Goal: Task Accomplishment & Management: Manage account settings

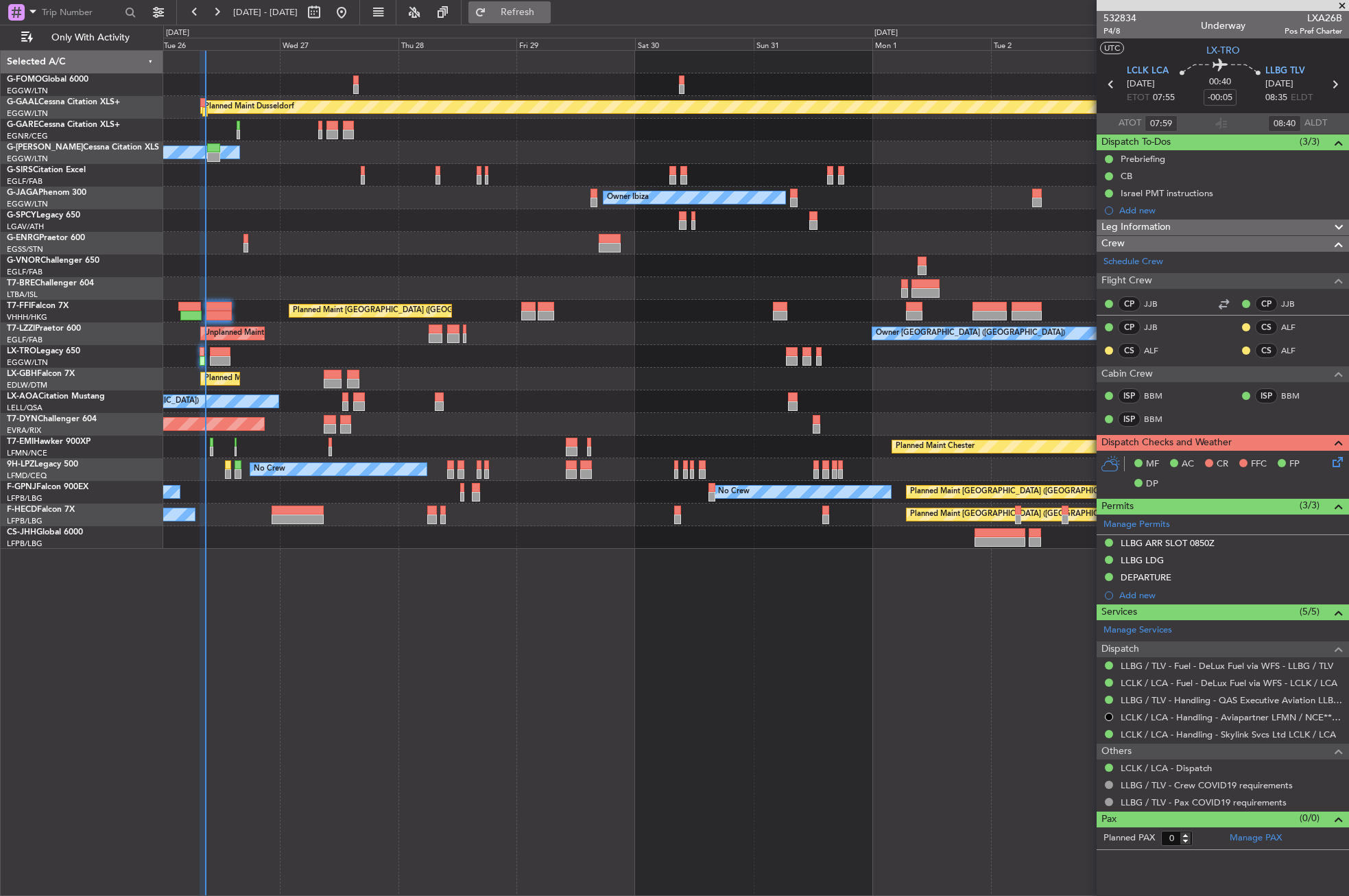
click at [530, 7] on button "Refresh" at bounding box center [509, 12] width 82 height 22
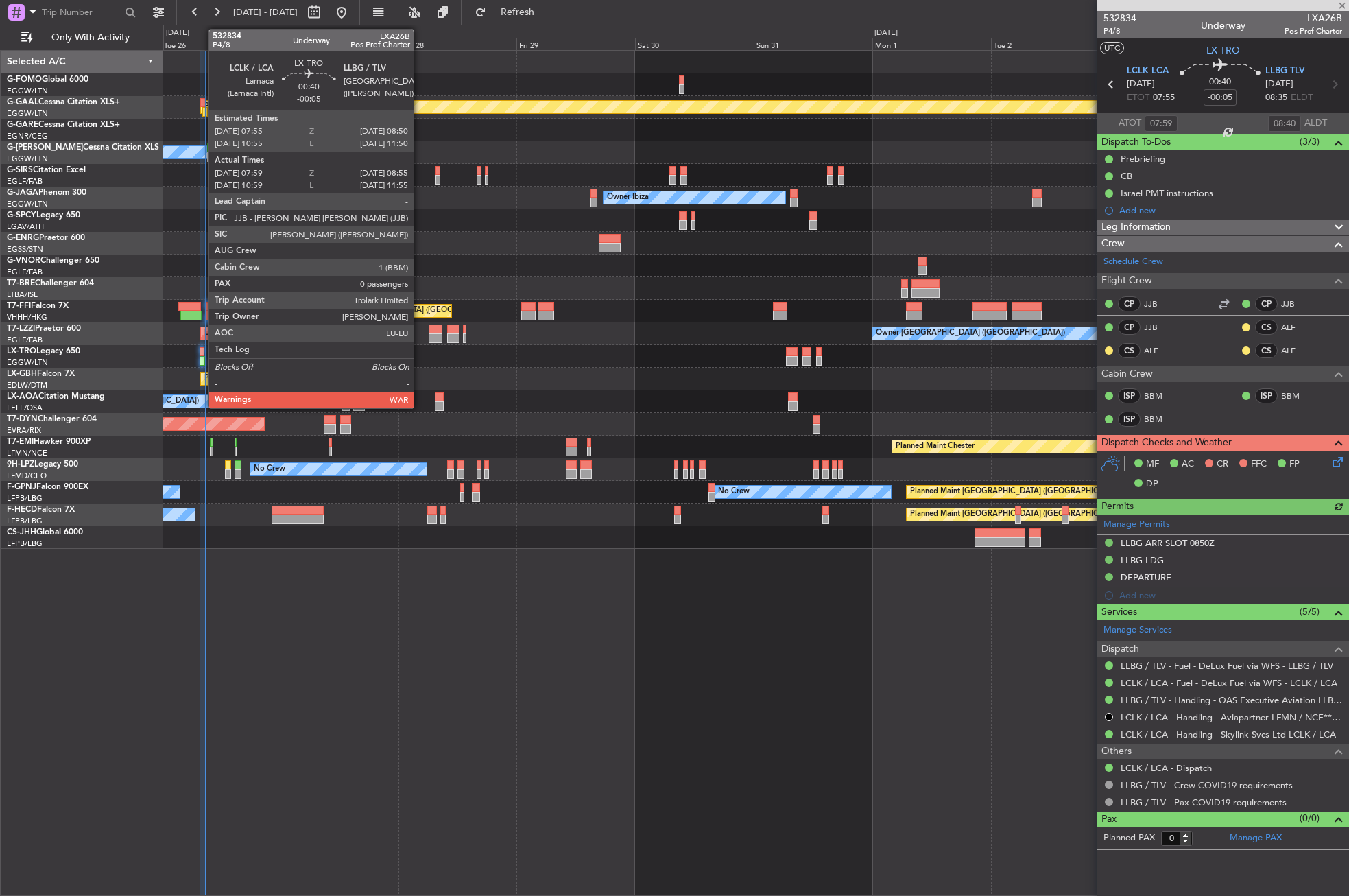
click at [201, 360] on div at bounding box center [202, 360] width 5 height 10
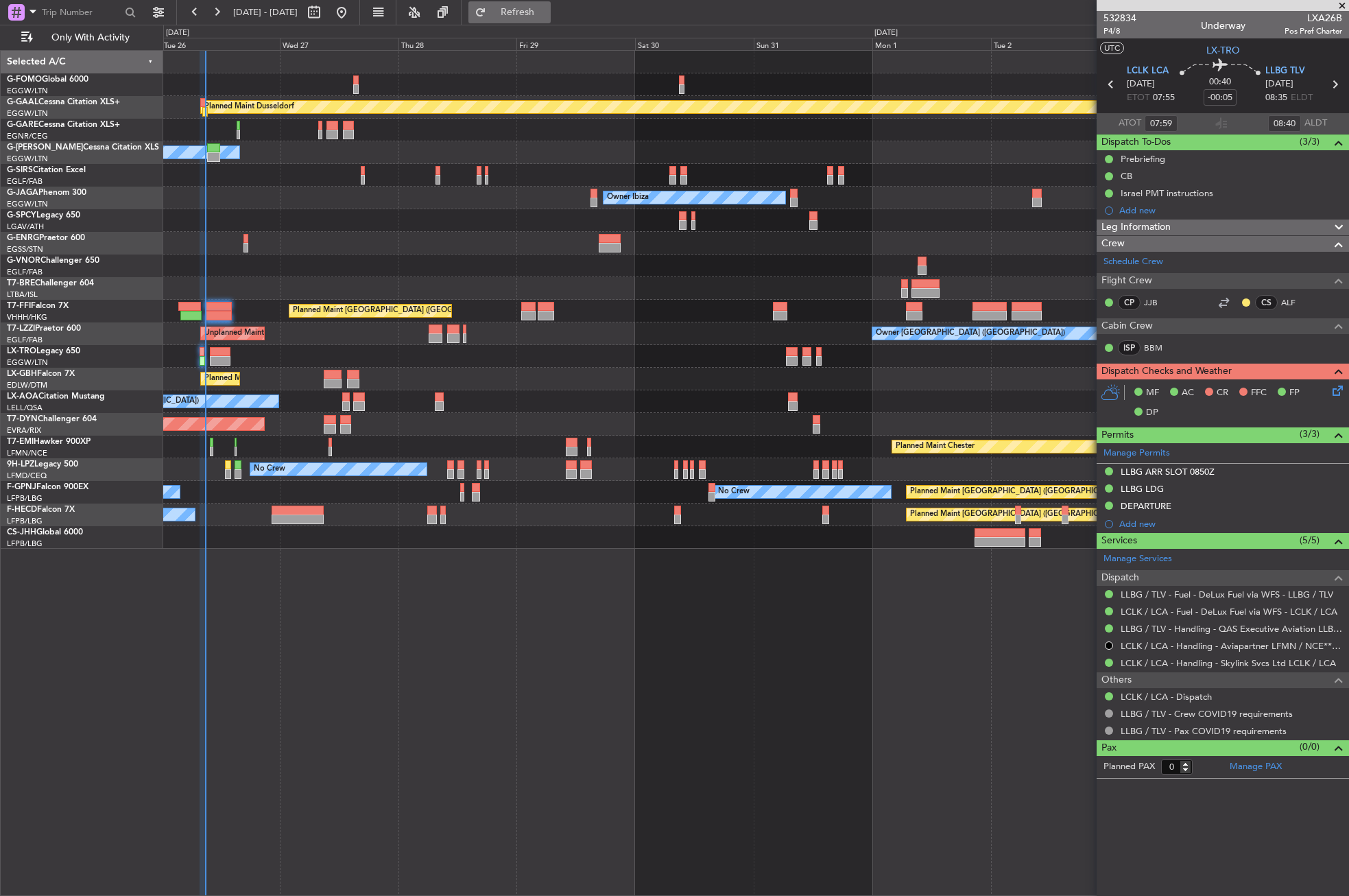
click at [551, 19] on button "Refresh" at bounding box center [509, 12] width 82 height 22
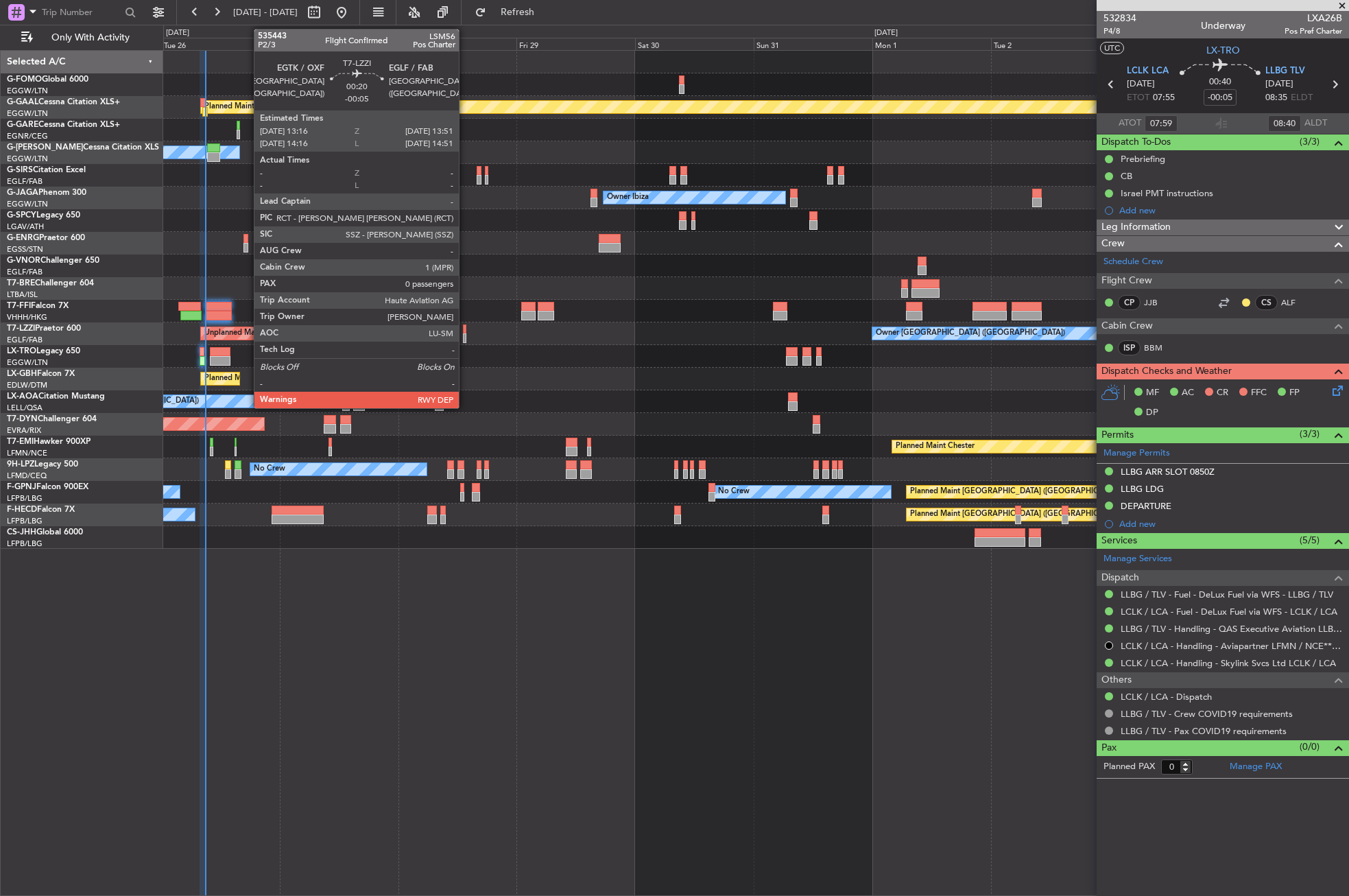
click at [465, 334] on div at bounding box center [464, 338] width 4 height 10
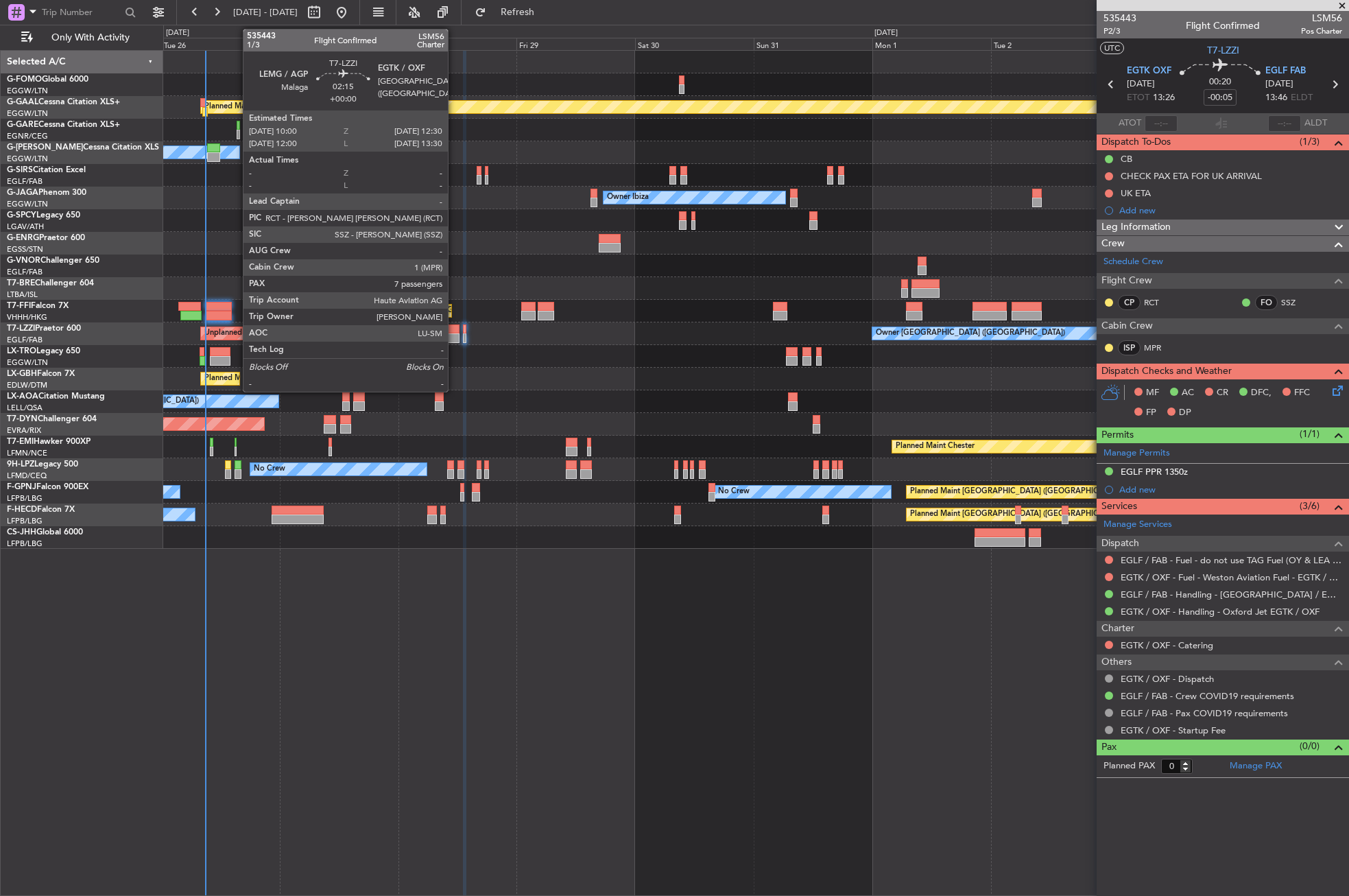
click at [454, 331] on div at bounding box center [453, 329] width 13 height 10
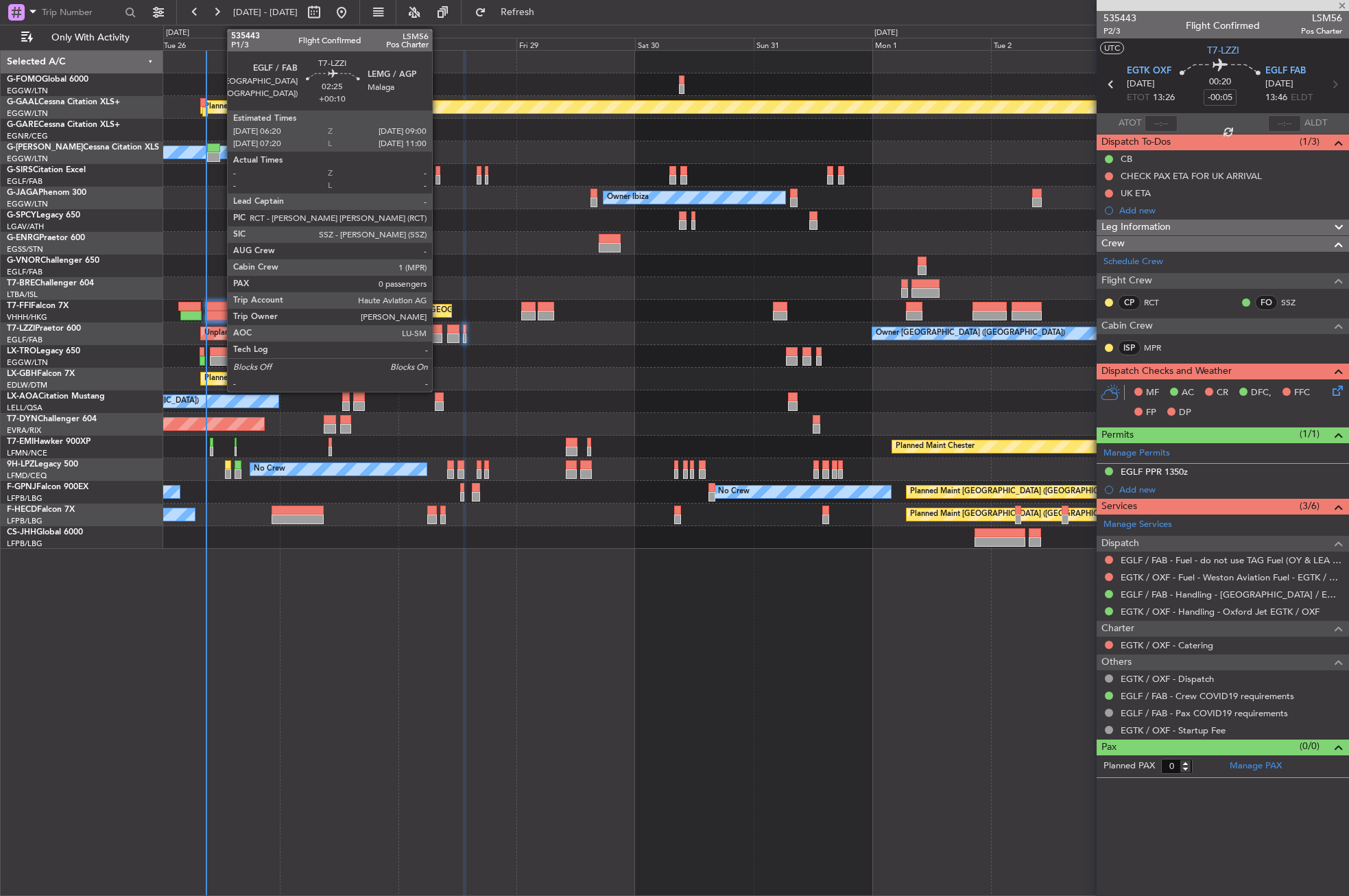
type input "7"
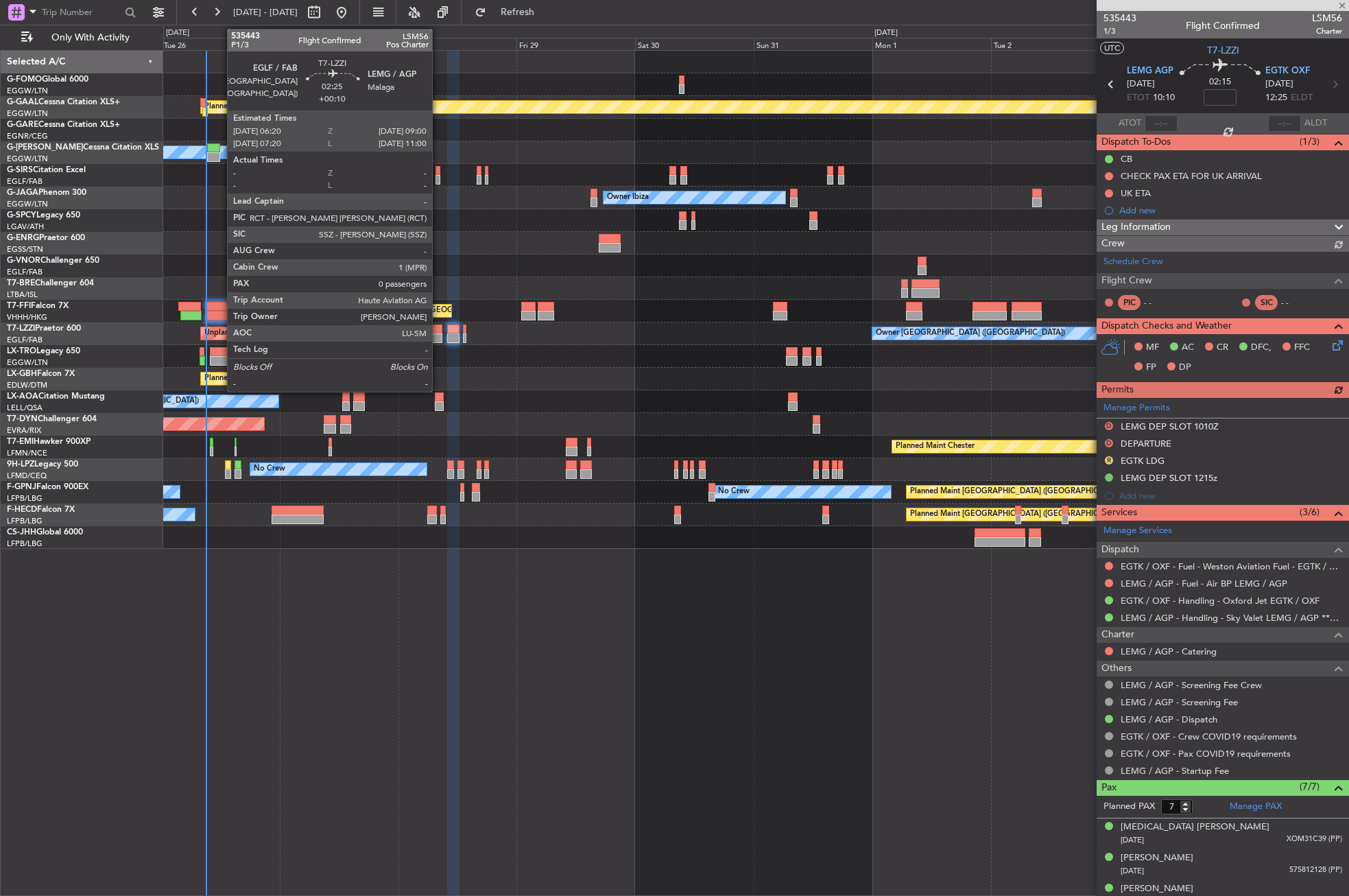
click at [439, 337] on div at bounding box center [435, 338] width 14 height 10
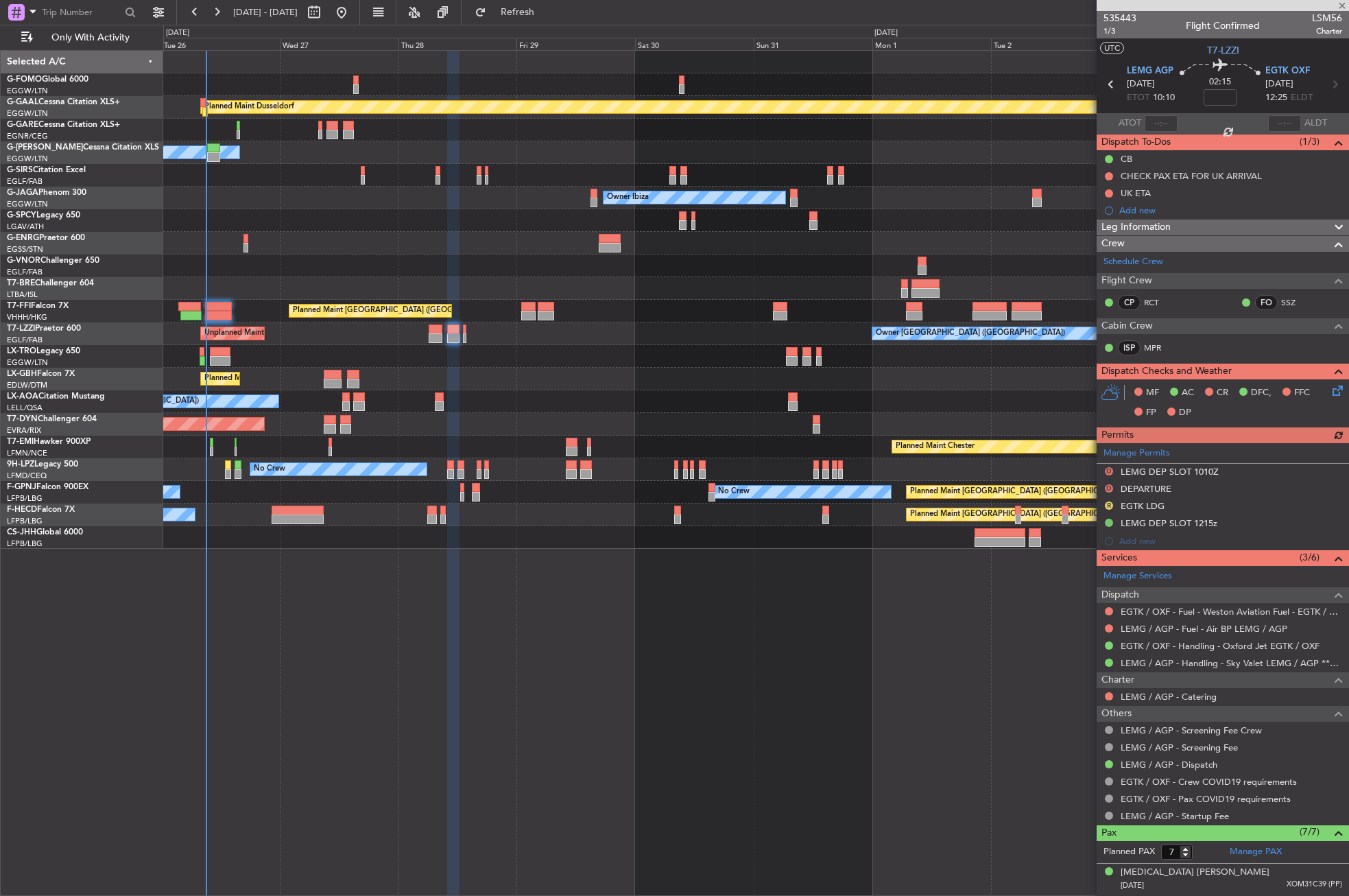
type input "+00:10"
type input "0"
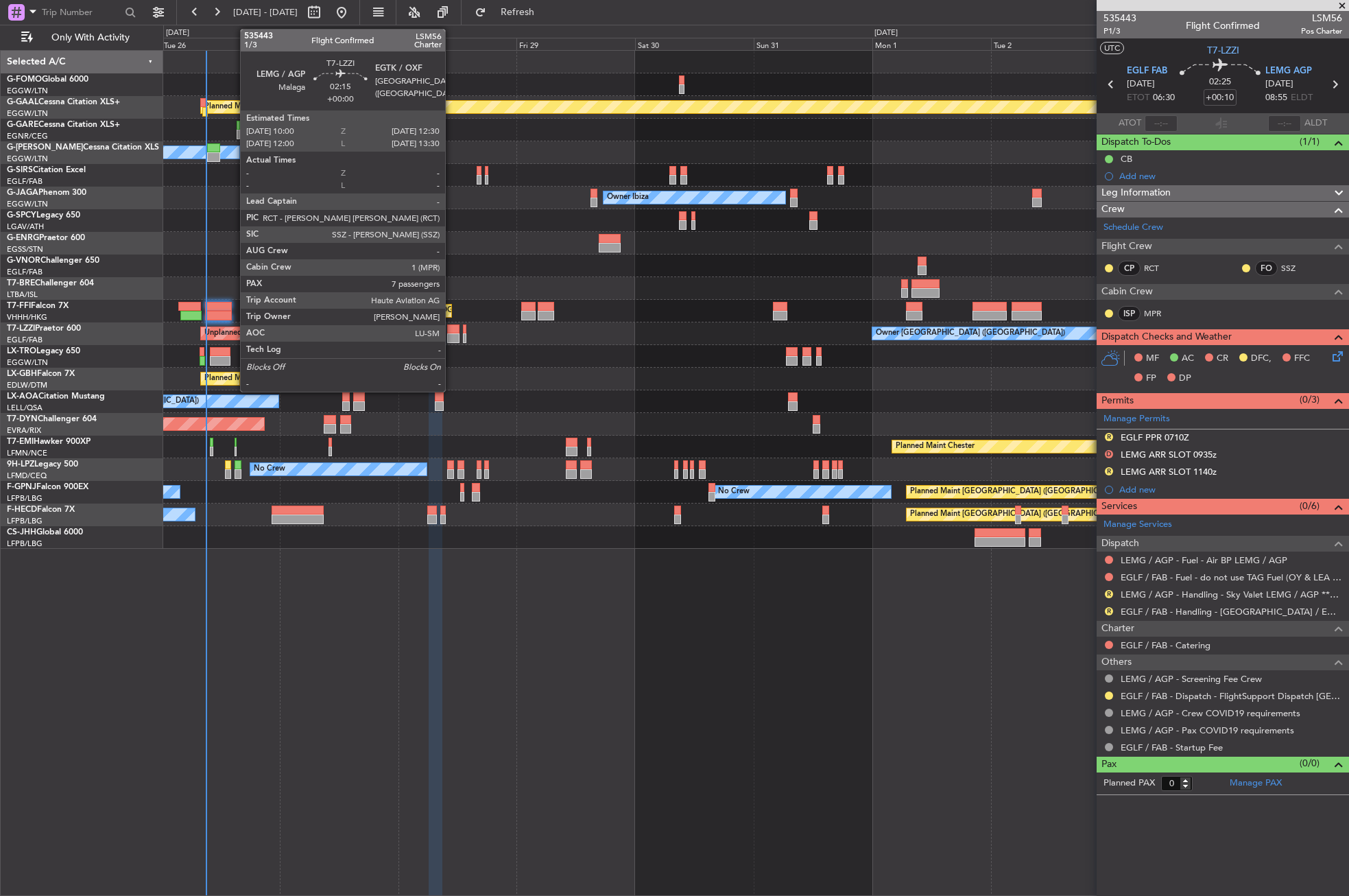
click at [451, 331] on div at bounding box center [453, 329] width 13 height 10
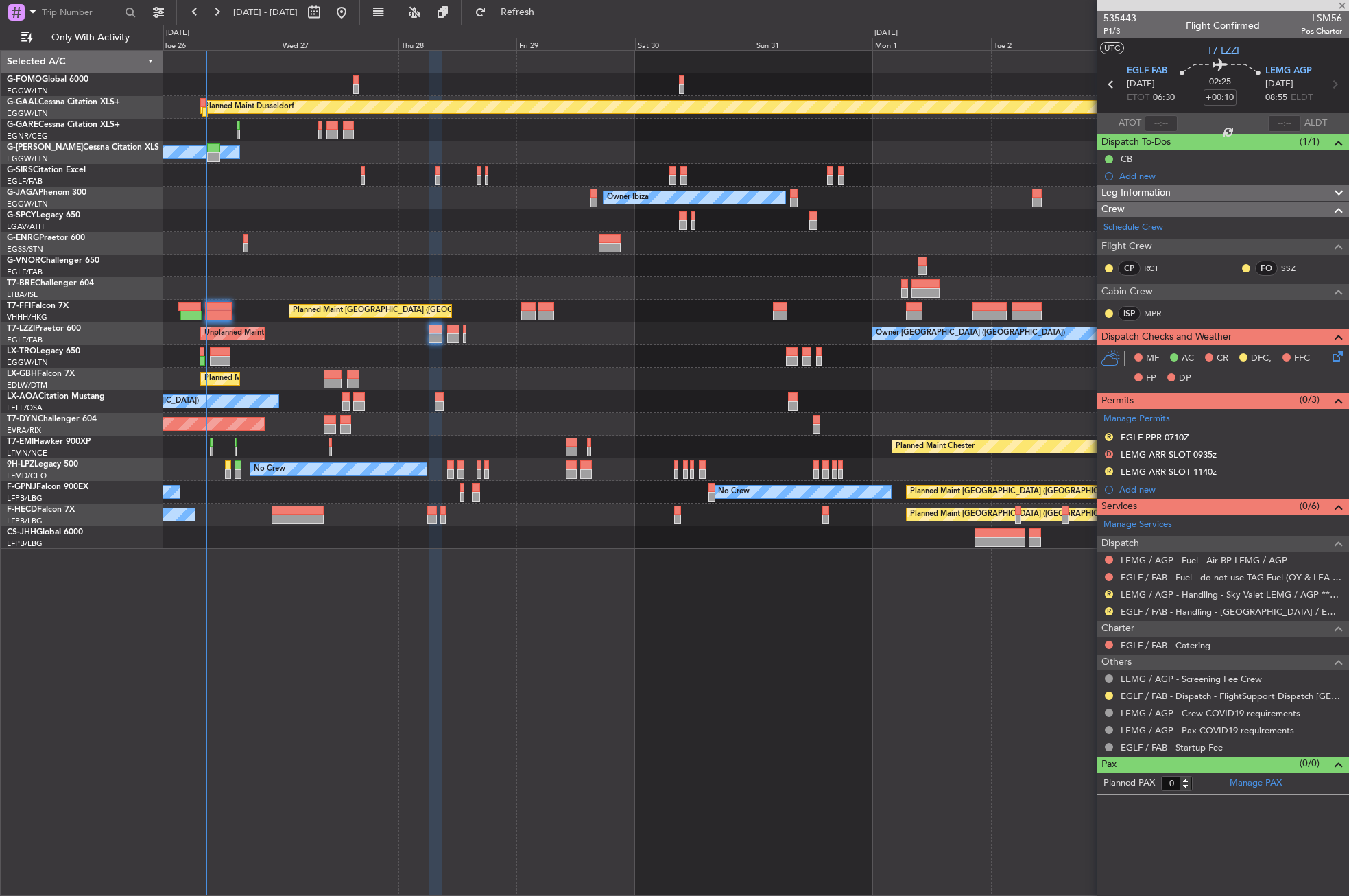
type input "7"
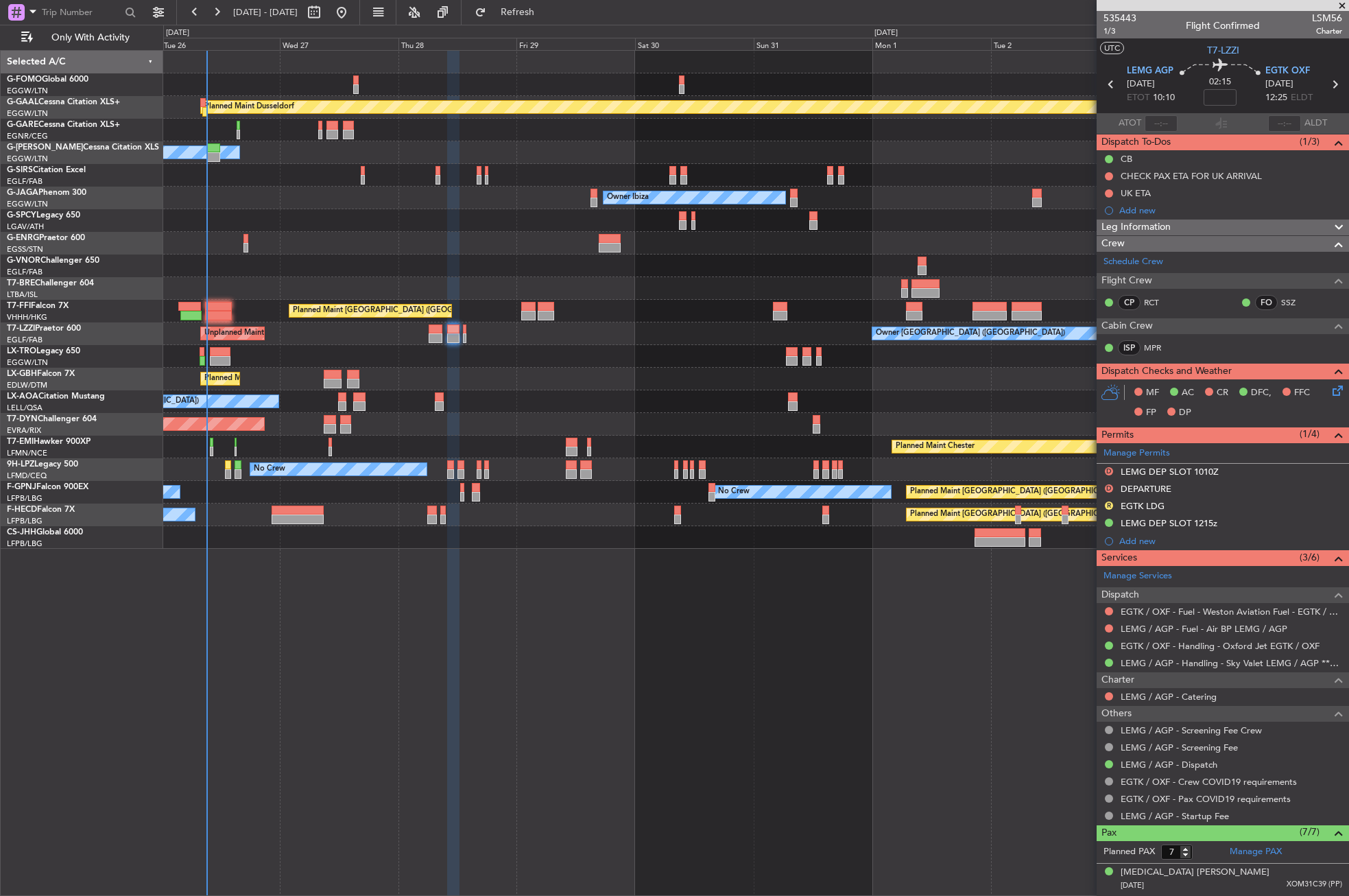
click at [359, 228] on div at bounding box center [755, 220] width 1185 height 23
click at [404, 679] on div "Planned Maint Dusseldorf Owner Unplanned Maint [GEOGRAPHIC_DATA] ([GEOGRAPHIC_D…" at bounding box center [756, 473] width 1186 height 846
click at [404, 653] on div "Planned Maint Dusseldorf Owner Unplanned Maint [GEOGRAPHIC_DATA] ([GEOGRAPHIC_D…" at bounding box center [756, 473] width 1186 height 846
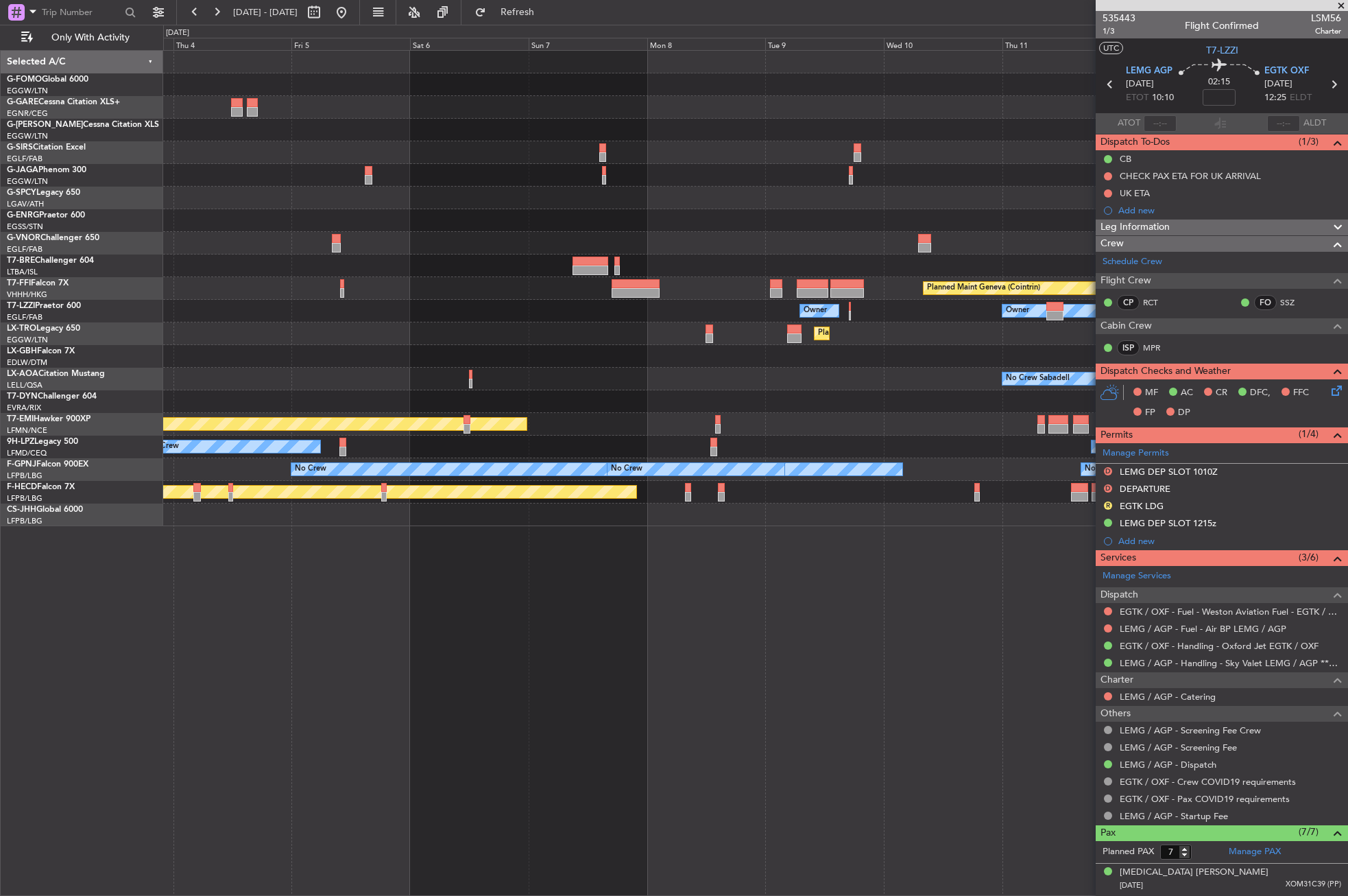
click at [287, 327] on div "Planned Maint Dusseldorf" at bounding box center [755, 334] width 1184 height 23
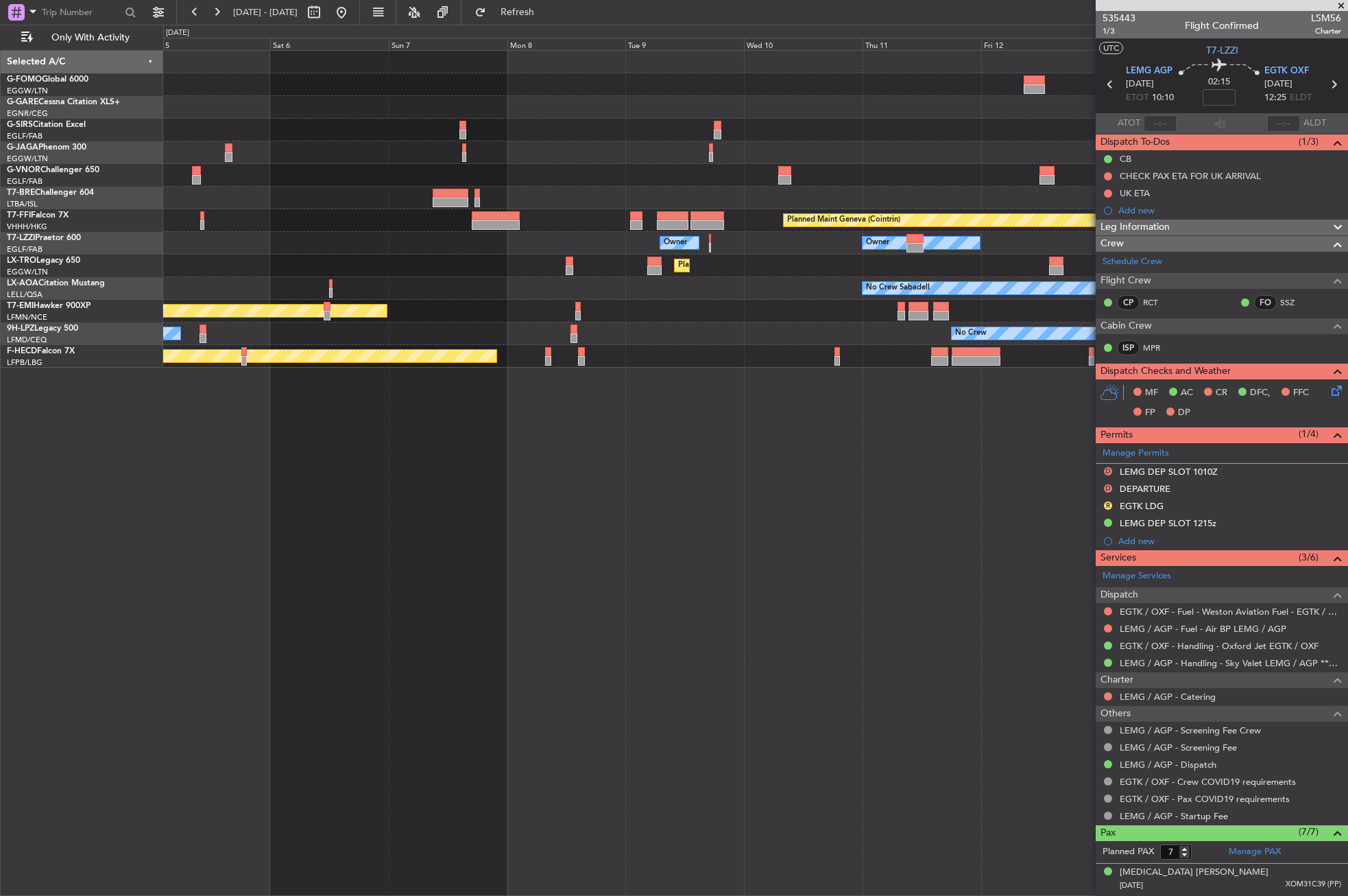
click at [939, 541] on div "Planned Maint [GEOGRAPHIC_DATA] ([GEOGRAPHIC_DATA]) Planned Maint Geneva ([GEOG…" at bounding box center [755, 473] width 1185 height 846
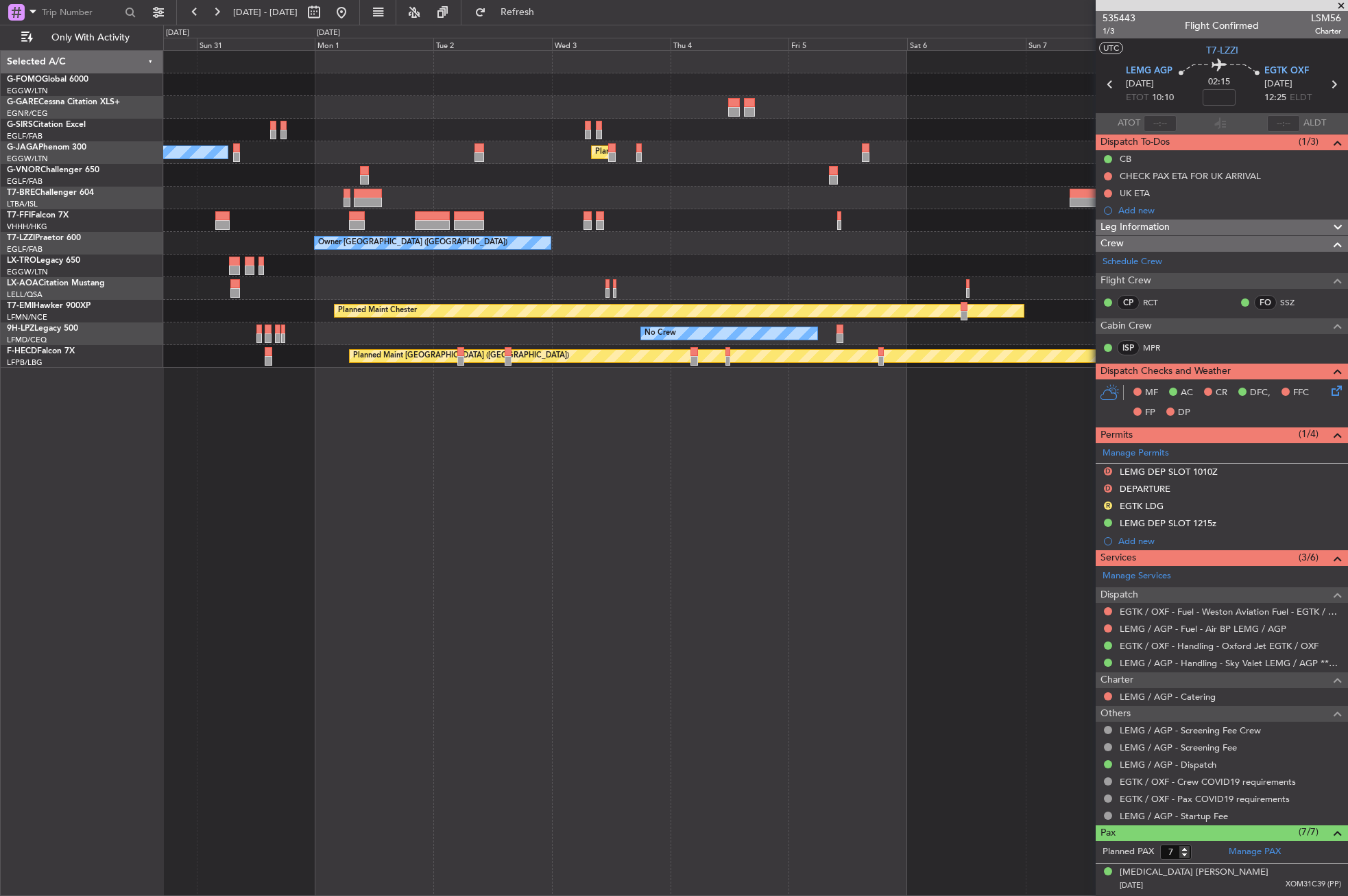
click at [805, 605] on div "Planned Maint [GEOGRAPHIC_DATA] ([GEOGRAPHIC_DATA]) Owner Ibiza Planned Maint G…" at bounding box center [755, 473] width 1185 height 846
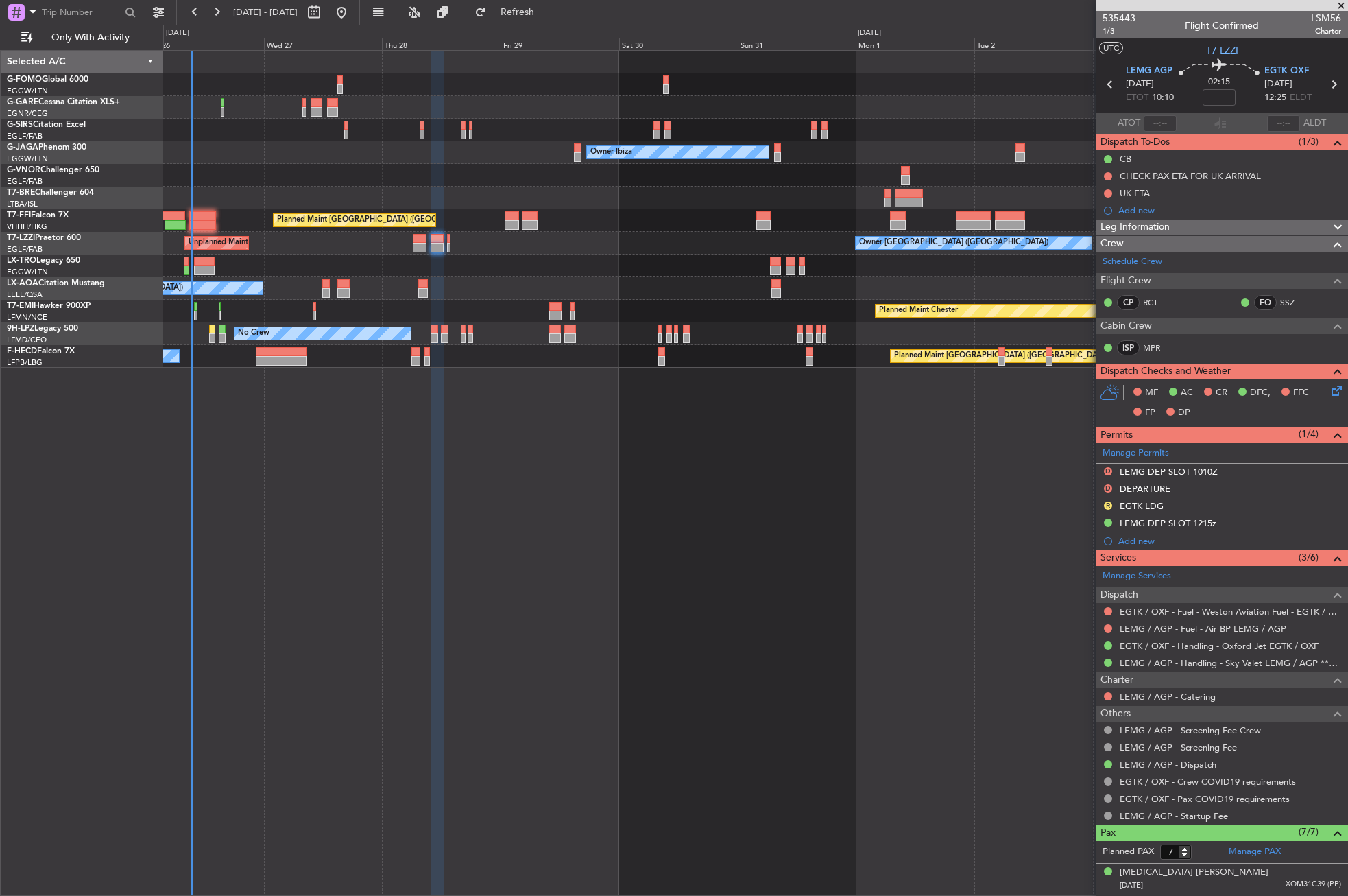
click at [850, 618] on div "Unplanned Maint Oxford ([GEOGRAPHIC_DATA]) Planned Maint [GEOGRAPHIC_DATA] ([GE…" at bounding box center [755, 473] width 1185 height 846
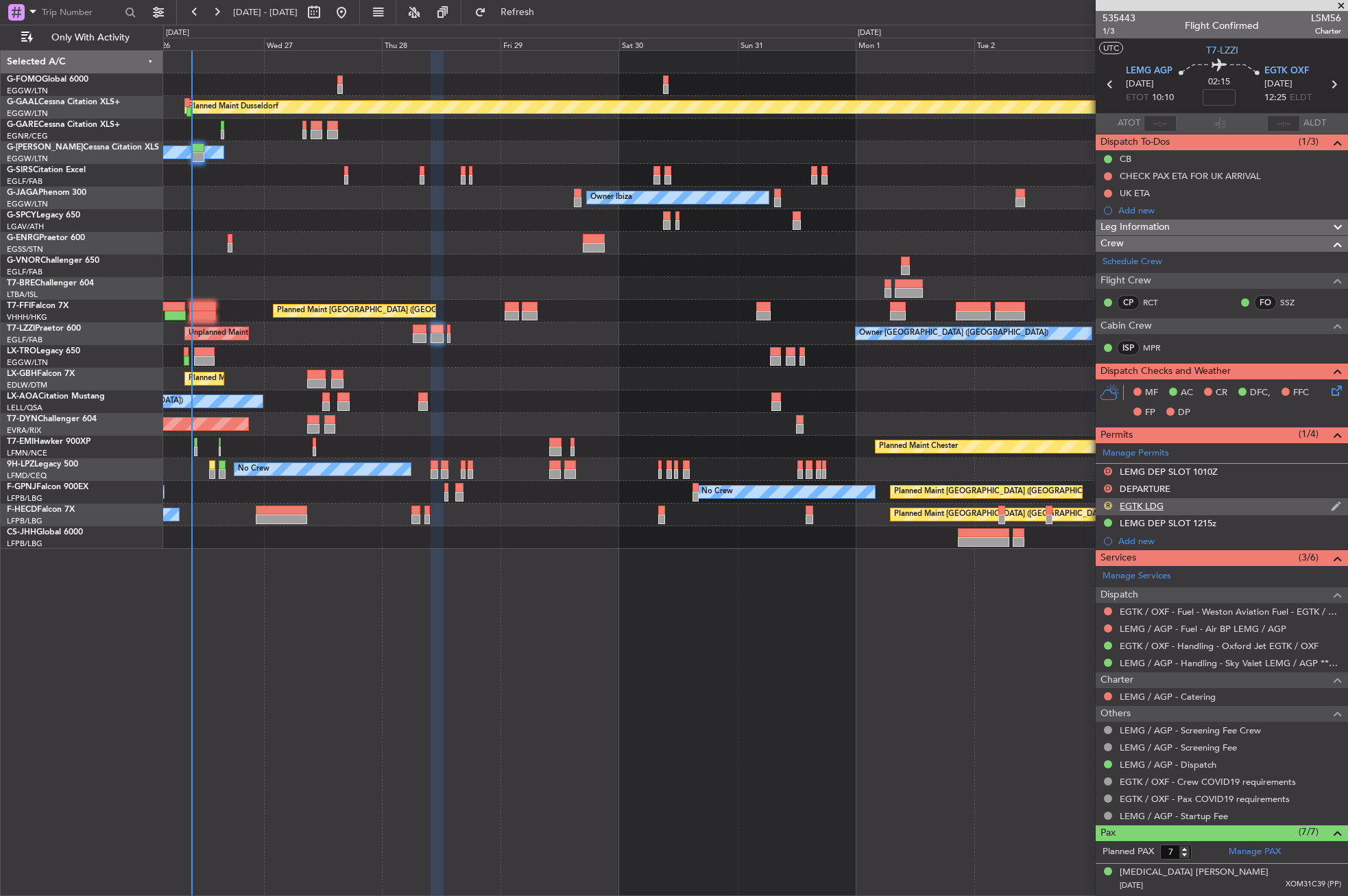
click at [1108, 504] on button "R" at bounding box center [1108, 505] width 8 height 8
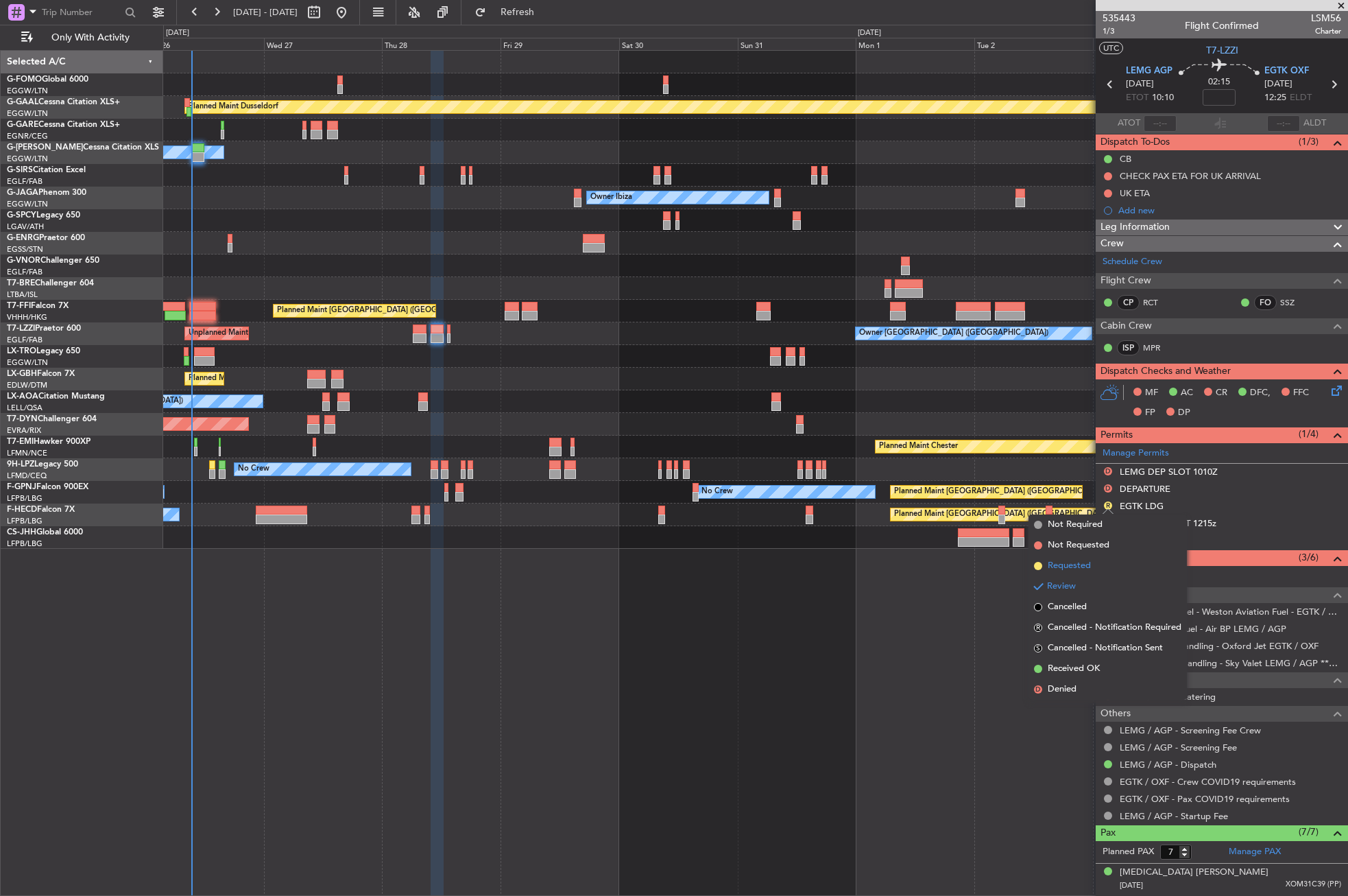
click at [1079, 567] on span "Requested" at bounding box center [1069, 565] width 43 height 14
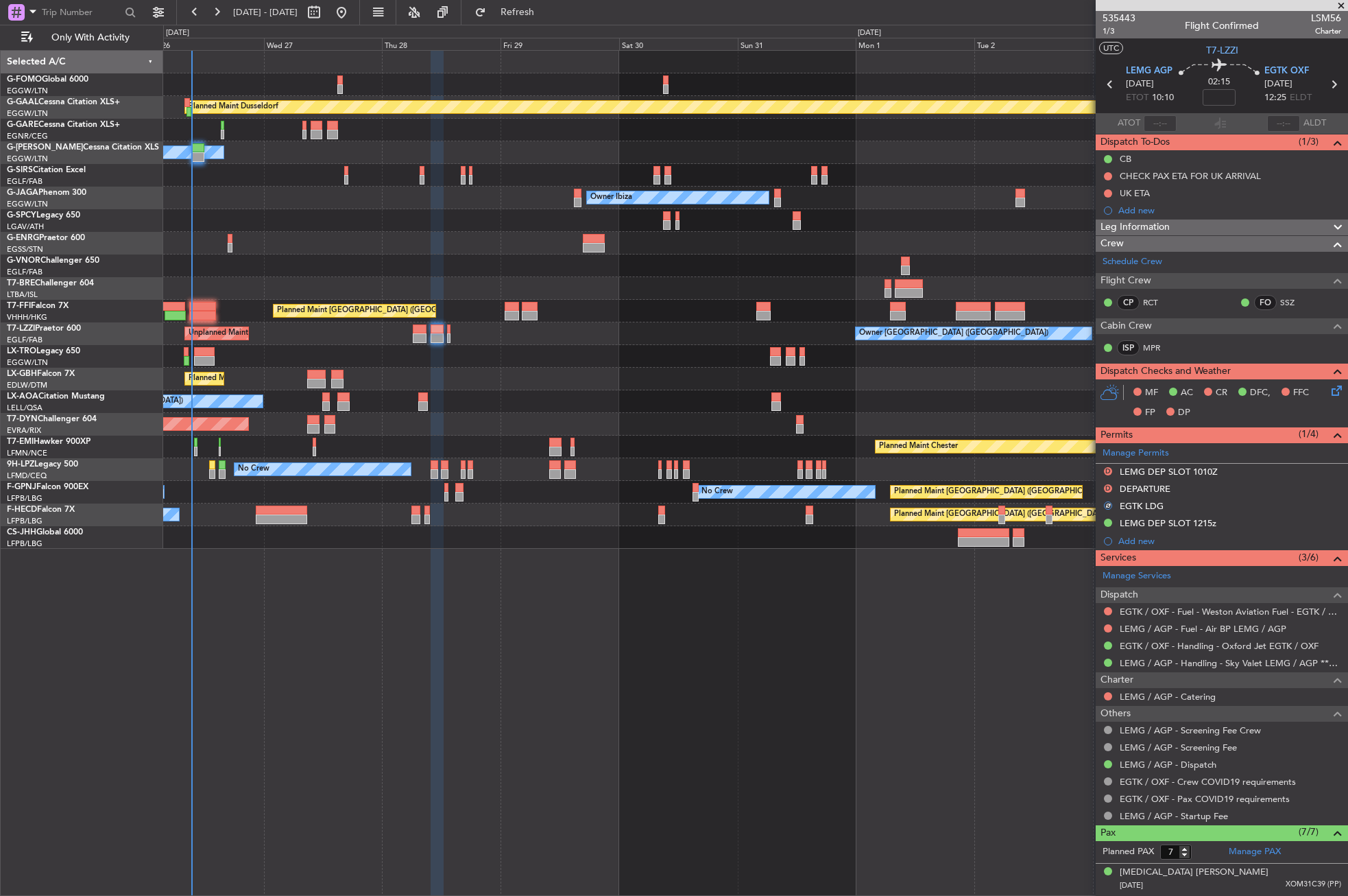
click at [1157, 646] on mat-tooltip-component "LEMG / AGP - Fuel - Air BP LEMG / AGP" at bounding box center [1203, 652] width 166 height 36
click at [1169, 640] on link "EGTK / OXF - Handling - Oxford Jet EGTK / OXF" at bounding box center [1220, 645] width 199 height 11
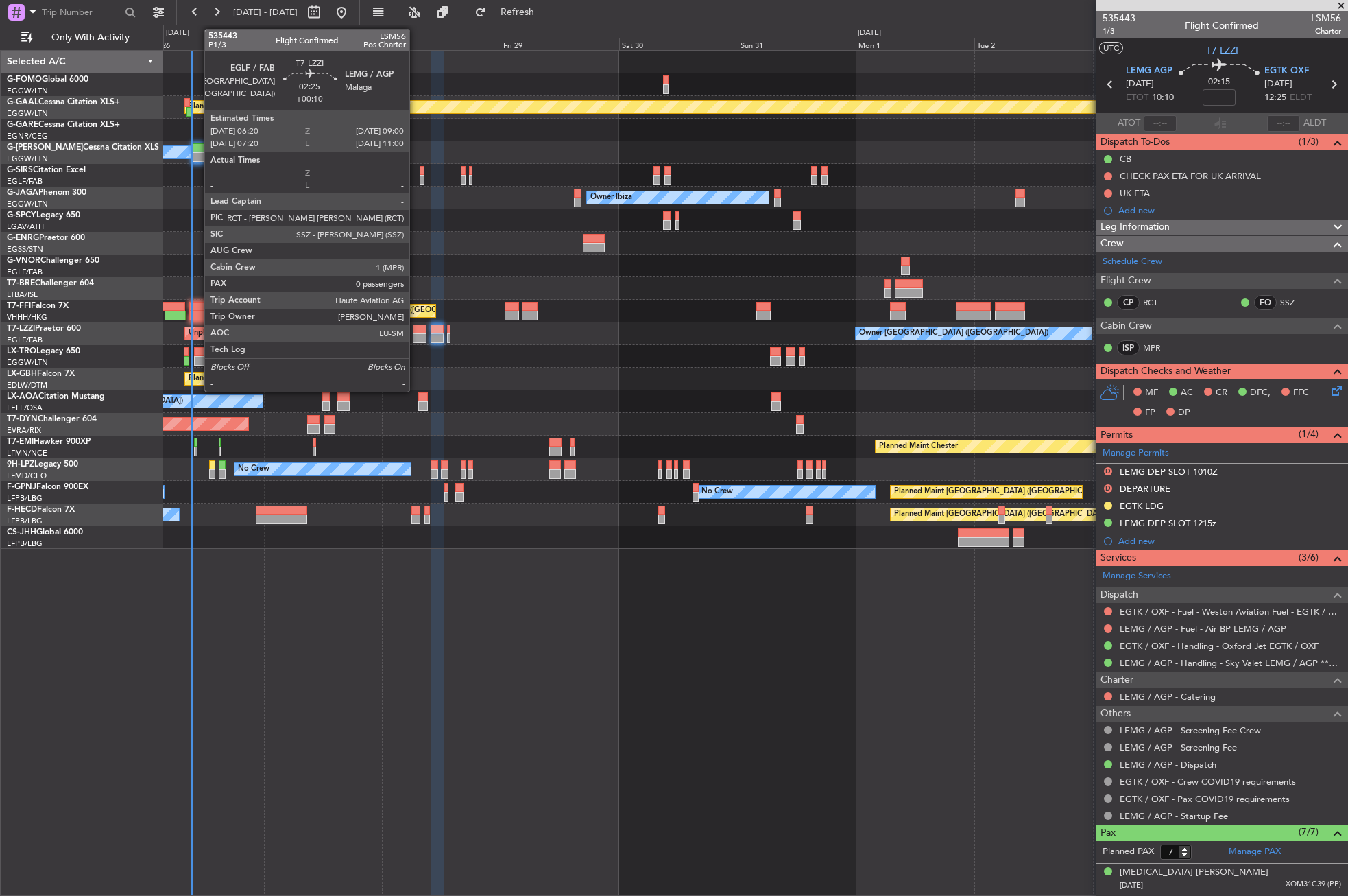
click at [416, 334] on div at bounding box center [419, 338] width 14 height 10
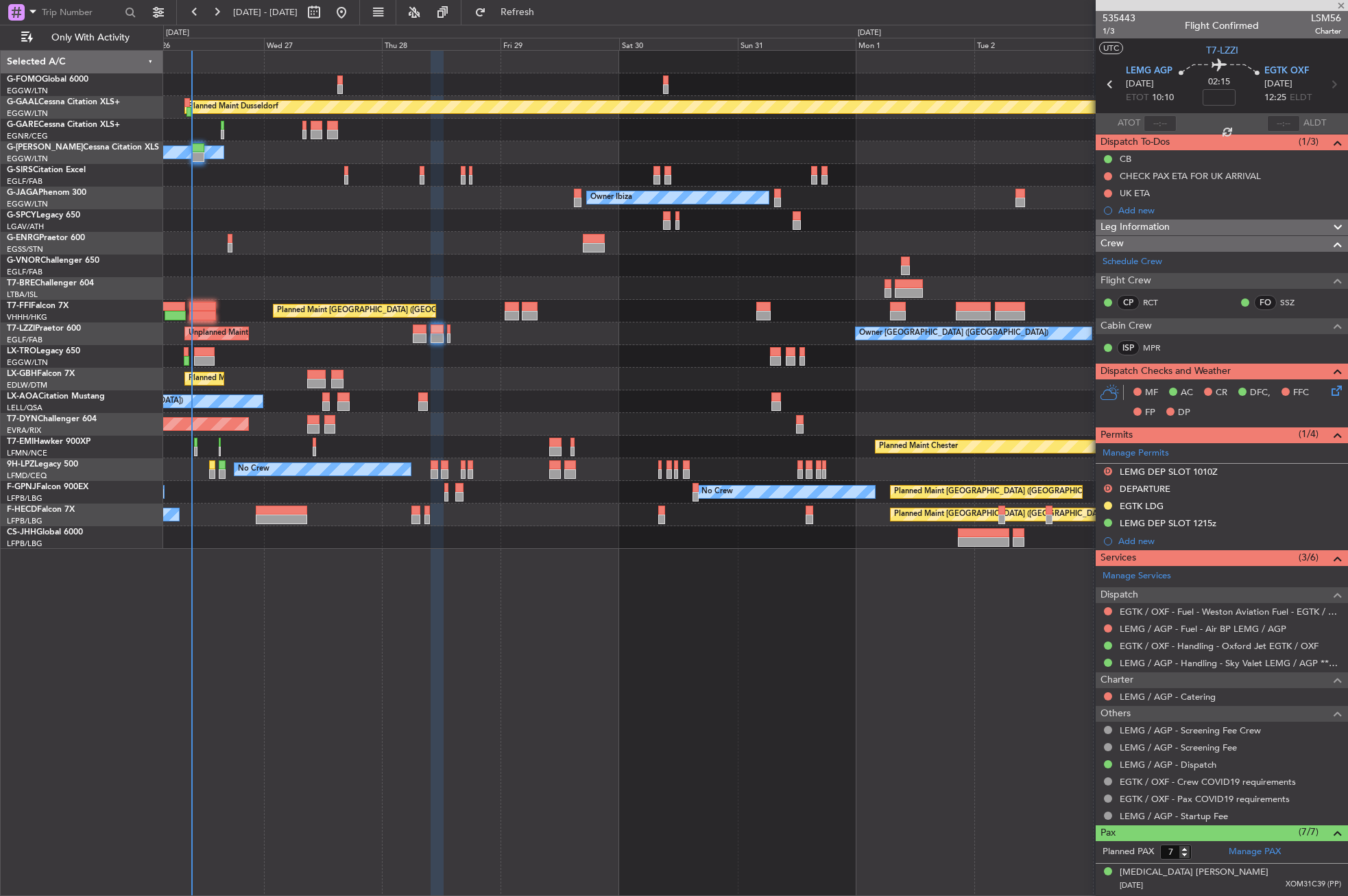
type input "+00:10"
type input "0"
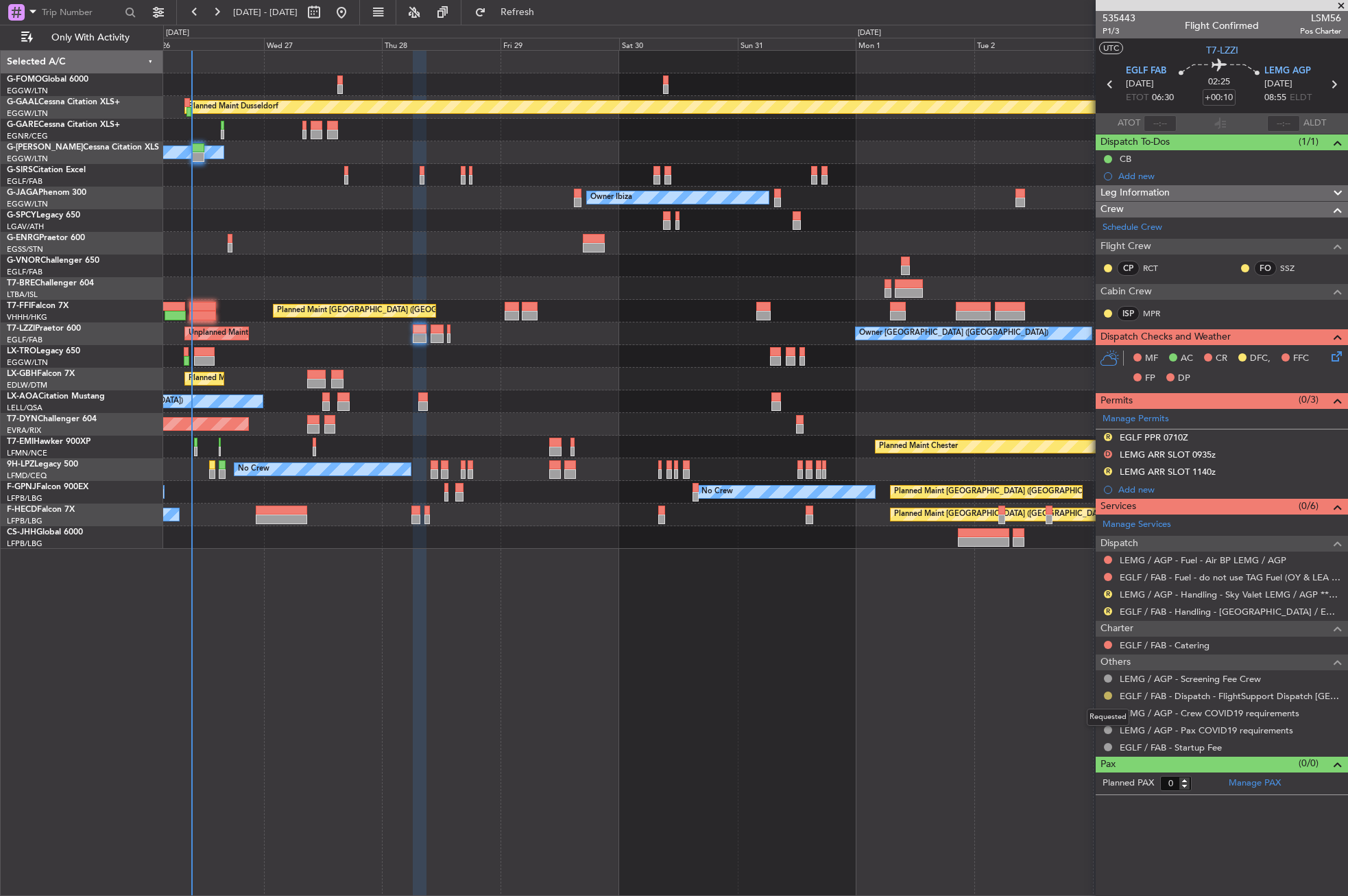
click at [1106, 692] on button at bounding box center [1108, 695] width 8 height 8
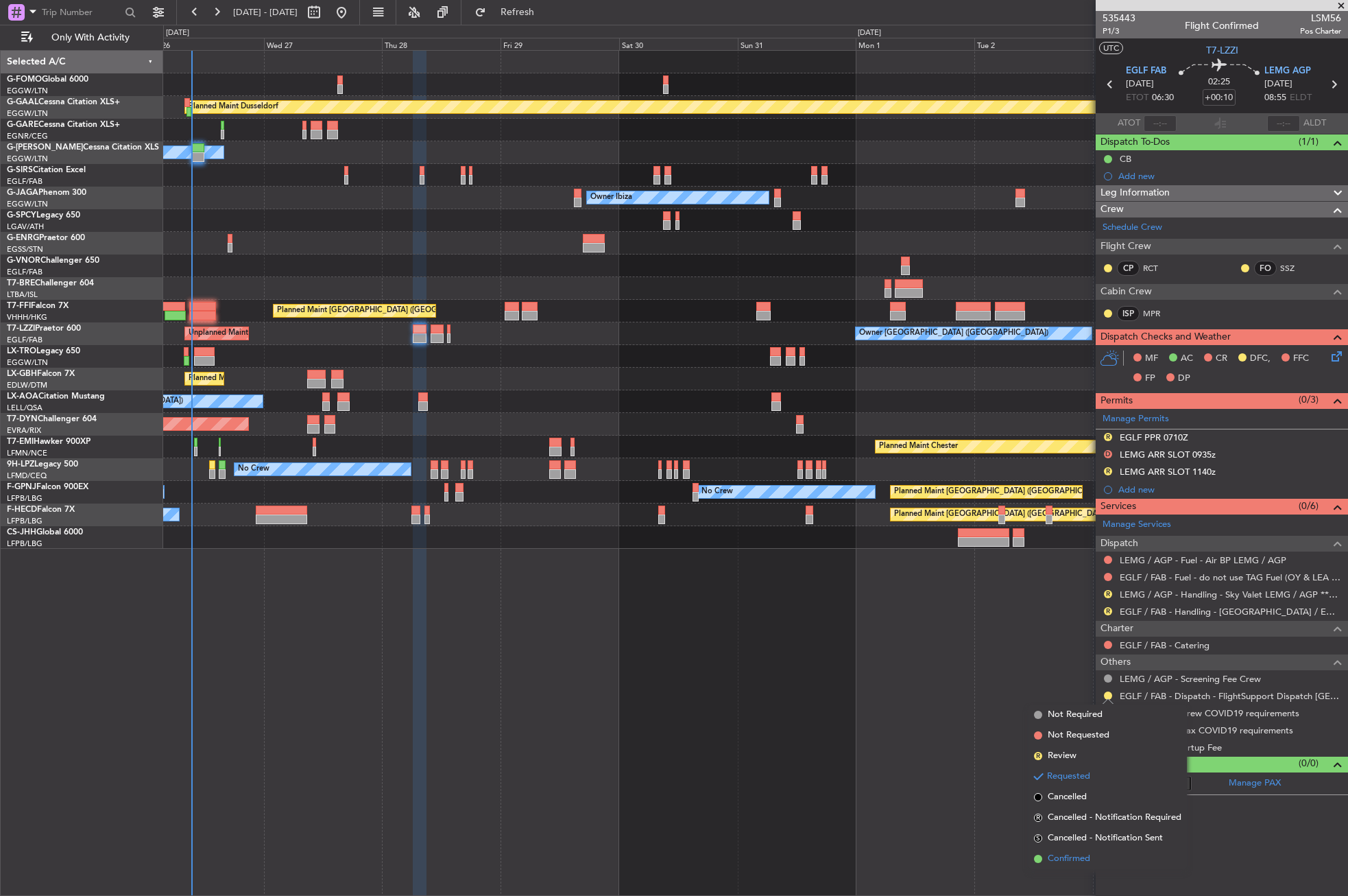
click at [1078, 851] on li "Confirmed" at bounding box center [1108, 858] width 158 height 21
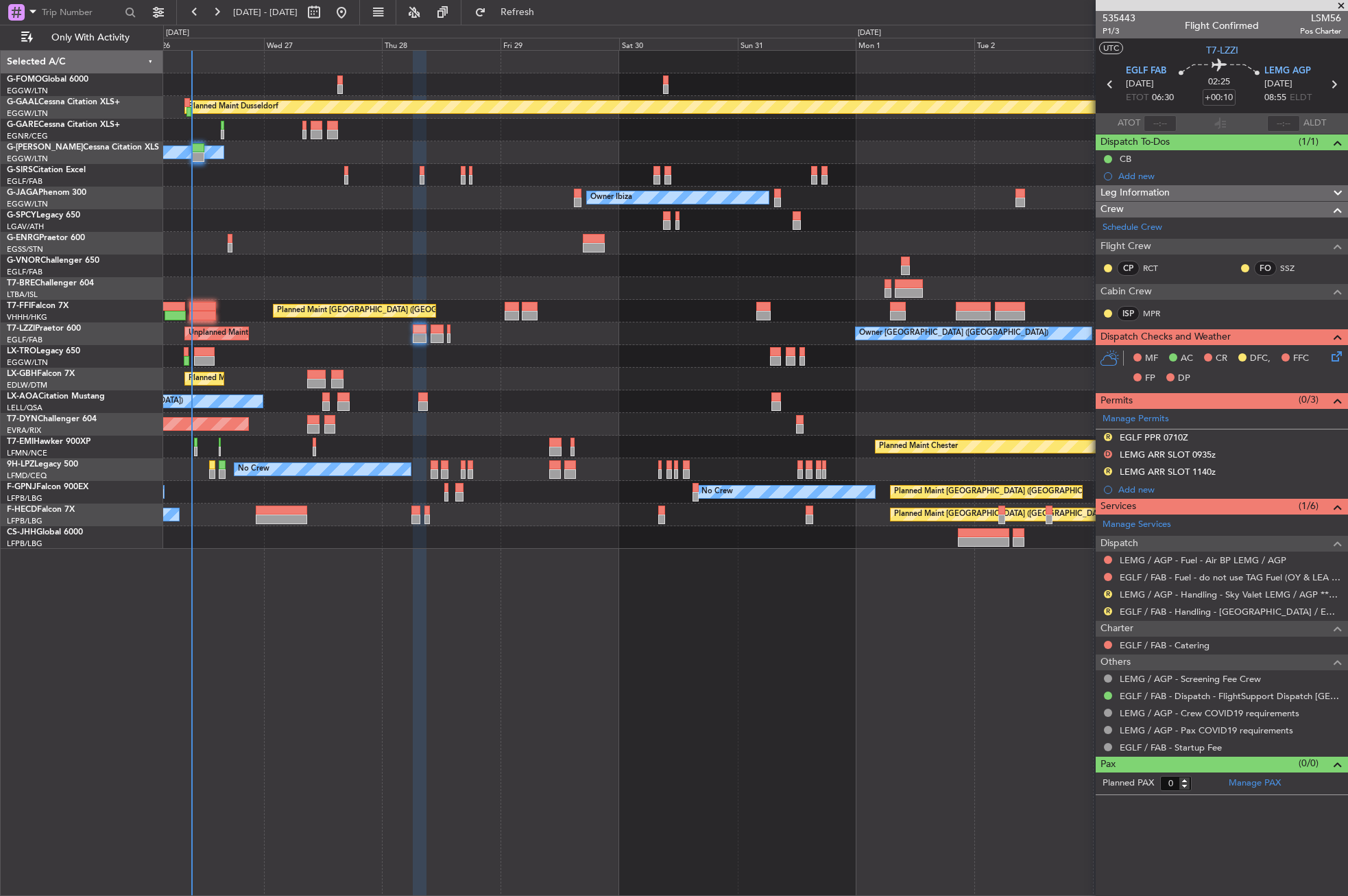
click at [378, 680] on div "Planned Maint Dusseldorf Owner Unplanned Maint [GEOGRAPHIC_DATA] ([GEOGRAPHIC_D…" at bounding box center [755, 473] width 1185 height 846
click at [333, 654] on div "Planned Maint Dusseldorf Owner Unplanned Maint [GEOGRAPHIC_DATA] ([GEOGRAPHIC_D…" at bounding box center [755, 473] width 1185 height 846
click at [609, 603] on div "Planned Maint Dusseldorf Owner Unplanned Maint [GEOGRAPHIC_DATA] ([GEOGRAPHIC_D…" at bounding box center [755, 473] width 1185 height 846
click at [634, 638] on div "Planned Maint Dusseldorf Owner Unplanned Maint [GEOGRAPHIC_DATA] ([GEOGRAPHIC_D…" at bounding box center [755, 473] width 1185 height 846
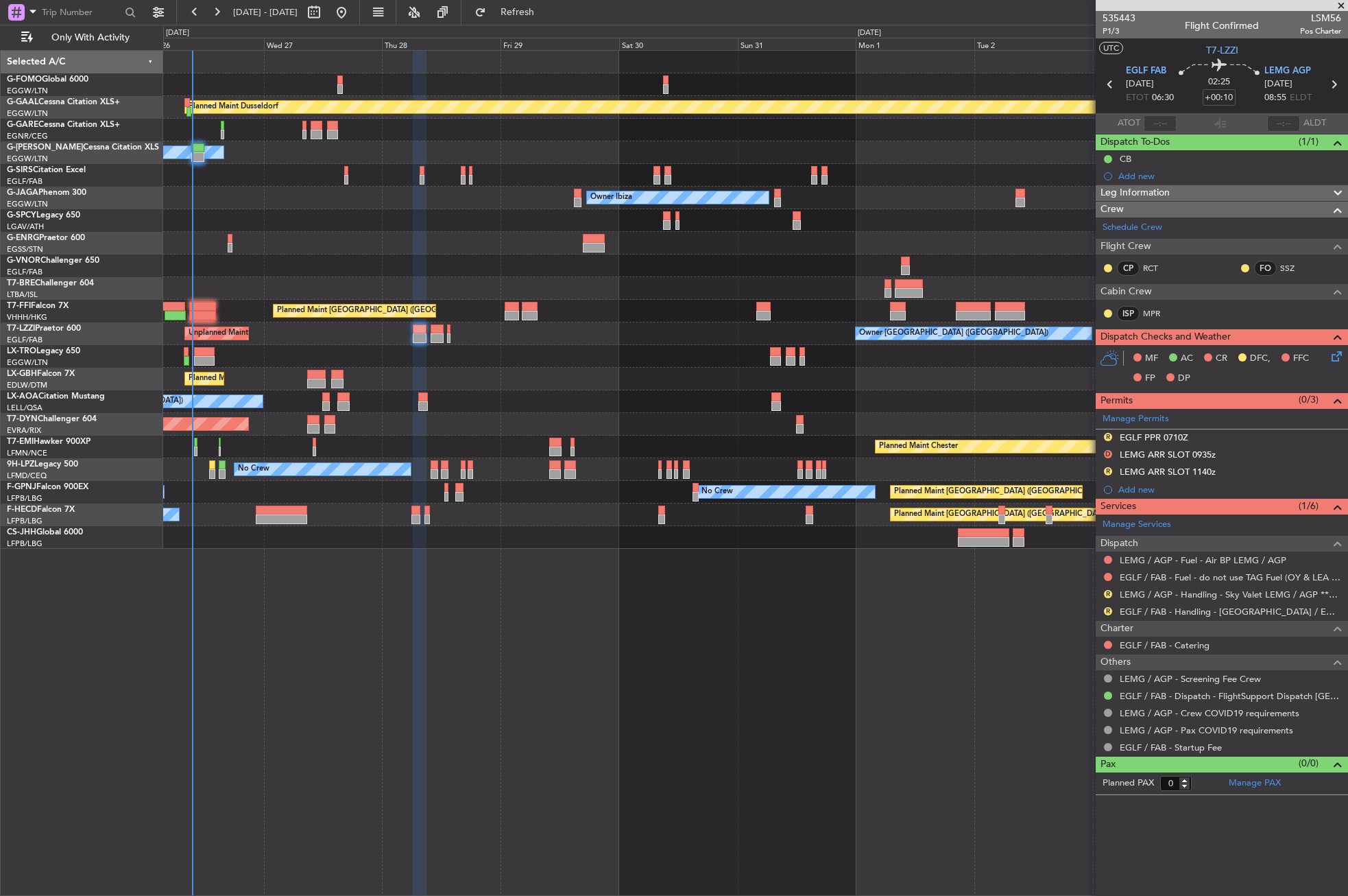
click at [634, 638] on div "Planned Maint Dusseldorf Owner Unplanned Maint [GEOGRAPHIC_DATA] ([GEOGRAPHIC_D…" at bounding box center [755, 473] width 1185 height 846
click at [633, 638] on div "Planned Maint Dusseldorf Owner Unplanned Maint [GEOGRAPHIC_DATA] ([GEOGRAPHIC_D…" at bounding box center [755, 473] width 1185 height 846
click at [420, 651] on div at bounding box center [419, 473] width 14 height 846
click at [331, 770] on div "Planned Maint Dusseldorf Owner Unplanned Maint [GEOGRAPHIC_DATA] ([GEOGRAPHIC_D…" at bounding box center [755, 473] width 1185 height 846
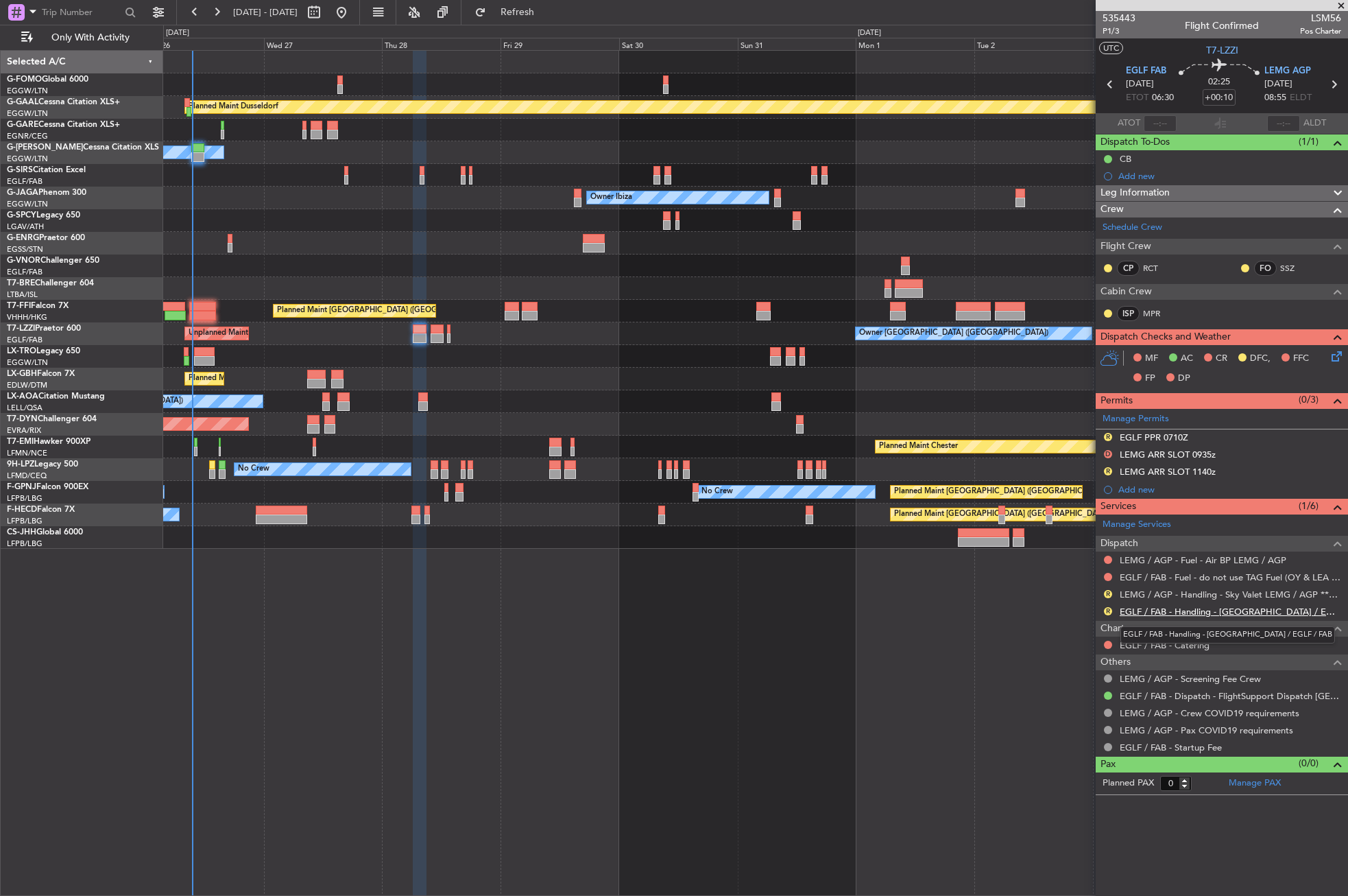
click at [1142, 608] on link "EGLF / FAB - Handling - [GEOGRAPHIC_DATA] / EGLF / FAB" at bounding box center [1230, 611] width 221 height 11
click at [1178, 594] on link "LEMG / AGP - Handling - Sky Valet LEMG / AGP ***My Handling***" at bounding box center [1230, 594] width 221 height 11
drag, startPoint x: 1104, startPoint y: 591, endPoint x: 1096, endPoint y: 603, distance: 14.4
click at [1104, 591] on button "R" at bounding box center [1108, 594] width 8 height 8
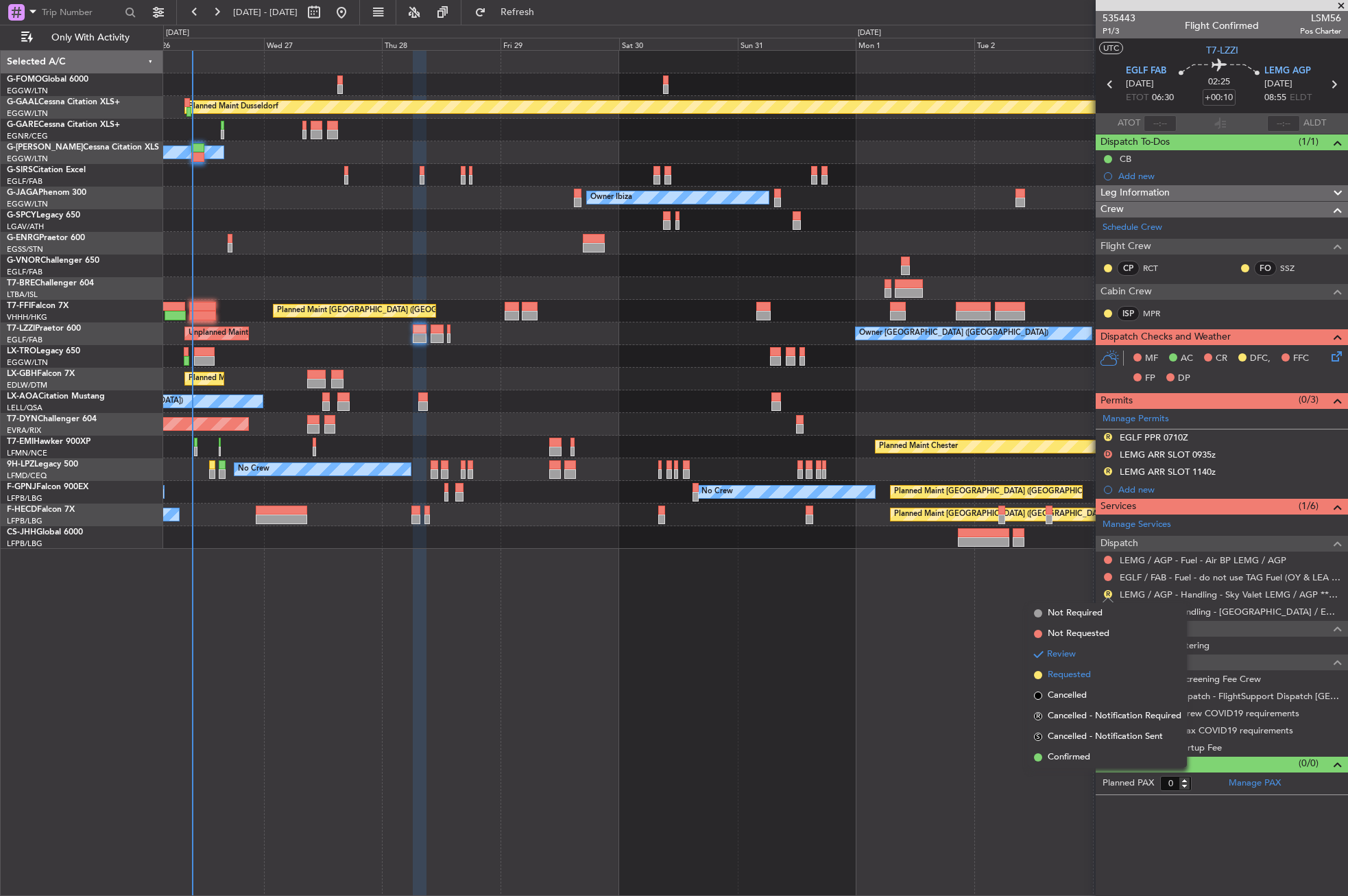
click at [1065, 672] on span "Requested" at bounding box center [1069, 675] width 43 height 14
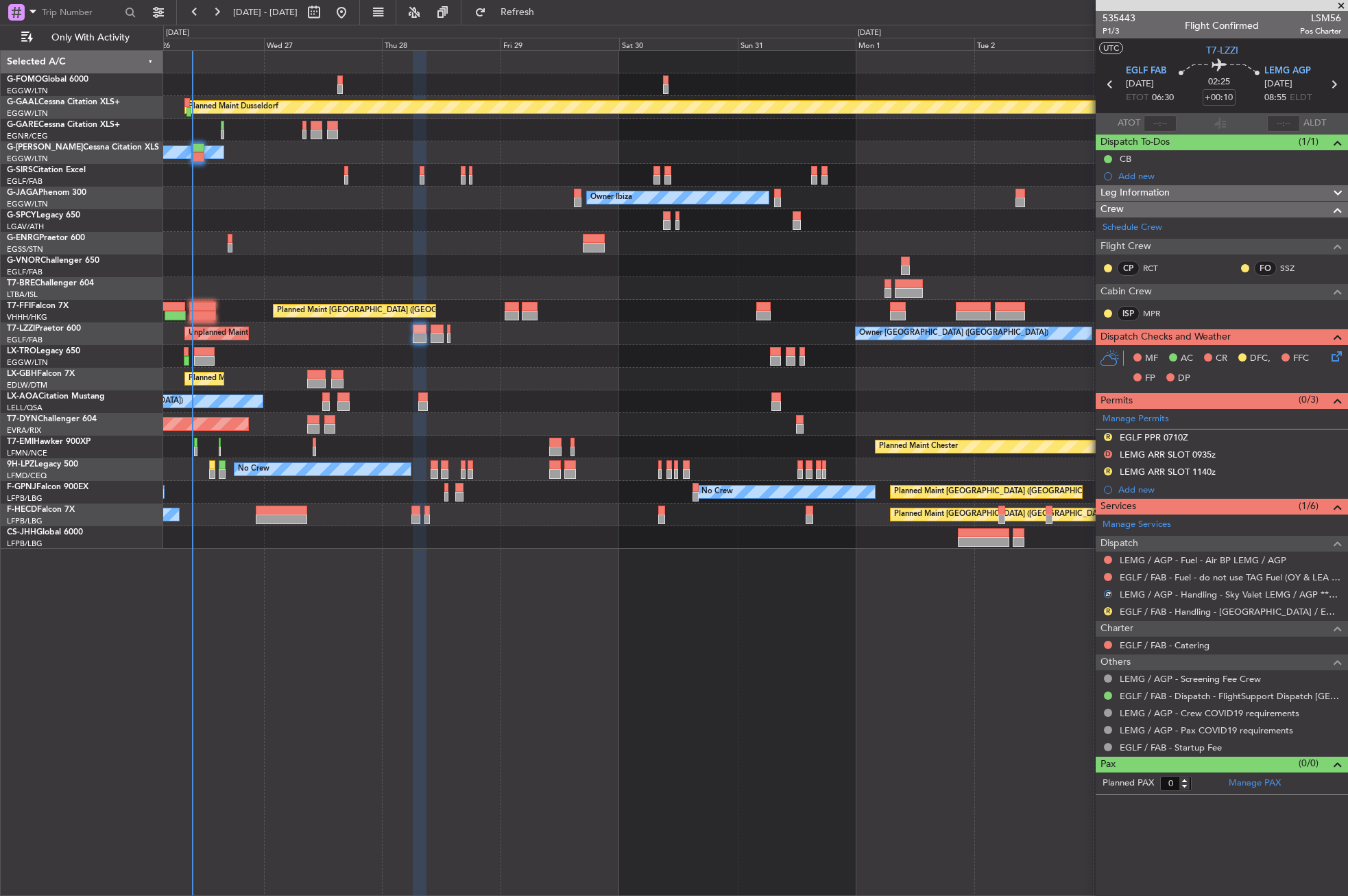
click at [1106, 612] on button "R" at bounding box center [1108, 611] width 8 height 8
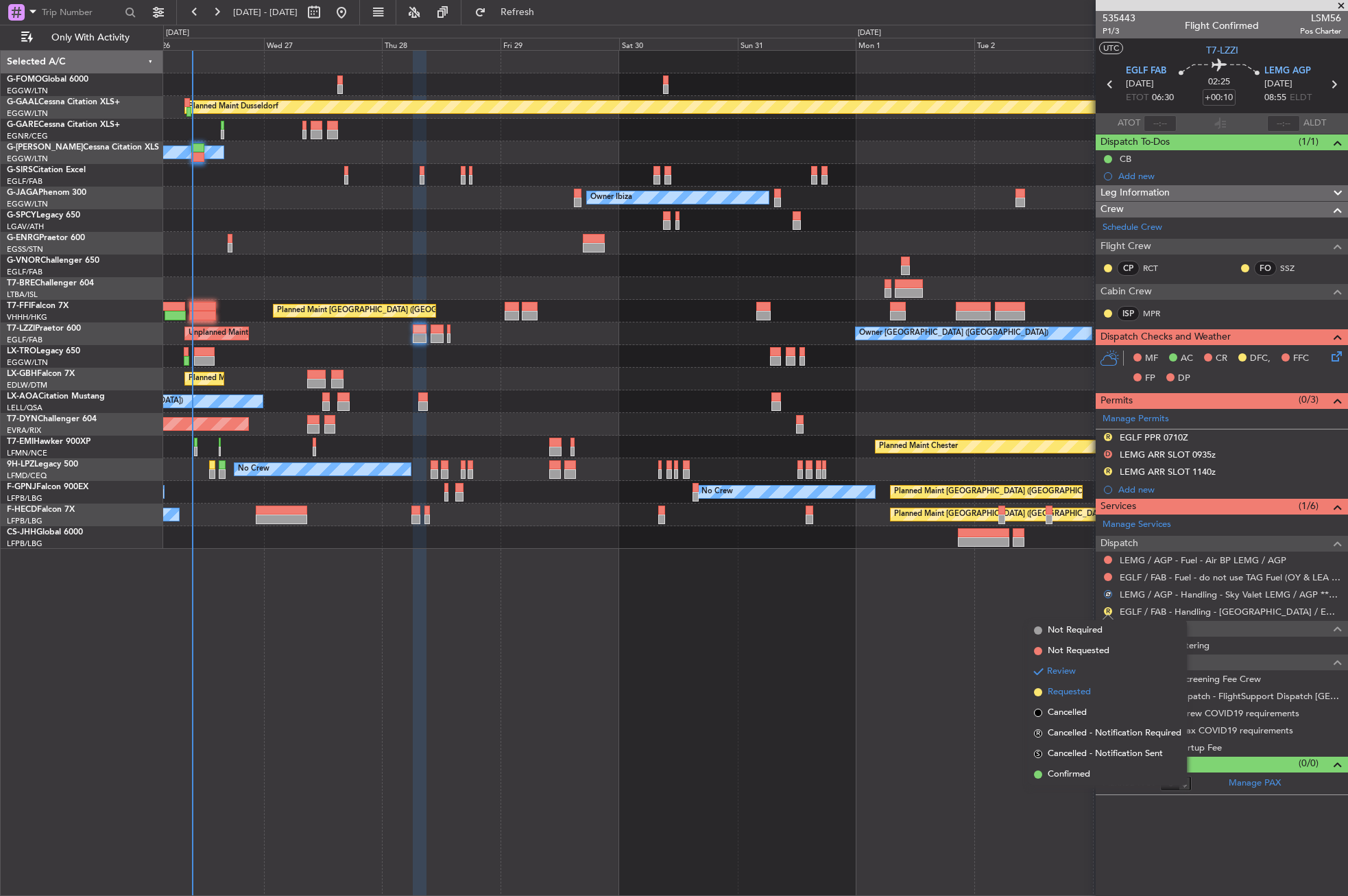
click at [1079, 689] on span "Requested" at bounding box center [1069, 692] width 43 height 14
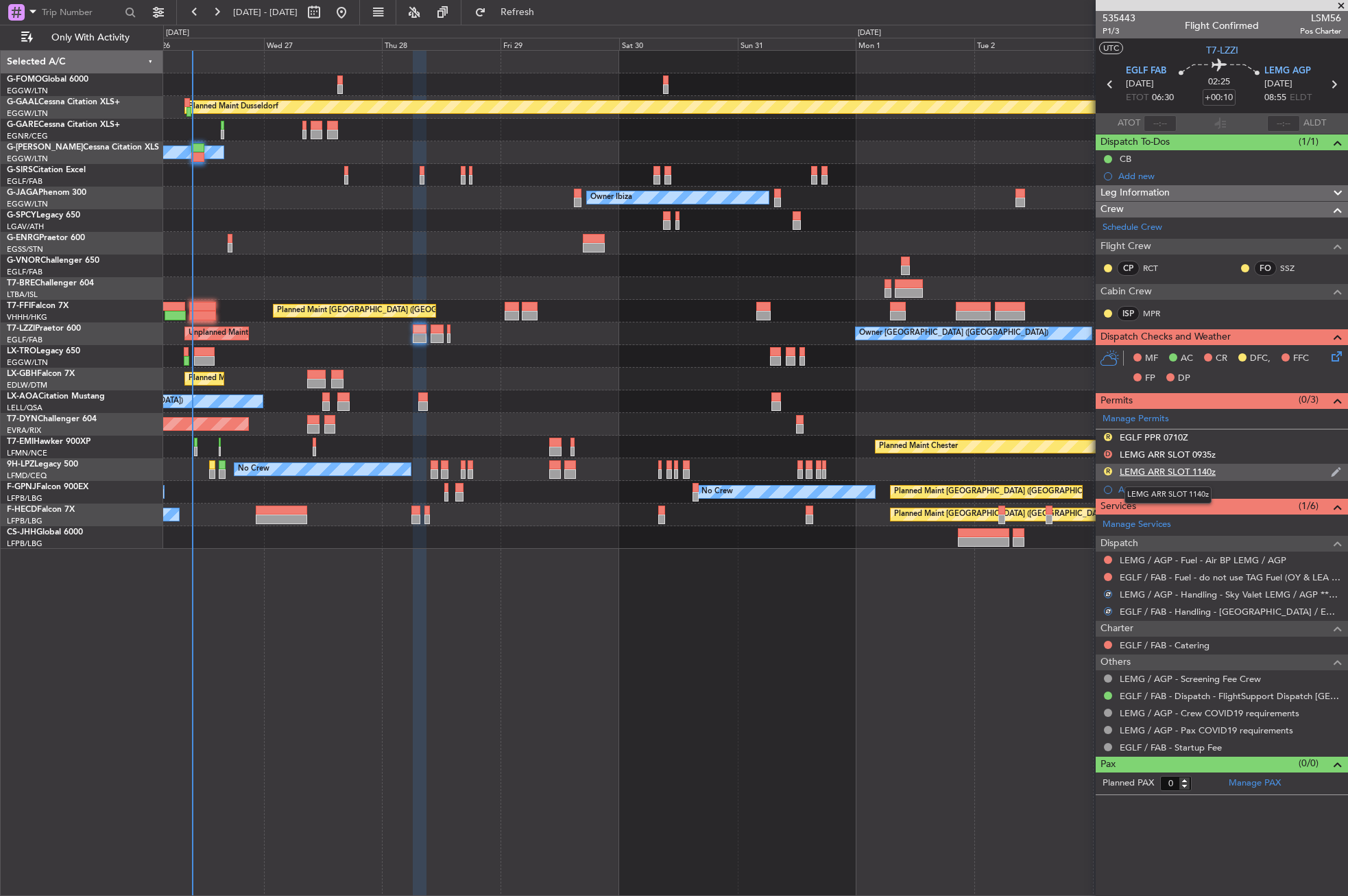
click at [1163, 470] on div "LEMG ARR SLOT 1140z" at bounding box center [1168, 471] width 96 height 11
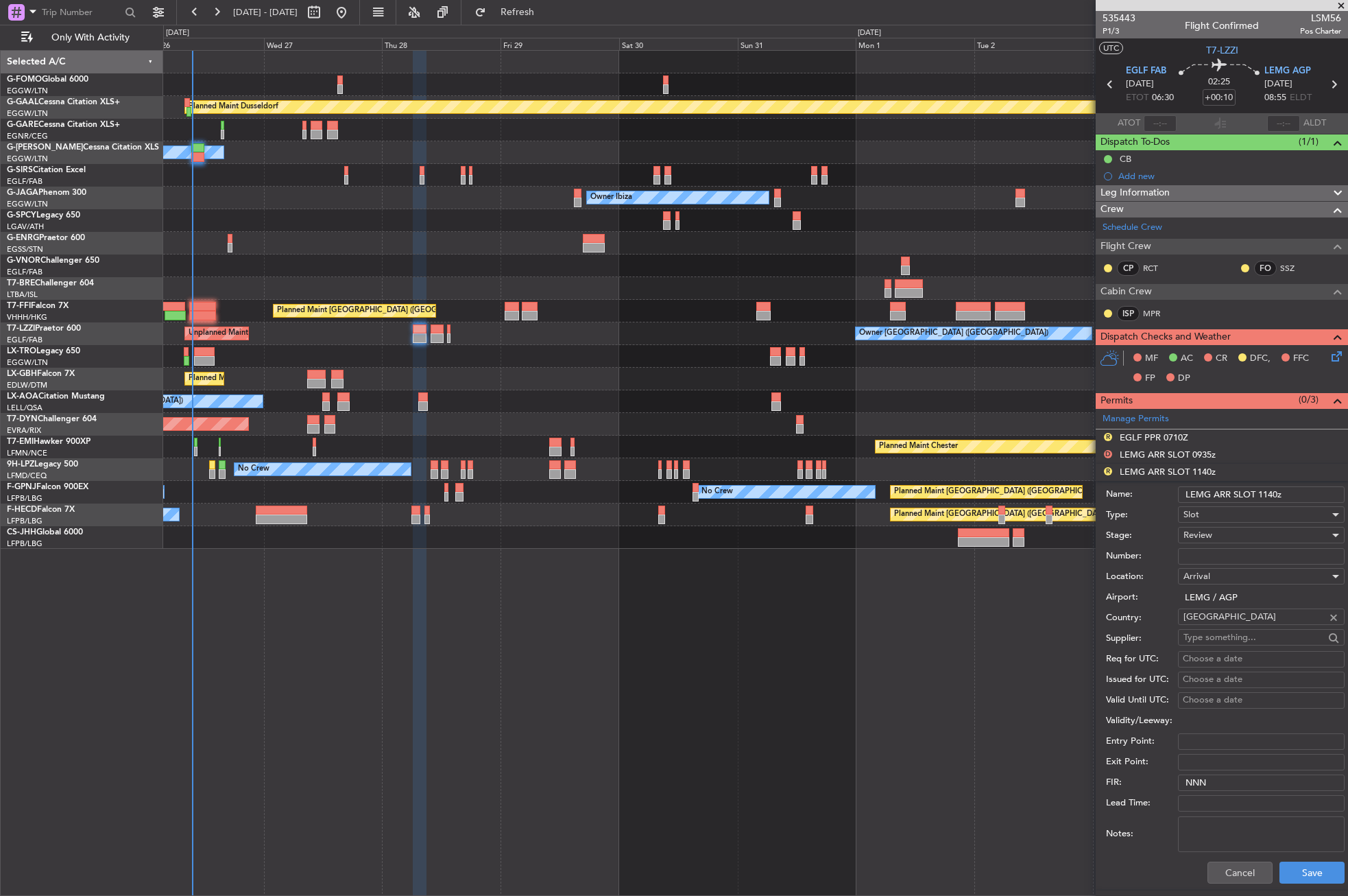
drag, startPoint x: 1272, startPoint y: 490, endPoint x: 1255, endPoint y: 493, distance: 17.3
click at [1255, 493] on input "LEMG ARR SLOT 1140z" at bounding box center [1261, 495] width 166 height 17
type input "LEMG ARR SLOT 0855z"
click at [1188, 537] on span "Review" at bounding box center [1198, 535] width 29 height 12
click at [1207, 625] on span "Requested" at bounding box center [1256, 625] width 144 height 21
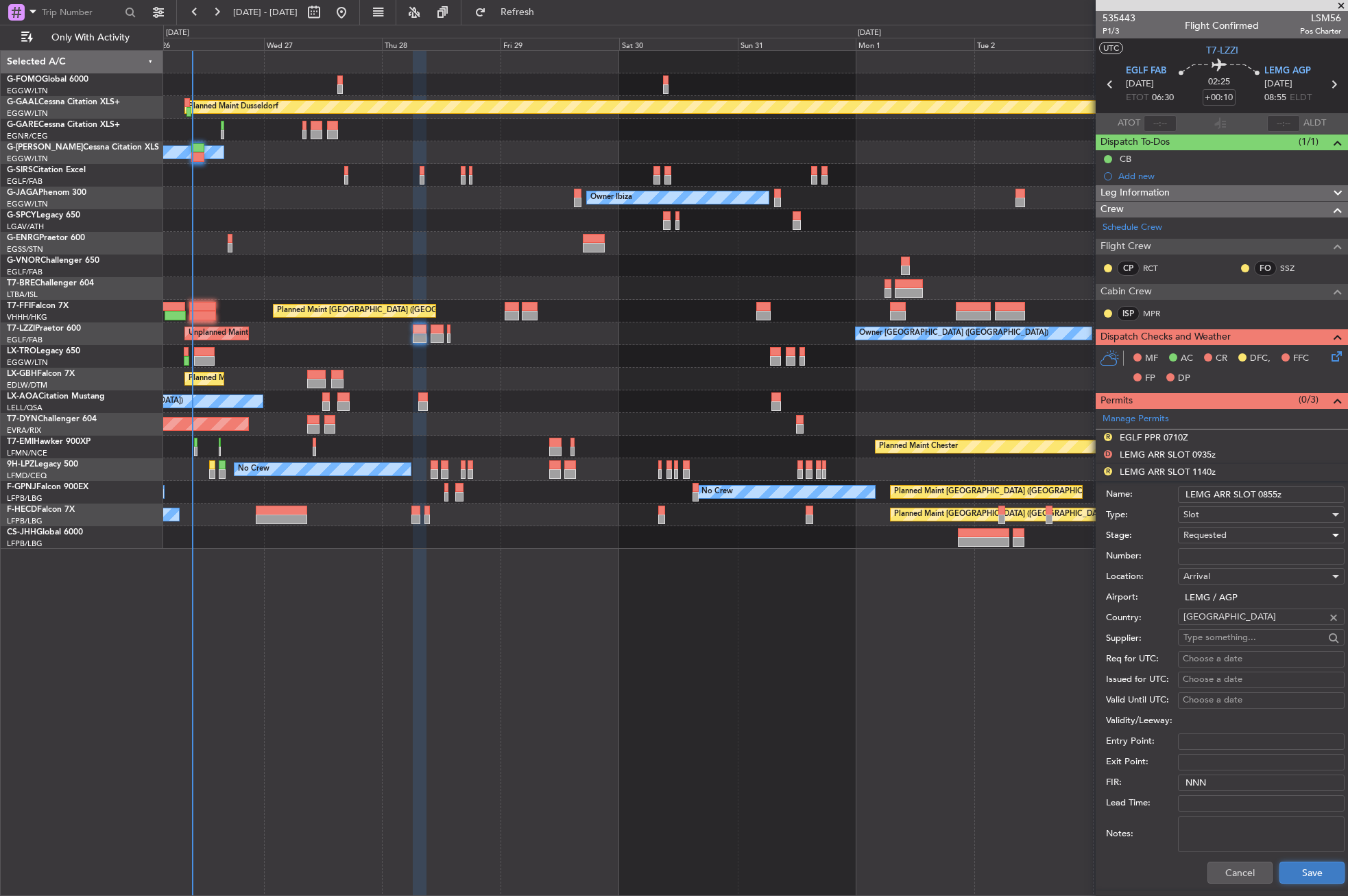
click at [1295, 869] on button "Save" at bounding box center [1312, 872] width 65 height 22
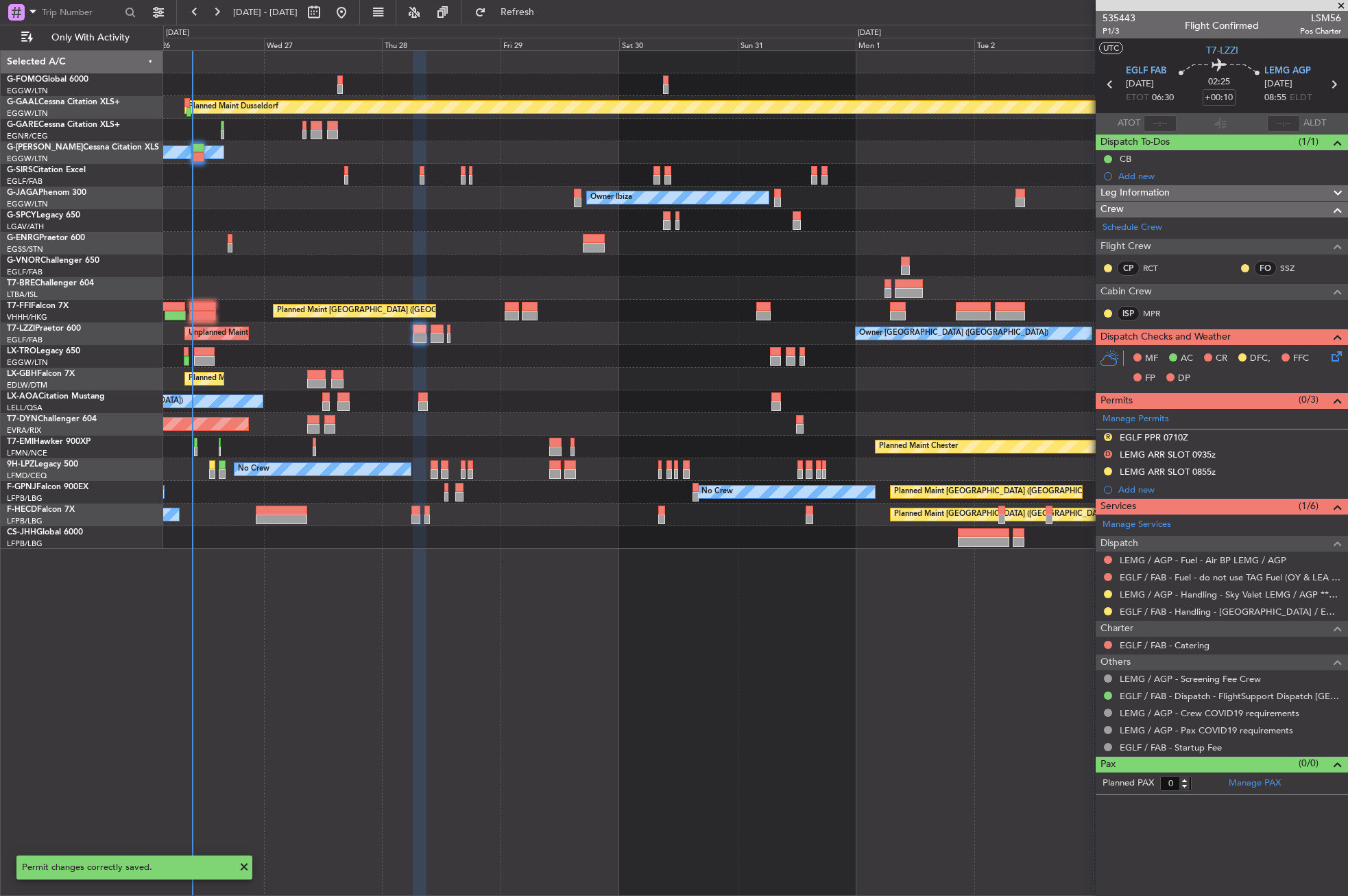
click at [1127, 433] on div "EGLF PPR 0710Z" at bounding box center [1154, 437] width 68 height 11
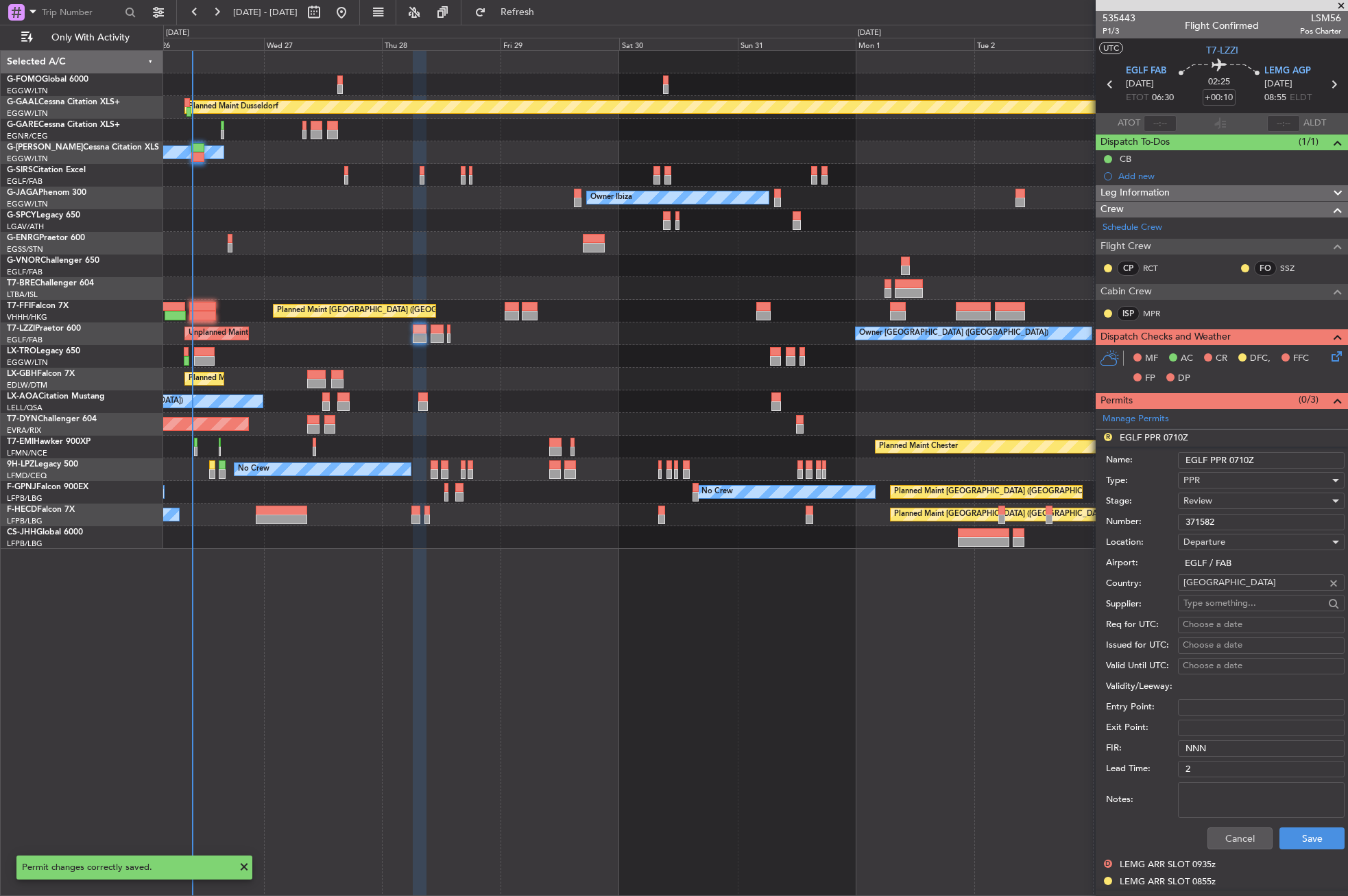
click at [1246, 461] on input "EGLF PPR 0710Z" at bounding box center [1261, 461] width 166 height 17
type input "EGLF PPR 0630Z"
click at [1244, 499] on div "Review" at bounding box center [1257, 500] width 146 height 21
click at [1226, 592] on span "Requested" at bounding box center [1256, 590] width 144 height 21
click at [1303, 840] on button "Save" at bounding box center [1312, 837] width 65 height 22
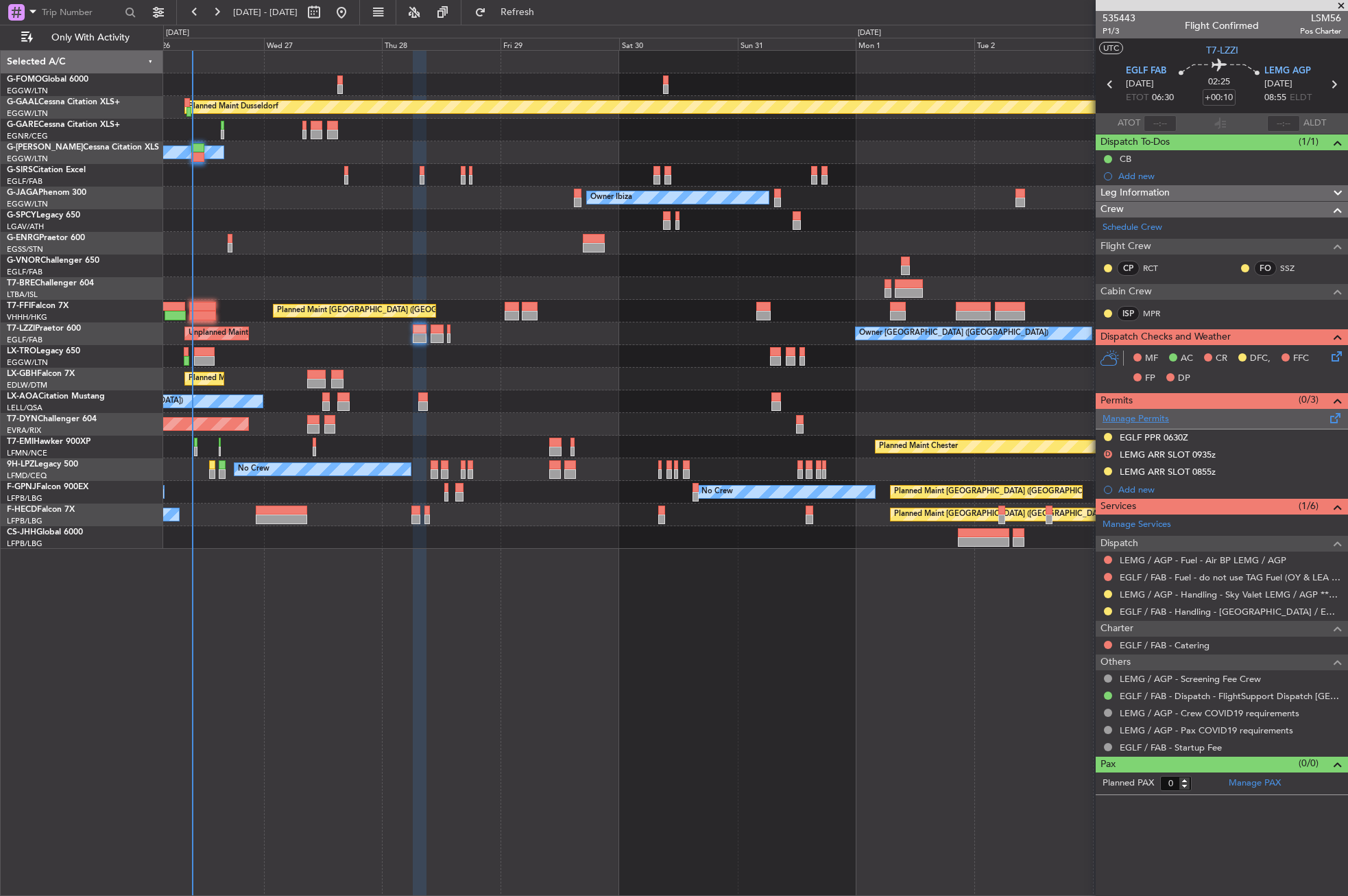
click at [1127, 422] on link "Manage Permits" at bounding box center [1136, 419] width 67 height 14
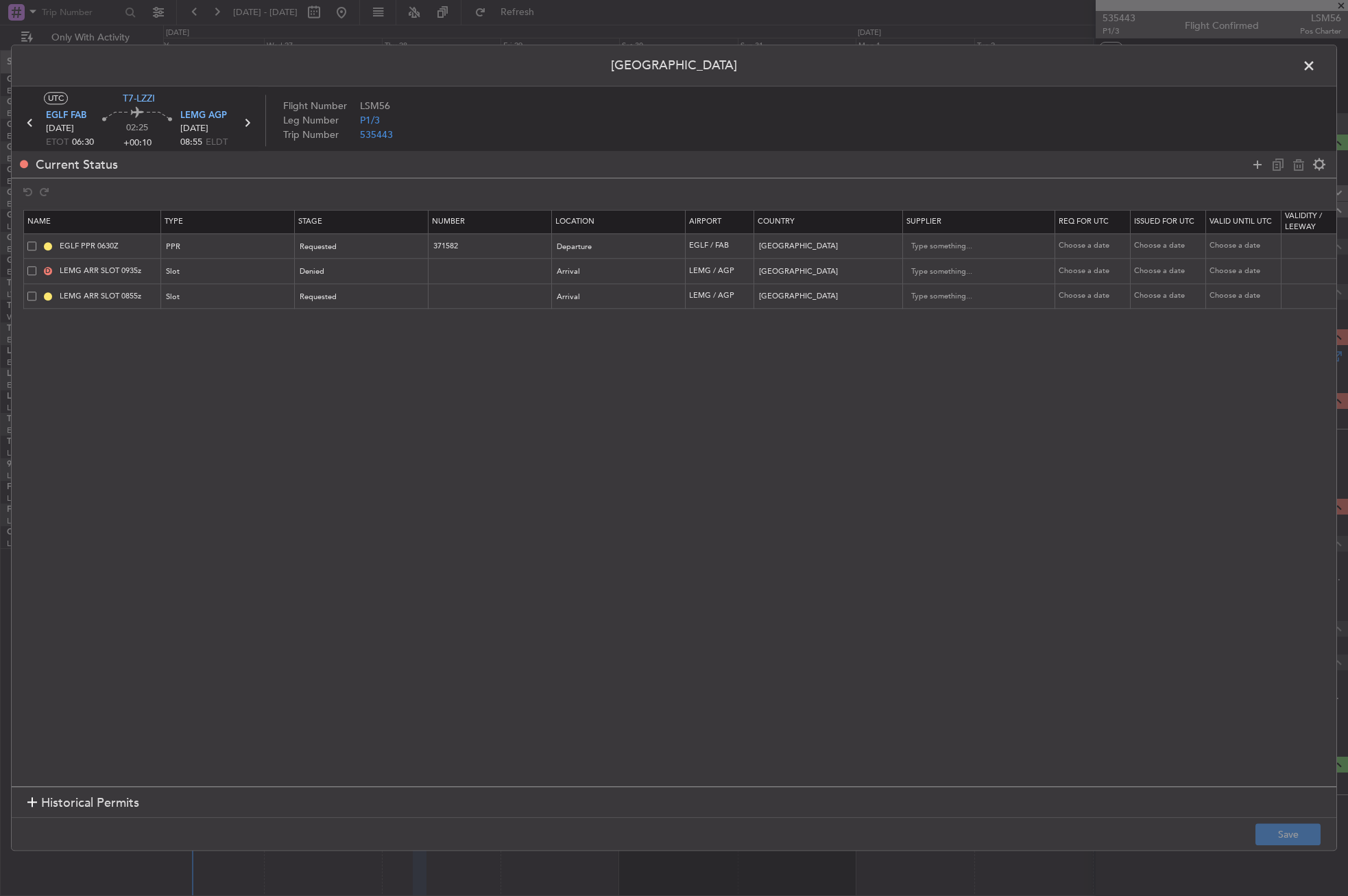
click at [31, 268] on span at bounding box center [32, 271] width 9 height 9
click at [37, 266] on input "checkbox" at bounding box center [37, 266] width 0 height 0
click at [1304, 160] on icon at bounding box center [1299, 165] width 17 height 17
type input "LEMG ARR SLOT 0855z"
click at [1293, 829] on button "Save" at bounding box center [1288, 834] width 65 height 22
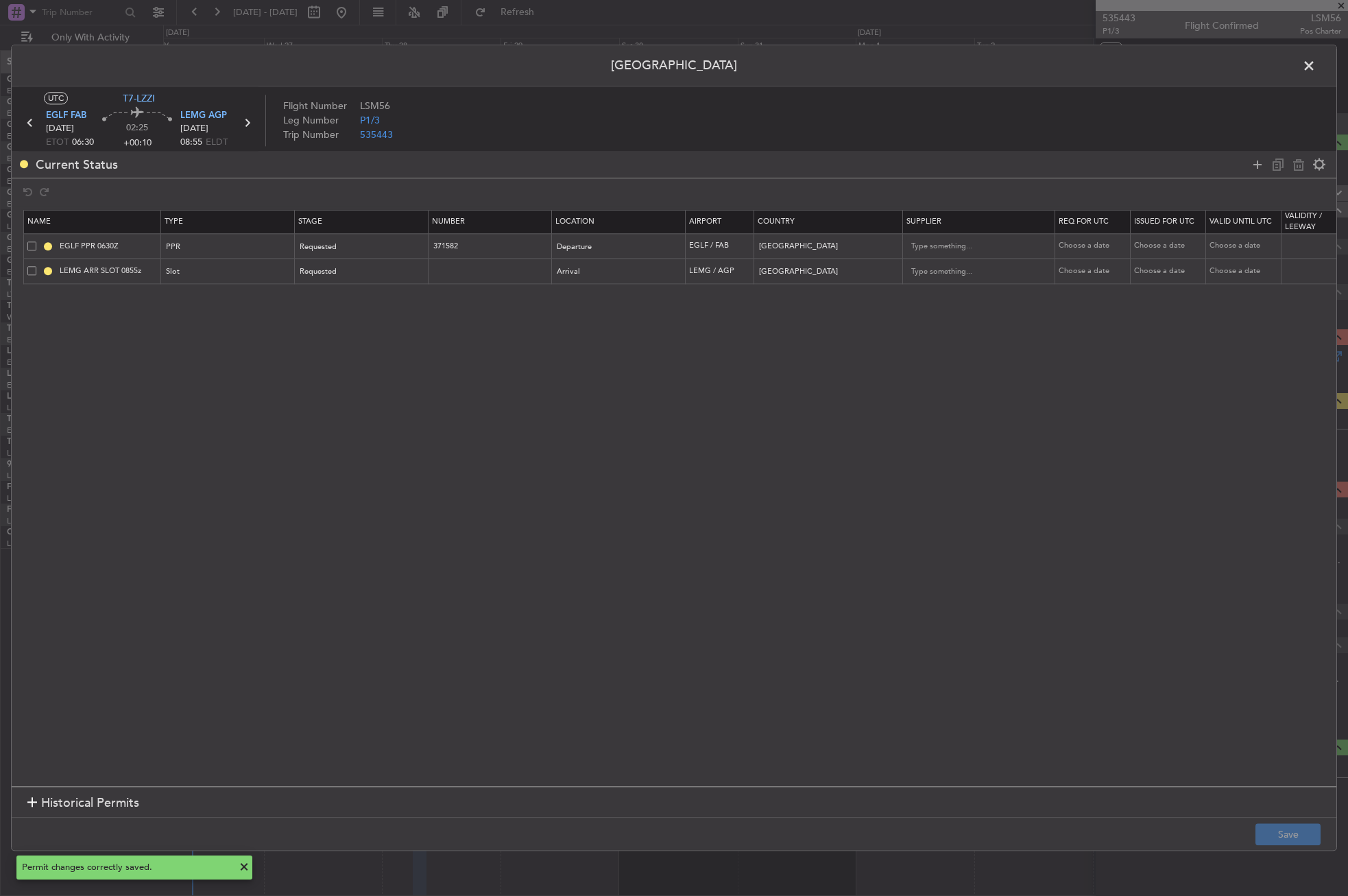
click at [1316, 71] on span at bounding box center [1316, 69] width 0 height 27
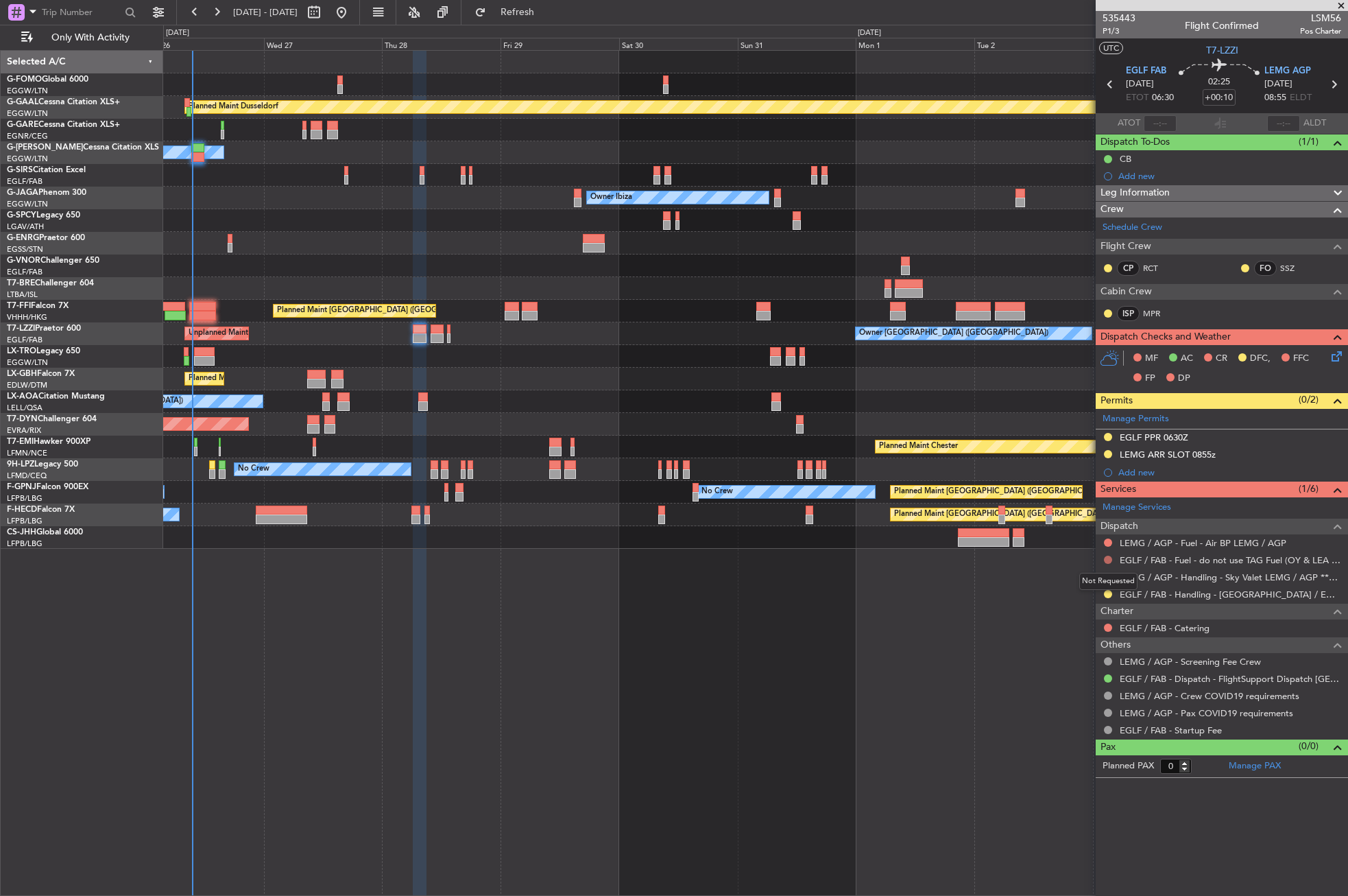
click at [1106, 556] on button at bounding box center [1108, 559] width 8 height 8
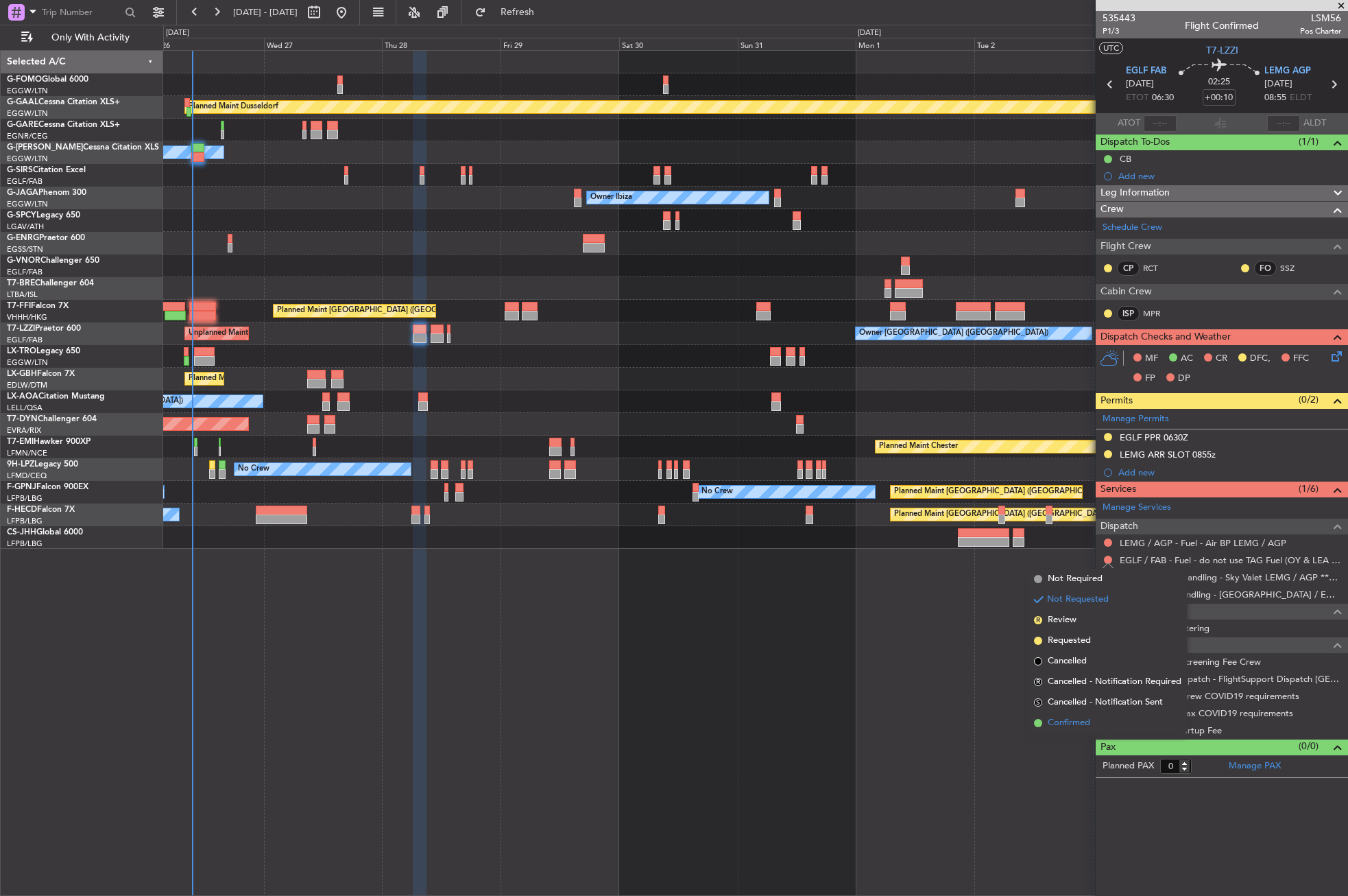
click at [1082, 719] on span "Confirmed" at bounding box center [1069, 723] width 43 height 14
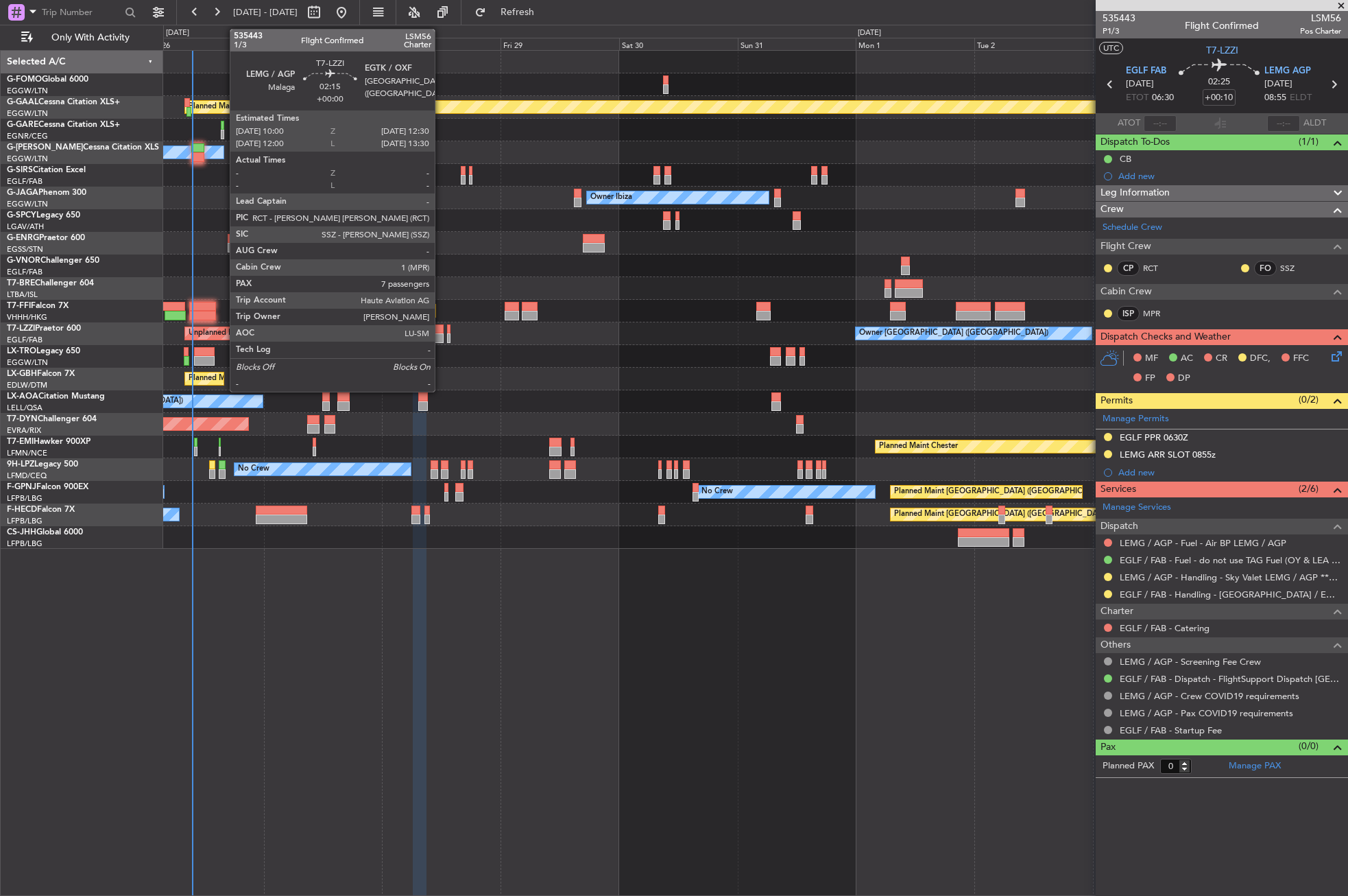
click at [441, 335] on div at bounding box center [437, 338] width 12 height 10
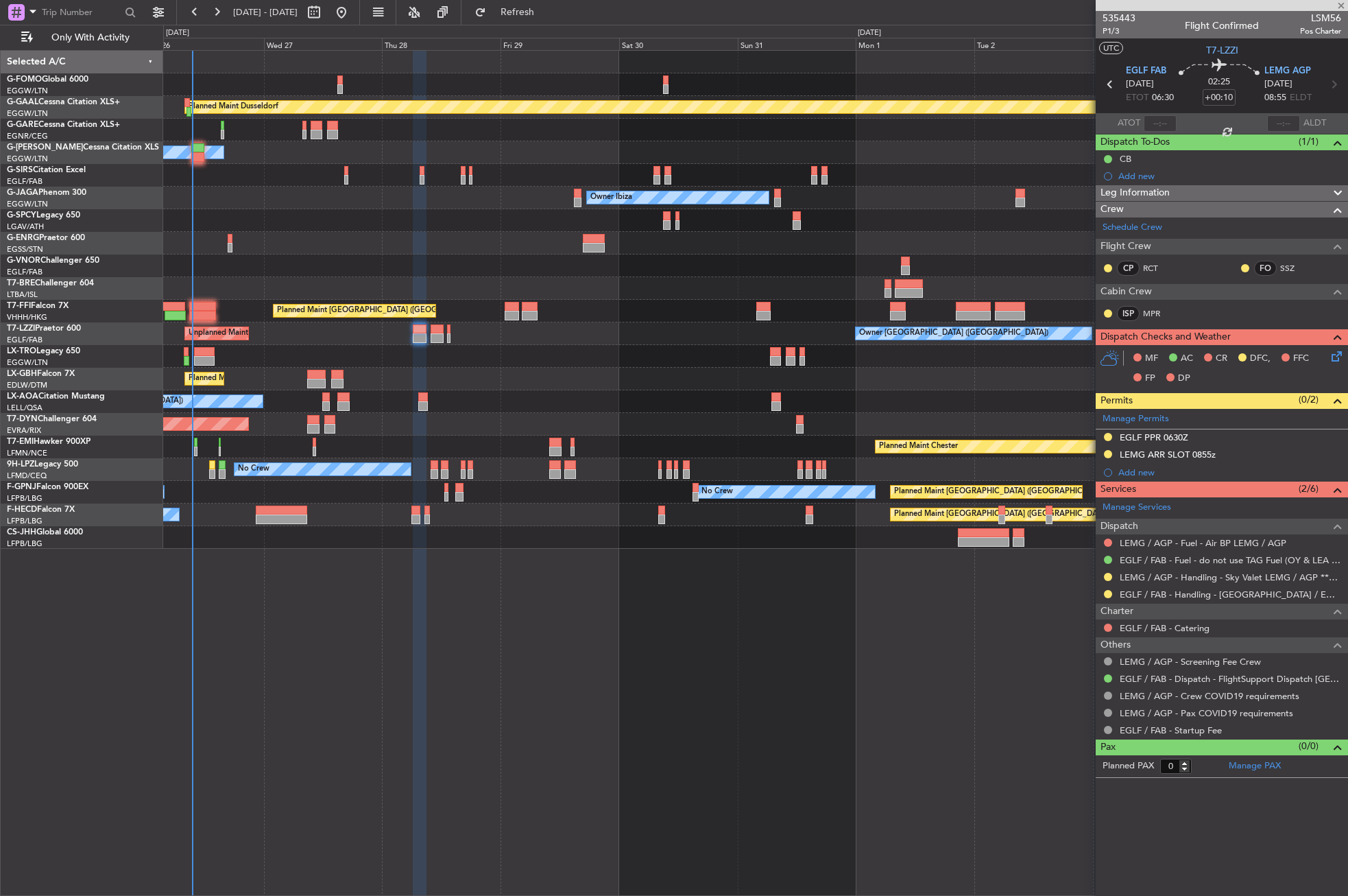
type input "7"
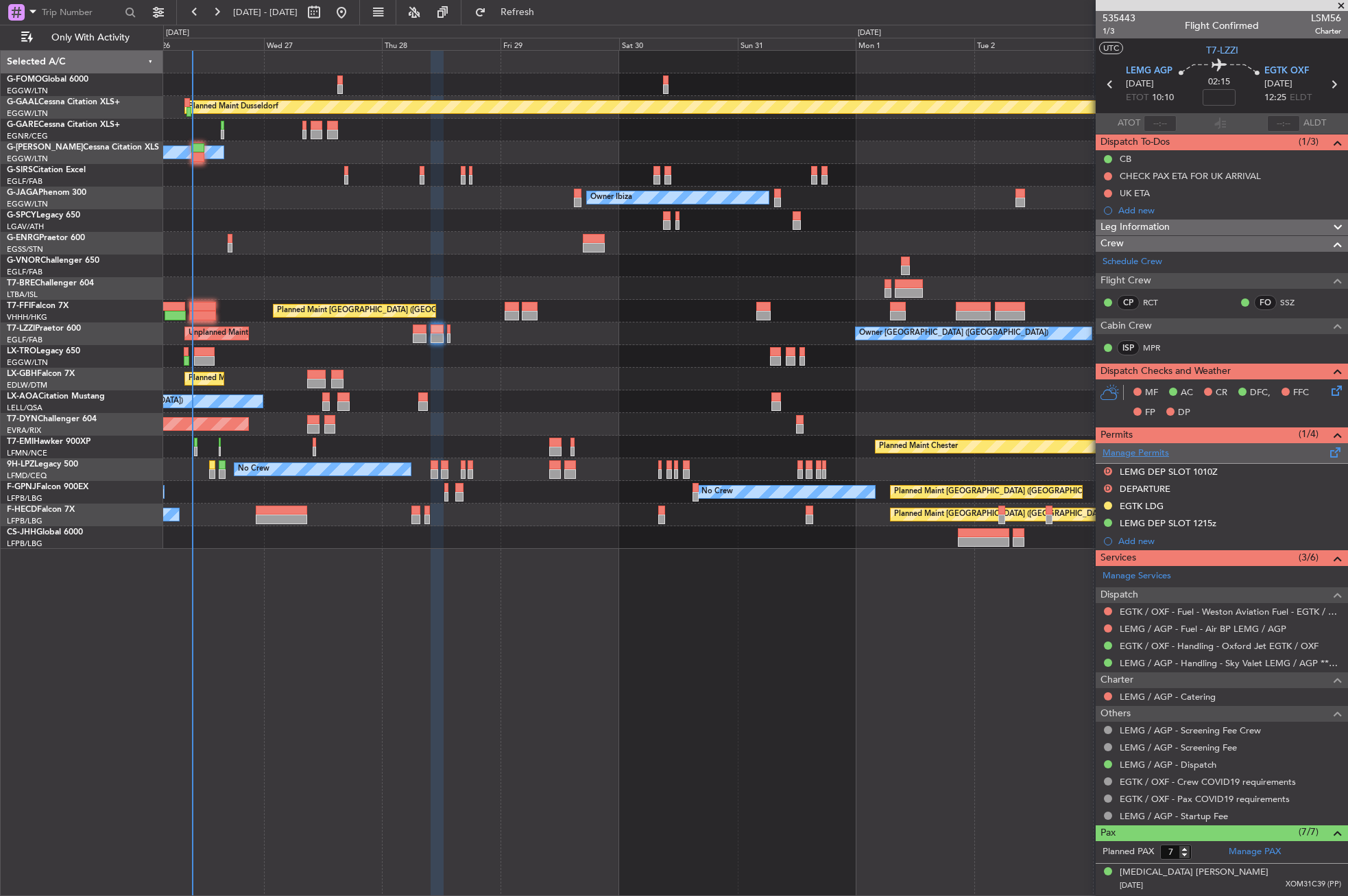
click at [1123, 453] on link "Manage Permits" at bounding box center [1136, 453] width 67 height 14
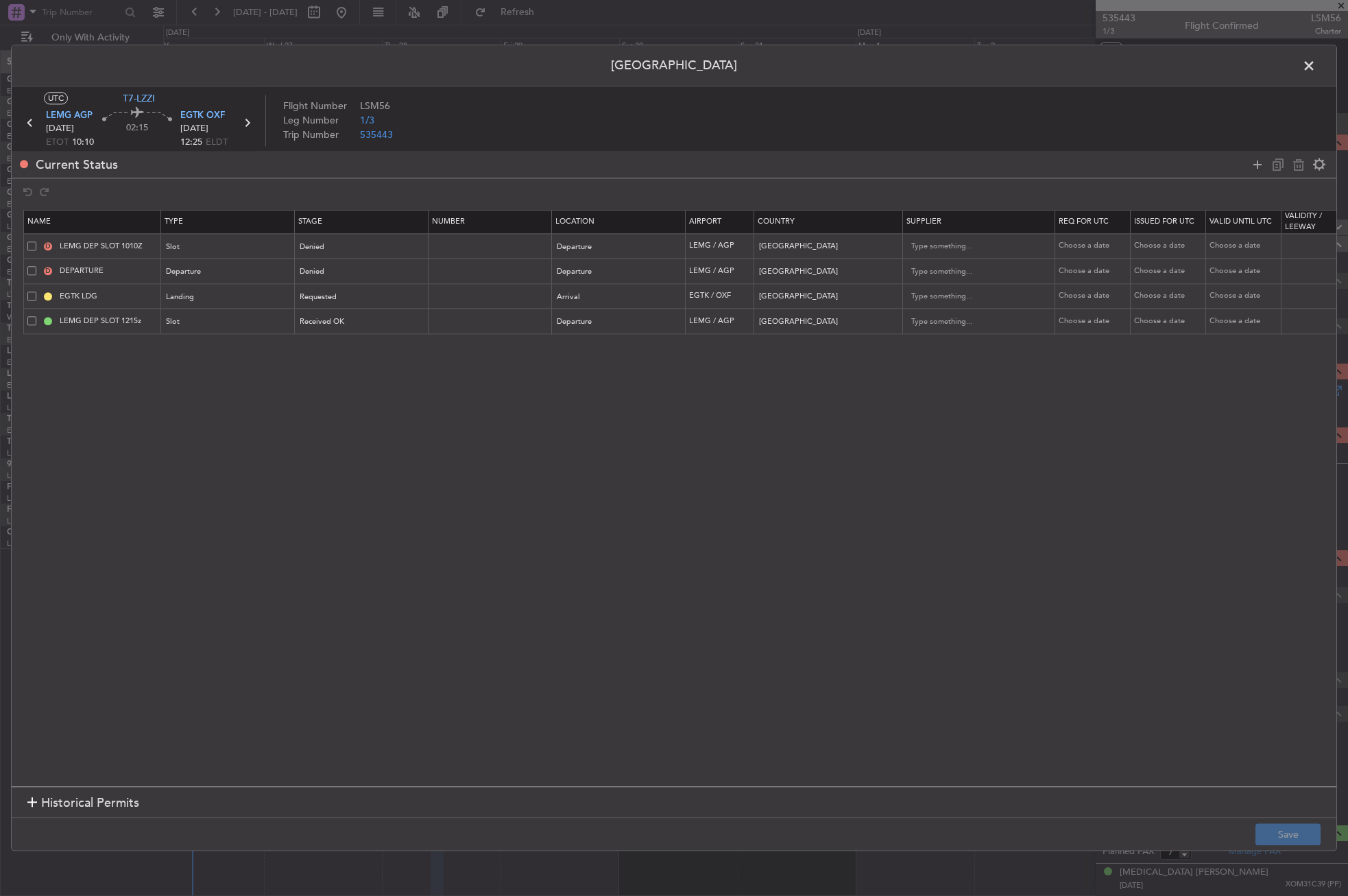
click at [30, 319] on span at bounding box center [32, 321] width 9 height 9
click at [37, 316] on input "checkbox" at bounding box center [37, 316] width 0 height 0
click at [1298, 168] on icon at bounding box center [1299, 165] width 17 height 17
click at [1297, 825] on button "Save" at bounding box center [1288, 834] width 65 height 22
click at [1316, 60] on span at bounding box center [1316, 69] width 0 height 27
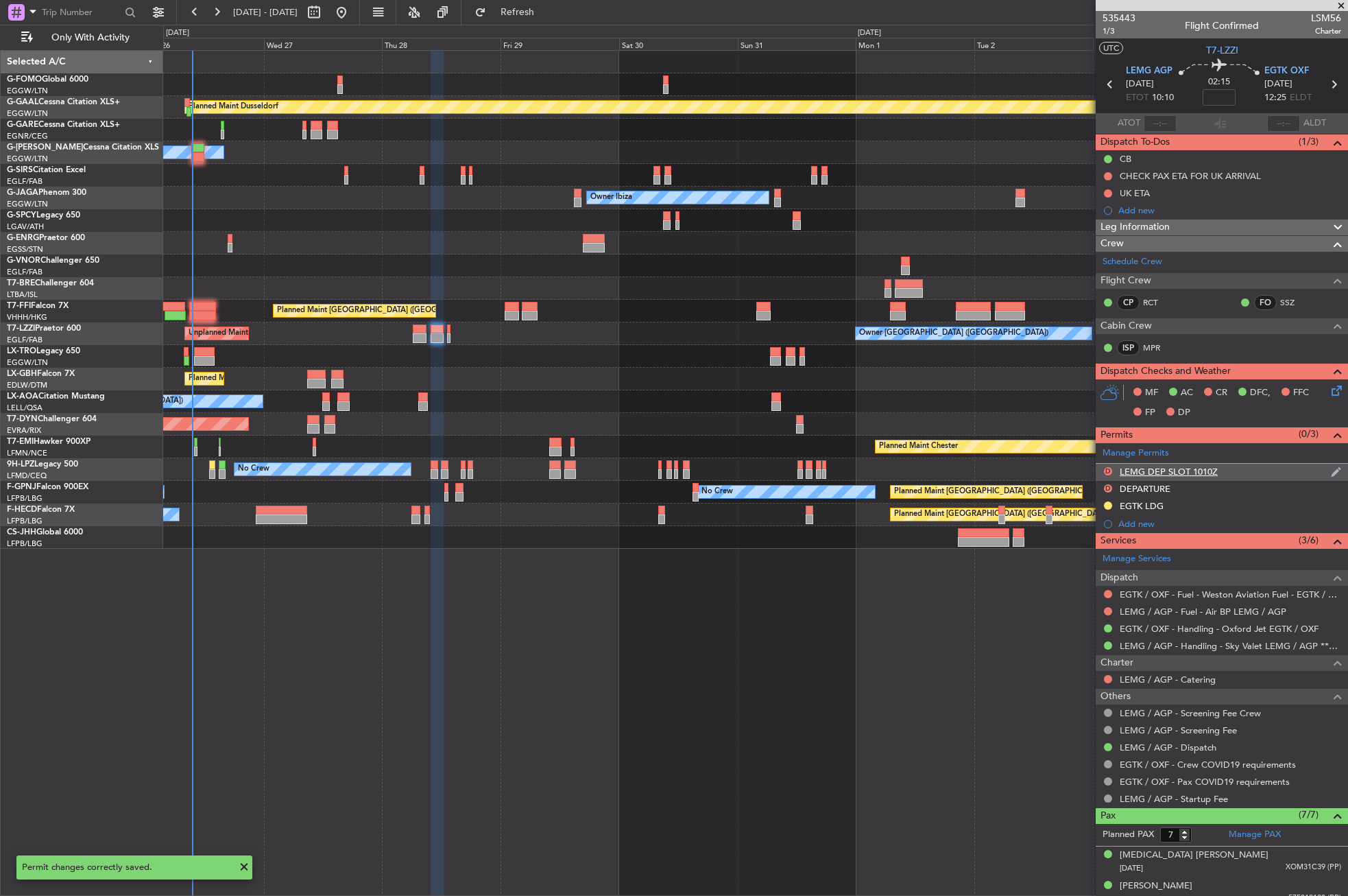
click at [1107, 464] on div "D LEMG DEP SLOT 1010Z" at bounding box center [1222, 472] width 252 height 17
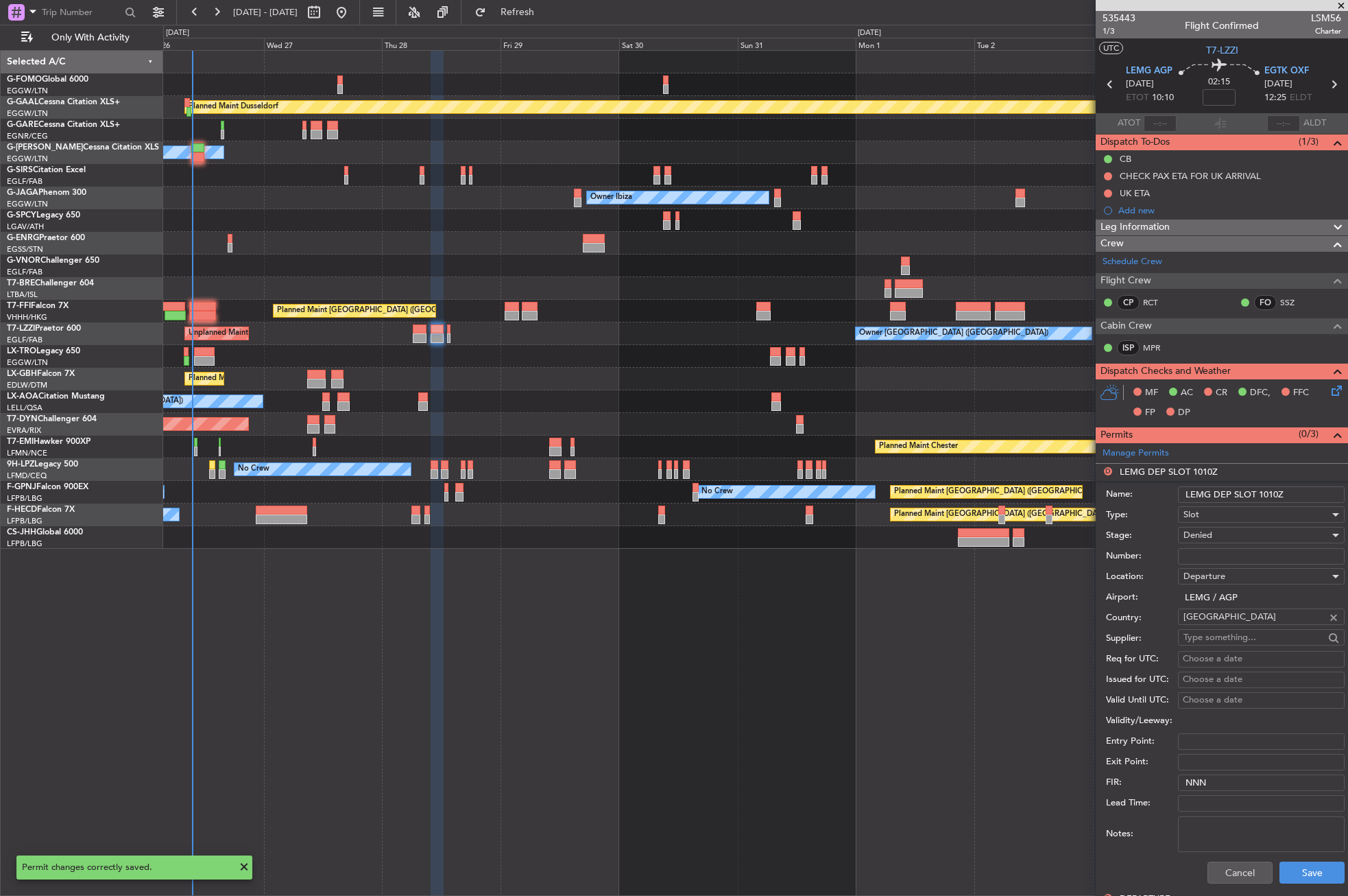
click at [1204, 531] on span "Denied" at bounding box center [1198, 535] width 29 height 12
click at [1213, 623] on span "Requested" at bounding box center [1256, 625] width 144 height 21
click at [1303, 875] on button "Save" at bounding box center [1312, 872] width 65 height 22
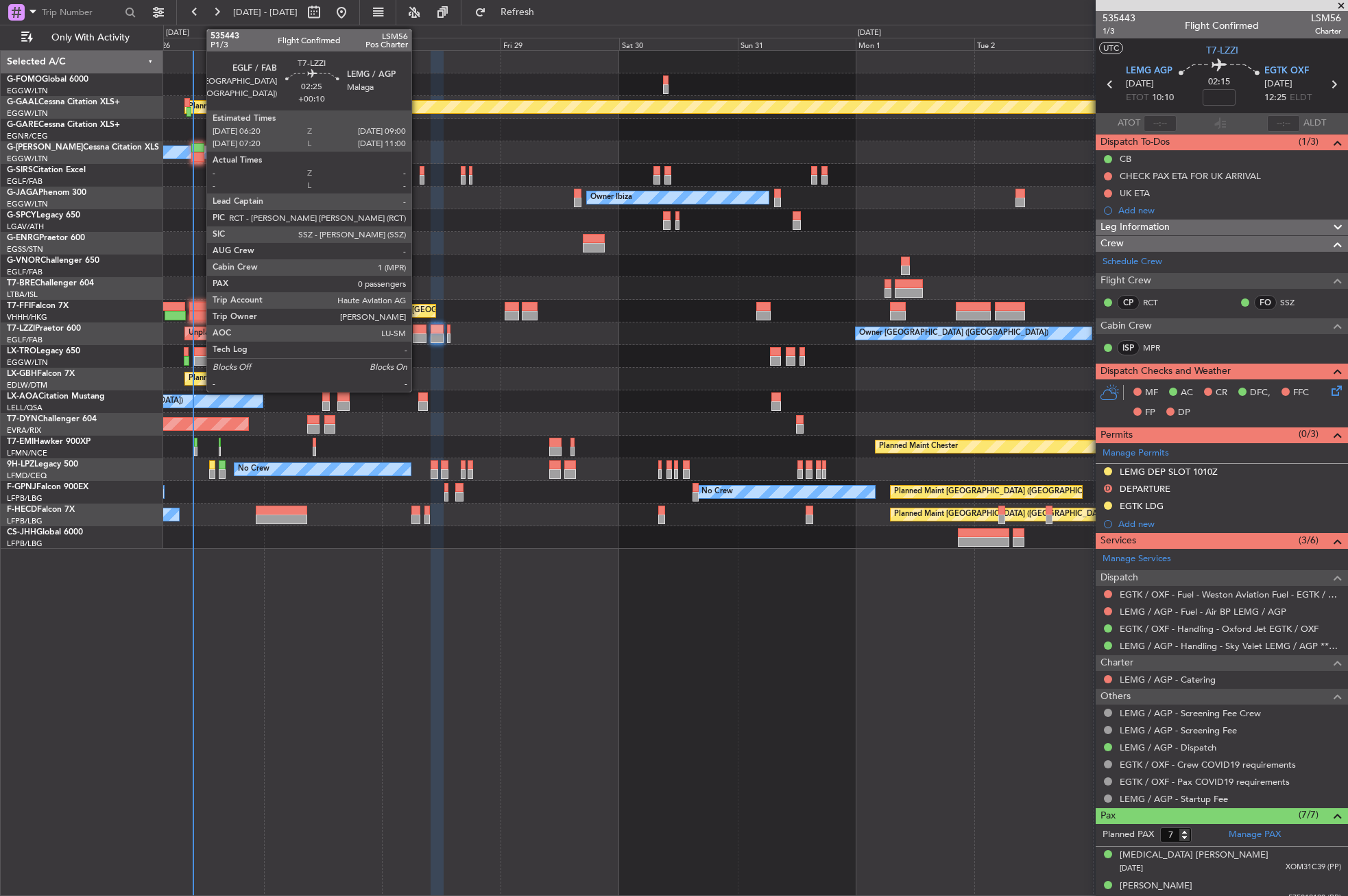
click at [418, 327] on div at bounding box center [419, 329] width 14 height 10
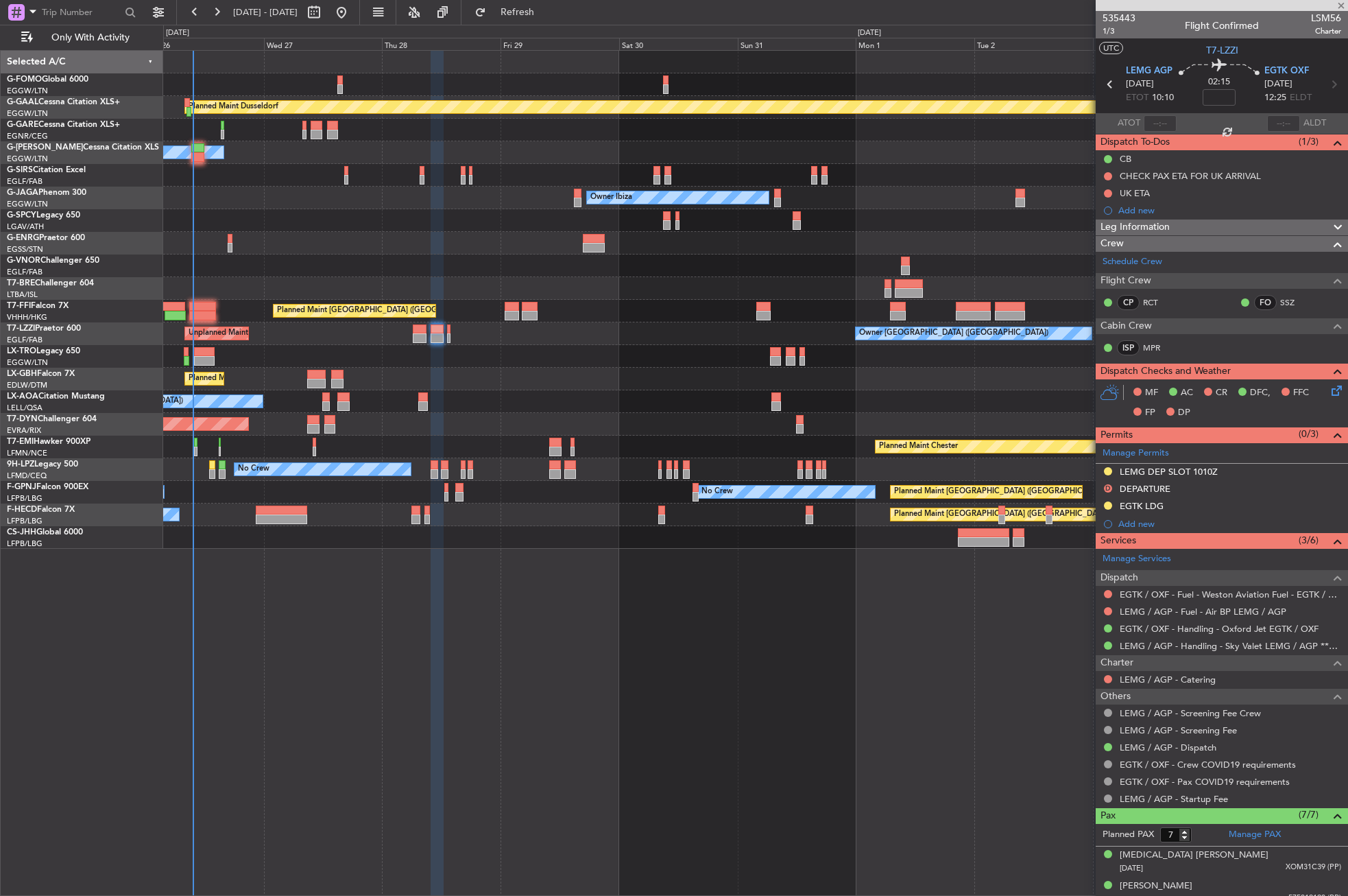
type input "+00:10"
type input "0"
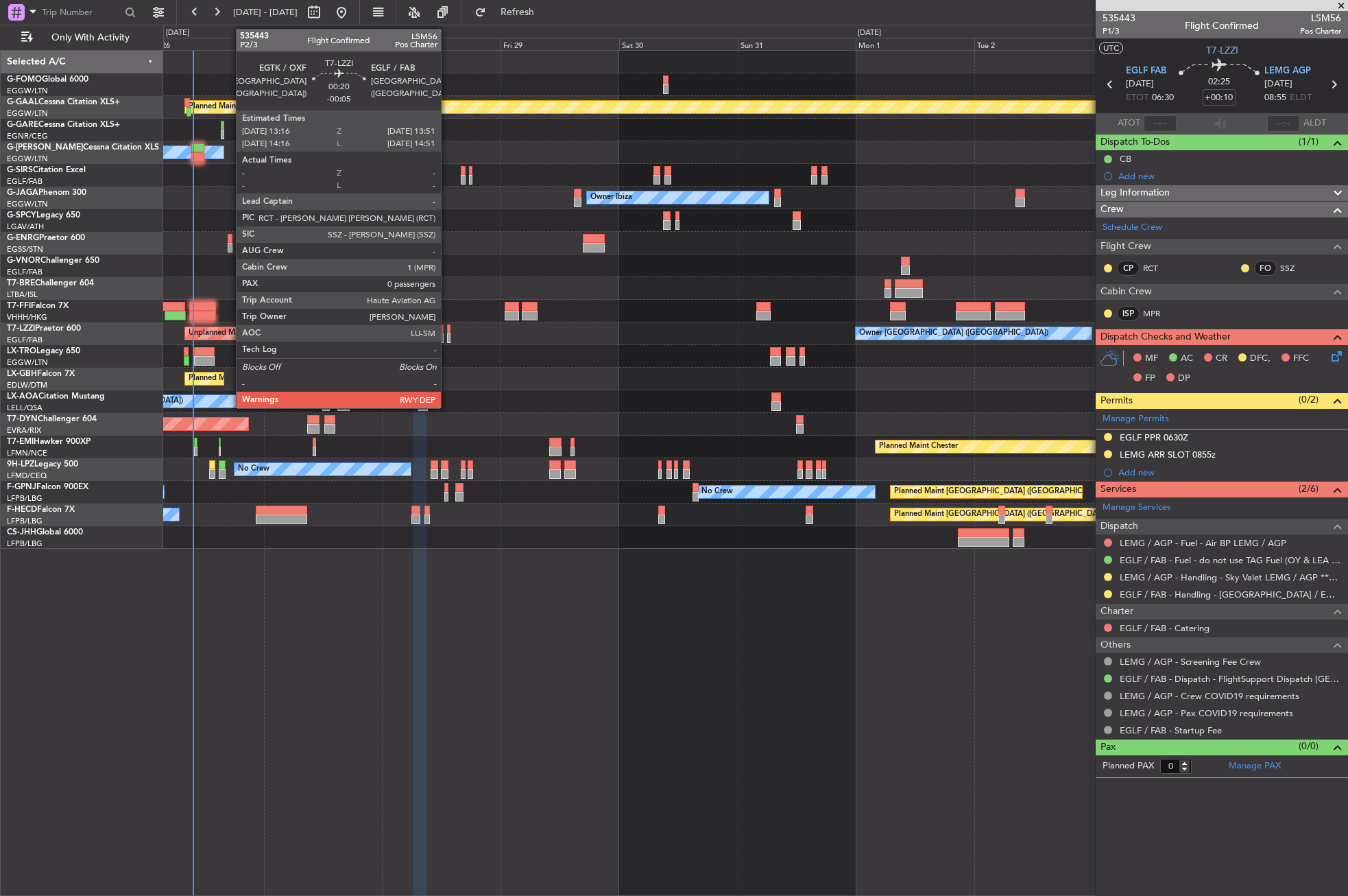
click at [447, 334] on div at bounding box center [448, 338] width 4 height 10
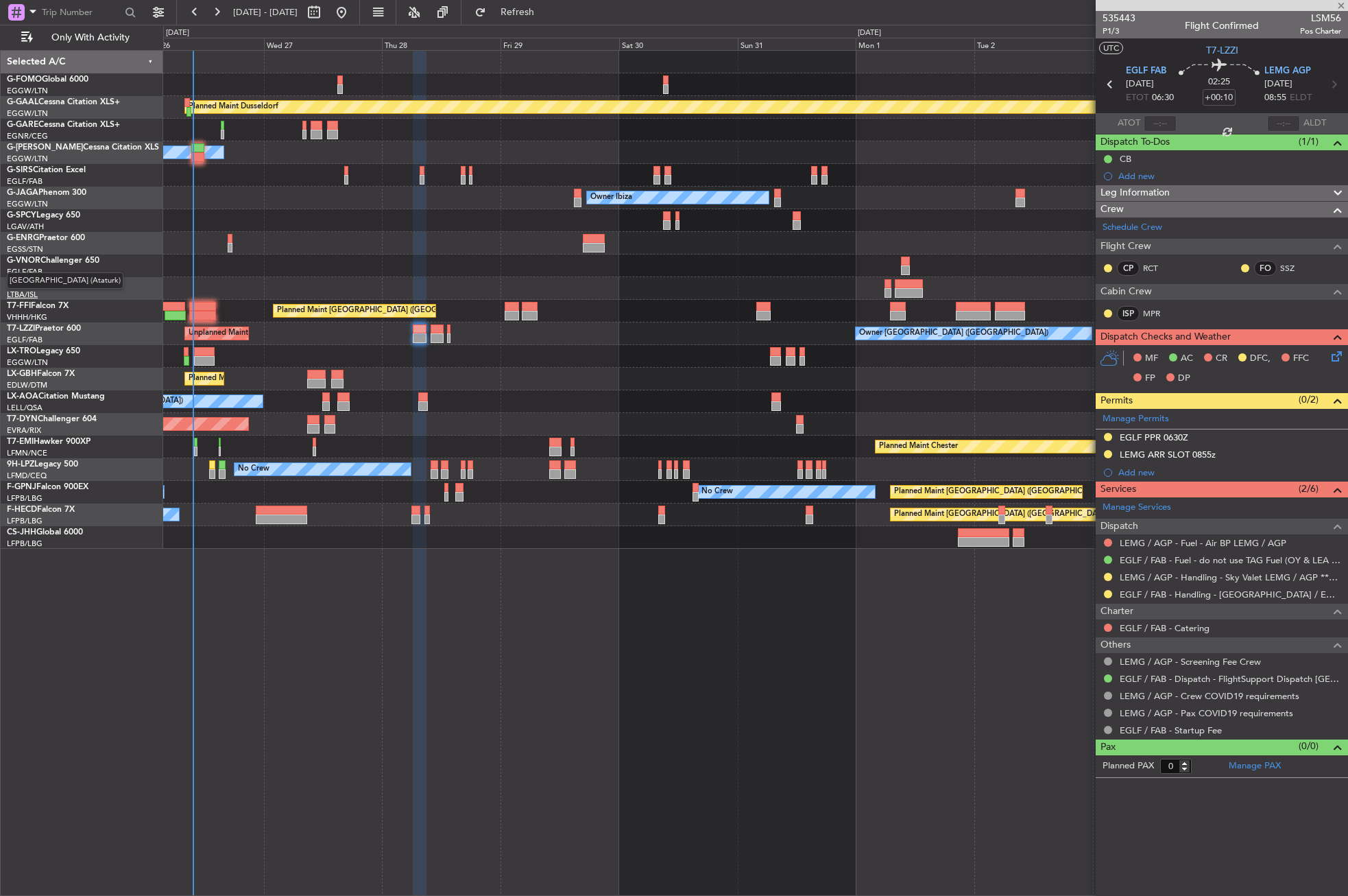
type input "-00:05"
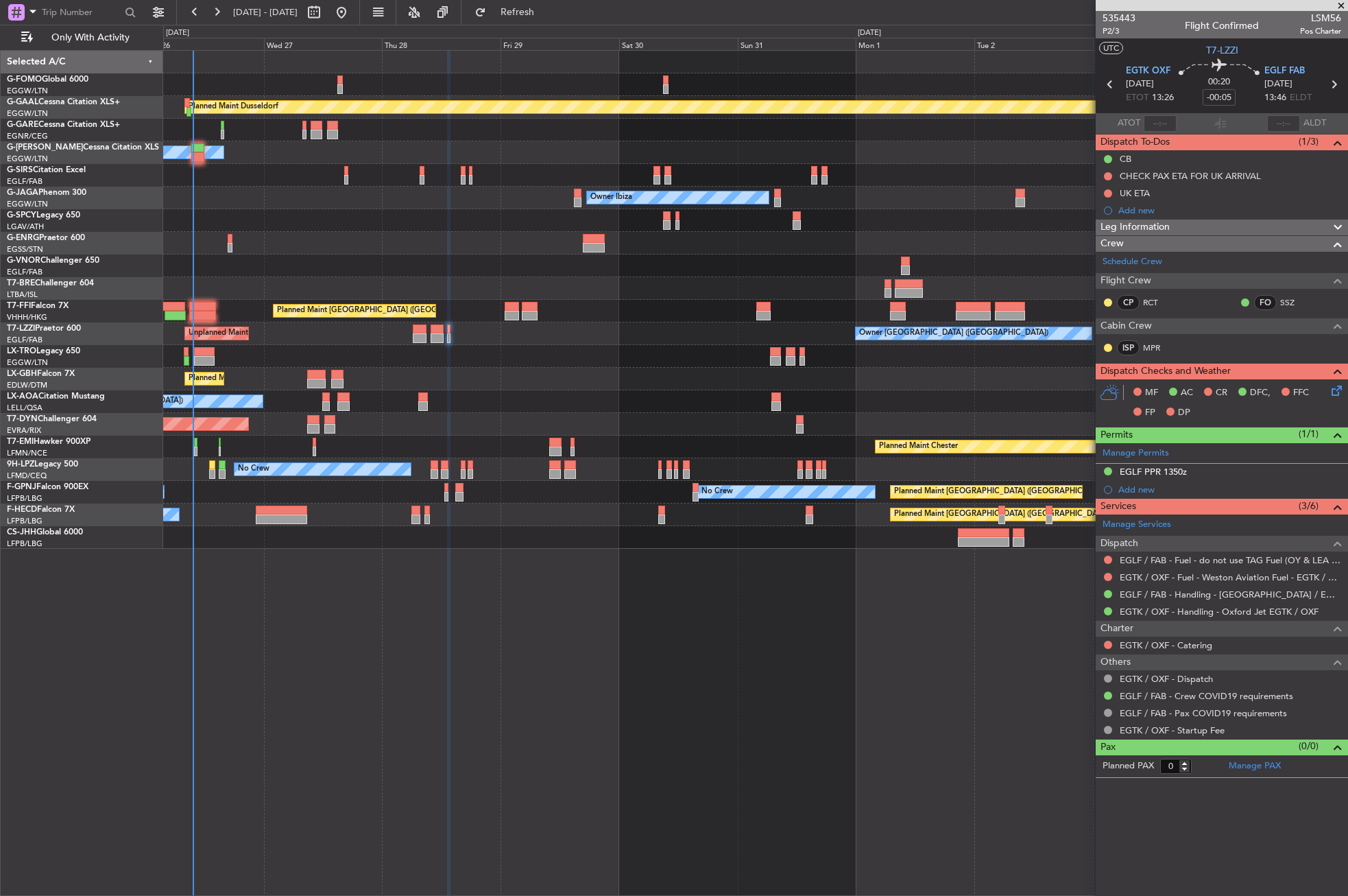
click at [665, 750] on div "Planned Maint Dusseldorf Owner Unplanned Maint [GEOGRAPHIC_DATA] ([GEOGRAPHIC_D…" at bounding box center [755, 473] width 1185 height 846
click at [432, 770] on div "Planned Maint Dusseldorf Owner Unplanned Maint [GEOGRAPHIC_DATA] ([GEOGRAPHIC_D…" at bounding box center [755, 473] width 1185 height 846
click at [533, 21] on button "Refresh" at bounding box center [509, 12] width 82 height 22
click at [326, 600] on div "Planned Maint Dusseldorf Owner Planned Maint [GEOGRAPHIC_DATA] ([GEOGRAPHIC_DAT…" at bounding box center [755, 473] width 1185 height 846
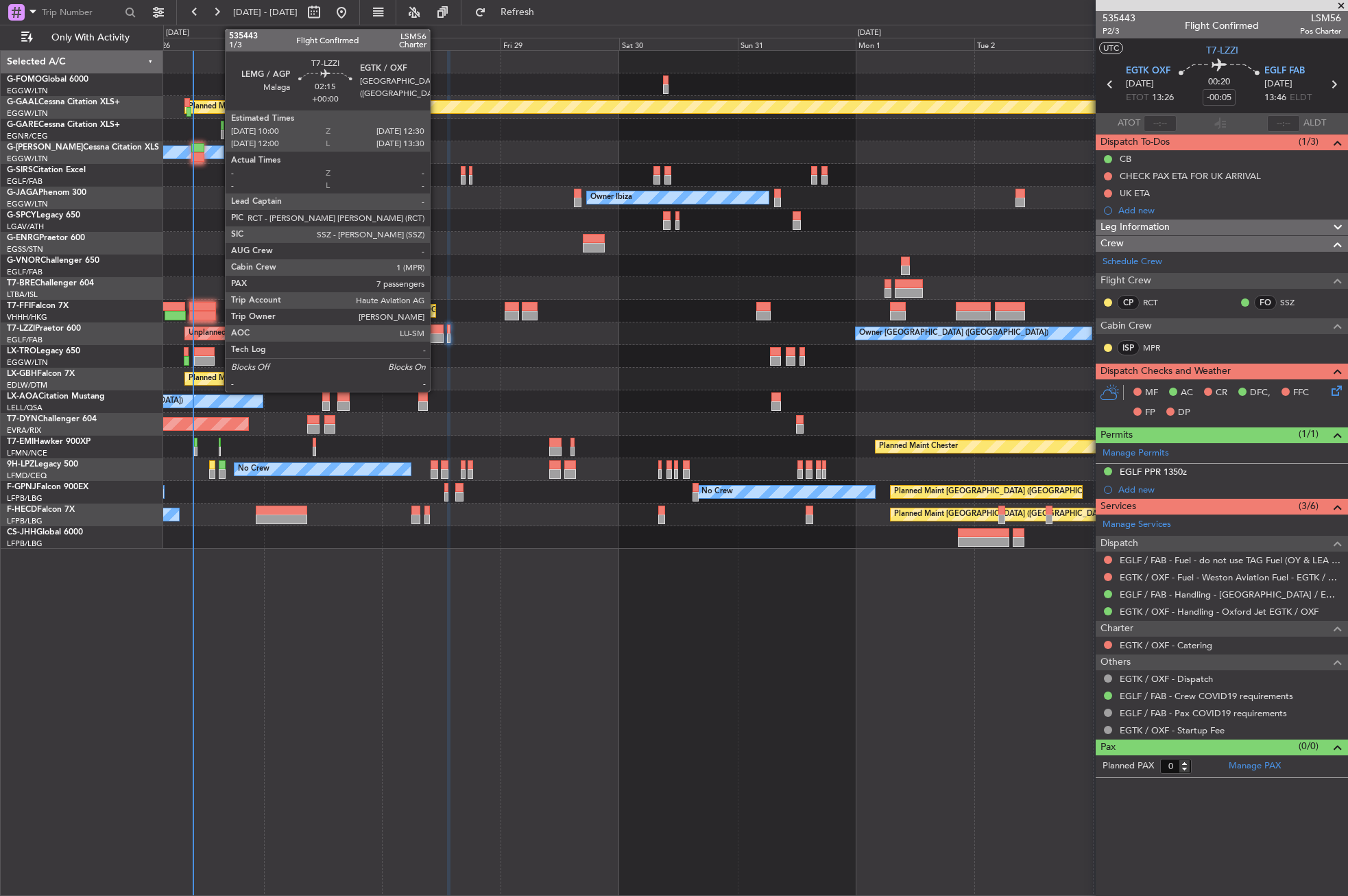
click at [436, 330] on div at bounding box center [437, 329] width 12 height 10
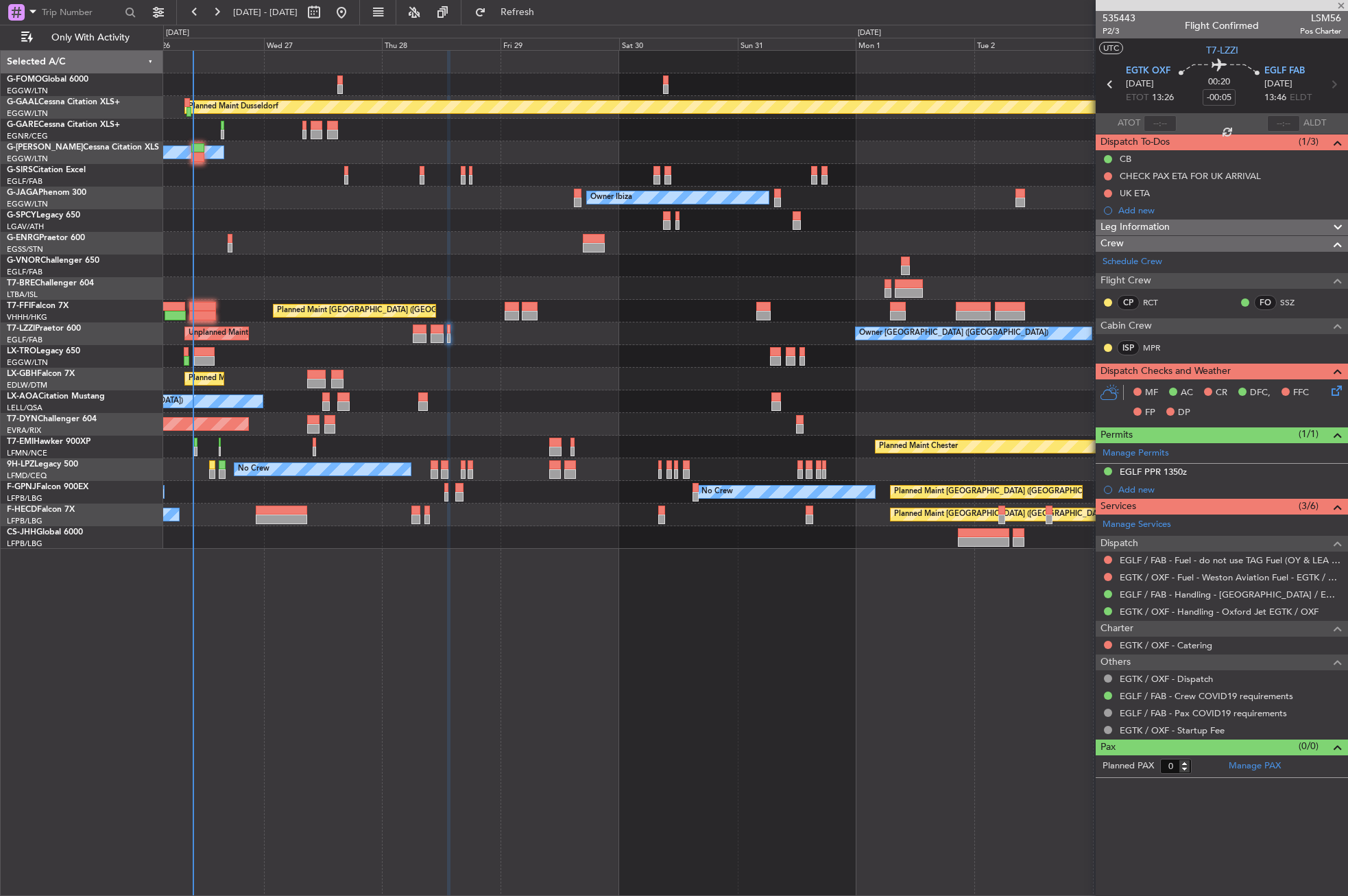
type input "7"
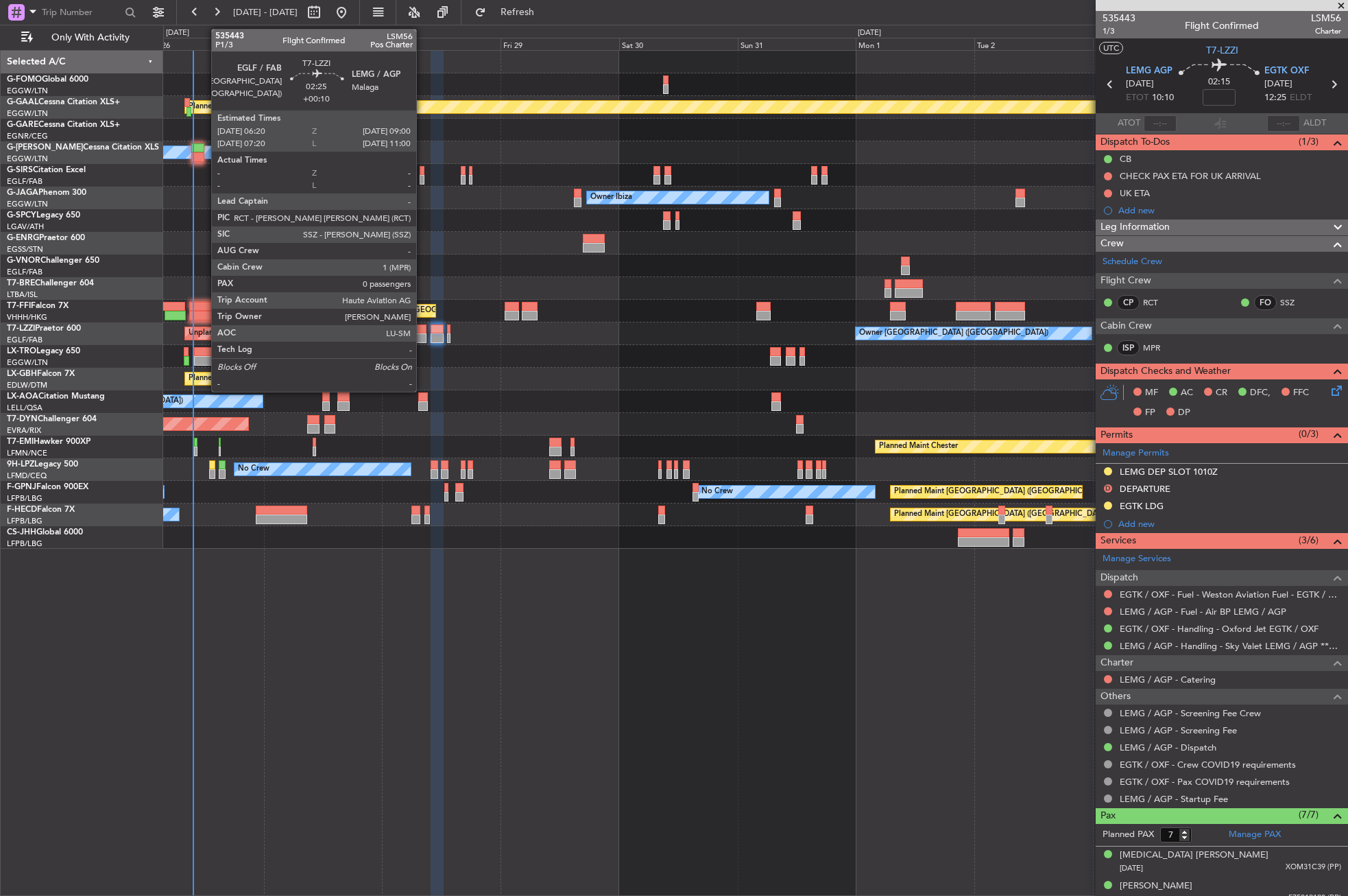
click at [422, 330] on div at bounding box center [419, 329] width 14 height 10
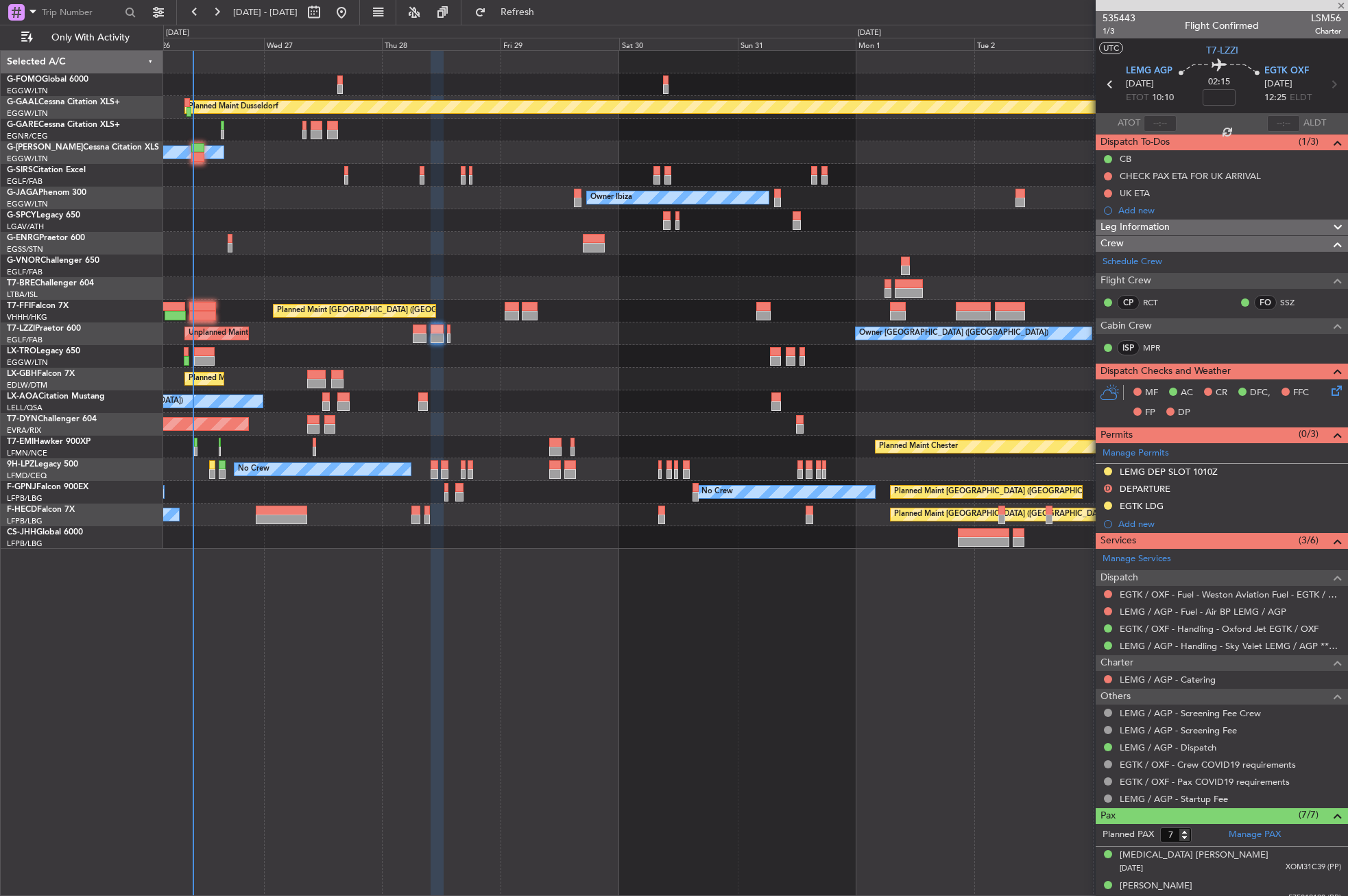
type input "+00:10"
type input "0"
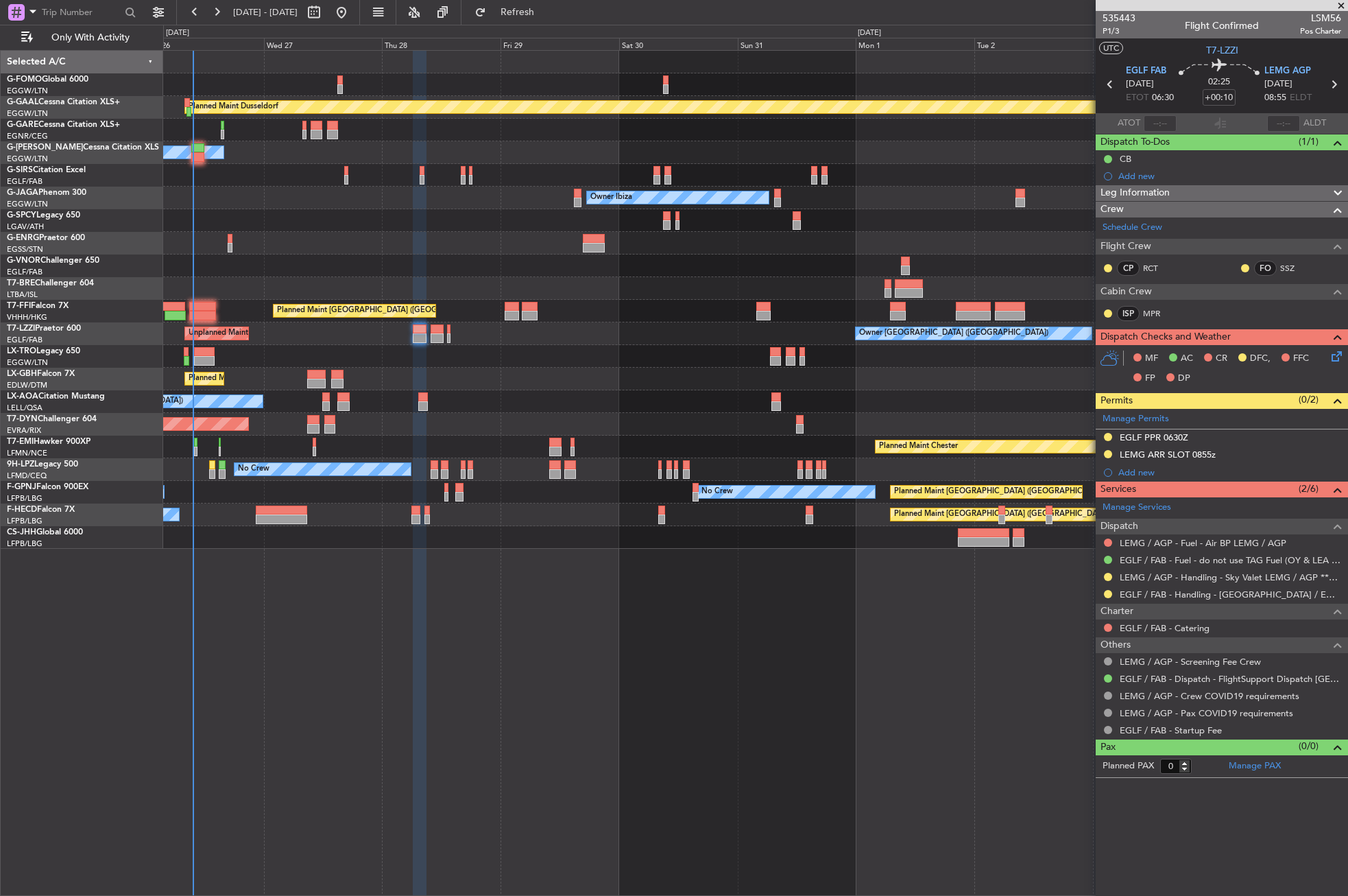
drag, startPoint x: 1163, startPoint y: 192, endPoint x: 1163, endPoint y: 230, distance: 38.0
click at [1163, 192] on span "Leg Information" at bounding box center [1134, 193] width 69 height 16
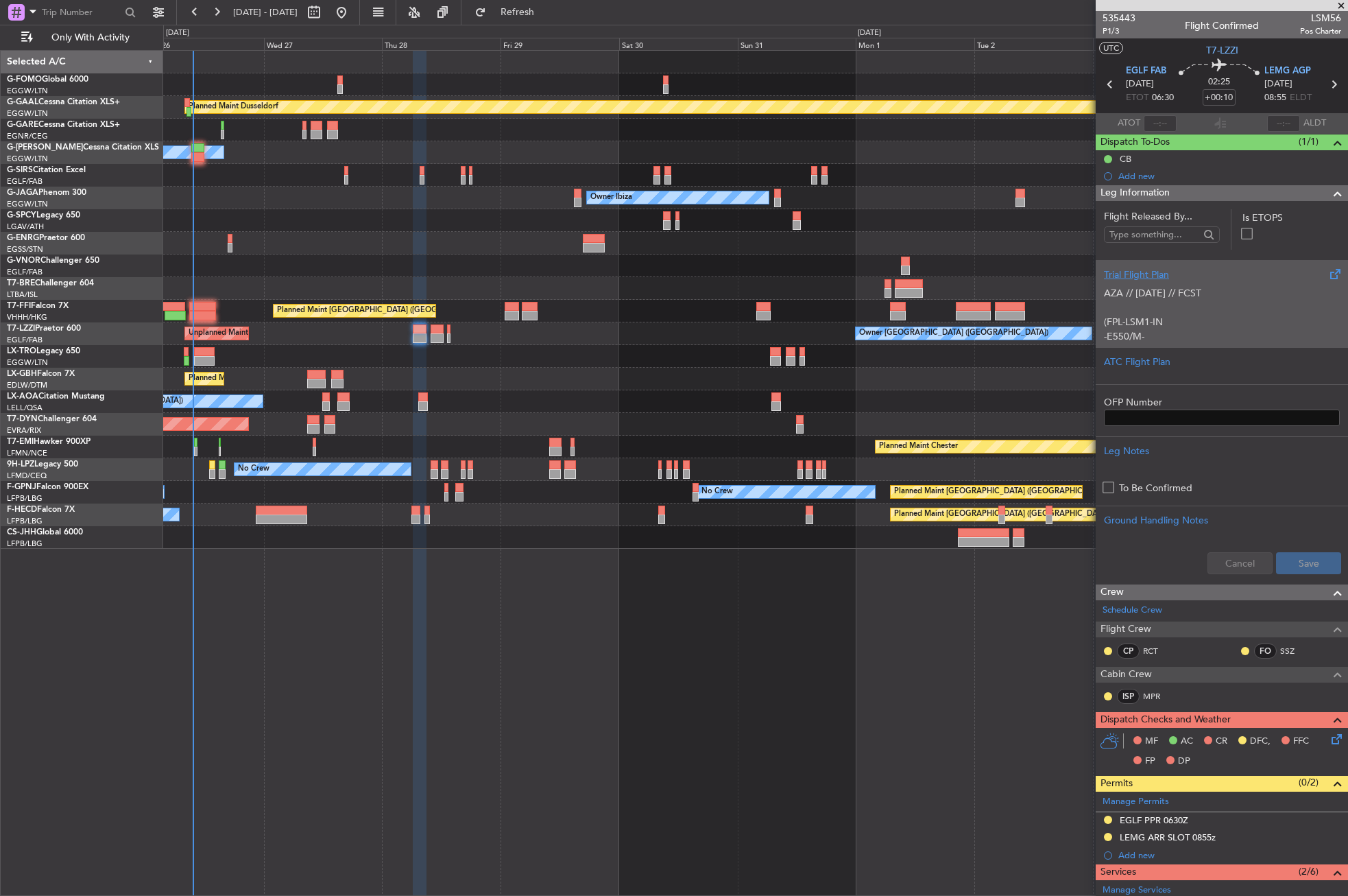
click at [1153, 331] on p "(FPL-LSM1-IN -E550/M-SBDE2E3FGHIJ1J3J4J7M3P2RWXYZ/LB2D1 -EGLF0710 -N0470F410 HA…" at bounding box center [1222, 408] width 236 height 216
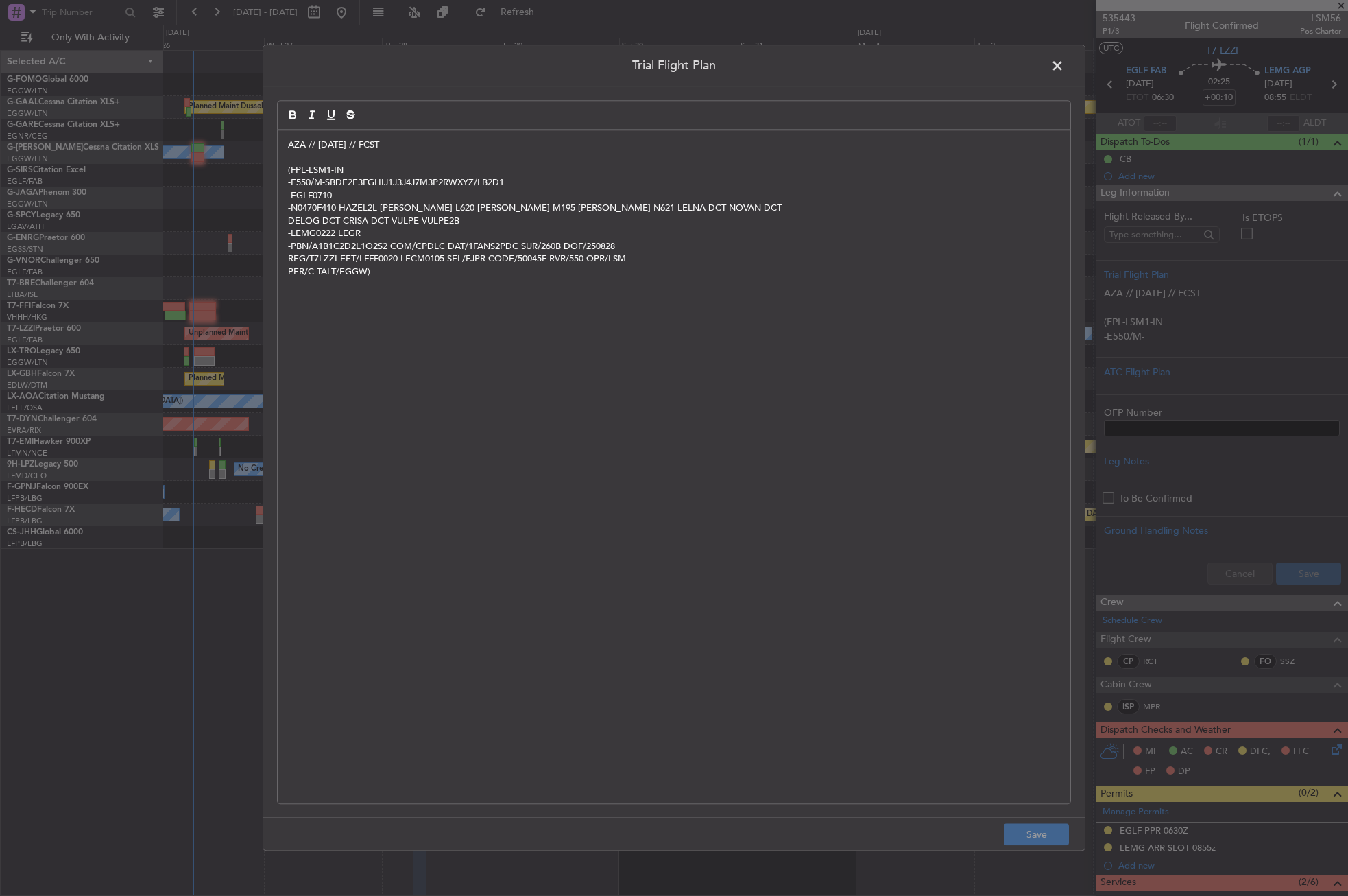
click at [285, 135] on div "AZA // [DATE] // FCST (FPL-LSM1-IN -E550/M-SBDE2E3FGHIJ1J3J4J7M3P2RWXYZ/LB2D1 -…" at bounding box center [673, 466] width 793 height 673
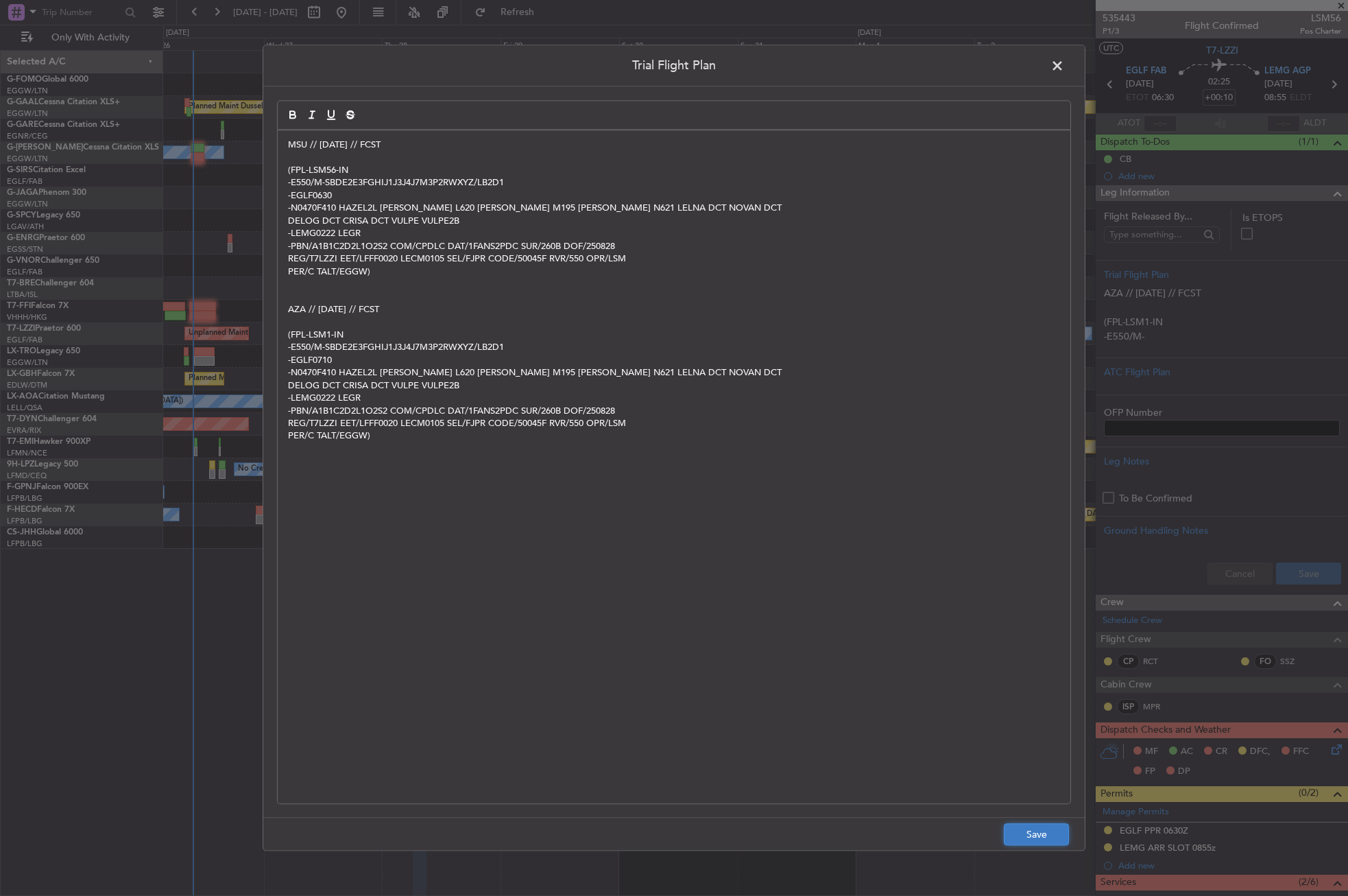
click at [1039, 831] on button "Save" at bounding box center [1036, 834] width 65 height 22
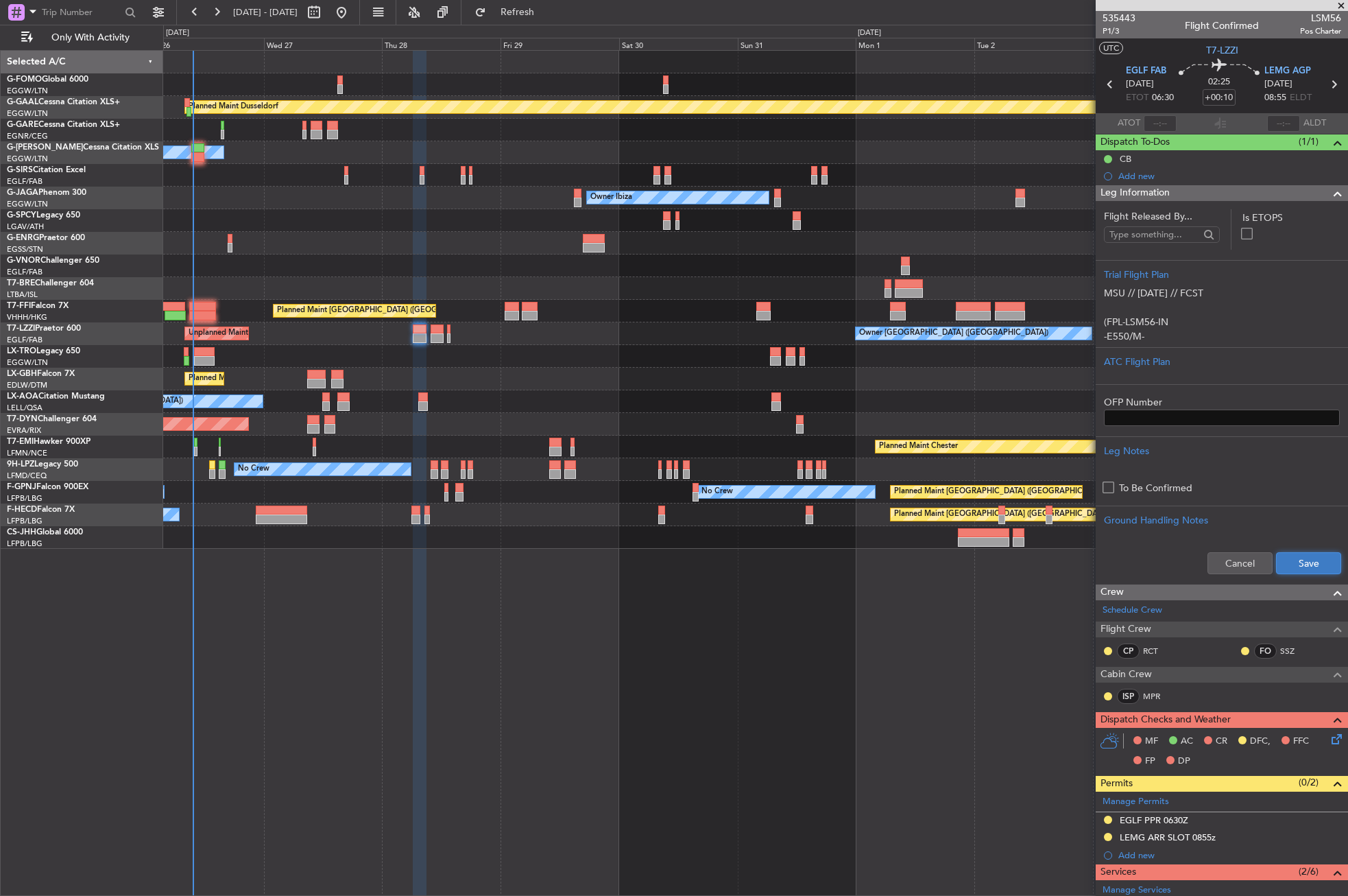
click at [1304, 562] on button "Save" at bounding box center [1308, 562] width 65 height 22
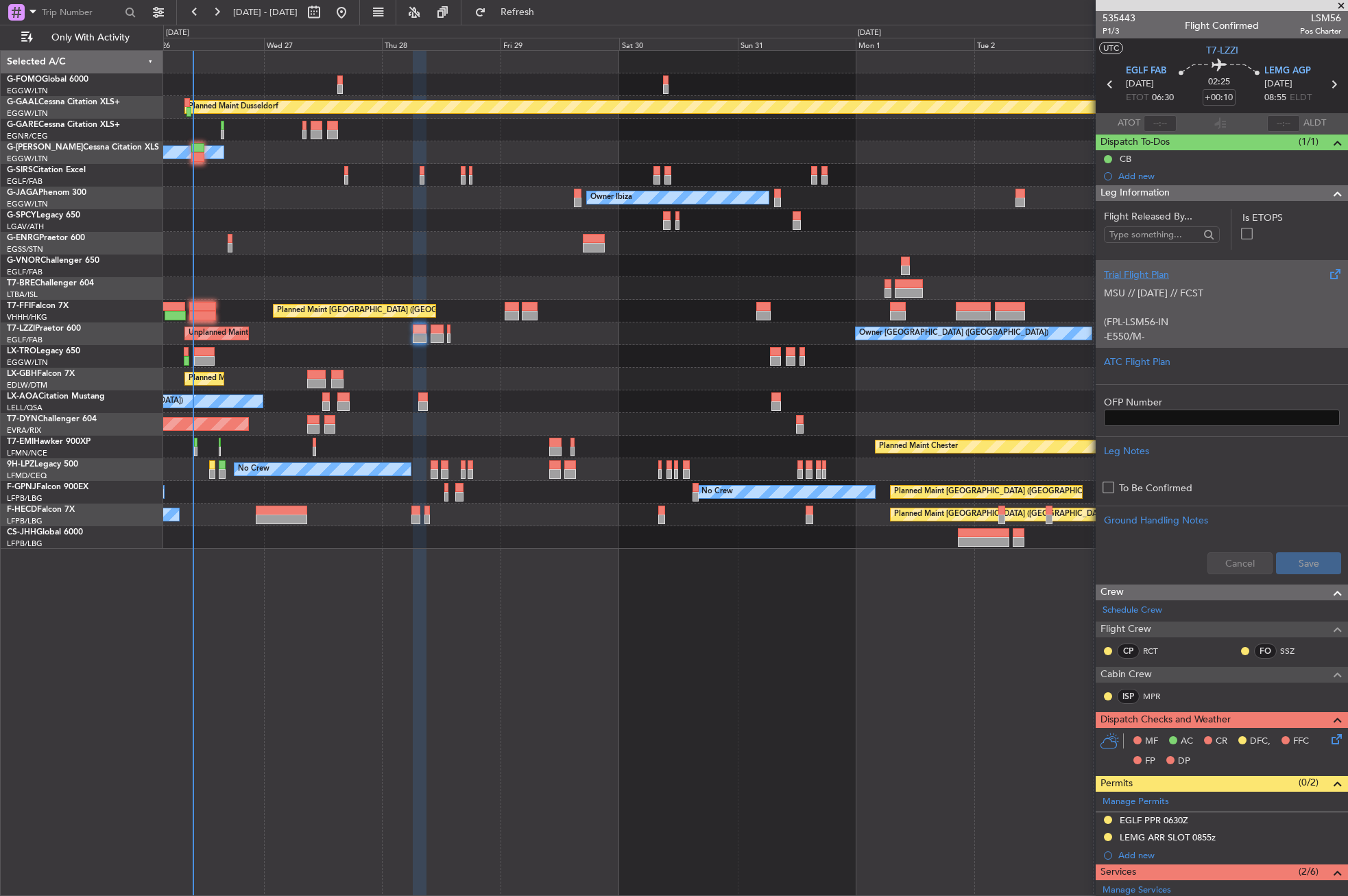
click at [1275, 282] on div "MSU // [DATE] // FCST (FPL-LSM56-IN -E550/M-SBDE2E3FGHIJ1J3J4J7M3P2RWXYZ/LB2D1 …" at bounding box center [1222, 311] width 236 height 59
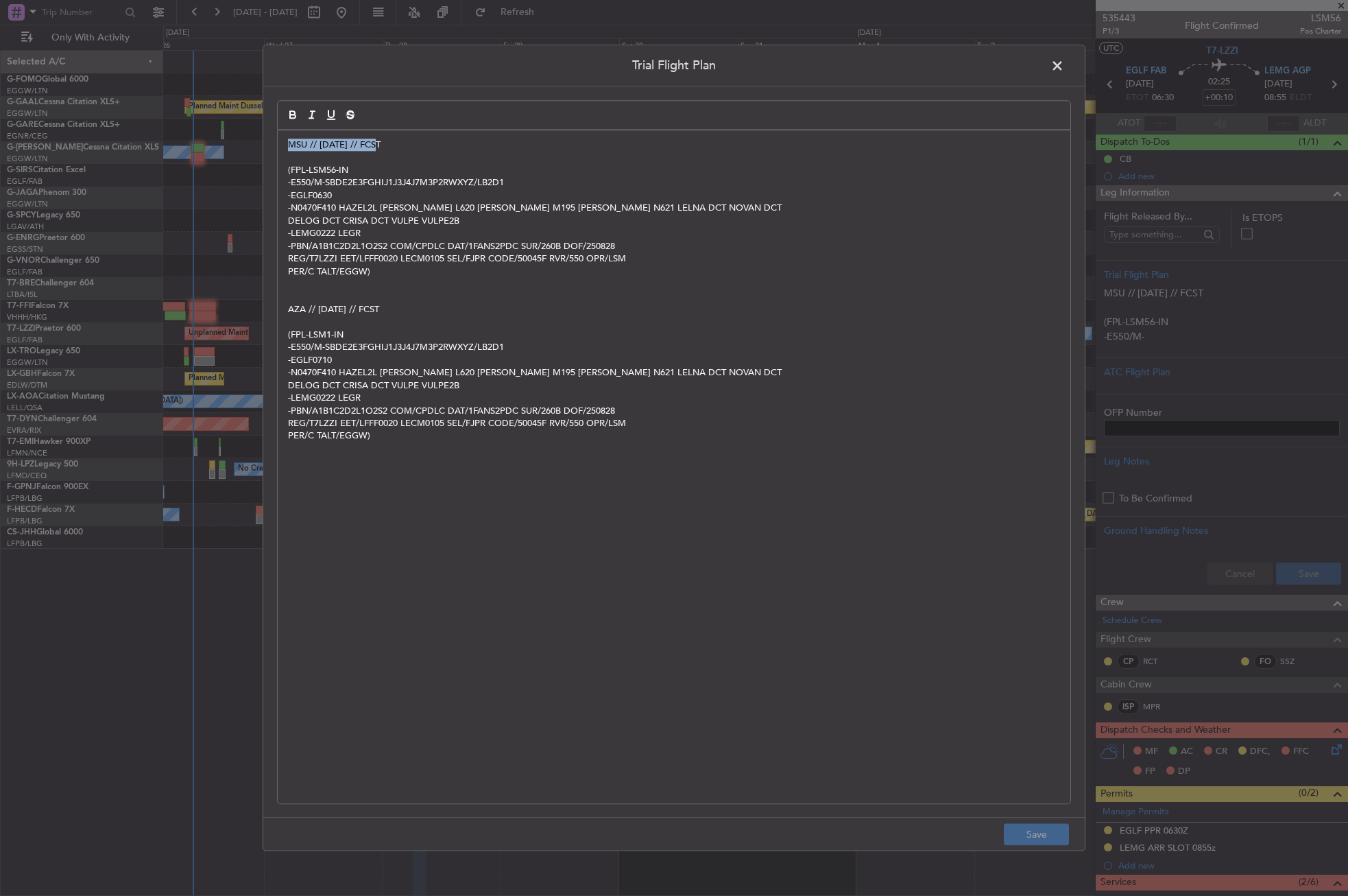
drag, startPoint x: 393, startPoint y: 152, endPoint x: 236, endPoint y: 152, distance: 157.0
click at [236, 152] on div "Trial Flight Plan MSU // [DATE] // FCST (FPL-LSM56-IN -E550/M-SBDE2E3FGHIJ1J3J4…" at bounding box center [674, 448] width 1348 height 896
copy p "MSU // [DATE] // FCST"
click at [1065, 59] on span at bounding box center [1065, 69] width 0 height 27
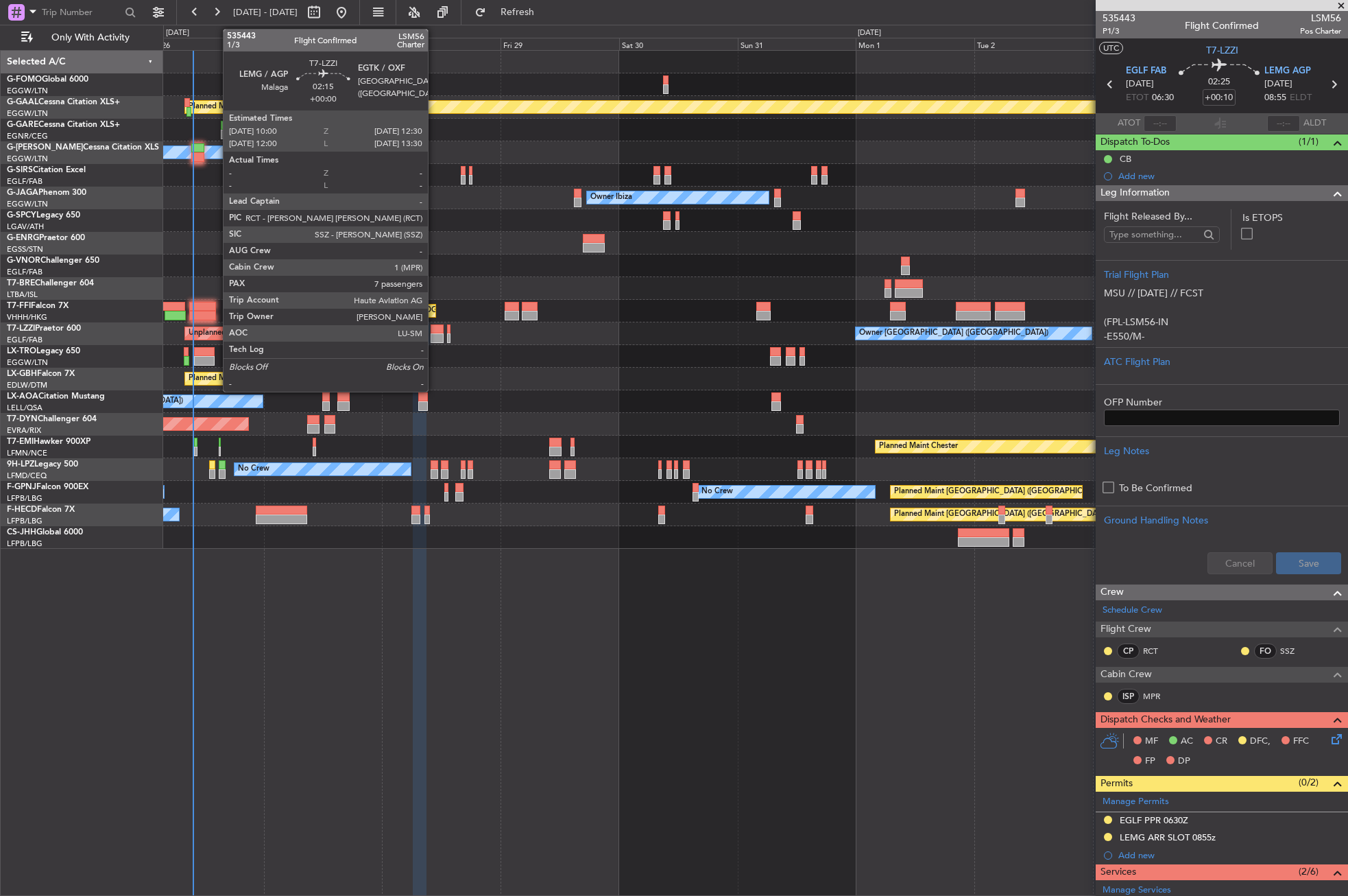
click at [434, 337] on div at bounding box center [437, 338] width 12 height 10
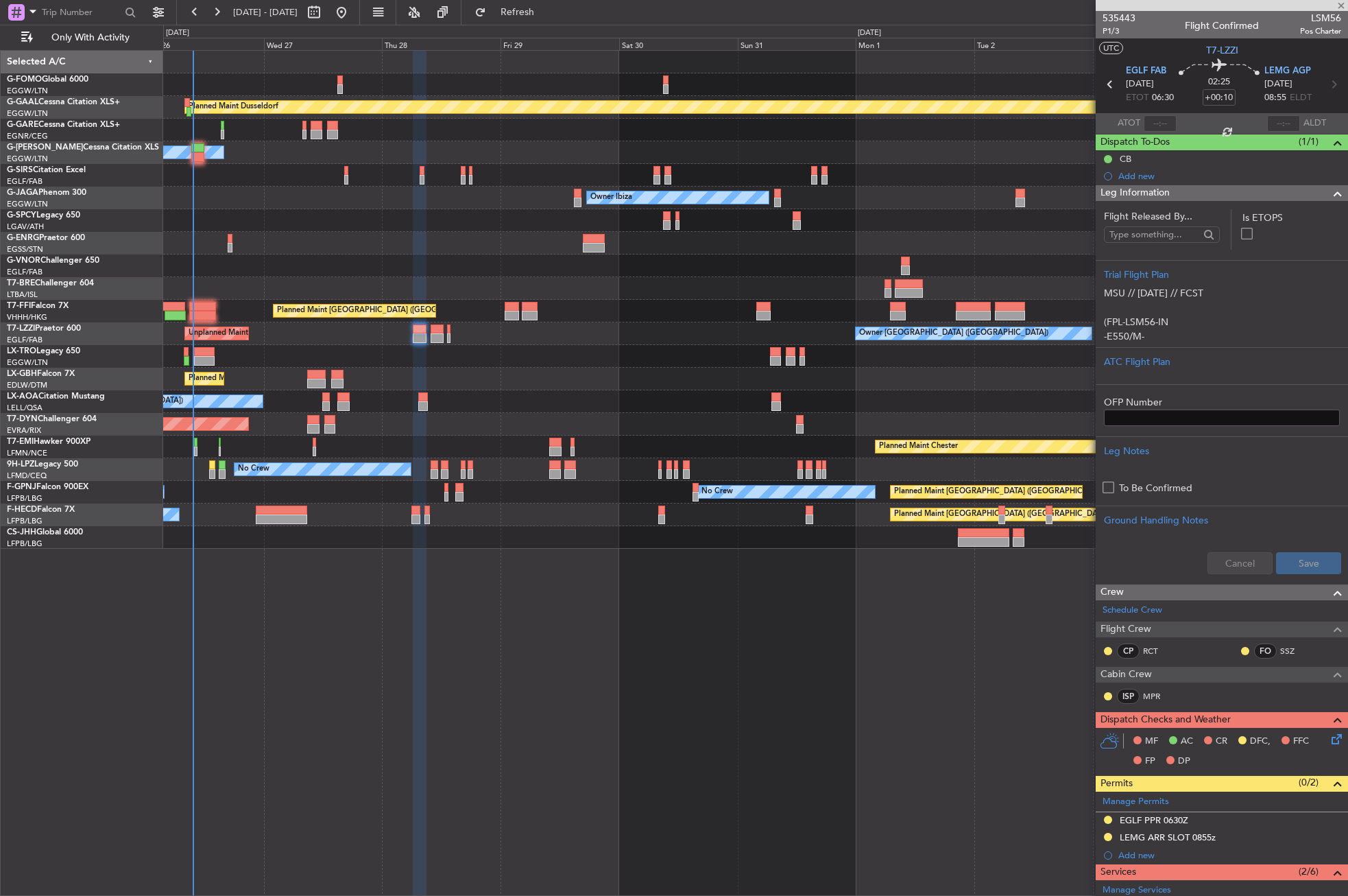
type input "7"
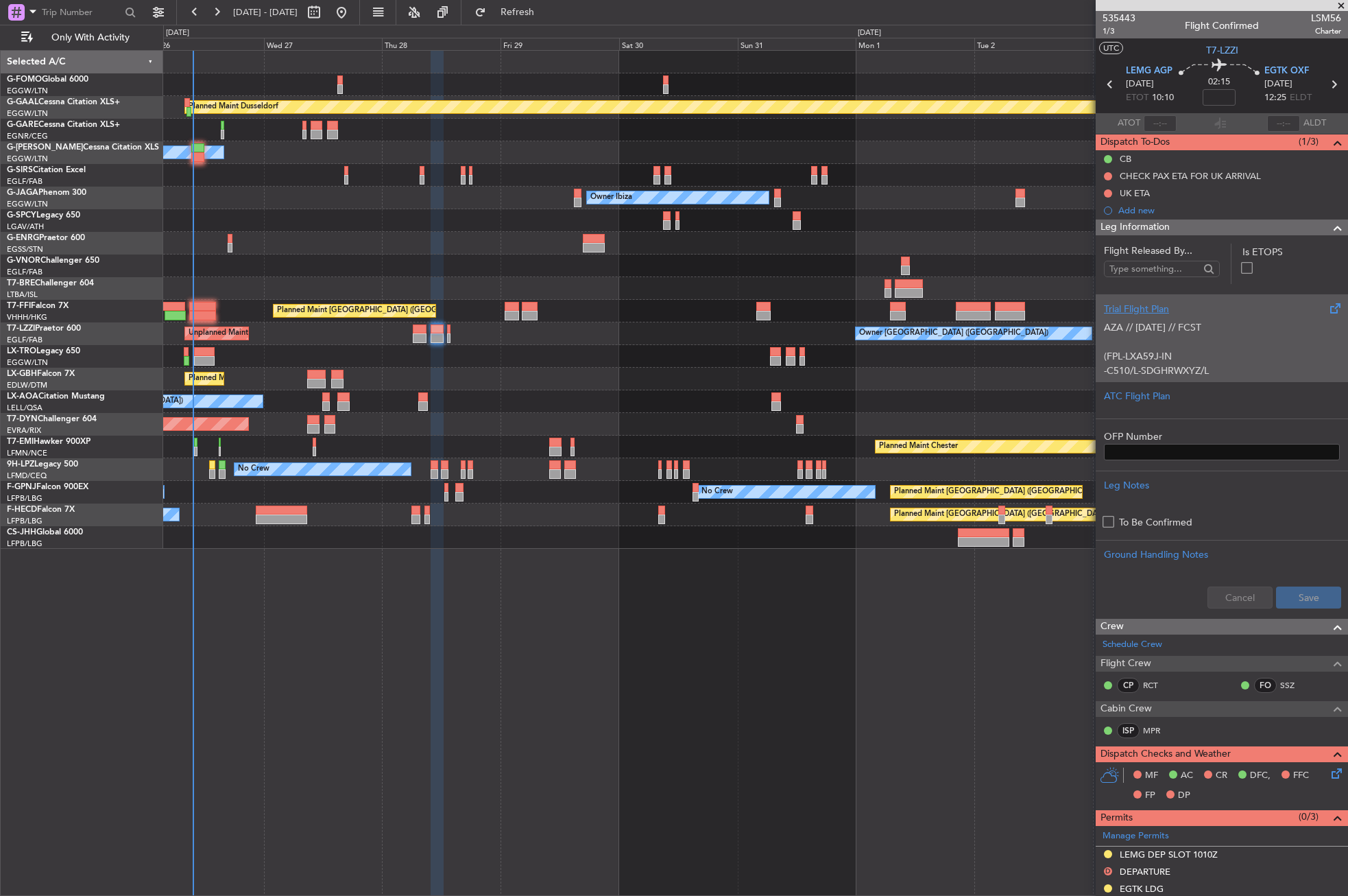
click at [1180, 306] on div "Trial Flight Plan" at bounding box center [1222, 309] width 236 height 14
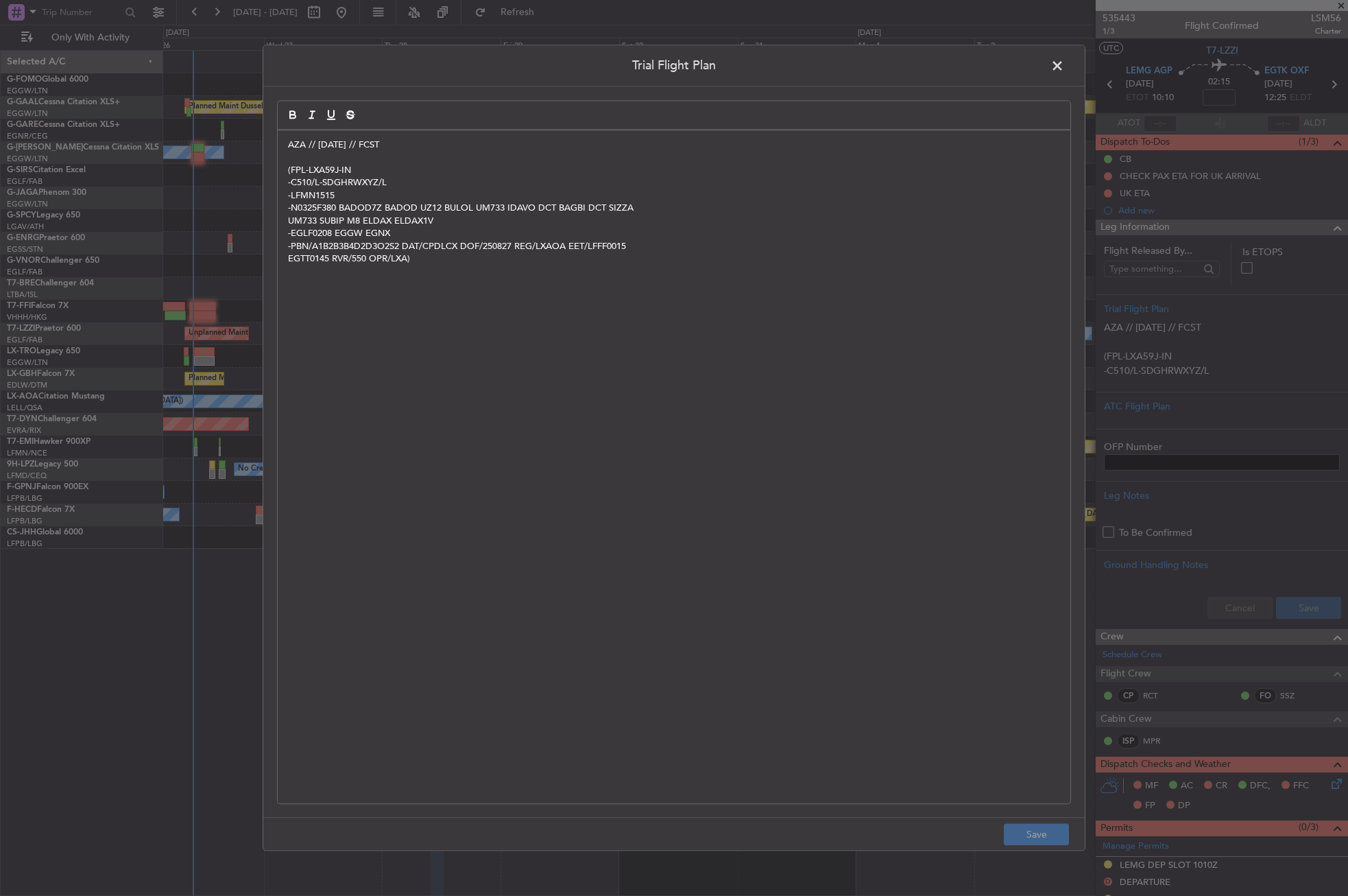
click at [283, 146] on div "AZA // [DATE] // FCST (FPL-LXA59J-IN -C510/L-SDGHRWXYZ/L -LFMN1515 -N0325F380 B…" at bounding box center [673, 466] width 793 height 673
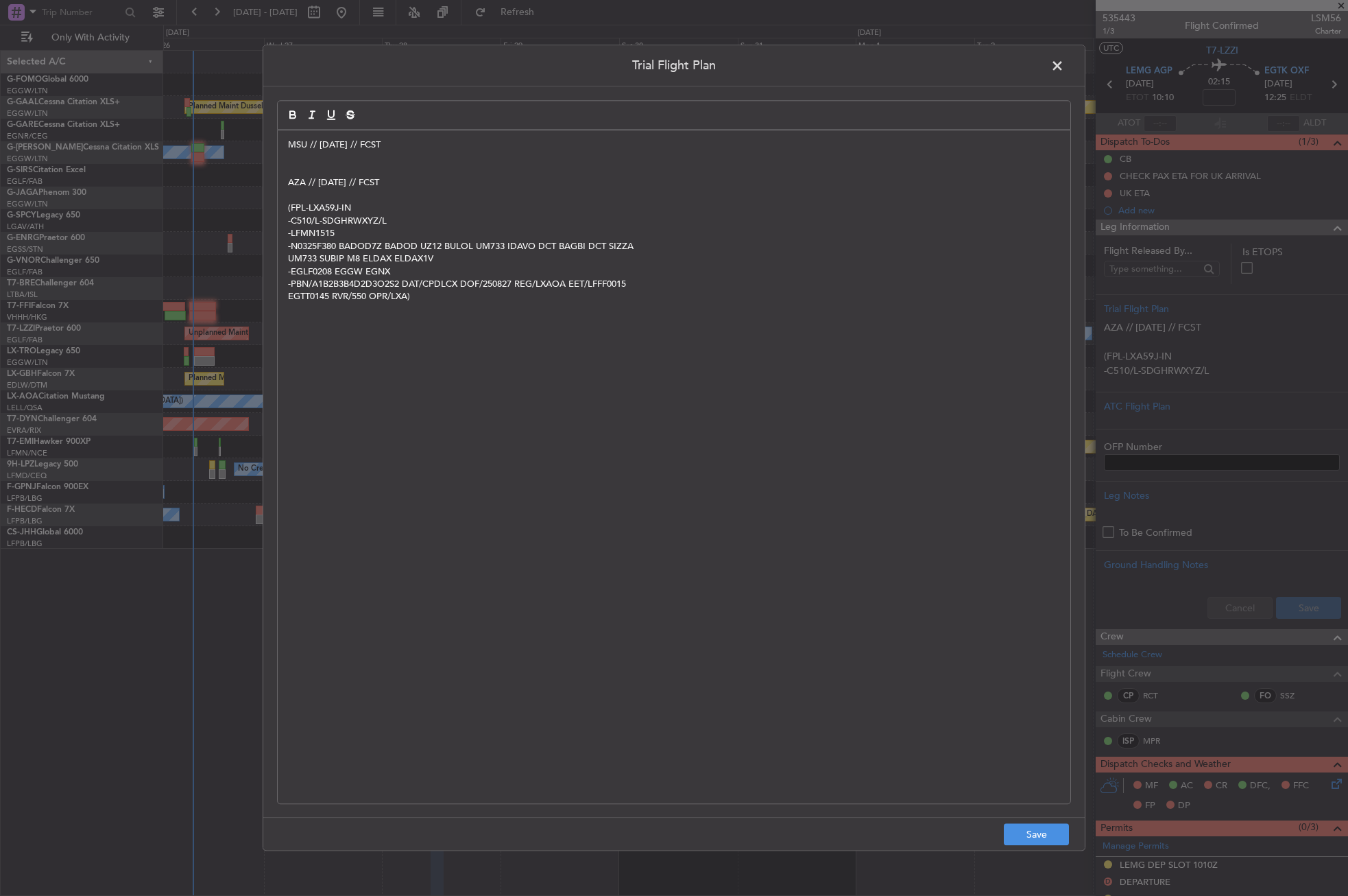
click at [432, 149] on p "MSU // [DATE] // FCST" at bounding box center [674, 144] width 772 height 12
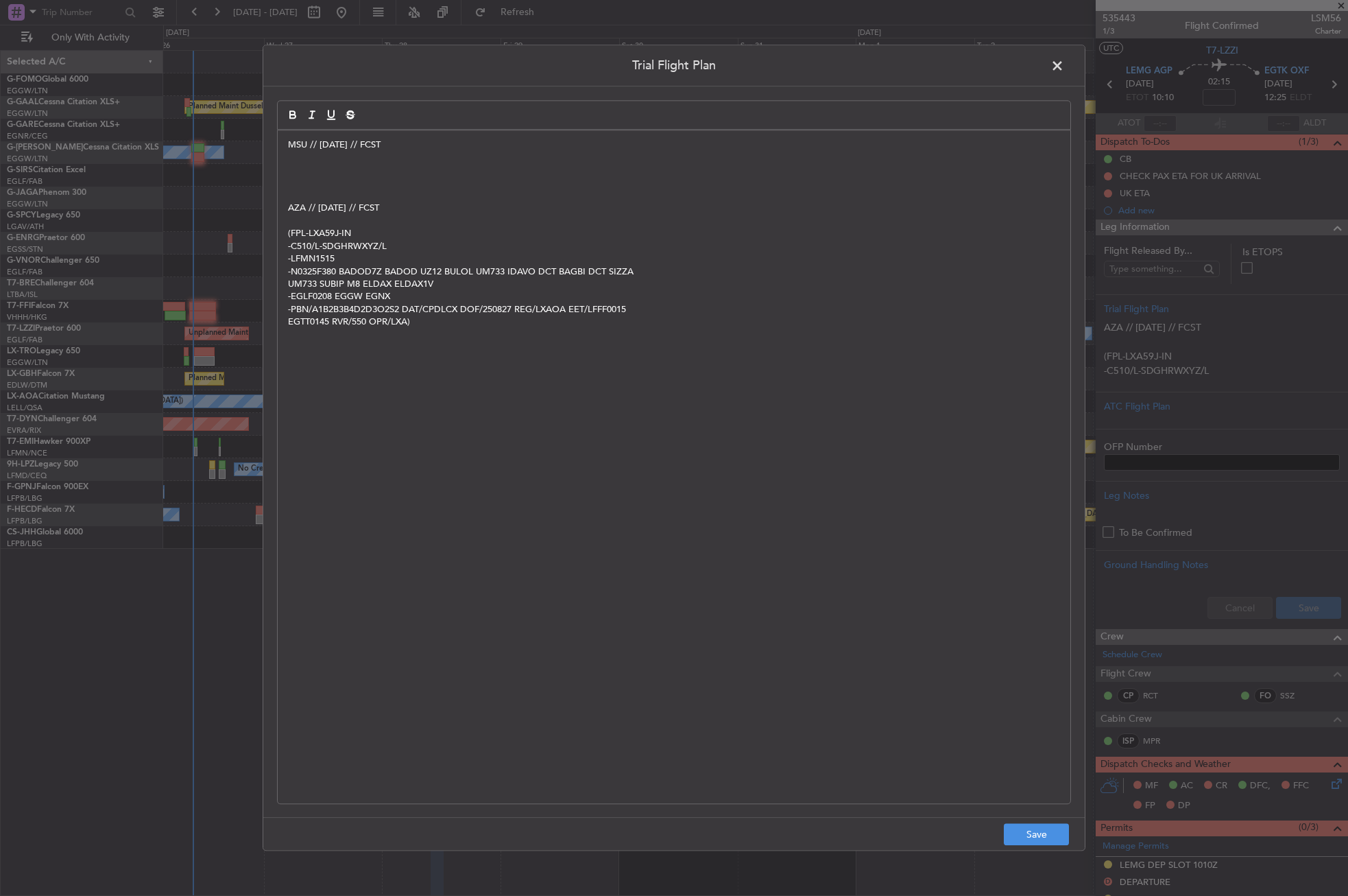
click at [314, 169] on p "﻿" at bounding box center [674, 170] width 772 height 12
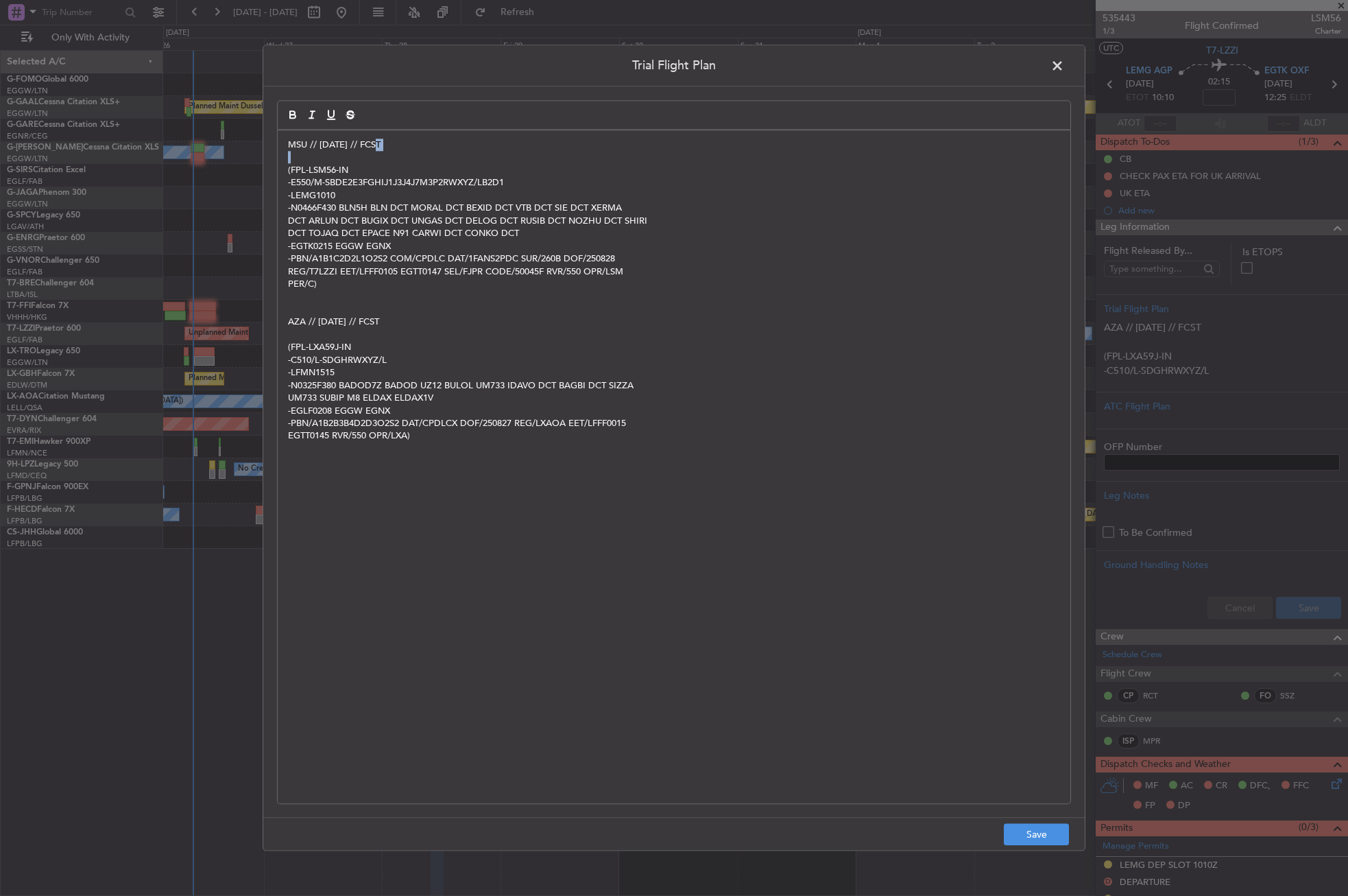
drag, startPoint x: 410, startPoint y: 147, endPoint x: 272, endPoint y: 152, distance: 138.1
click at [272, 152] on div "Trial Flight Plan MSU // [DATE] // FCST (FPL-LSM56-IN -E550/M-SBDE2E3FGHIJ1J3J4…" at bounding box center [674, 448] width 823 height 806
click at [398, 145] on p "MSU // [DATE] // FCST" at bounding box center [674, 144] width 772 height 12
drag, startPoint x: 388, startPoint y: 145, endPoint x: 274, endPoint y: 150, distance: 114.1
click at [274, 150] on div "Trial Flight Plan MSU // [DATE] // FCST (FPL-LSM56-IN -E550/M-SBDE2E3FGHIJ1J3J4…" at bounding box center [674, 448] width 823 height 806
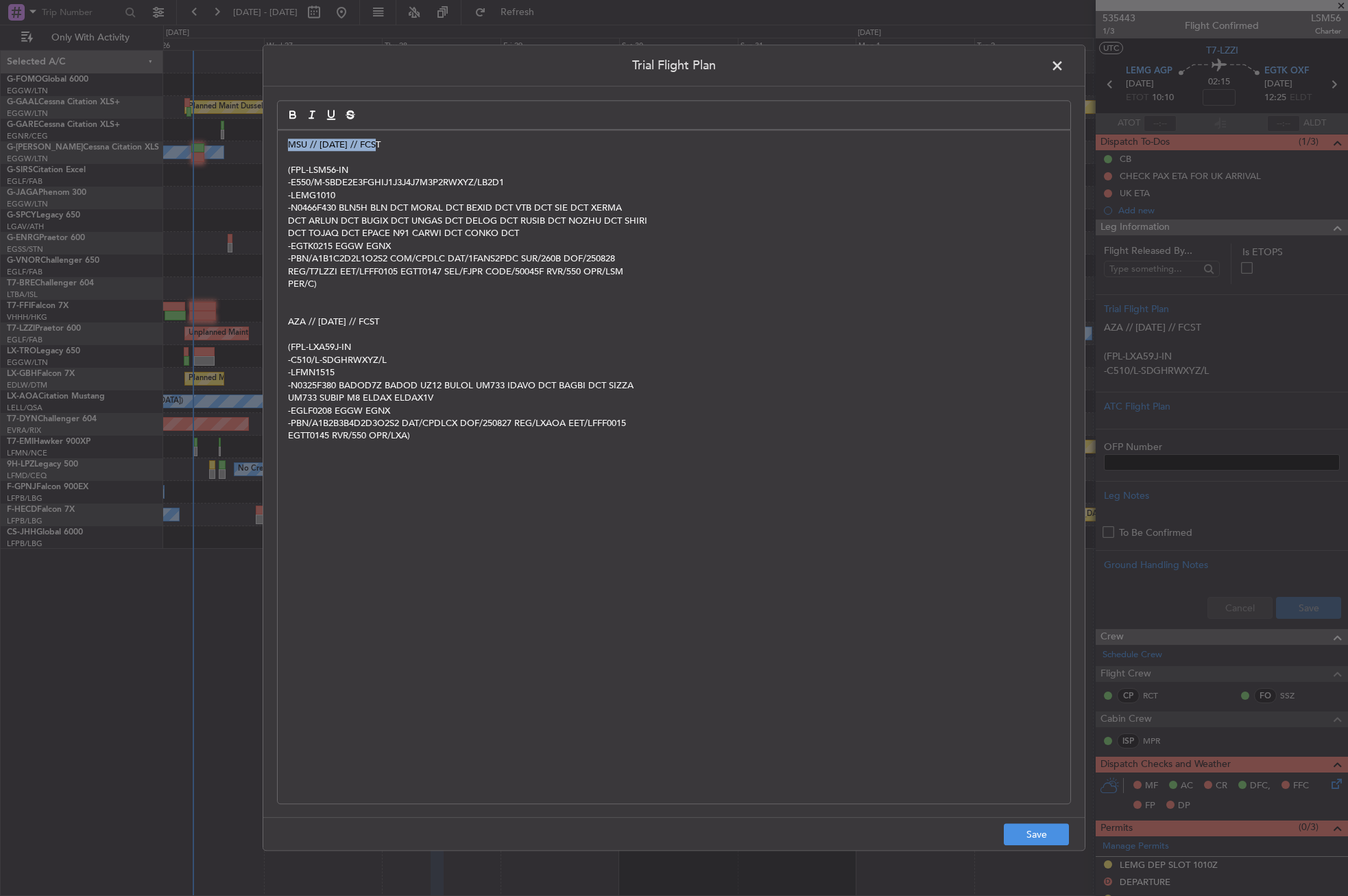
copy span "MSU // [DATE] // FCST"
click at [324, 148] on span "MSU // [DATE] // FCST" at bounding box center [334, 144] width 93 height 12
click at [391, 145] on p "MSU // [DATE] // FCST" at bounding box center [674, 144] width 772 height 12
drag, startPoint x: 391, startPoint y: 145, endPoint x: 276, endPoint y: 149, distance: 115.1
click at [276, 149] on div "Trial Flight Plan MSU // [DATE] // FCST (FPL-LSM56-IN -E550/M-SBDE2E3FGHIJ1J3J4…" at bounding box center [674, 448] width 823 height 806
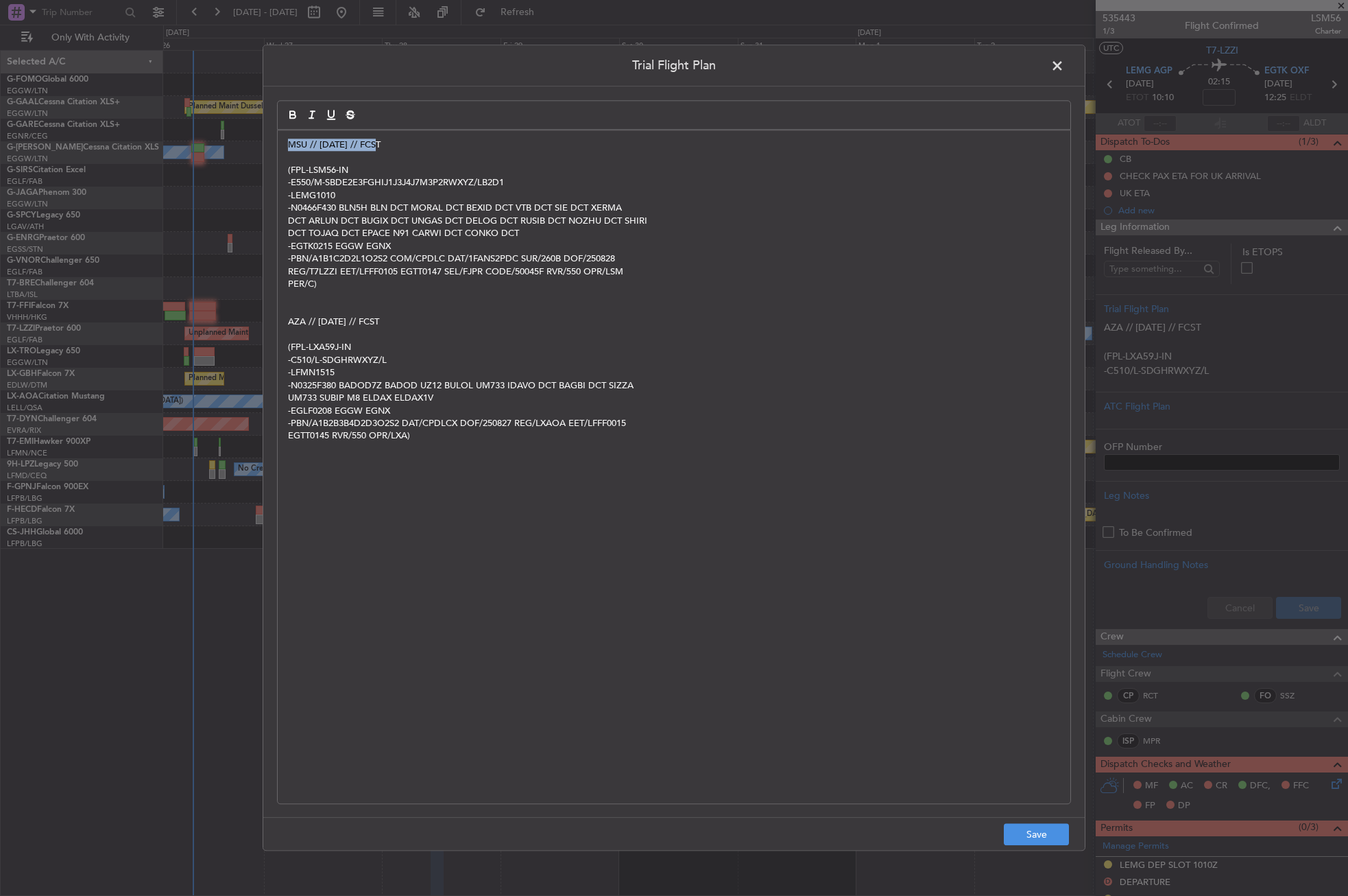
copy span "MSU // [DATE] // FCST"
click at [1015, 836] on button "Save" at bounding box center [1036, 834] width 65 height 22
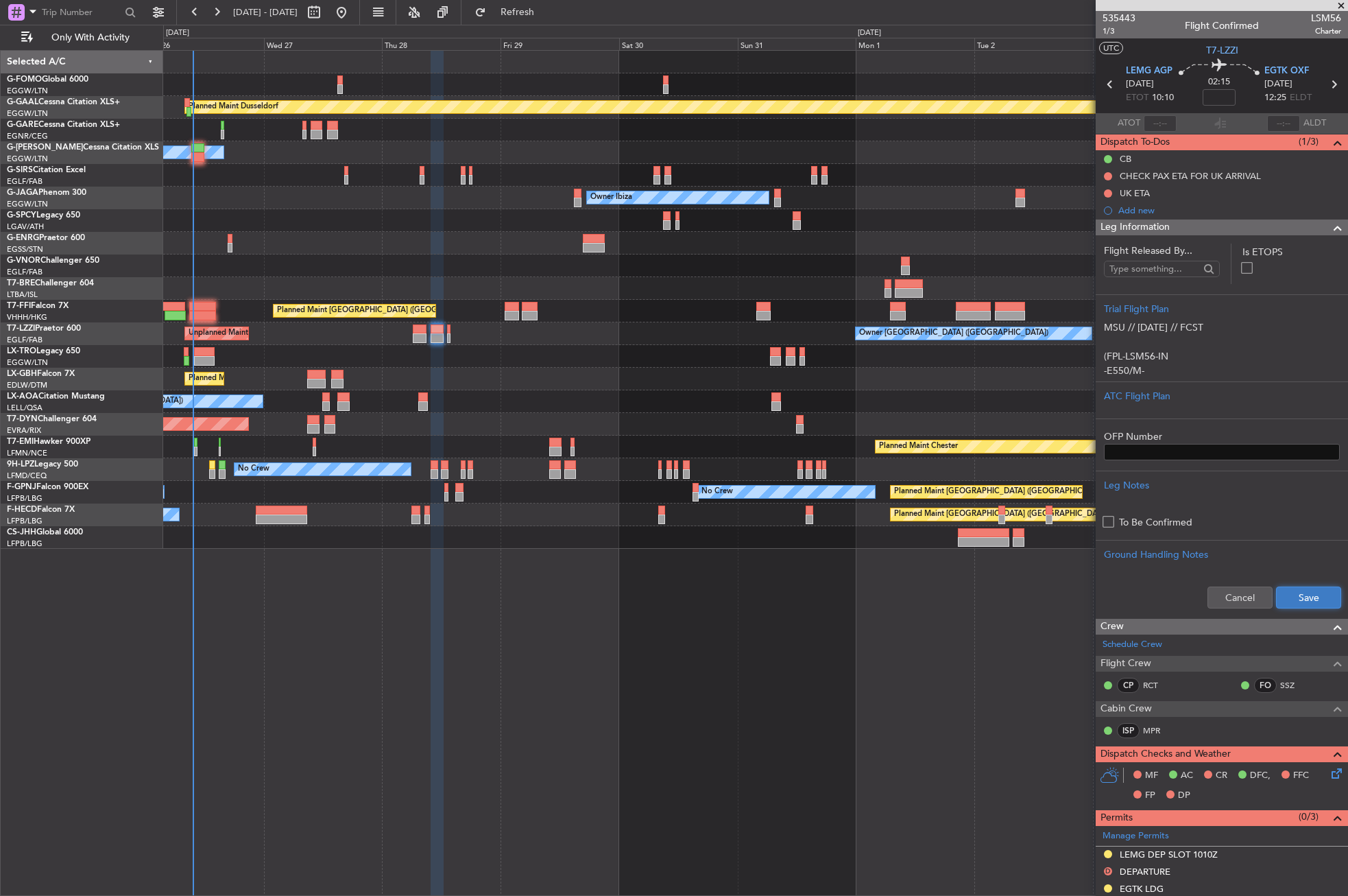
click at [1276, 600] on button "Save" at bounding box center [1308, 597] width 65 height 22
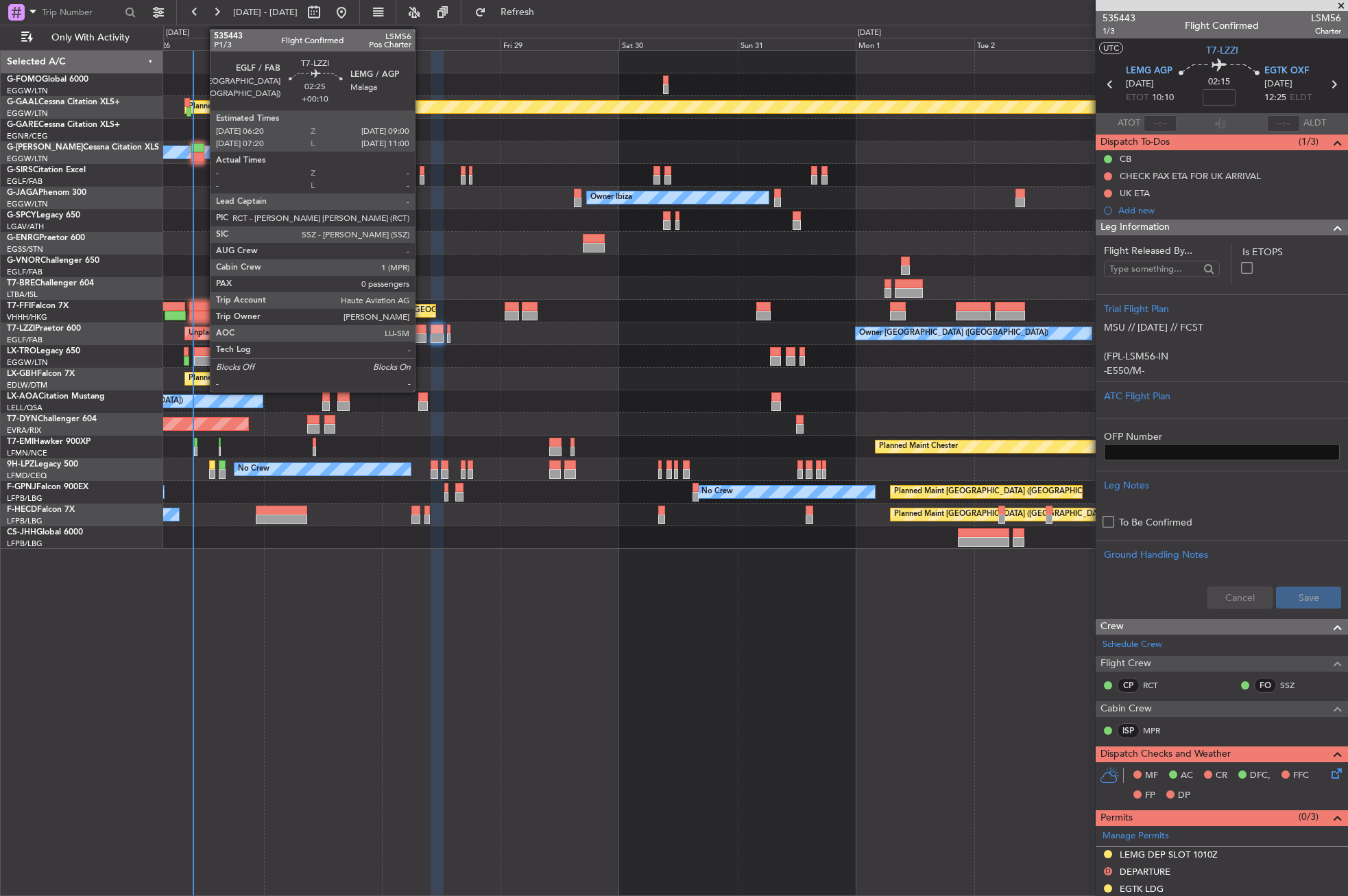
click at [421, 337] on div at bounding box center [419, 338] width 14 height 10
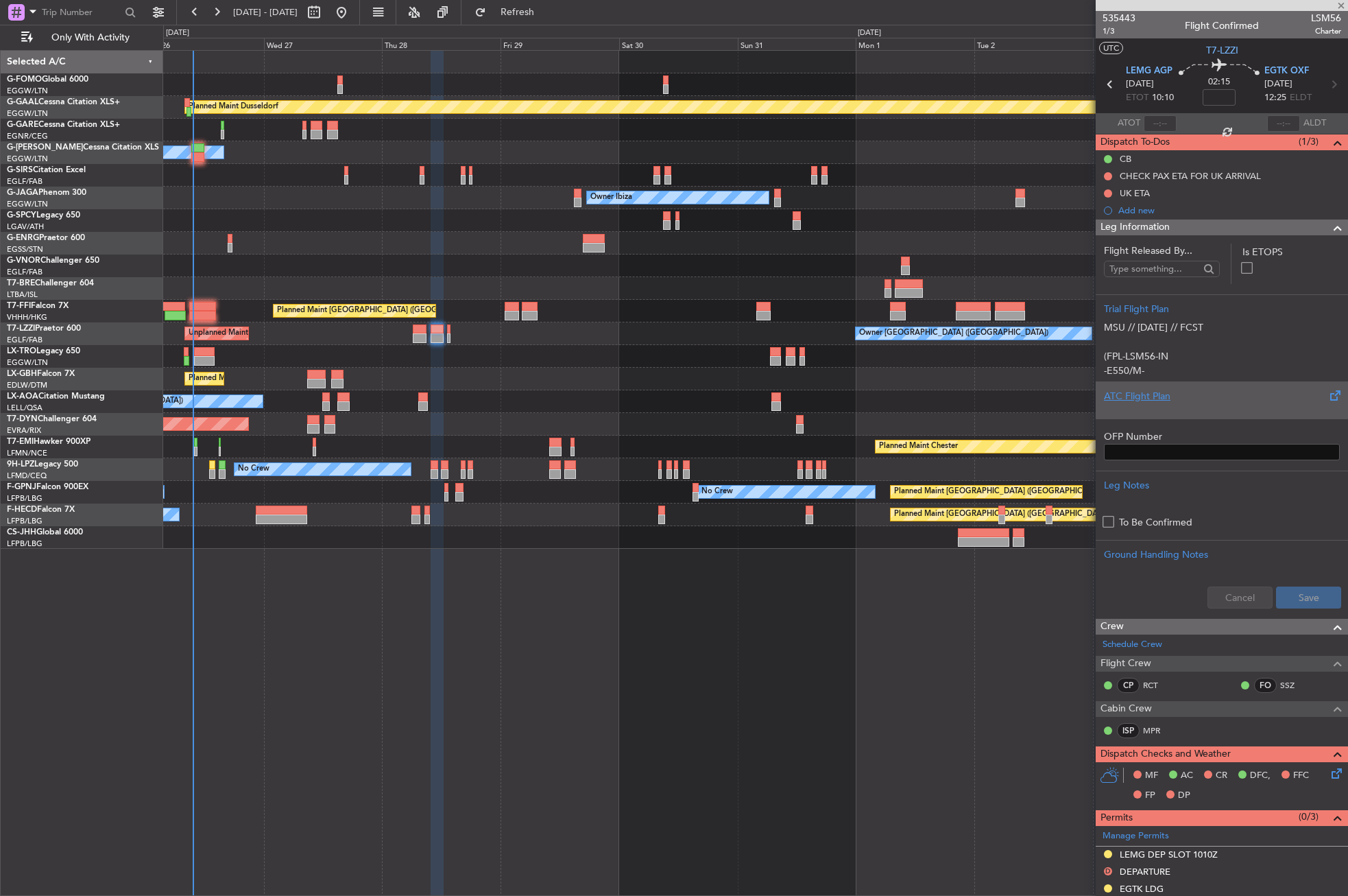
type input "+00:10"
type input "0"
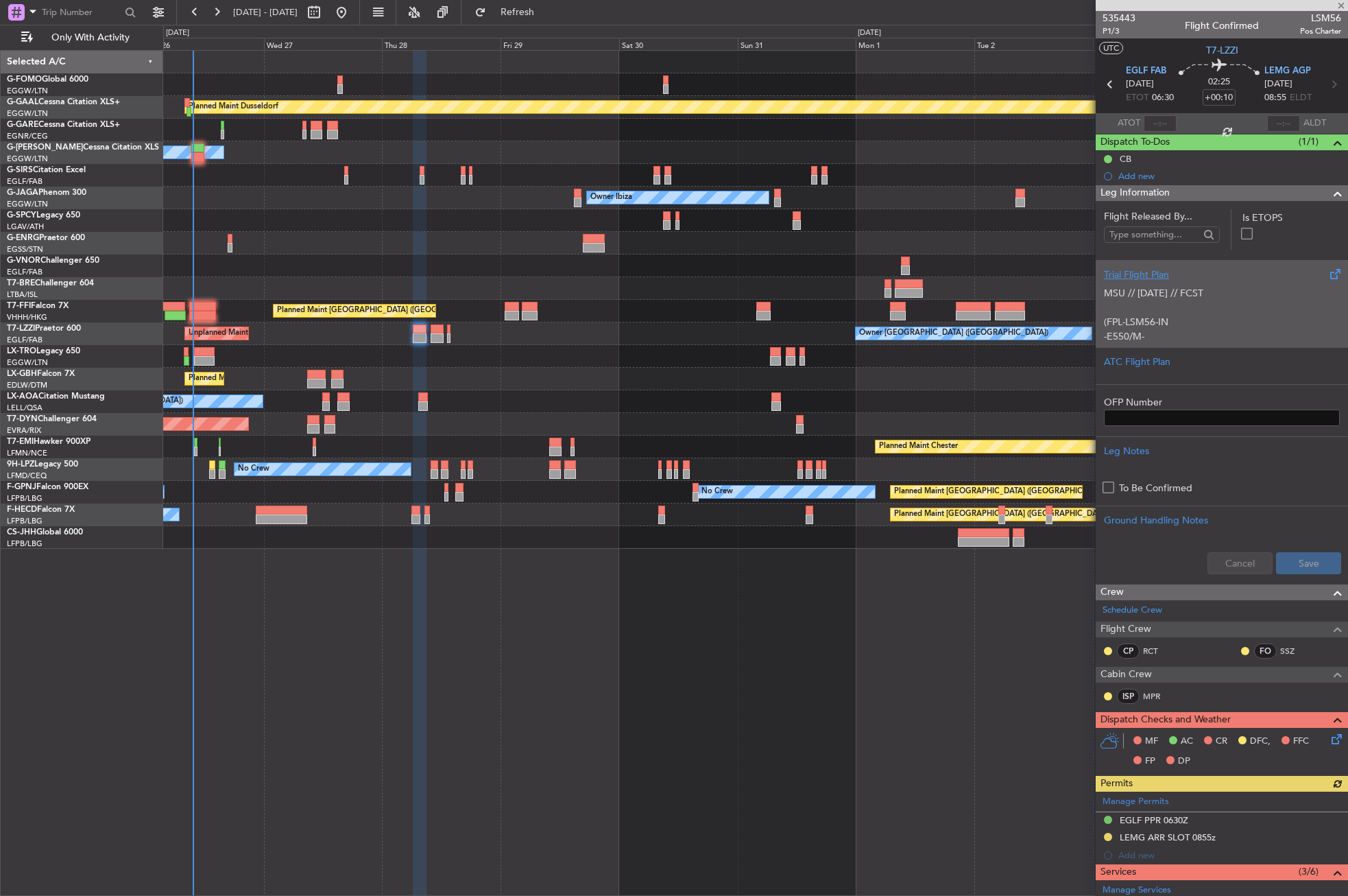
click at [1128, 292] on p "MSU // [DATE] // FCST" at bounding box center [1222, 293] width 236 height 14
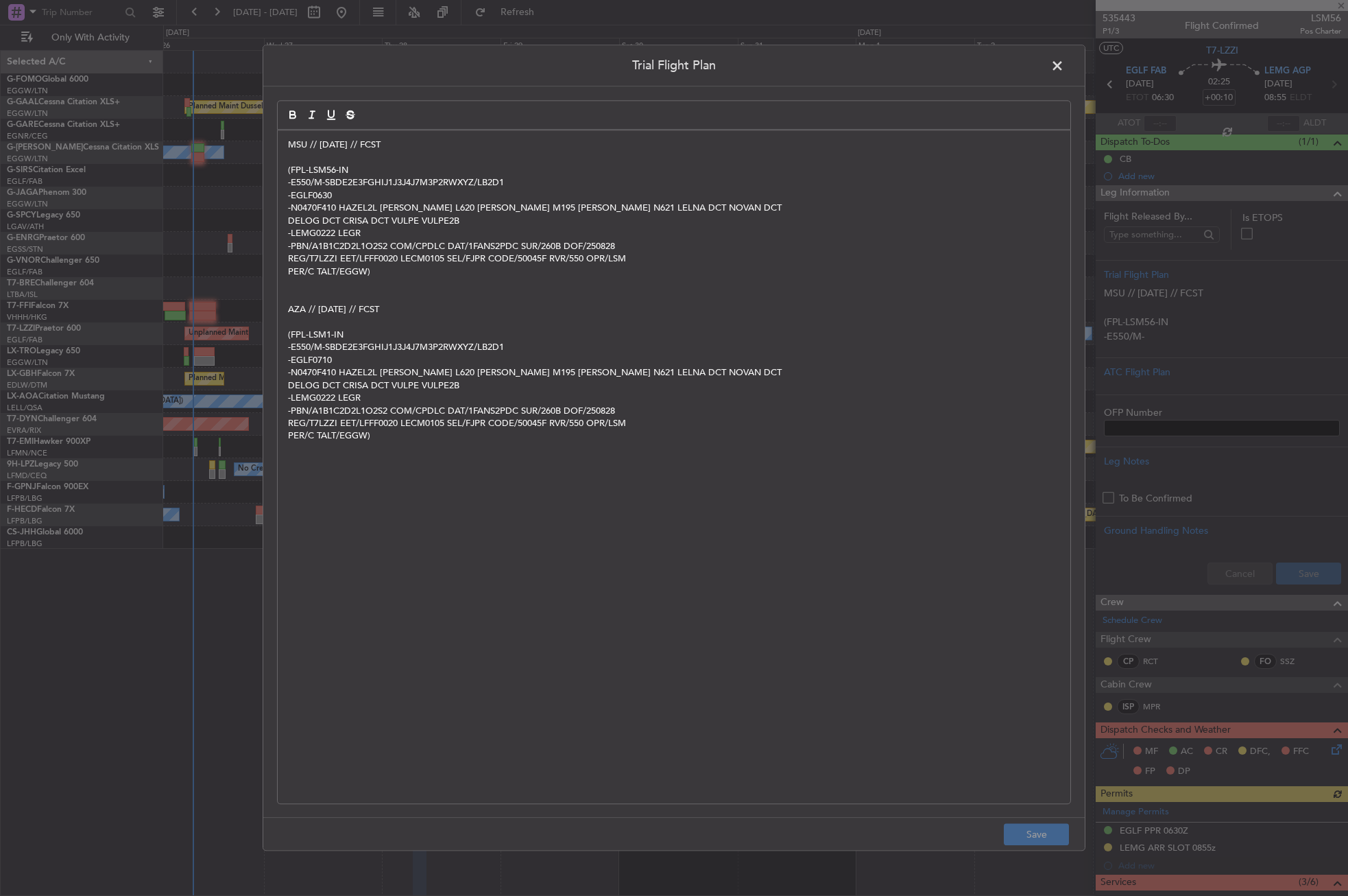
click at [327, 148] on p "MSU // [DATE] // FCST" at bounding box center [674, 144] width 772 height 12
click at [1034, 826] on button "Save" at bounding box center [1036, 834] width 65 height 22
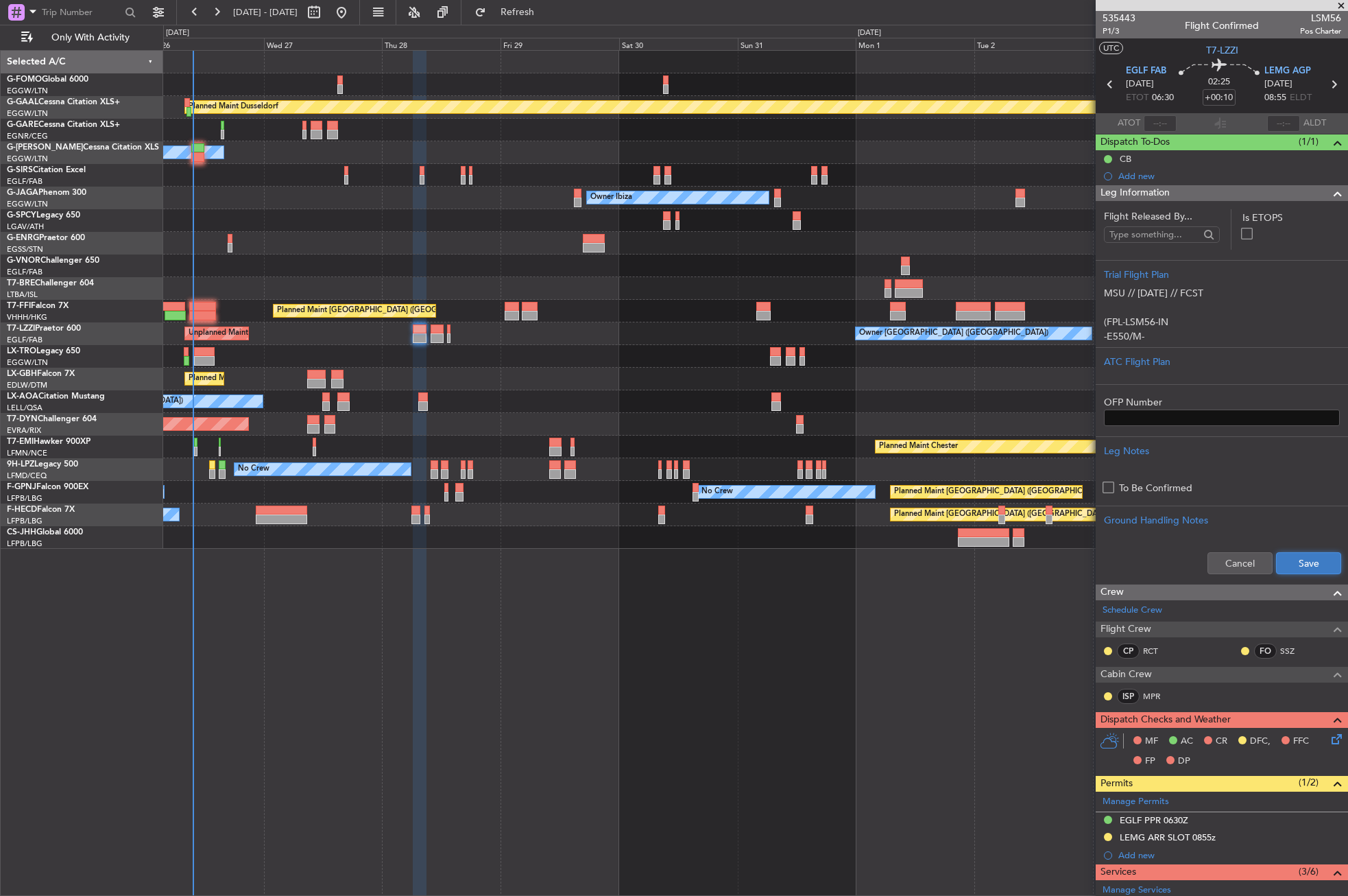
click at [1315, 562] on button "Save" at bounding box center [1308, 562] width 65 height 22
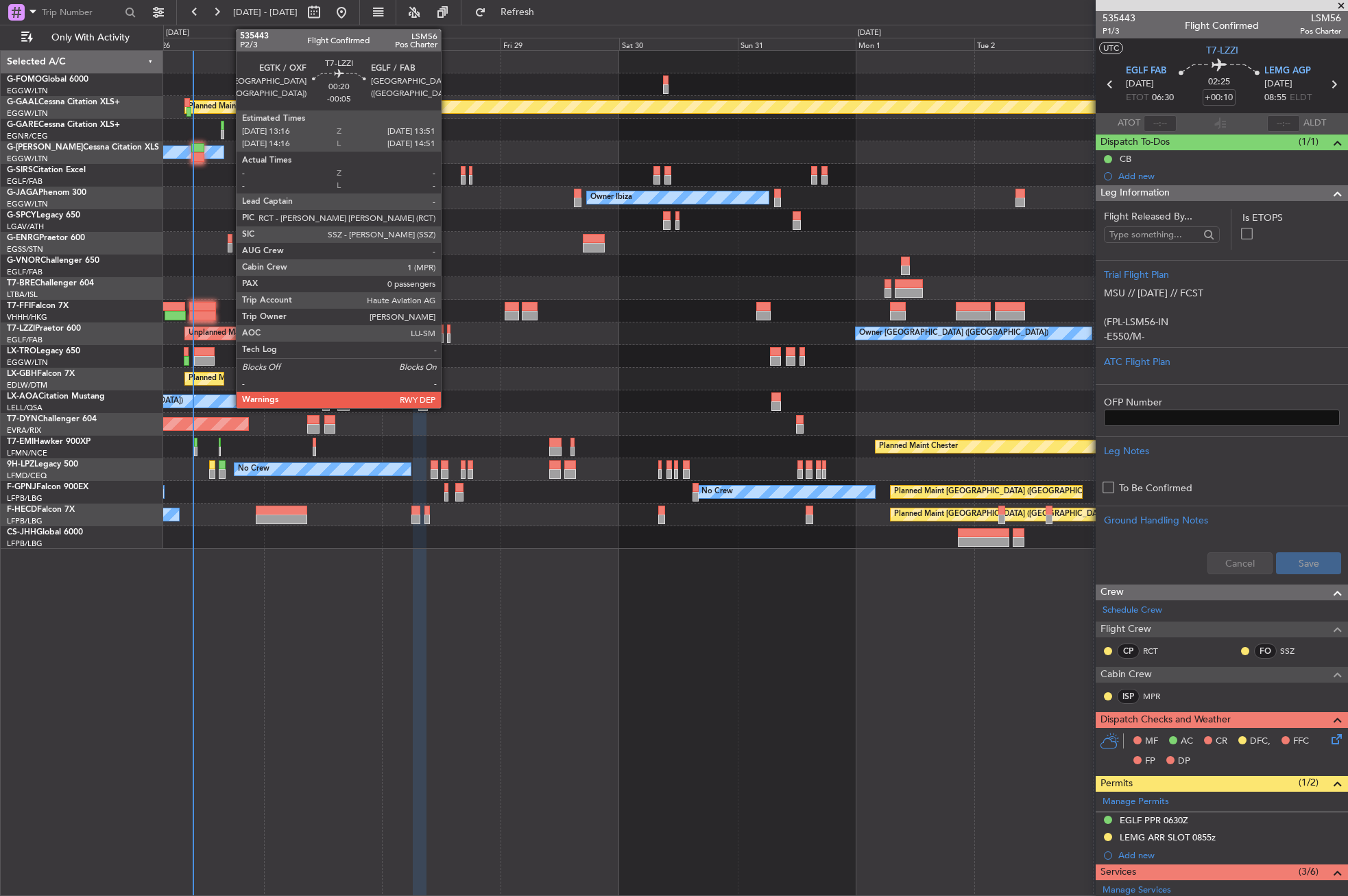
click at [447, 331] on div at bounding box center [448, 329] width 4 height 10
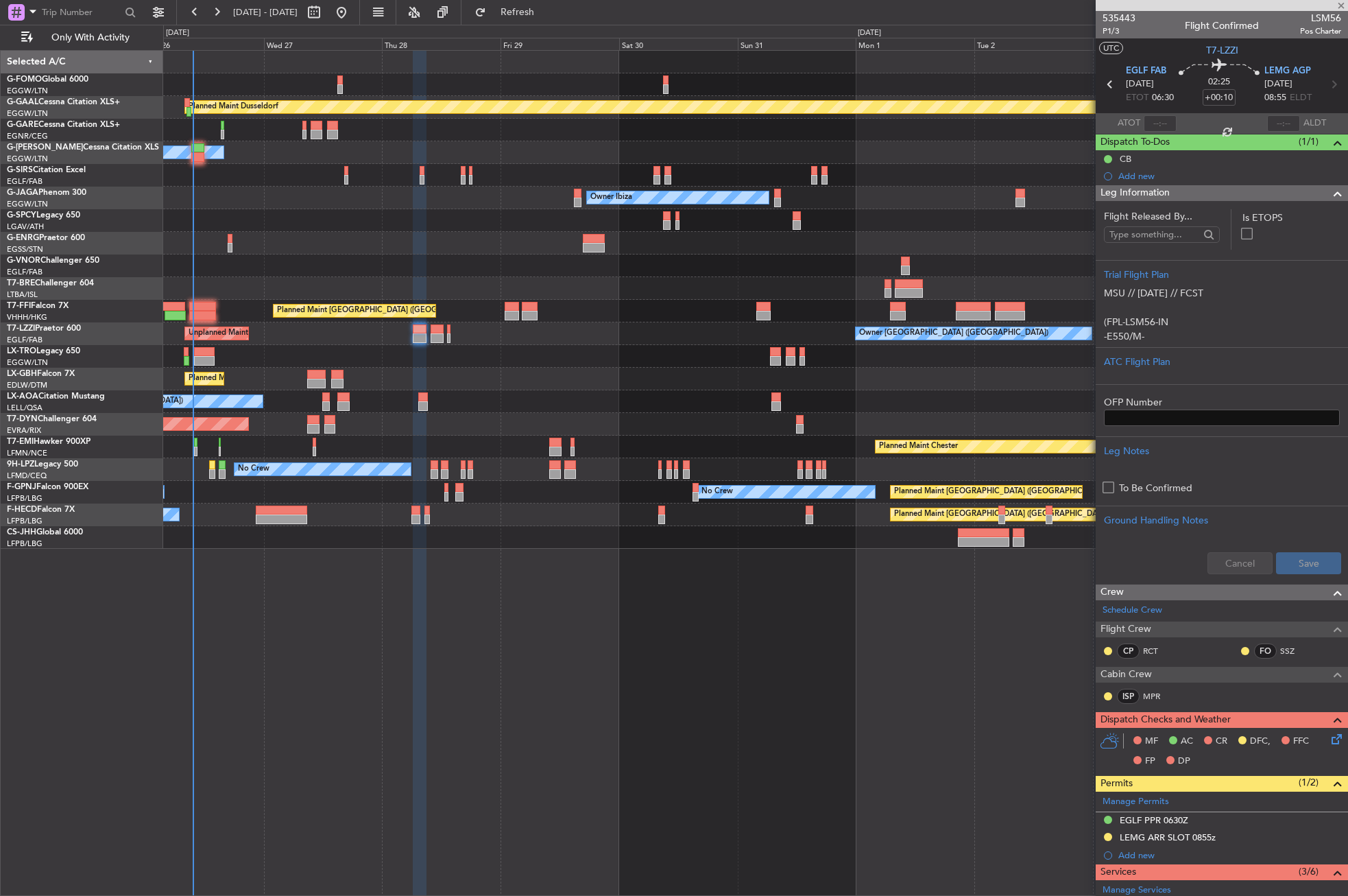
type input "-00:05"
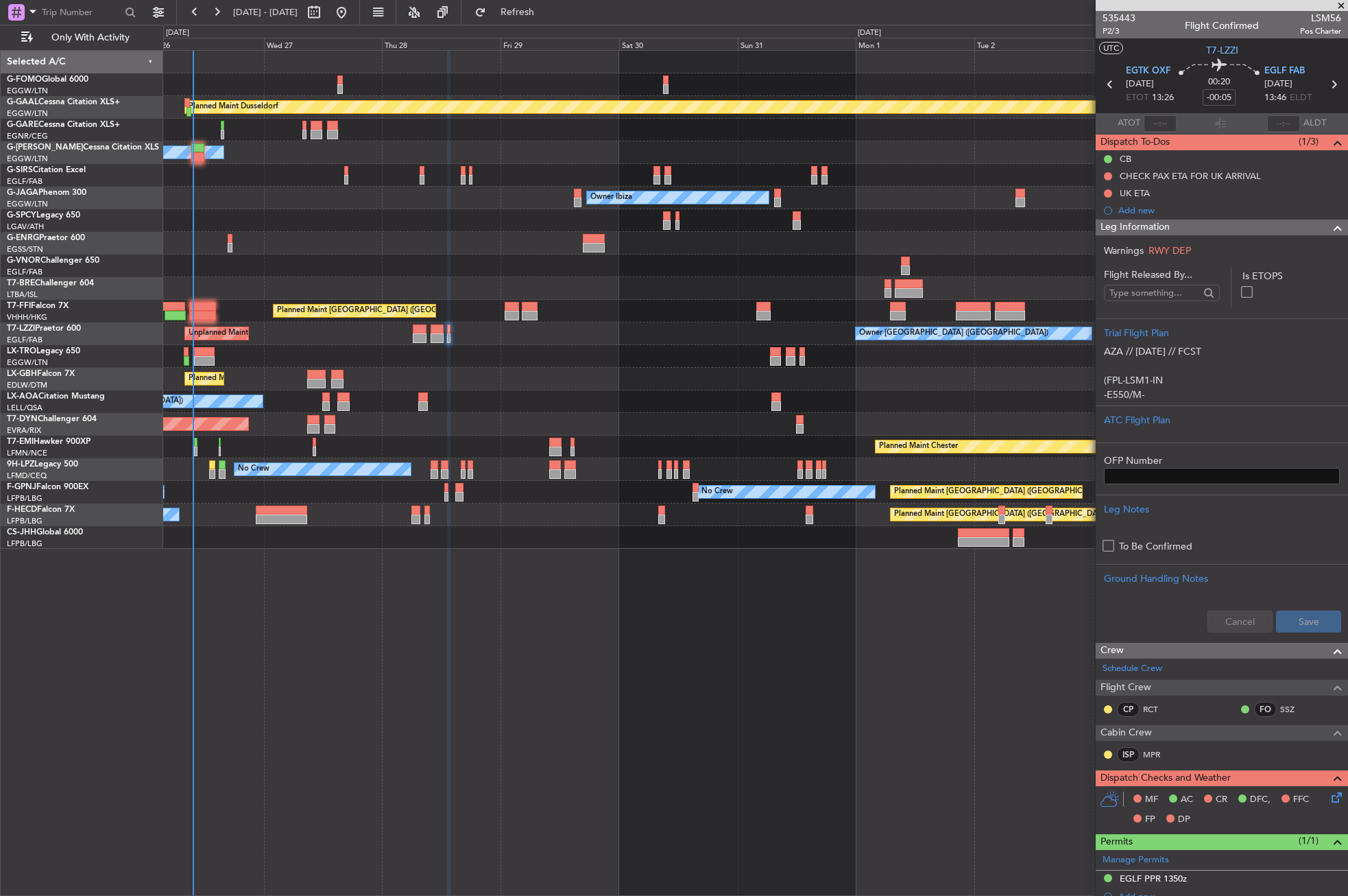
click at [1094, 385] on div "Planned Maint Nice ([GEOGRAPHIC_DATA])" at bounding box center [755, 379] width 1184 height 23
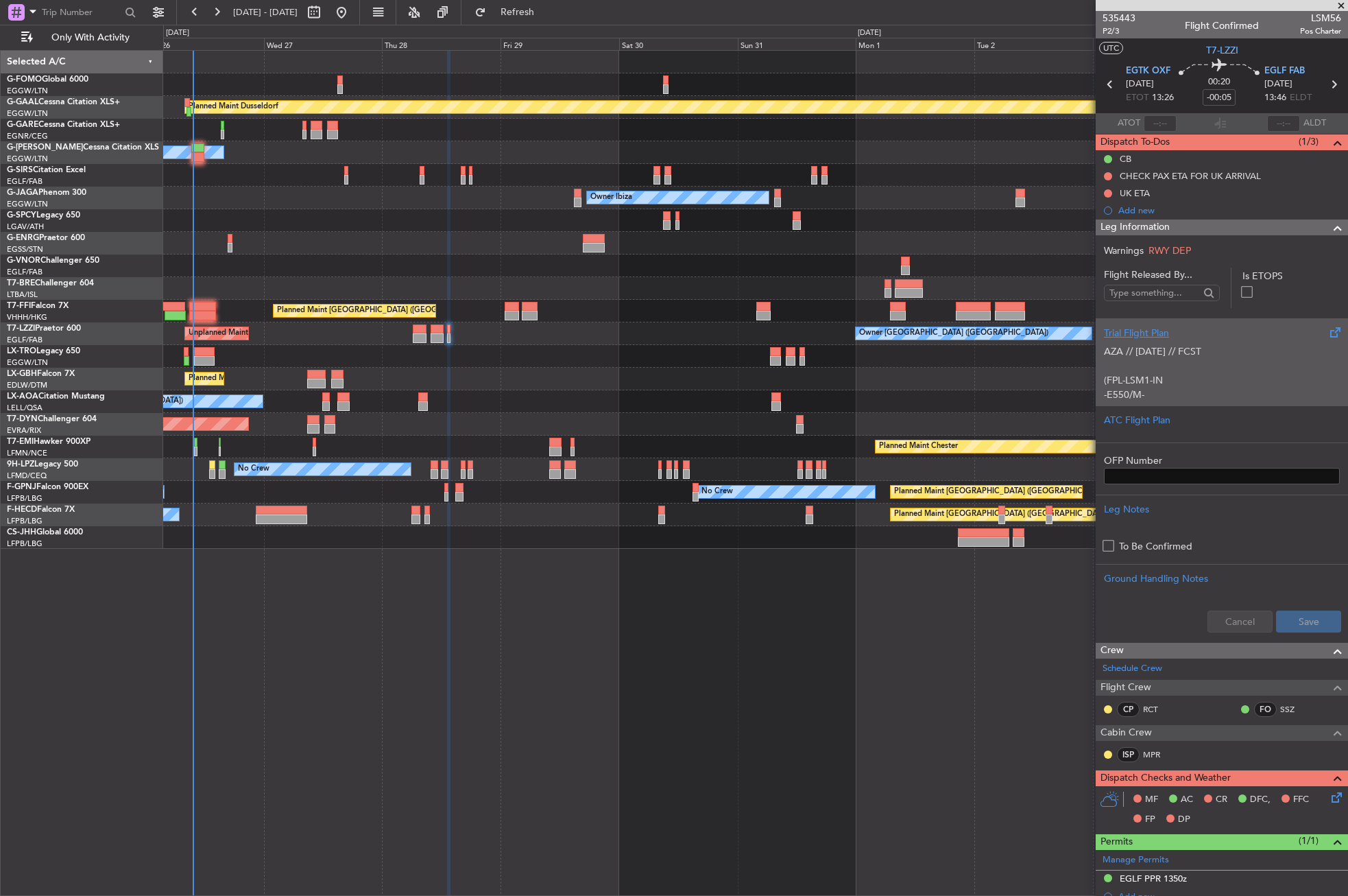
drag, startPoint x: 1207, startPoint y: 362, endPoint x: 1199, endPoint y: 362, distance: 8.0
click at [1199, 362] on div "AZA // [DATE] // FCST (FPL-LSM1-IN -E550/M-SBDE2E3FGHIJ1J3J4J7M3P2RWXYZ/LB2D1 -…" at bounding box center [1222, 369] width 236 height 59
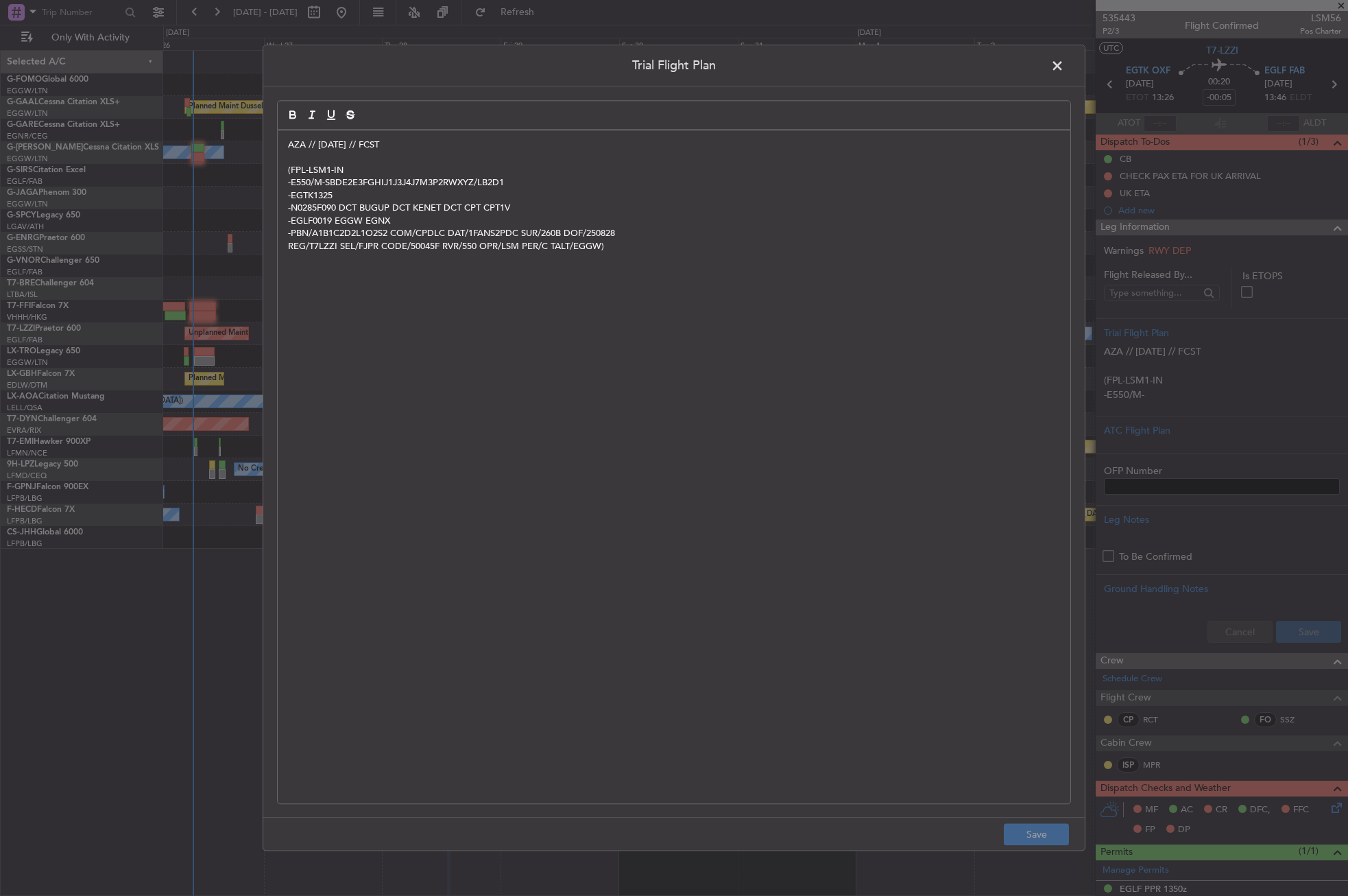
click at [286, 130] on div "AZA // [DATE] // FCST (FPL-LSM1-IN -E550/M-SBDE2E3FGHIJ1J3J4J7M3P2RWXYZ/LB2D1 -…" at bounding box center [674, 467] width 794 height 674
click at [285, 143] on div "AZA // [DATE] // FCST (FPL-LSM1-IN -E550/M-SBDE2E3FGHIJ1J3J4J7M3P2RWXYZ/LB2D1 -…" at bounding box center [673, 466] width 793 height 673
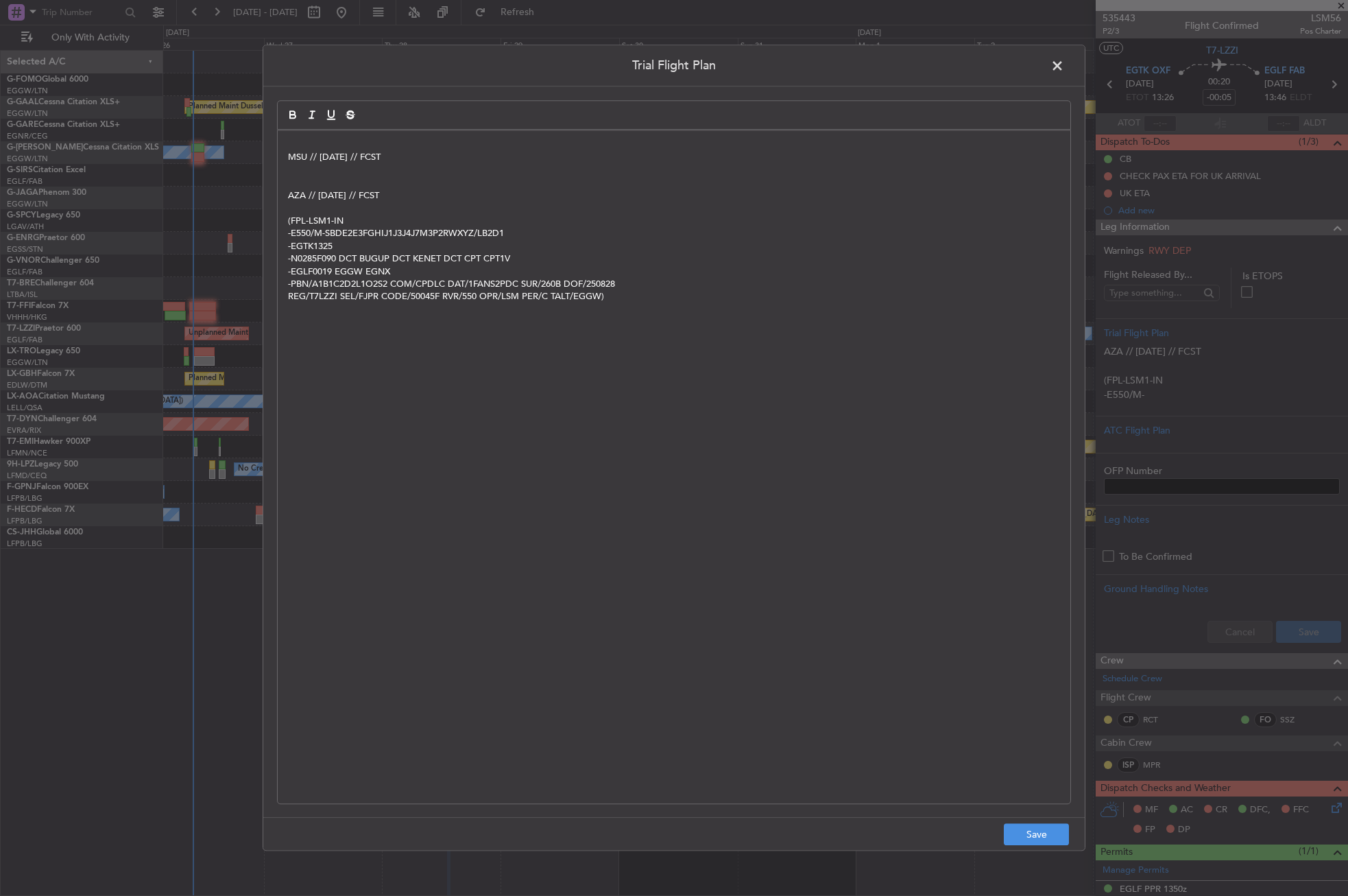
click at [282, 156] on div "MSU // [DATE] // FCST AZA // [DATE] // FCST (FPL-LSM1-IN -E550/M-SBDE2E3FGHIJ1J…" at bounding box center [673, 466] width 793 height 673
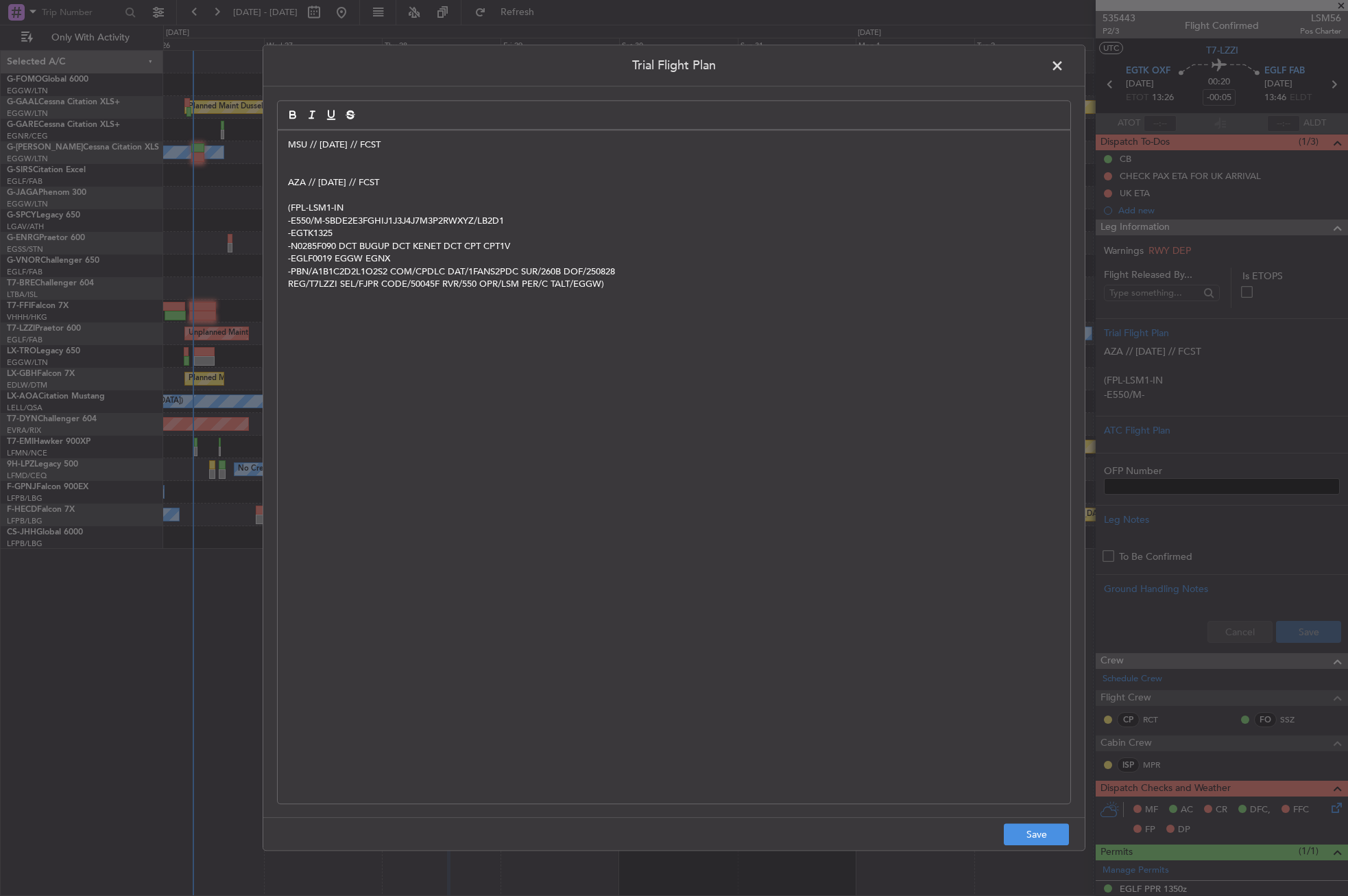
click at [403, 141] on p "MSU // [DATE] // FCST" at bounding box center [674, 144] width 772 height 12
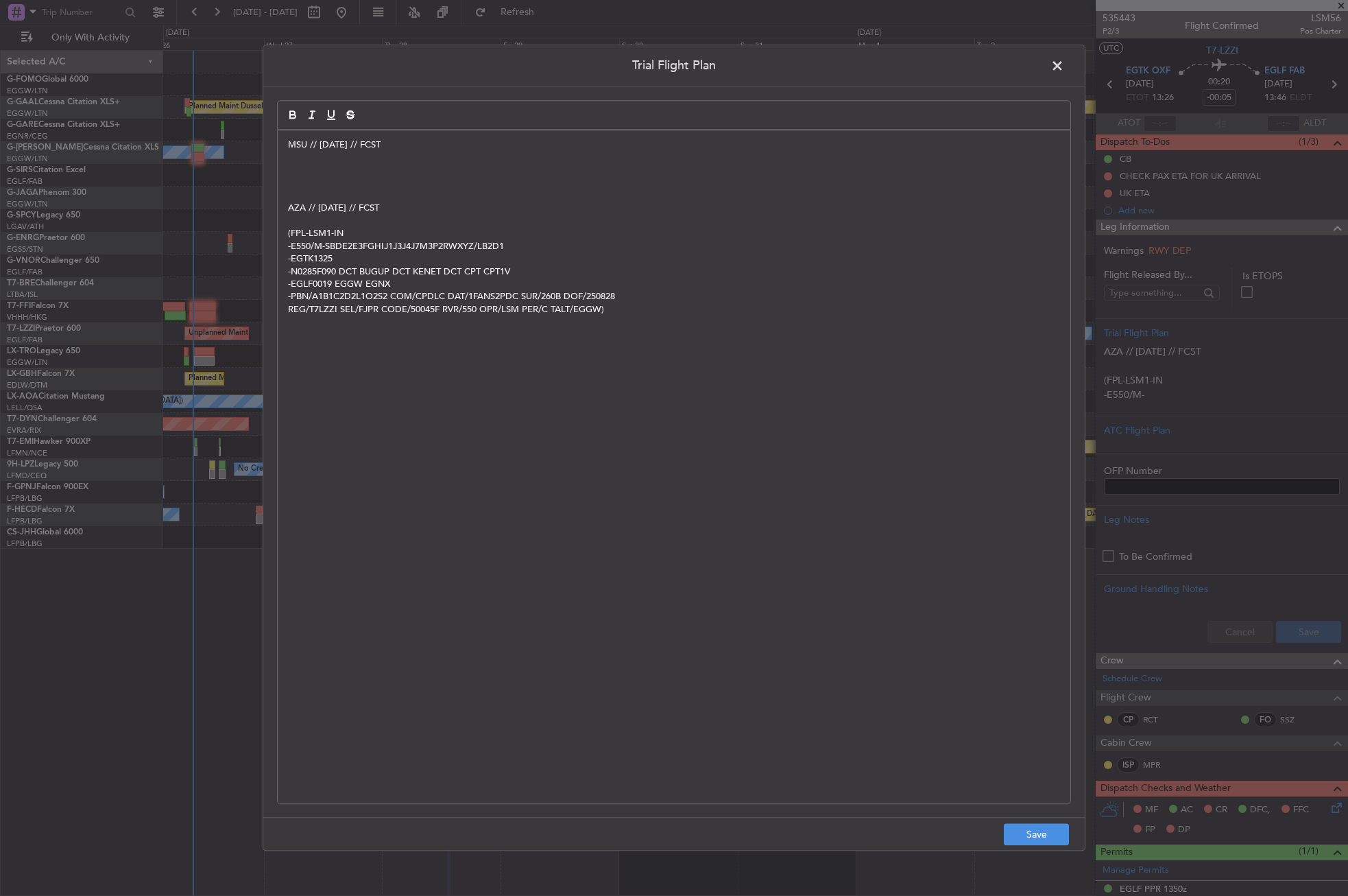
click at [323, 182] on p at bounding box center [674, 183] width 772 height 12
click at [313, 172] on p at bounding box center [674, 170] width 772 height 12
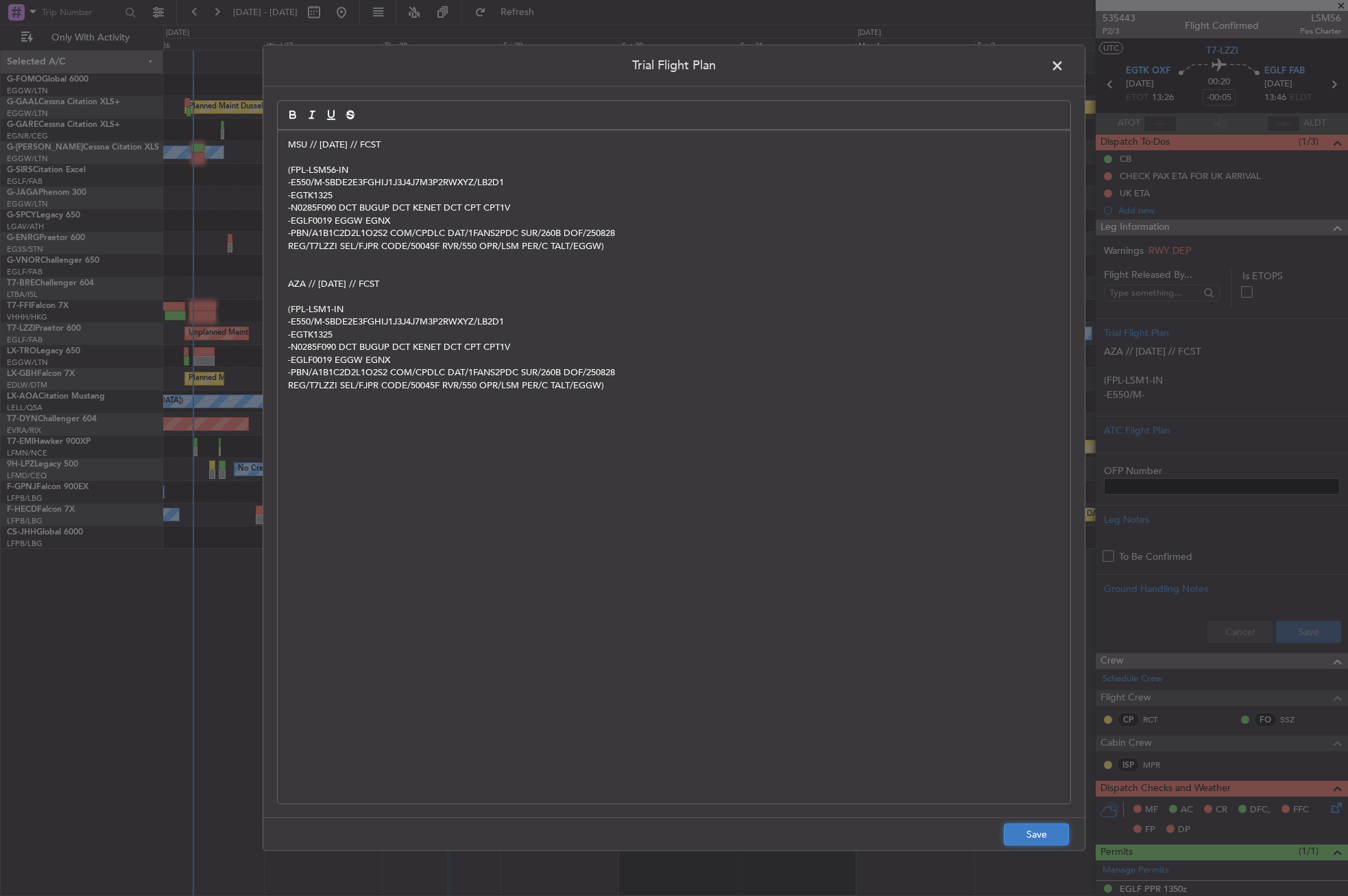
click at [1043, 836] on button "Save" at bounding box center [1036, 834] width 65 height 22
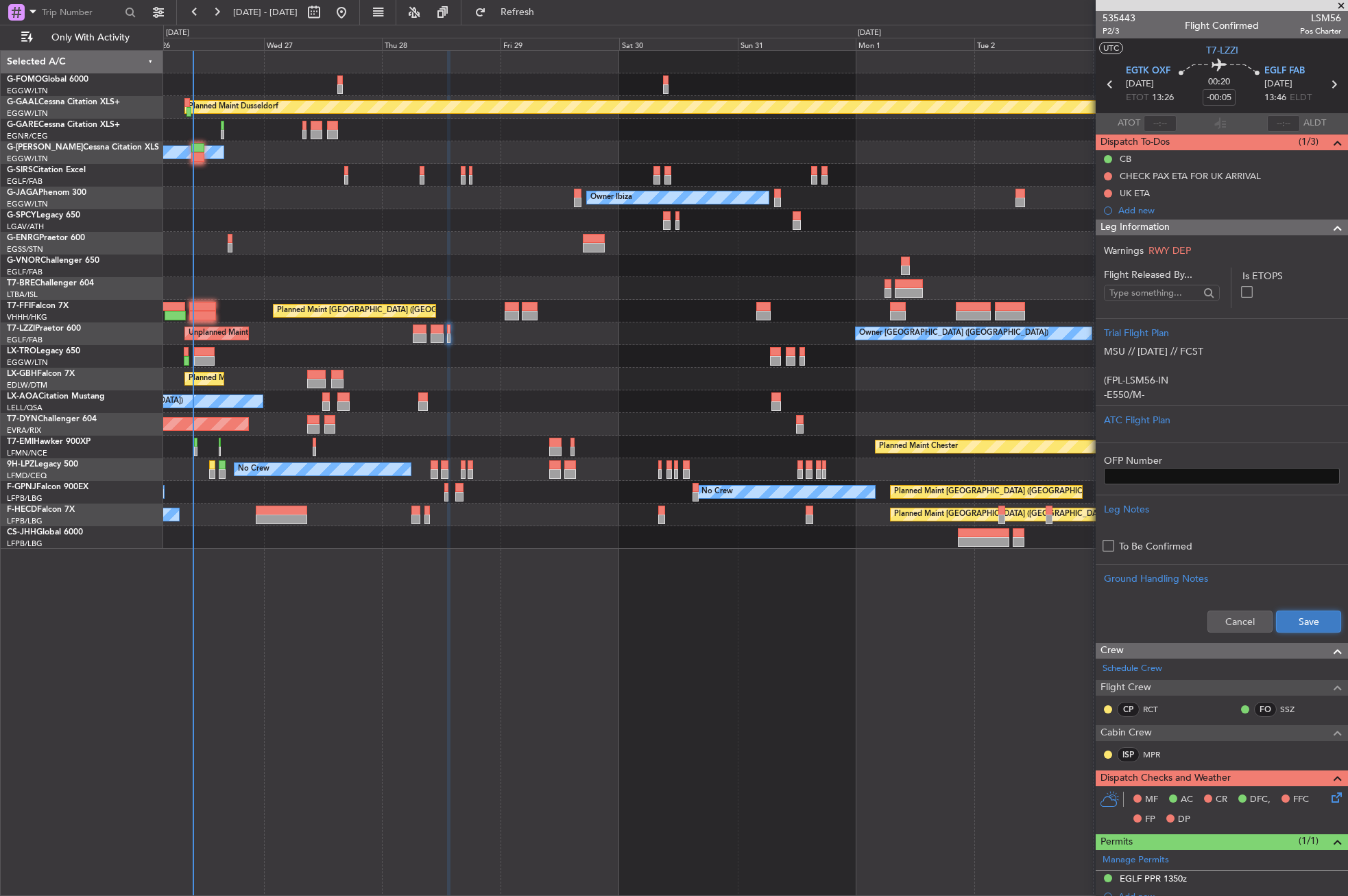
click at [1289, 619] on button "Save" at bounding box center [1308, 621] width 65 height 22
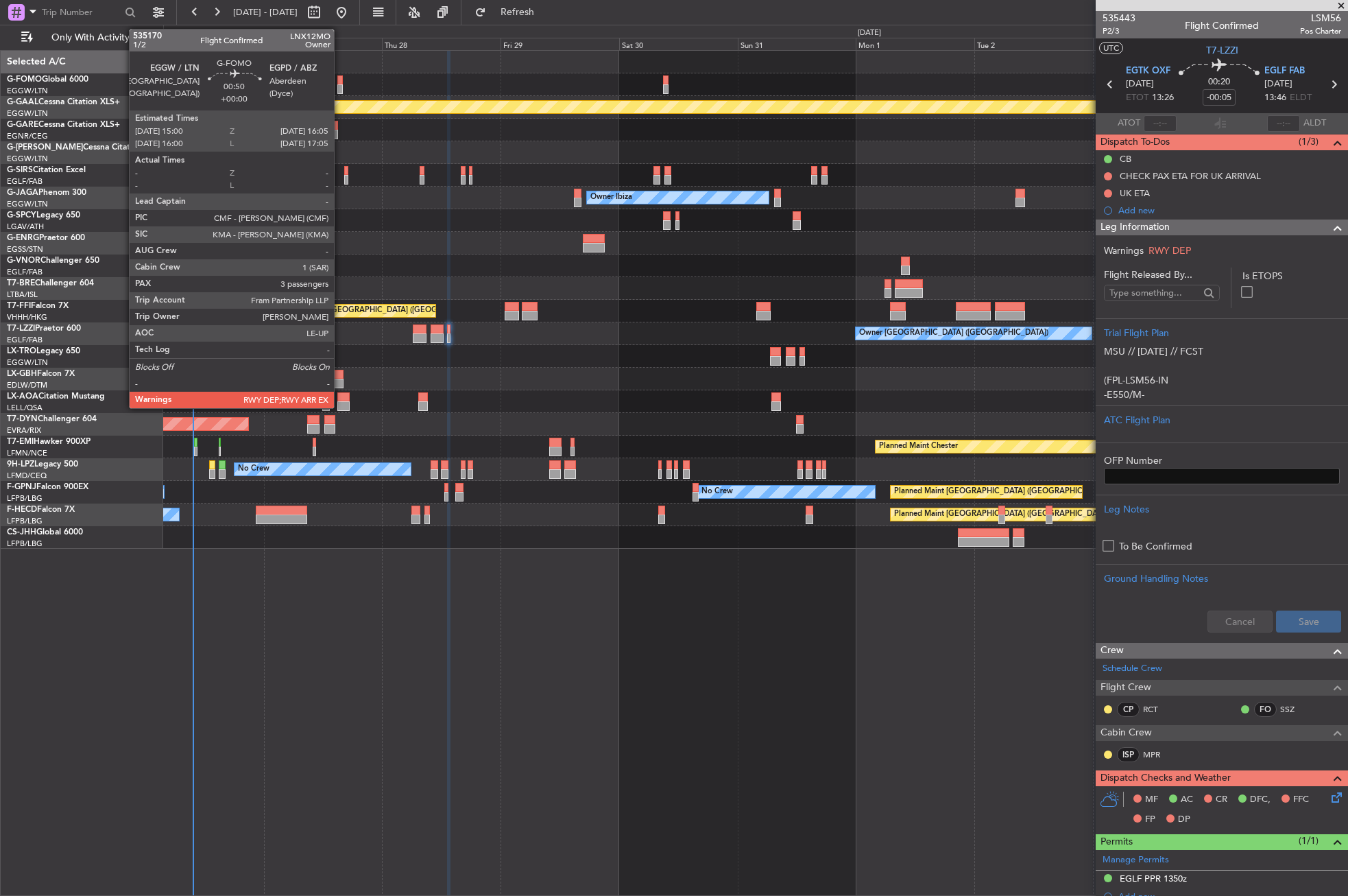
click at [340, 89] on div at bounding box center [340, 89] width 5 height 10
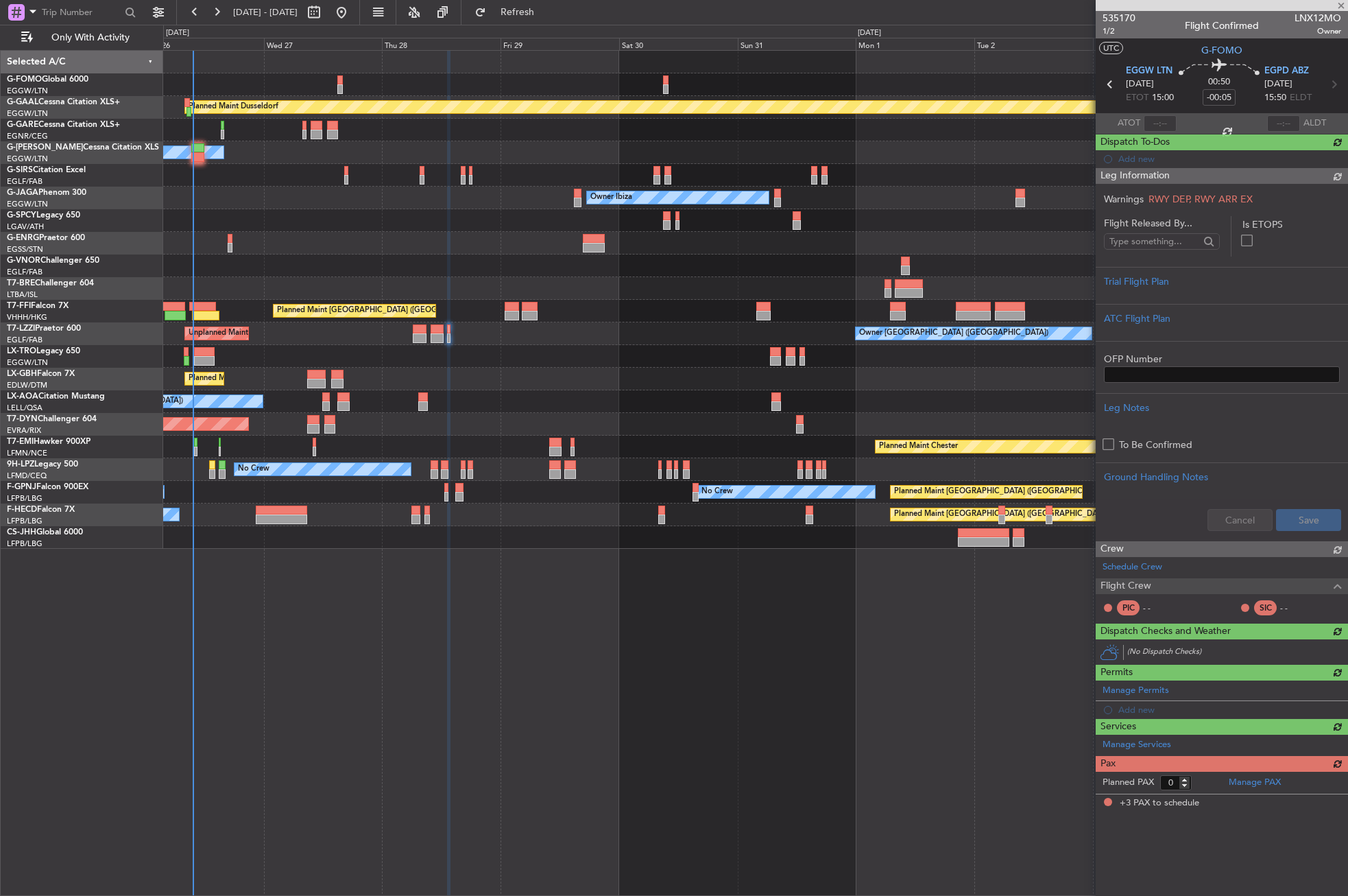
type input "3"
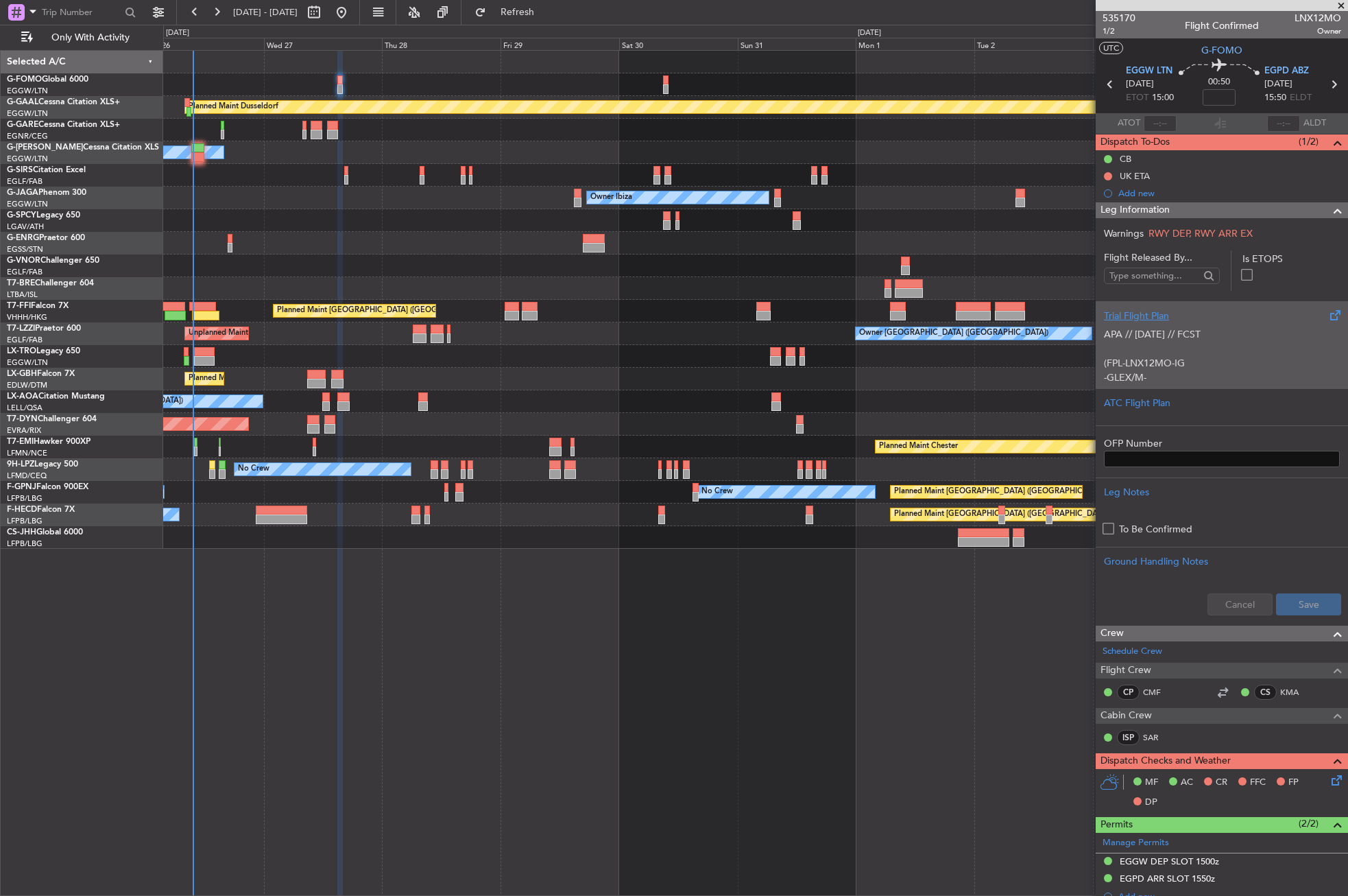
click at [1247, 365] on p "(FPL-LNX12MO-IG" at bounding box center [1222, 363] width 236 height 14
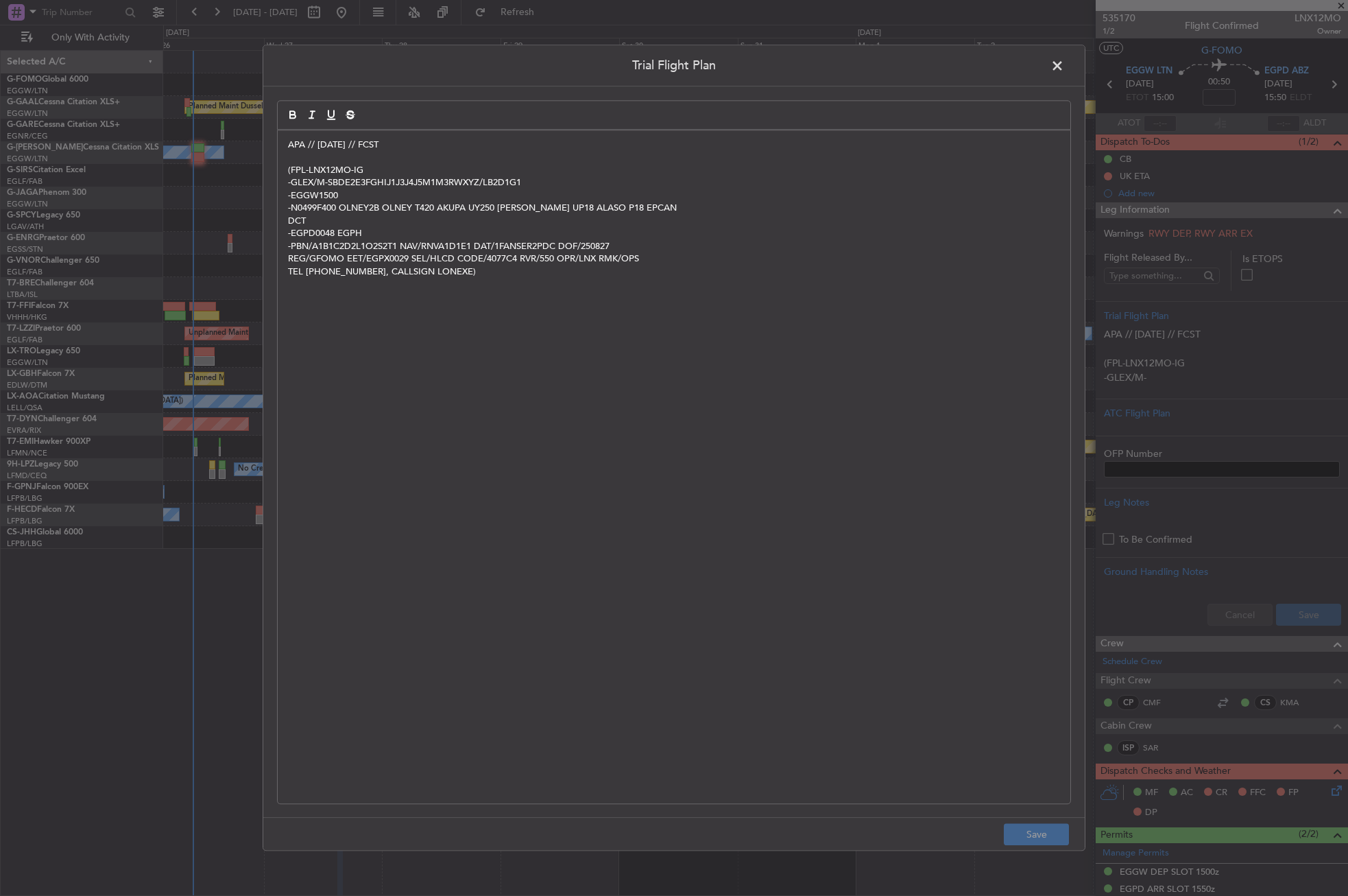
click at [289, 144] on p "APA // [DATE] // FCST" at bounding box center [674, 144] width 772 height 12
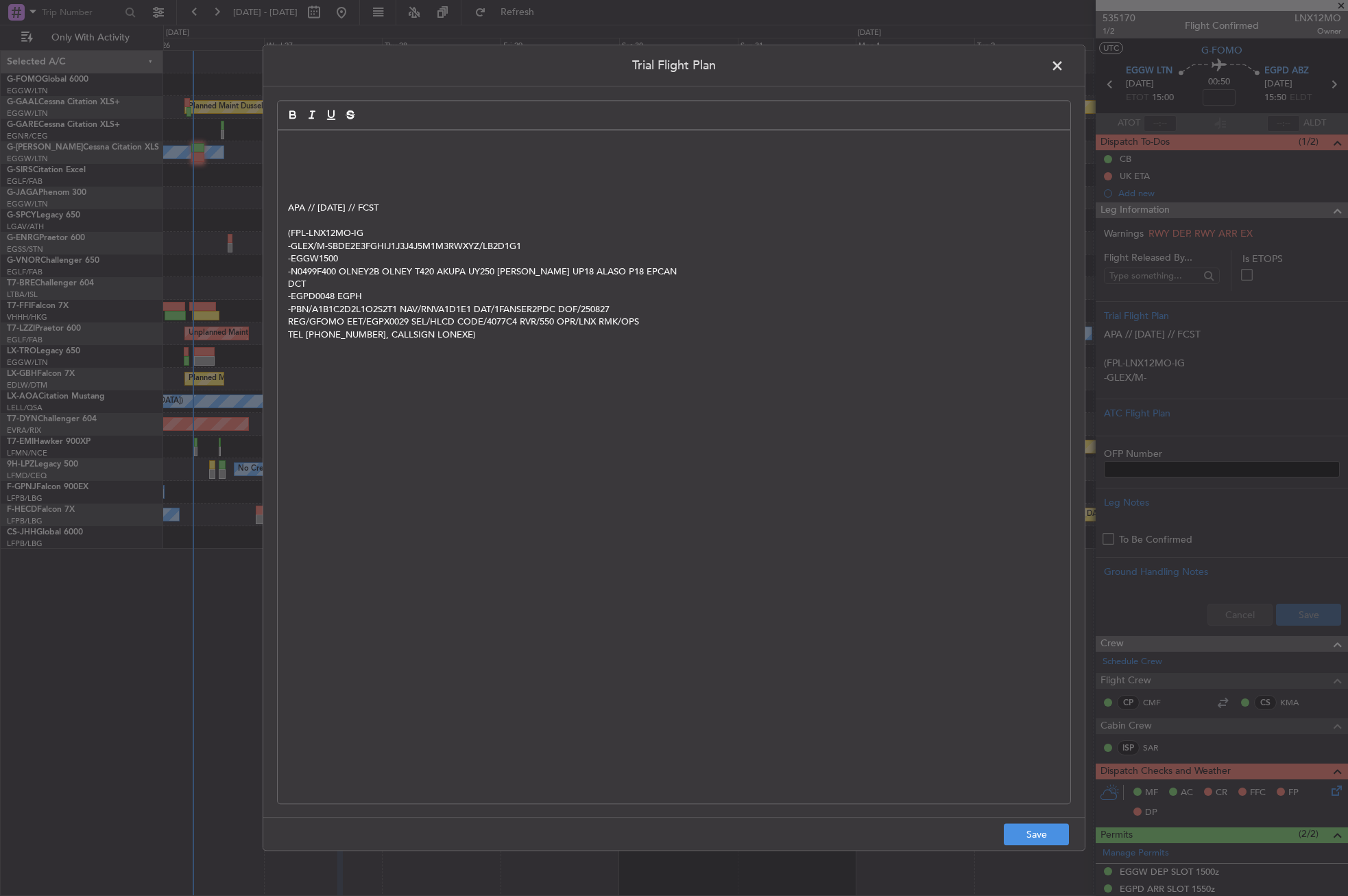
click at [309, 147] on p at bounding box center [674, 144] width 772 height 12
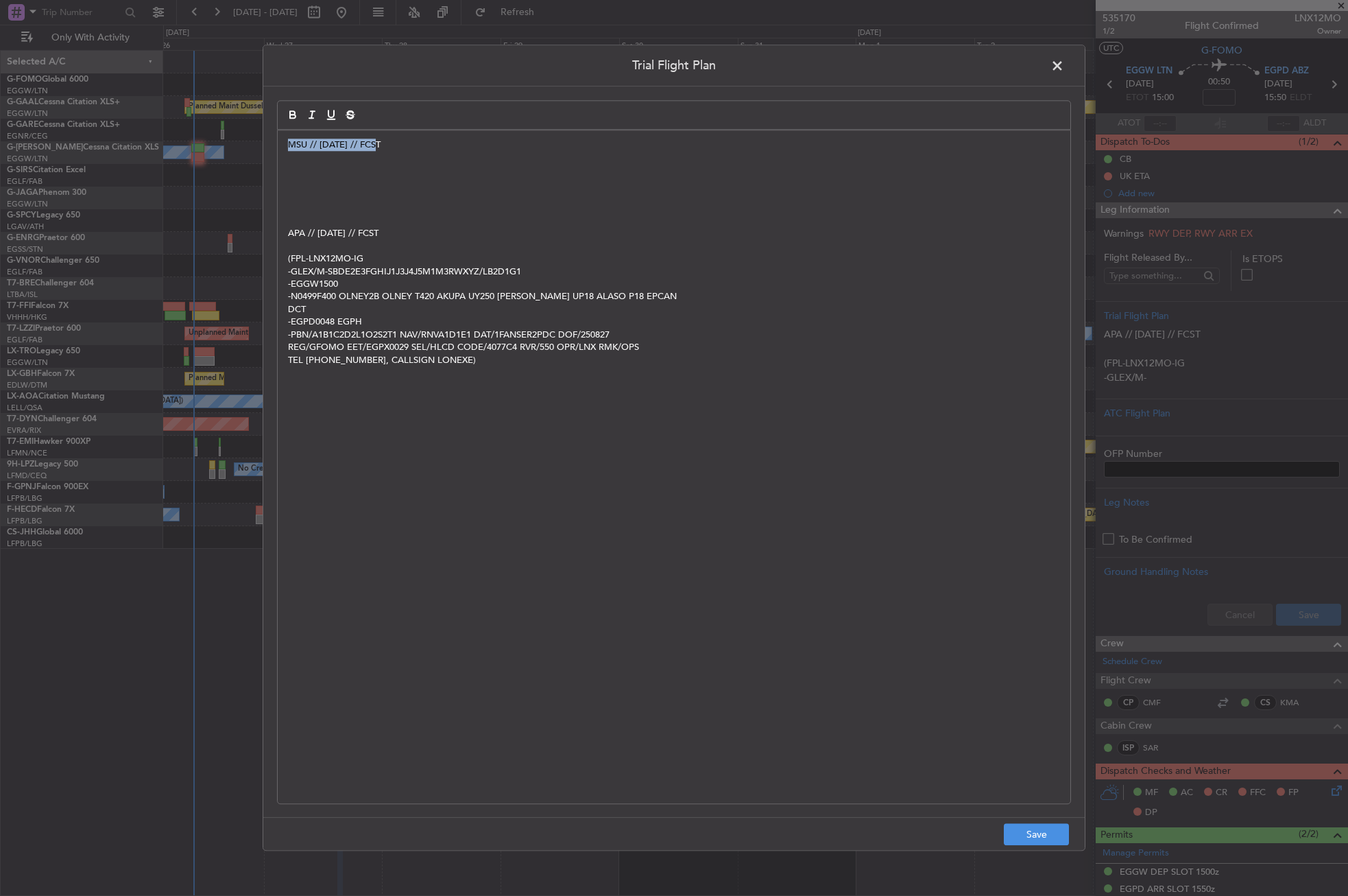
drag, startPoint x: 393, startPoint y: 139, endPoint x: 257, endPoint y: 144, distance: 136.1
click at [257, 144] on div "Trial Flight Plan MSU // [DATE] // FCST APA // [DATE] // FCST (FPL-LNX12MO-IG -…" at bounding box center [674, 448] width 1348 height 896
copy p "MSU // [DATE] // FCST"
click at [1022, 830] on button "Save" at bounding box center [1036, 834] width 65 height 22
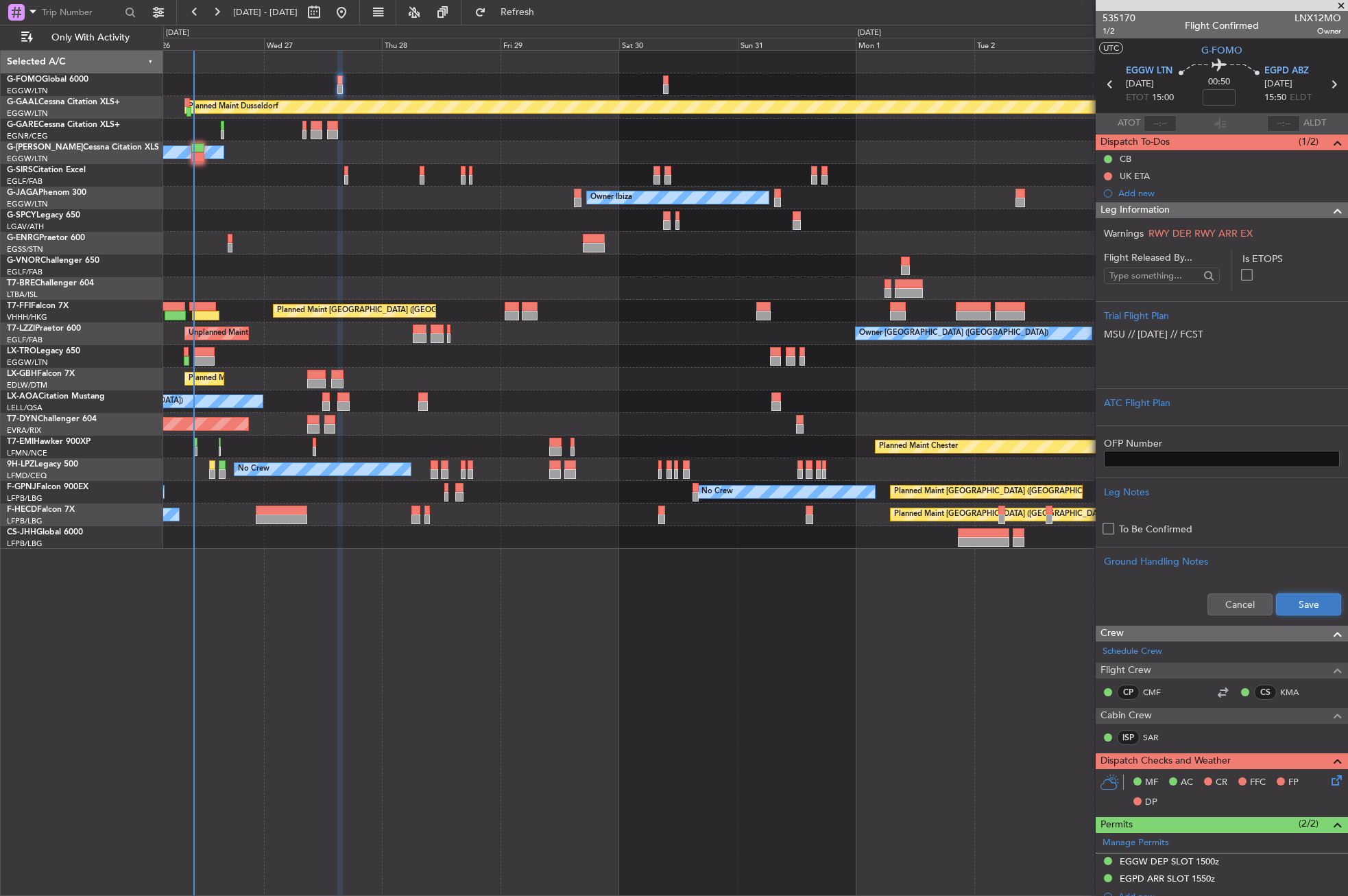
click at [1283, 599] on button "Save" at bounding box center [1308, 604] width 65 height 22
click at [437, 707] on div "Planned Maint Dusseldorf Owner Unplanned Maint [GEOGRAPHIC_DATA] ([GEOGRAPHIC_D…" at bounding box center [755, 473] width 1185 height 846
click at [433, 706] on div "Planned Maint Dusseldorf Owner Unplanned Maint [GEOGRAPHIC_DATA] ([GEOGRAPHIC_D…" at bounding box center [755, 473] width 1185 height 846
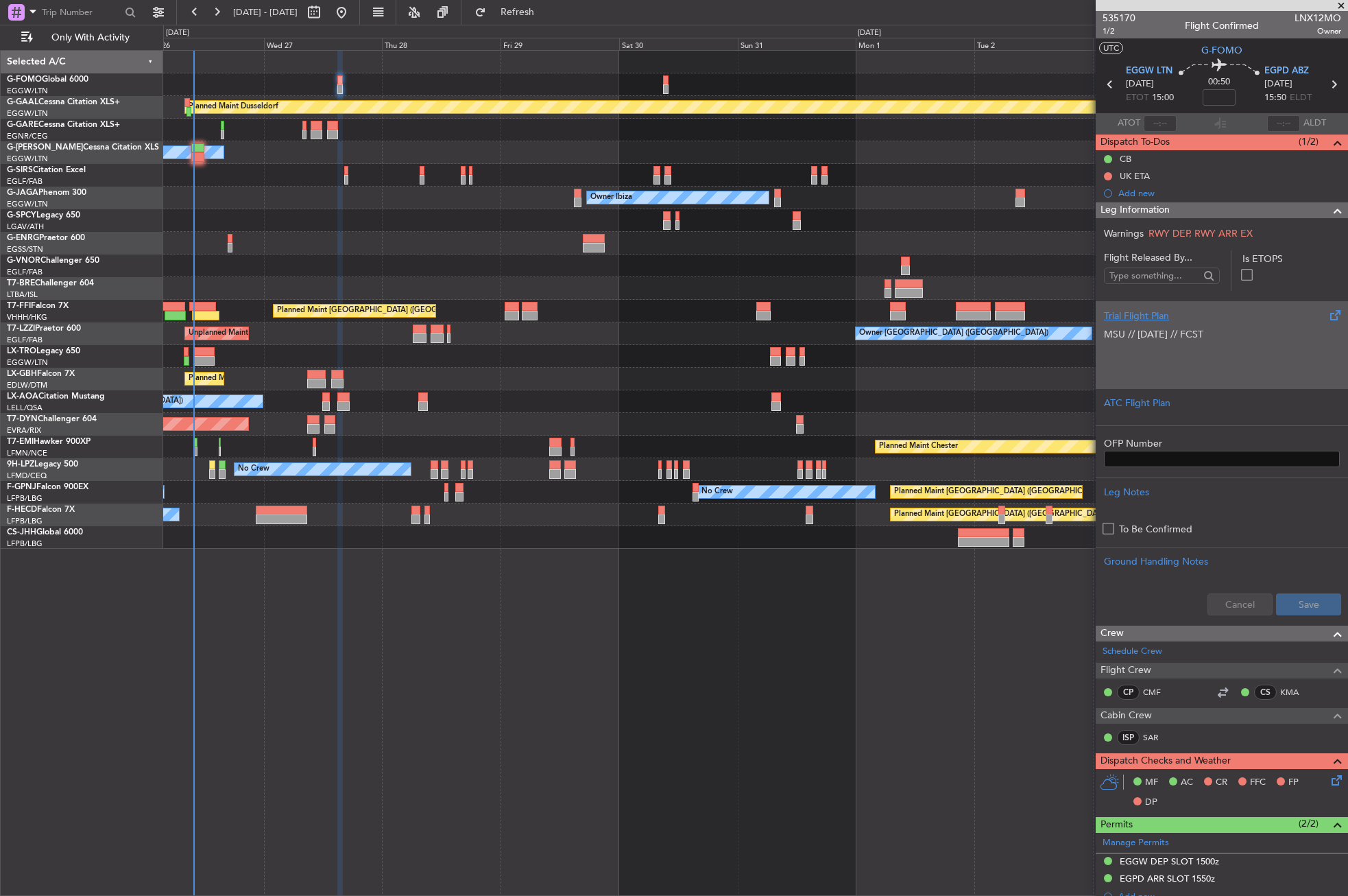
click at [1162, 348] on p at bounding box center [1222, 348] width 236 height 14
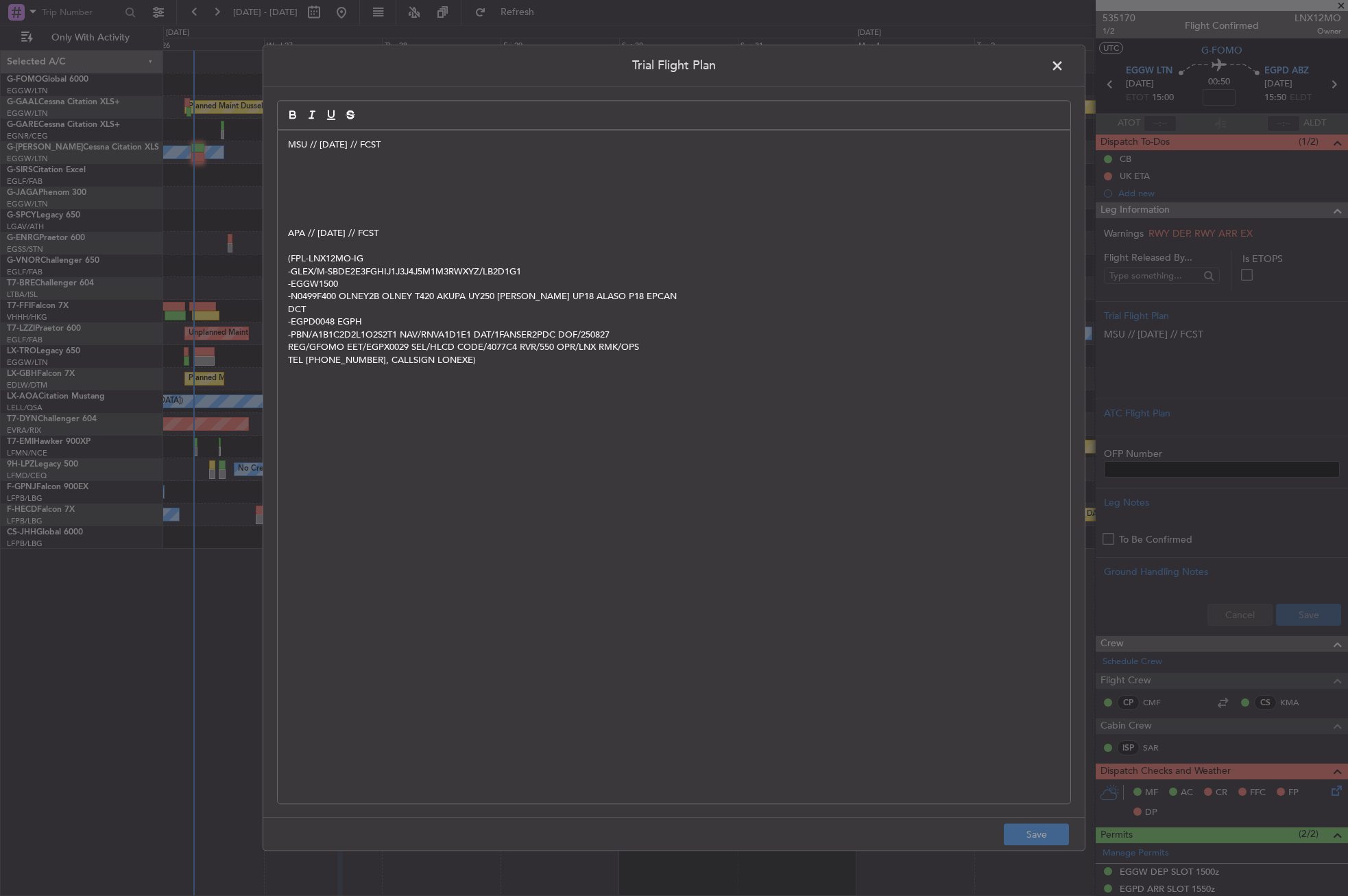
click at [324, 173] on p at bounding box center [674, 170] width 772 height 12
drag, startPoint x: 485, startPoint y: 61, endPoint x: 452, endPoint y: 186, distance: 129.3
click at [452, 186] on div "Trial Flight Plan MSU // [DATE] // FCST APA // [DATE] // FCST (FPL-LNX12MO-IG -…" at bounding box center [674, 448] width 823 height 806
click at [530, 81] on header "Trial Flight Plan" at bounding box center [674, 66] width 821 height 41
click at [1065, 62] on span at bounding box center [1065, 69] width 0 height 27
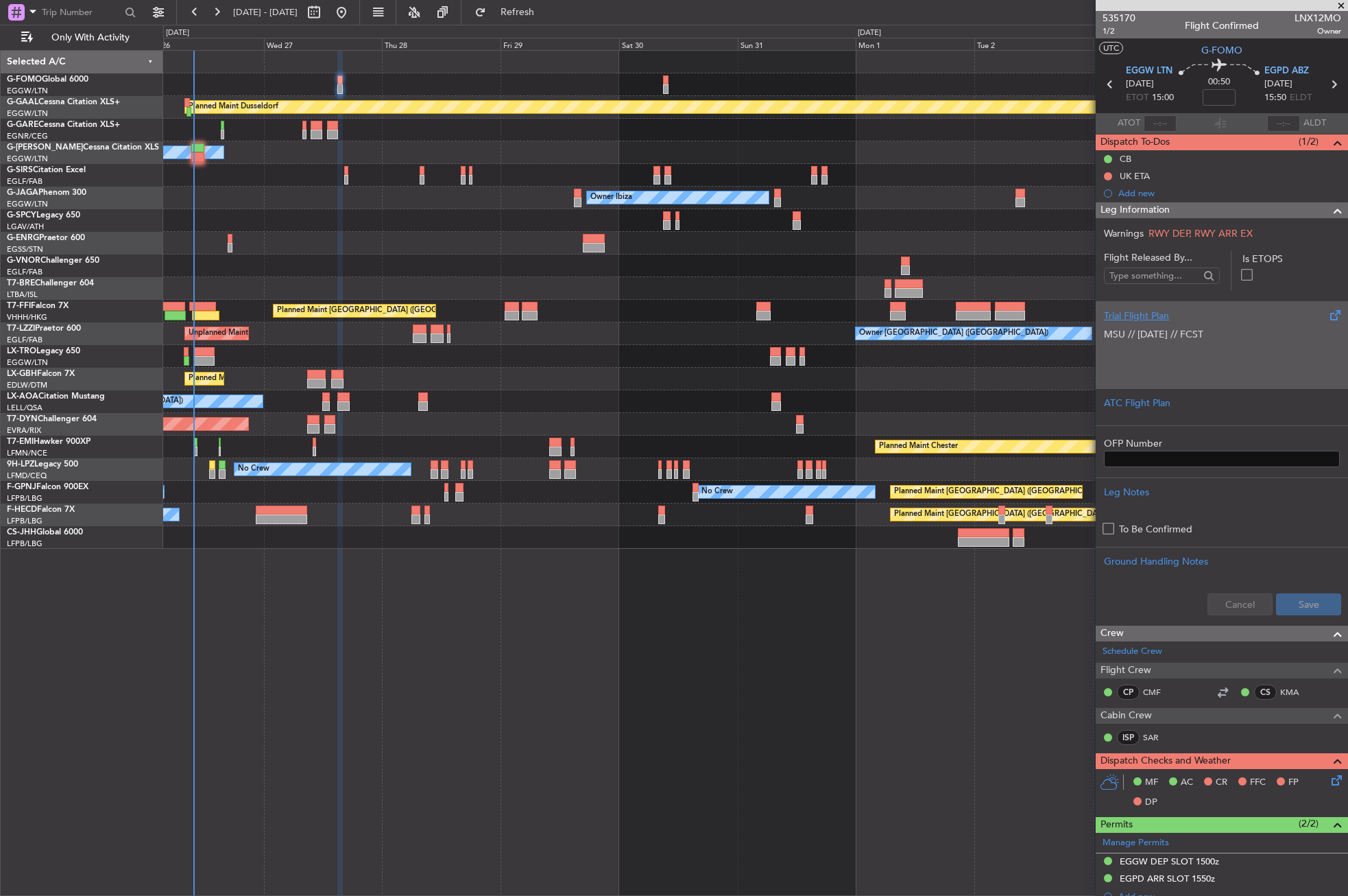
click at [1125, 347] on p at bounding box center [1222, 348] width 236 height 14
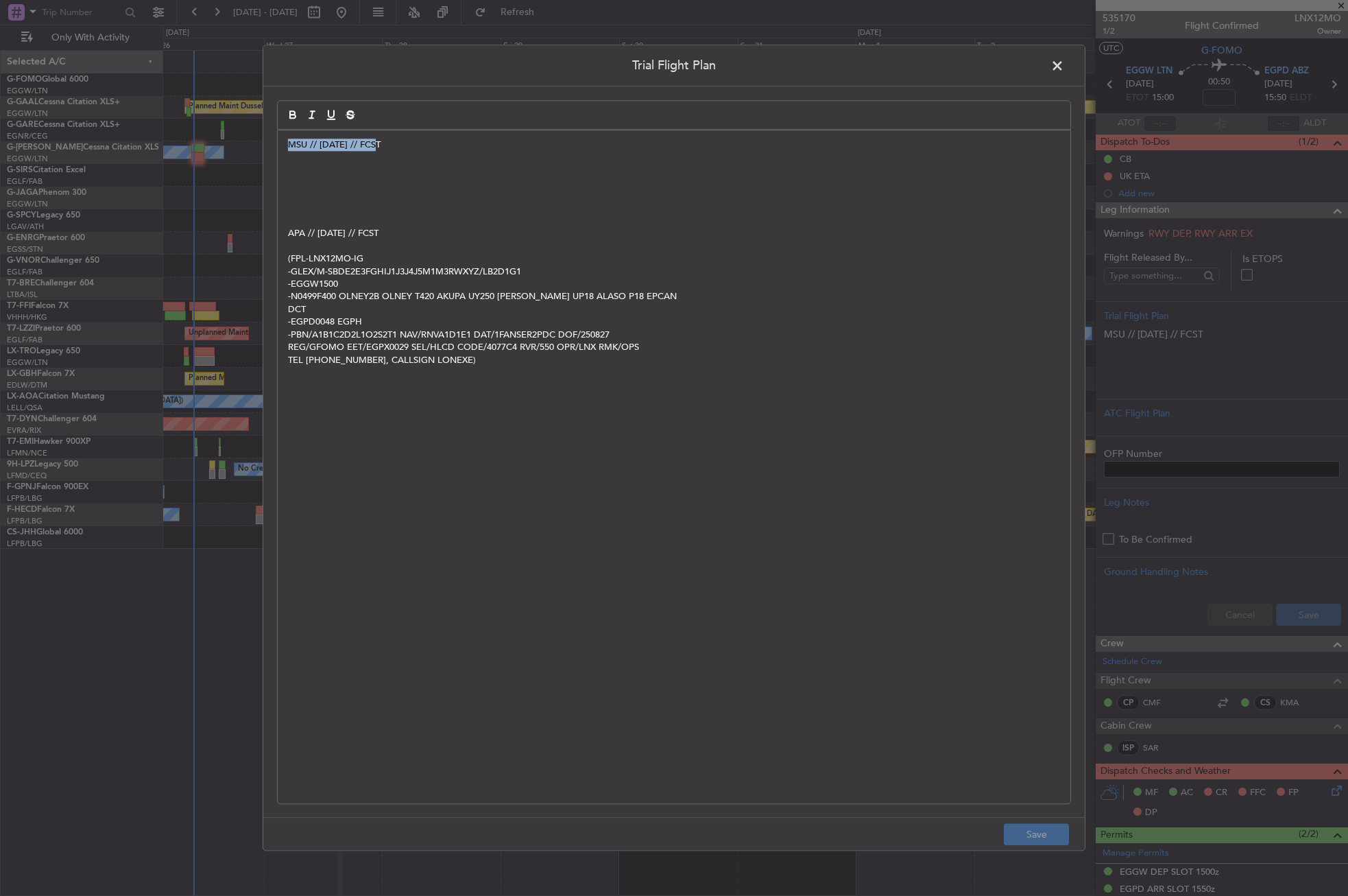
drag, startPoint x: 399, startPoint y: 145, endPoint x: 282, endPoint y: 144, distance: 117.0
click at [282, 144] on div "MSU // [DATE] // FCST APA // [DATE] // FCST (FPL-LNX12MO-IG -GLEX/M-SBDE2E3FGHI…" at bounding box center [673, 466] width 793 height 673
copy p "MSU // [DATE] // FCST"
click at [1065, 64] on span at bounding box center [1065, 69] width 0 height 27
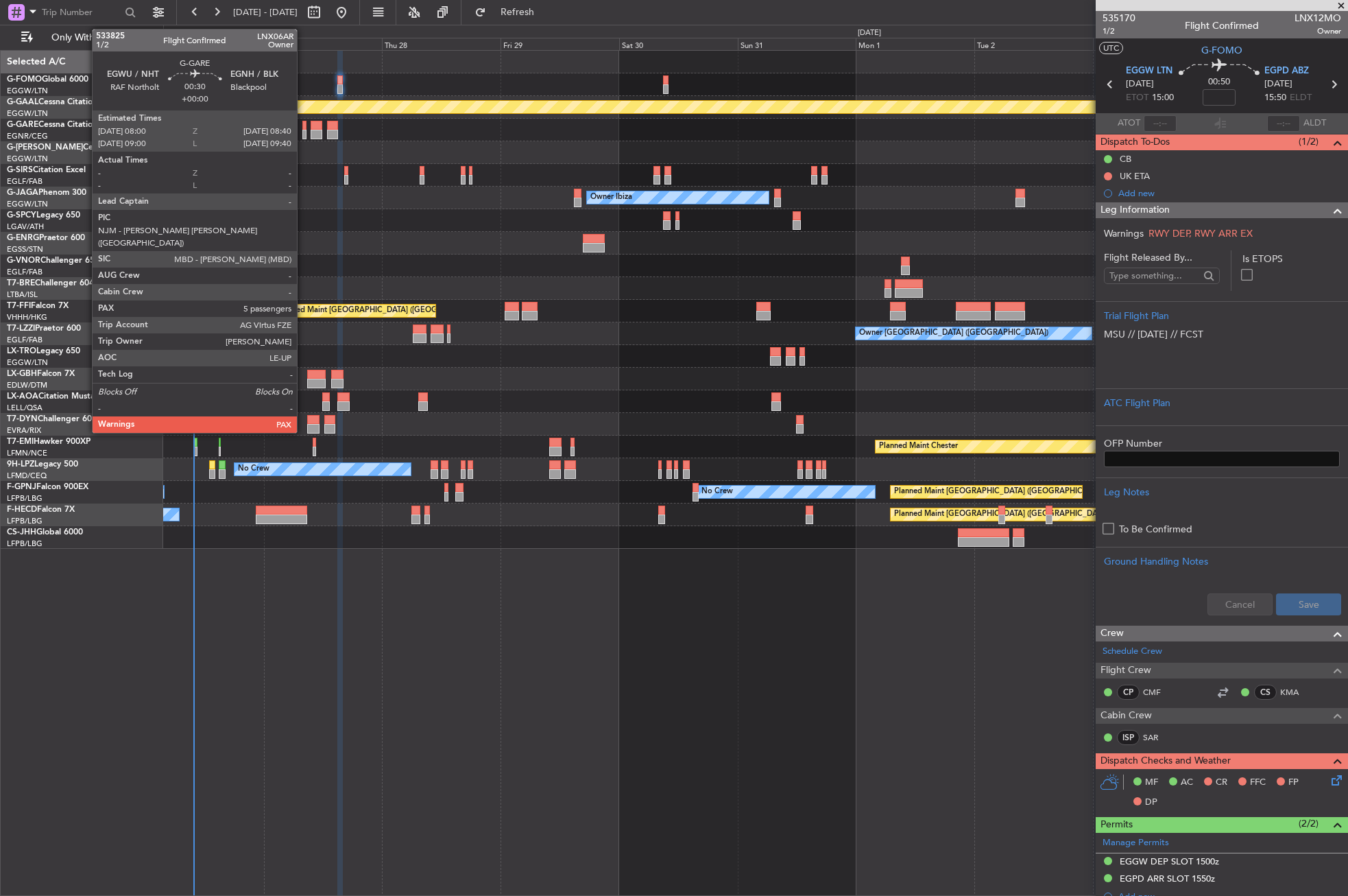
click at [303, 128] on div at bounding box center [304, 125] width 4 height 10
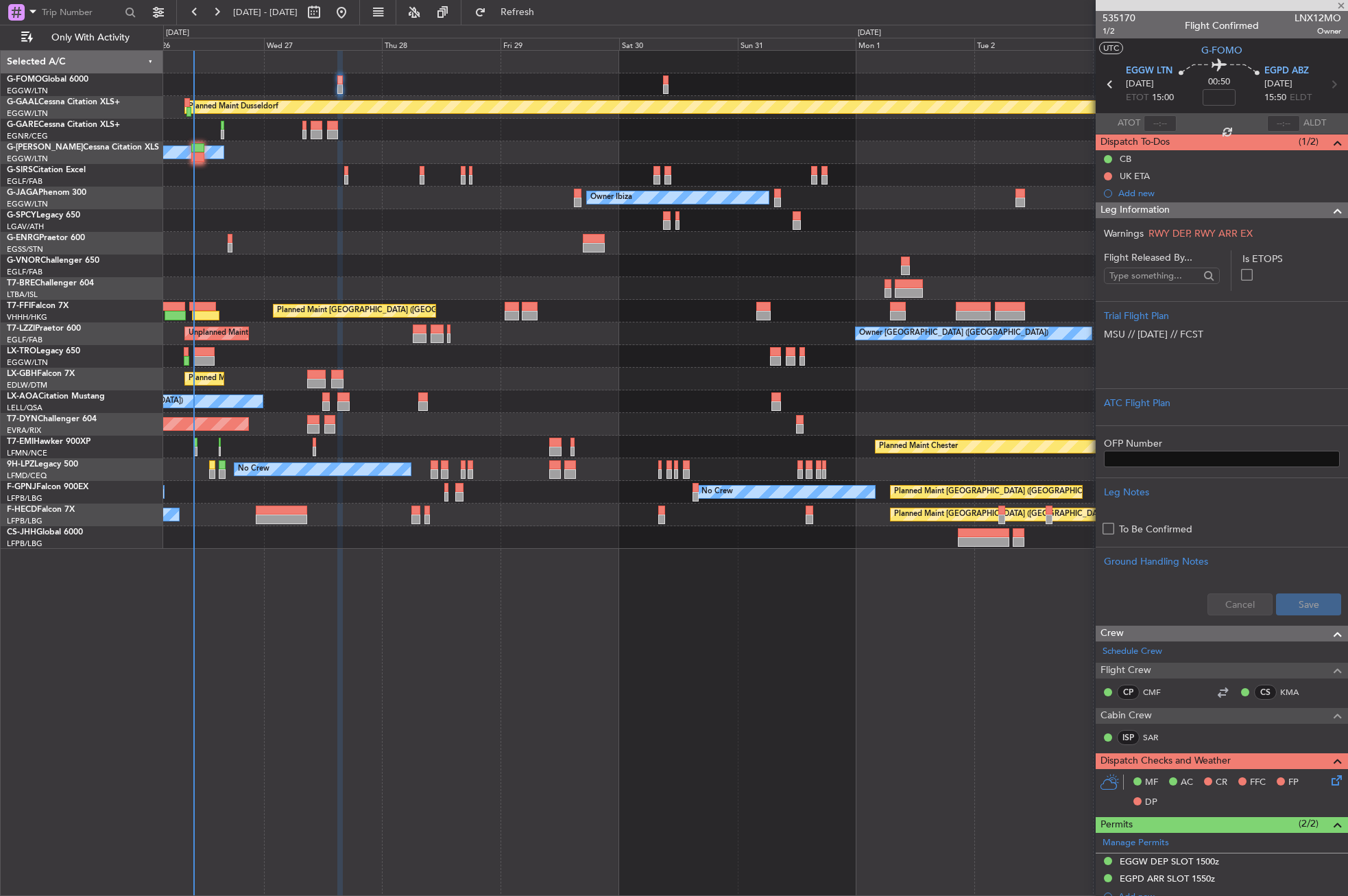
type input "5"
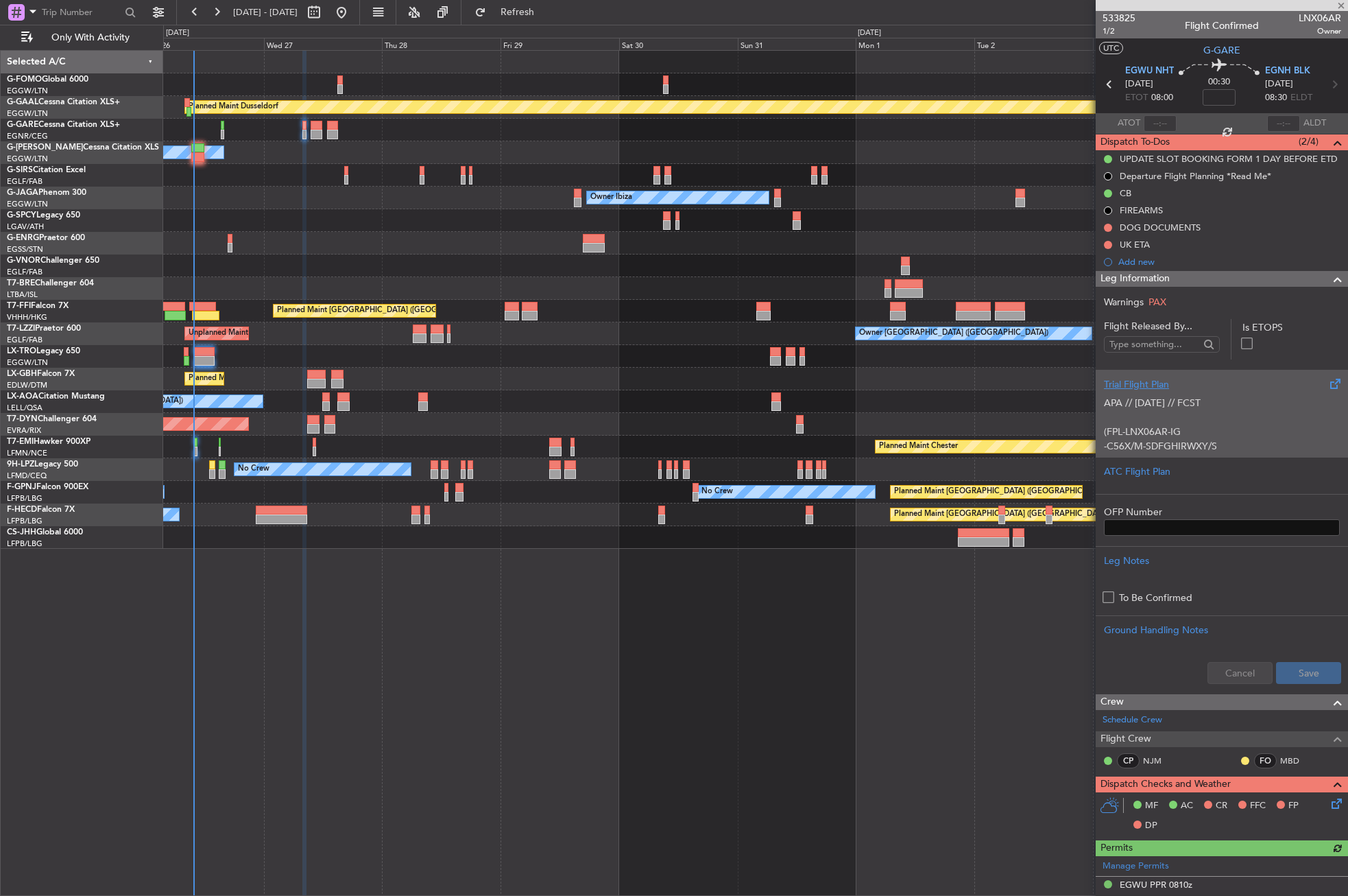
click at [1106, 398] on p "APA // [DATE] // FCST" at bounding box center [1222, 403] width 236 height 14
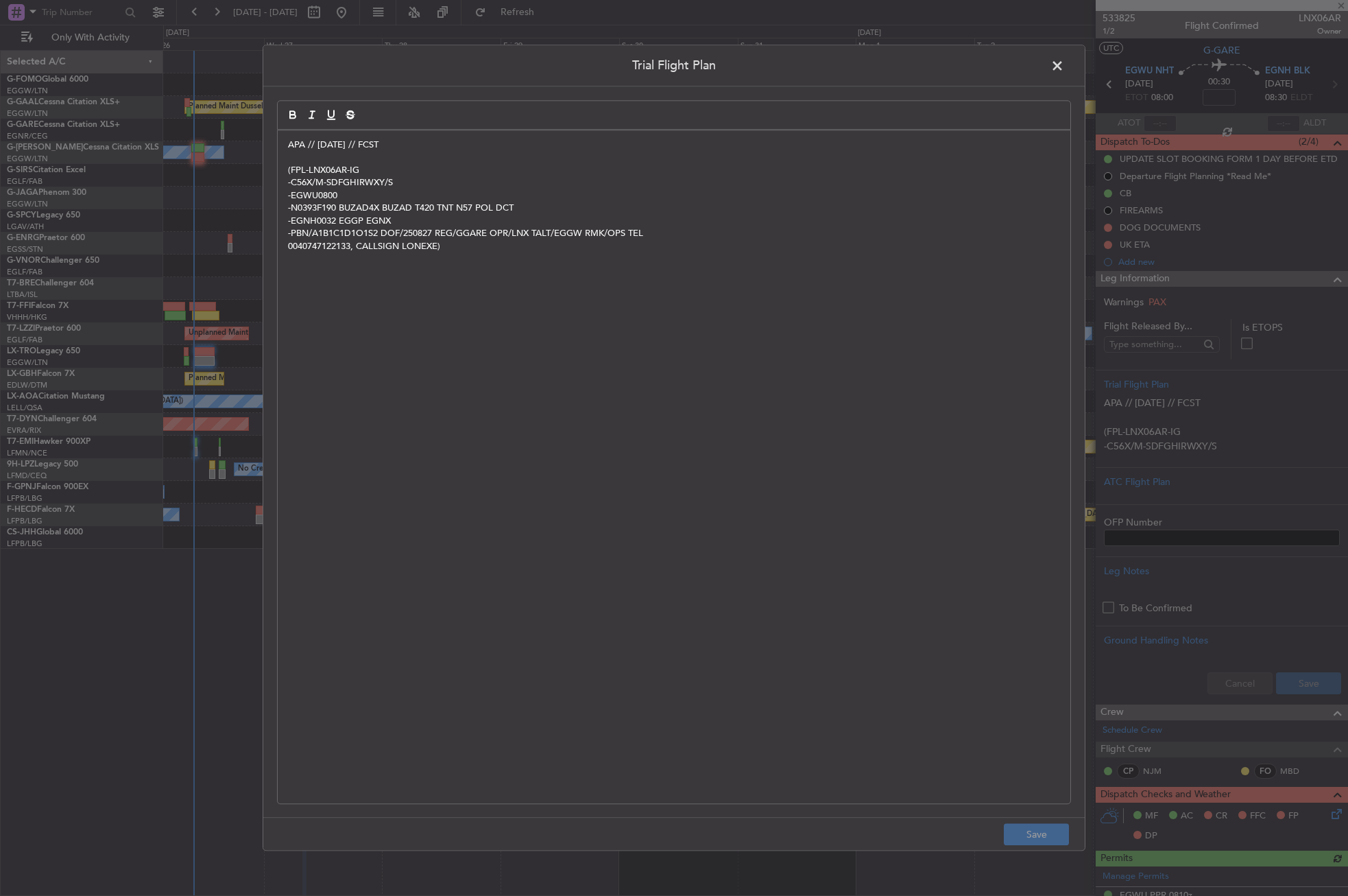
click at [271, 133] on div "Trial Flight Plan APA // [DATE] // FCST (FPL-LNX06AR-IG -C56X/M-SDFGHIRWXY/S -E…" at bounding box center [674, 448] width 823 height 806
click at [285, 146] on div "APA // [DATE] // FCST (FPL-LNX06AR-IG -C56X/M-SDFGHIRWXY/S -EGWU0800 -N0393F190…" at bounding box center [673, 466] width 793 height 673
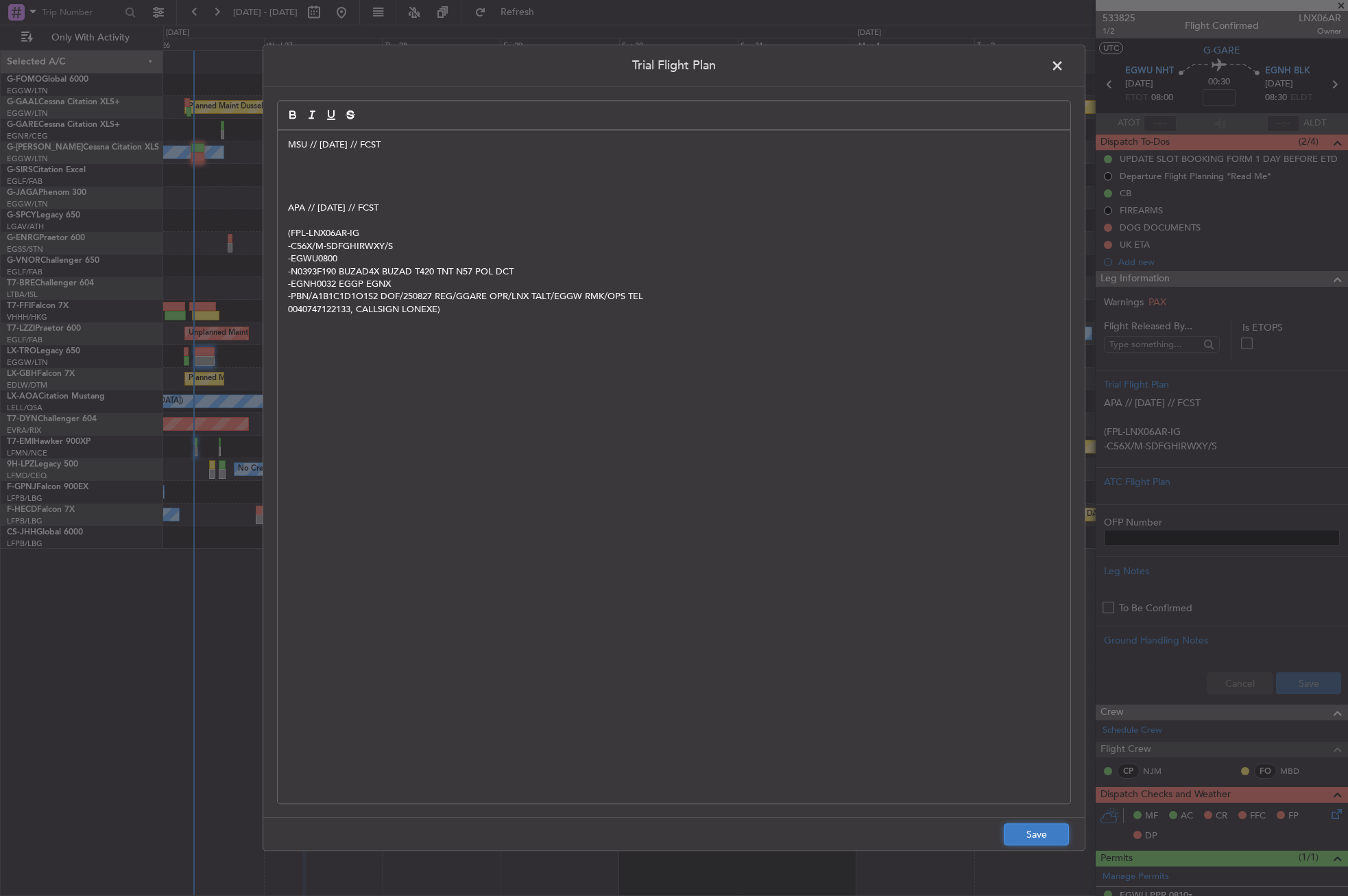
click at [1013, 834] on button "Save" at bounding box center [1036, 834] width 65 height 22
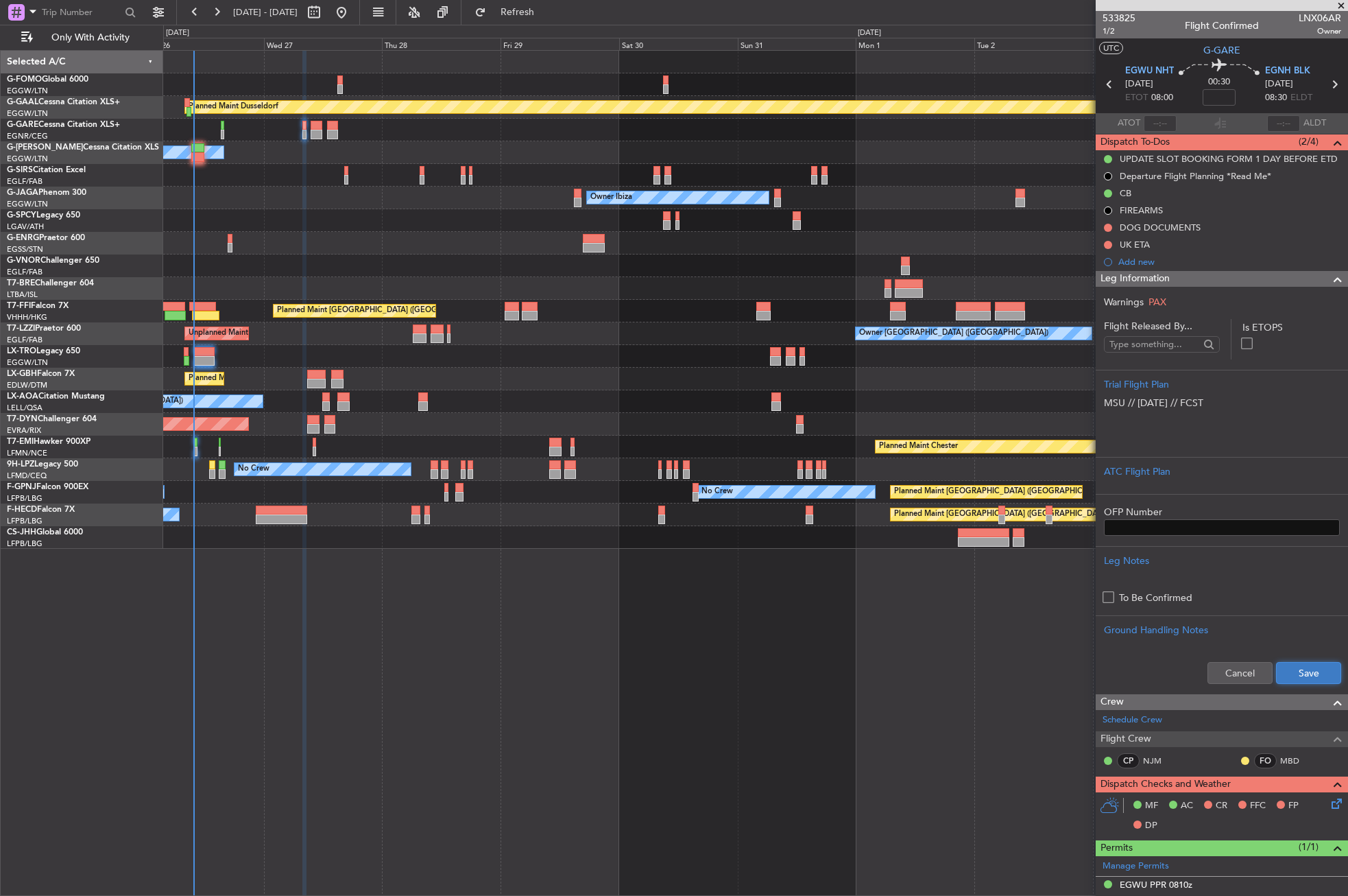
click at [1276, 670] on button "Save" at bounding box center [1308, 673] width 65 height 22
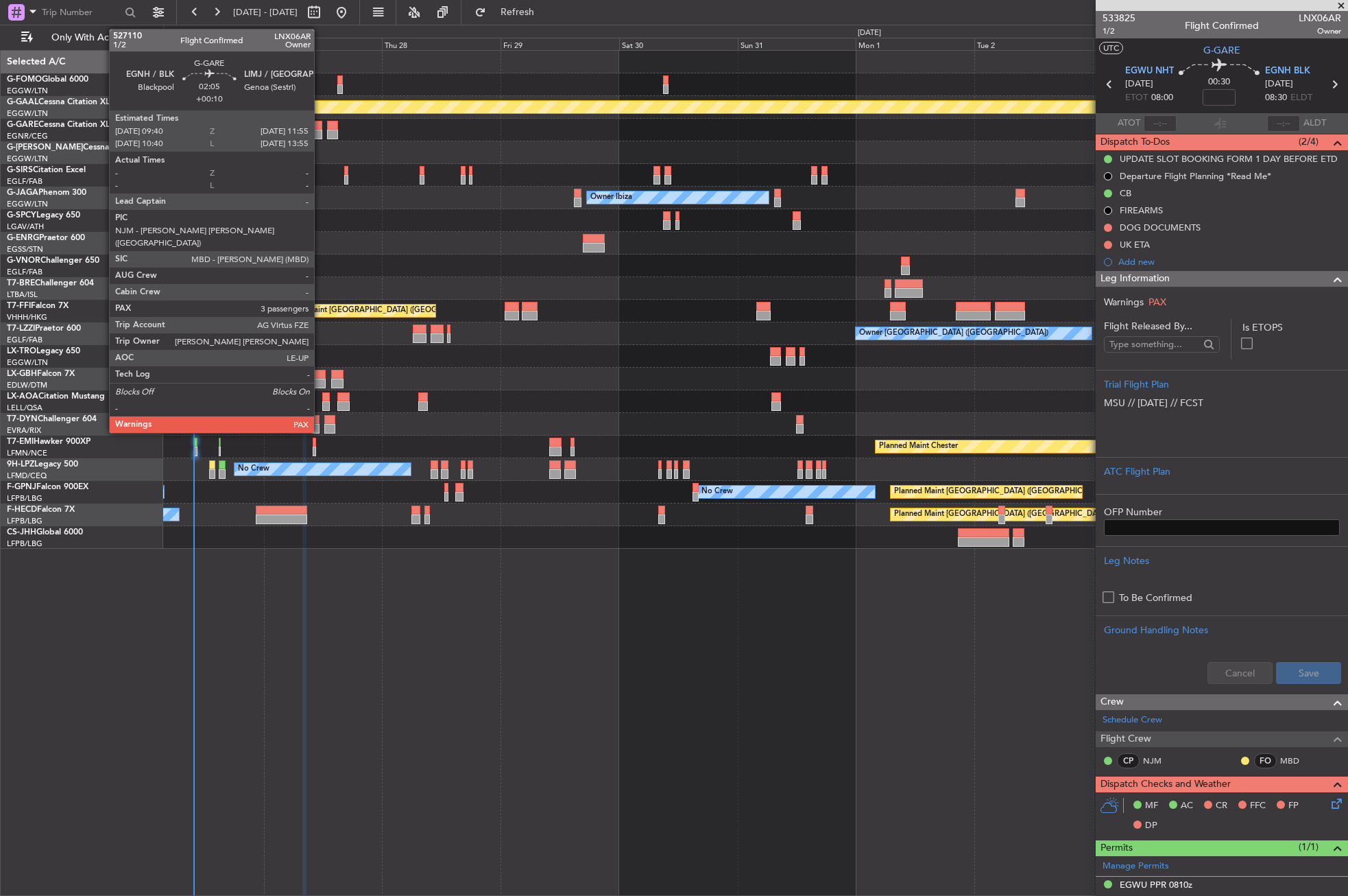
click at [320, 131] on div at bounding box center [316, 135] width 11 height 10
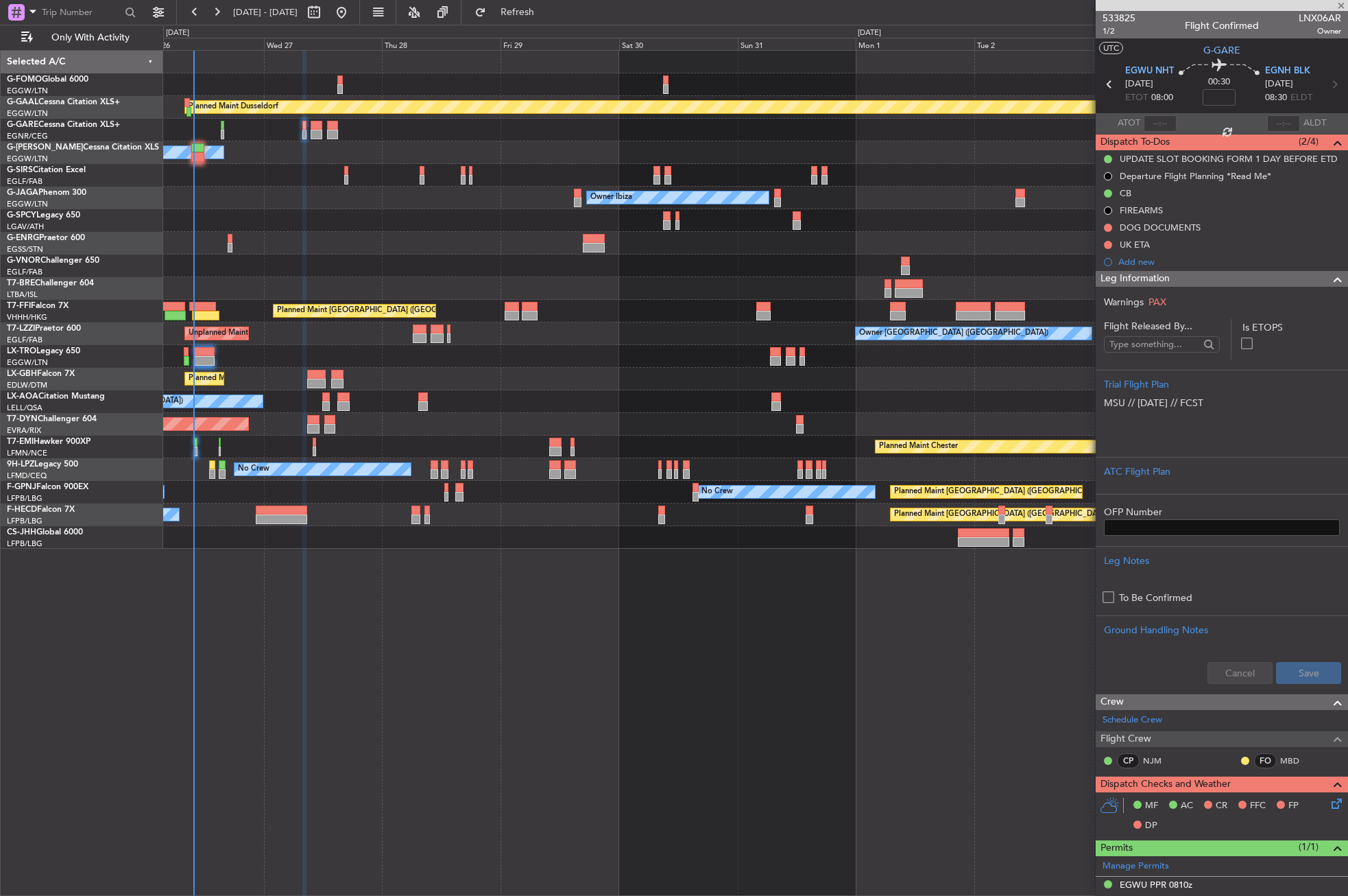
type input "+00:10"
type input "3"
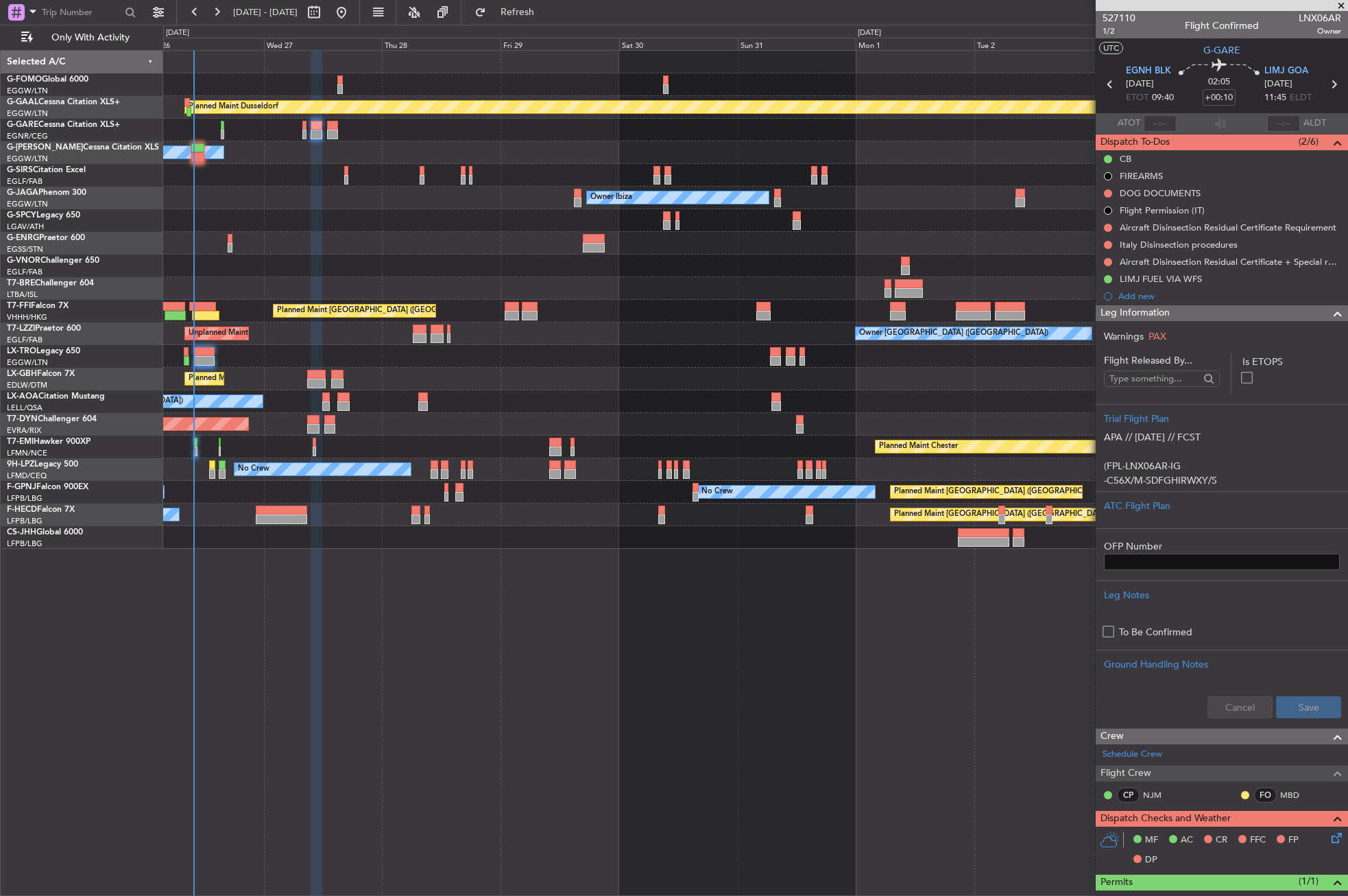
click at [433, 666] on div "Planned Maint Dusseldorf Owner Unplanned Maint [GEOGRAPHIC_DATA] ([GEOGRAPHIC_D…" at bounding box center [755, 473] width 1185 height 846
click at [331, 708] on div "Planned Maint Dusseldorf Owner Unplanned Maint [GEOGRAPHIC_DATA] ([GEOGRAPHIC_D…" at bounding box center [755, 473] width 1185 height 846
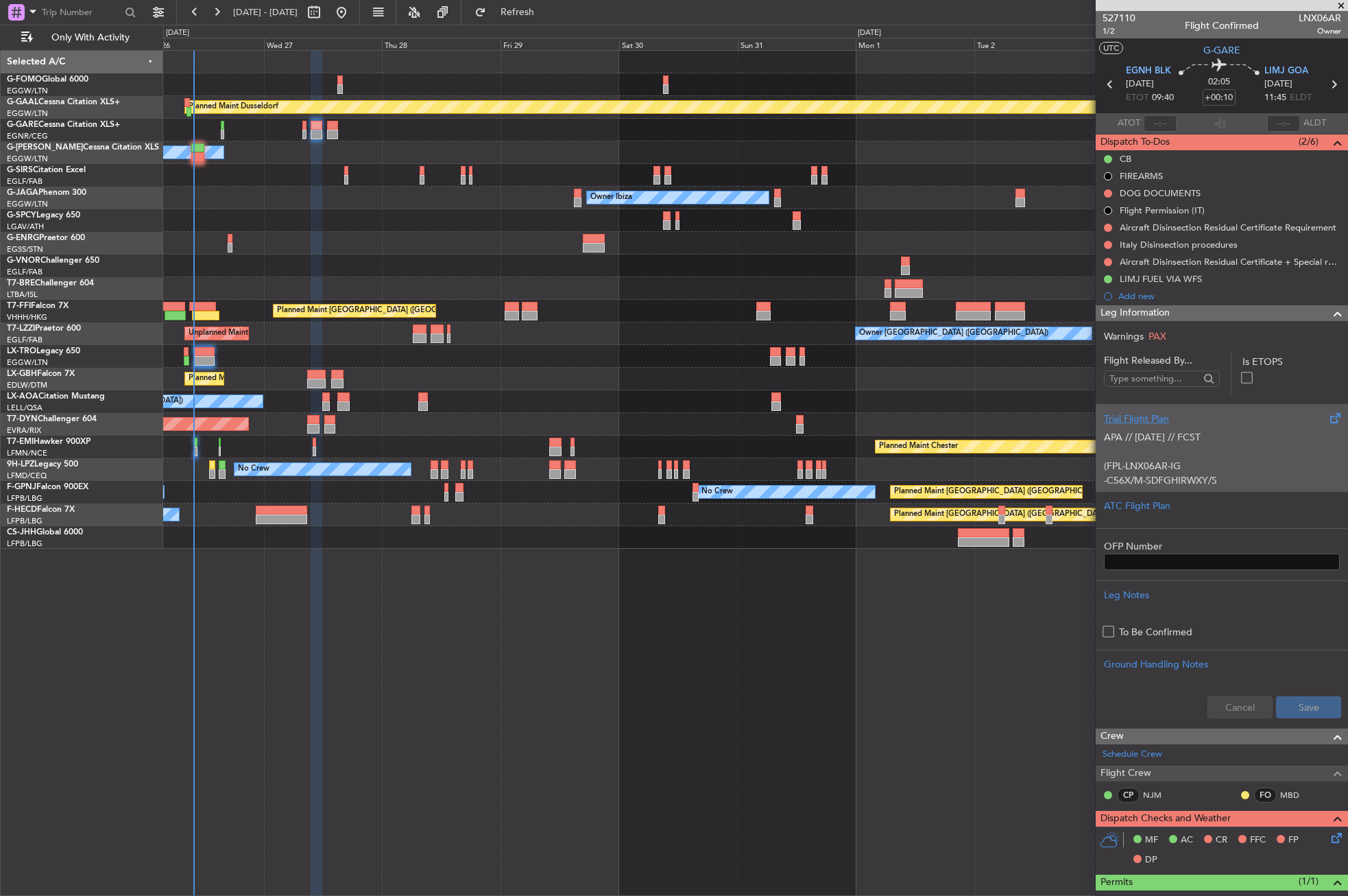
click at [1144, 467] on p "(FPL-LNX06AR-IG" at bounding box center [1222, 466] width 236 height 14
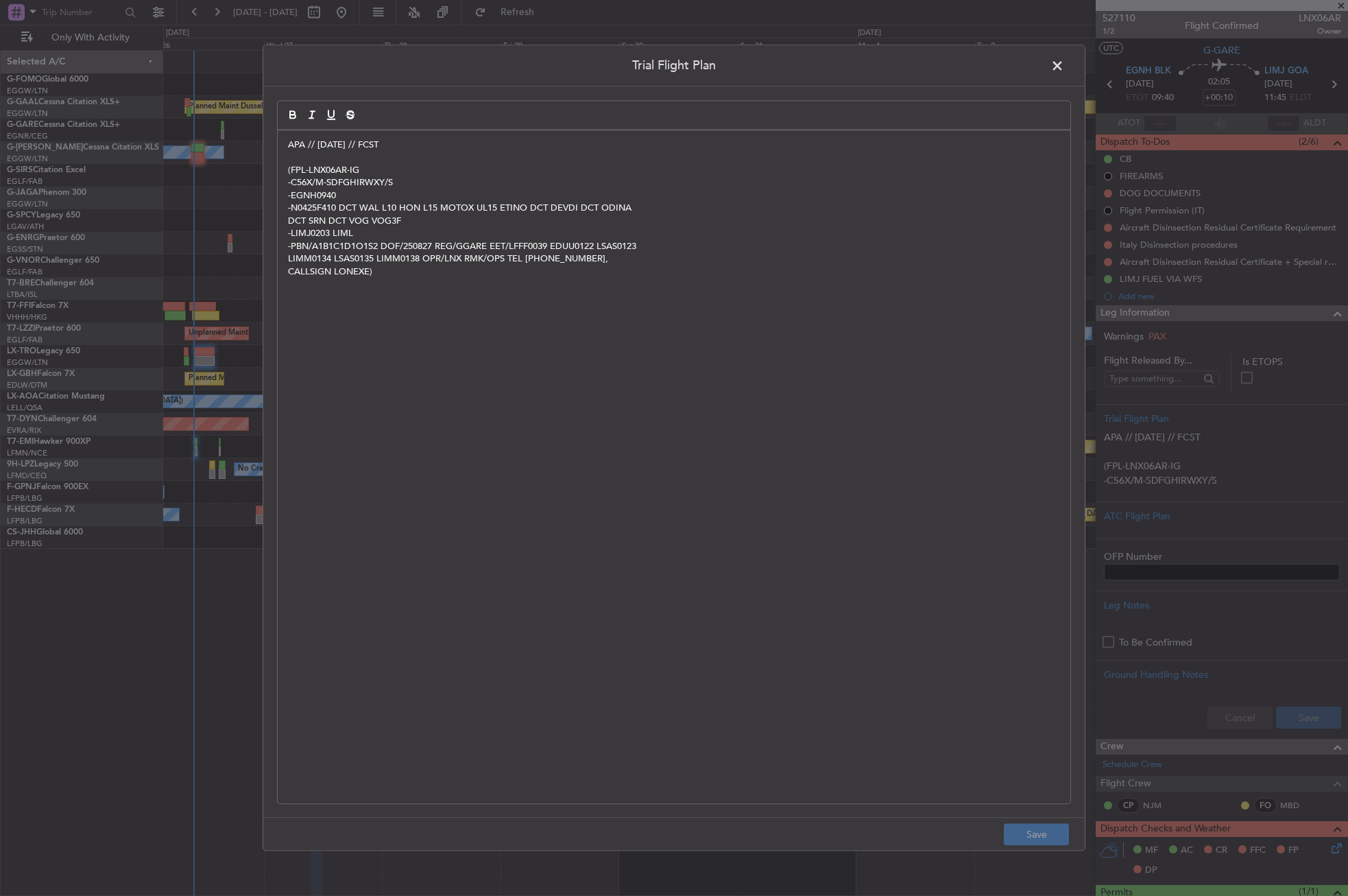
click at [282, 142] on div "APA // [DATE] // FCST (FPL-LNX06AR-IG -C56X/M-SDFGHIRWXY/S -EGNH0940 -N0425F410…" at bounding box center [673, 466] width 793 height 673
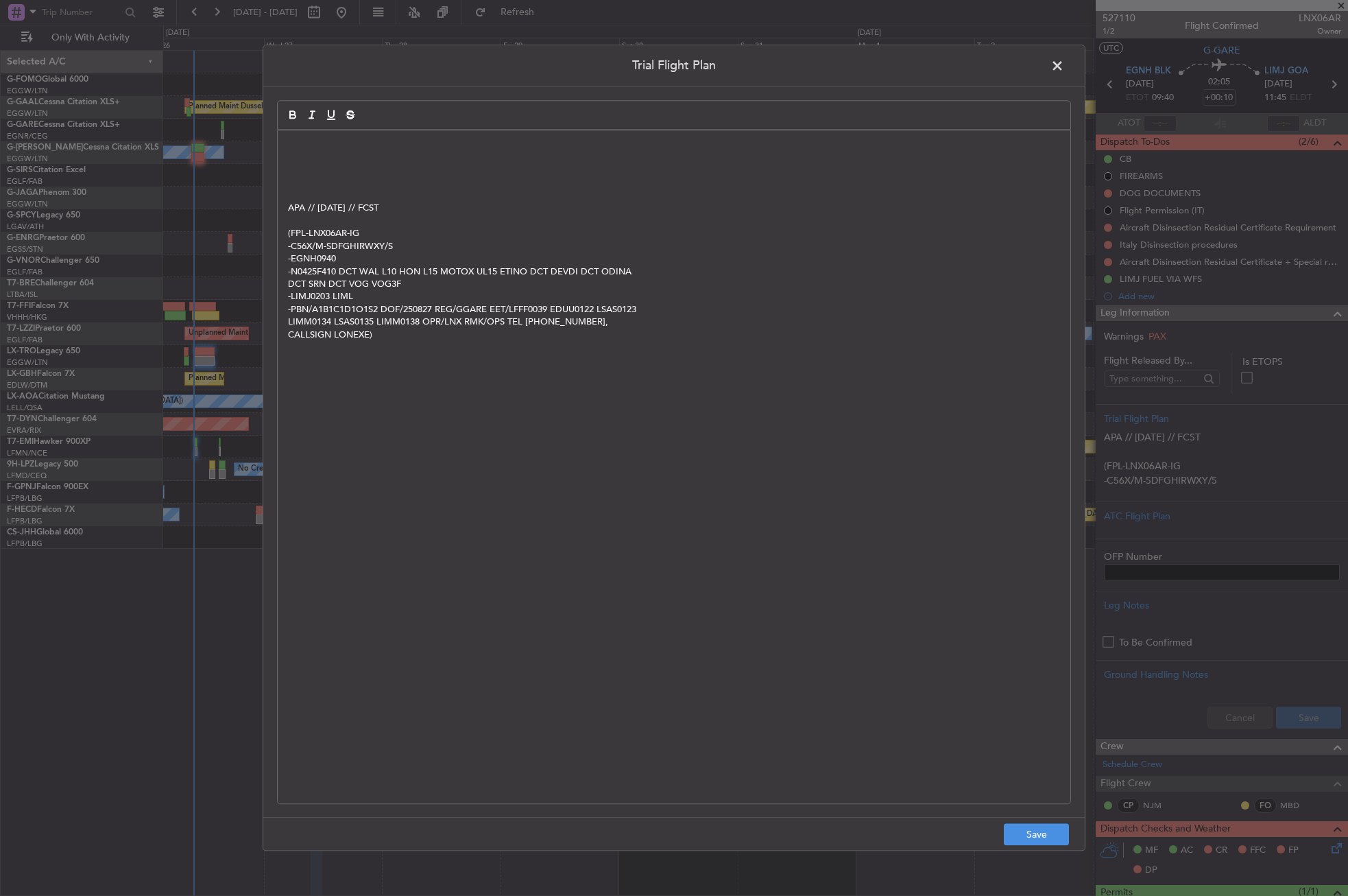
click at [288, 137] on div "APA // [DATE] // FCST (FPL-LNX06AR-IG -C56X/M-SDFGHIRWXY/S -EGNH0940 -N0425F410…" at bounding box center [673, 466] width 793 height 673
click at [1030, 832] on button "Save" at bounding box center [1036, 834] width 65 height 22
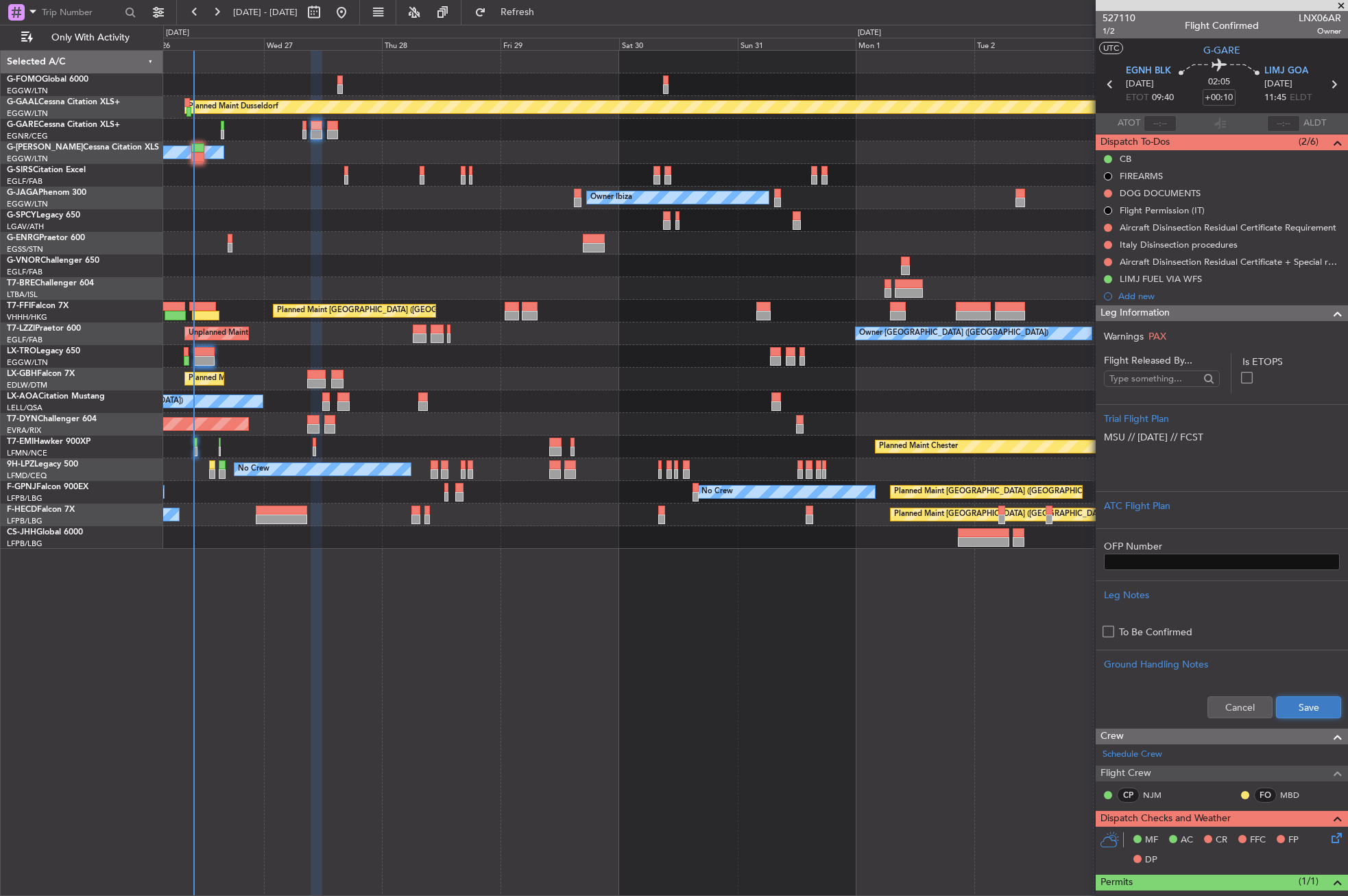
click at [1293, 713] on button "Save" at bounding box center [1308, 707] width 65 height 22
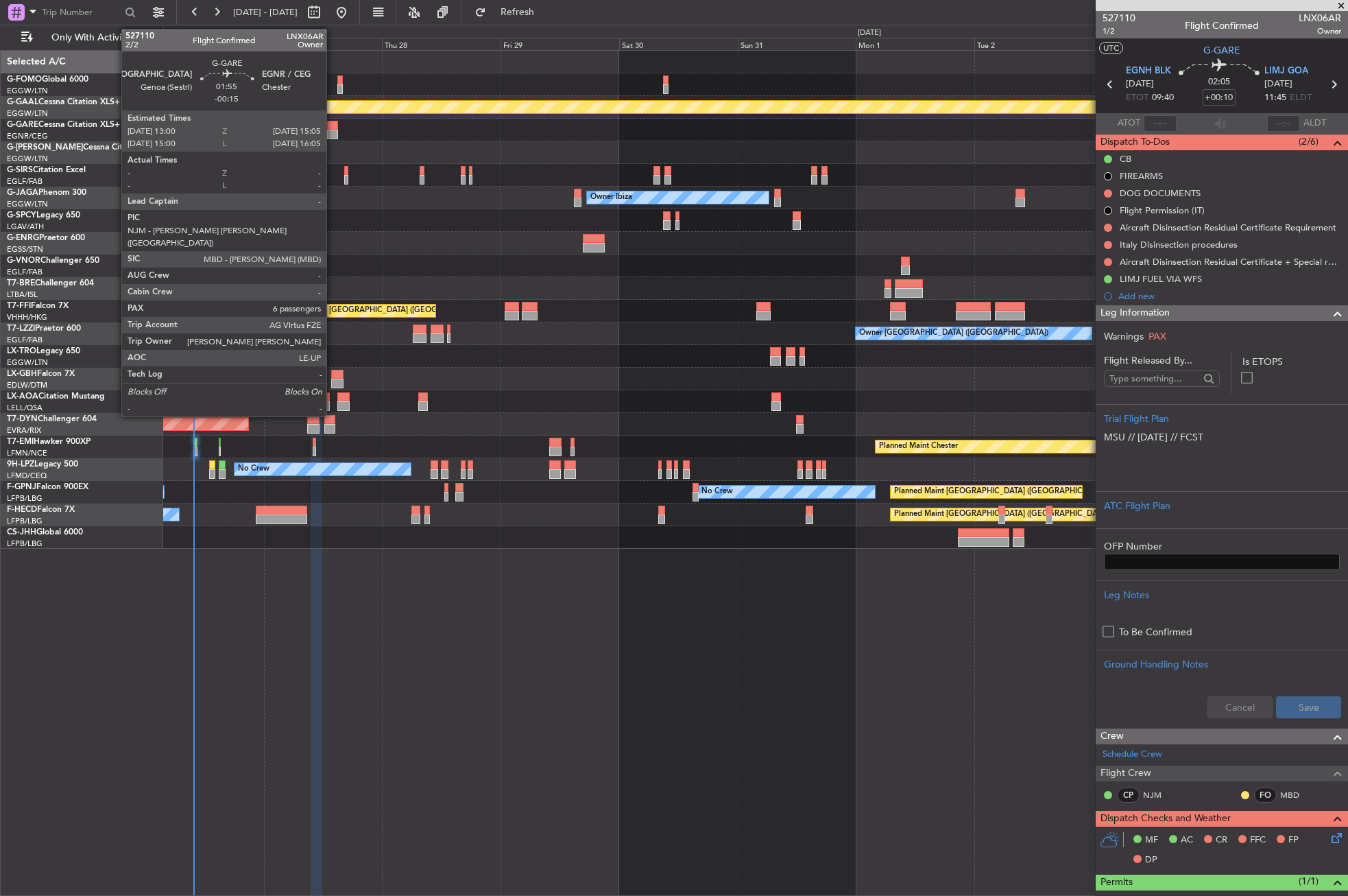
click at [333, 134] on div at bounding box center [332, 135] width 11 height 10
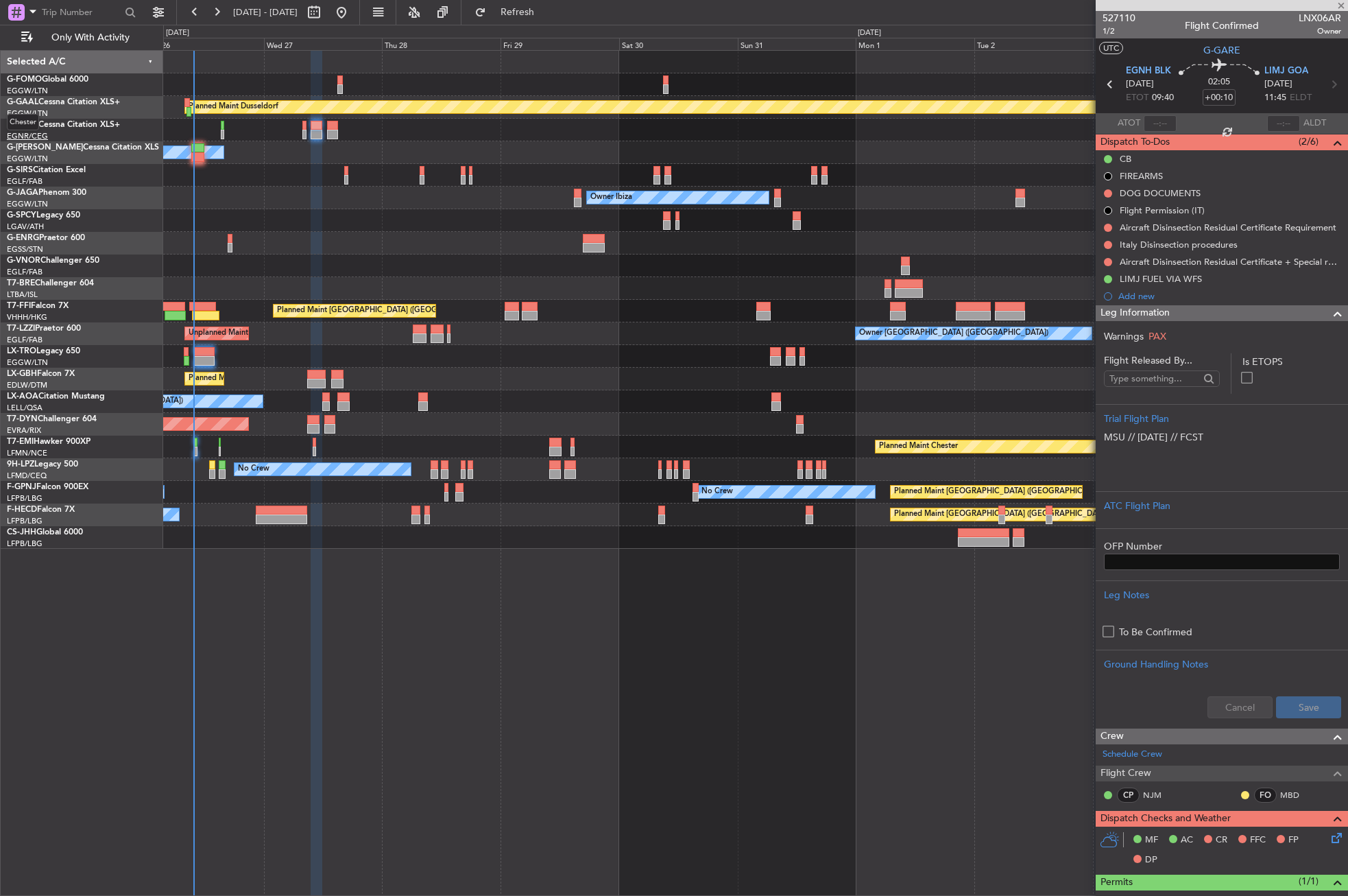
type input "-00:15"
type input "6"
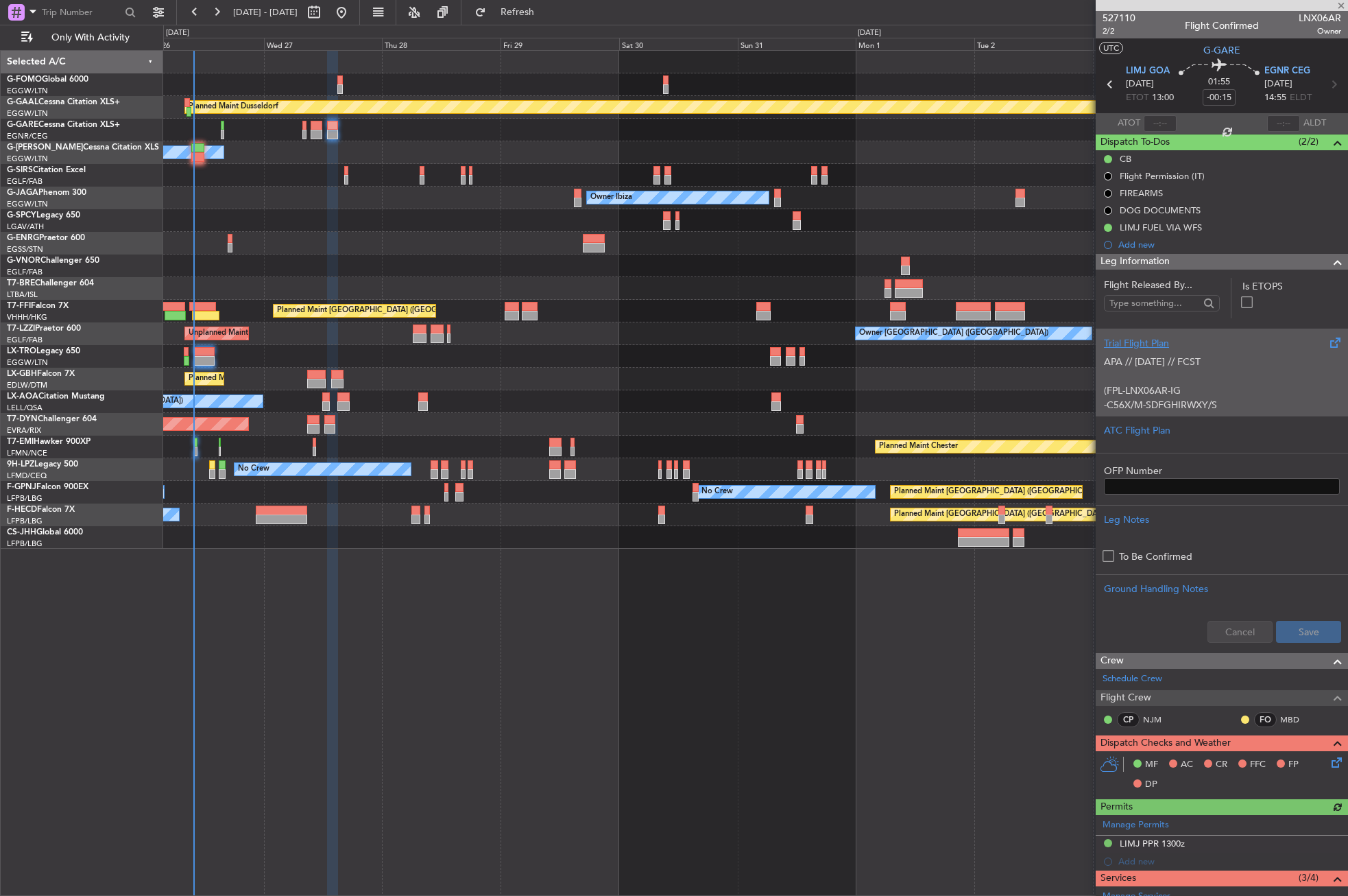
click at [1268, 380] on p at bounding box center [1222, 375] width 236 height 14
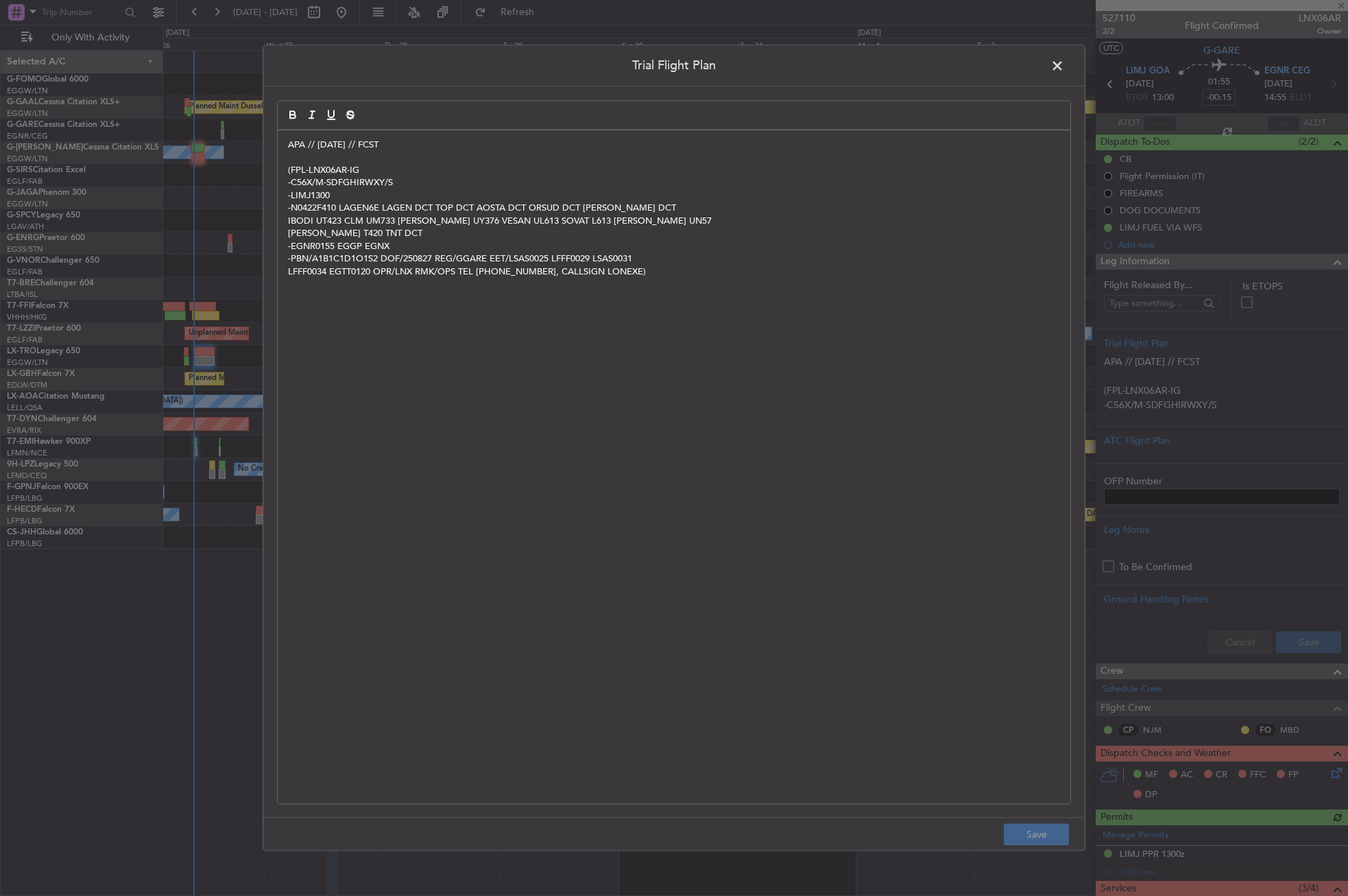
click at [277, 141] on div "APA // [DATE] // FCST (FPL-LNX06AR-IG -C56X/M-SDFGHIRWXY/S -LIMJ1300 -N0422F410…" at bounding box center [674, 467] width 794 height 674
click at [285, 140] on div "APA // [DATE] // FCST (FPL-LNX06AR-IG -C56X/M-SDFGHIRWXY/S -LIMJ1300 -N0422F410…" at bounding box center [673, 466] width 793 height 673
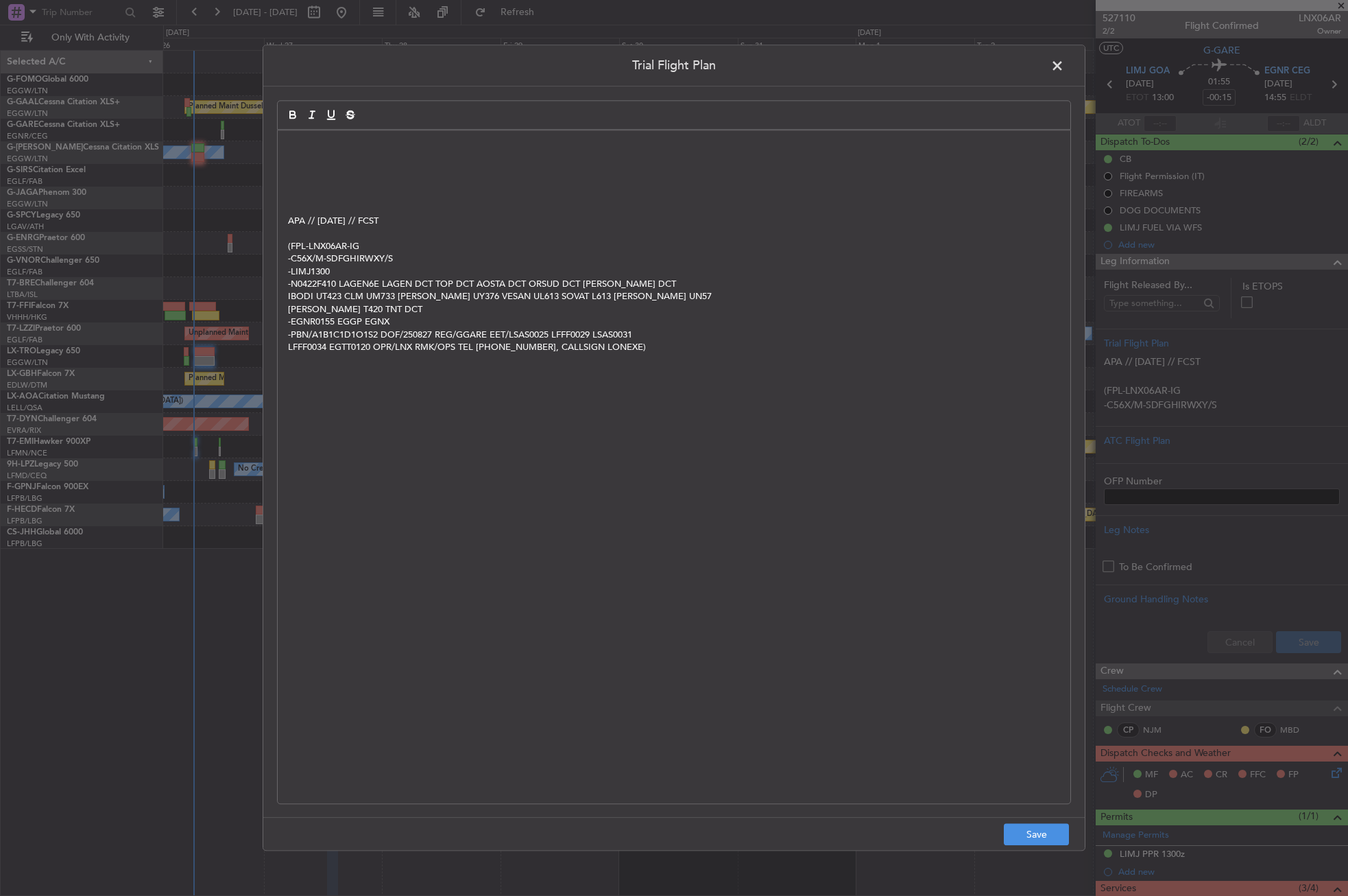
click at [285, 140] on div "APA // [DATE] // FCST (FPL-LNX06AR-IG -C56X/M-SDFGHIRWXY/S -LIMJ1300 -N0422F410…" at bounding box center [673, 466] width 793 height 673
click at [1002, 828] on footer "Save" at bounding box center [674, 834] width 821 height 33
click at [1010, 831] on button "Save" at bounding box center [1036, 834] width 65 height 22
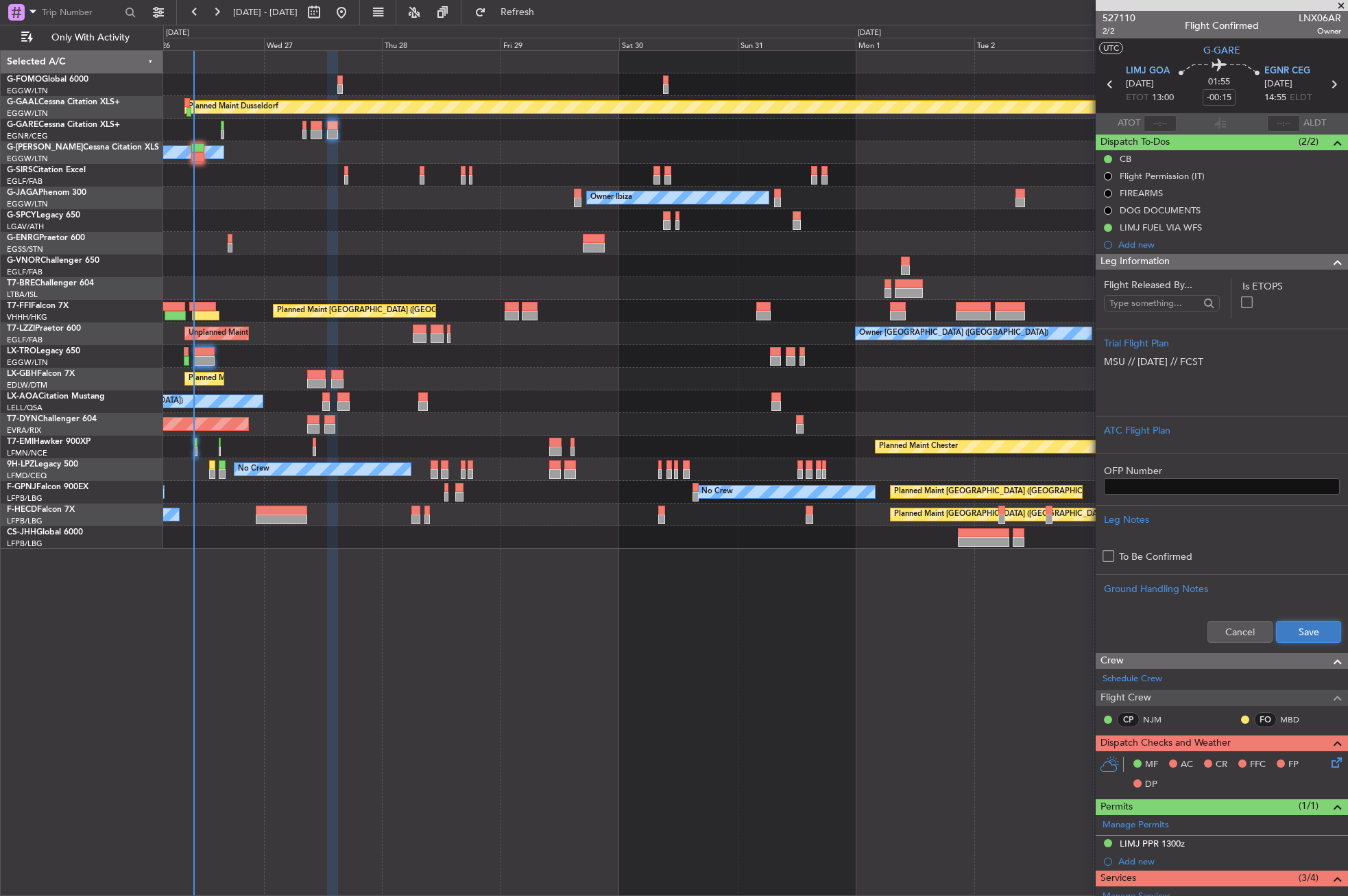
click at [1300, 637] on button "Save" at bounding box center [1308, 632] width 65 height 22
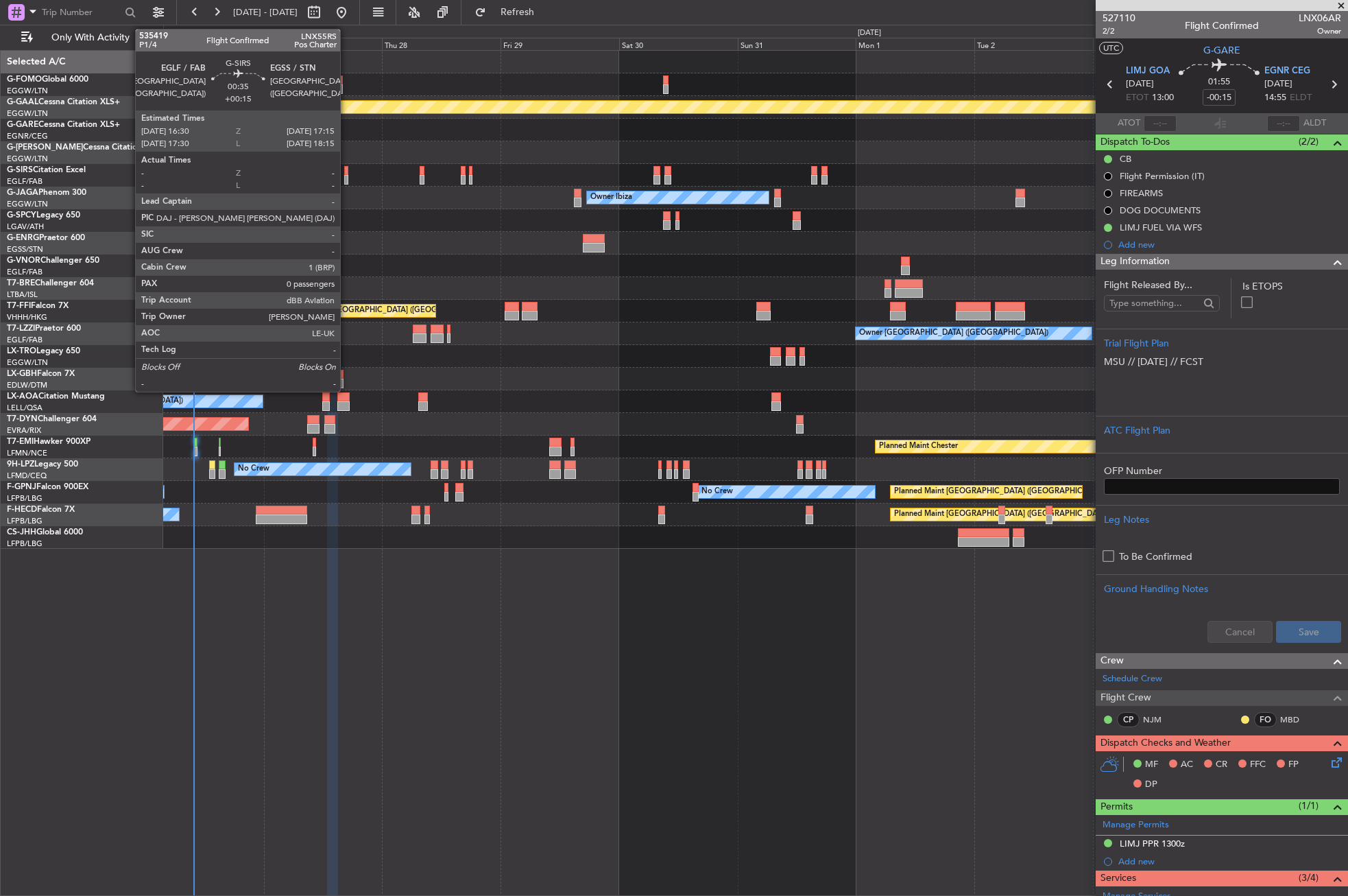
click at [346, 173] on div at bounding box center [346, 170] width 4 height 10
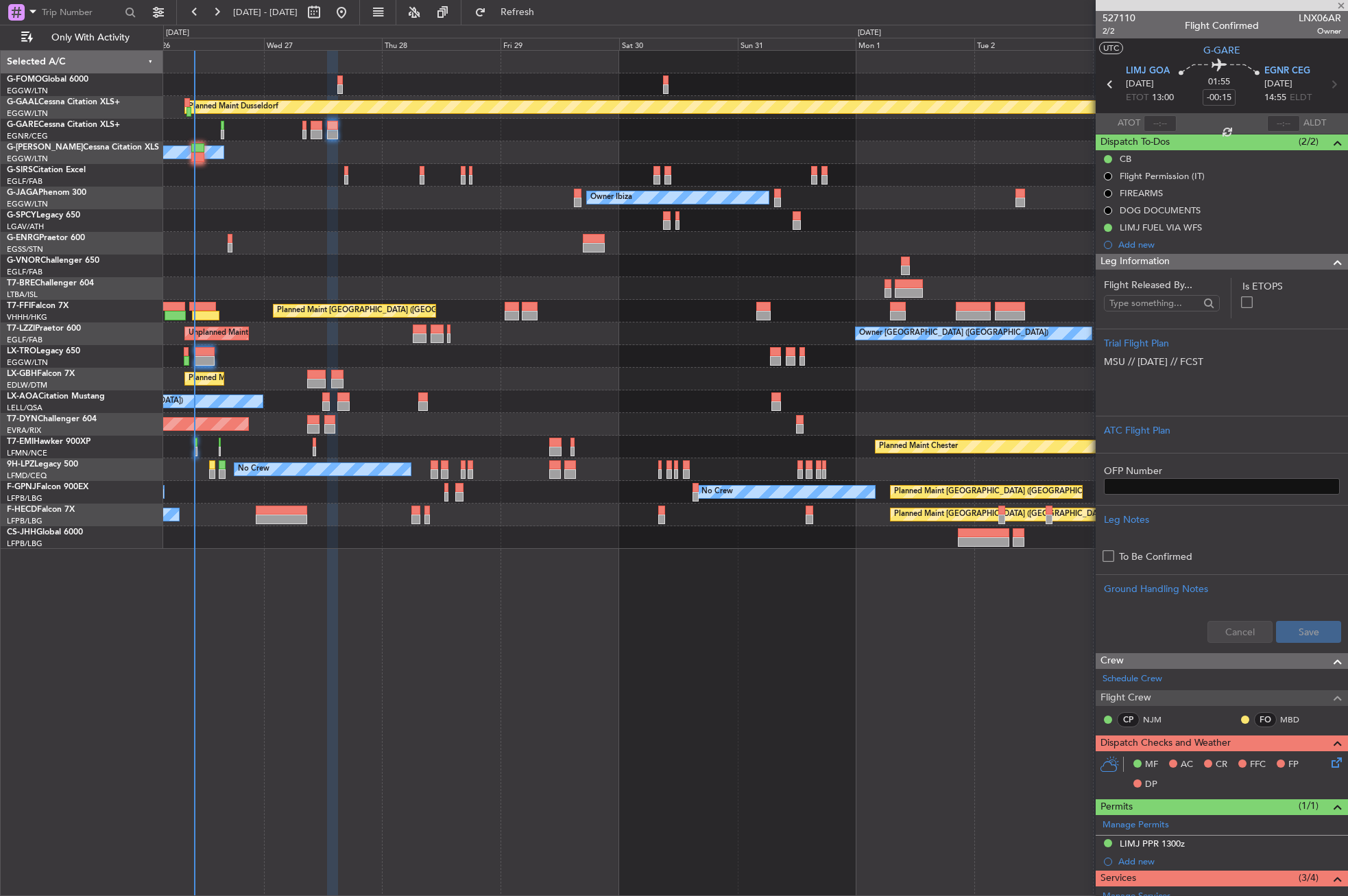
type input "+00:15"
type input "0"
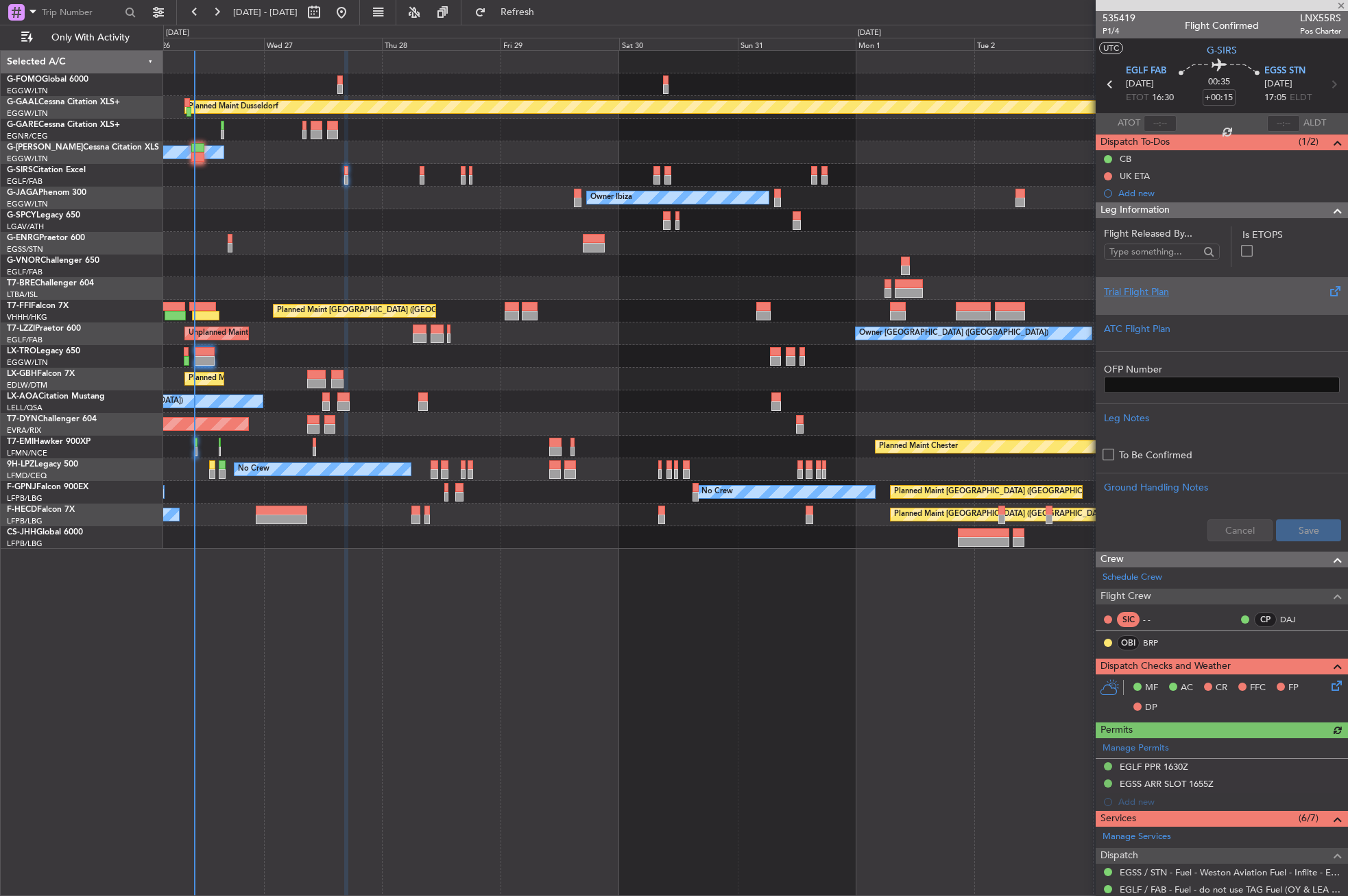
click at [1138, 287] on div "Trial Flight Plan" at bounding box center [1222, 292] width 236 height 14
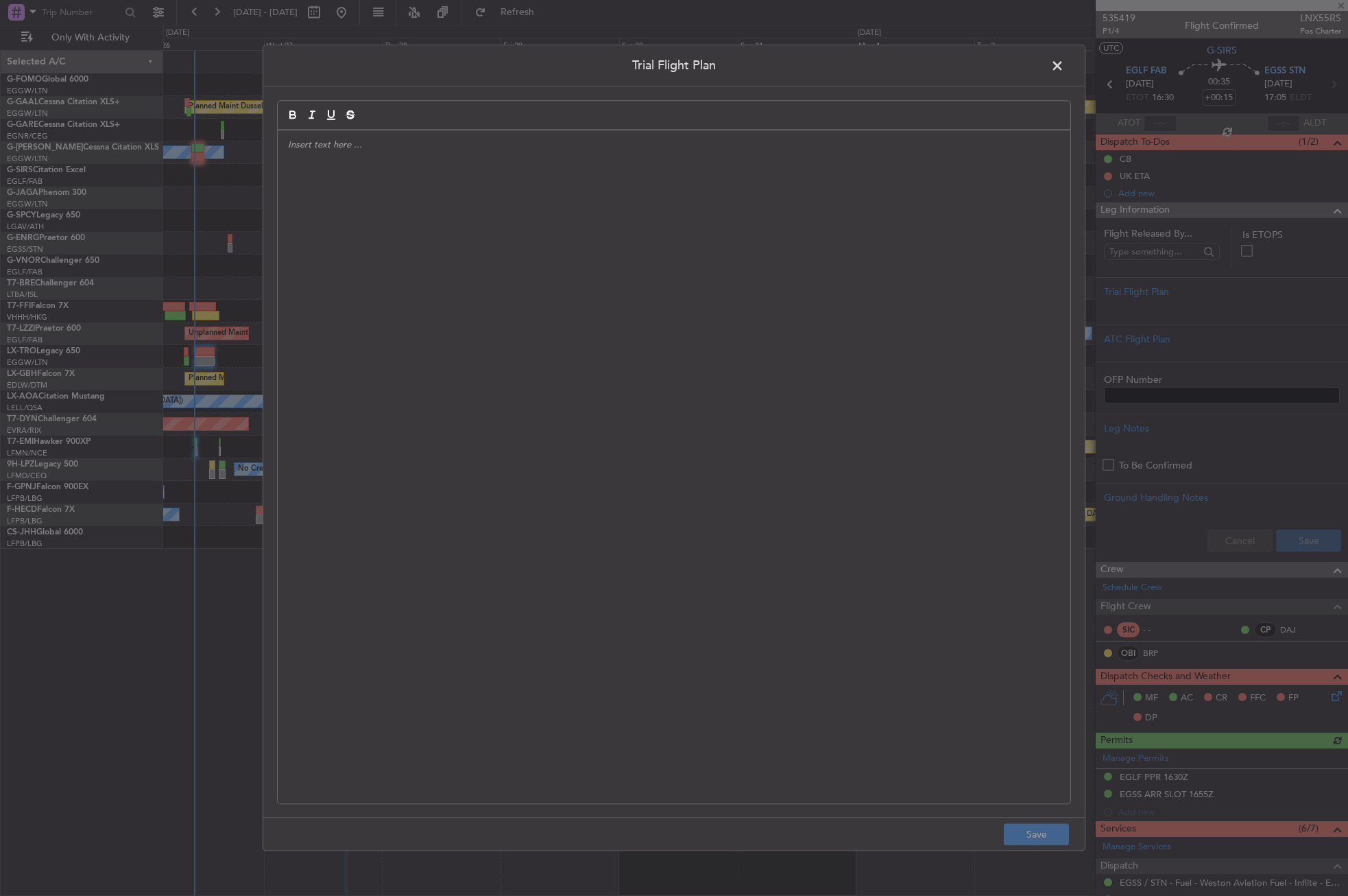
click at [355, 176] on div at bounding box center [673, 466] width 793 height 673
click at [1011, 830] on button "Save" at bounding box center [1036, 834] width 65 height 22
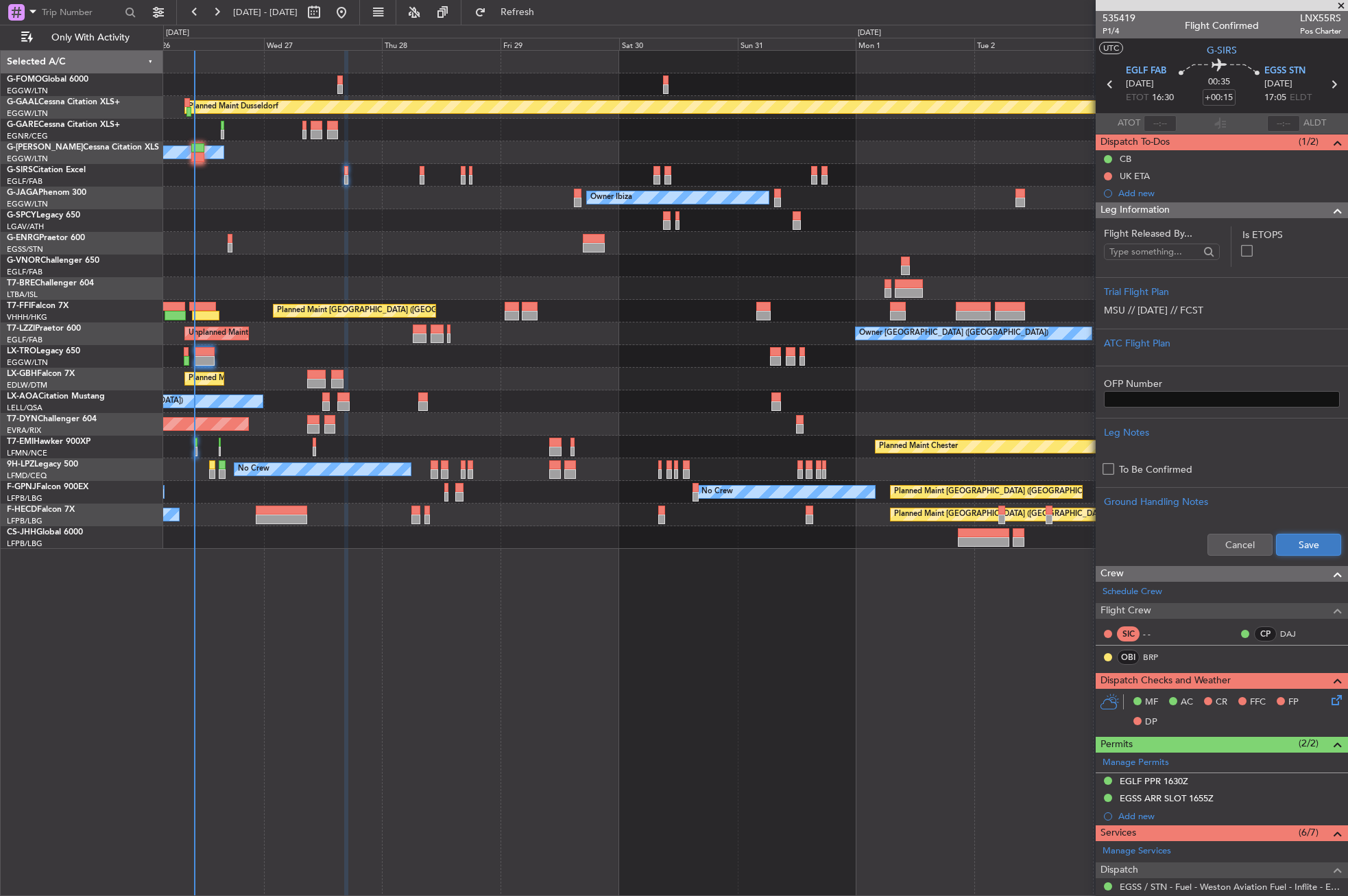
click at [1285, 540] on button "Save" at bounding box center [1308, 544] width 65 height 22
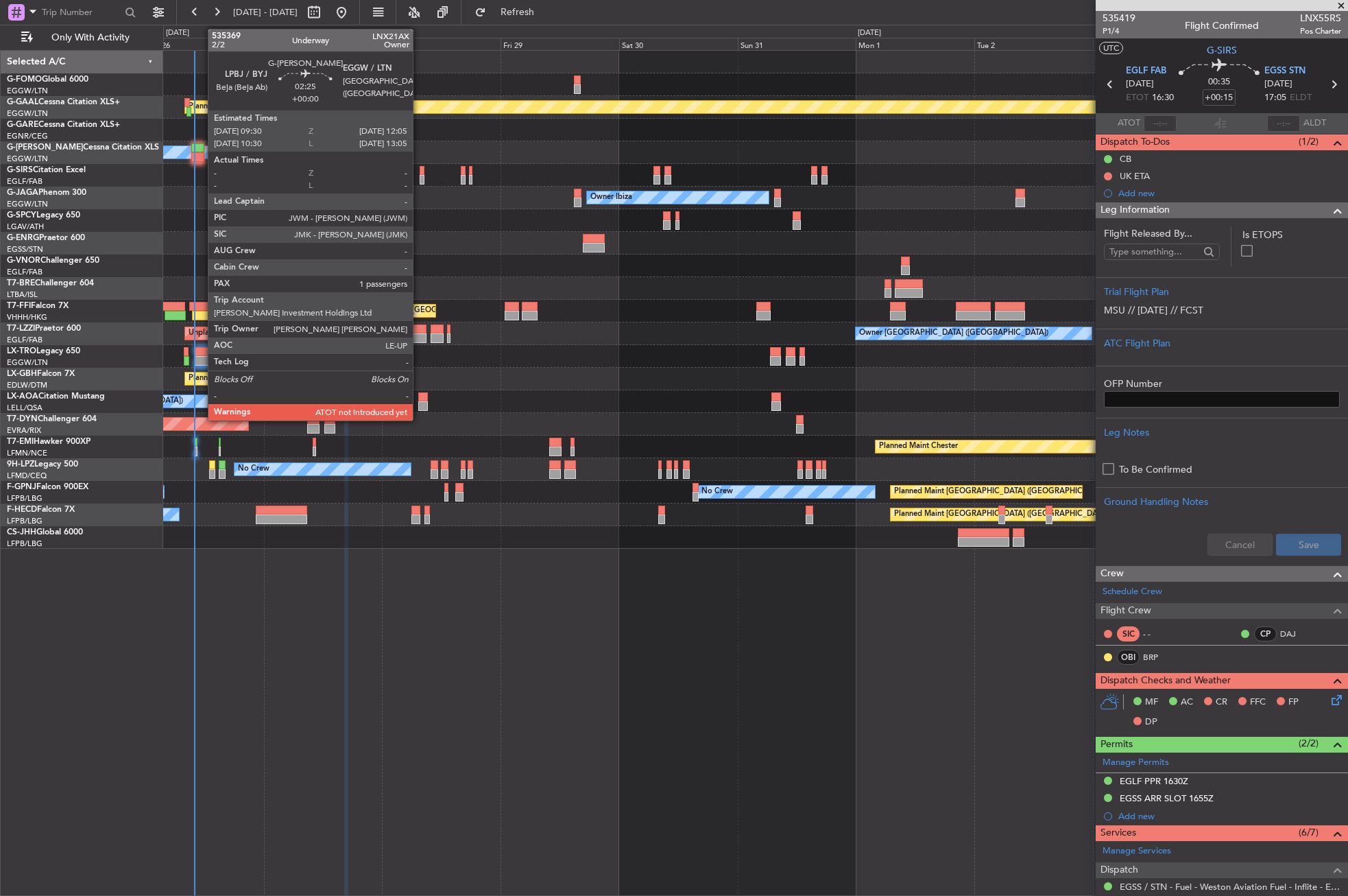
click at [201, 150] on div at bounding box center [198, 148] width 13 height 10
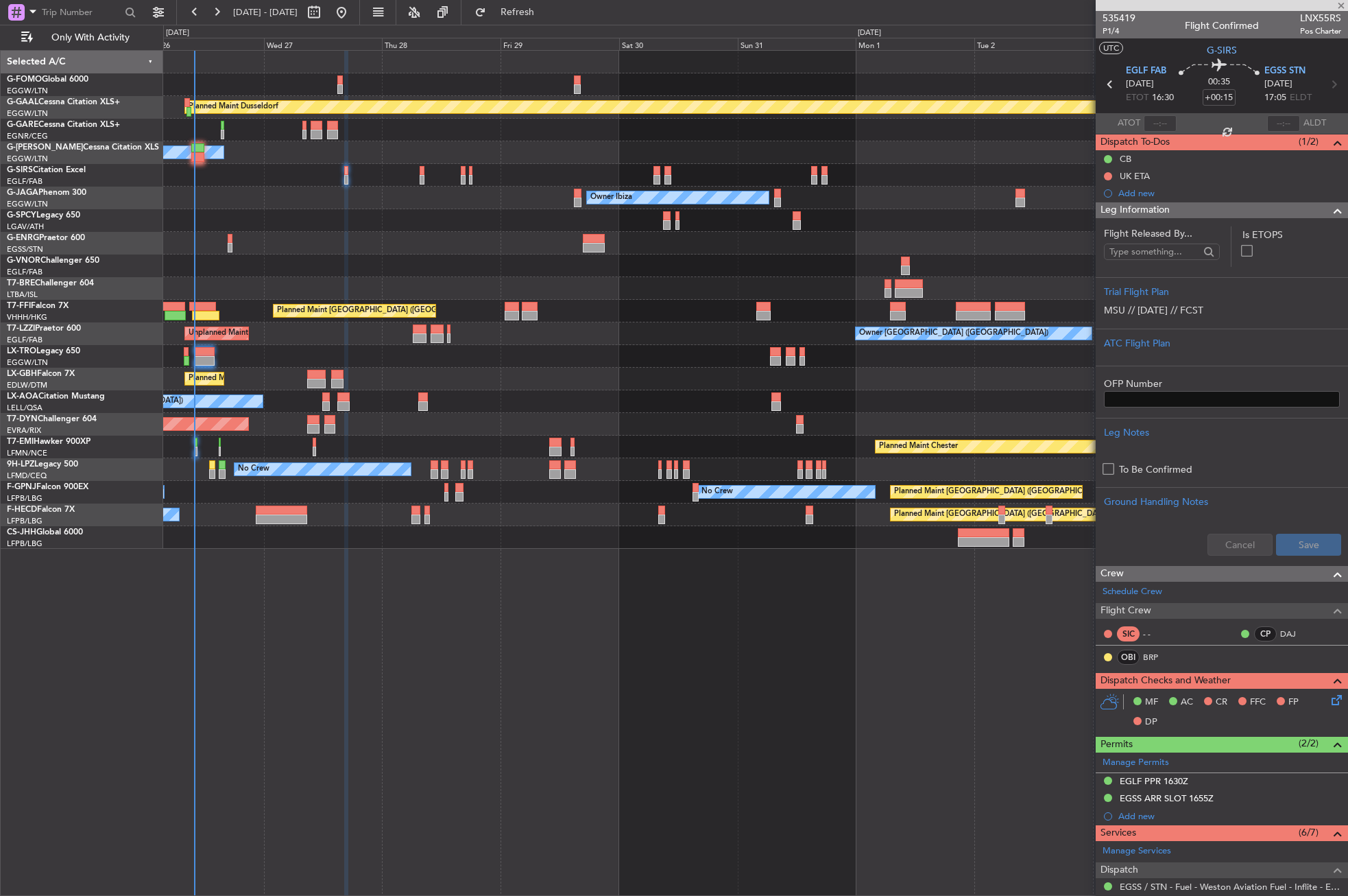
type input "1"
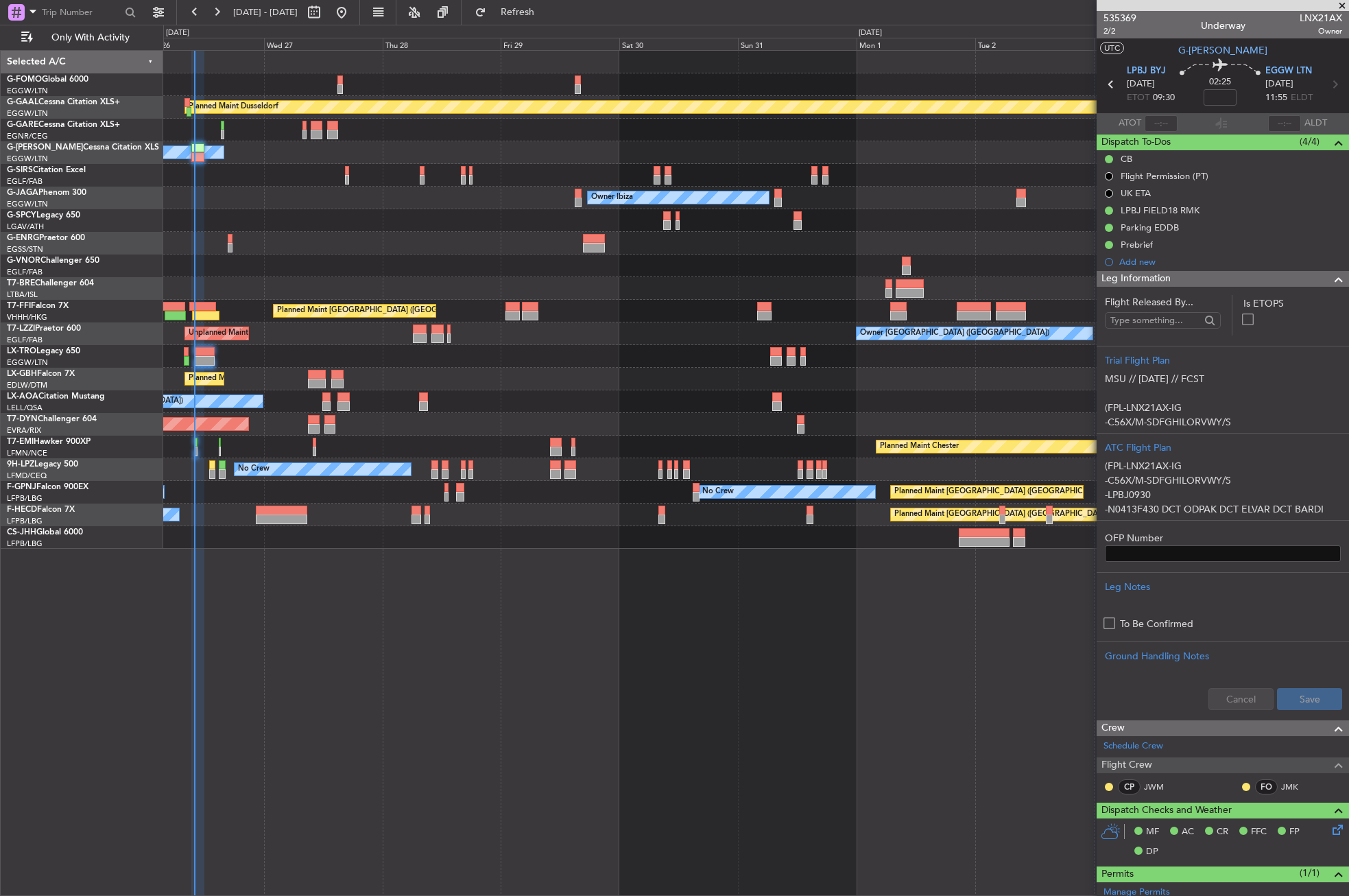
click at [545, 758] on div "Planned Maint Dusseldorf Owner Unplanned Maint [GEOGRAPHIC_DATA] ([GEOGRAPHIC_D…" at bounding box center [756, 473] width 1186 height 846
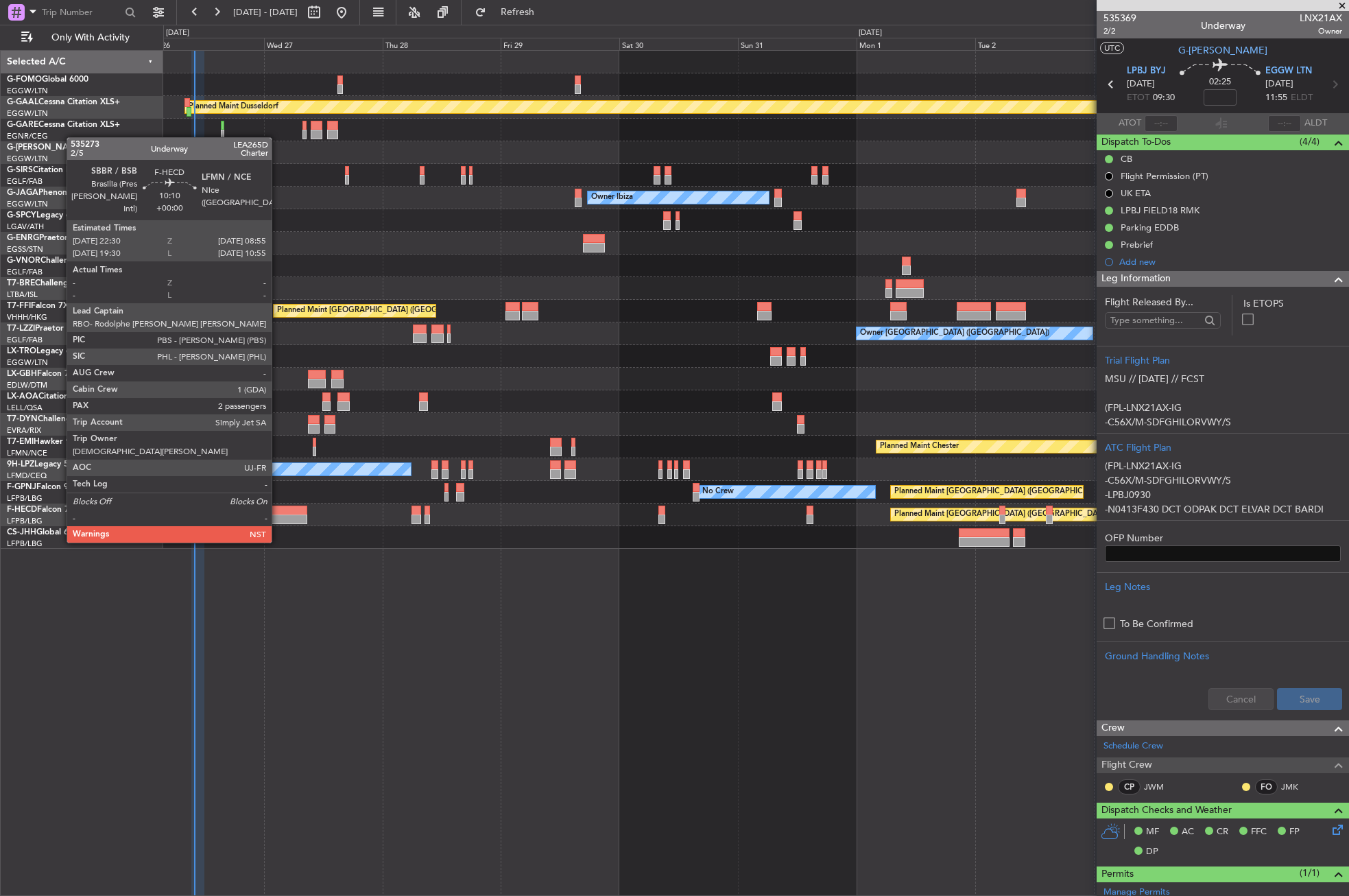
click at [277, 517] on div at bounding box center [282, 519] width 52 height 10
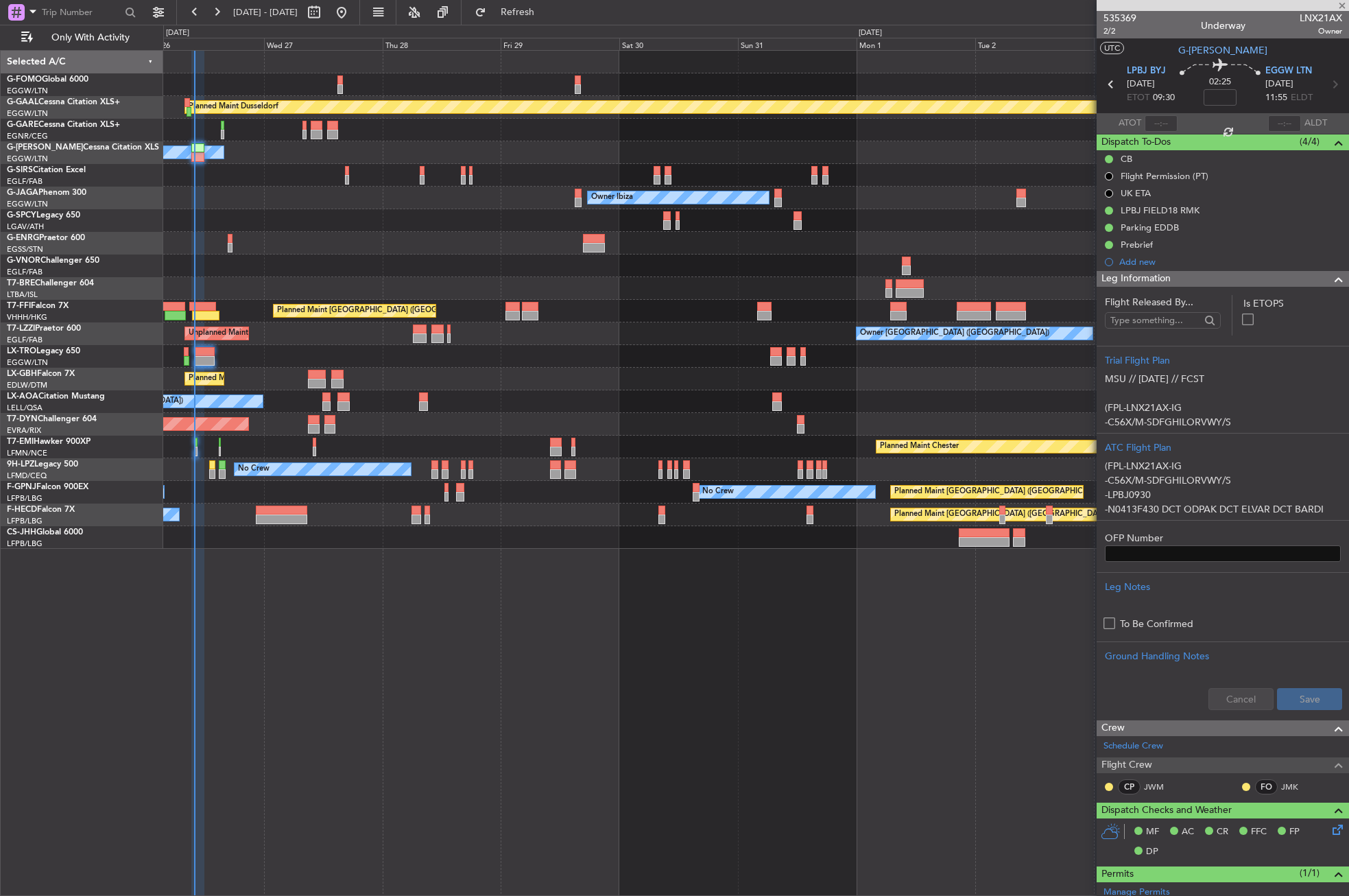
type input "2"
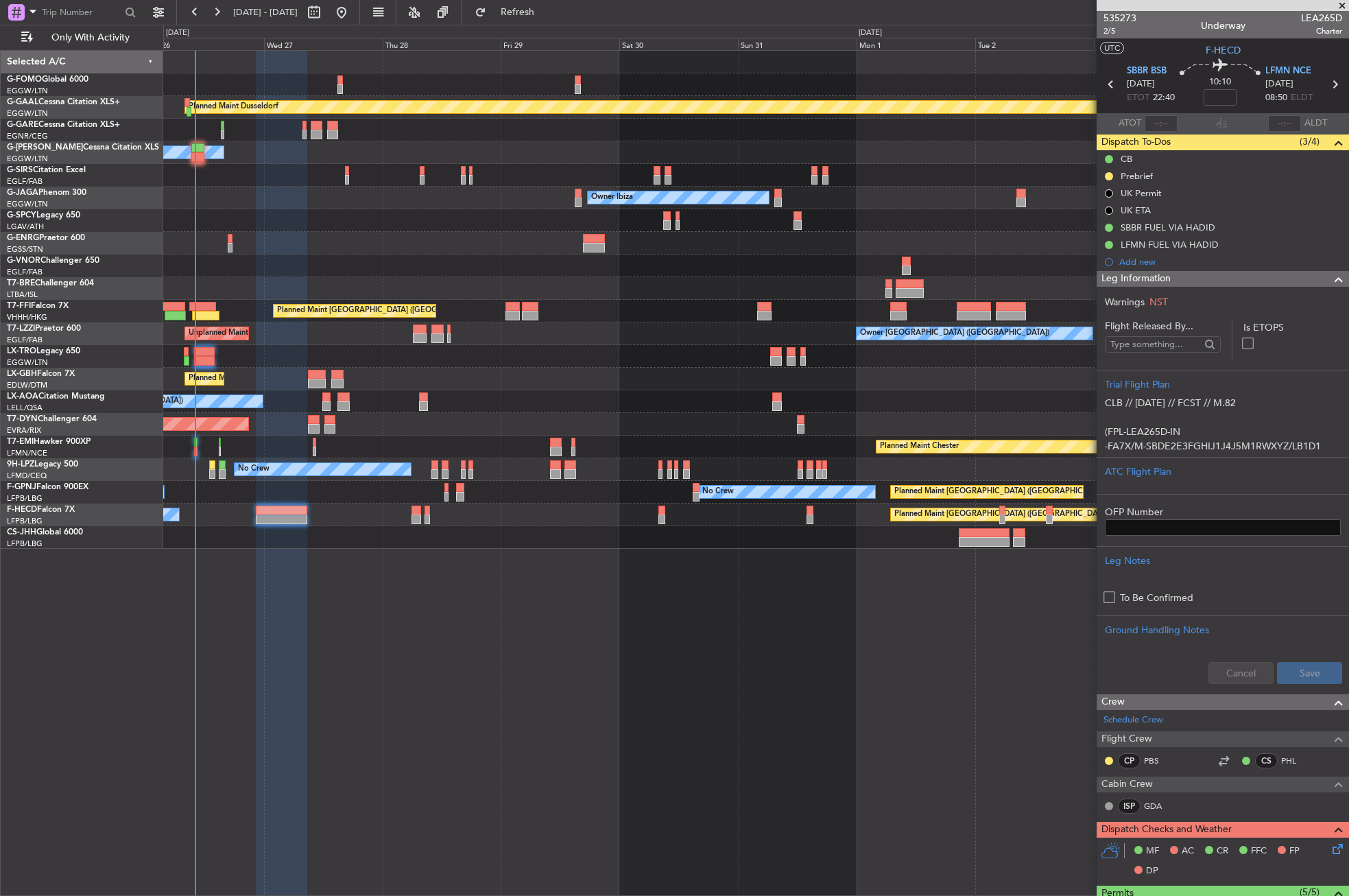
click at [675, 712] on div "Planned Maint Dusseldorf Owner Unplanned Maint [GEOGRAPHIC_DATA] ([GEOGRAPHIC_D…" at bounding box center [756, 473] width 1186 height 846
drag, startPoint x: 85, startPoint y: 11, endPoint x: 74, endPoint y: 11, distance: 11.0
click at [85, 11] on input "text" at bounding box center [81, 12] width 79 height 21
click at [39, 11] on span at bounding box center [33, 11] width 17 height 17
click at [66, 102] on div "Airport" at bounding box center [97, 109] width 176 height 24
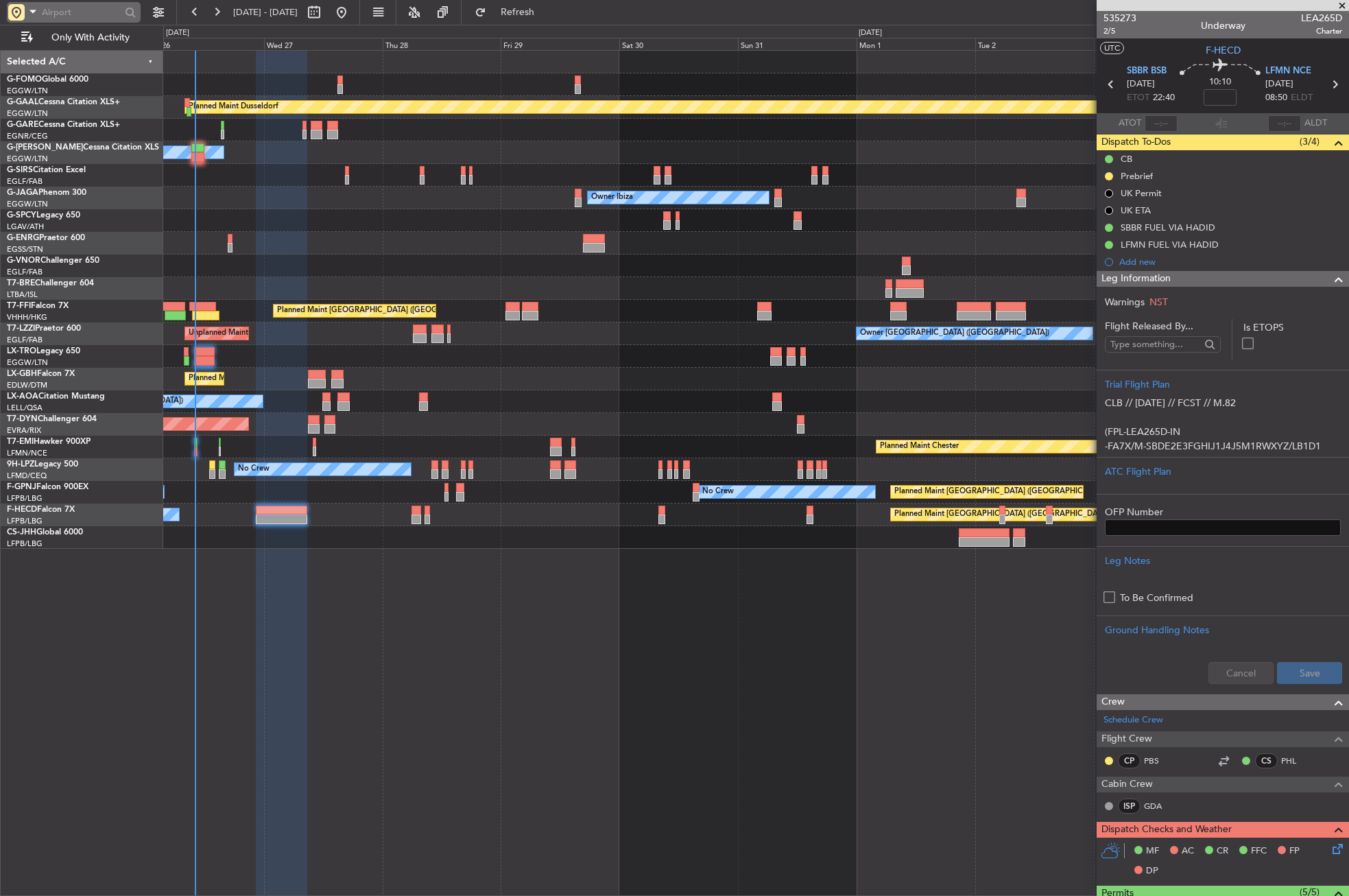
click at [52, 8] on input "text" at bounding box center [81, 12] width 79 height 21
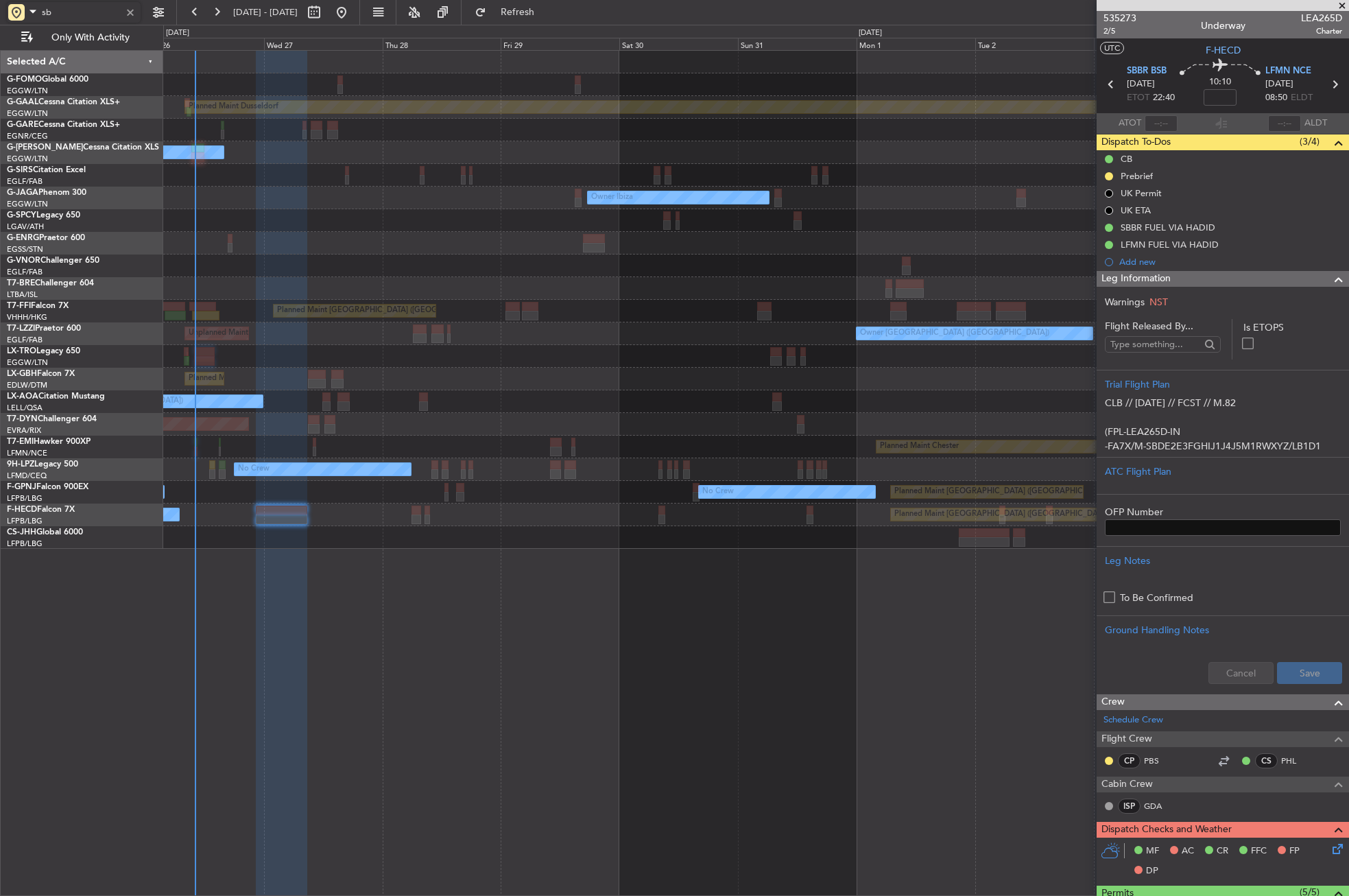
type input "s"
click at [292, 154] on div "Owner" at bounding box center [755, 153] width 1185 height 23
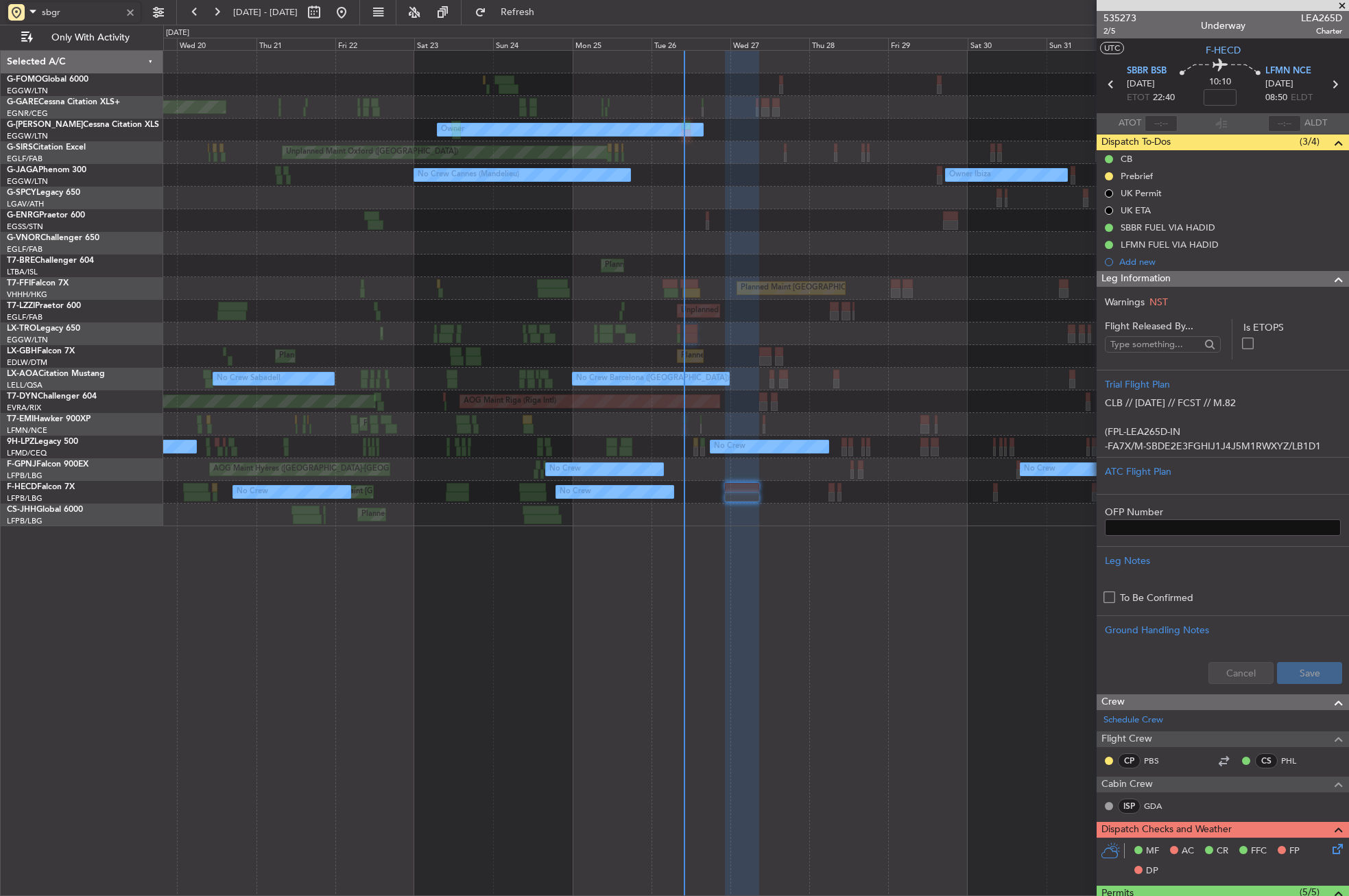
click at [876, 236] on div "Planned Maint Windsor Locks (Bradley Intl) Unplanned Maint Chester Owner Owner …" at bounding box center [755, 288] width 1185 height 475
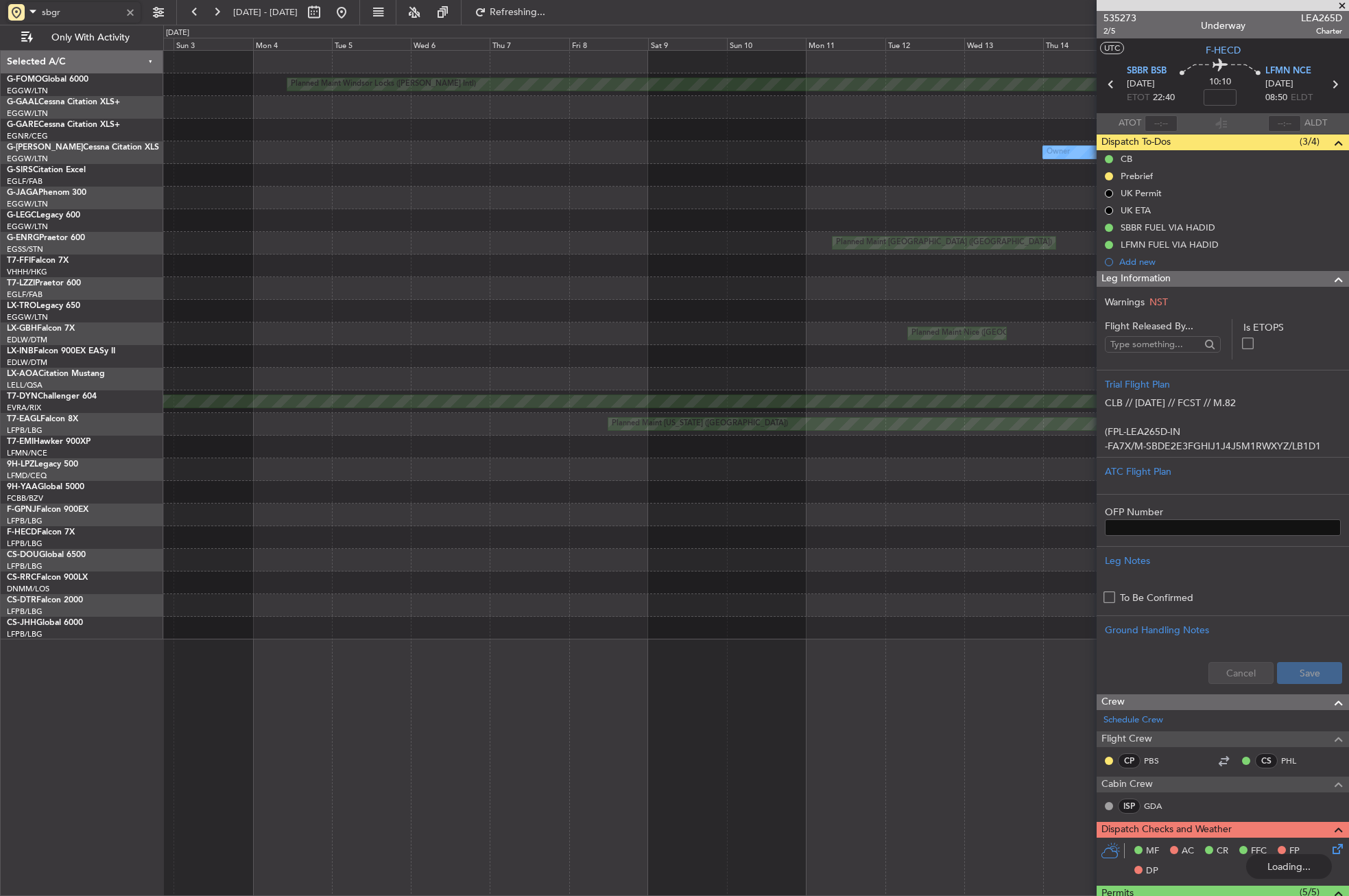
click at [902, 302] on div "Planned Maint Windsor Locks (Bradley Intl) Unplanned Maint Chester Owner Unplan…" at bounding box center [755, 345] width 1185 height 588
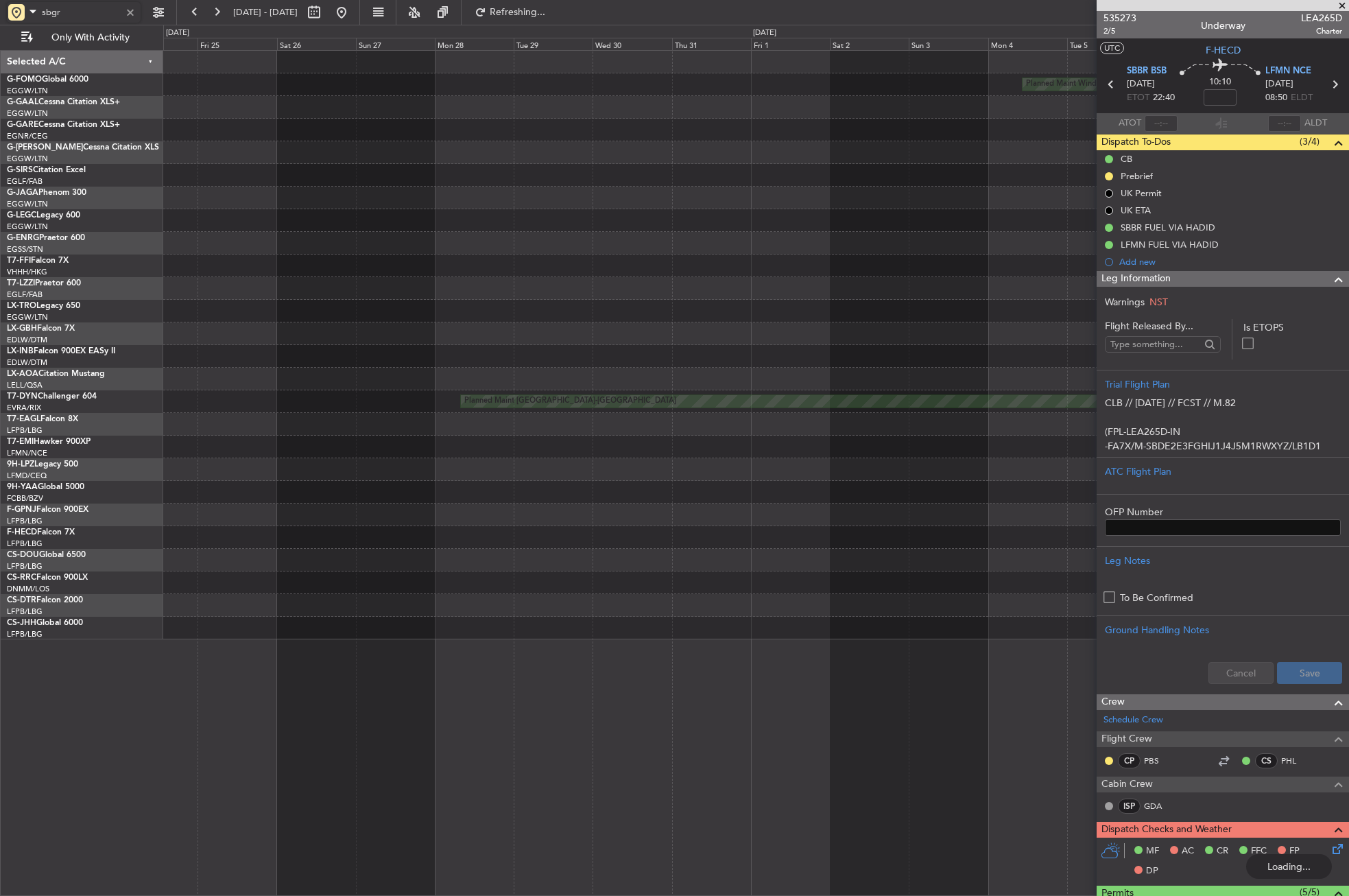
click at [971, 262] on div "Planned Maint Windsor Locks (Bradley Intl) Planned Maint London (Stansted) Plan…" at bounding box center [755, 345] width 1185 height 588
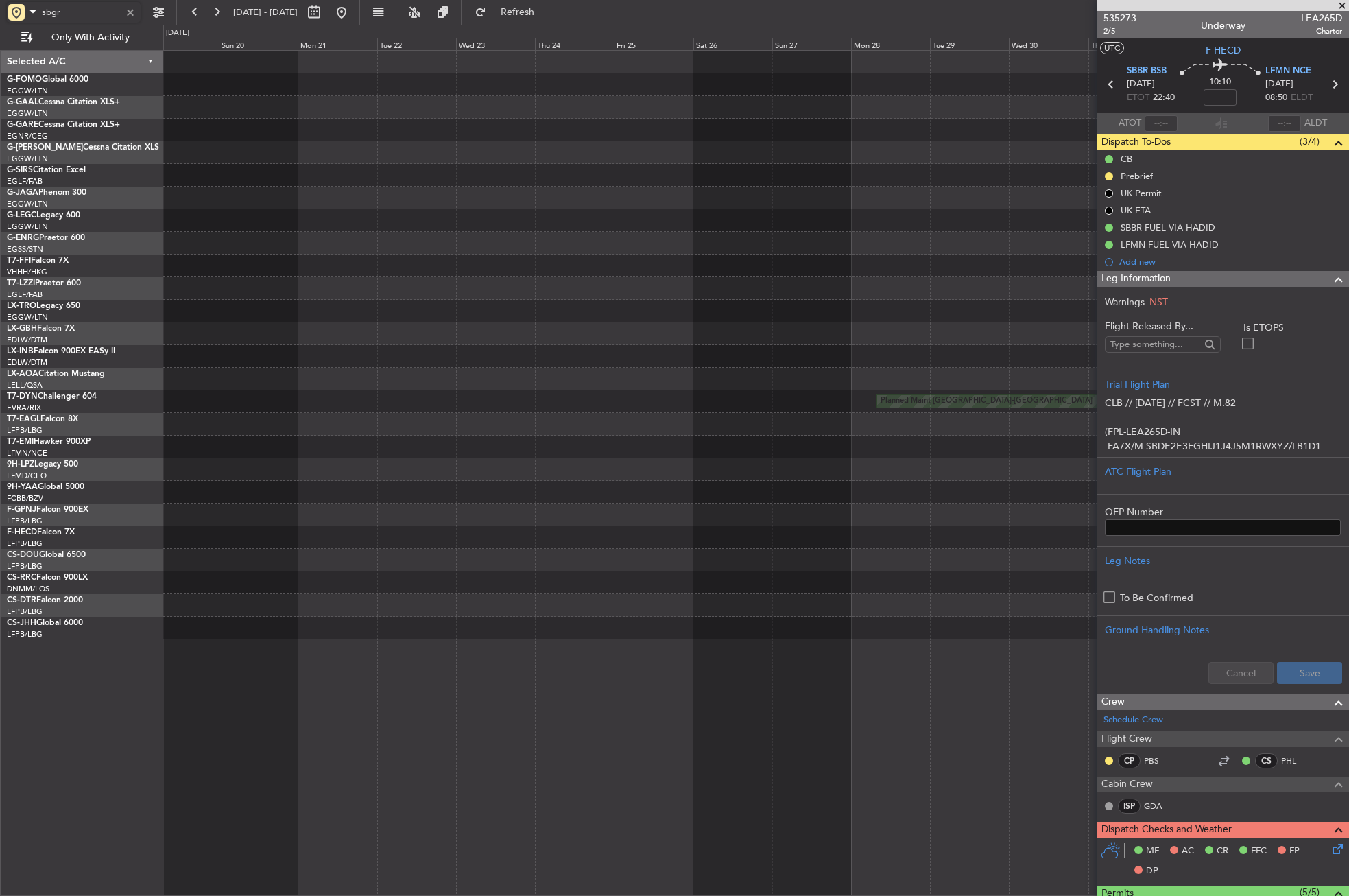
click at [838, 249] on div "Planned Maint Windsor Locks (Bradley Intl) Planned Maint Basel-Mulhouse" at bounding box center [755, 345] width 1185 height 588
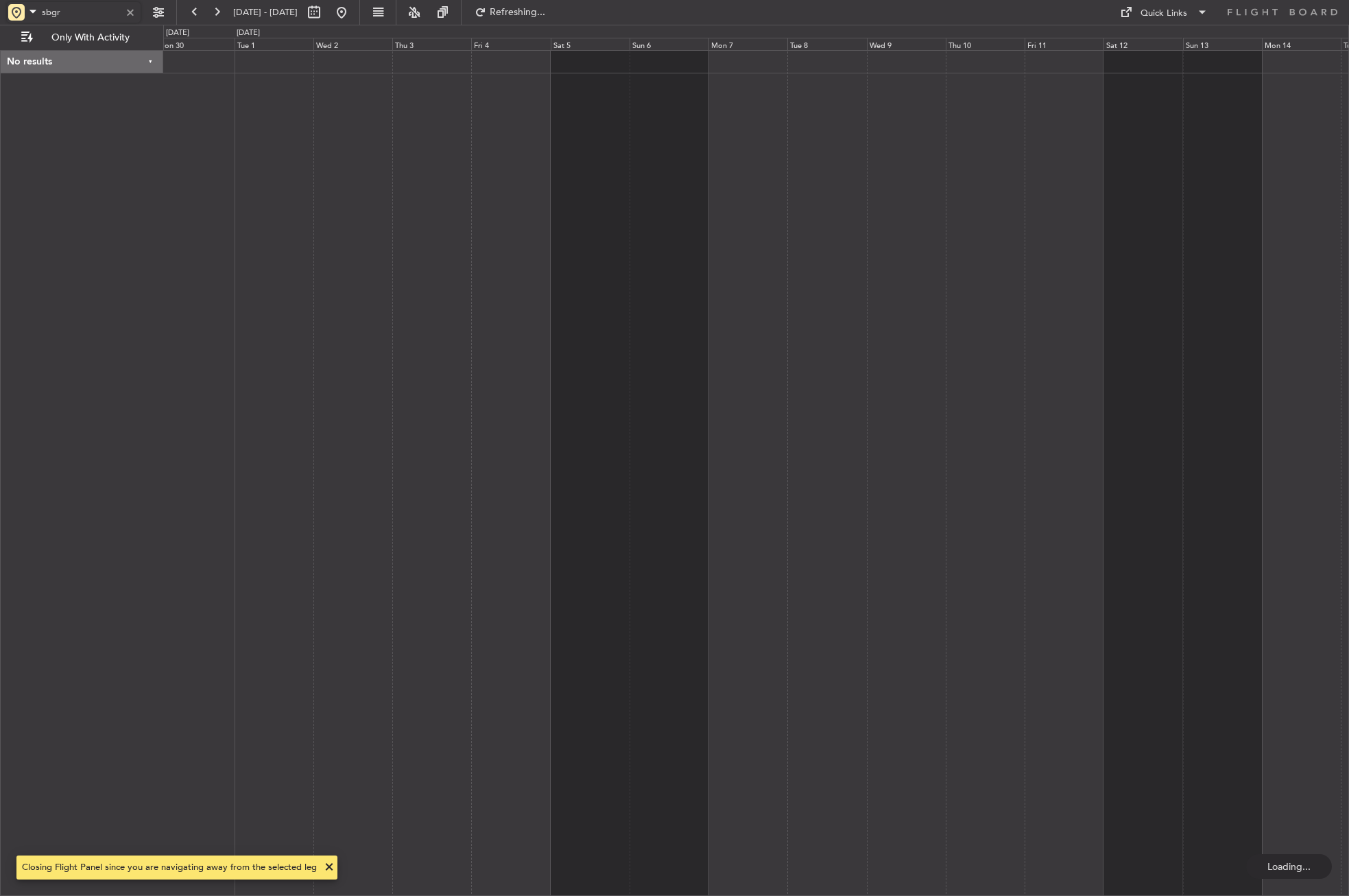
click at [1053, 315] on div at bounding box center [756, 473] width 1186 height 846
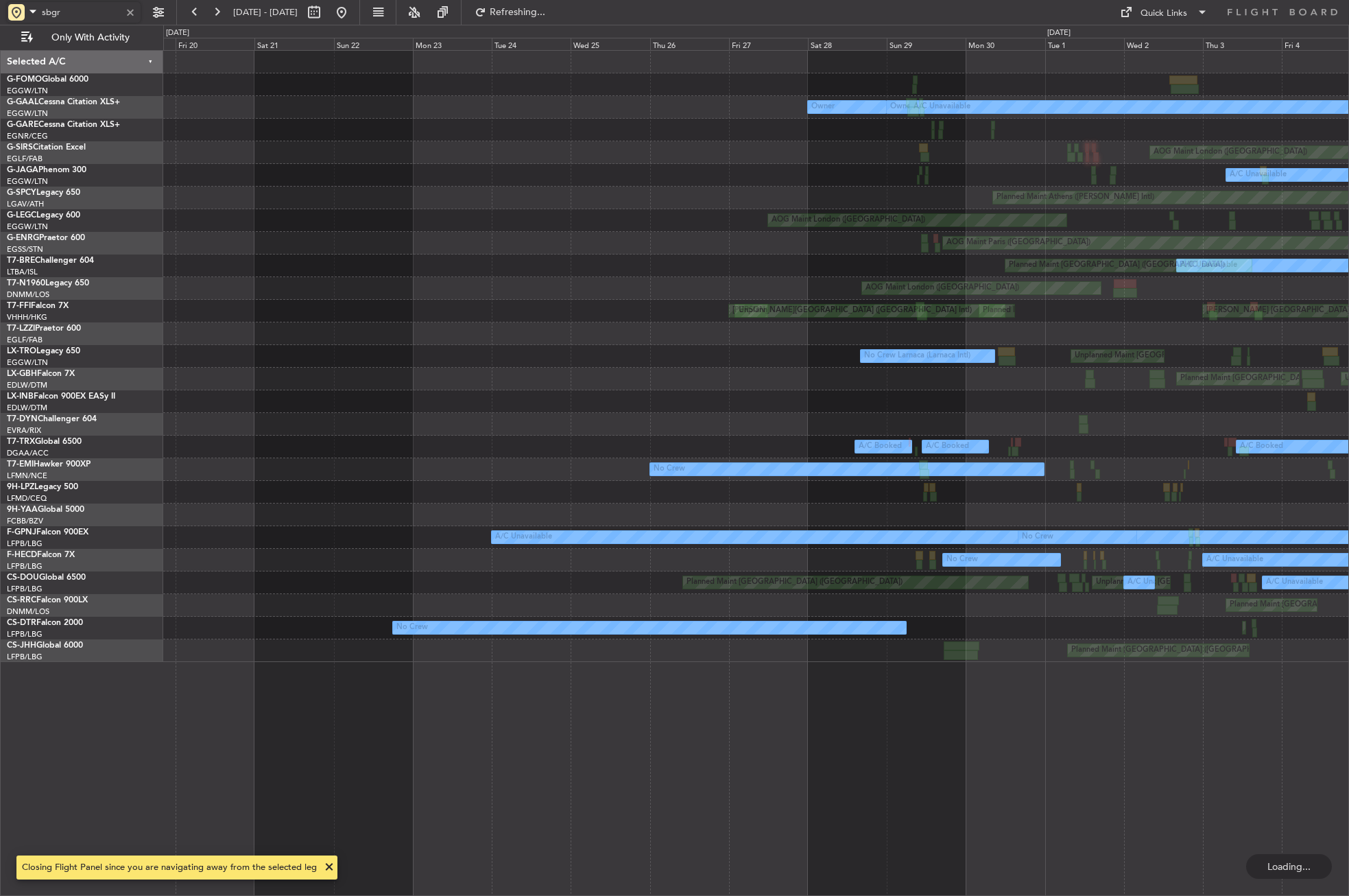
click at [1182, 201] on div "Owner London (Luton) A/C Unavailable Owner Unplanned Maint London (Luton) AOG M…" at bounding box center [755, 356] width 1185 height 611
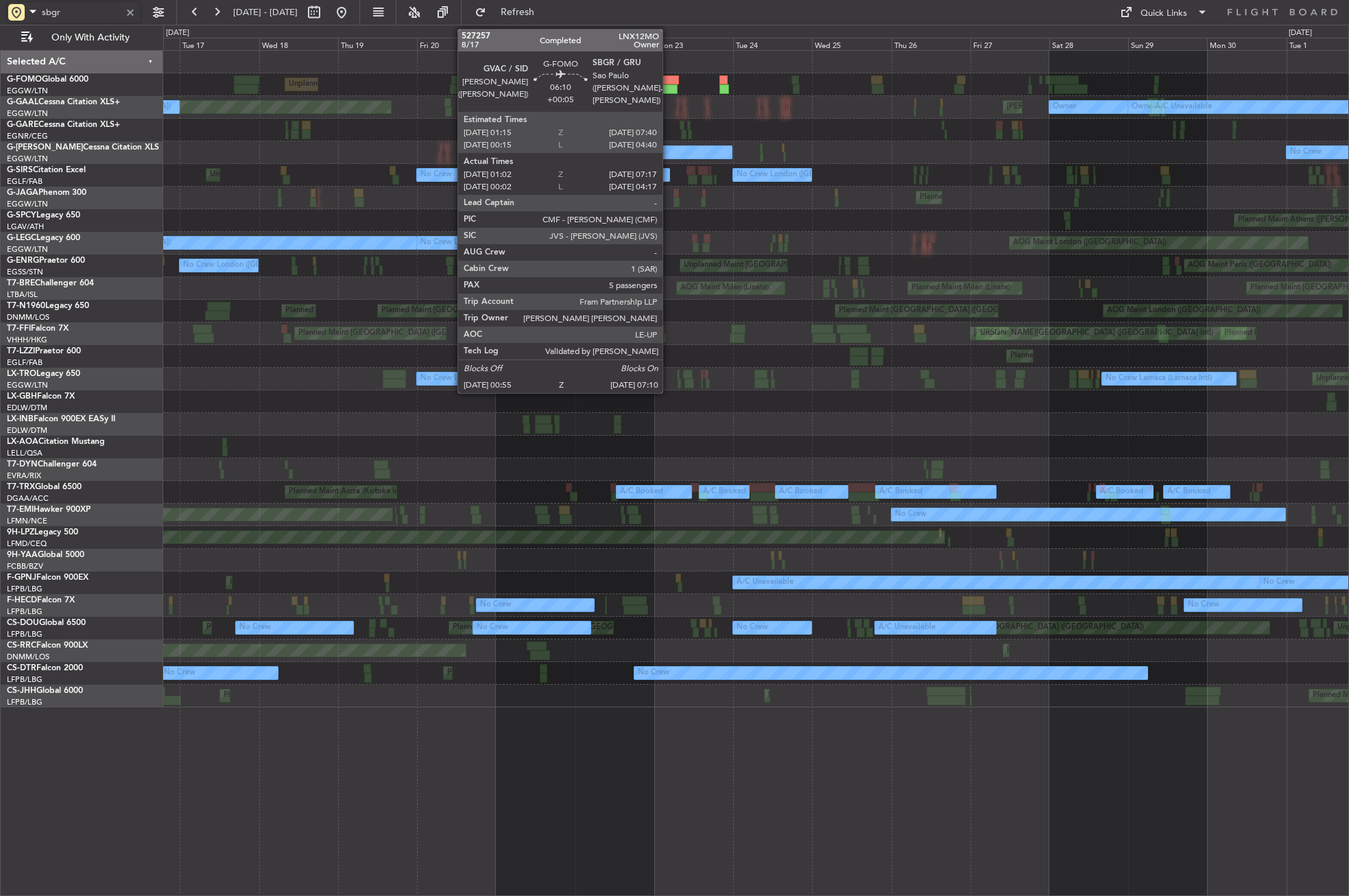
click at [669, 84] on div at bounding box center [667, 89] width 21 height 10
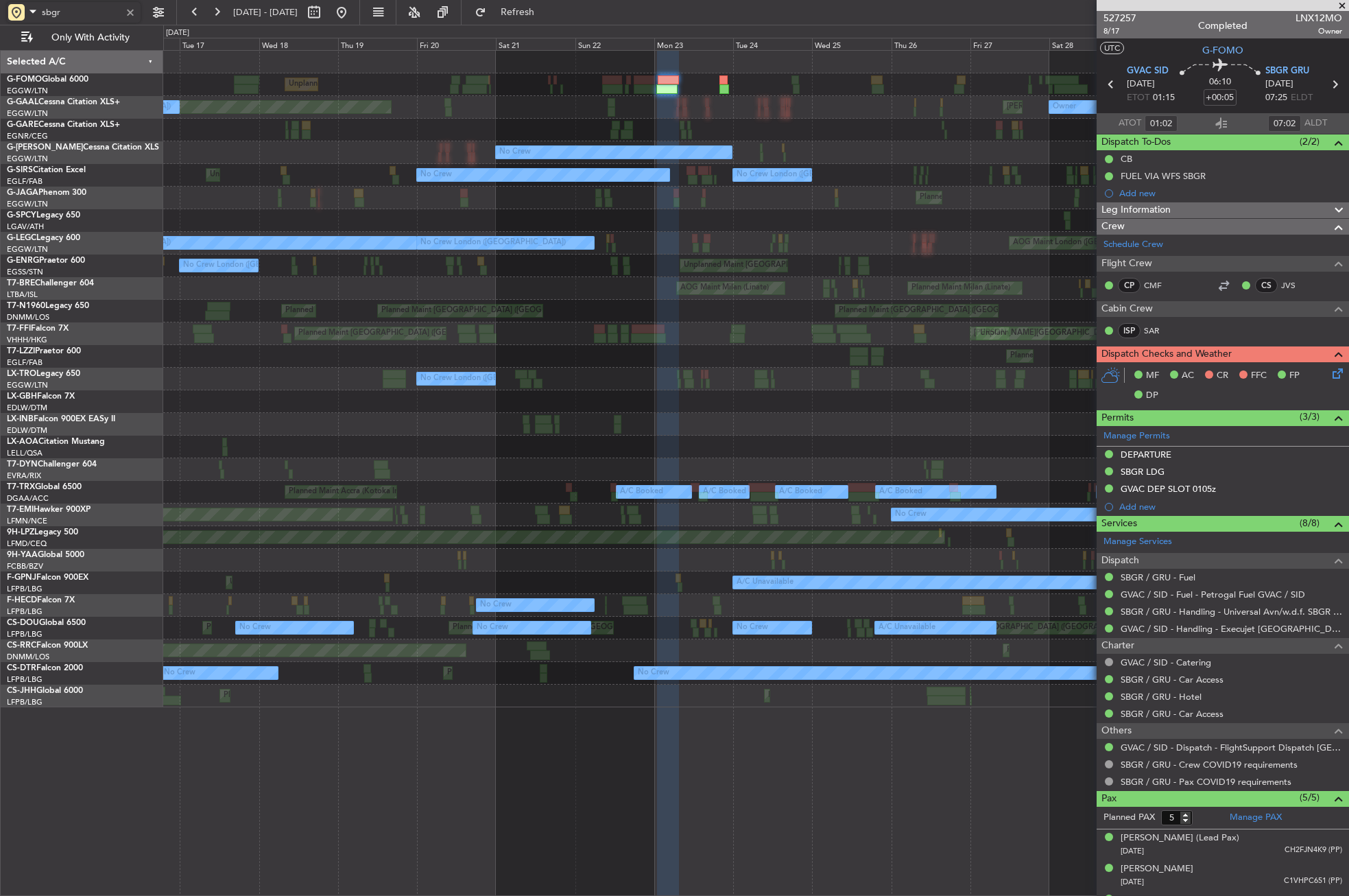
type input "sbgr"
click at [353, 11] on button at bounding box center [341, 12] width 22 height 22
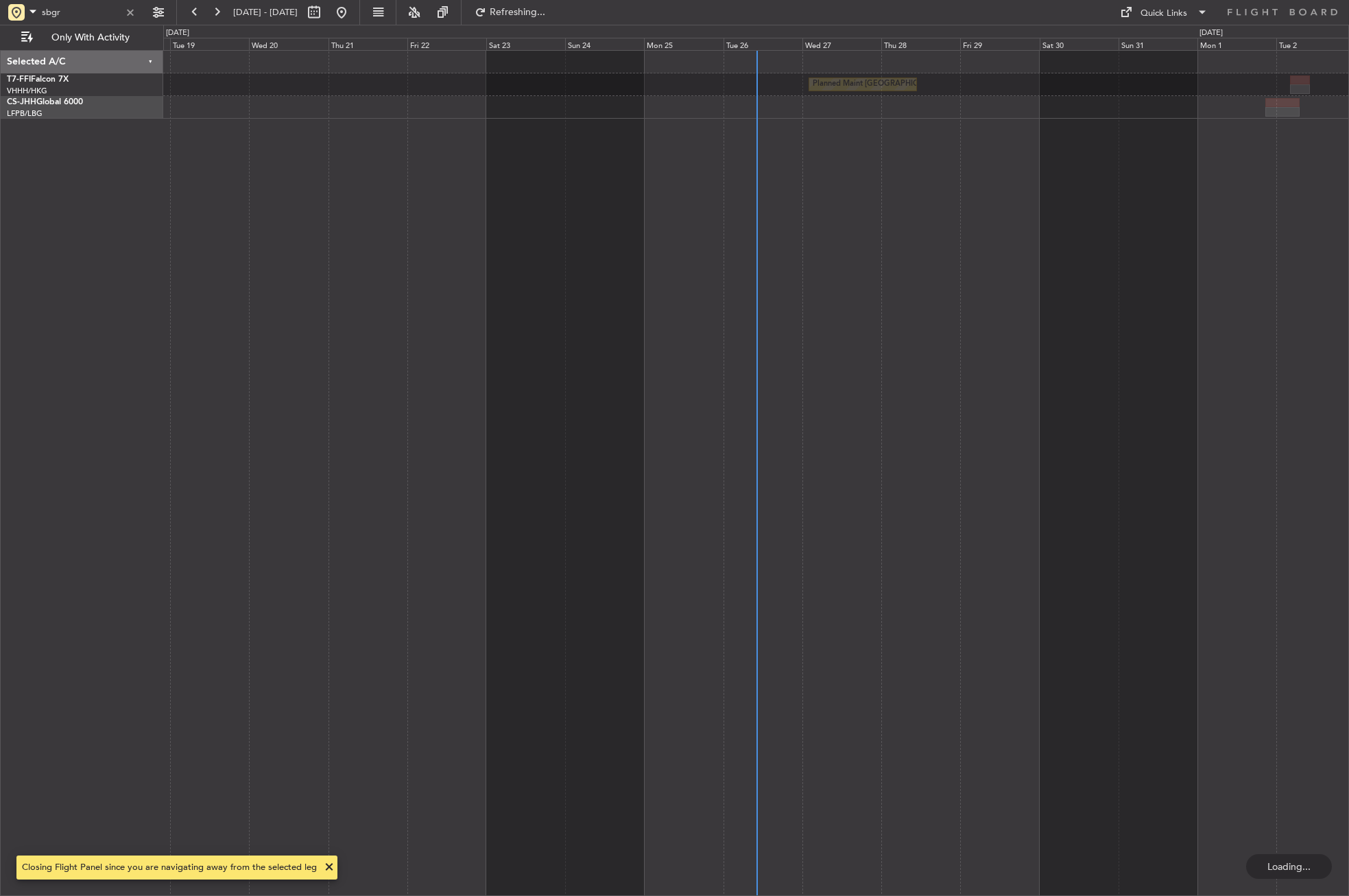
click at [711, 706] on div "Planned Maint [GEOGRAPHIC_DATA] ([GEOGRAPHIC_DATA] Intl)" at bounding box center [756, 473] width 1186 height 846
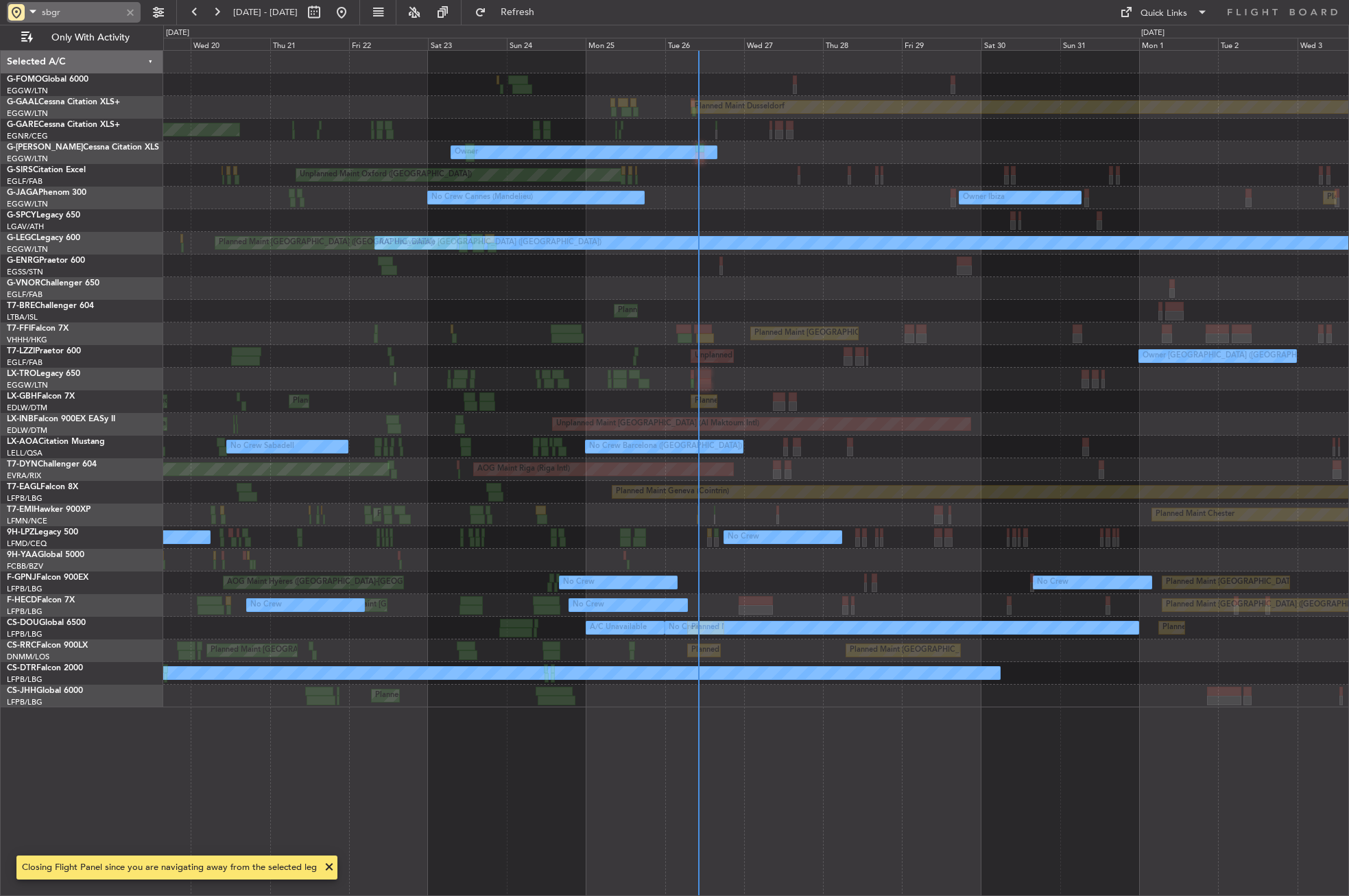
click at [128, 12] on div at bounding box center [131, 12] width 15 height 15
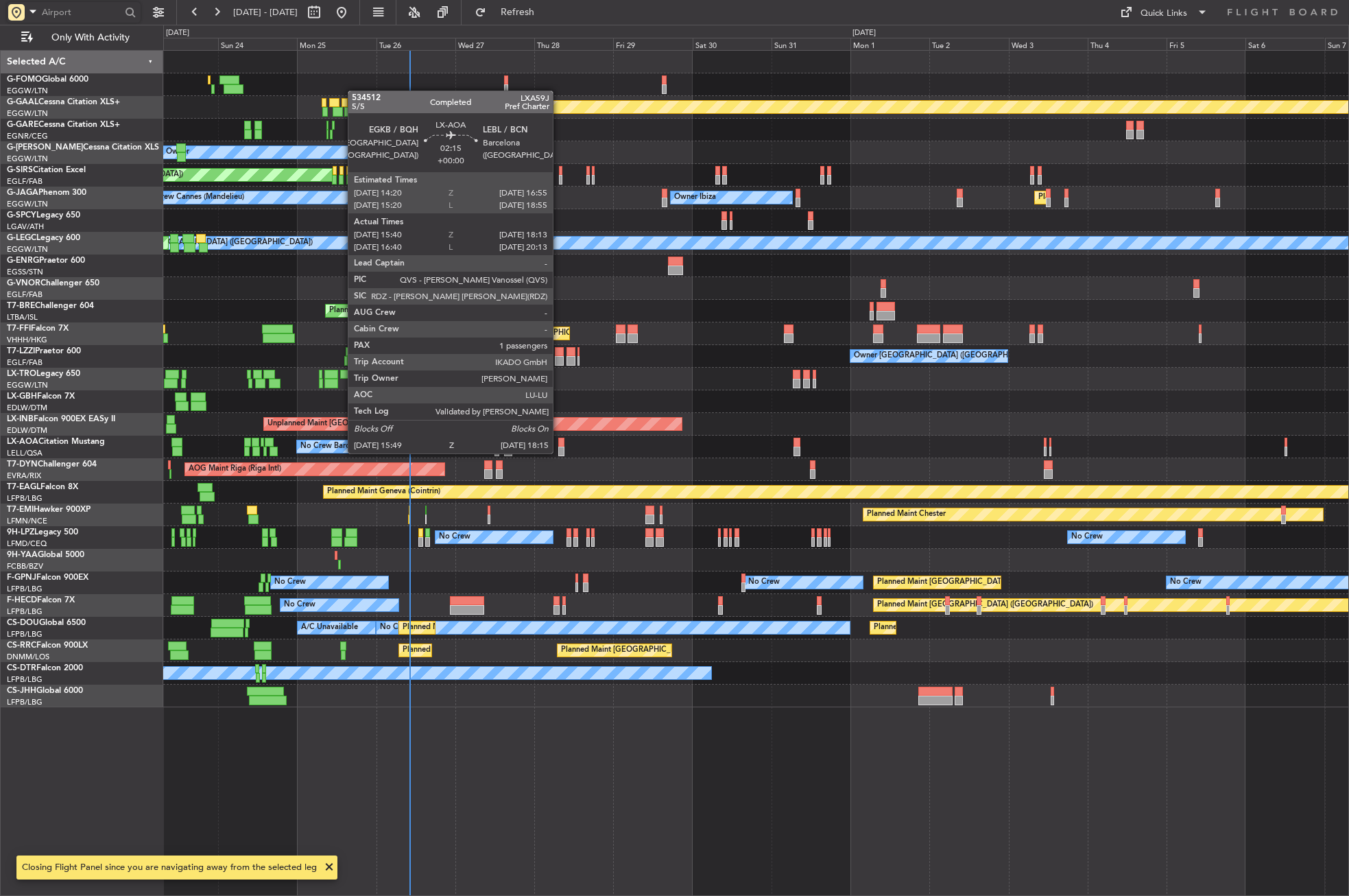
click at [629, 742] on div "Planned Maint Dusseldorf Unplanned Maint Chester Owner Unplanned Maint Oxford (…" at bounding box center [756, 473] width 1186 height 846
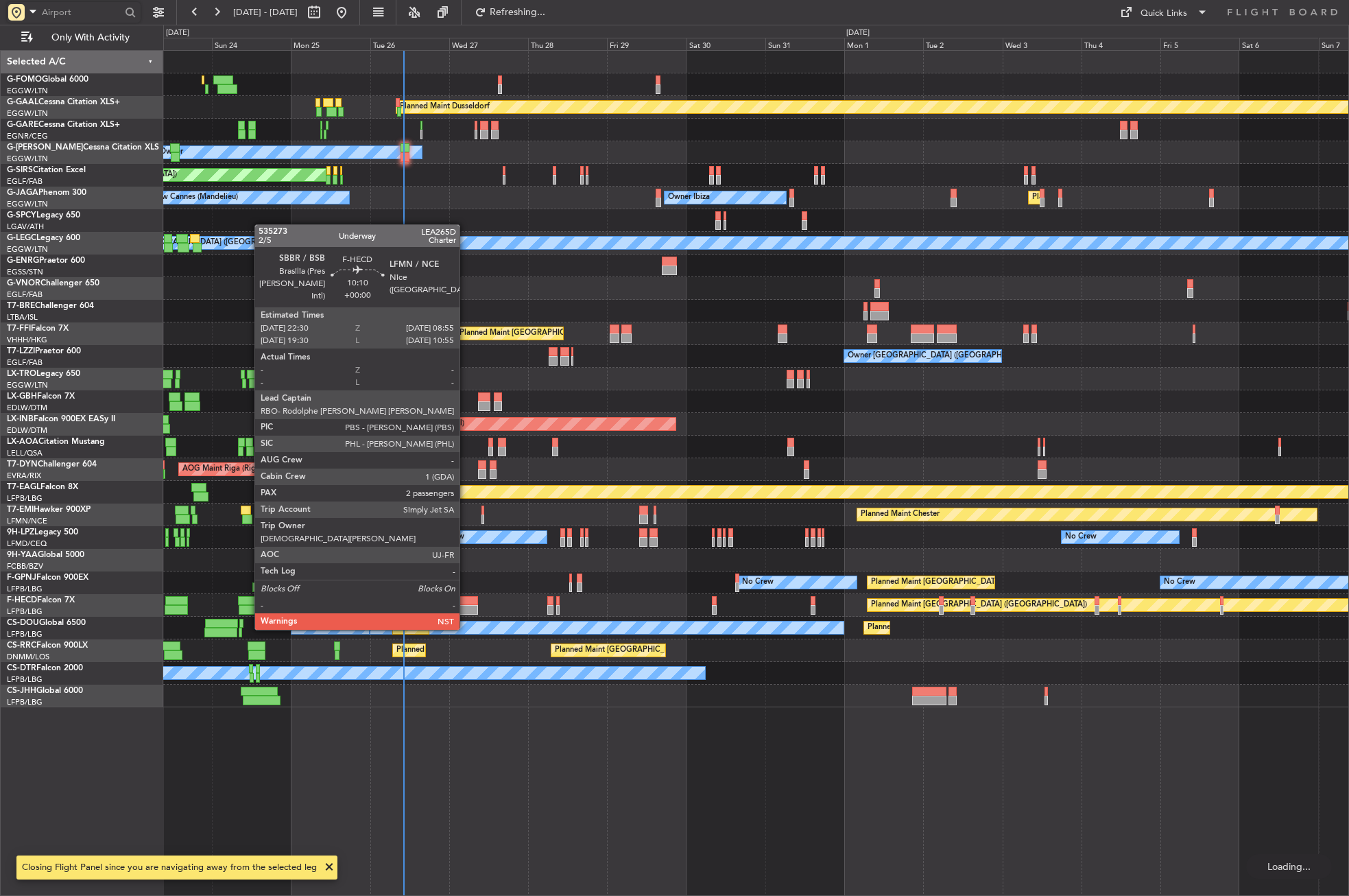
click at [466, 603] on div at bounding box center [461, 600] width 35 height 10
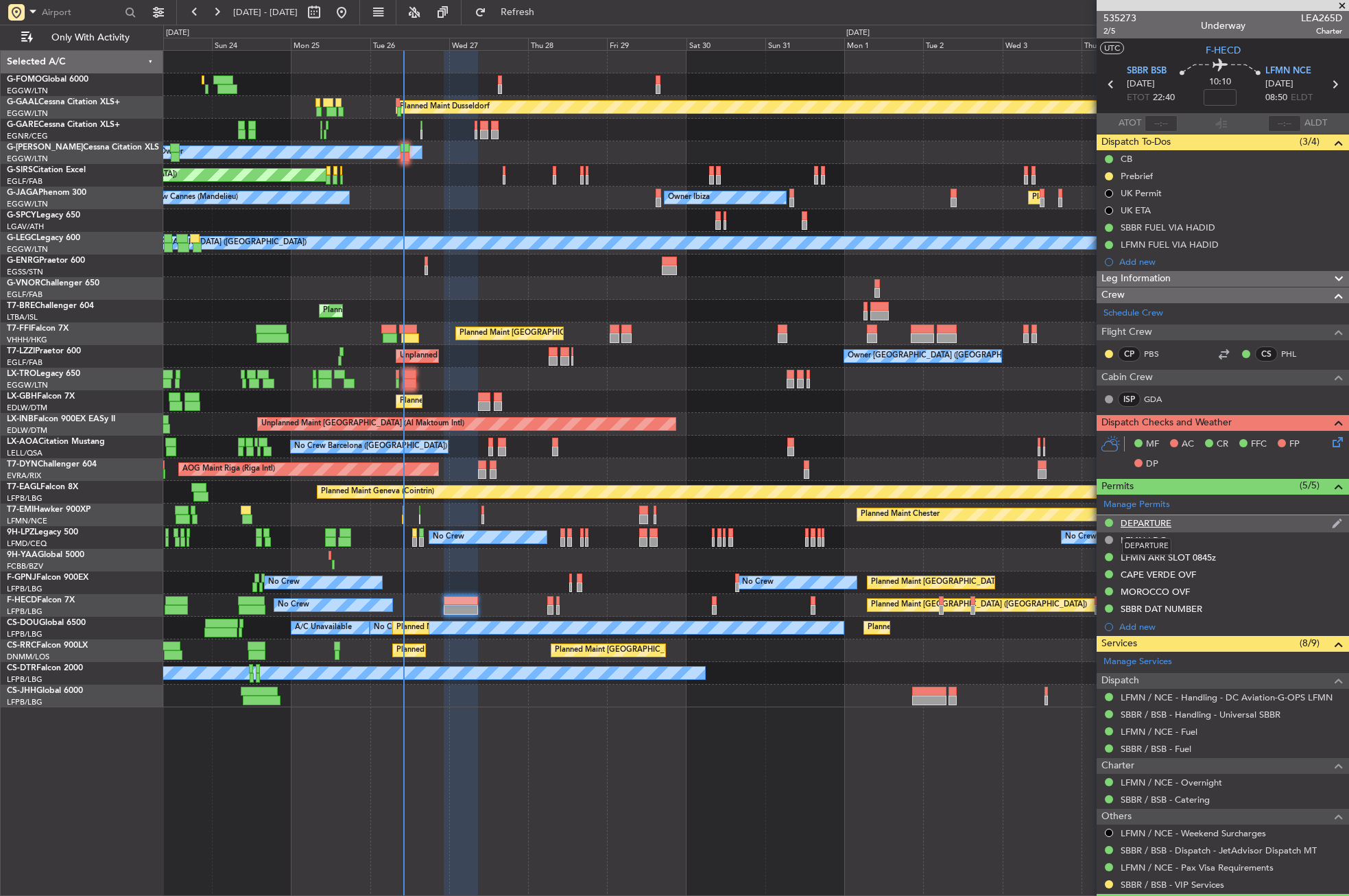
click at [1170, 524] on div "DEPARTURE" at bounding box center [1146, 522] width 51 height 11
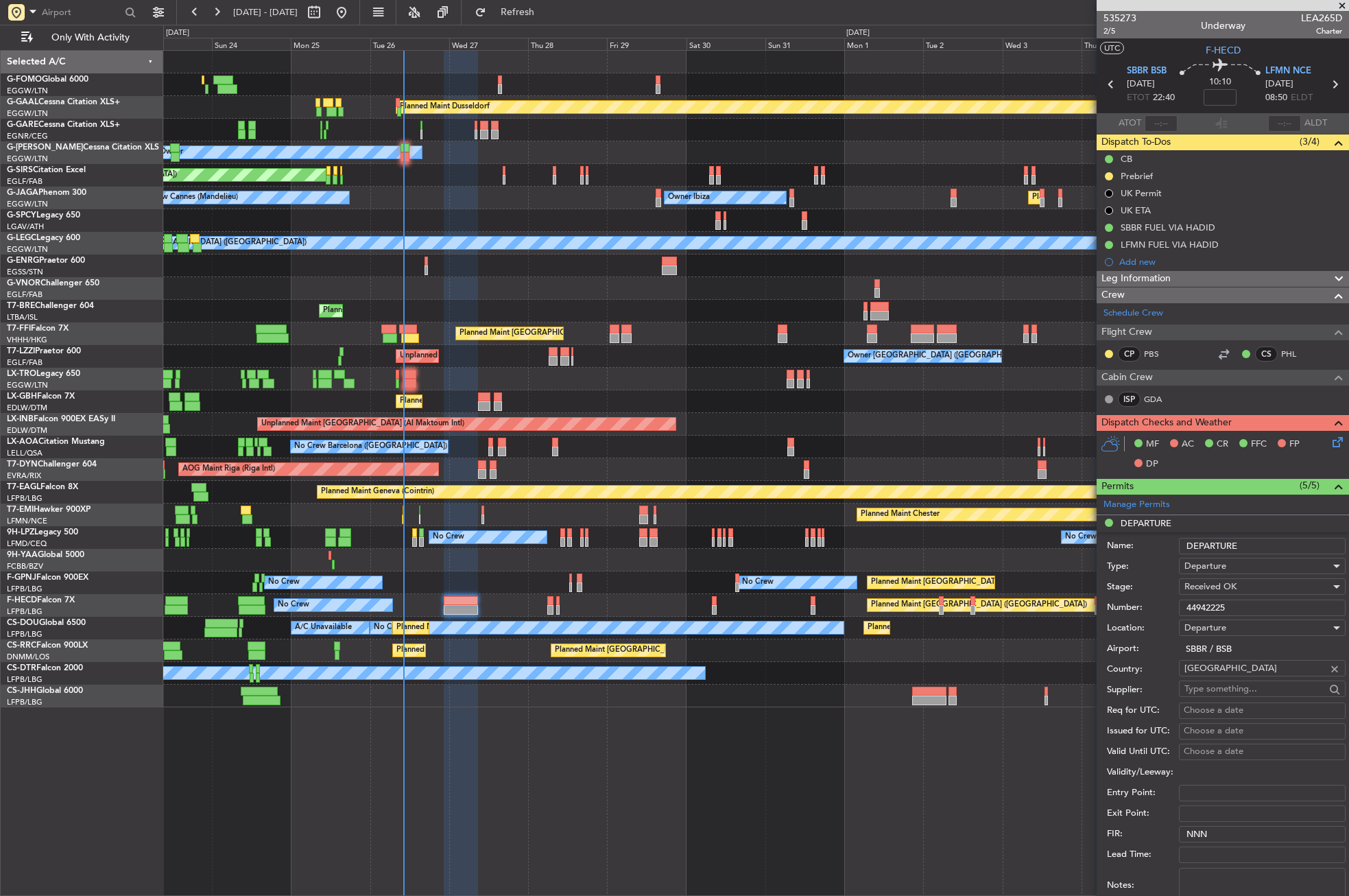
drag, startPoint x: 1233, startPoint y: 604, endPoint x: 1166, endPoint y: 607, distance: 67.1
click at [1166, 607] on div "Number: 44942225" at bounding box center [1226, 607] width 239 height 21
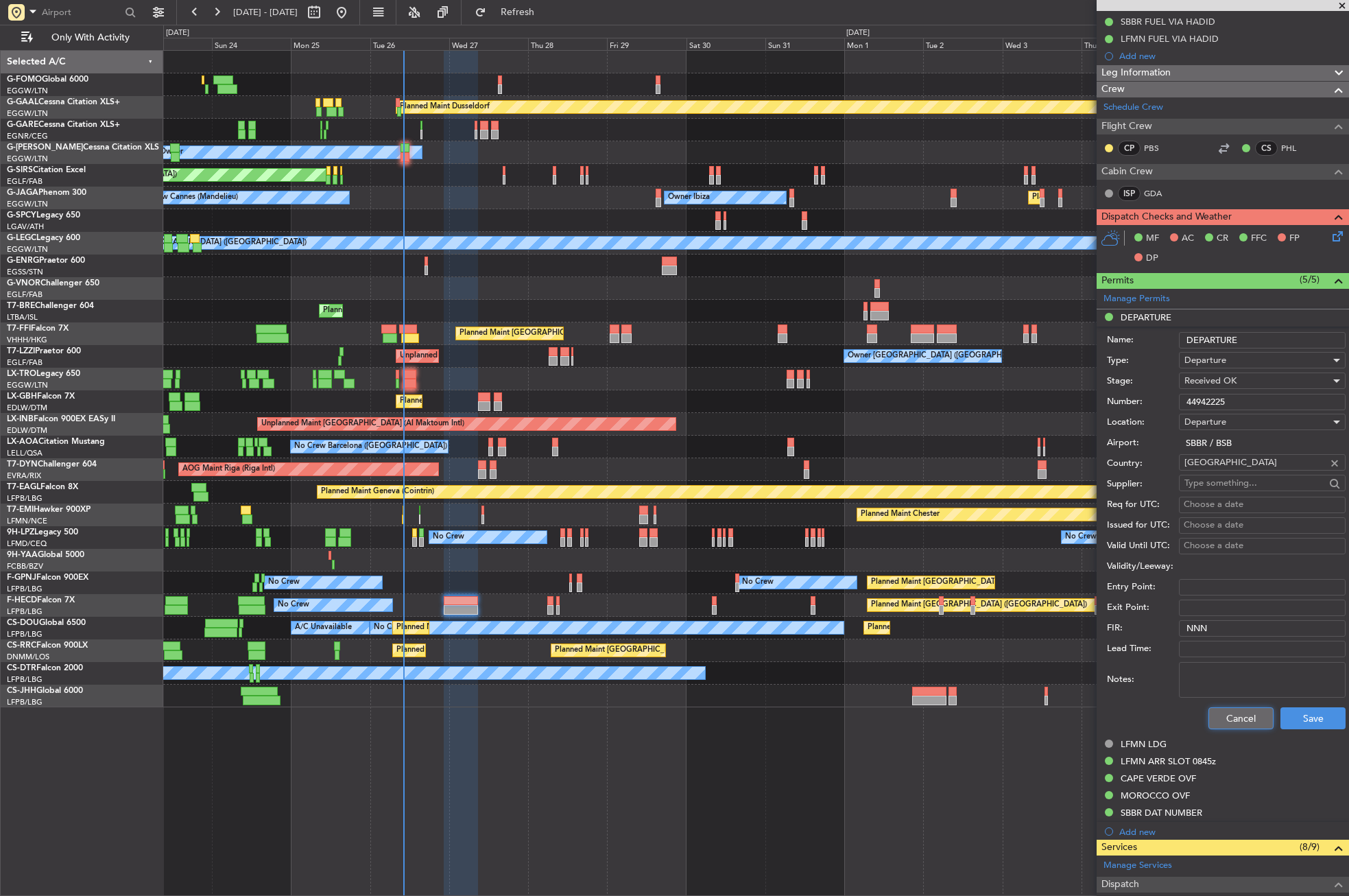
click at [1233, 714] on button "Cancel" at bounding box center [1241, 717] width 65 height 22
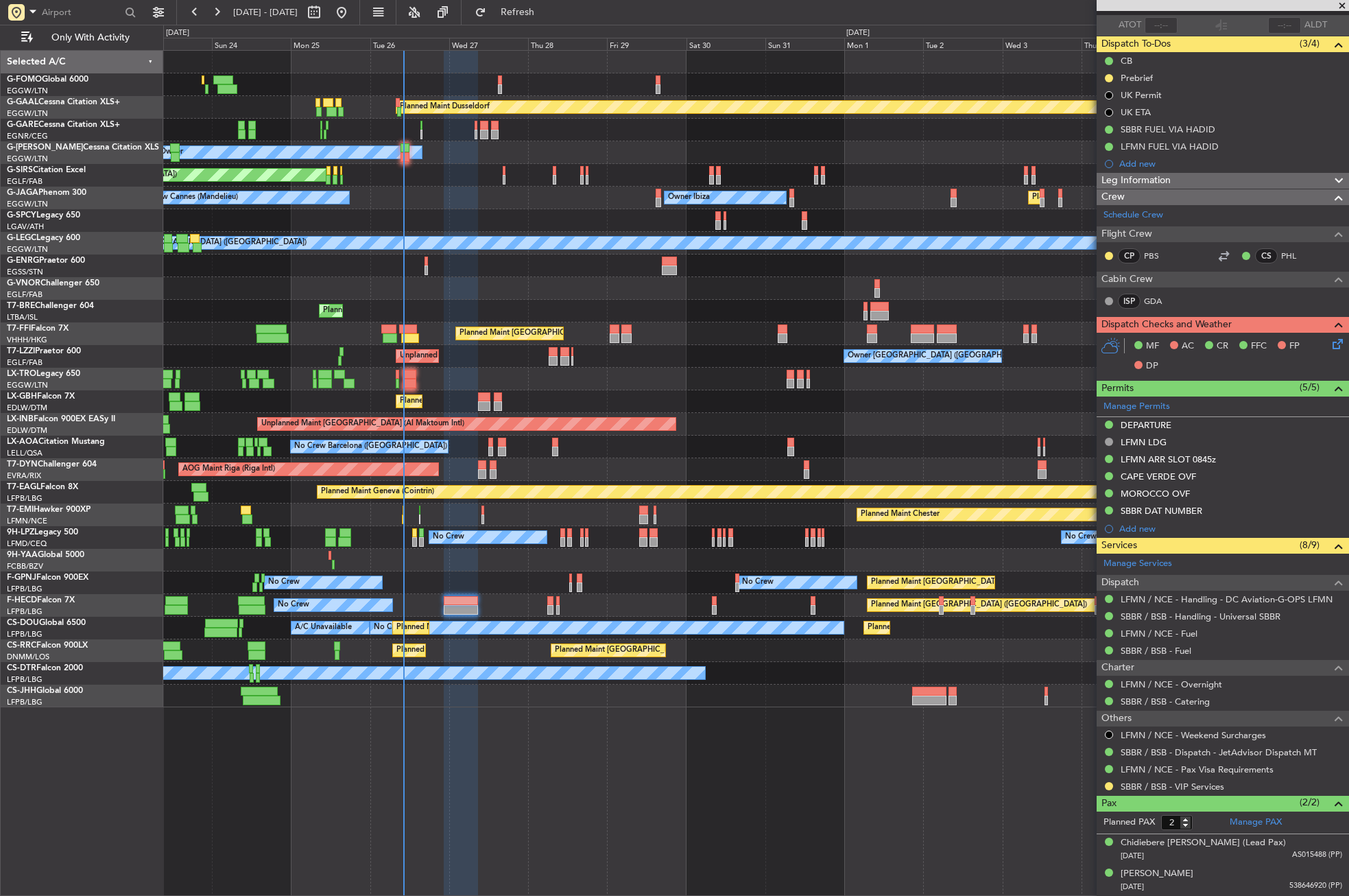
scroll to position [97, 0]
click at [1154, 511] on div "SBBR DAT NUMBER" at bounding box center [1161, 511] width 81 height 11
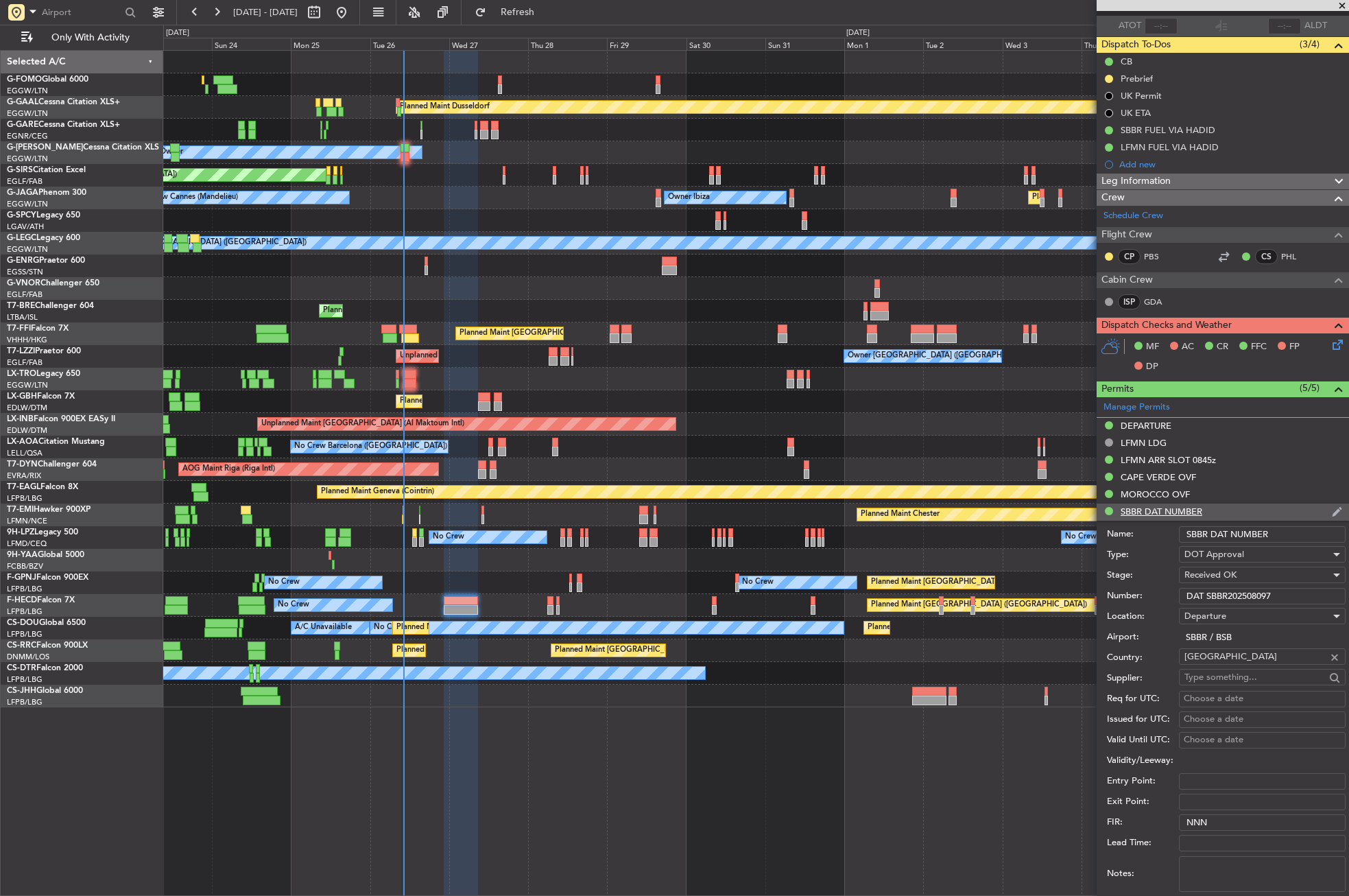
scroll to position [206, 0]
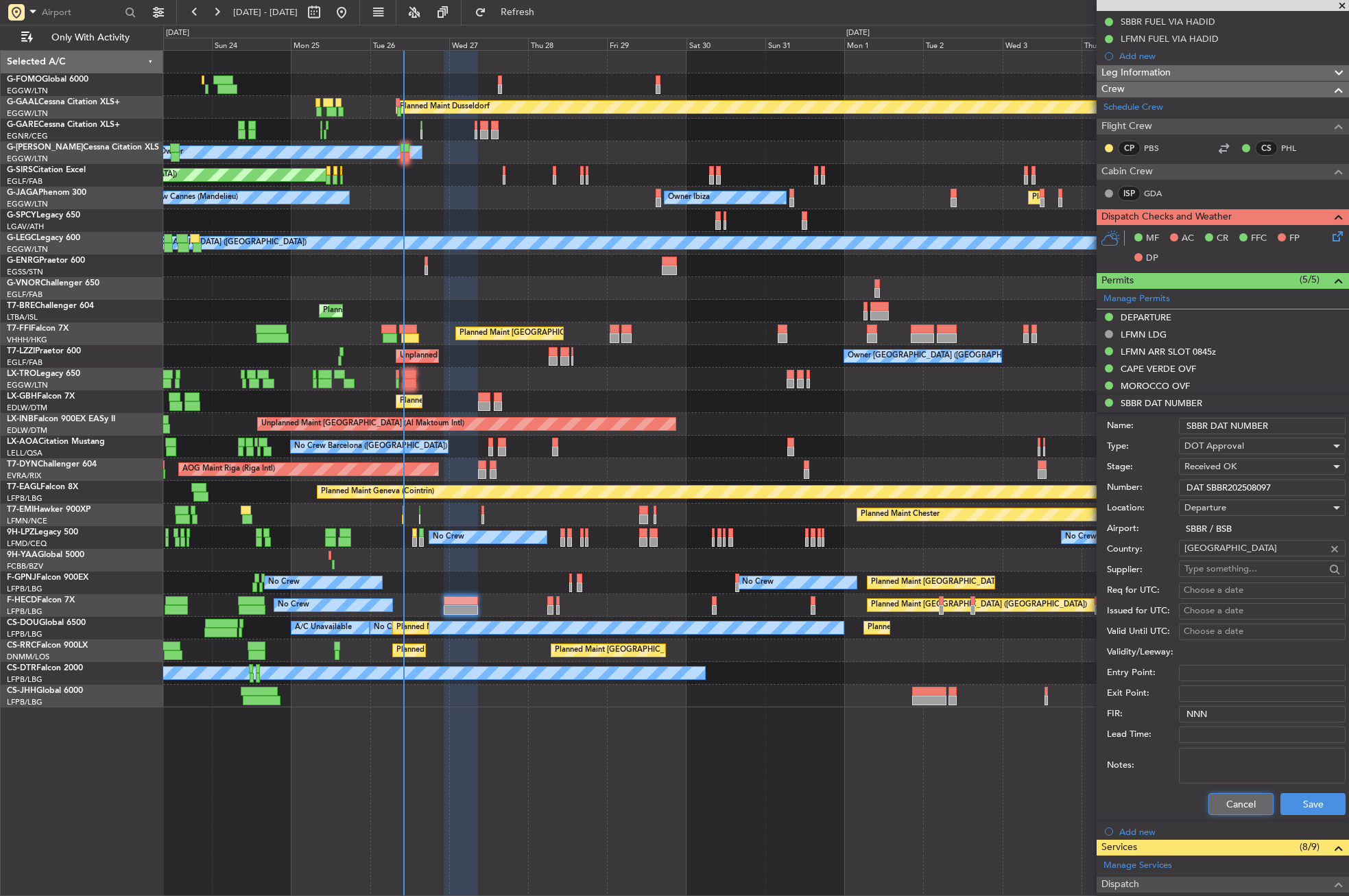
click at [1219, 798] on button "Cancel" at bounding box center [1241, 803] width 65 height 22
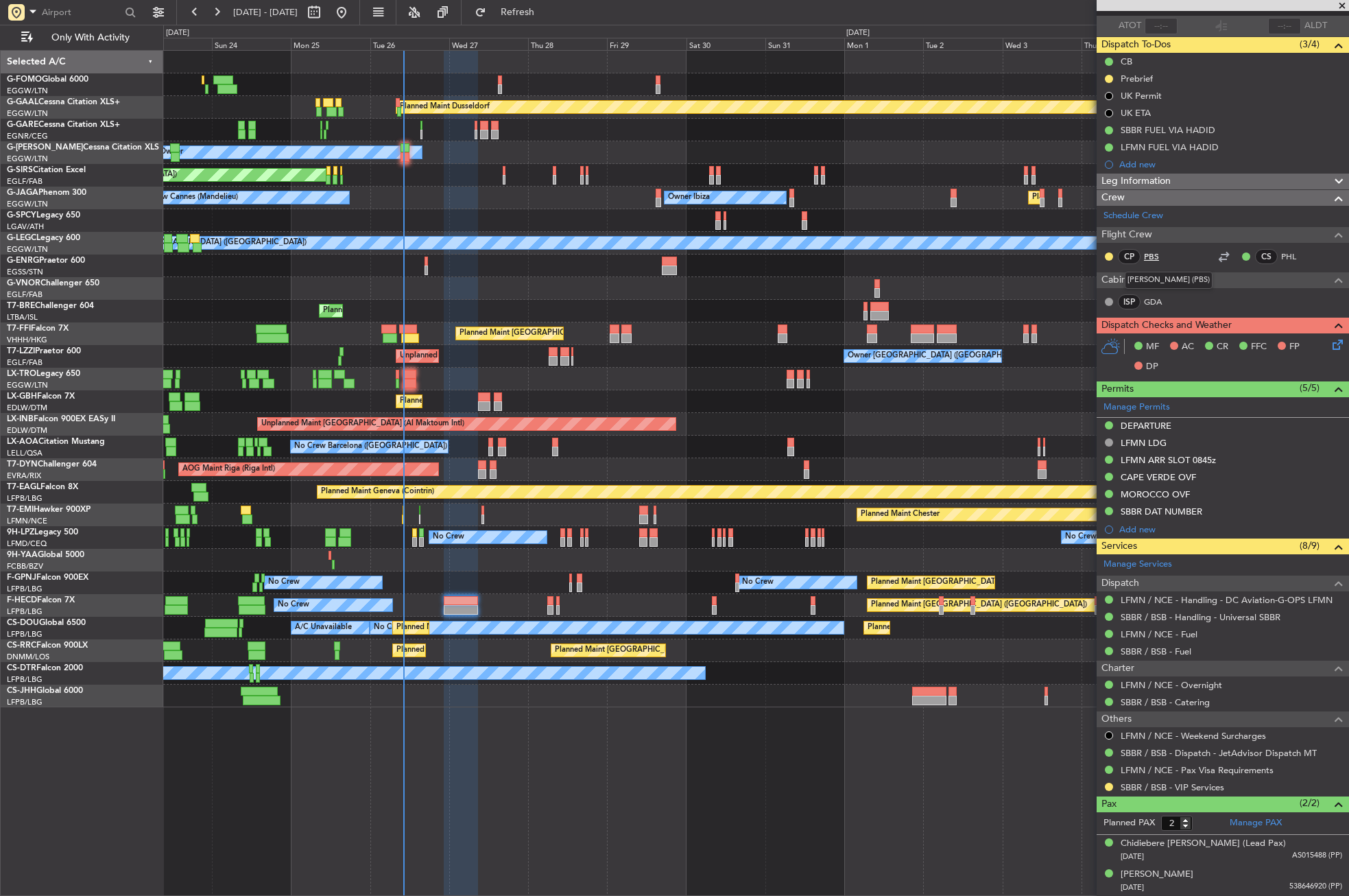
click at [1156, 251] on link "PBS" at bounding box center [1159, 256] width 31 height 12
click at [1161, 420] on div "DEPARTURE" at bounding box center [1146, 425] width 51 height 11
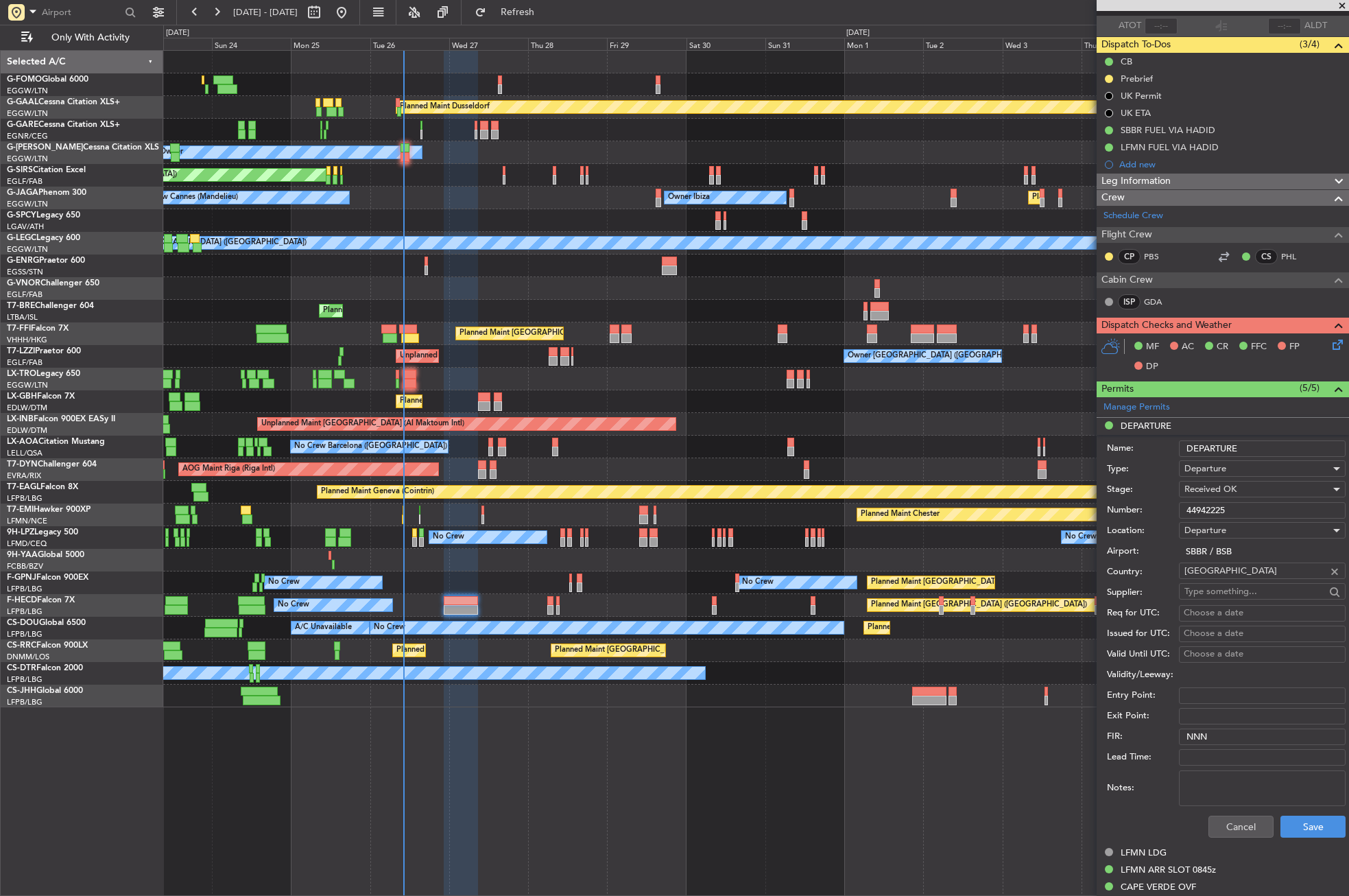
drag, startPoint x: 1239, startPoint y: 508, endPoint x: 1178, endPoint y: 514, distance: 61.3
click at [1178, 514] on div "Number: 44942225" at bounding box center [1226, 510] width 239 height 21
click at [1211, 822] on button "Cancel" at bounding box center [1241, 826] width 65 height 22
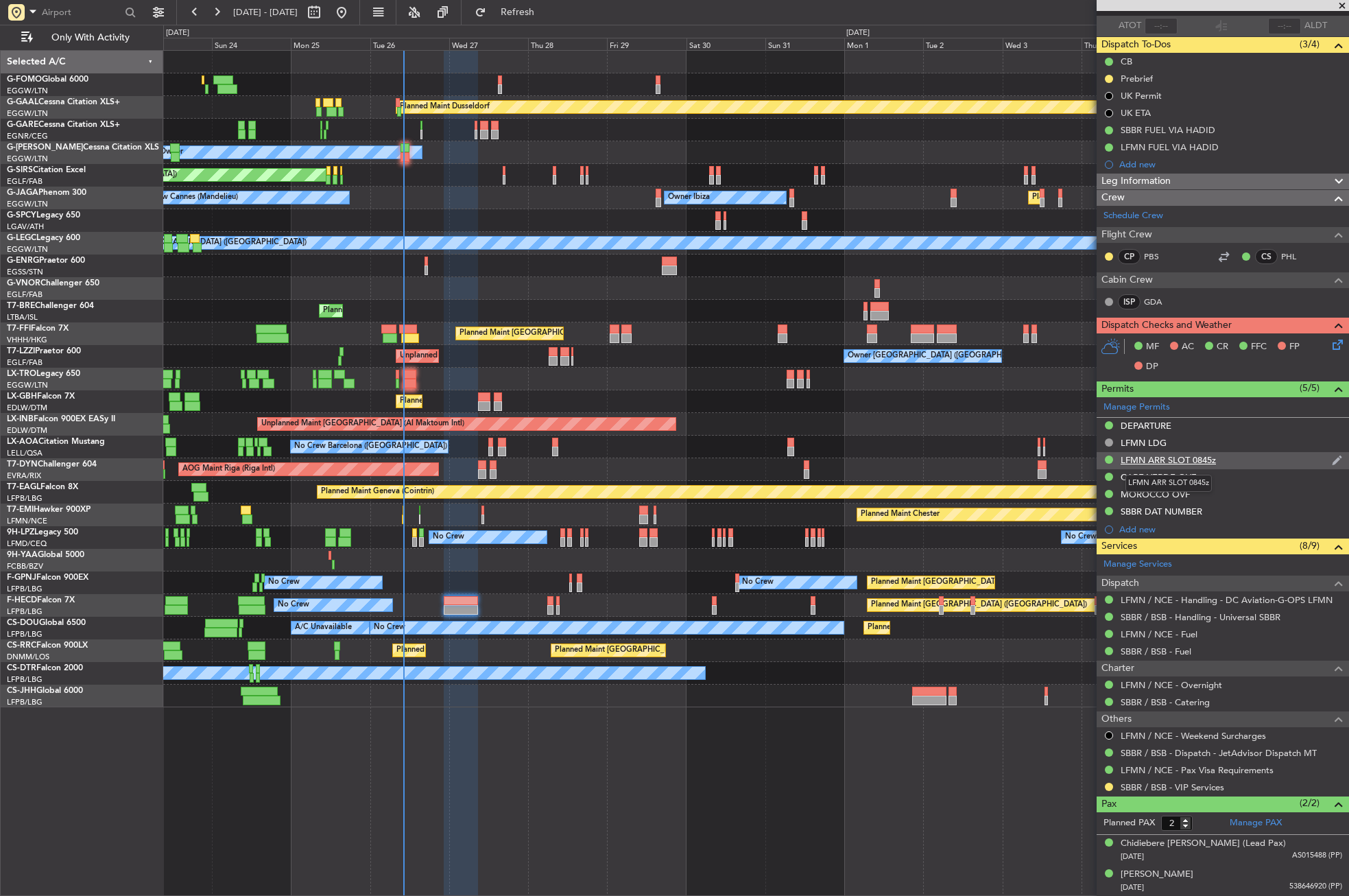
click at [1176, 461] on div "LFMN ARR SLOT 0845z" at bounding box center [1168, 459] width 95 height 11
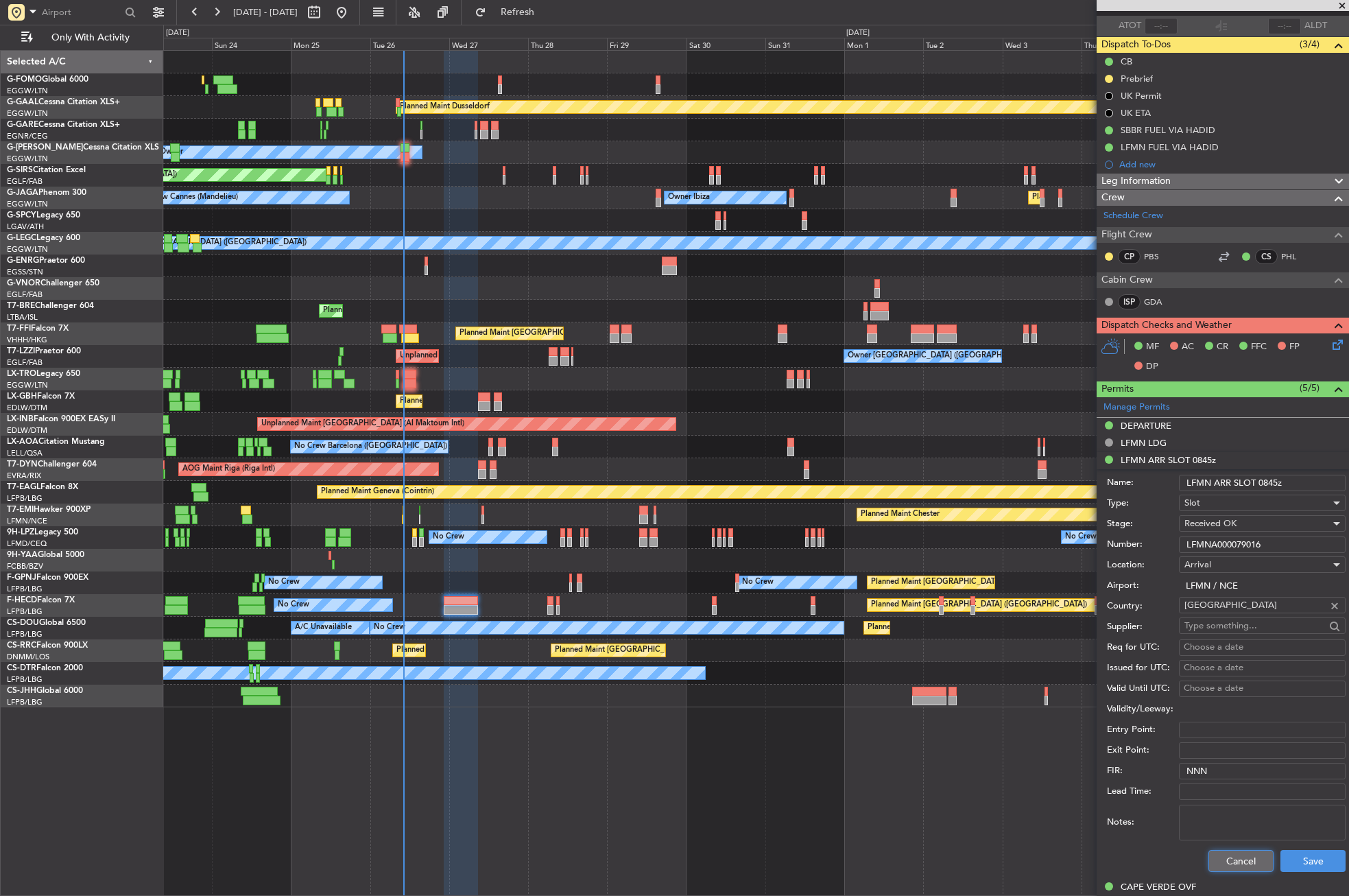
click at [1231, 861] on button "Cancel" at bounding box center [1241, 860] width 65 height 22
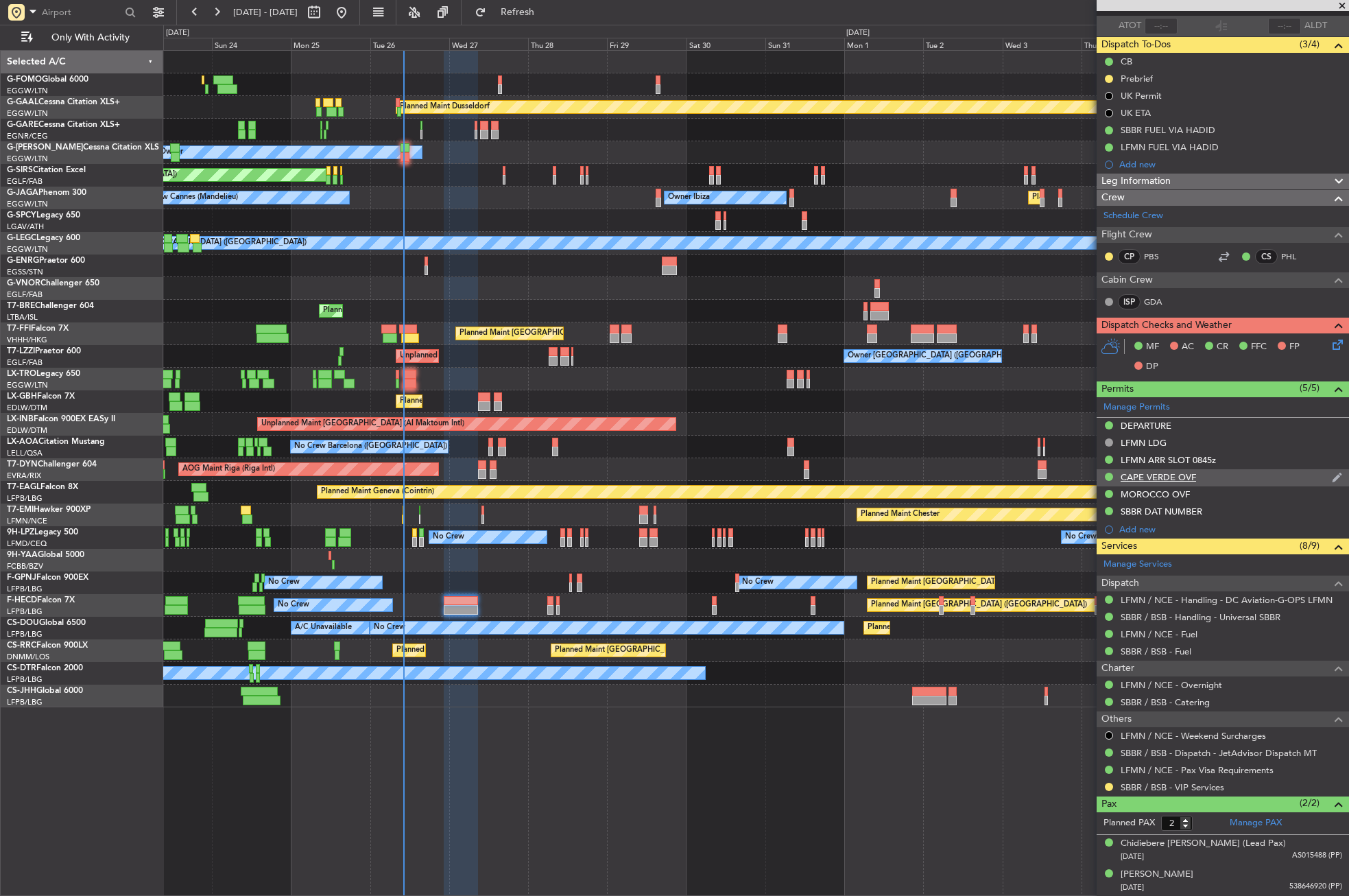
click at [1143, 482] on div "CAPE VERDE OVF" at bounding box center [1223, 477] width 252 height 17
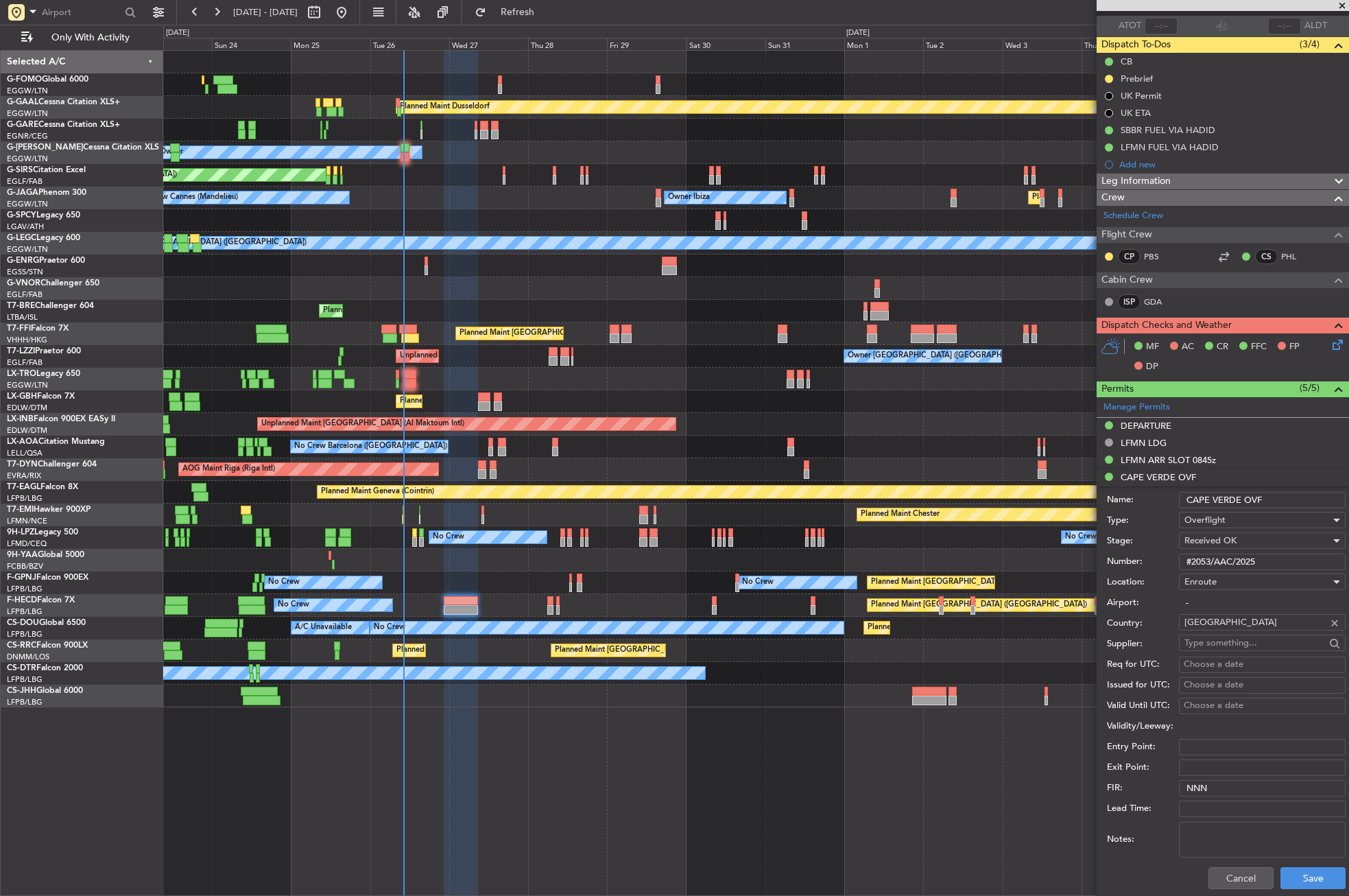
drag, startPoint x: 1268, startPoint y: 495, endPoint x: 1173, endPoint y: 501, distance: 95.2
click at [1173, 501] on div "Name: CAPE VERDE OVF" at bounding box center [1226, 499] width 239 height 21
drag, startPoint x: 1278, startPoint y: 565, endPoint x: 1162, endPoint y: 566, distance: 116.0
click at [1162, 566] on div "Number: #2053/AAC/2025" at bounding box center [1226, 562] width 239 height 21
click at [1208, 870] on button "Cancel" at bounding box center [1241, 878] width 65 height 22
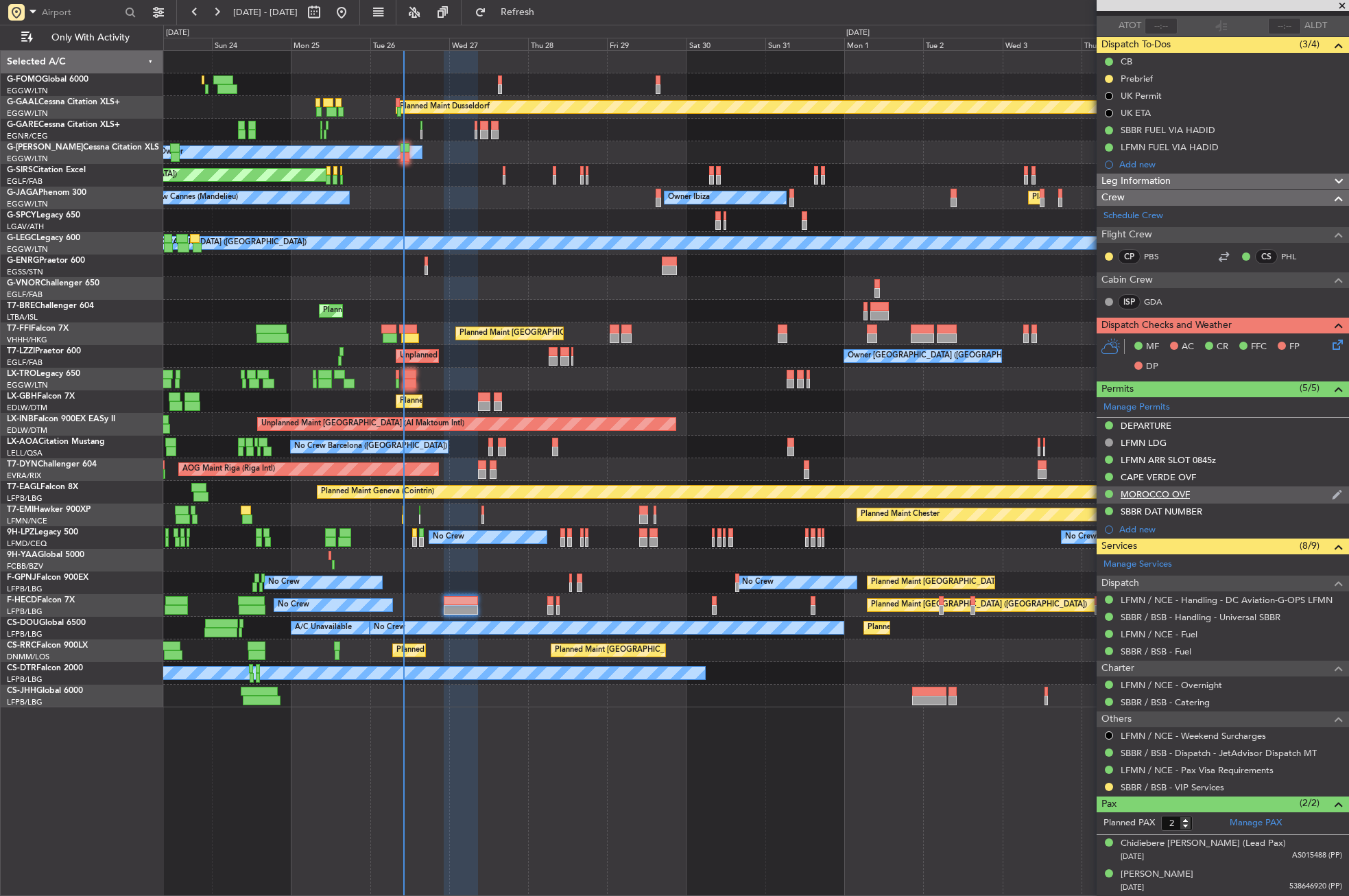
click at [1156, 495] on div "MOROCCO OVF" at bounding box center [1155, 494] width 69 height 11
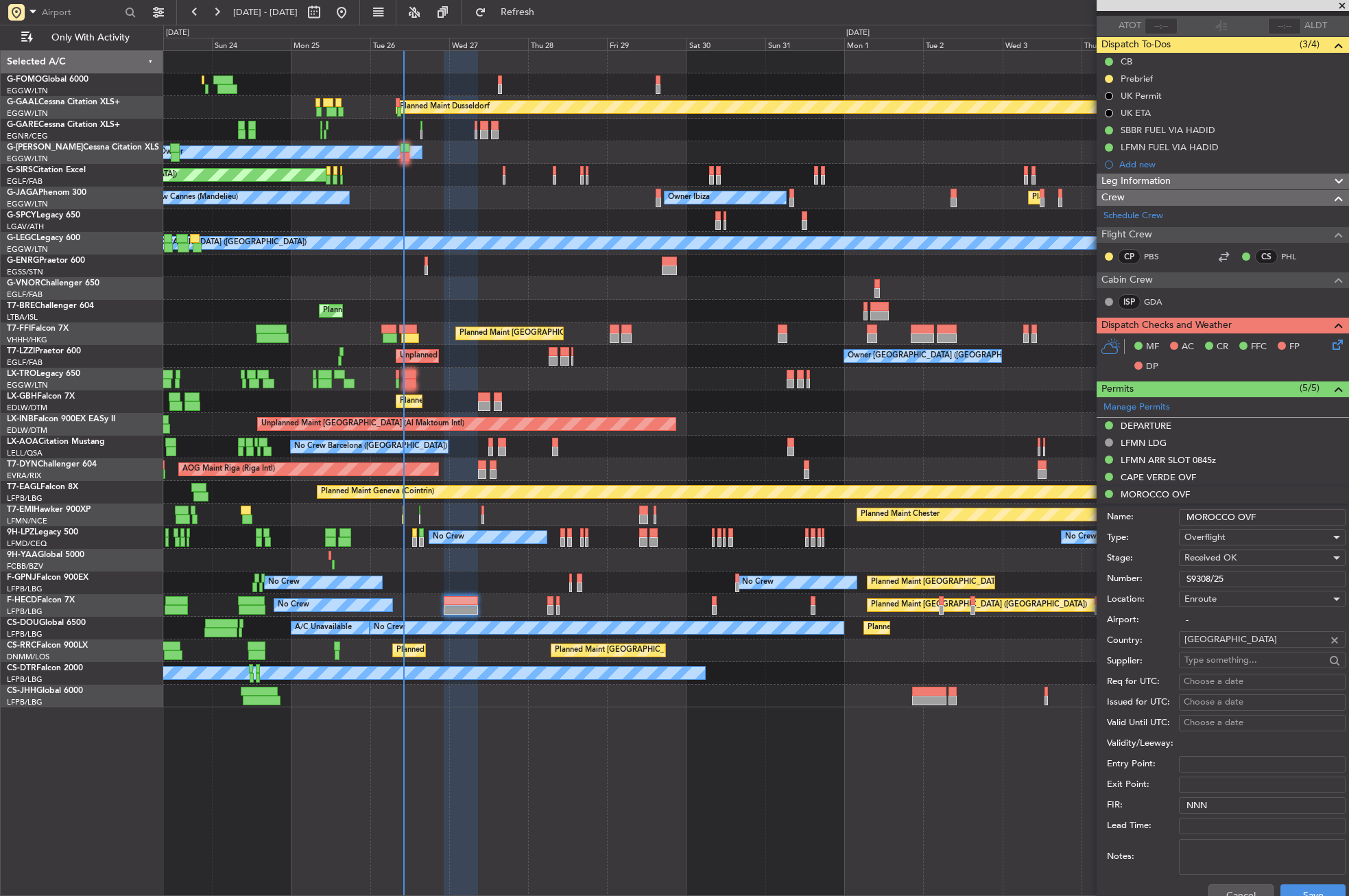
drag, startPoint x: 1233, startPoint y: 511, endPoint x: 1177, endPoint y: 517, distance: 56.3
click at [1177, 517] on div "Name: MOROCCO OVF" at bounding box center [1226, 517] width 239 height 21
drag, startPoint x: 1240, startPoint y: 573, endPoint x: 1163, endPoint y: 582, distance: 77.5
click at [1163, 582] on div "Number: S9308/25" at bounding box center [1226, 578] width 239 height 21
click at [1236, 887] on button "Cancel" at bounding box center [1241, 894] width 65 height 22
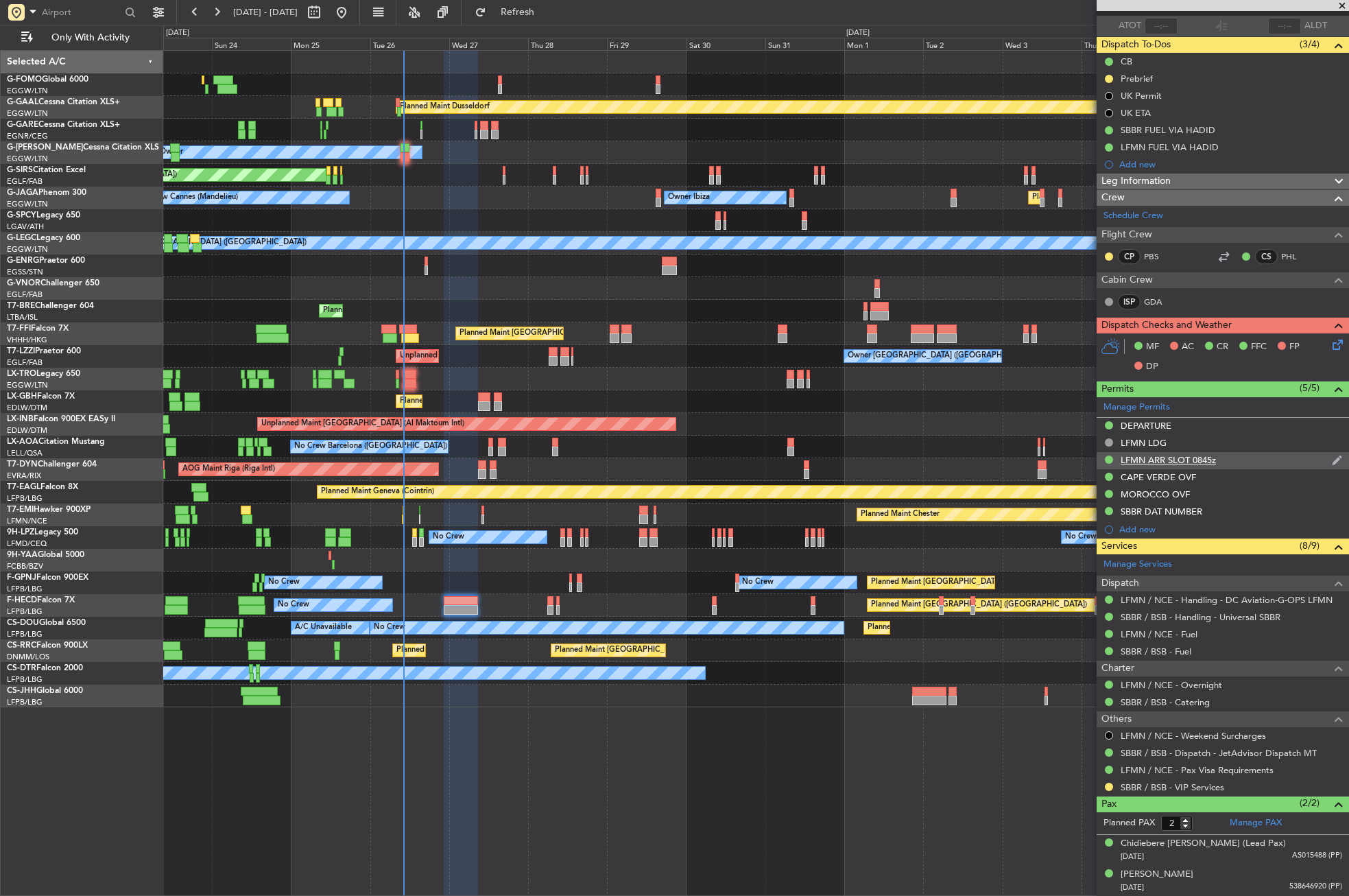
click at [1170, 466] on div "LFMN ARR SLOT 0845z" at bounding box center [1223, 461] width 252 height 17
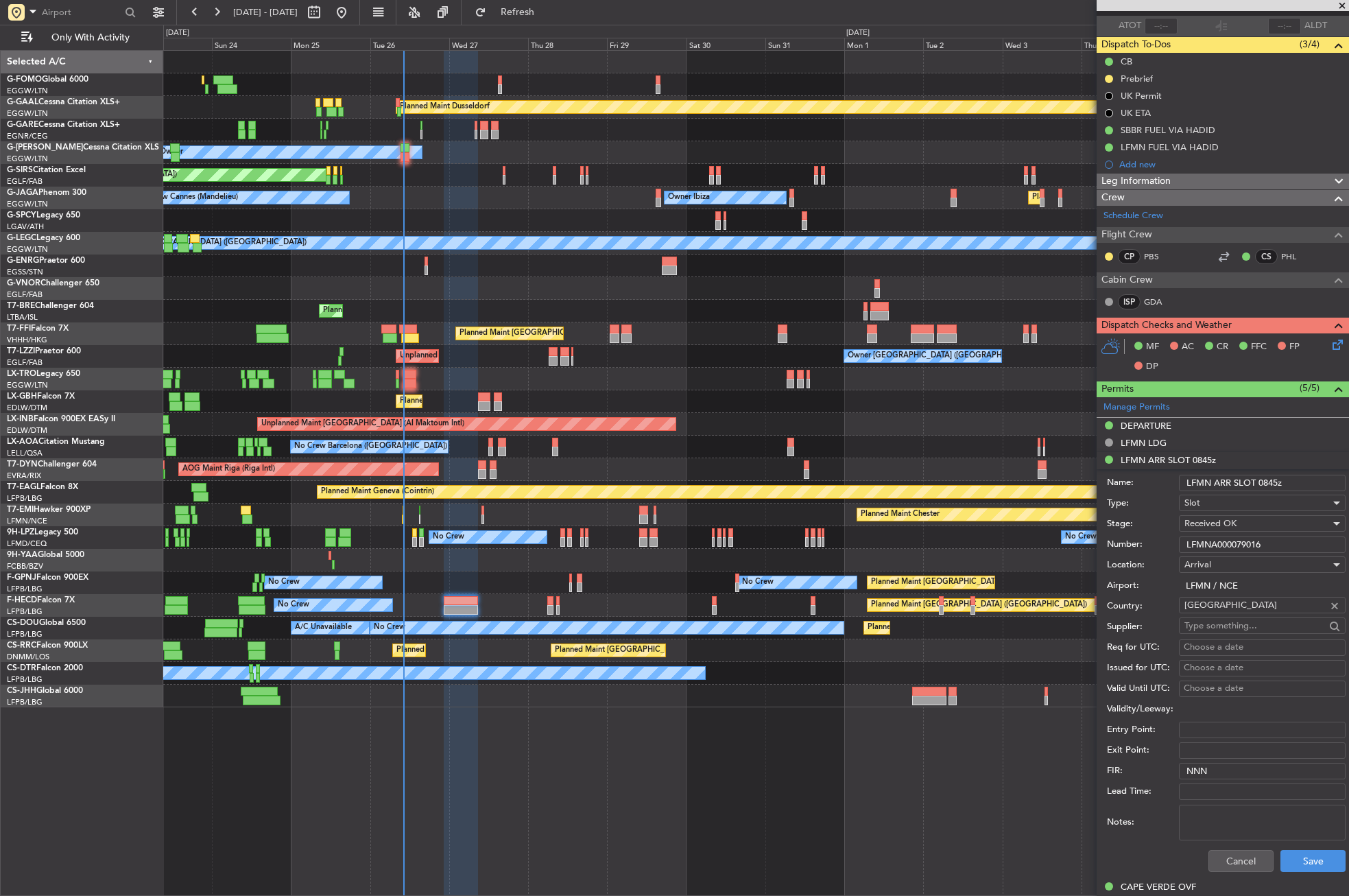
click at [1219, 538] on input "LFMNA000079016" at bounding box center [1262, 545] width 166 height 17
drag, startPoint x: 1205, startPoint y: 856, endPoint x: 824, endPoint y: 888, distance: 382.3
click at [1208, 856] on button "Cancel" at bounding box center [1241, 860] width 65 height 22
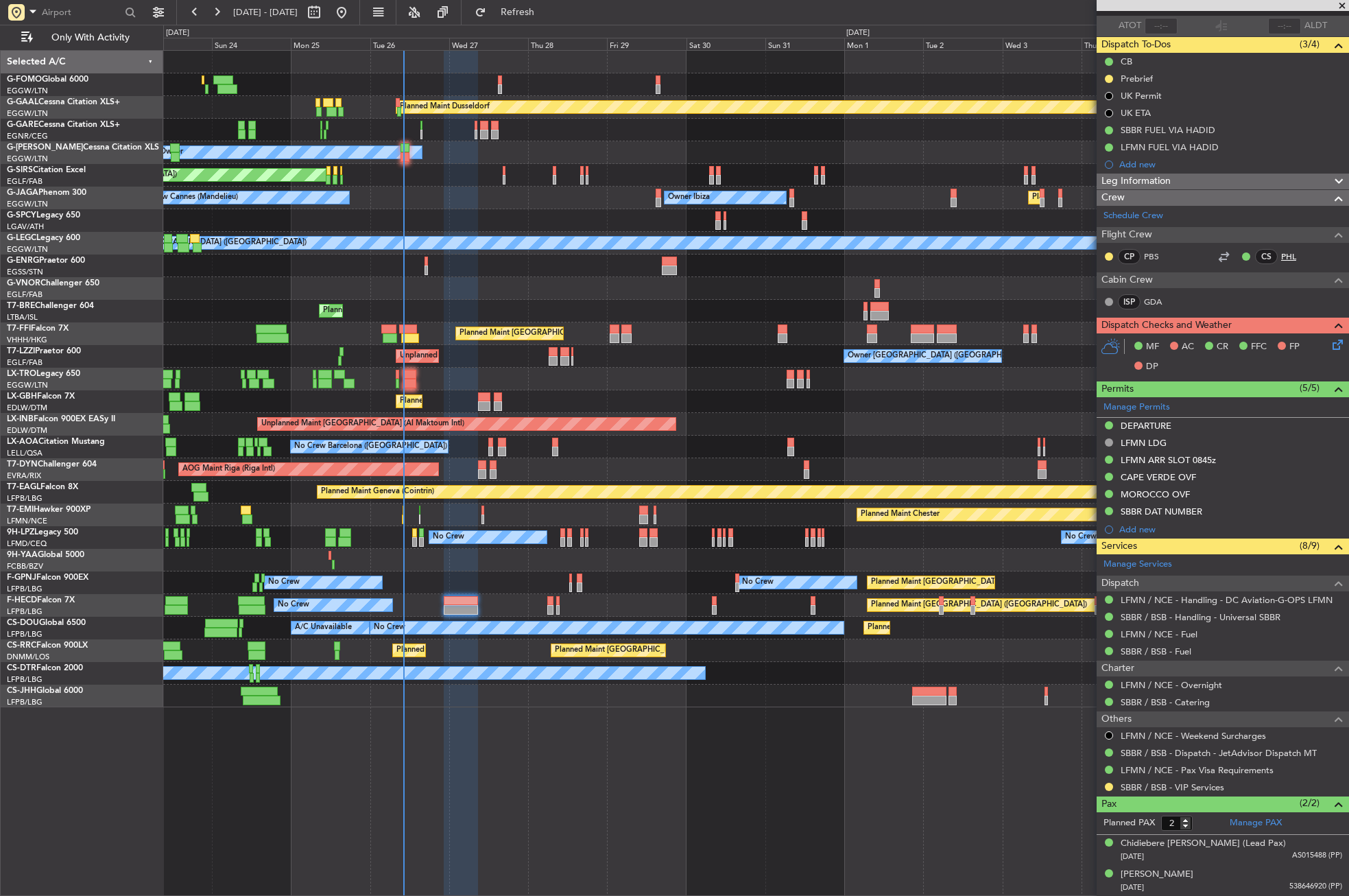
click at [1281, 254] on link "PHL" at bounding box center [1297, 256] width 31 height 12
click at [458, 295] on div at bounding box center [755, 289] width 1185 height 23
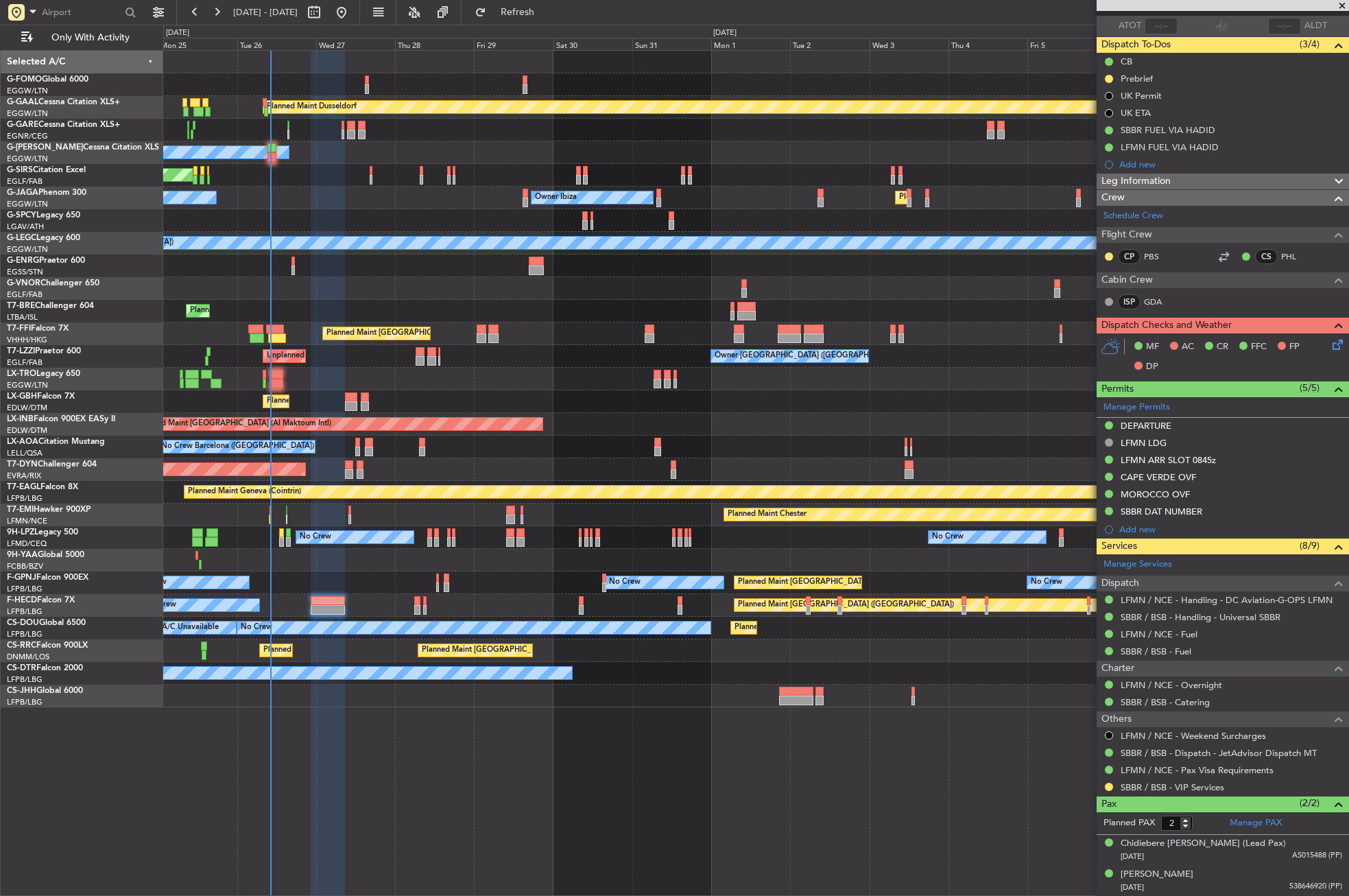
click at [309, 283] on div at bounding box center [755, 289] width 1185 height 23
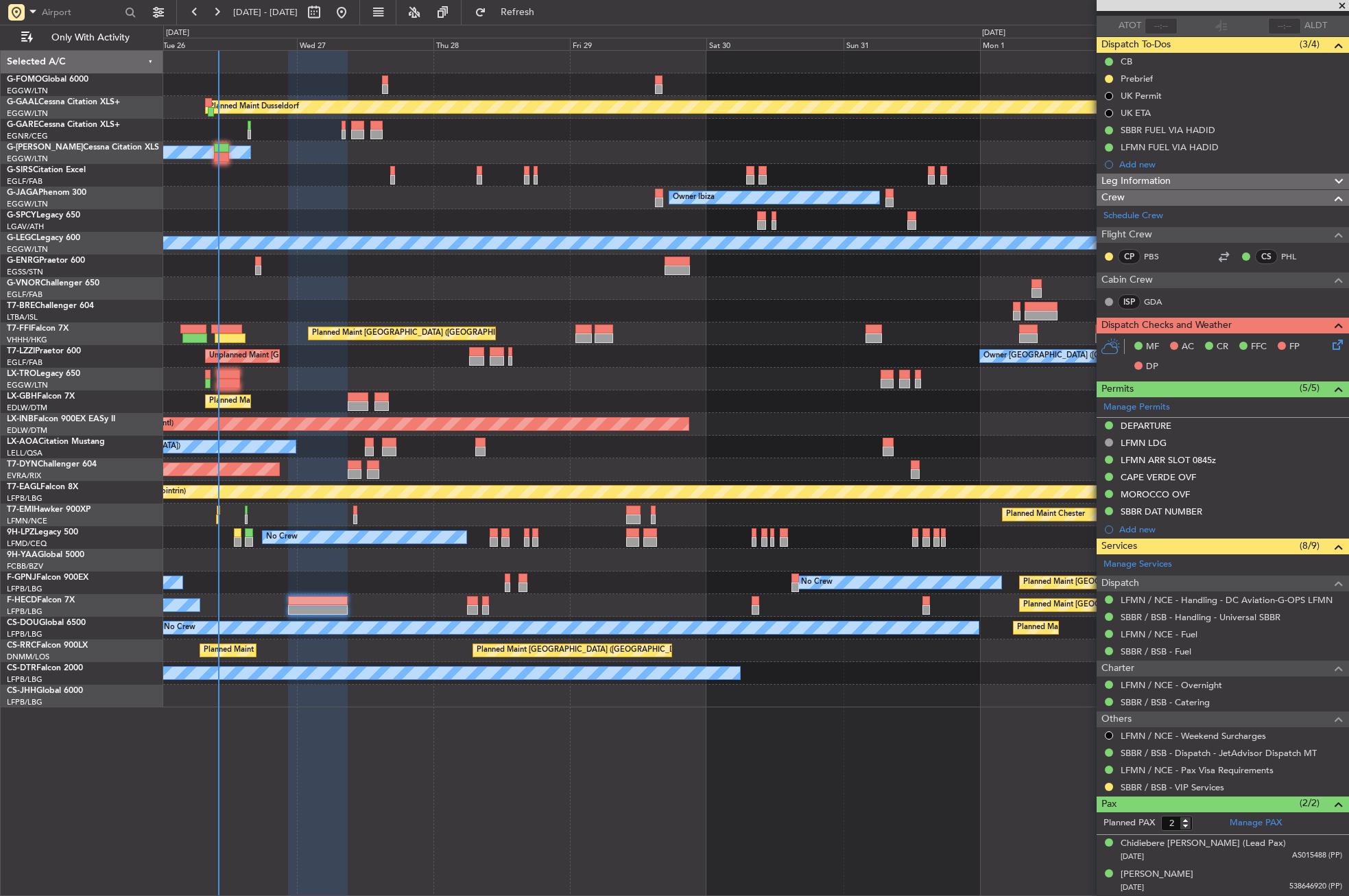
click at [499, 790] on div "Planned Maint Dusseldorf Owner Unplanned Maint Oxford (Kidlington) Owner Ibiza …" at bounding box center [756, 473] width 1186 height 846
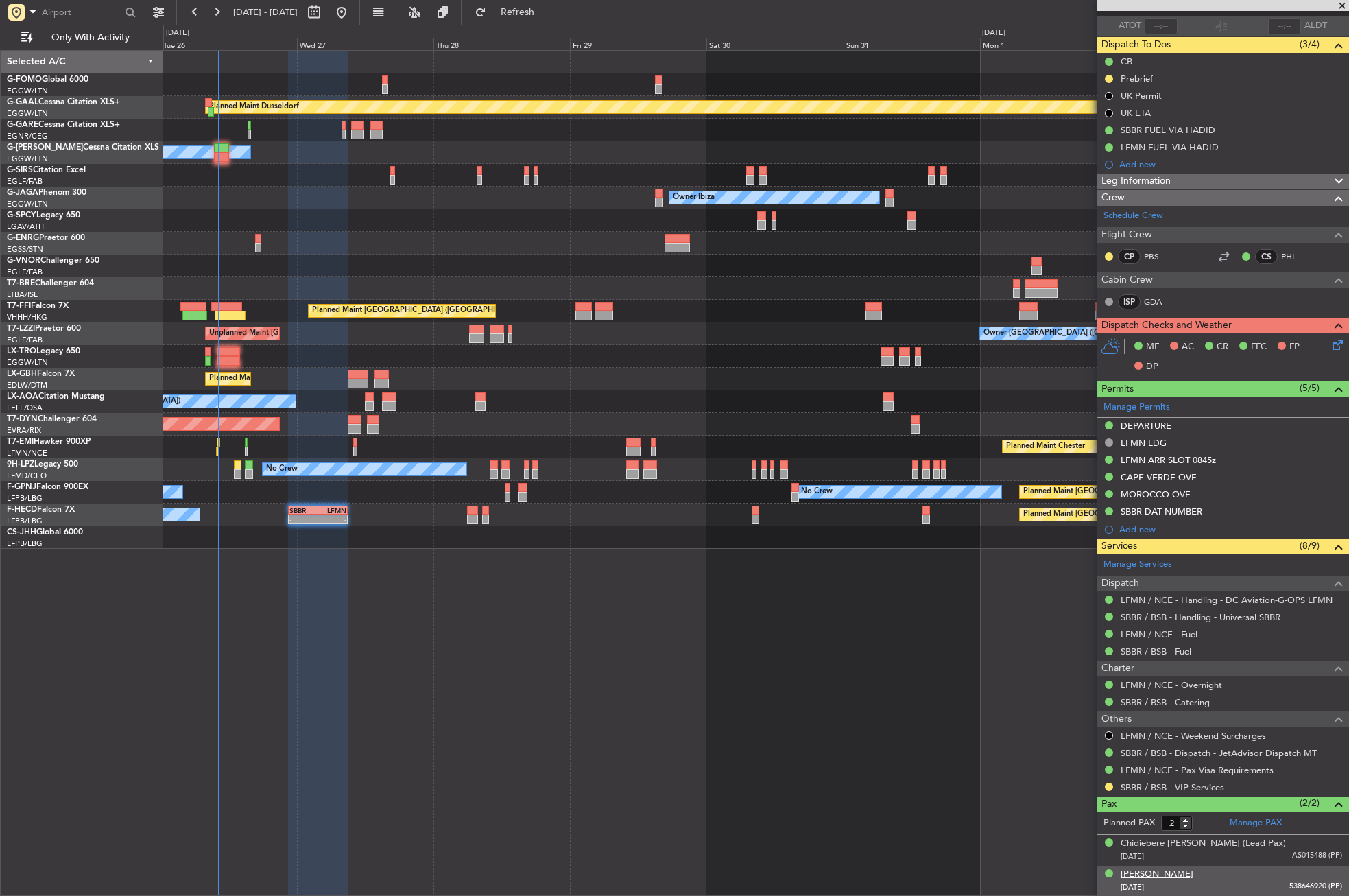
click at [1166, 870] on div "Adebayo Olawale Edun" at bounding box center [1157, 875] width 73 height 14
click at [1156, 834] on li "Chidiebere Emmanuel Ajaere (Lead Pax) 28/06/1987 AS015488 (PP)" at bounding box center [1223, 850] width 252 height 31
click at [1149, 841] on div "Chidiebere Emmanuel Ajaere (Lead Pax)" at bounding box center [1203, 844] width 165 height 14
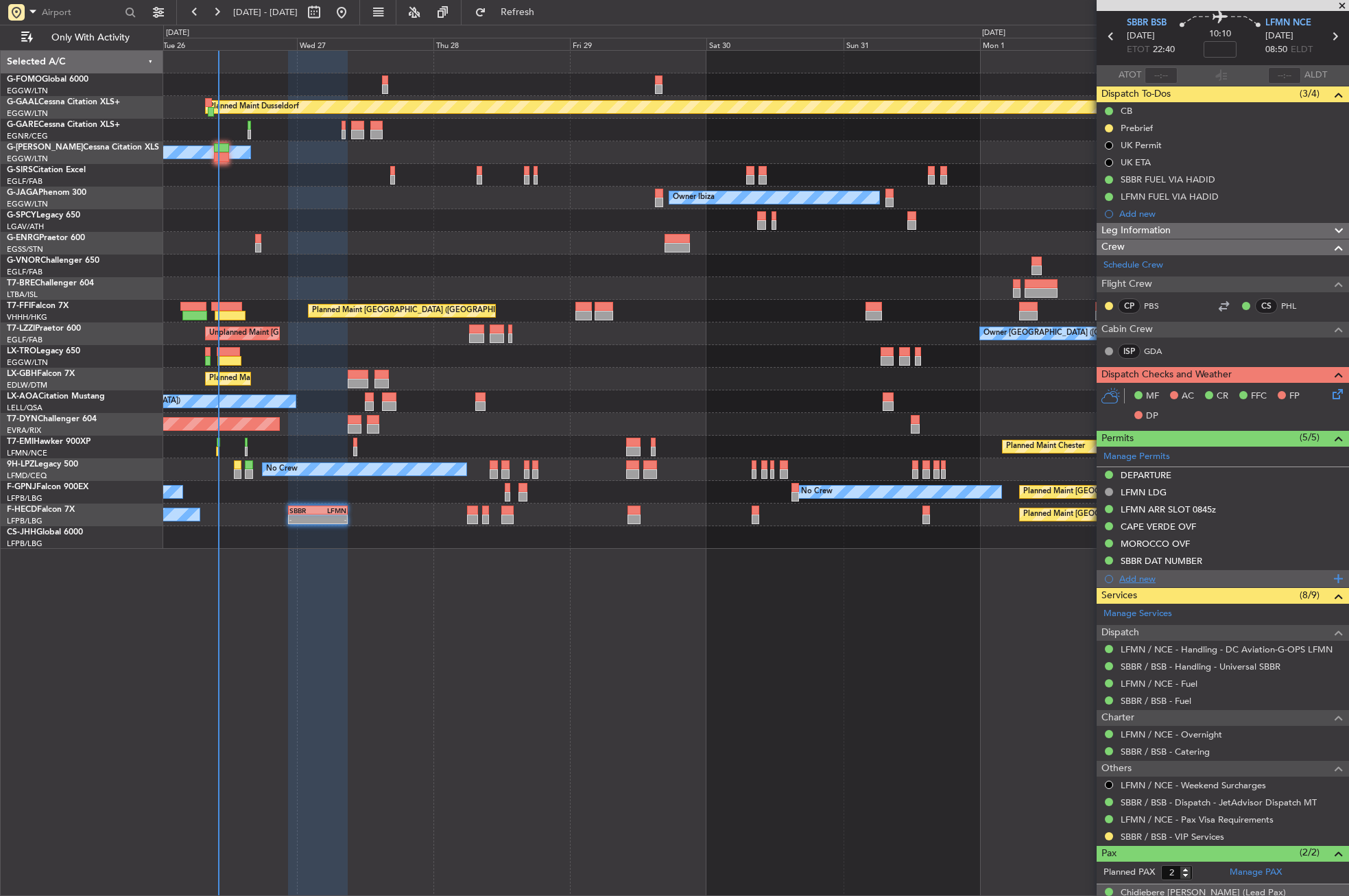
scroll to position [131, 0]
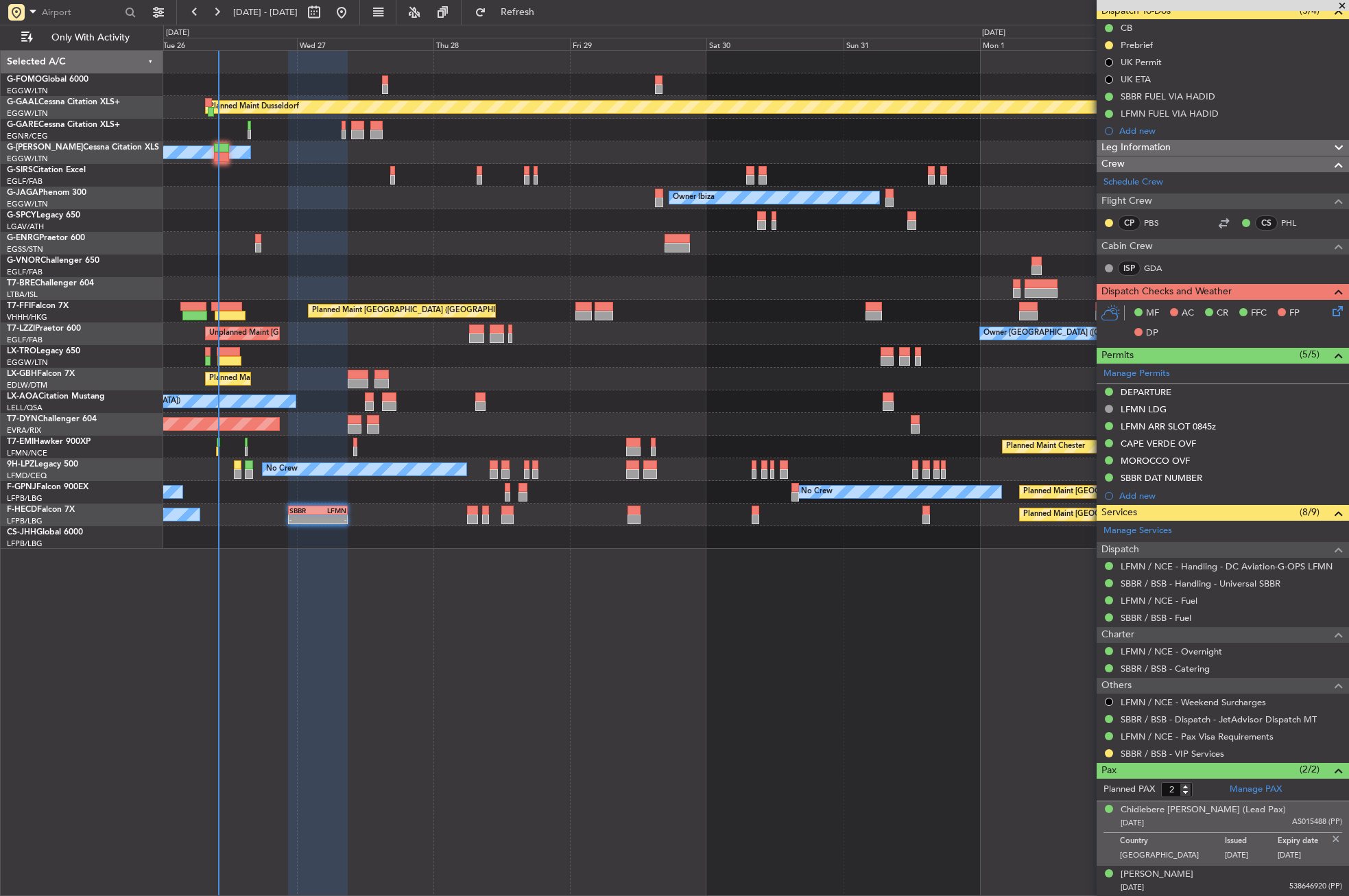
click at [984, 715] on div "Planned Maint Dusseldorf Owner Unplanned Maint Oxford (Kidlington) Owner Ibiza …" at bounding box center [756, 473] width 1186 height 846
click at [1330, 833] on img at bounding box center [1336, 839] width 12 height 12
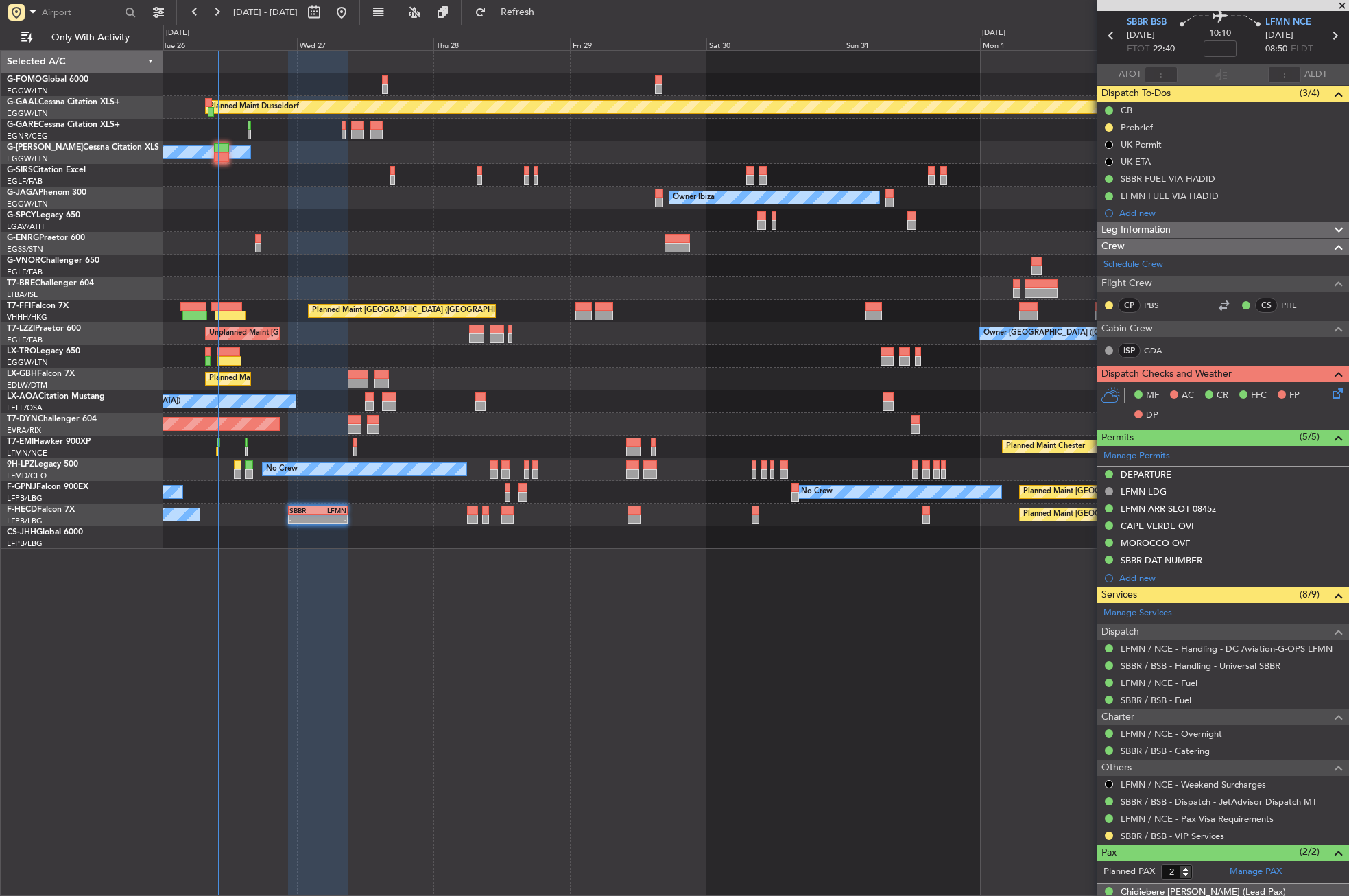
scroll to position [0, 0]
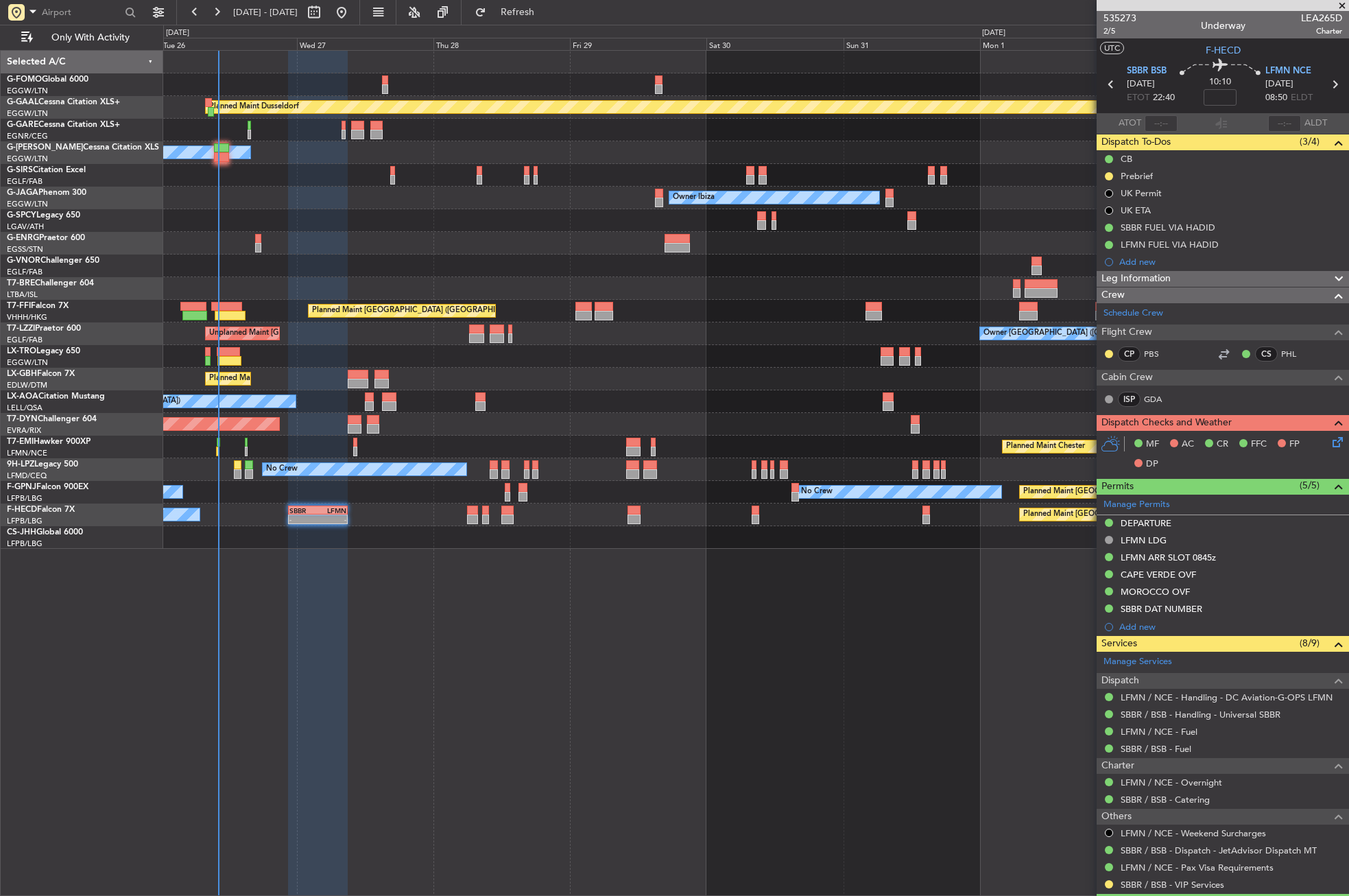
click at [1133, 277] on span "Leg Information" at bounding box center [1135, 278] width 69 height 16
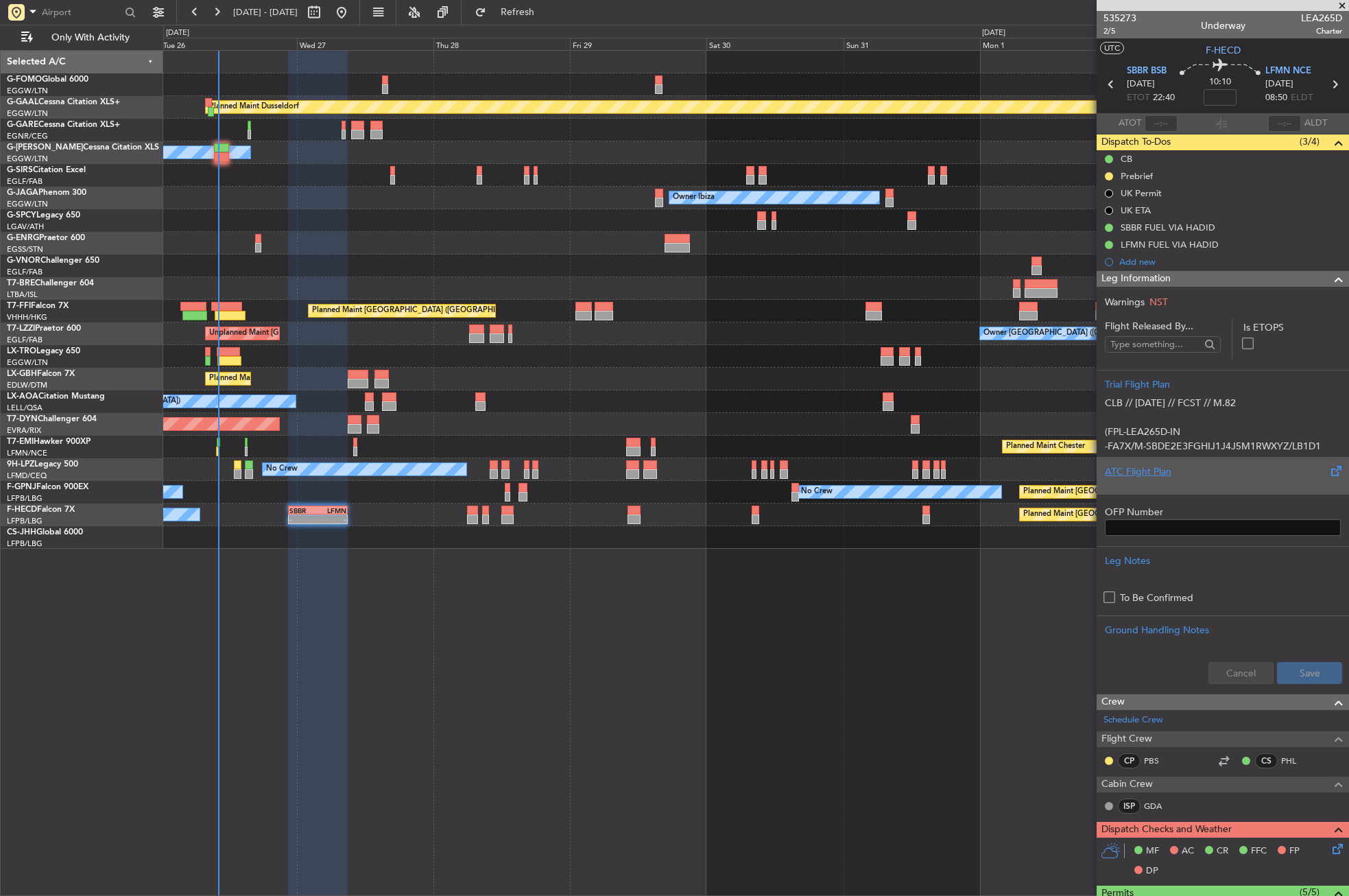
click at [1140, 485] on div at bounding box center [1223, 483] width 236 height 8
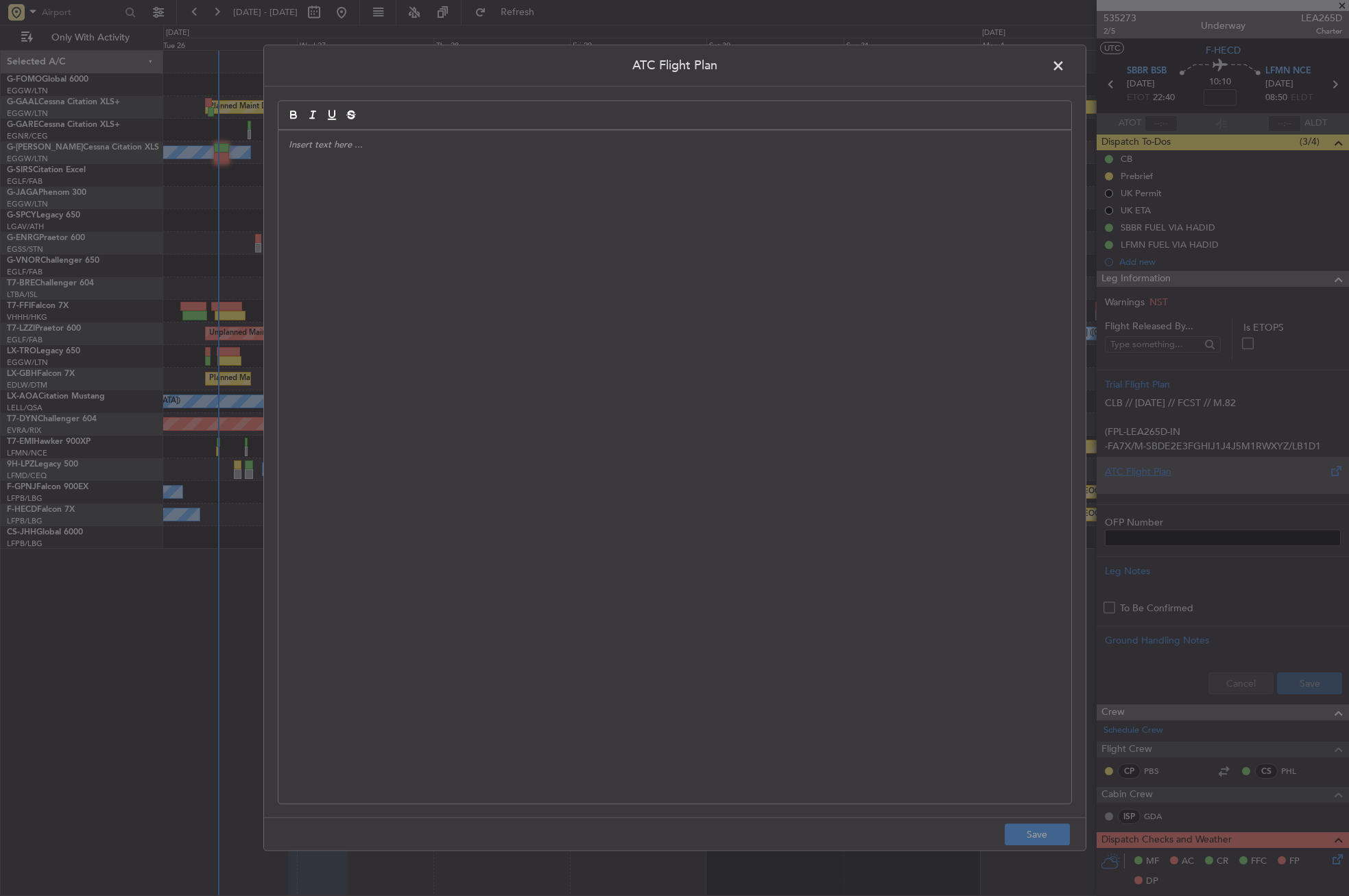
click at [512, 329] on div at bounding box center [674, 466] width 793 height 673
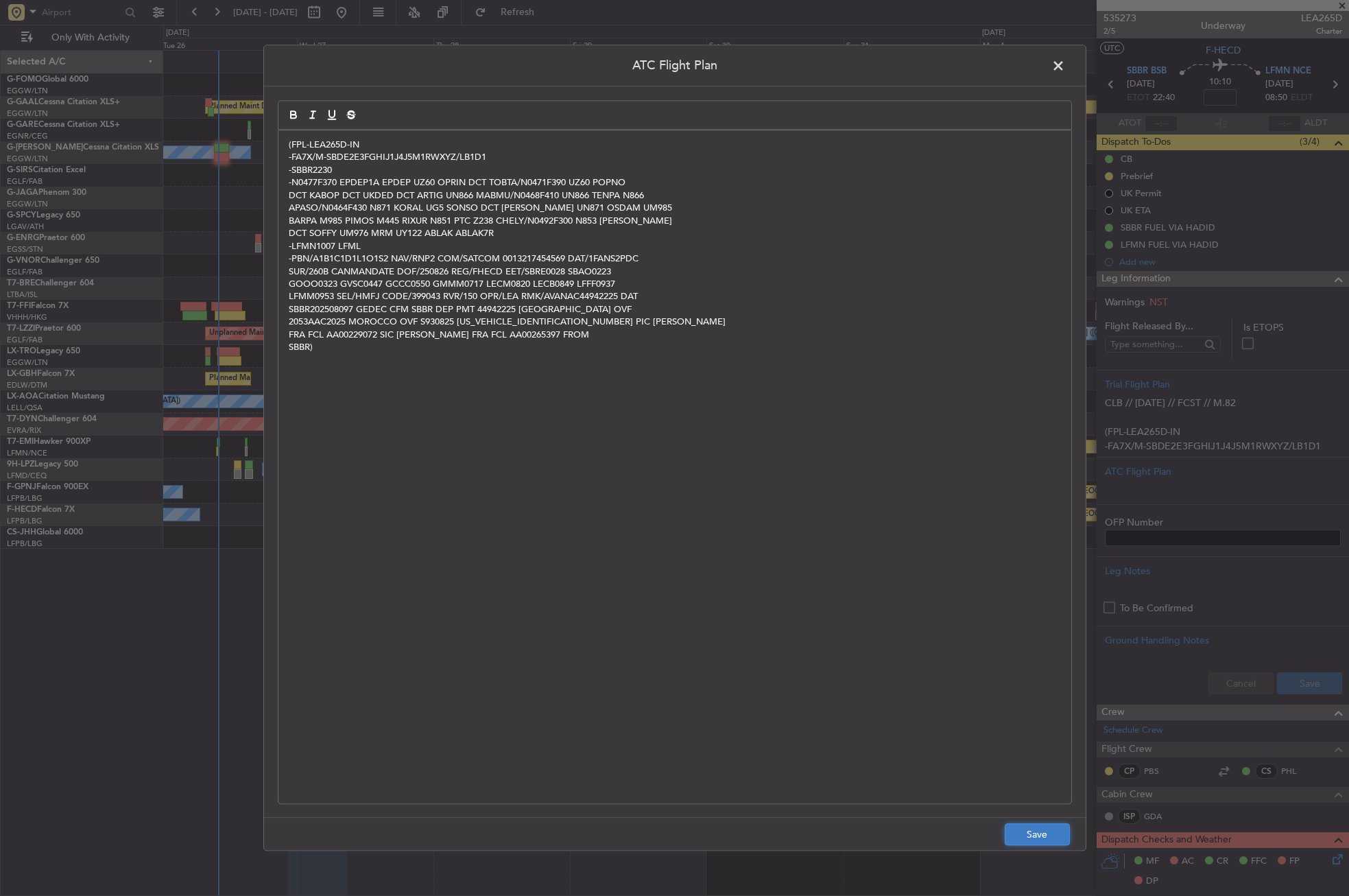
click at [1019, 833] on button "Save" at bounding box center [1037, 834] width 65 height 22
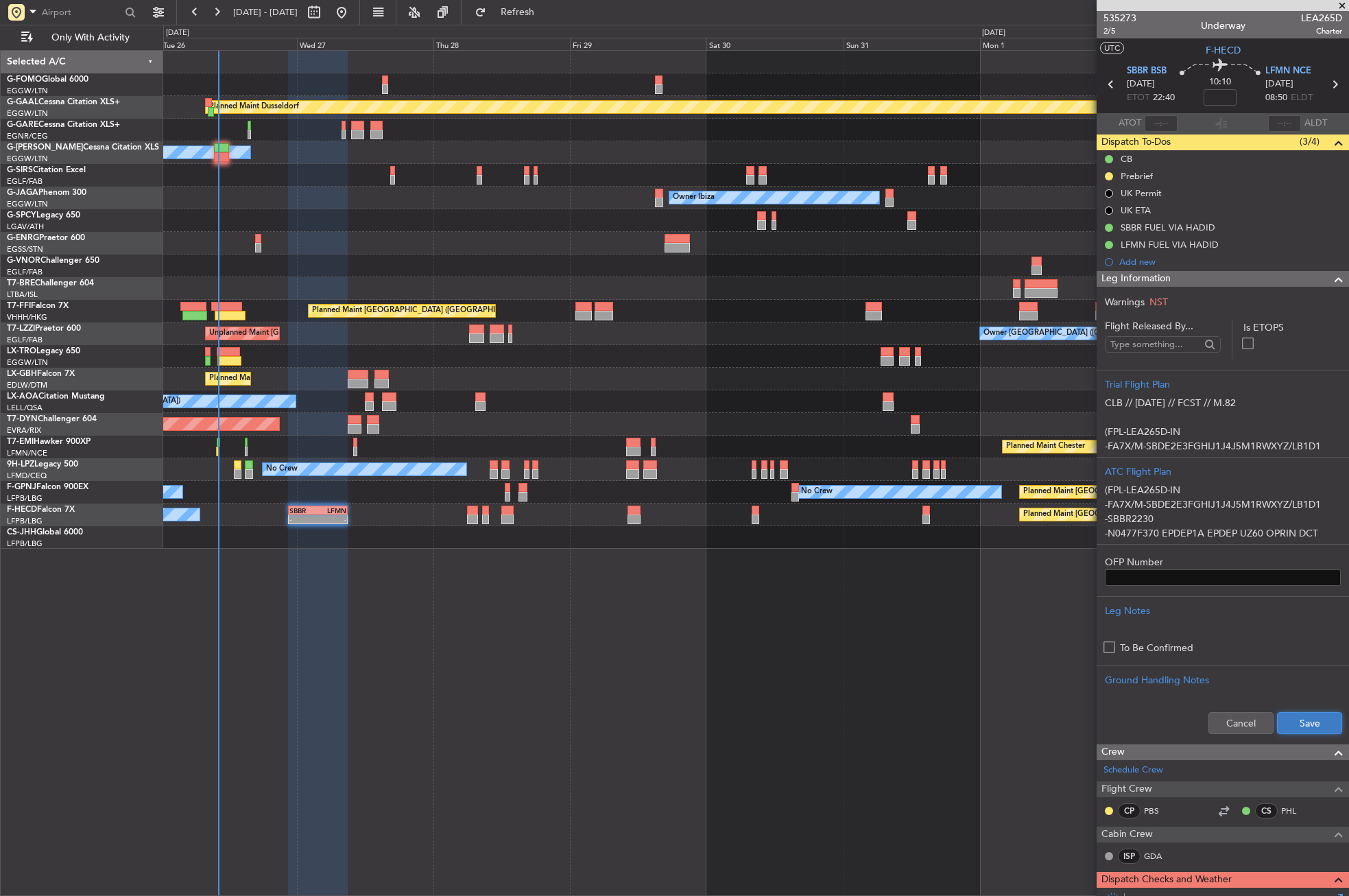
click at [1323, 715] on button "Save" at bounding box center [1309, 723] width 65 height 22
click at [1211, 723] on div "Cancel Save" at bounding box center [1223, 723] width 252 height 41
click at [1156, 274] on span "Leg Information" at bounding box center [1135, 278] width 69 height 16
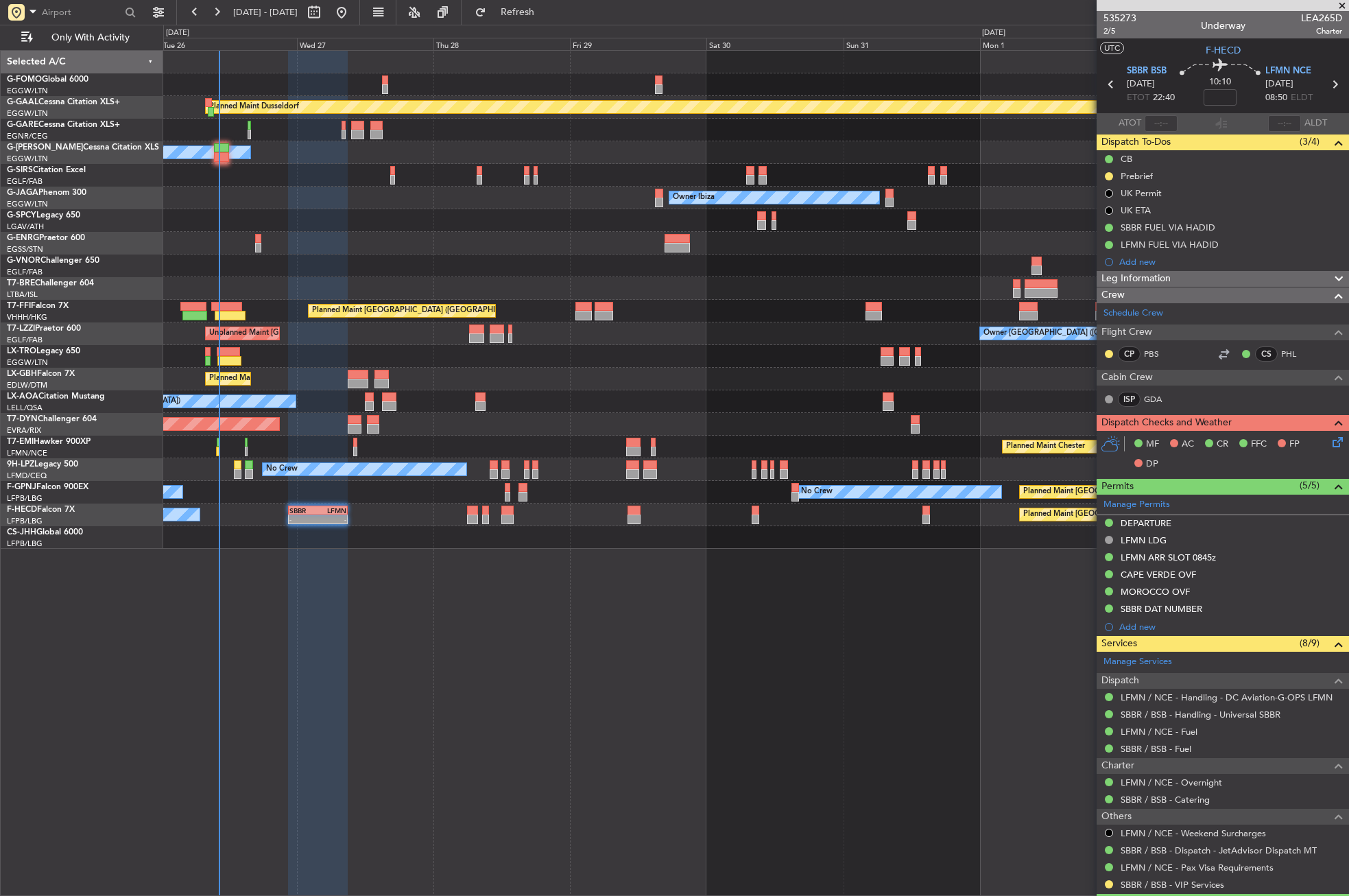
click at [413, 657] on div "Planned Maint Dusseldorf Owner Unplanned Maint Oxford (Kidlington) Owner Ibiza …" at bounding box center [756, 473] width 1186 height 846
click at [378, 679] on div "Planned Maint Dusseldorf Owner Unplanned Maint Oxford (Kidlington) Owner Ibiza …" at bounding box center [756, 473] width 1186 height 846
click at [1330, 444] on icon at bounding box center [1335, 439] width 11 height 11
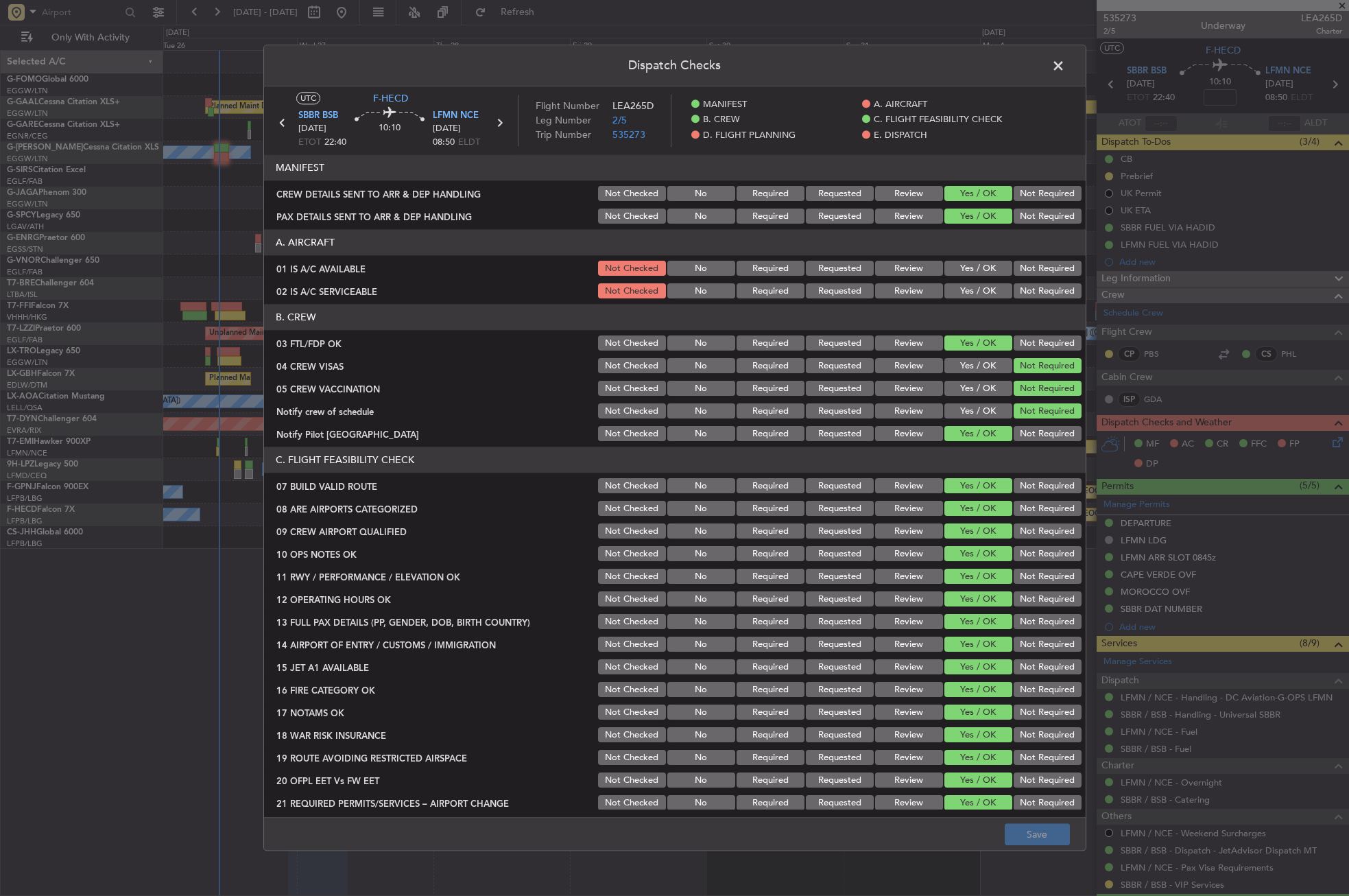
click at [948, 266] on button "Yes / OK" at bounding box center [978, 269] width 68 height 15
click at [960, 291] on button "Yes / OK" at bounding box center [978, 292] width 68 height 15
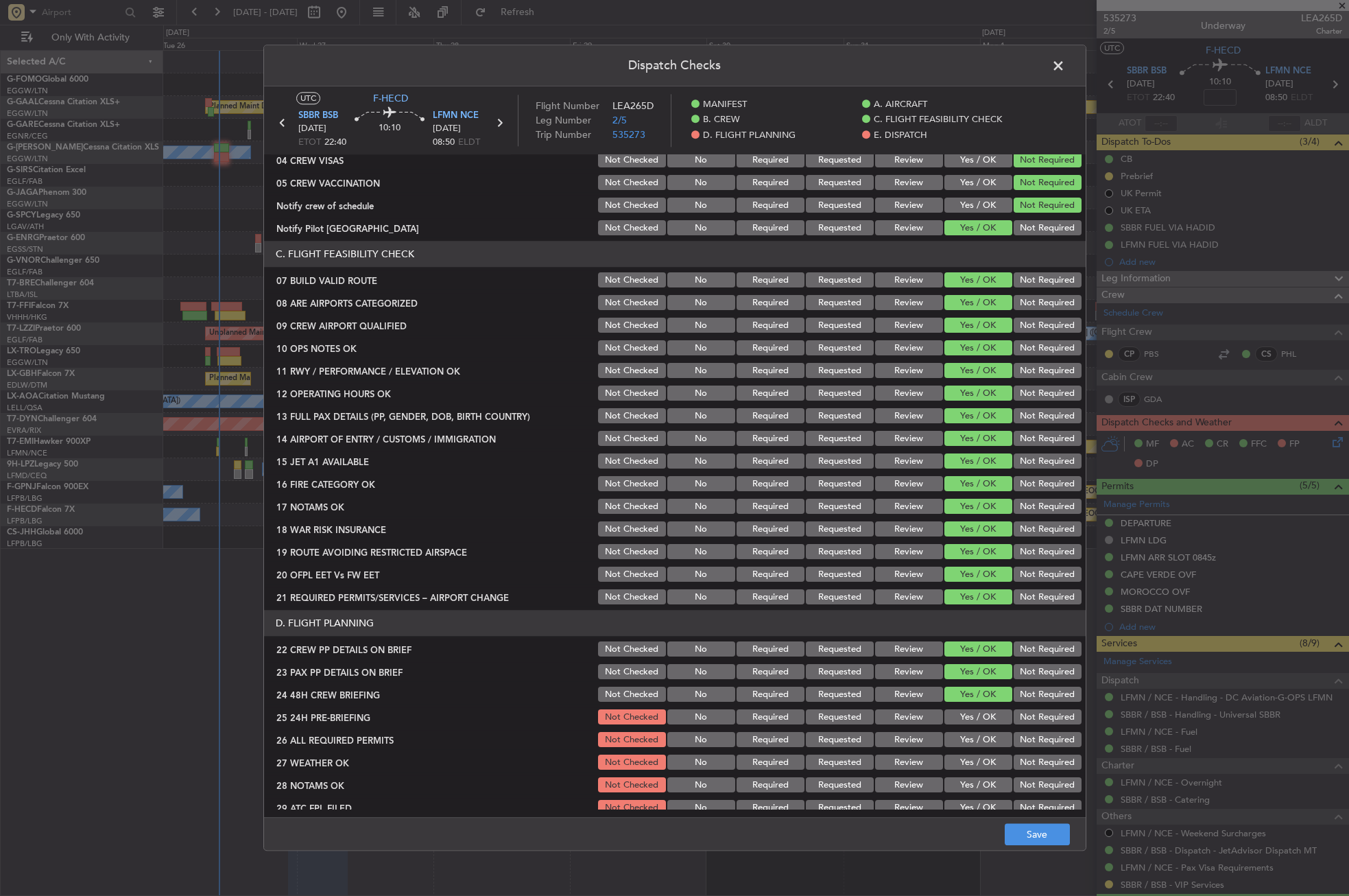
scroll to position [343, 0]
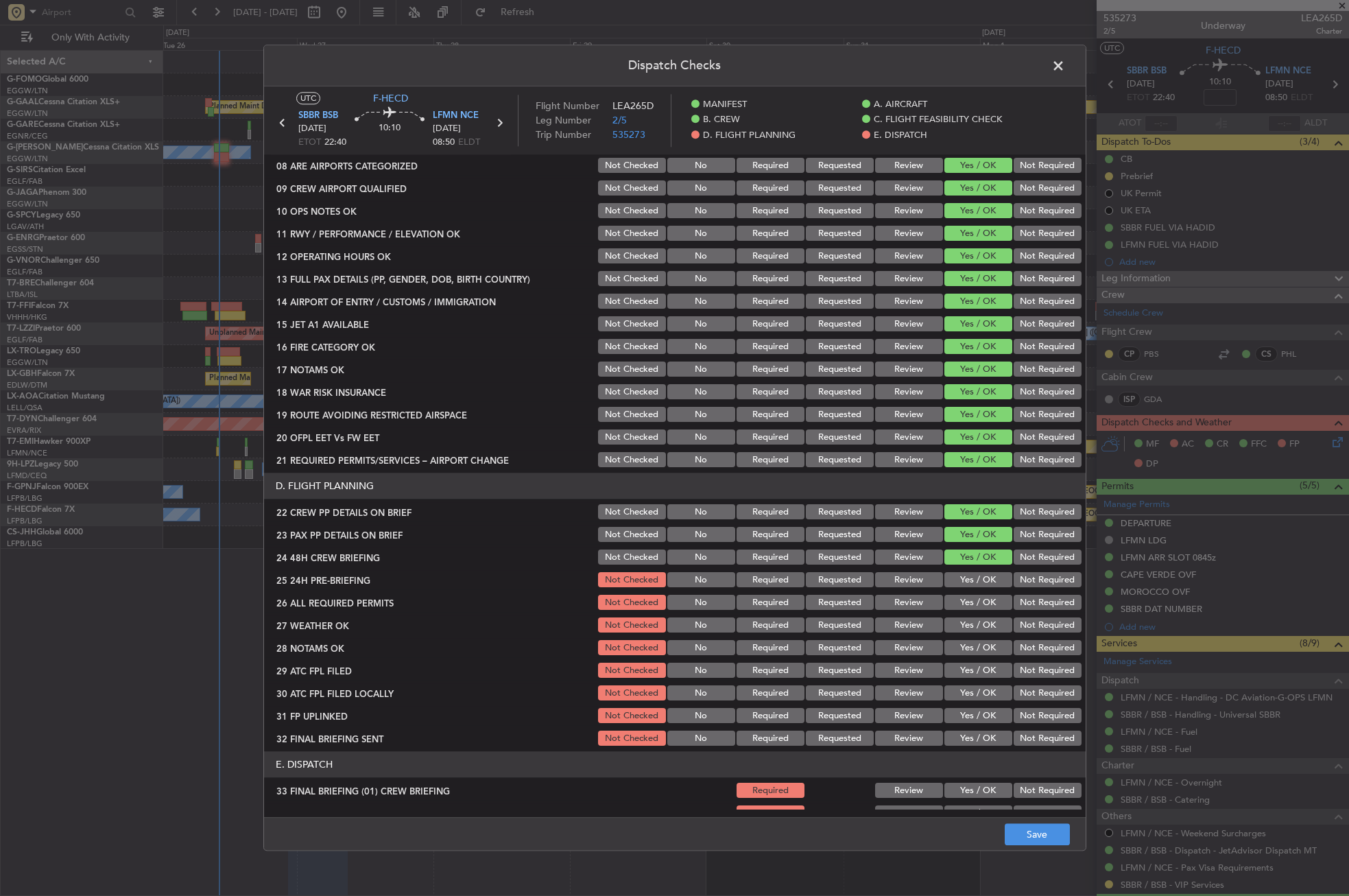
click at [1021, 578] on button "Not Required" at bounding box center [1047, 581] width 68 height 15
click at [972, 606] on button "Yes / OK" at bounding box center [978, 603] width 68 height 15
click at [972, 621] on button "Yes / OK" at bounding box center [978, 625] width 68 height 15
click at [901, 633] on div "Review" at bounding box center [907, 625] width 69 height 19
click at [899, 626] on button "Review" at bounding box center [908, 625] width 68 height 15
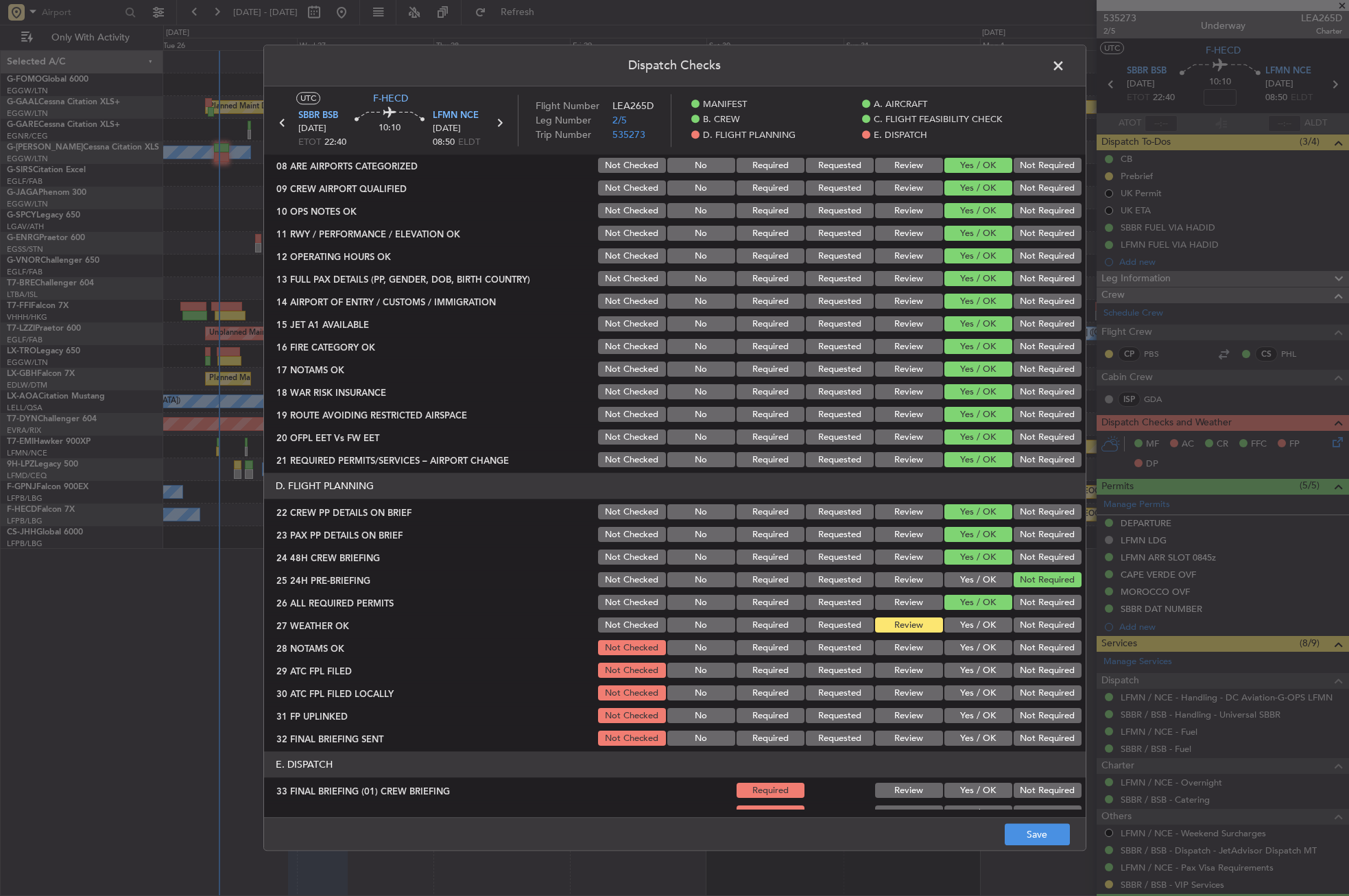
click at [903, 643] on button "Review" at bounding box center [908, 648] width 68 height 15
drag, startPoint x: 960, startPoint y: 667, endPoint x: 959, endPoint y: 677, distance: 10.0
click at [961, 667] on button "Yes / OK" at bounding box center [978, 671] width 68 height 15
click at [958, 696] on button "Yes / OK" at bounding box center [978, 693] width 68 height 15
click at [966, 708] on button "Yes / OK" at bounding box center [978, 716] width 68 height 15
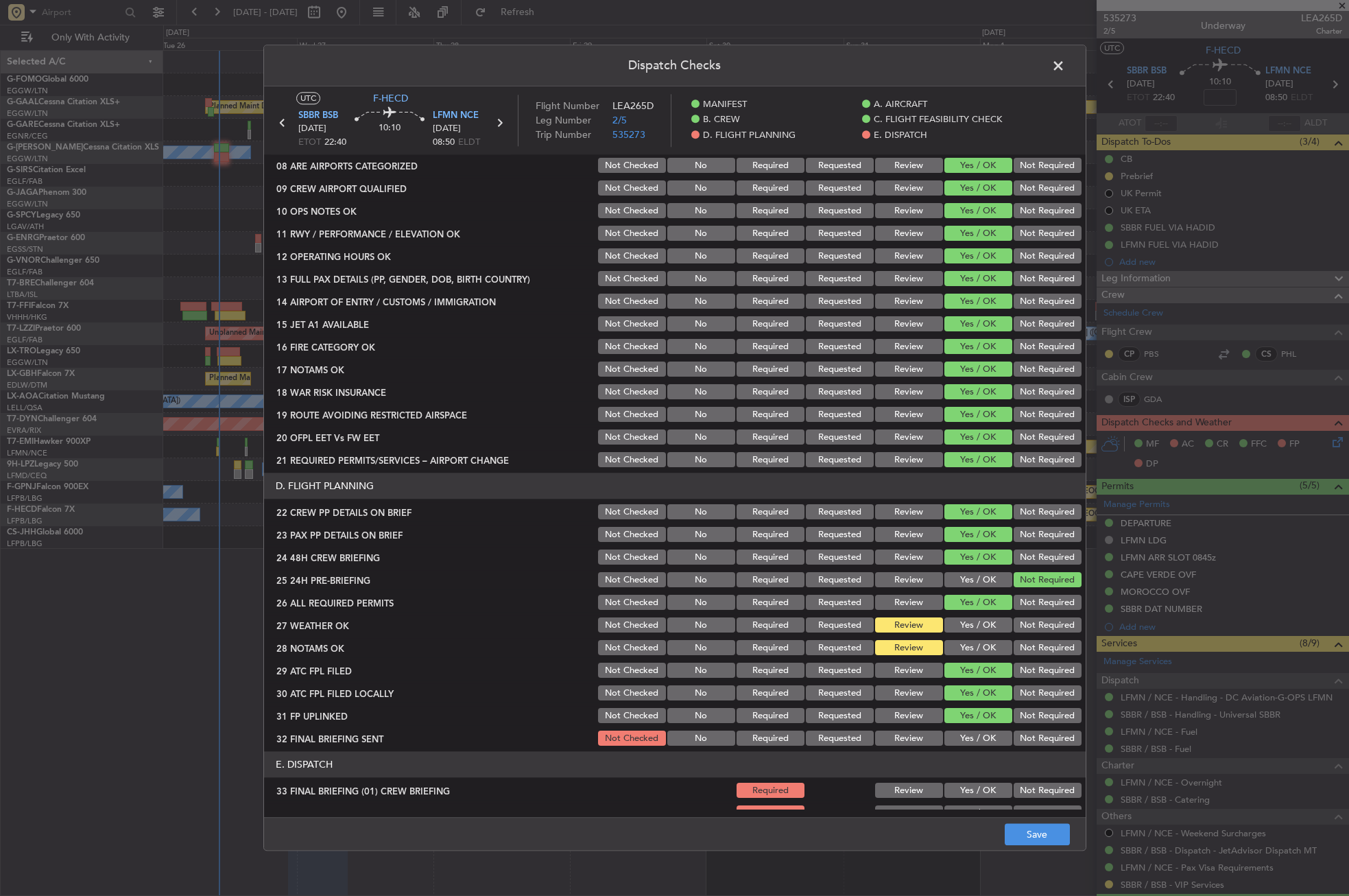
click at [1030, 740] on button "Not Required" at bounding box center [1047, 739] width 68 height 15
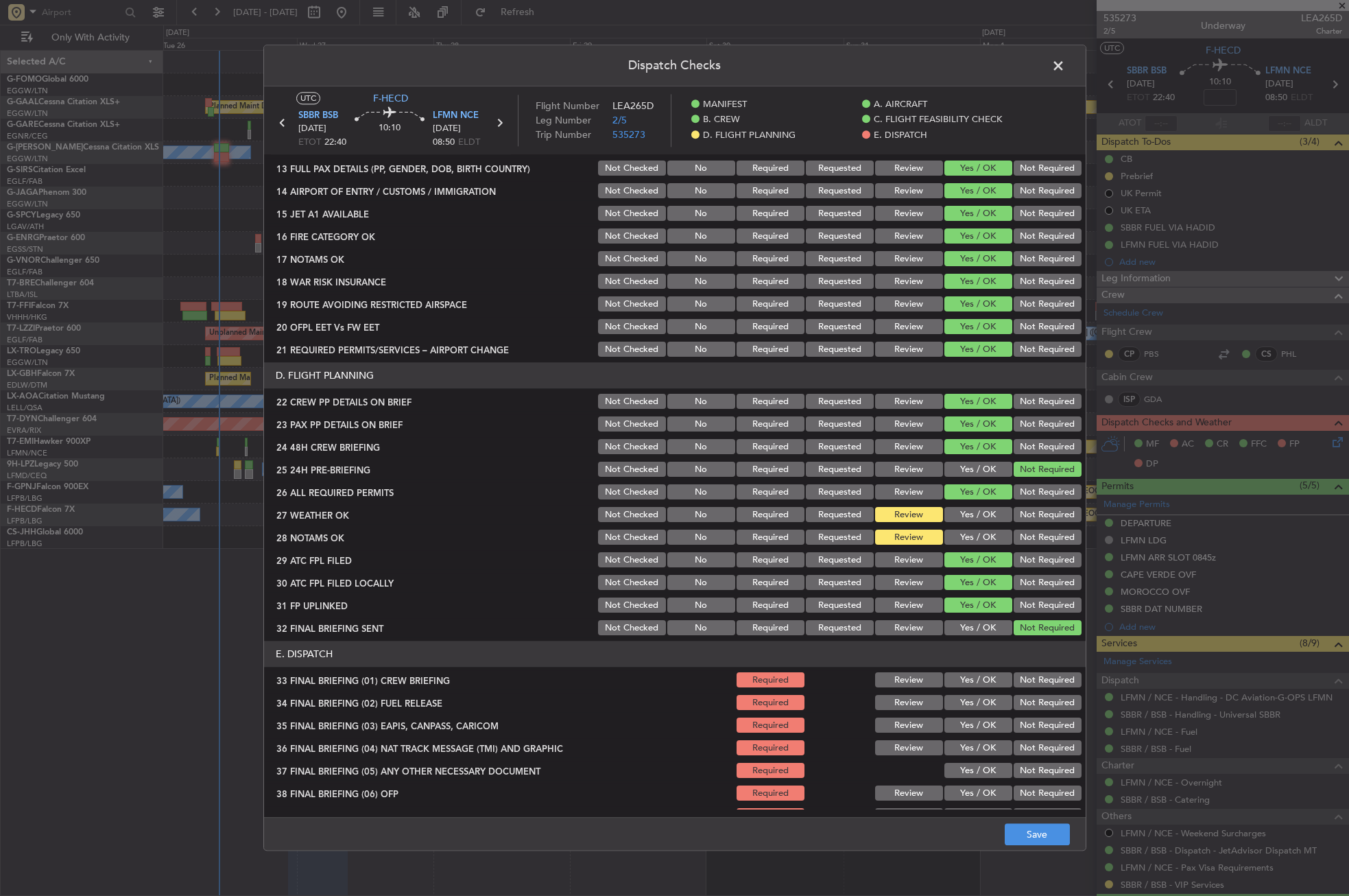
scroll to position [587, 0]
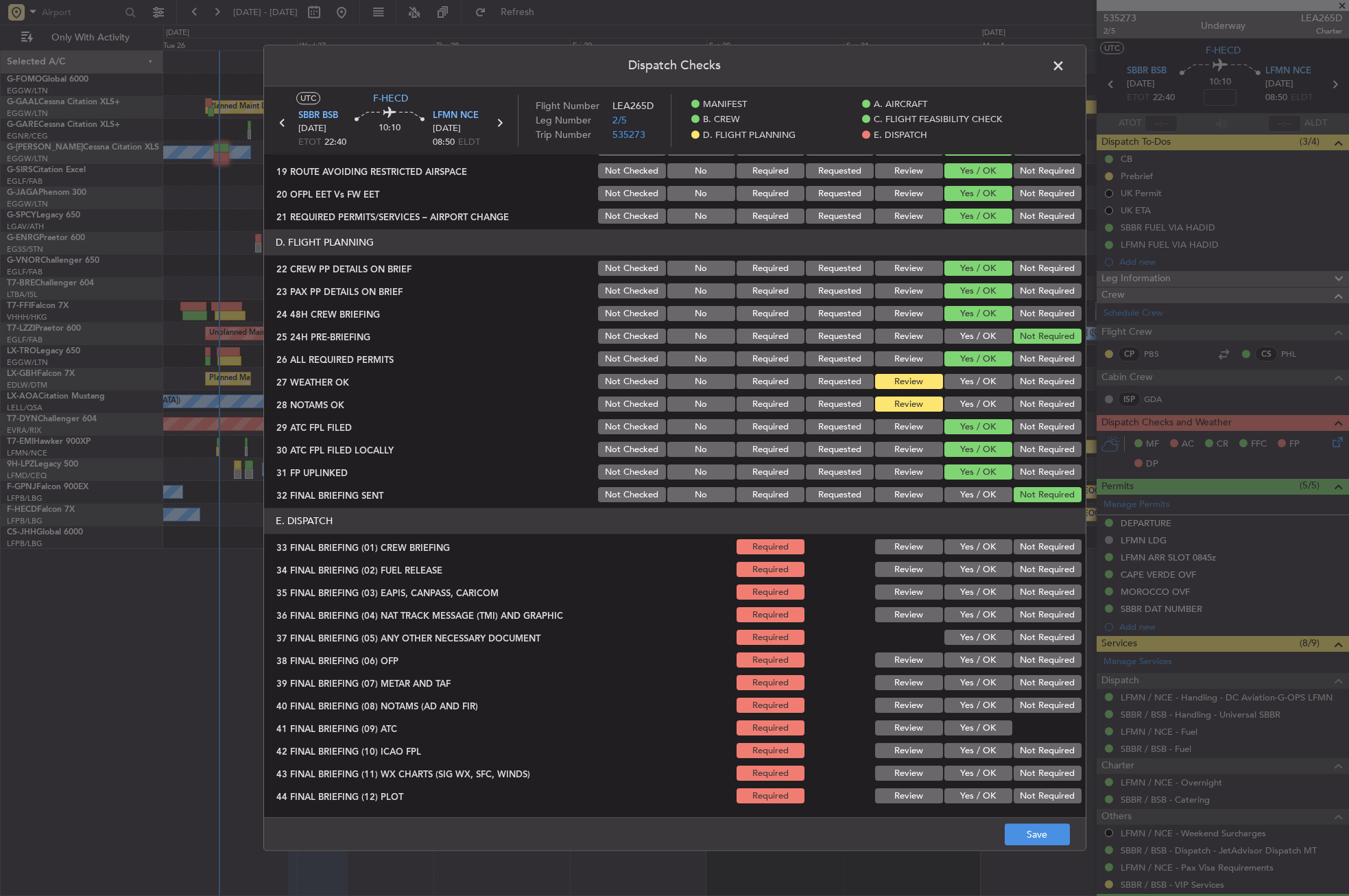
click at [952, 546] on button "Yes / OK" at bounding box center [978, 547] width 68 height 15
click at [957, 570] on button "Yes / OK" at bounding box center [978, 570] width 68 height 15
click at [1018, 597] on button "Not Required" at bounding box center [1047, 593] width 68 height 15
click at [1015, 608] on button "Not Required" at bounding box center [1047, 616] width 68 height 15
click at [976, 637] on button "Yes / OK" at bounding box center [978, 638] width 68 height 15
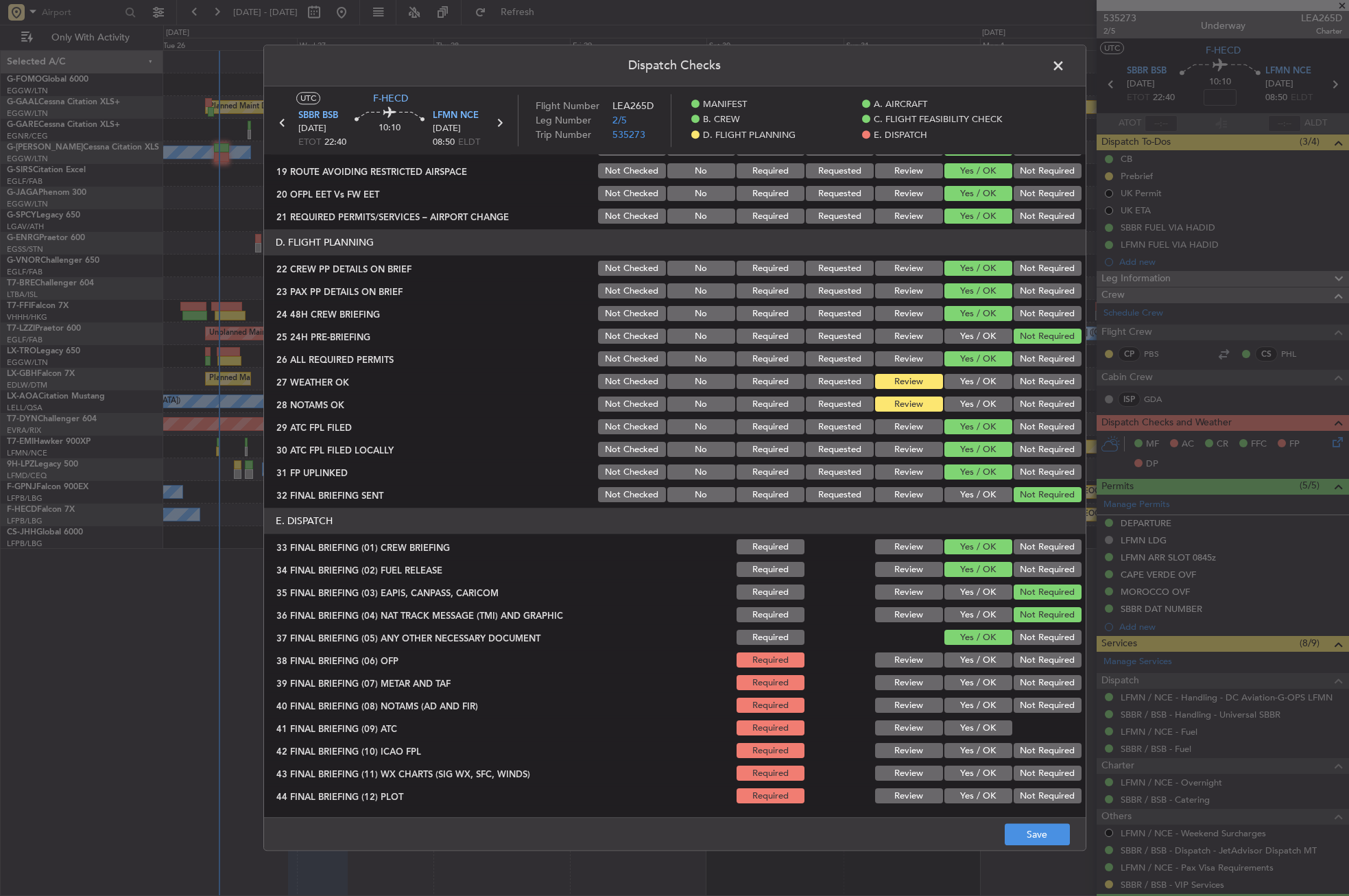
click at [973, 657] on button "Yes / OK" at bounding box center [978, 660] width 68 height 15
click at [966, 685] on button "Yes / OK" at bounding box center [978, 683] width 68 height 15
click at [965, 701] on button "Yes / OK" at bounding box center [978, 706] width 68 height 15
click at [965, 722] on button "Yes / OK" at bounding box center [978, 728] width 68 height 15
click at [969, 749] on button "Yes / OK" at bounding box center [978, 751] width 68 height 15
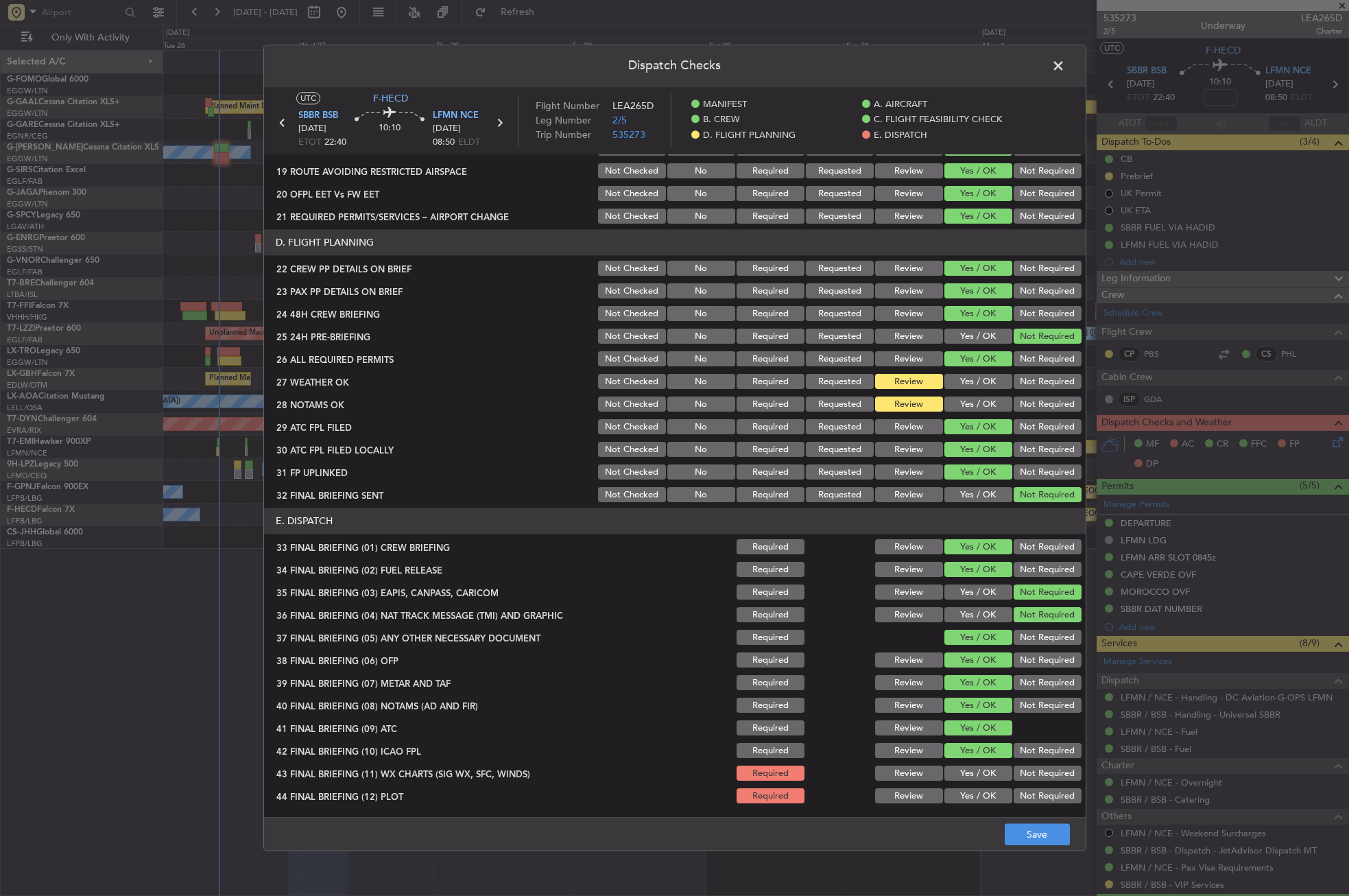
click at [972, 764] on div "Yes / OK" at bounding box center [977, 773] width 69 height 19
click at [970, 771] on button "Yes / OK" at bounding box center [978, 774] width 68 height 15
click at [1031, 799] on button "Not Required" at bounding box center [1047, 796] width 68 height 15
click at [1046, 839] on button "Save" at bounding box center [1037, 834] width 65 height 22
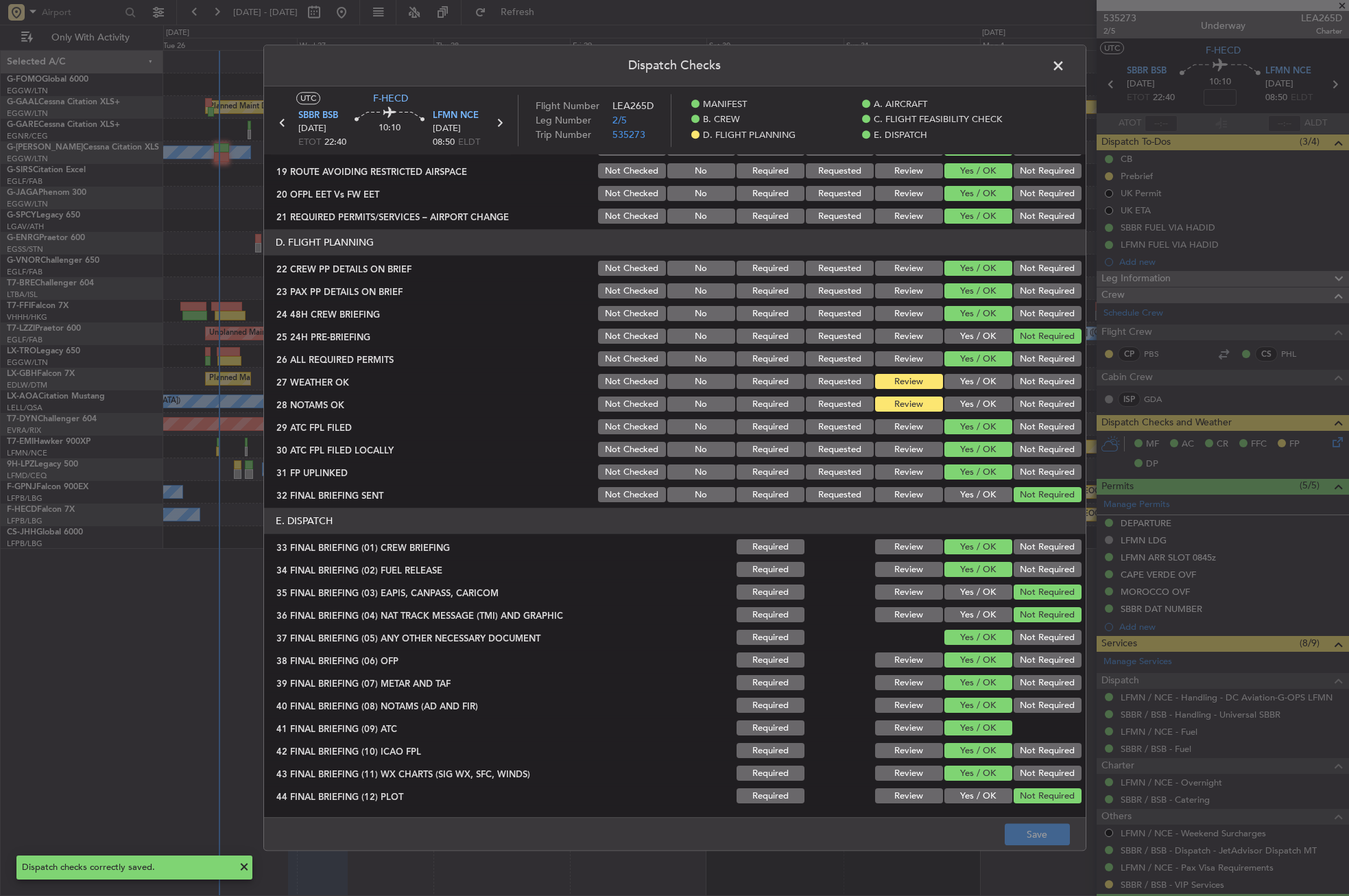
click at [1065, 74] on span at bounding box center [1065, 69] width 0 height 27
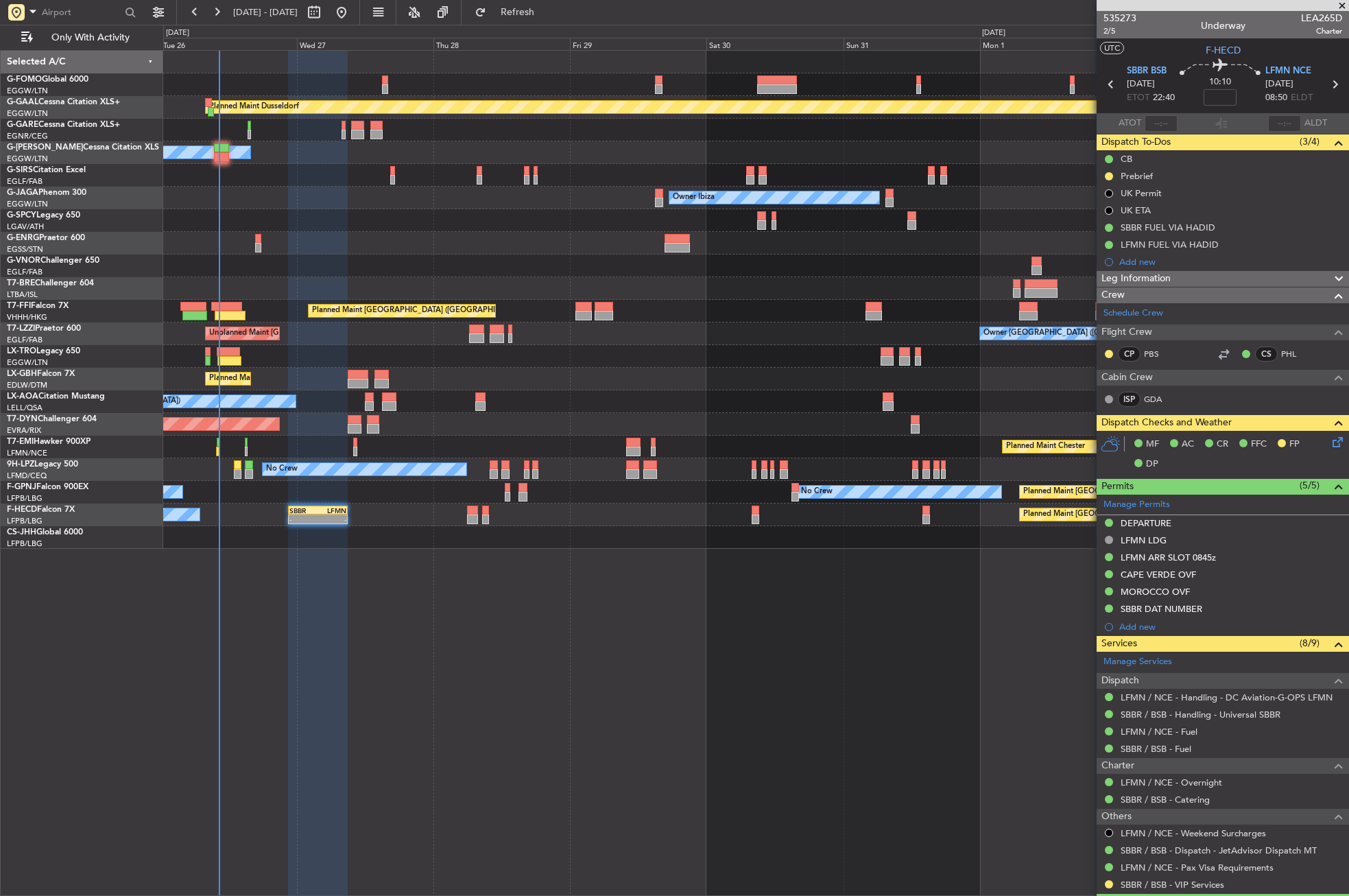
click at [415, 248] on div at bounding box center [755, 243] width 1185 height 23
click at [551, 4] on button "Refresh" at bounding box center [509, 12] width 82 height 22
click at [422, 271] on div at bounding box center [755, 266] width 1185 height 23
click at [1153, 65] on span "SBBR BSB" at bounding box center [1147, 71] width 40 height 14
click at [410, 619] on div "Planned Maint Dusseldorf Owner Unplanned Maint Oxford (Kidlington) Owner Ibiza …" at bounding box center [756, 473] width 1186 height 846
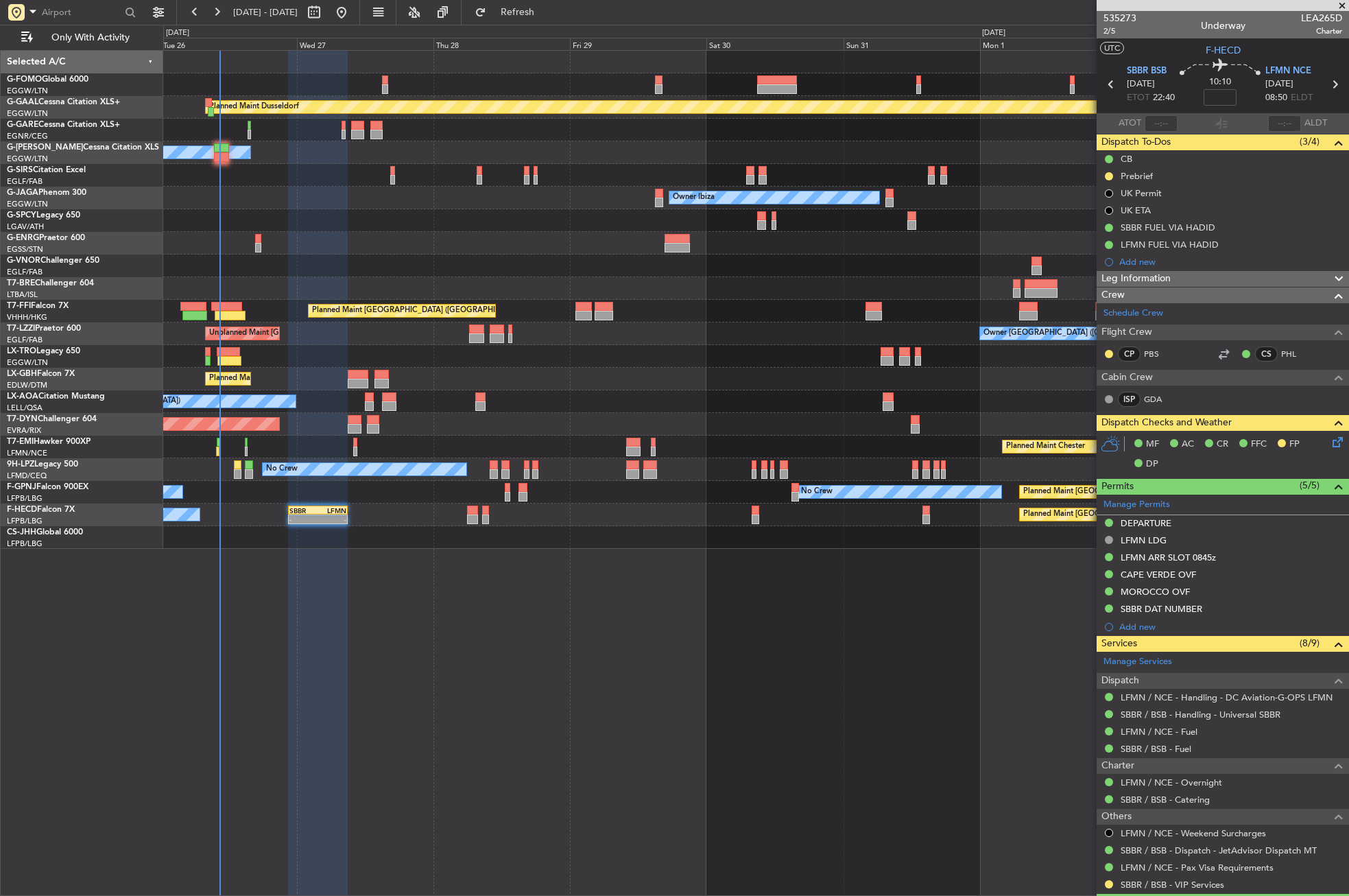
click at [407, 618] on div "Planned Maint Dusseldorf Owner Unplanned Maint Oxford (Kidlington) Owner Ibiza …" at bounding box center [756, 473] width 1186 height 846
click at [498, 664] on div "Planned Maint Dusseldorf Owner Unplanned Maint Oxford (Kidlington) Owner Ibiza …" at bounding box center [756, 473] width 1186 height 846
click at [352, 703] on div "Planned Maint Dusseldorf Owner Unplanned Maint Oxford (Kidlington) Owner Ibiza …" at bounding box center [756, 473] width 1186 height 846
click at [356, 705] on div "Planned Maint Dusseldorf Owner Unplanned Maint Oxford (Kidlington) Owner Ibiza …" at bounding box center [756, 473] width 1186 height 846
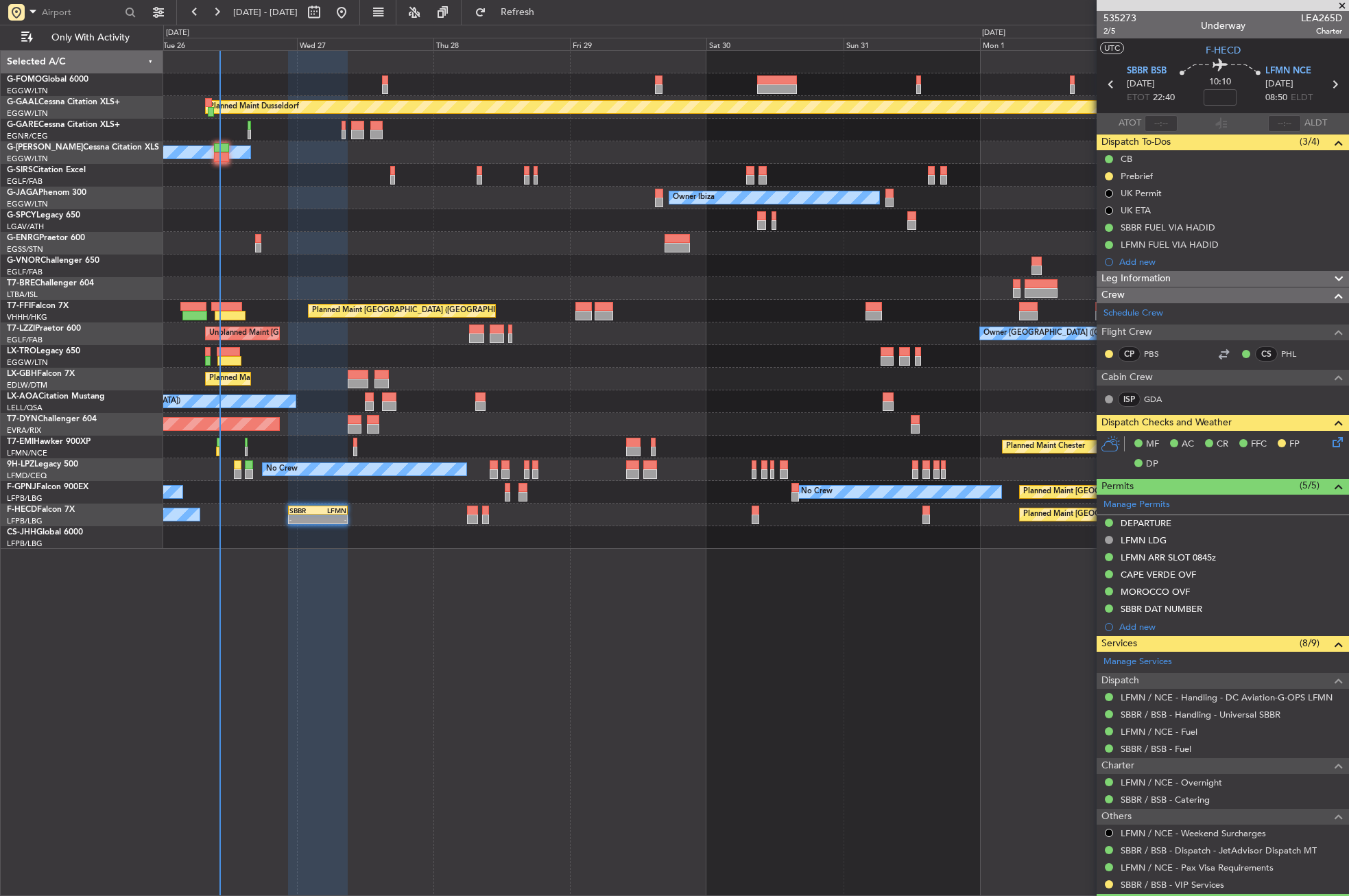
click at [378, 616] on div "Planned Maint Dusseldorf Owner Unplanned Maint Oxford (Kidlington) Owner Ibiza …" at bounding box center [756, 473] width 1186 height 846
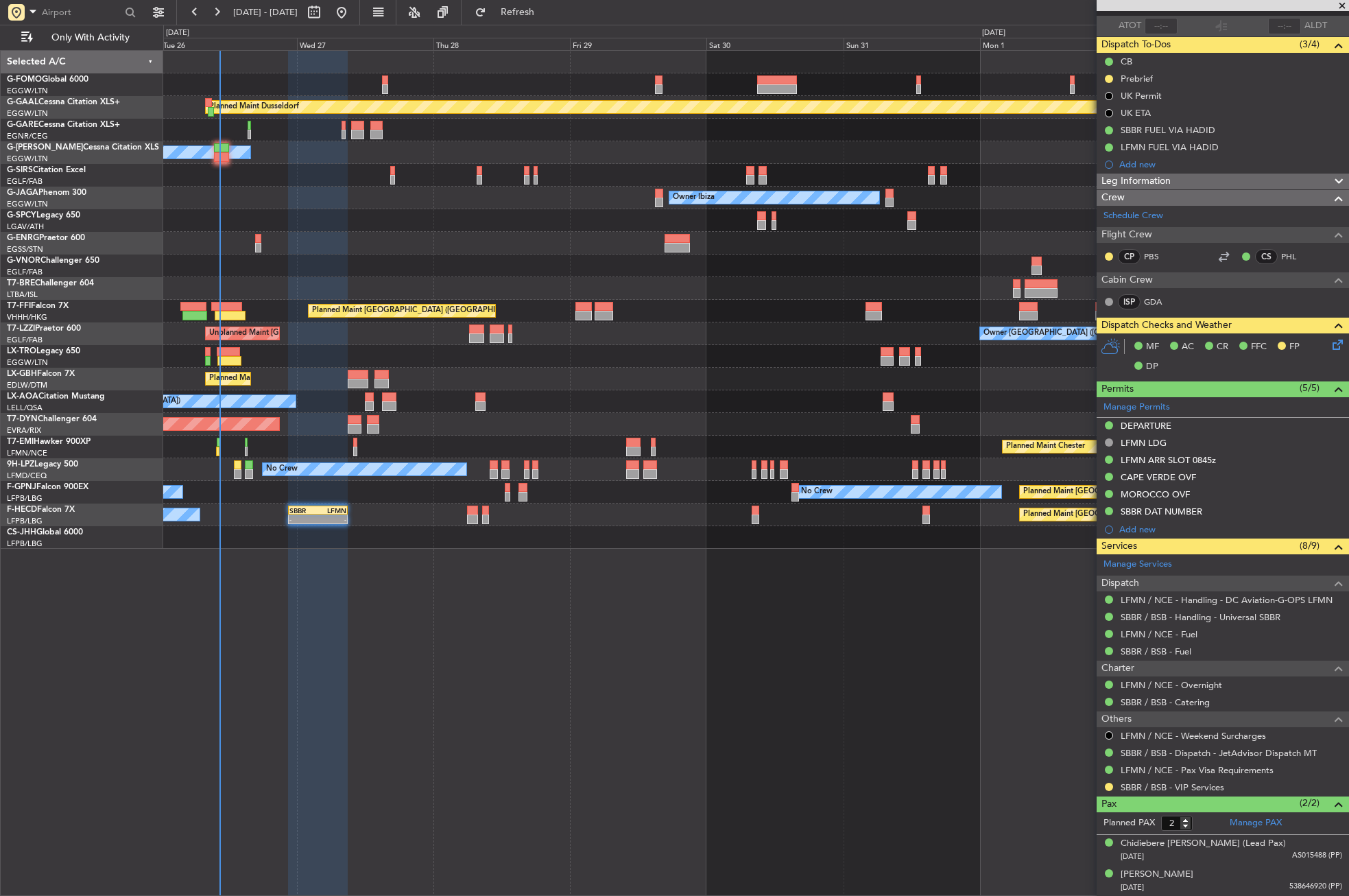
click at [470, 720] on div "Planned Maint Dusseldorf Owner Unplanned Maint Oxford (Kidlington) Owner Ibiza …" at bounding box center [756, 473] width 1186 height 846
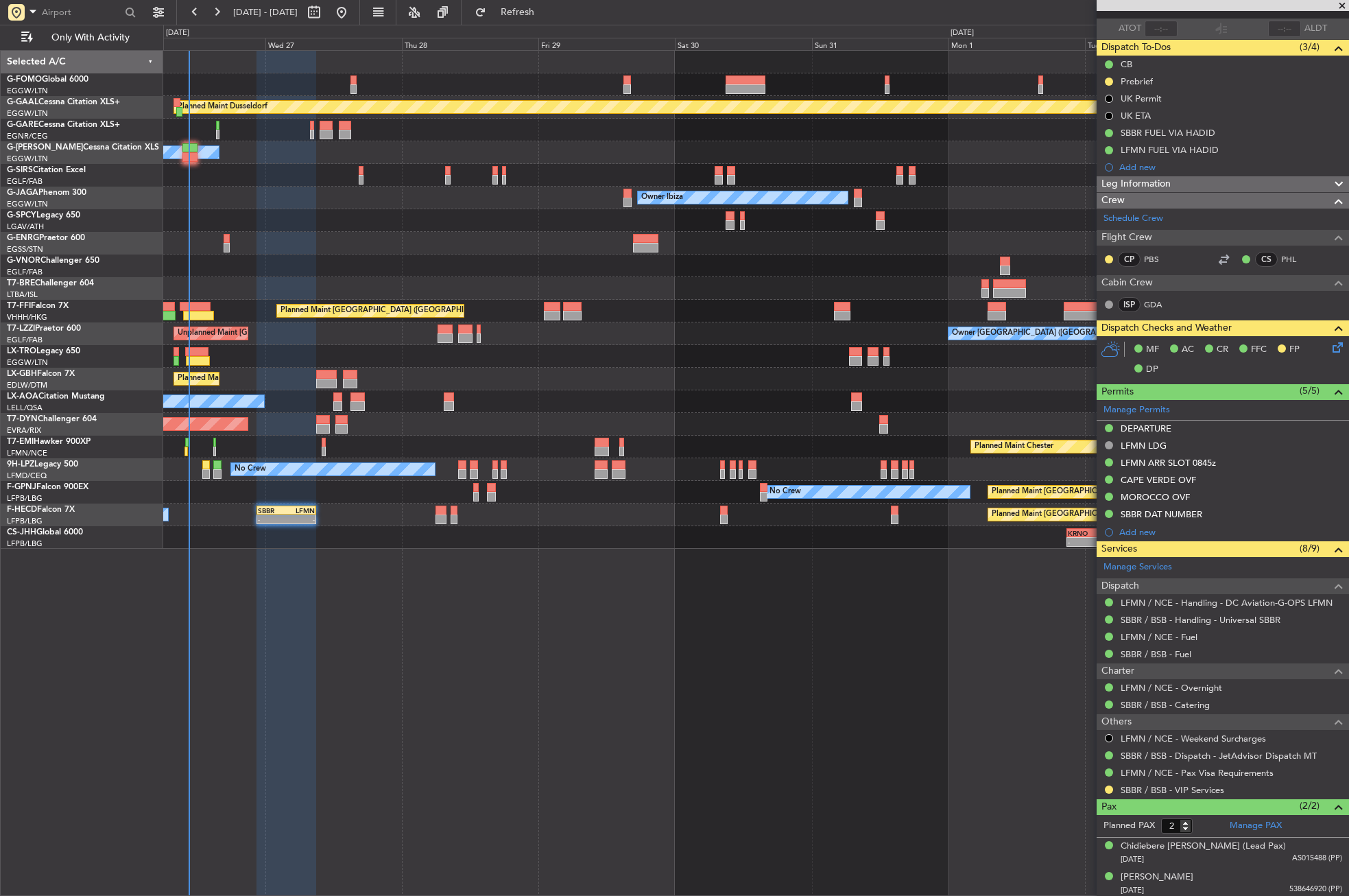
click at [439, 607] on div "Planned Maint Dusseldorf Owner Unplanned Maint Oxford (Kidlington) Planned Main…" at bounding box center [756, 473] width 1186 height 846
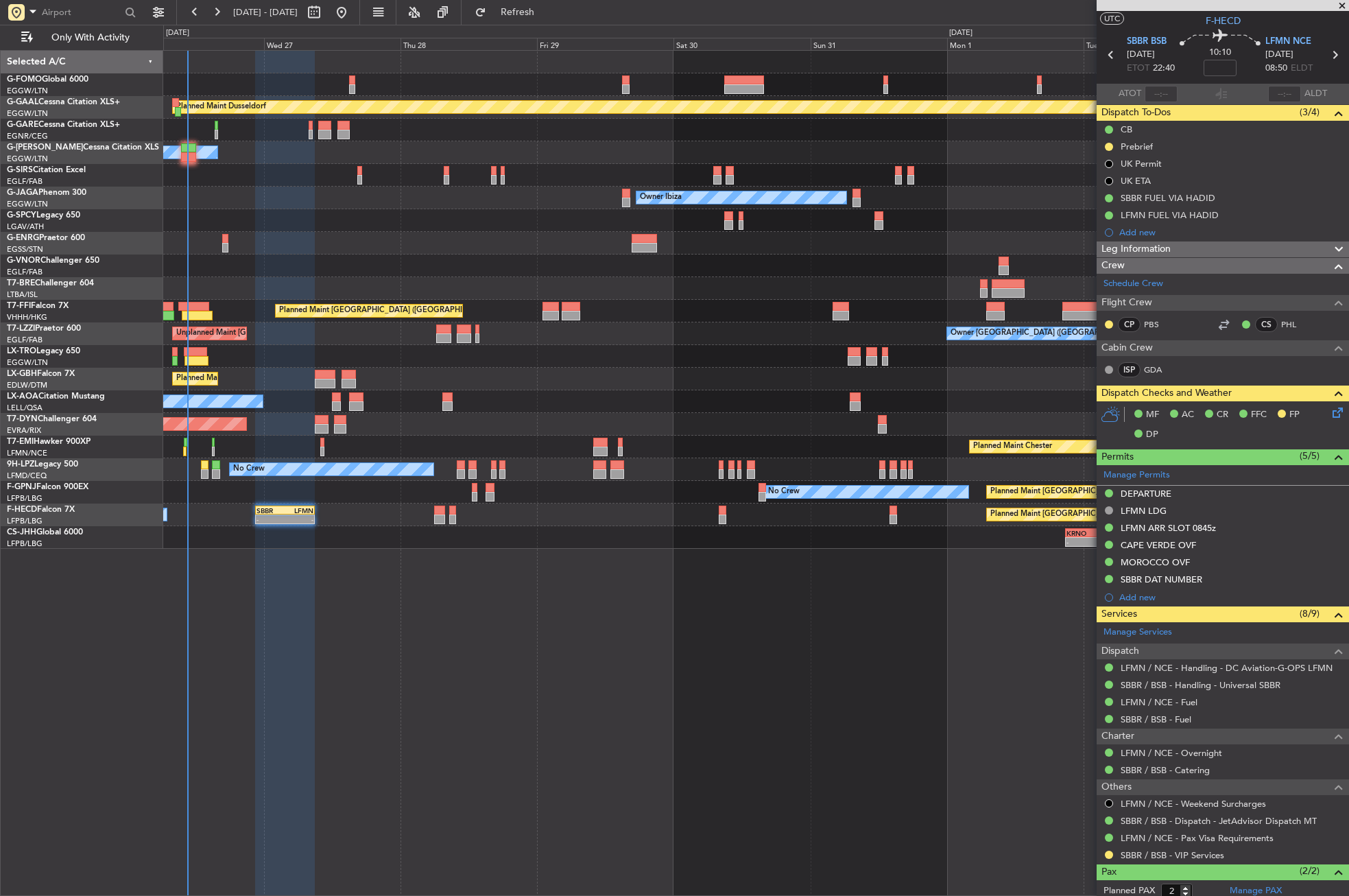
scroll to position [0, 0]
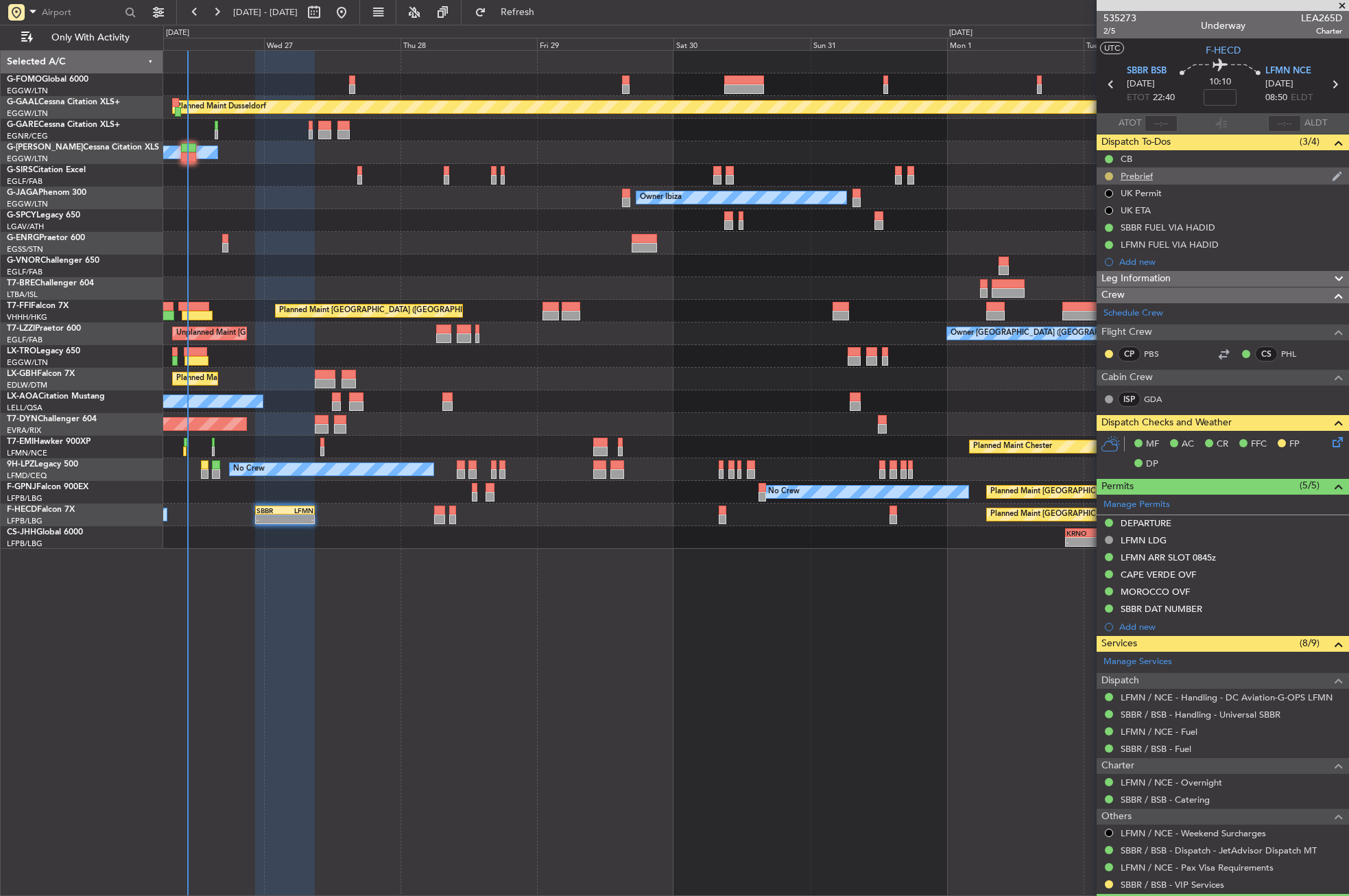
click at [1110, 173] on button at bounding box center [1109, 176] width 8 height 8
click at [1104, 253] on span "Cancelled" at bounding box center [1111, 257] width 39 height 14
click at [1112, 30] on span "2/5" at bounding box center [1119, 30] width 33 height 11
click at [425, 214] on div at bounding box center [755, 220] width 1185 height 23
click at [518, 5] on button "Refresh" at bounding box center [509, 12] width 82 height 22
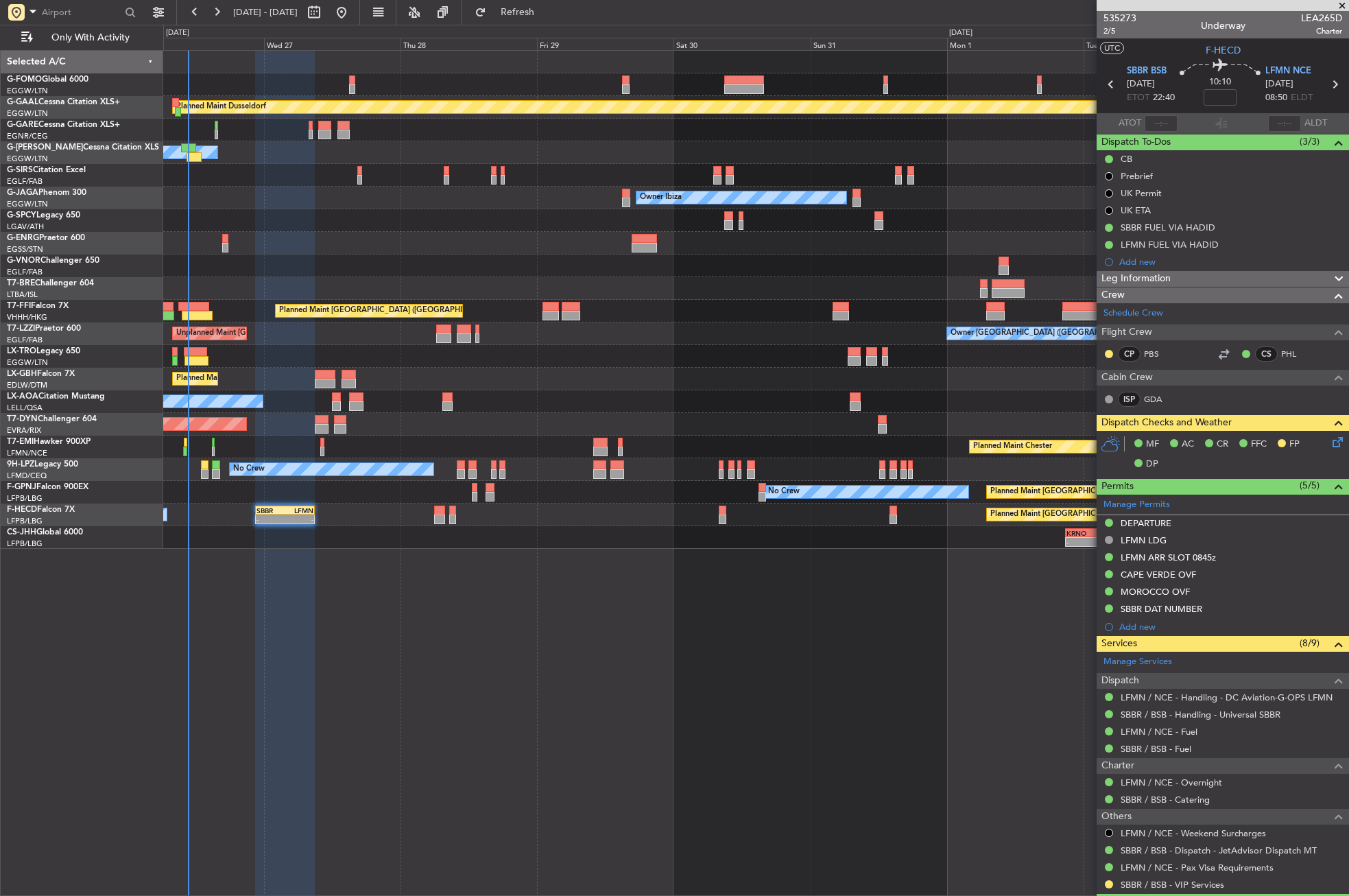
click at [451, 714] on div "Planned Maint Dusseldorf Owner Unplanned Maint Oxford (Kidlington) Planned Main…" at bounding box center [756, 473] width 1186 height 846
click at [390, 597] on div "Planned Maint Dusseldorf Owner Unplanned Maint Oxford (Kidlington) Planned Main…" at bounding box center [756, 473] width 1186 height 846
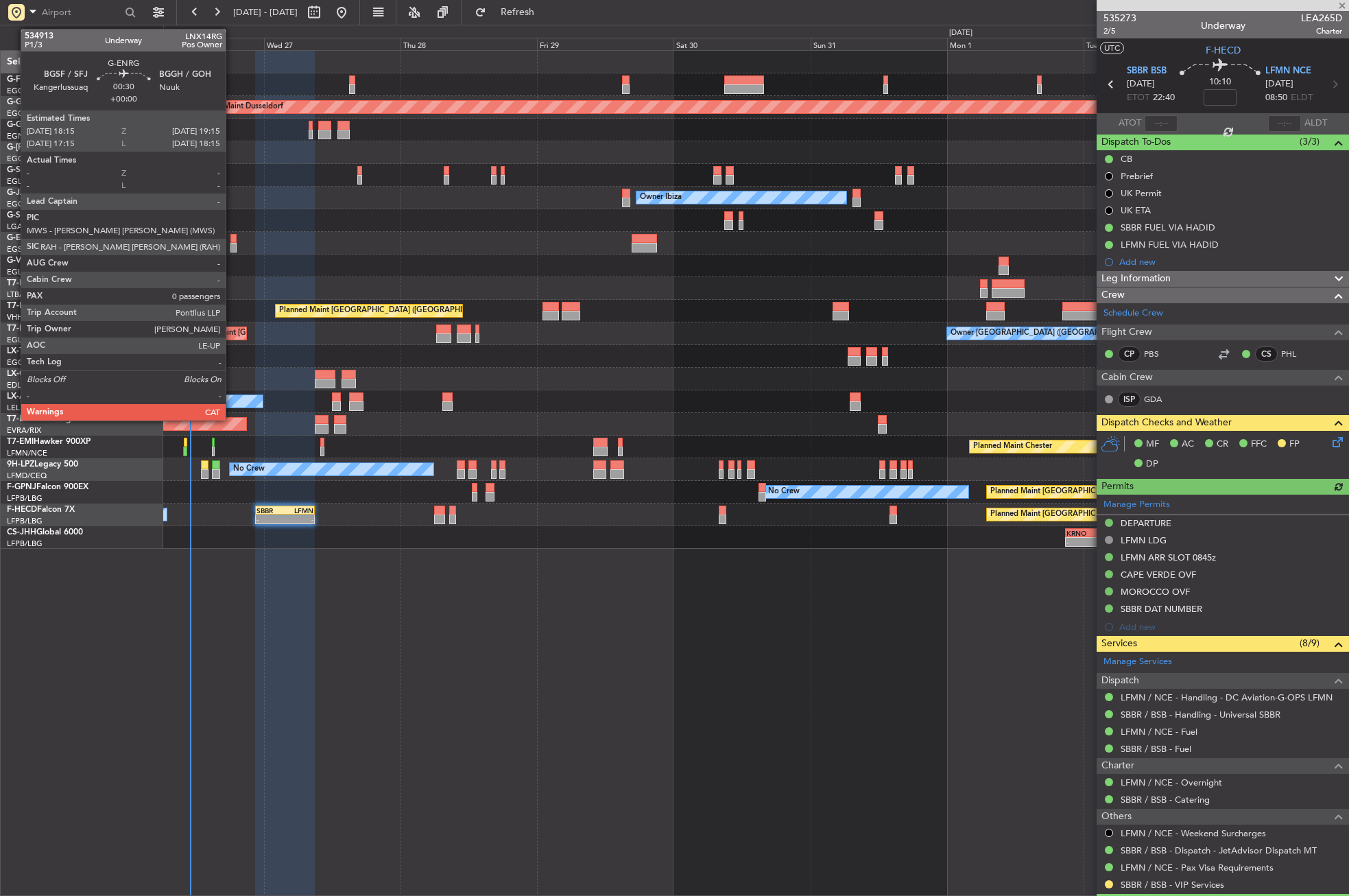
click at [232, 238] on div at bounding box center [233, 239] width 6 height 10
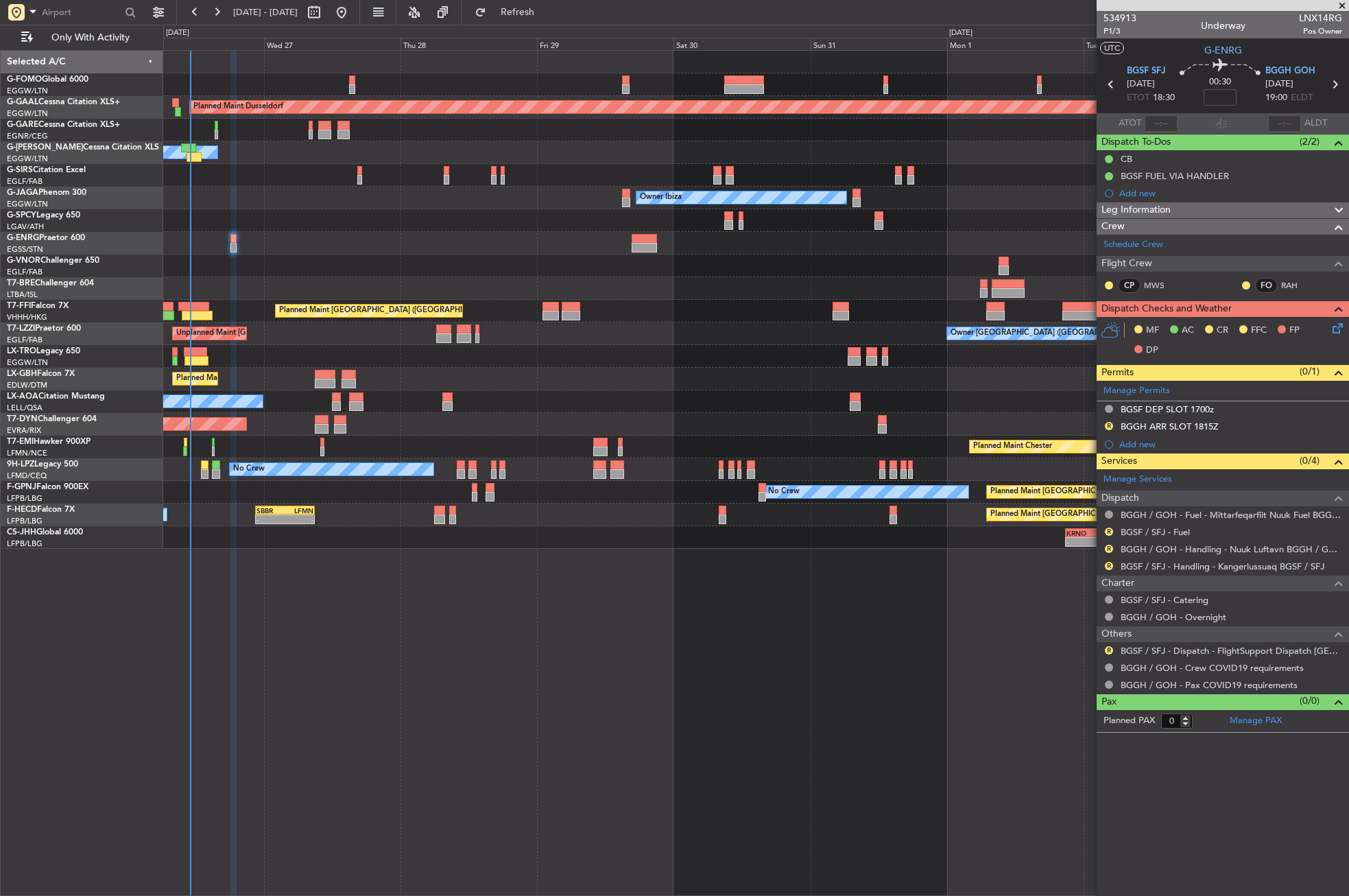
click at [524, 0] on fb-refresh-button "Refresh" at bounding box center [509, 12] width 96 height 24
click at [531, 5] on button "Refresh" at bounding box center [509, 12] width 82 height 22
click at [1110, 420] on div "R" at bounding box center [1109, 426] width 11 height 11
click at [1107, 424] on button "R" at bounding box center [1109, 426] width 8 height 8
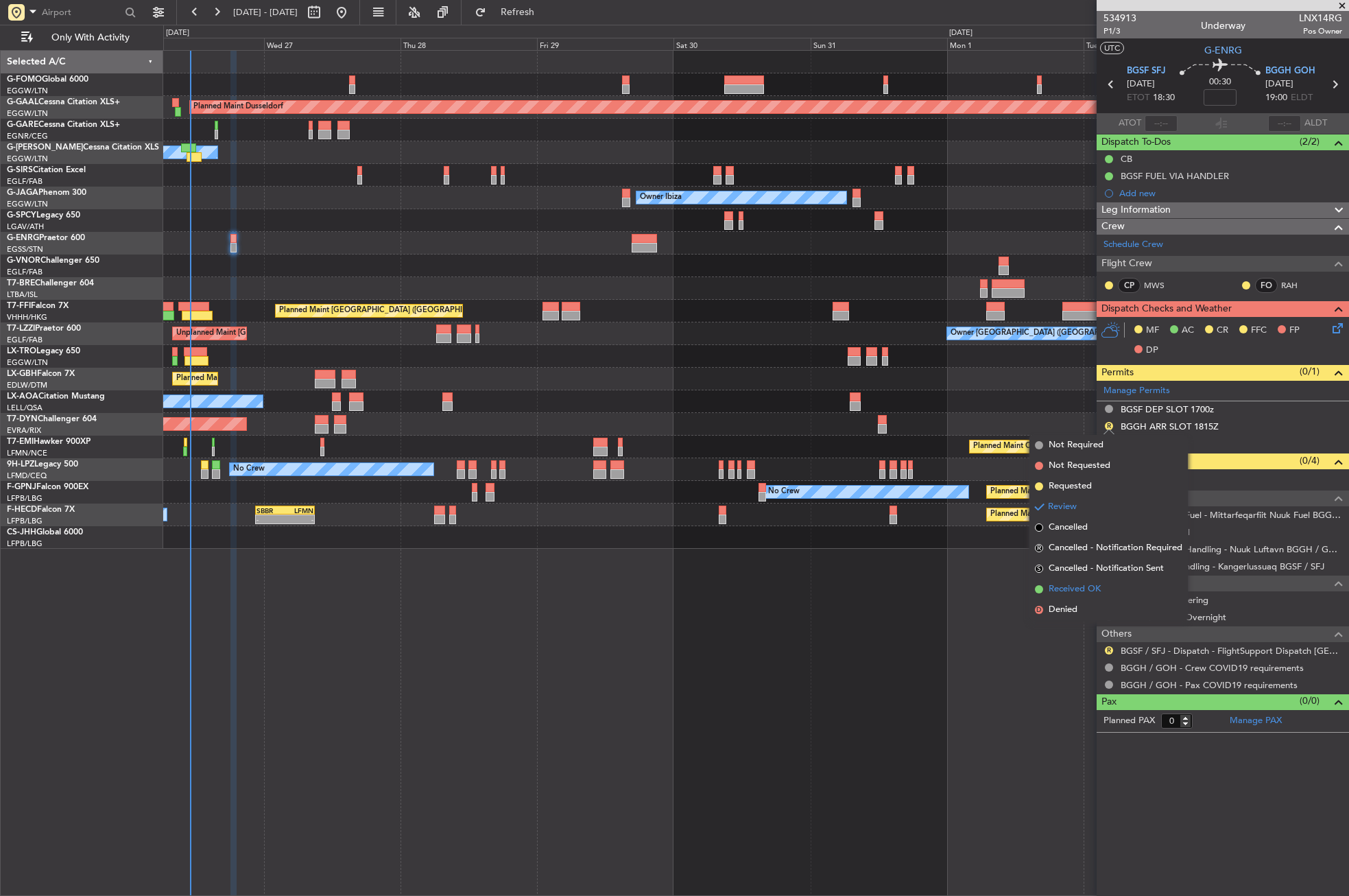
click at [1074, 590] on span "Received OK" at bounding box center [1075, 589] width 52 height 14
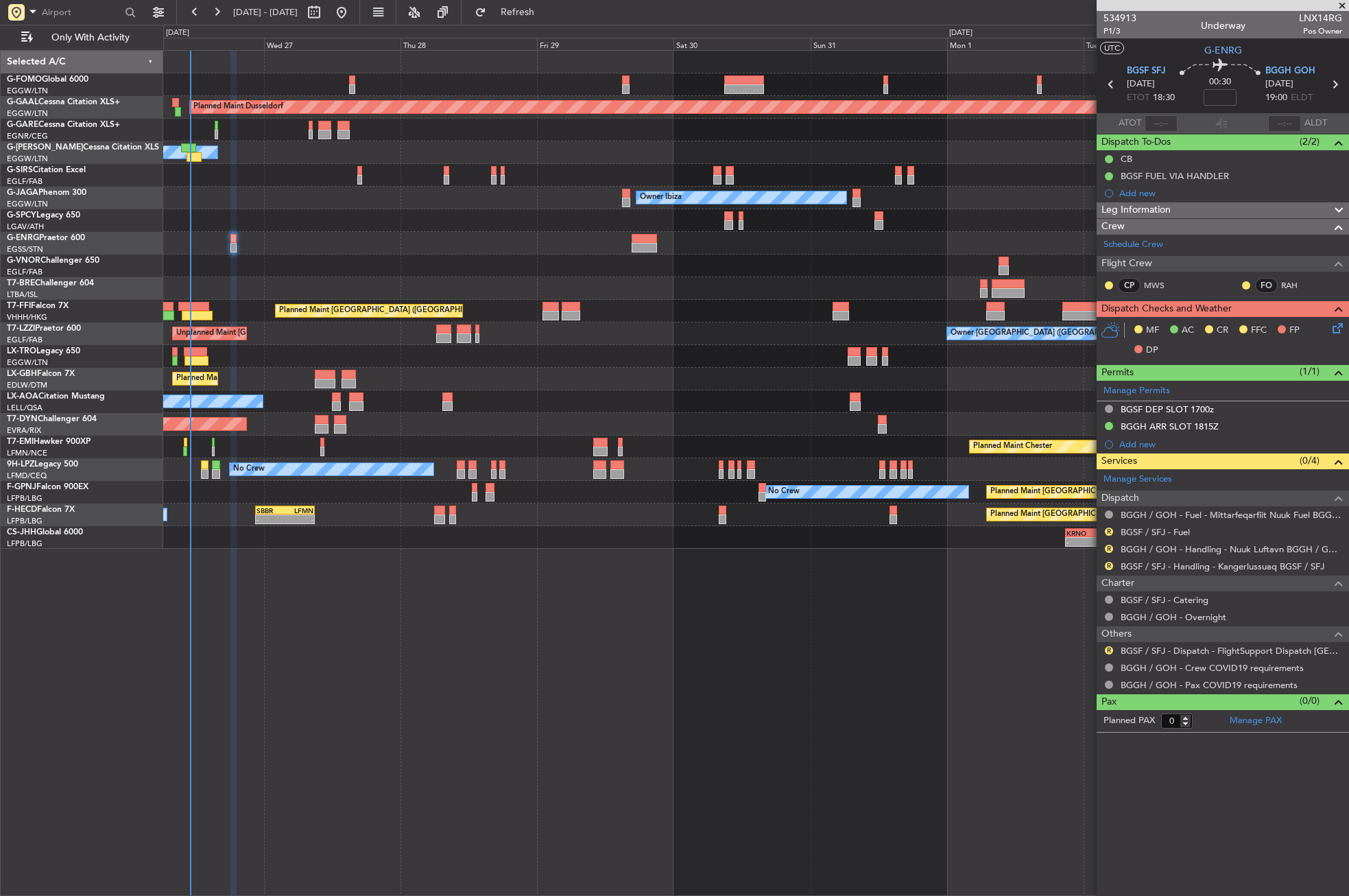
click at [726, 302] on div "Planned Maint [GEOGRAPHIC_DATA] ([GEOGRAPHIC_DATA] Intl)" at bounding box center [755, 311] width 1185 height 23
click at [521, 12] on button "Refresh" at bounding box center [509, 12] width 82 height 22
click at [530, 15] on button "Refresh" at bounding box center [509, 12] width 82 height 22
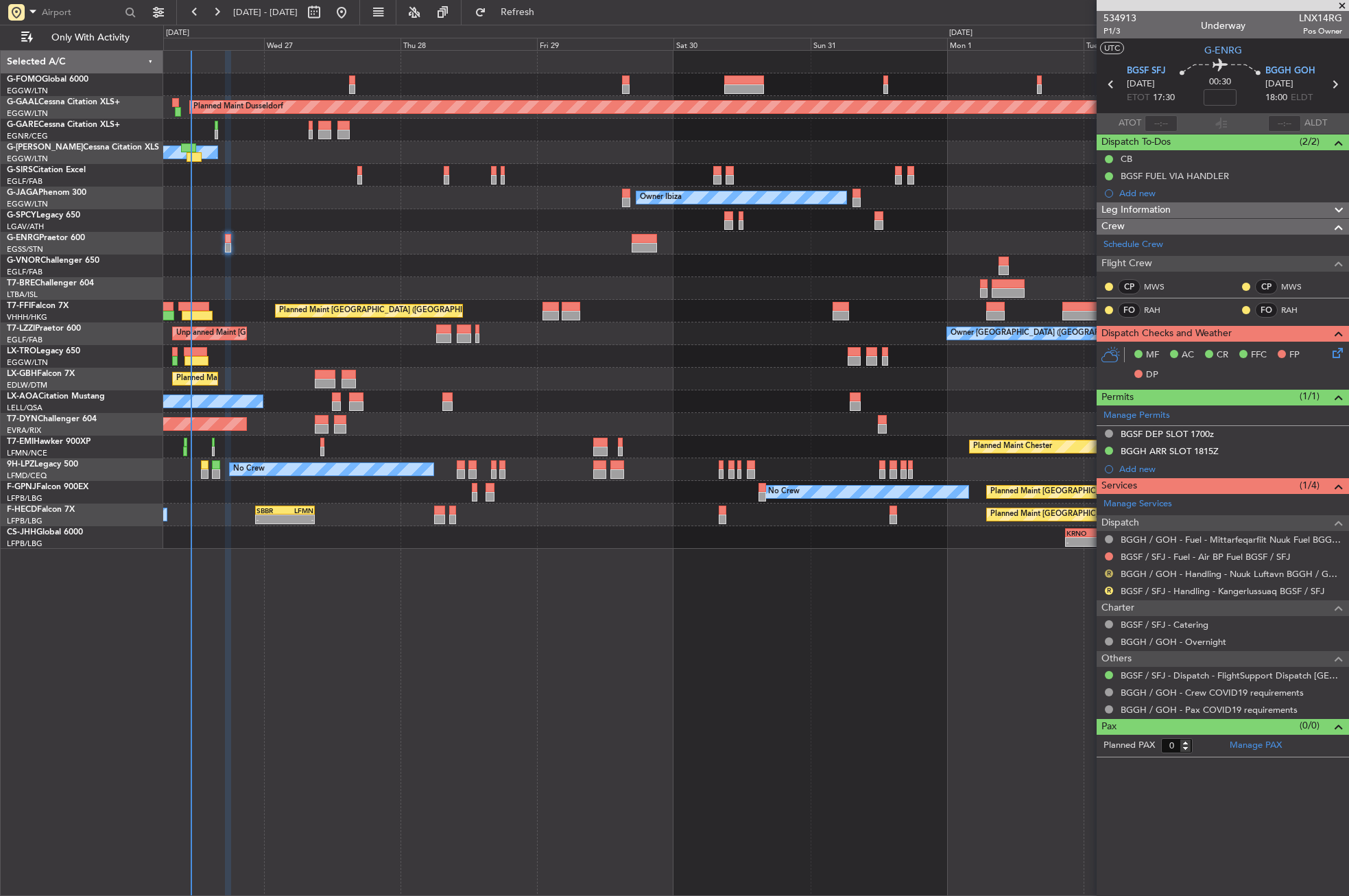
click at [1106, 573] on button "R" at bounding box center [1109, 573] width 8 height 8
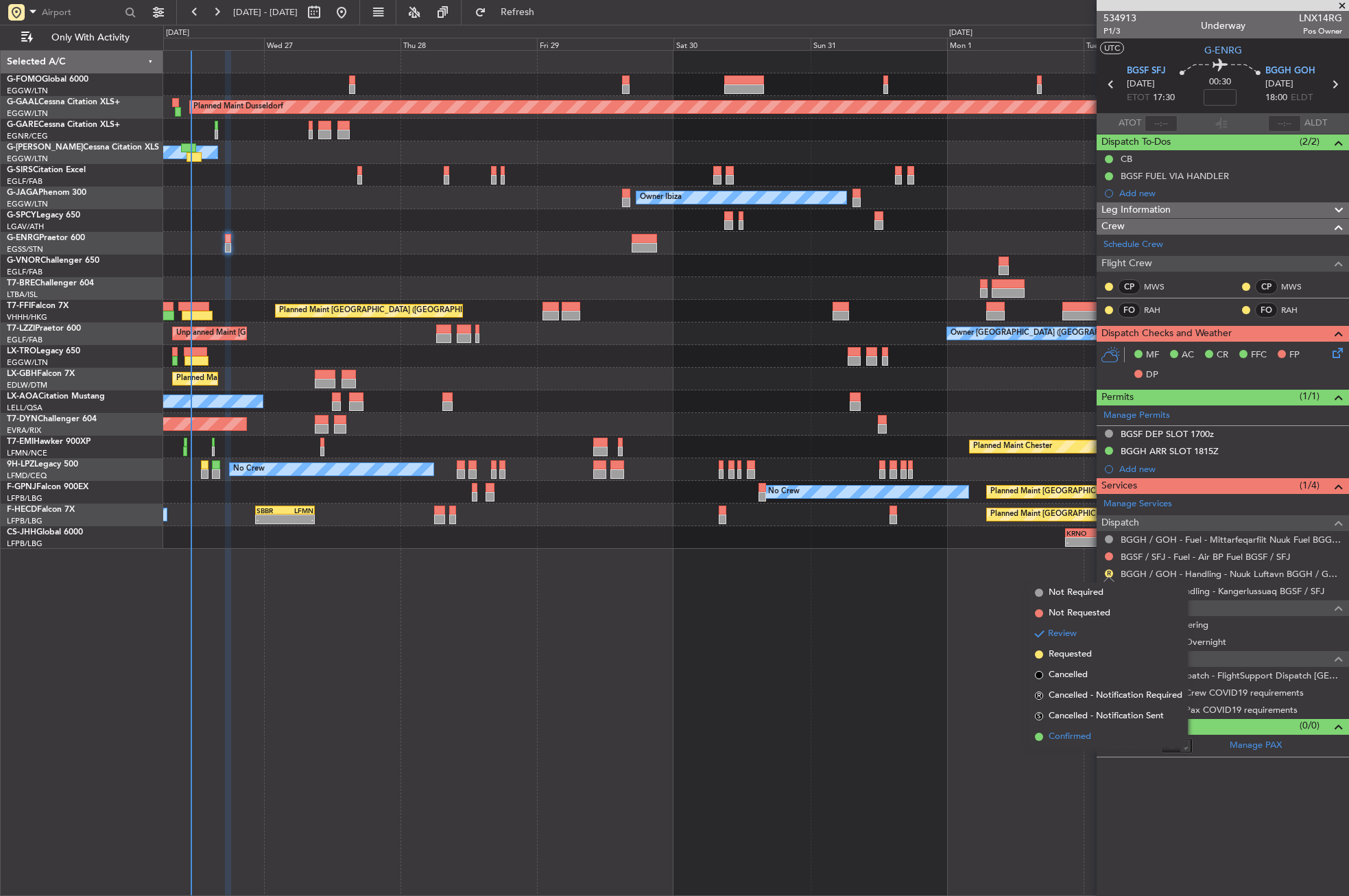
click at [1072, 746] on li "Confirmed" at bounding box center [1109, 736] width 158 height 21
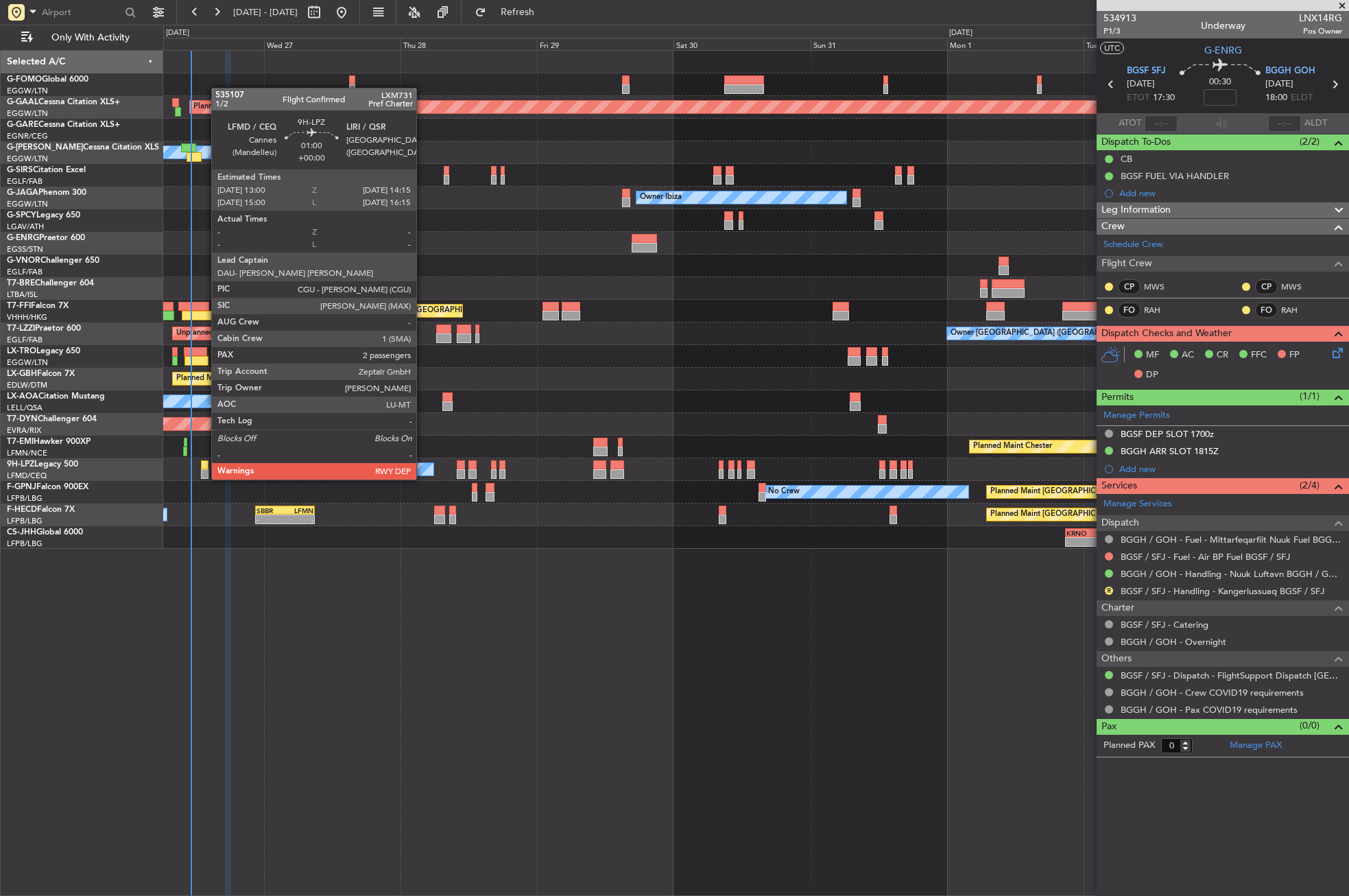
click at [204, 466] on div at bounding box center [204, 465] width 8 height 10
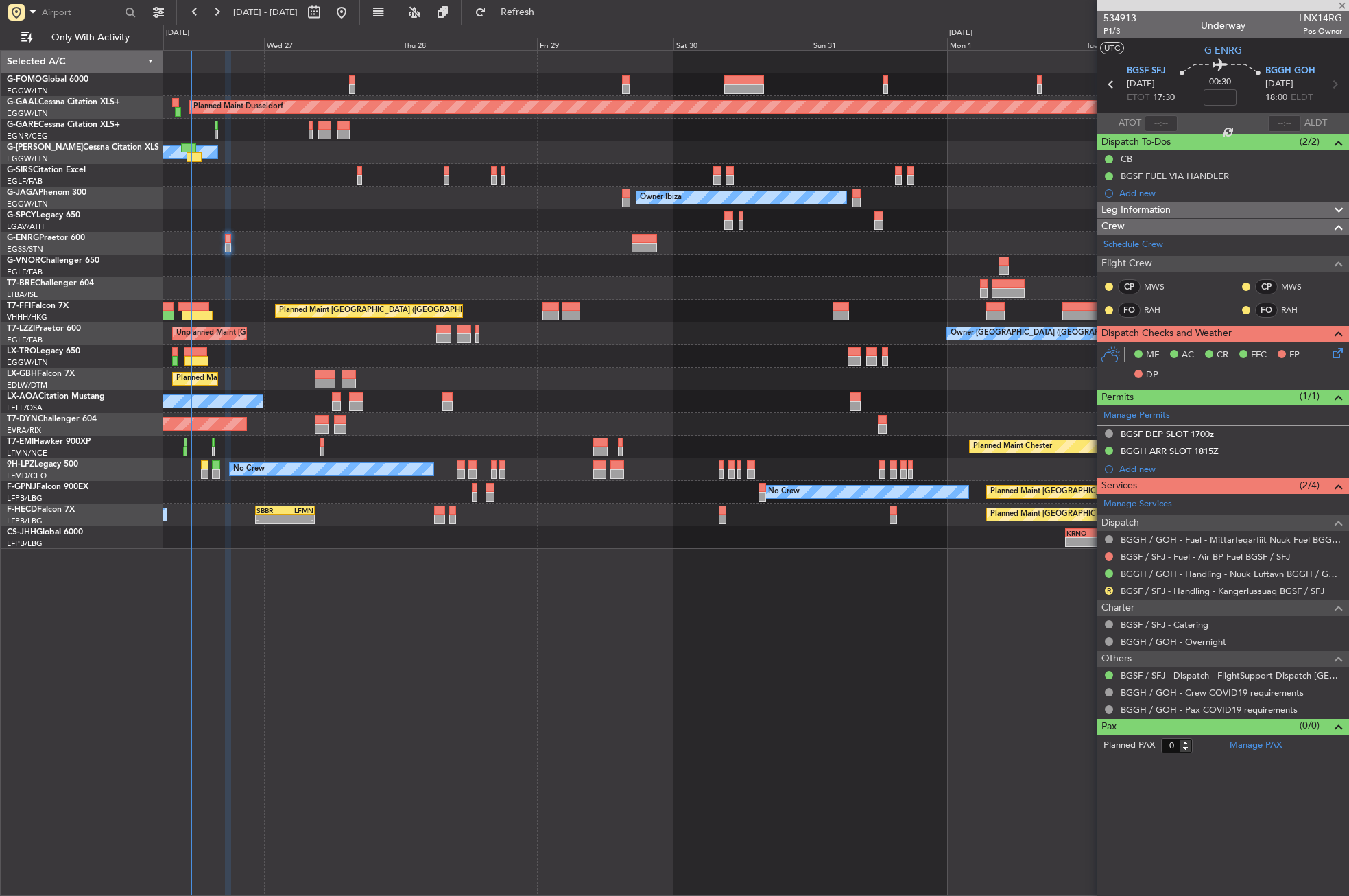
type input "2"
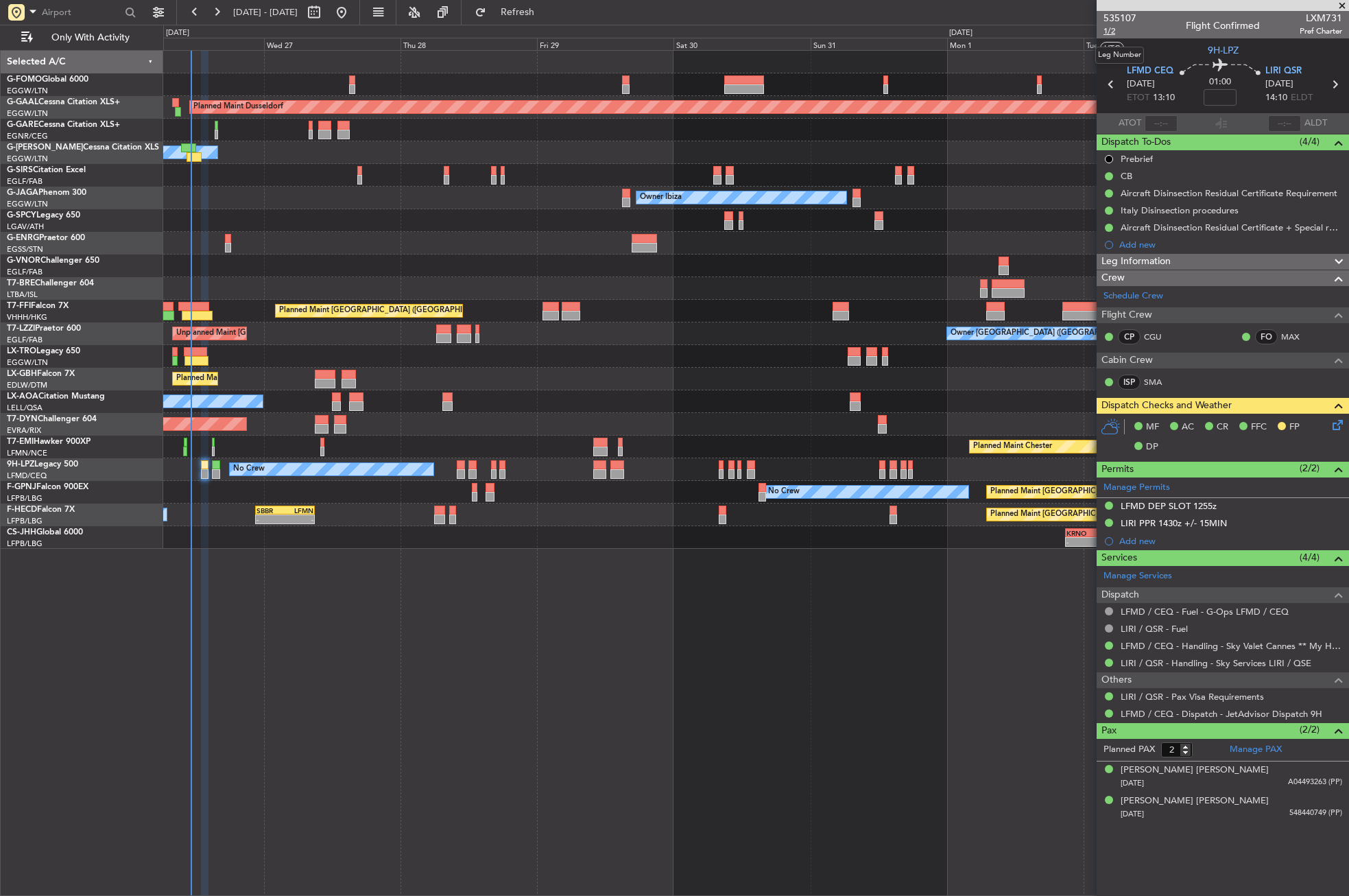
click at [1107, 29] on span "1/2" at bounding box center [1119, 30] width 33 height 11
click at [591, 712] on div "Planned Maint Dusseldorf Owner Unplanned Maint Oxford (Kidlington) Planned Main…" at bounding box center [756, 473] width 1186 height 846
click at [1328, 423] on div "MF AC CR FFC FP DP" at bounding box center [1228, 437] width 201 height 40
click at [1333, 424] on icon at bounding box center [1335, 423] width 11 height 11
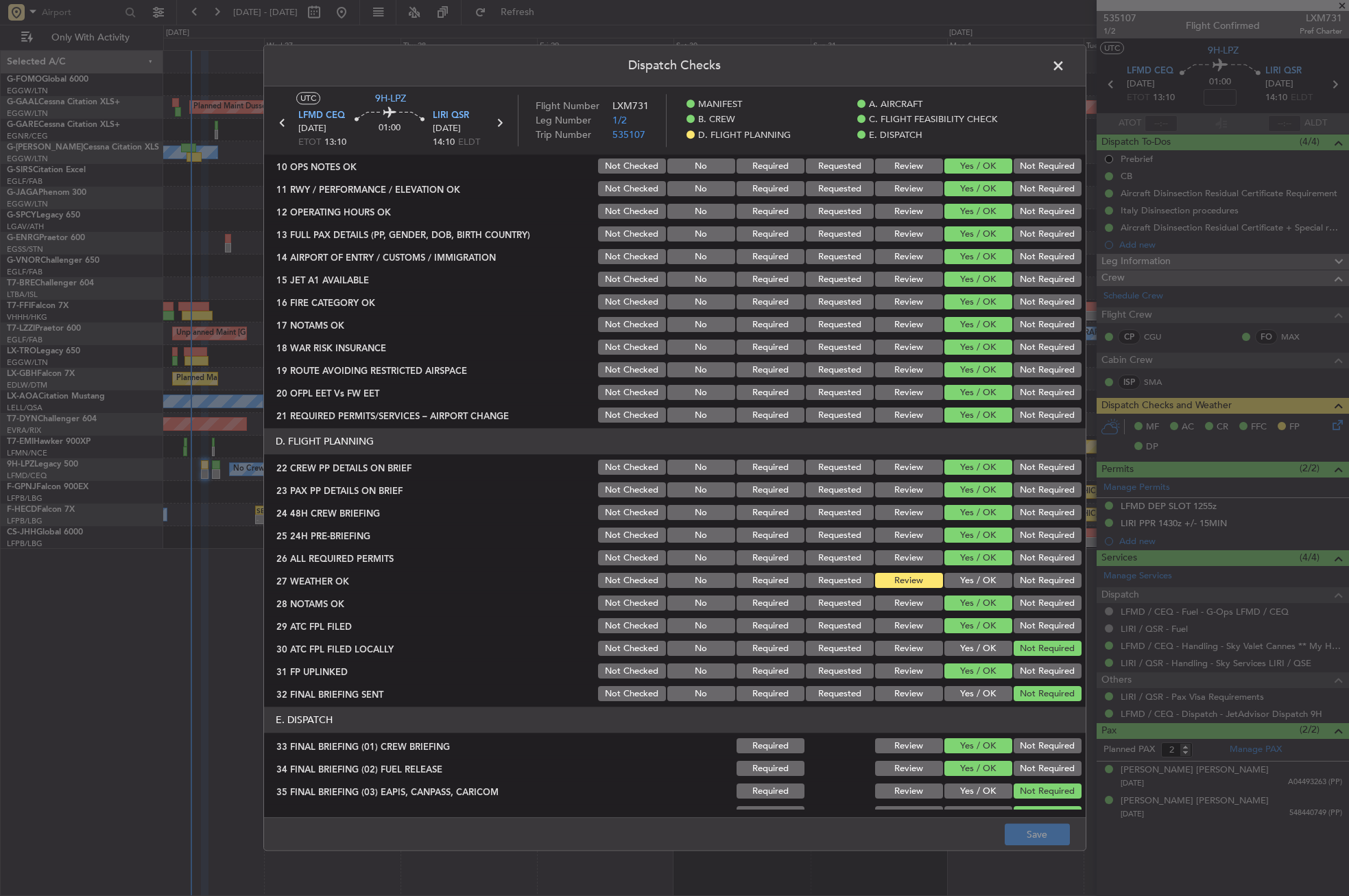
scroll to position [411, 0]
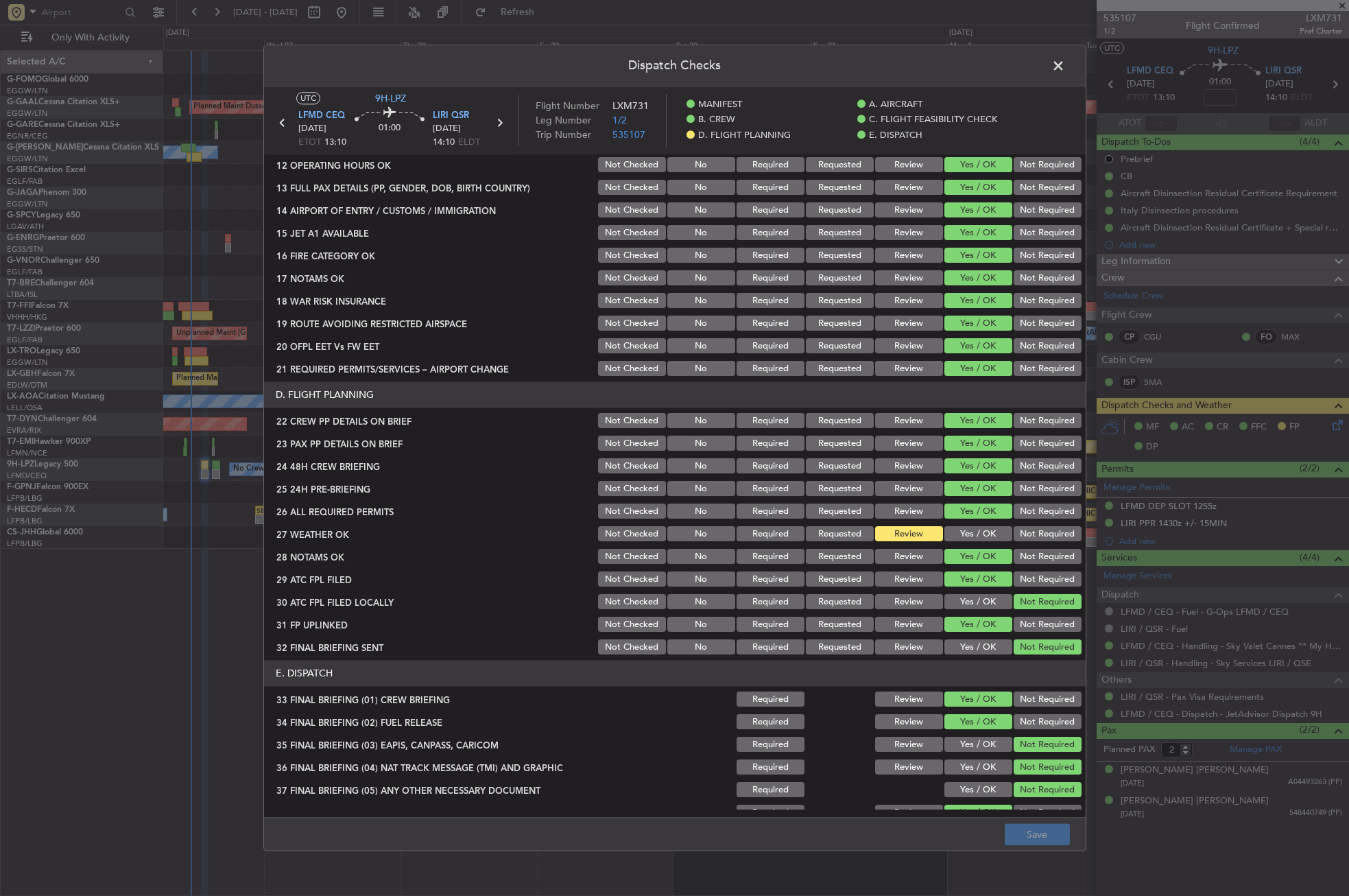
click at [952, 521] on section "D. FLIGHT PLANNING 22 CREW PP DETAILS ON BRIEF Not Checked No Required Requeste…" at bounding box center [674, 520] width 822 height 275
click at [952, 531] on button "Yes / OK" at bounding box center [978, 534] width 68 height 15
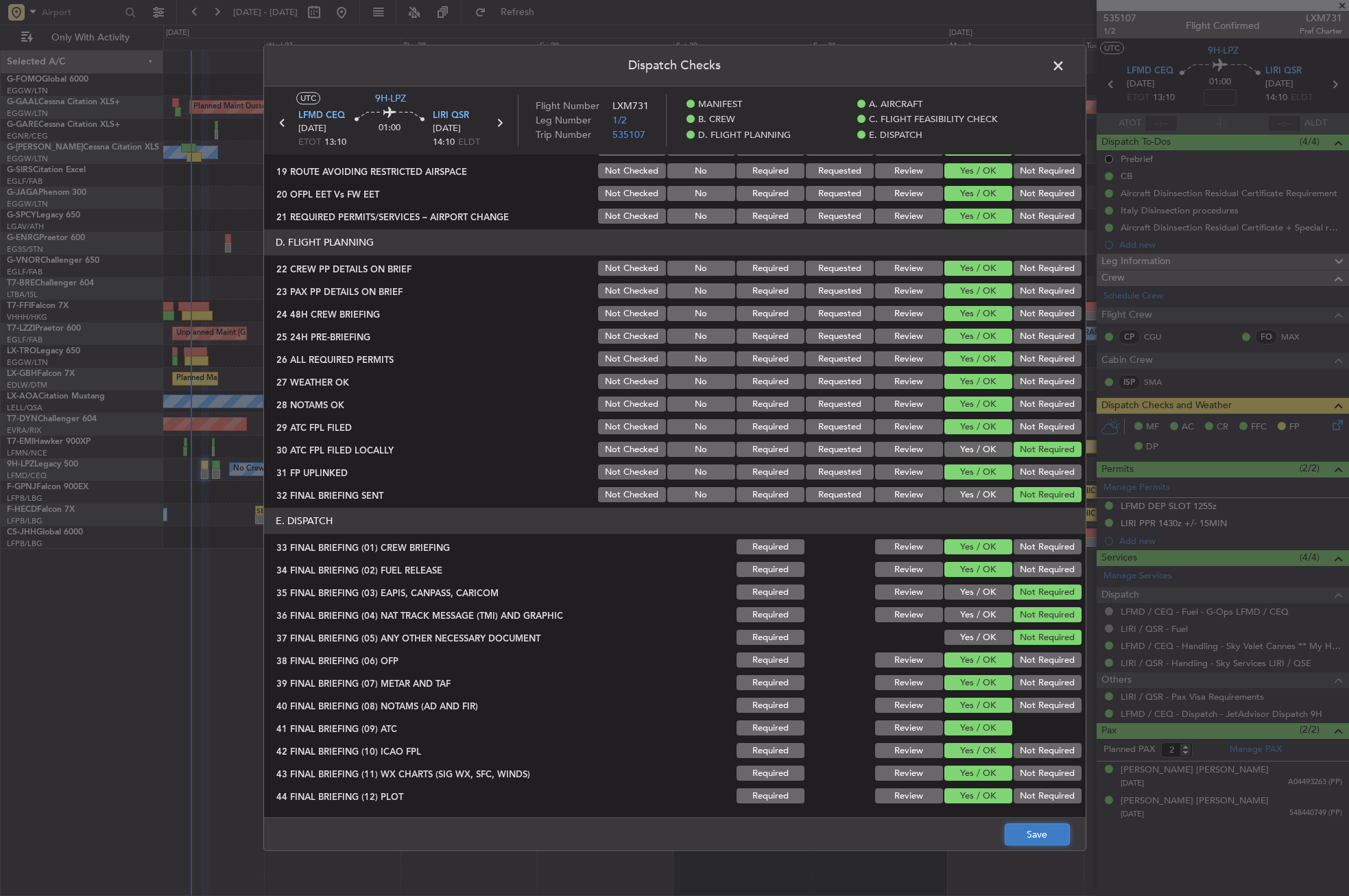
click at [1034, 825] on button "Save" at bounding box center [1037, 834] width 65 height 22
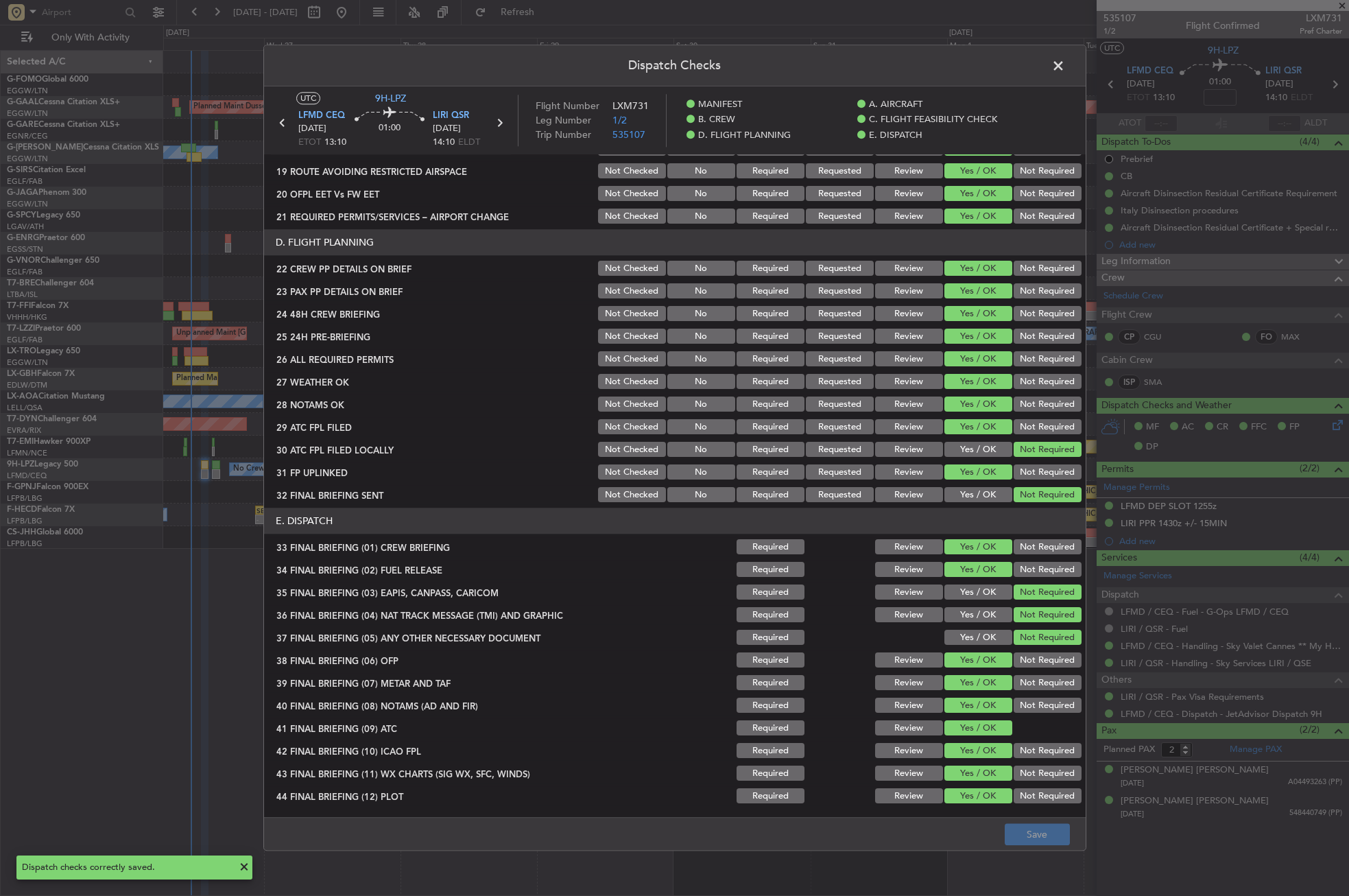
click at [1065, 67] on span at bounding box center [1065, 69] width 0 height 27
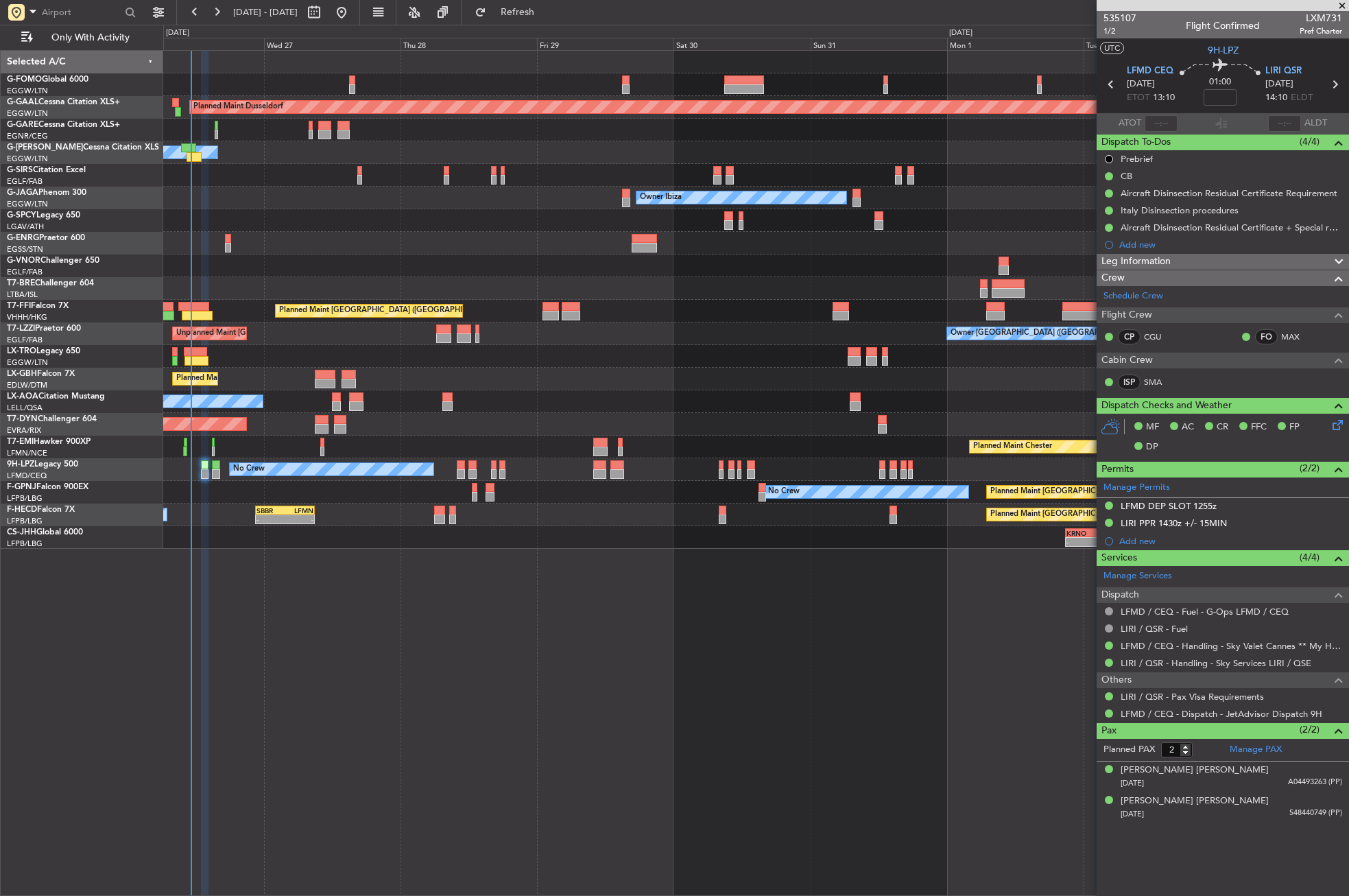
click at [270, 223] on div at bounding box center [755, 220] width 1185 height 23
click at [511, 14] on fb-refresh-button "Refresh" at bounding box center [509, 12] width 96 height 24
click at [522, 15] on button "Refresh" at bounding box center [509, 12] width 82 height 22
click at [382, 269] on div at bounding box center [755, 266] width 1185 height 23
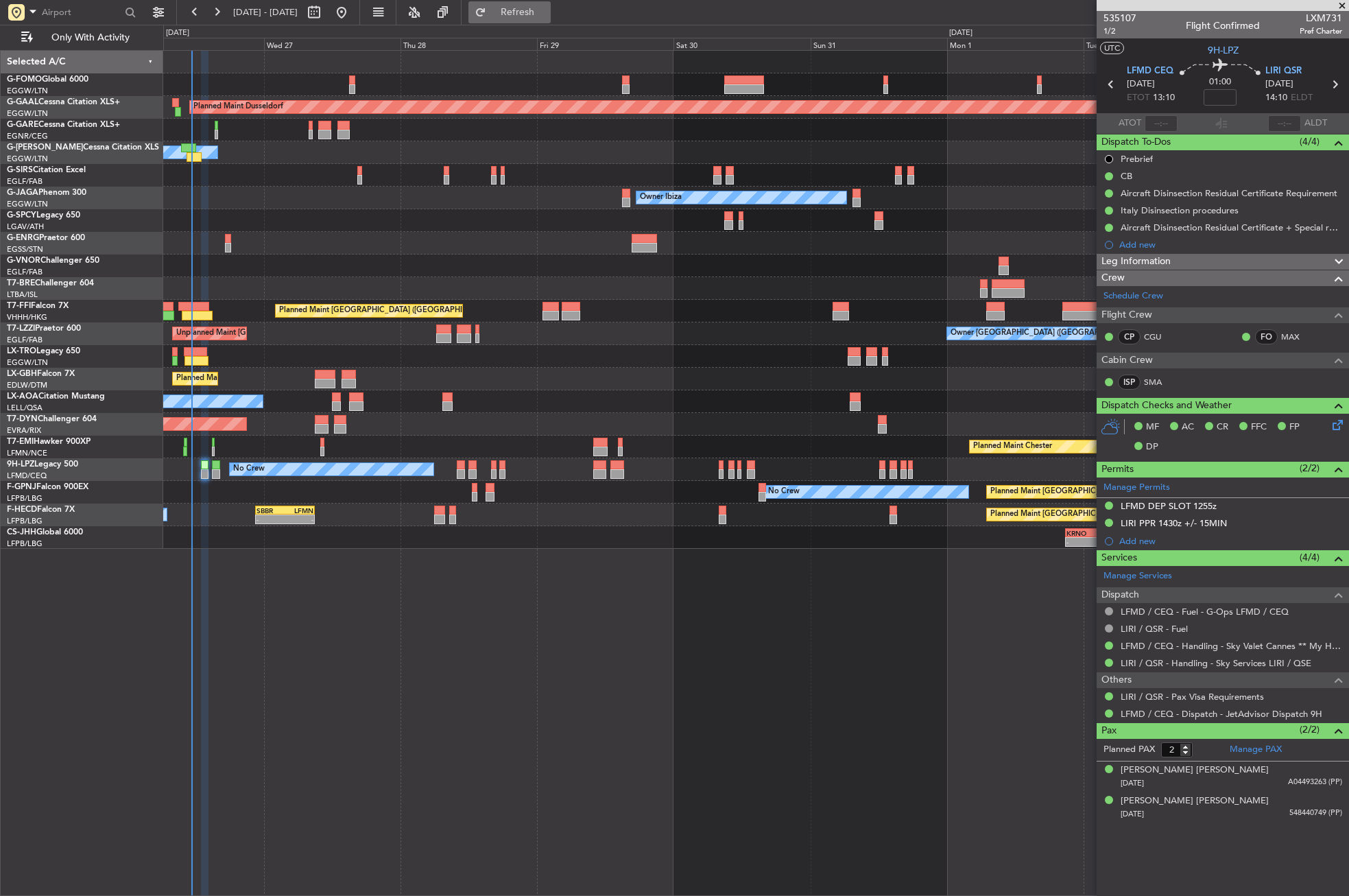
click at [547, 3] on button "Refresh" at bounding box center [509, 12] width 82 height 22
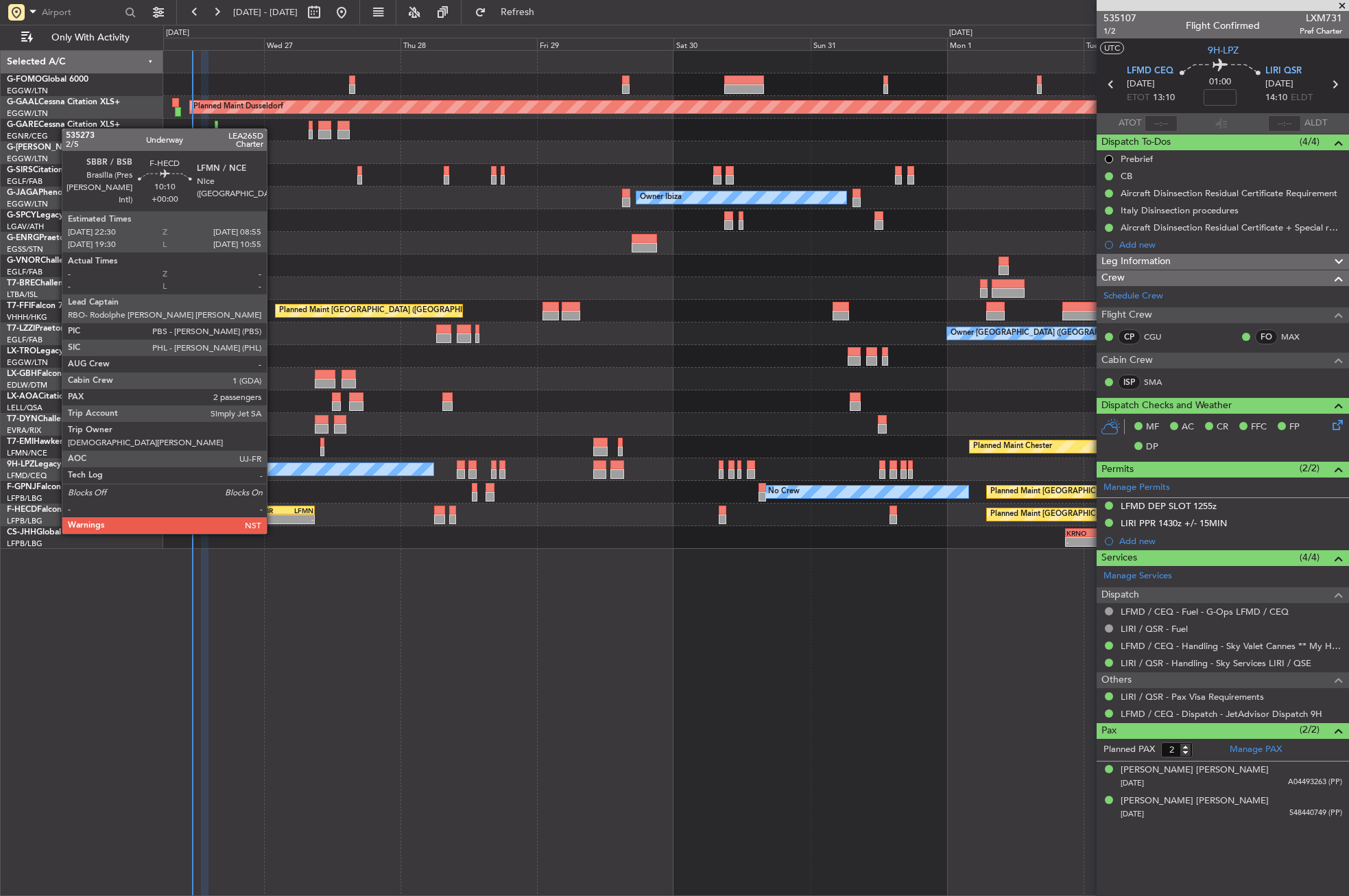
click at [273, 508] on div "SBBR" at bounding box center [271, 510] width 28 height 8
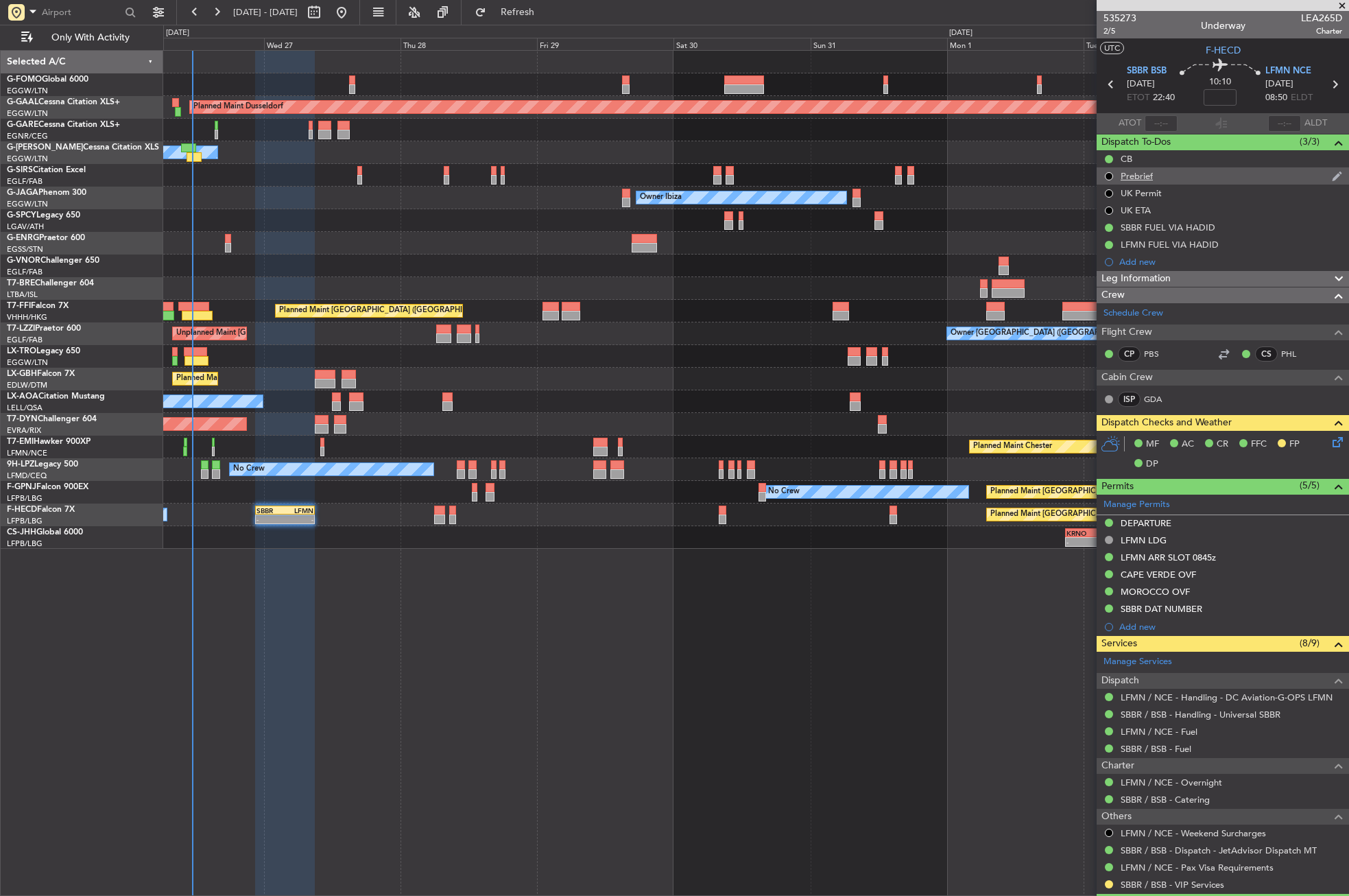
click at [1147, 173] on div "Prebrief" at bounding box center [1137, 176] width 32 height 11
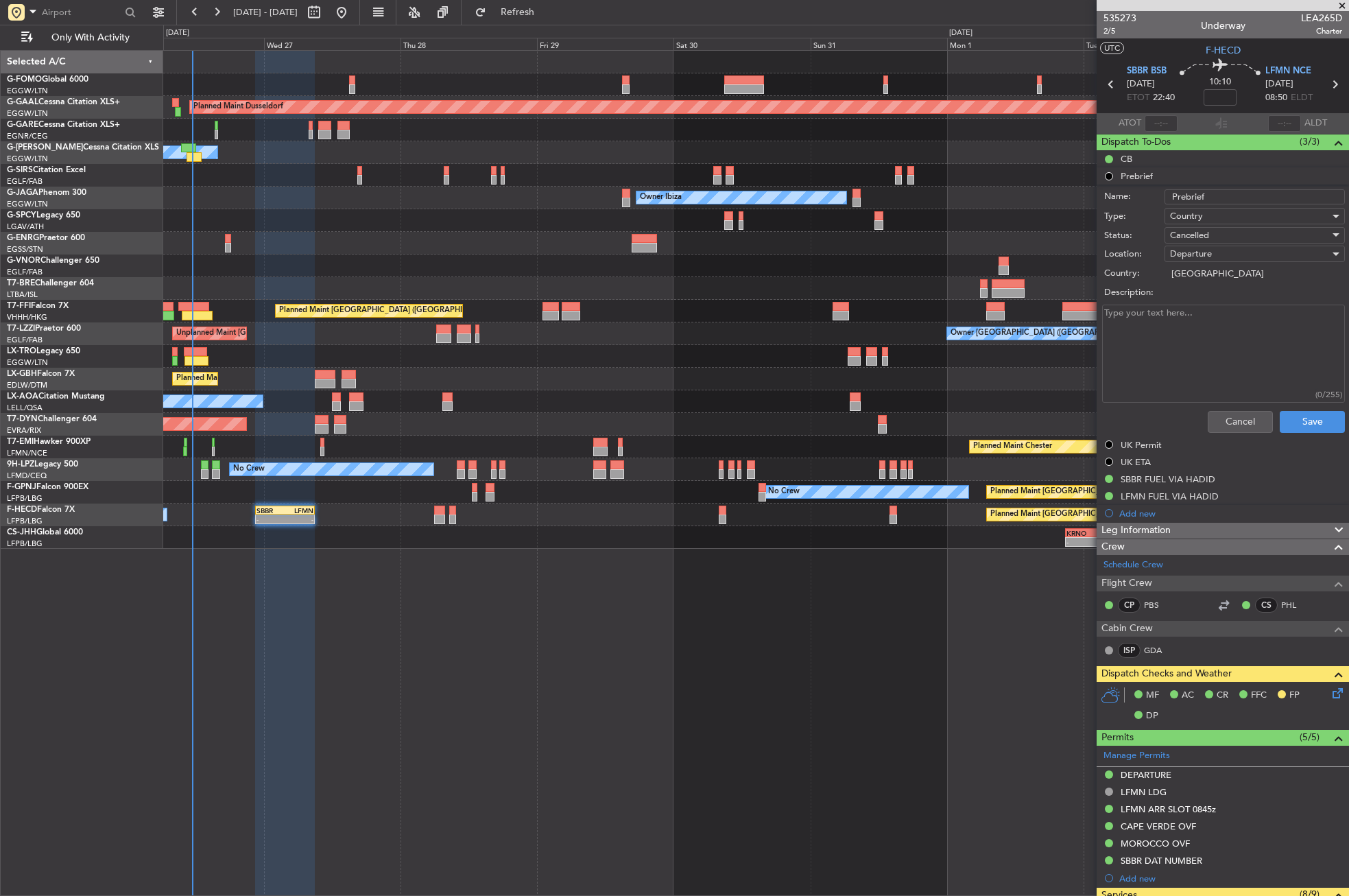
click at [1167, 321] on textarea "Description:" at bounding box center [1223, 353] width 242 height 98
type textarea "31500"
click at [1170, 230] on span "Cancelled" at bounding box center [1189, 235] width 39 height 12
click at [1184, 290] on span "In Progress" at bounding box center [1248, 283] width 160 height 21
click at [1180, 225] on div "In Progress" at bounding box center [1250, 235] width 160 height 21
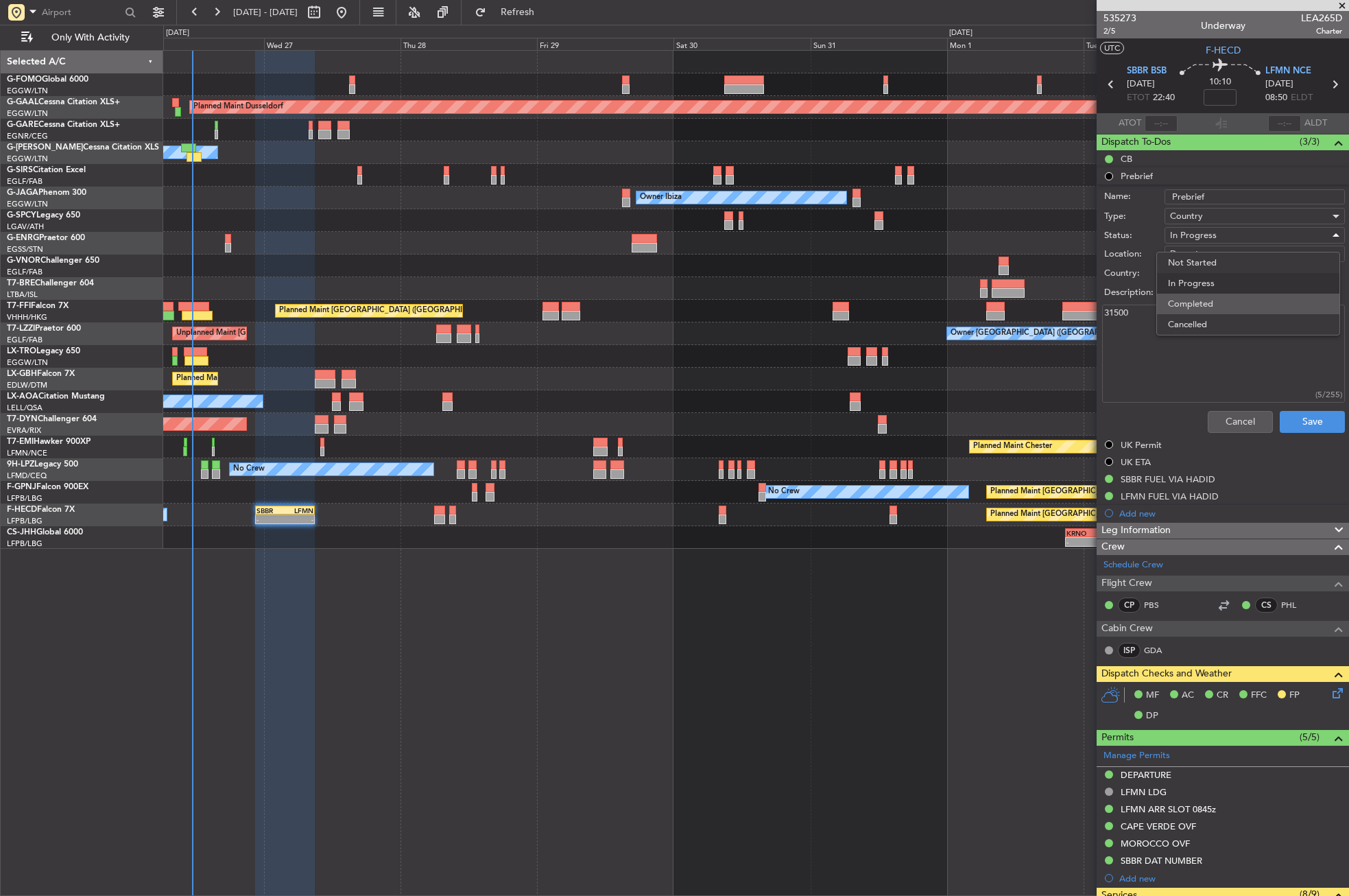
click at [1177, 298] on span "Completed" at bounding box center [1248, 303] width 160 height 21
click at [1287, 413] on button "Save" at bounding box center [1313, 422] width 65 height 22
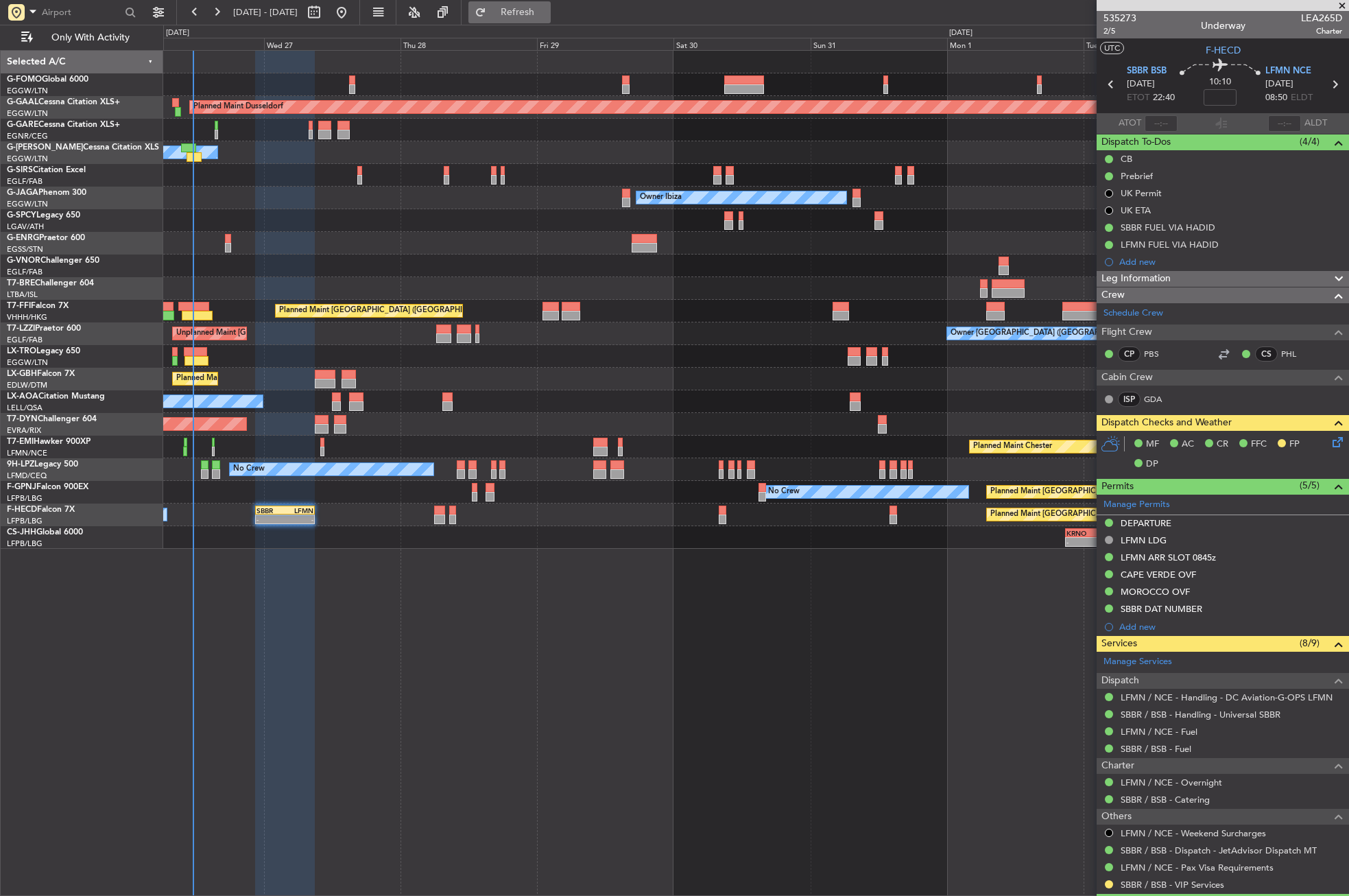
click at [546, 13] on span "Refresh" at bounding box center [518, 12] width 58 height 10
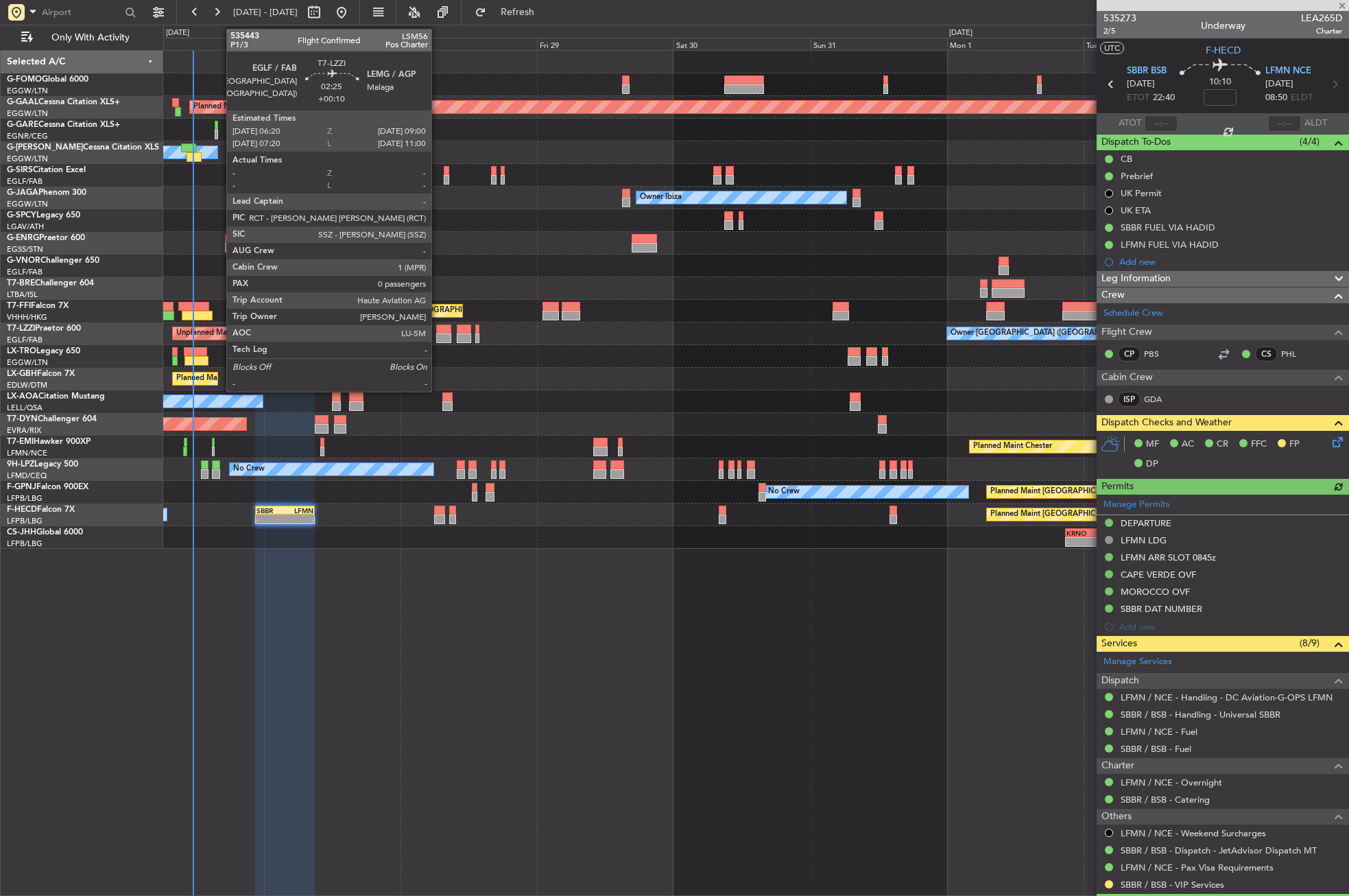
click at [438, 330] on div at bounding box center [444, 329] width 16 height 10
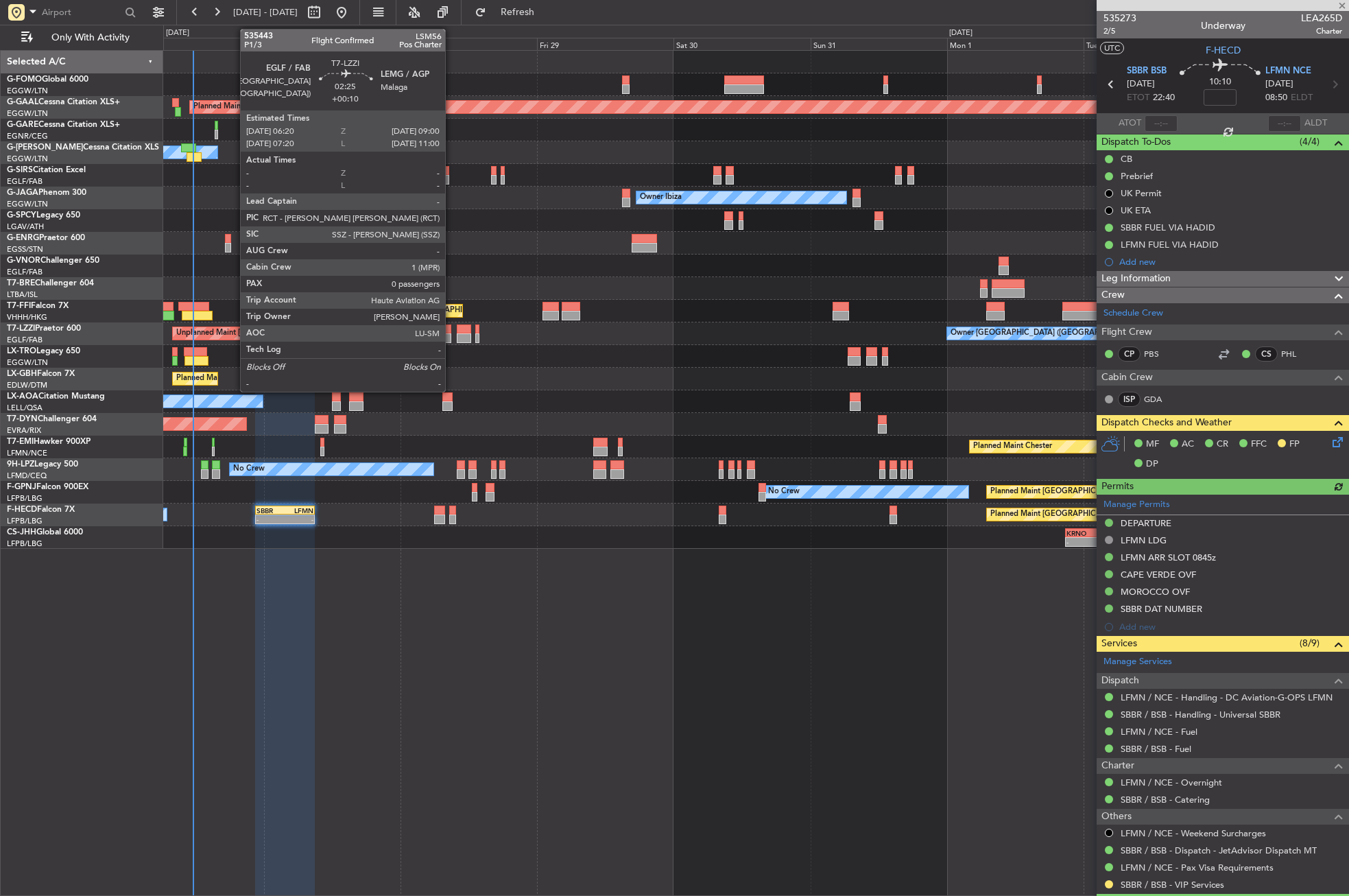
type input "+00:10"
type input "0"
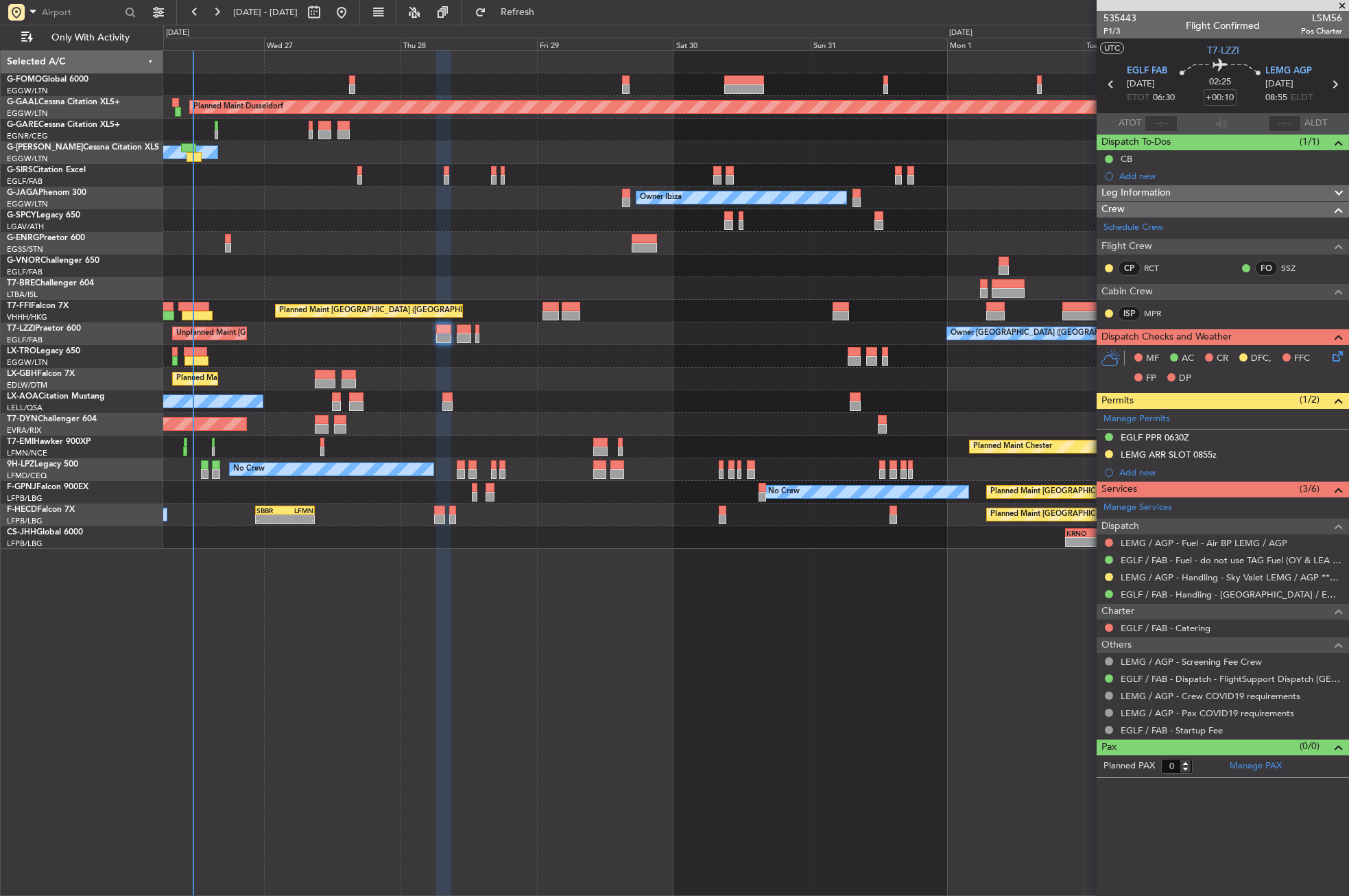
drag, startPoint x: 1110, startPoint y: 451, endPoint x: 1099, endPoint y: 470, distance: 22.0
click at [1110, 451] on button at bounding box center [1109, 454] width 8 height 8
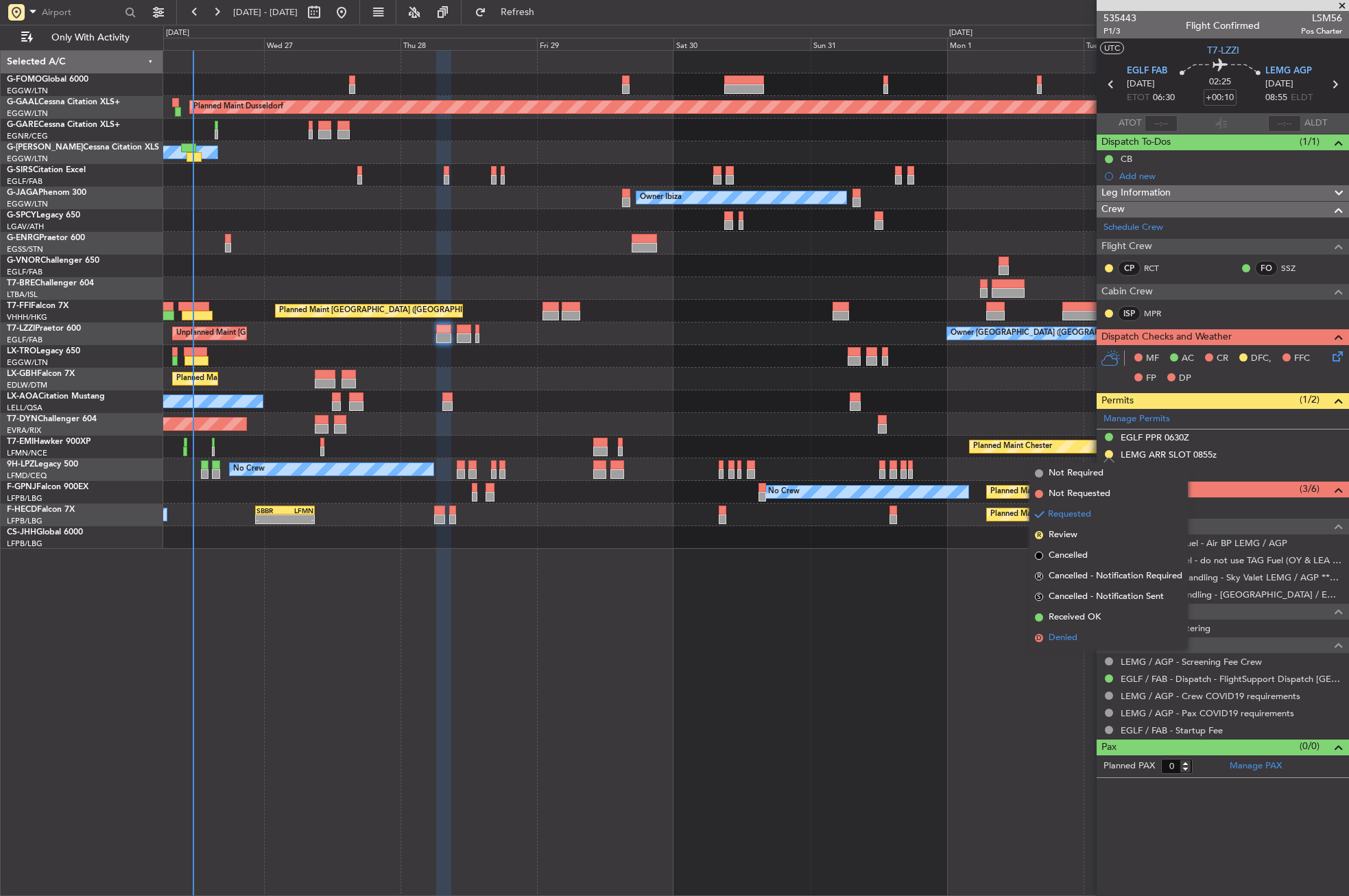
click at [1063, 636] on span "Denied" at bounding box center [1063, 638] width 29 height 14
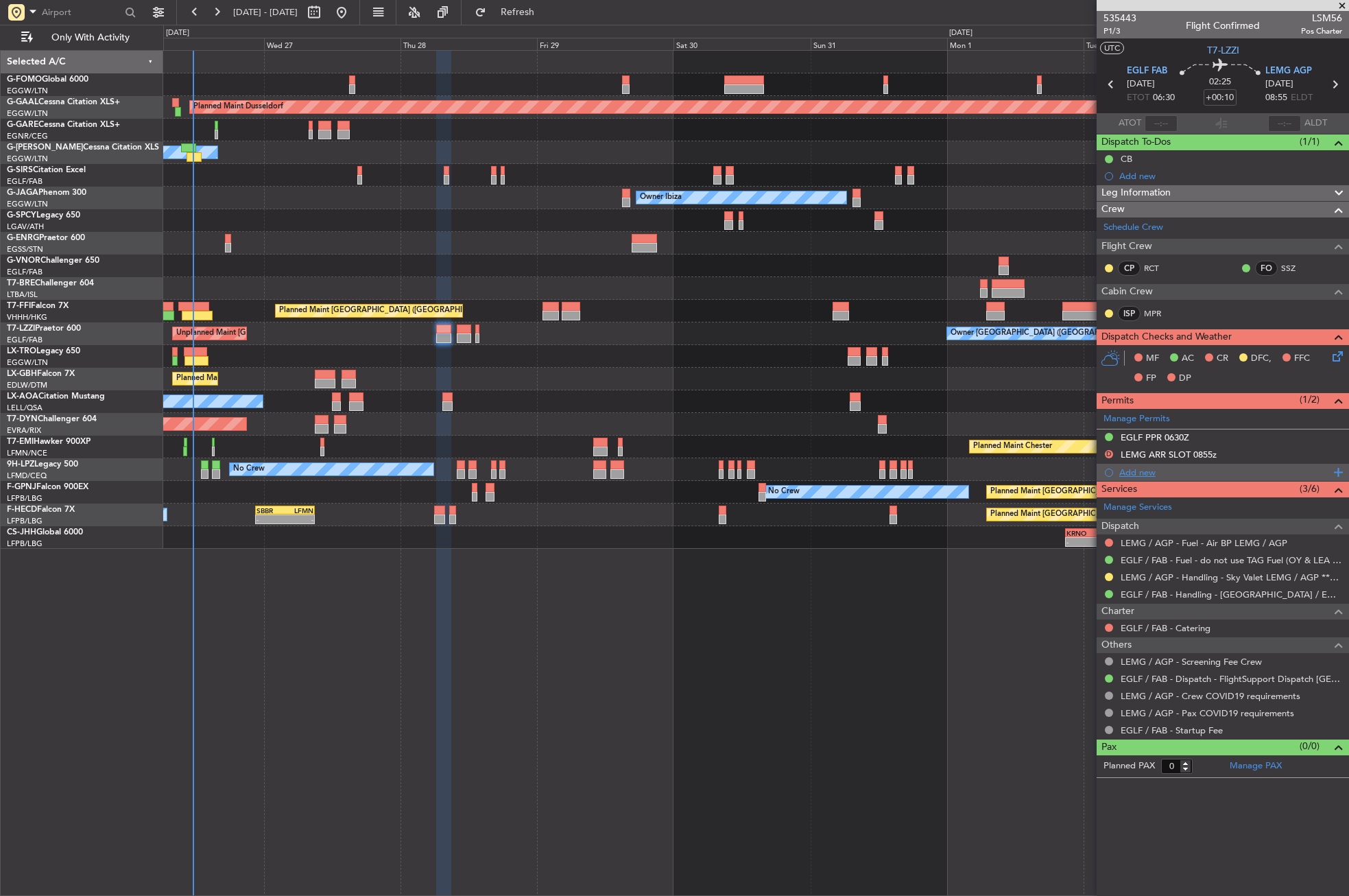
click at [1140, 473] on div "Add new" at bounding box center [1224, 472] width 211 height 11
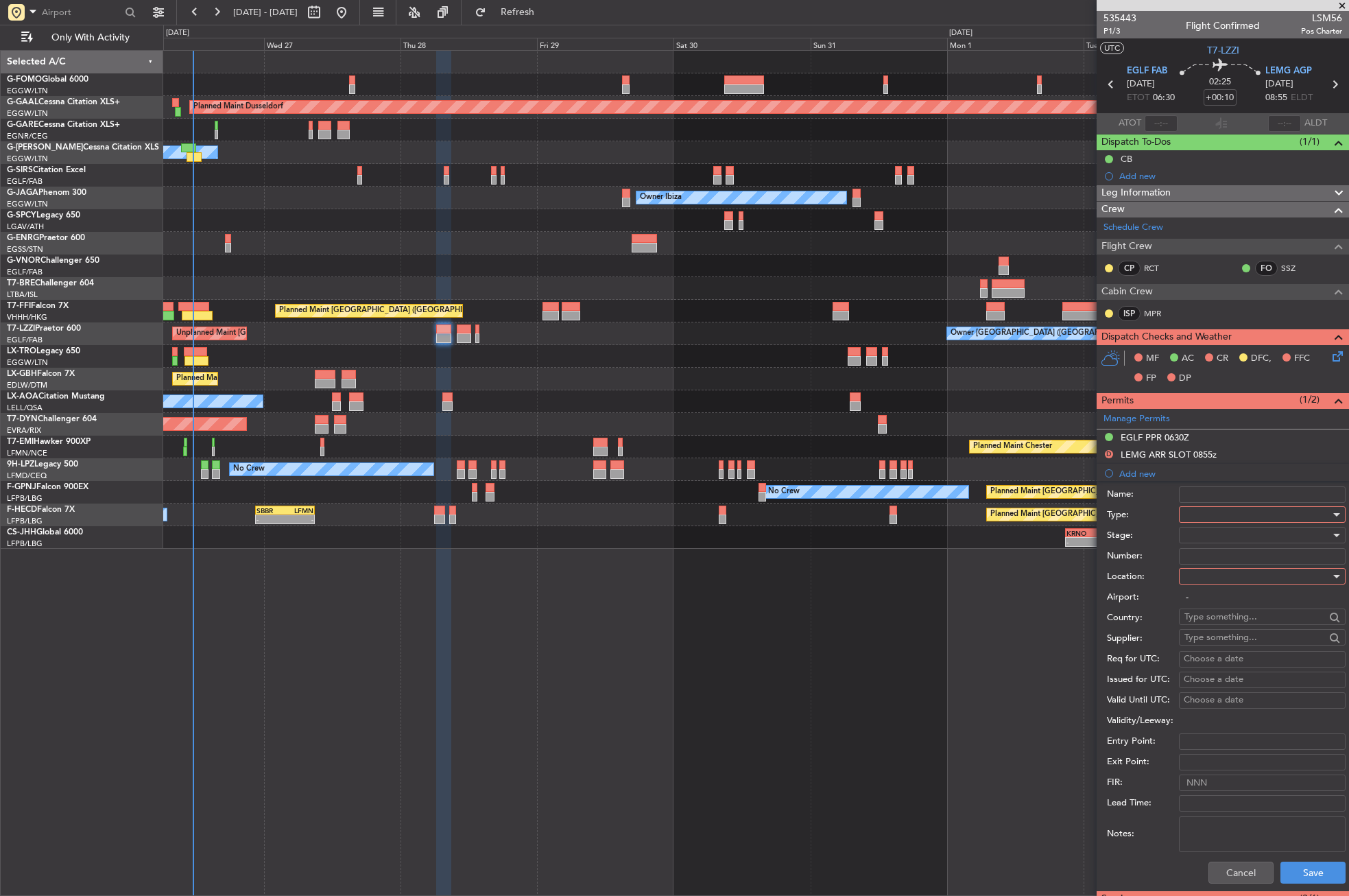
click at [1183, 511] on div at bounding box center [1262, 514] width 166 height 17
click at [1199, 643] on span "Slot" at bounding box center [1257, 644] width 144 height 21
click at [1204, 585] on div at bounding box center [1257, 575] width 146 height 21
click at [1204, 642] on span "Arrival" at bounding box center [1257, 645] width 144 height 21
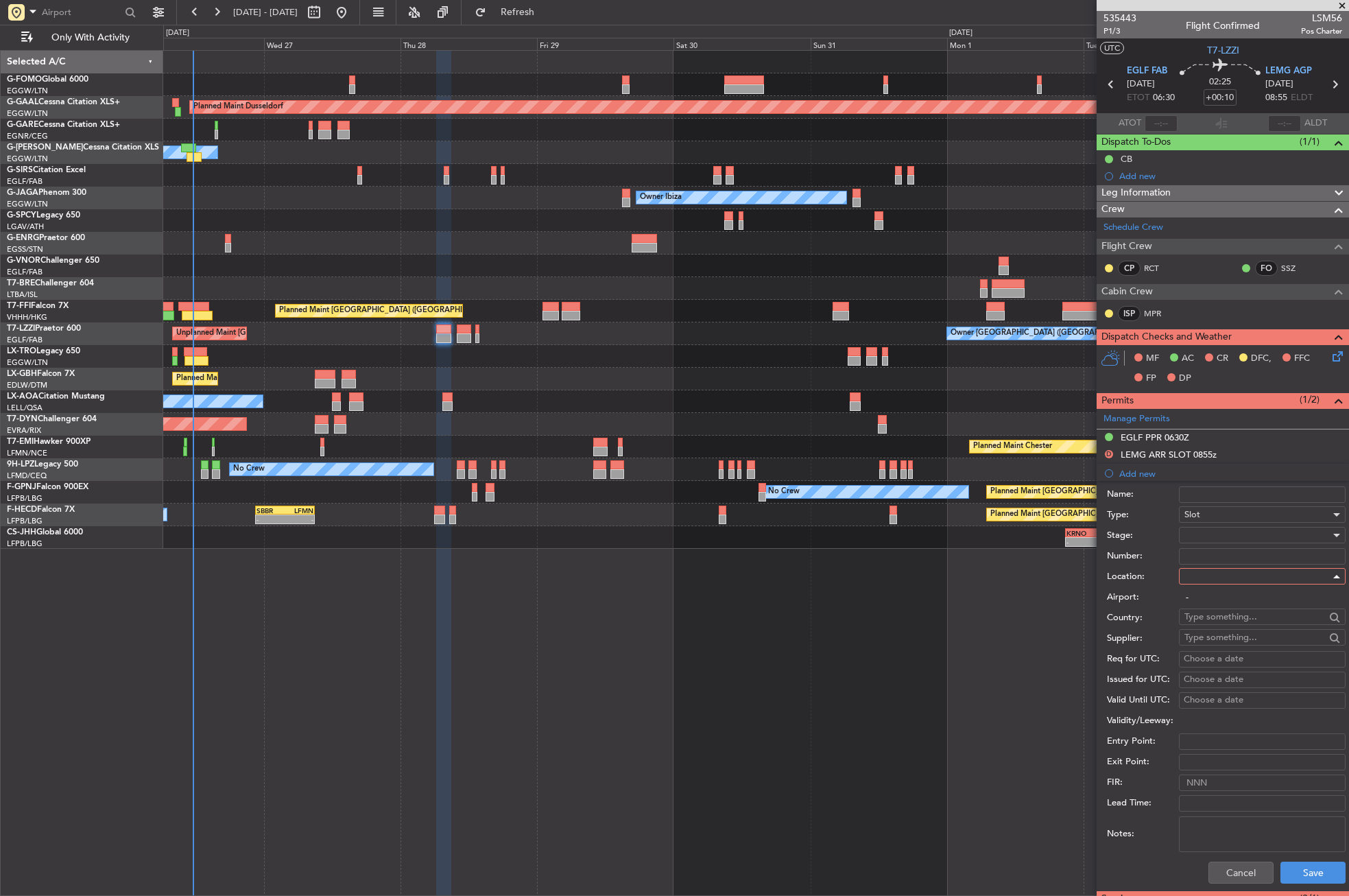
type input "LEMG / AGP"
click at [1197, 526] on div at bounding box center [1257, 534] width 146 height 21
click at [1214, 638] on span "Received OK" at bounding box center [1257, 645] width 144 height 21
click at [1291, 875] on button "Save" at bounding box center [1313, 872] width 65 height 22
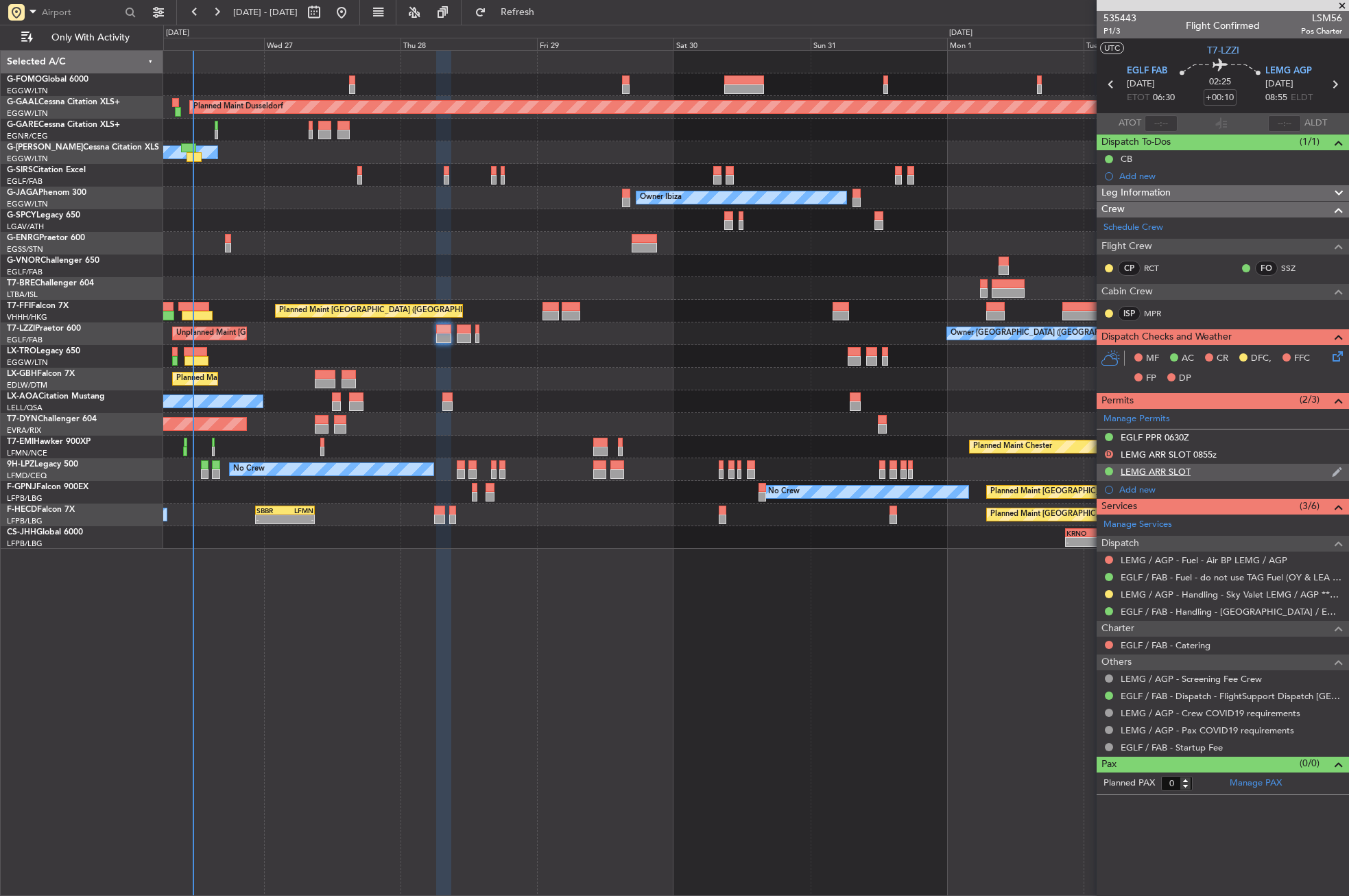
click at [1210, 476] on div "LEMG ARR SLOT" at bounding box center [1223, 472] width 252 height 17
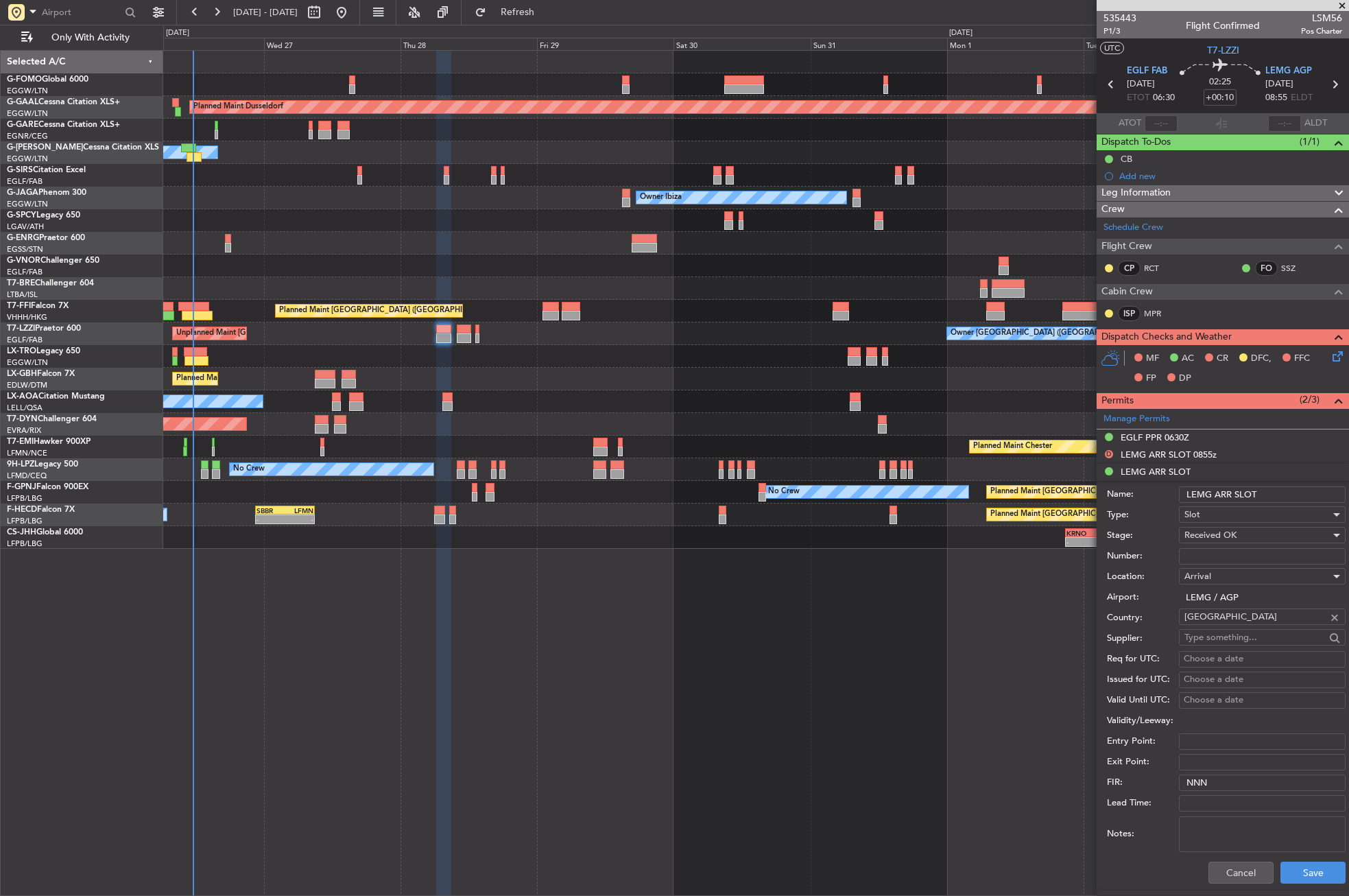
click at [1268, 498] on input "LEMG ARR SLOT" at bounding box center [1262, 495] width 166 height 17
type input "LEMG ARR SLOT 1140z"
click at [1302, 882] on button "Save" at bounding box center [1313, 872] width 65 height 22
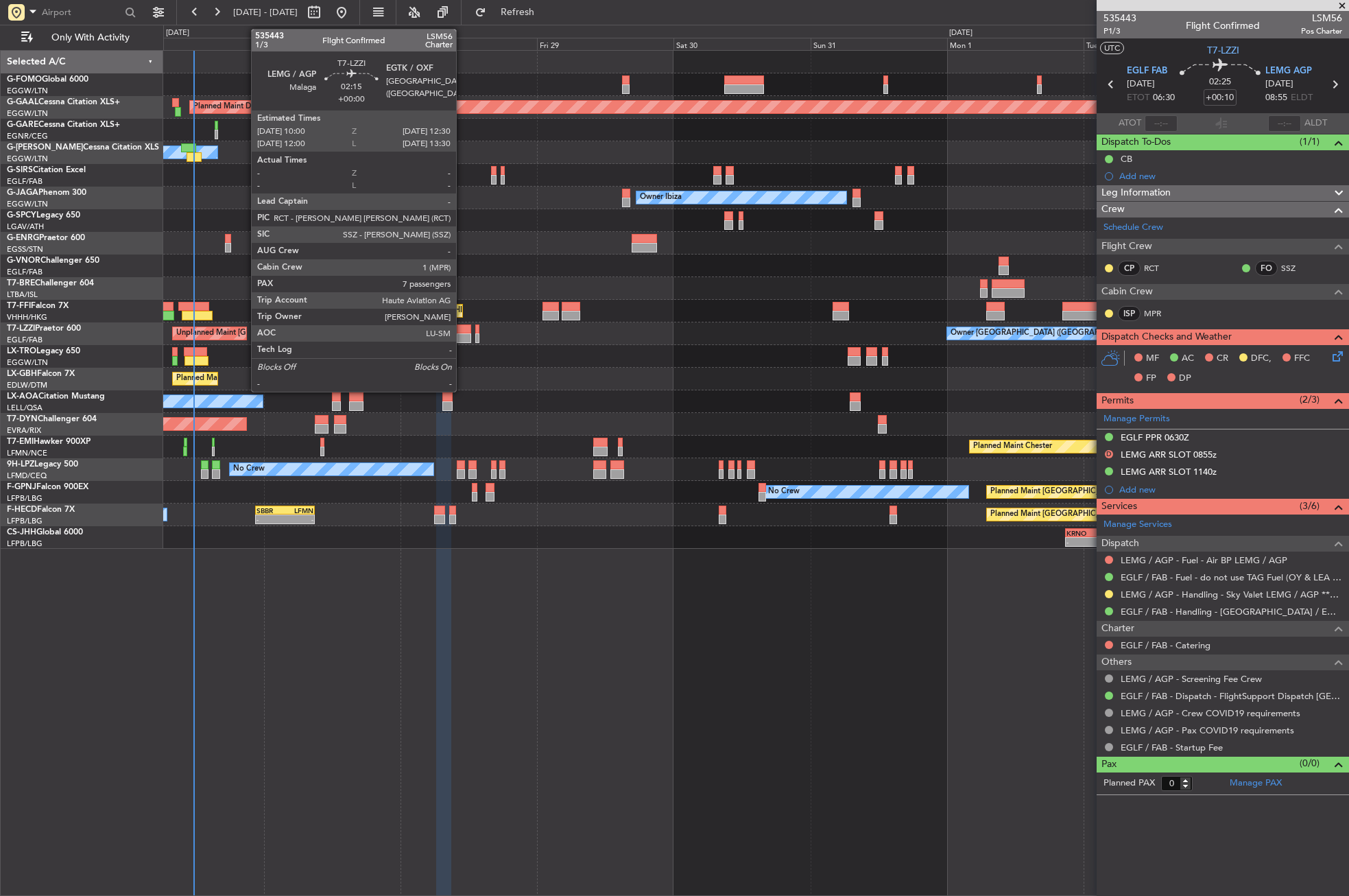
click at [462, 334] on div at bounding box center [464, 338] width 14 height 10
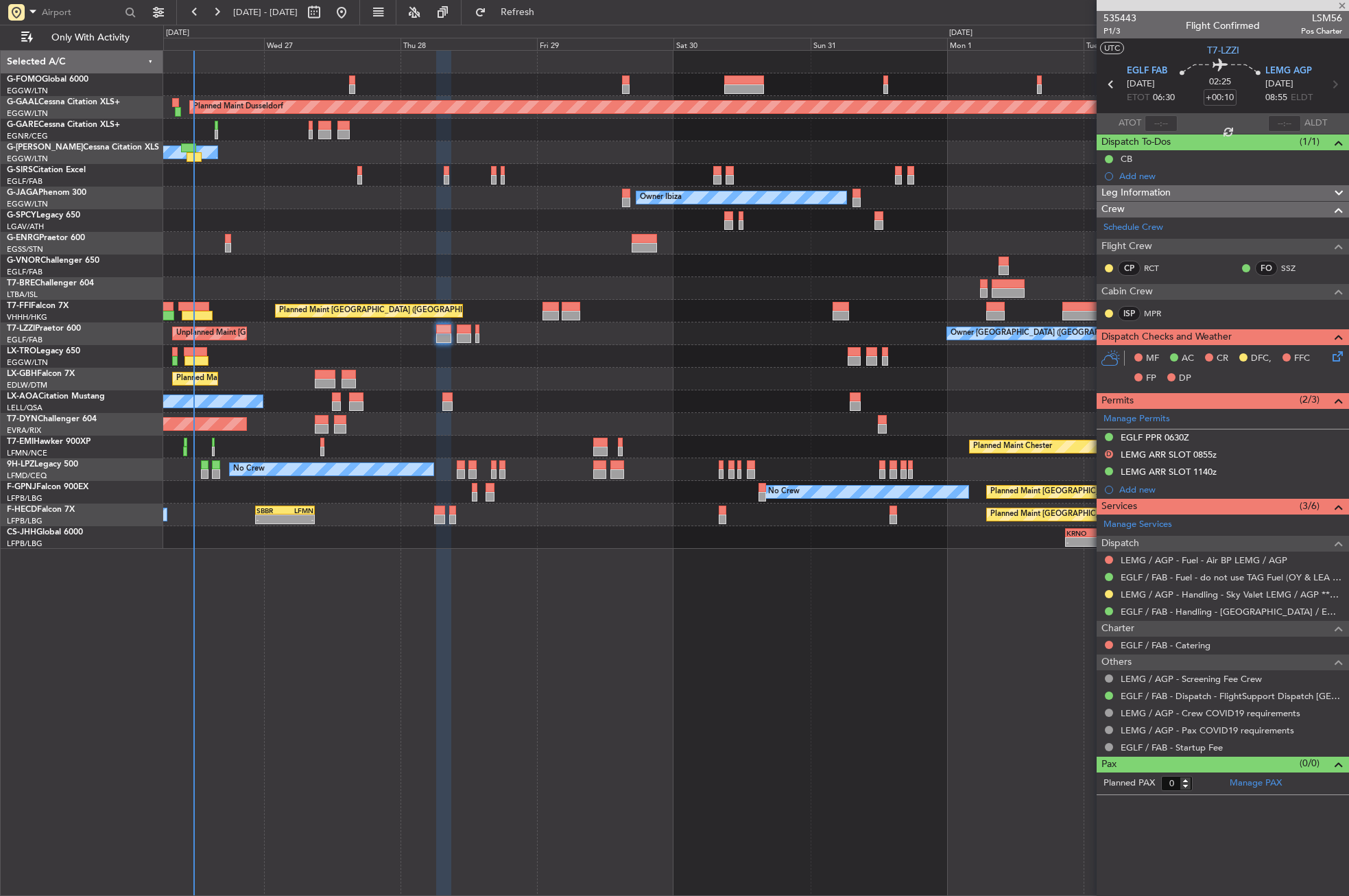
type input "7"
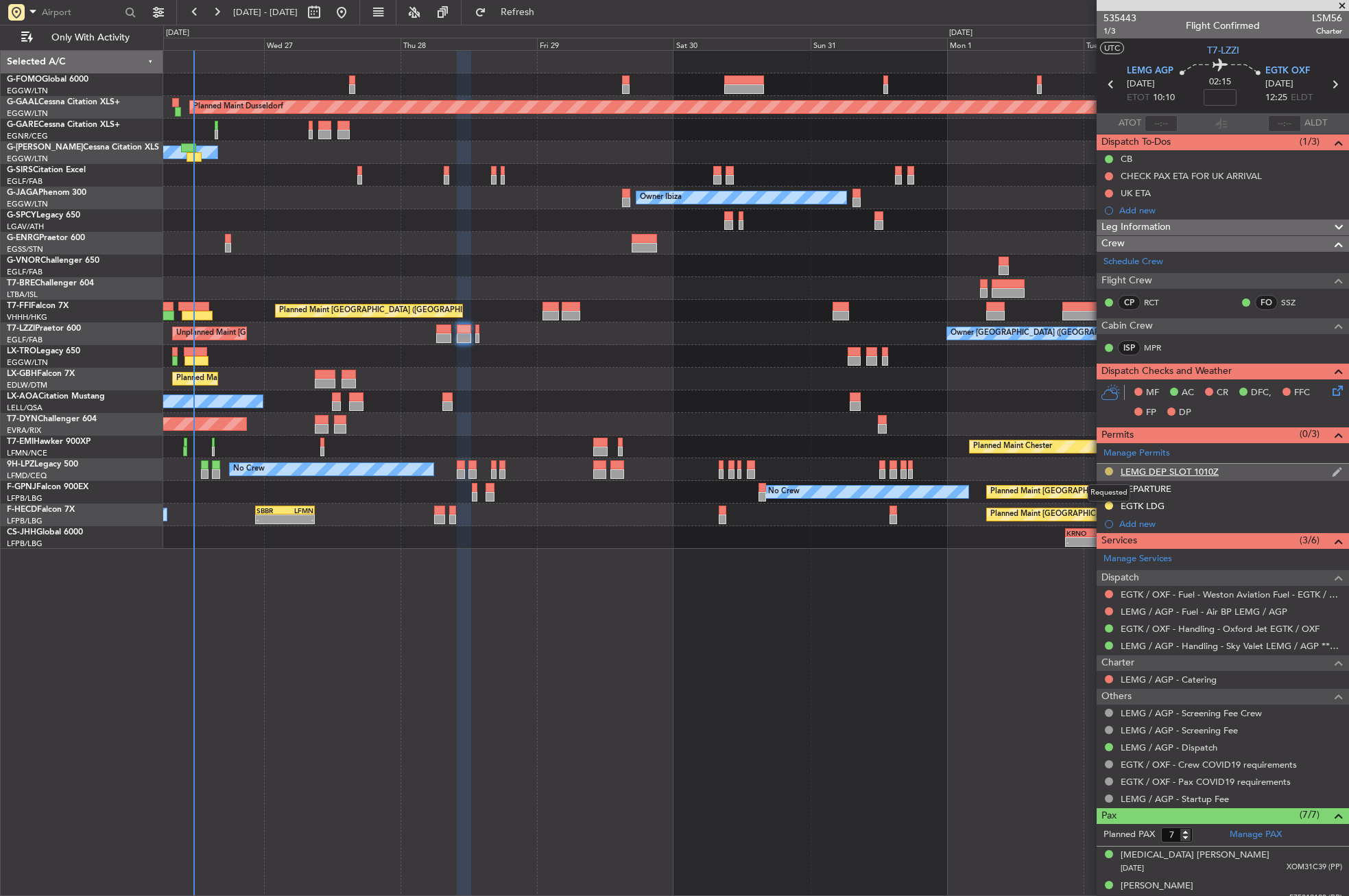
click at [1107, 468] on button at bounding box center [1109, 471] width 8 height 8
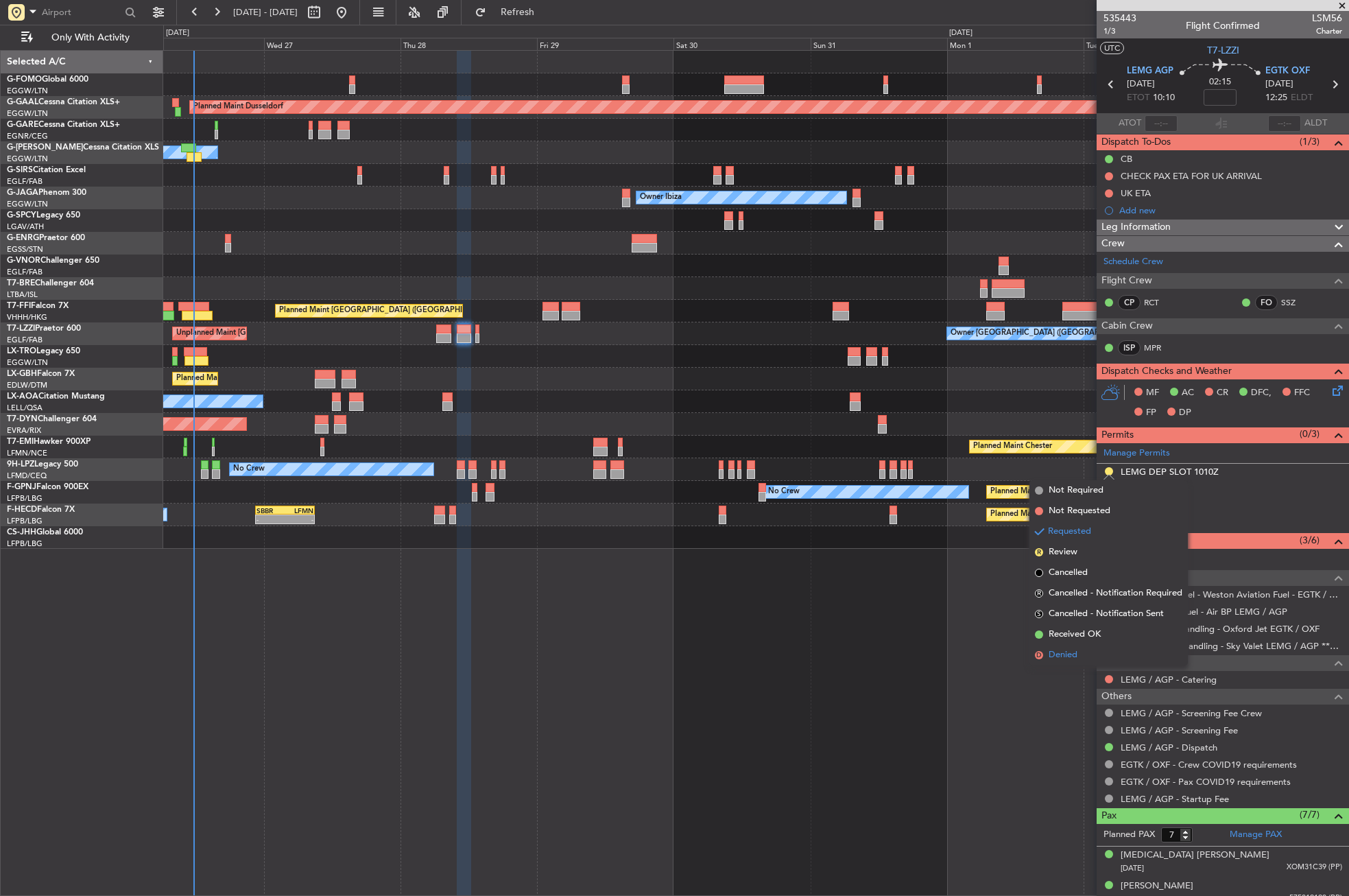
click at [1066, 652] on span "Denied" at bounding box center [1063, 655] width 29 height 14
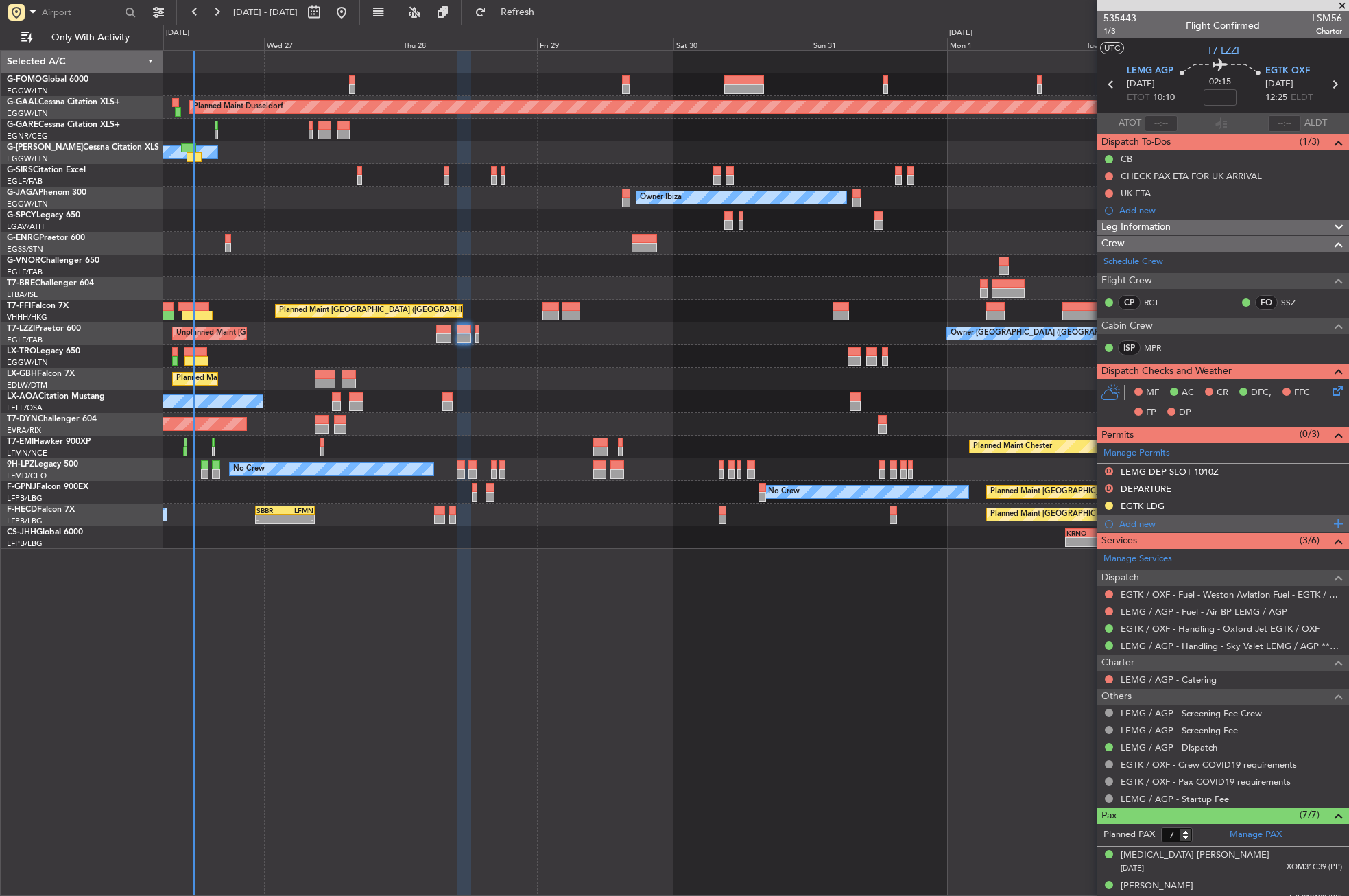
click at [1127, 524] on div "Add new" at bounding box center [1224, 523] width 211 height 11
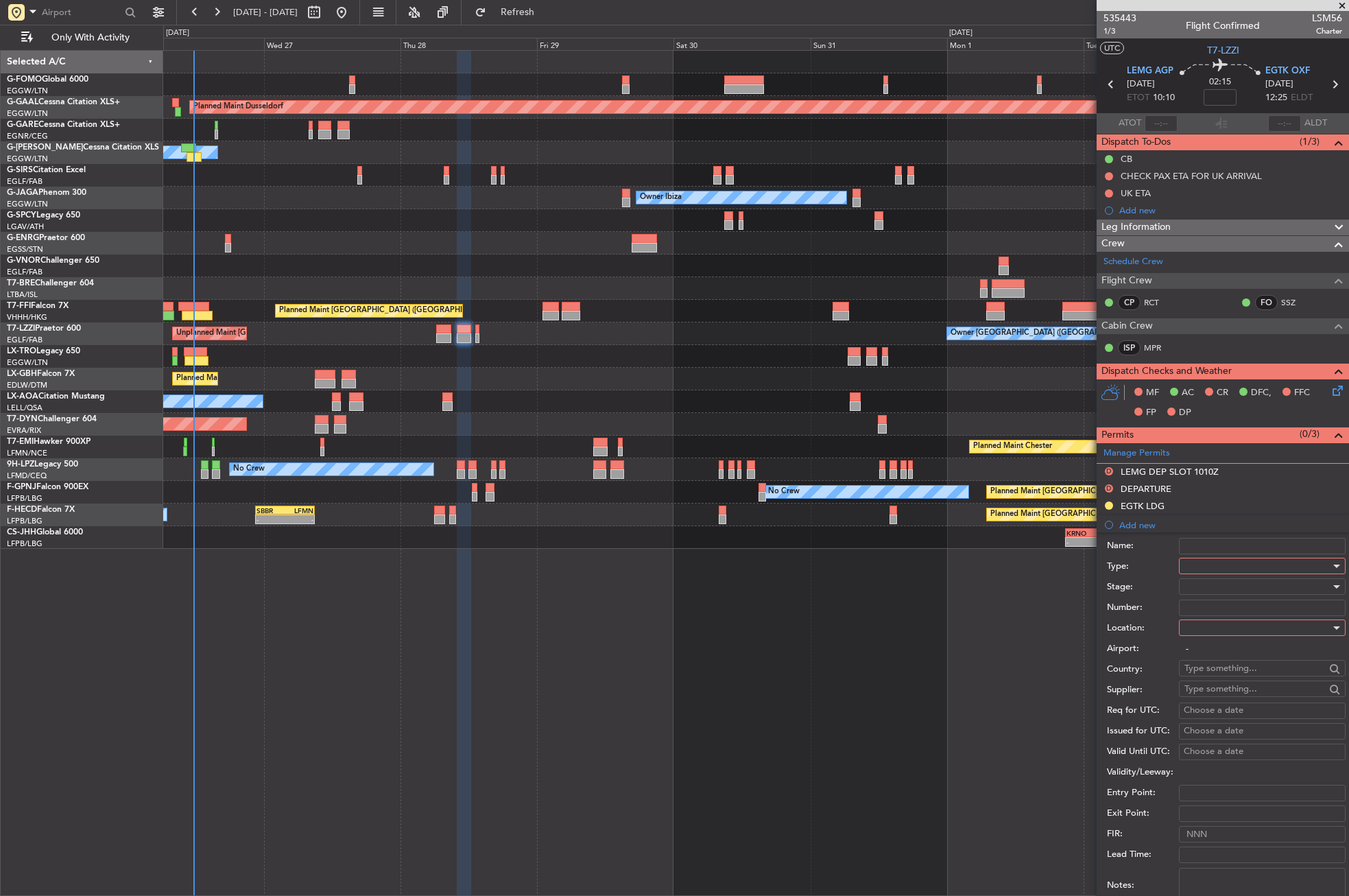
click at [1194, 569] on div at bounding box center [1257, 565] width 146 height 21
click at [1218, 706] on span "TASP" at bounding box center [1257, 716] width 144 height 21
click at [1199, 565] on span "TASP" at bounding box center [1194, 565] width 21 height 12
click at [1208, 692] on span "Slot" at bounding box center [1257, 695] width 144 height 21
click at [1195, 632] on div at bounding box center [1257, 627] width 146 height 21
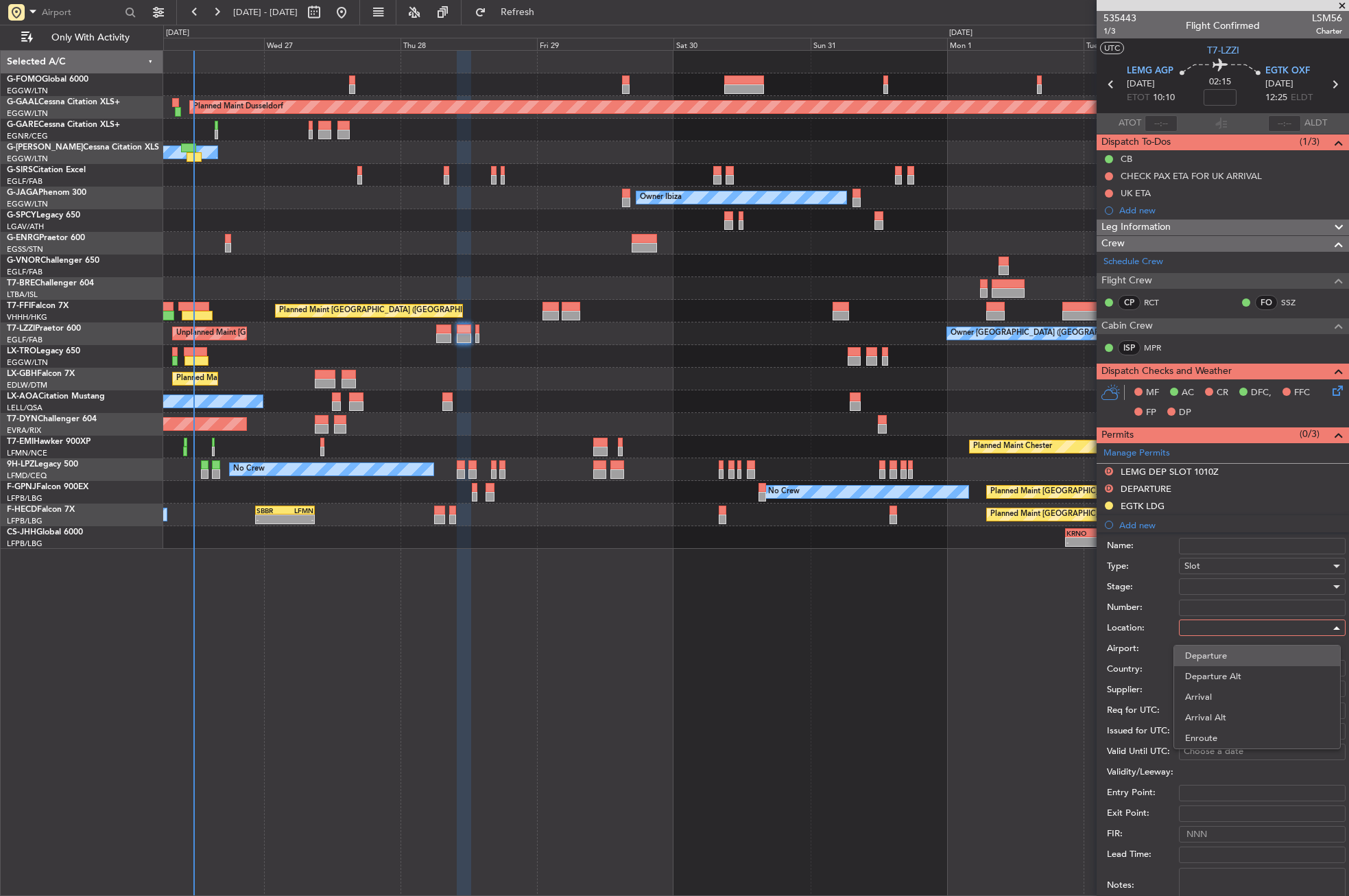
click at [1199, 647] on span "Departure" at bounding box center [1257, 655] width 144 height 21
type input "LEMG / AGP"
click at [1184, 580] on div at bounding box center [1262, 587] width 166 height 17
click at [1216, 698] on span "Received OK" at bounding box center [1257, 696] width 144 height 21
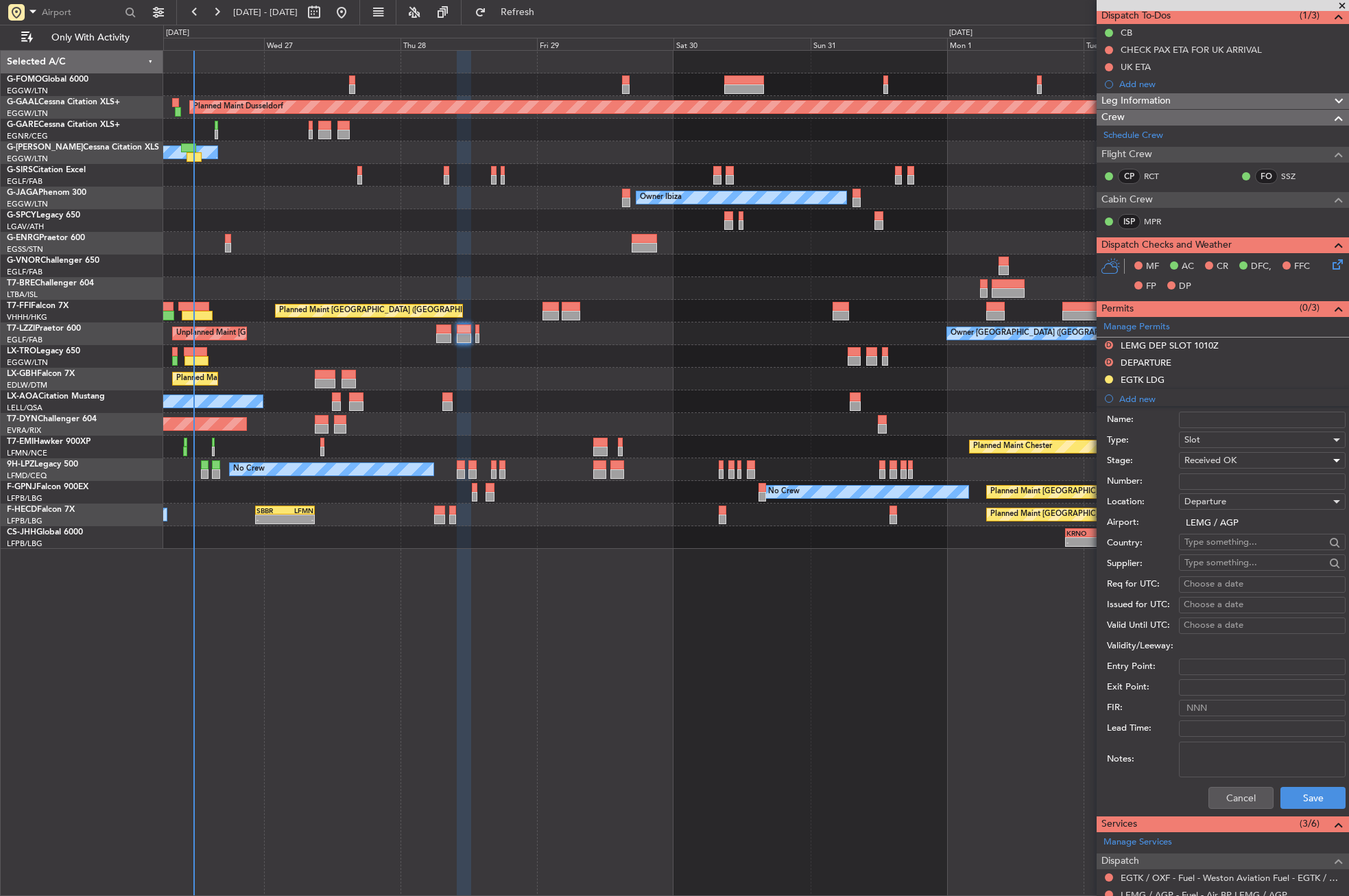
scroll to position [274, 0]
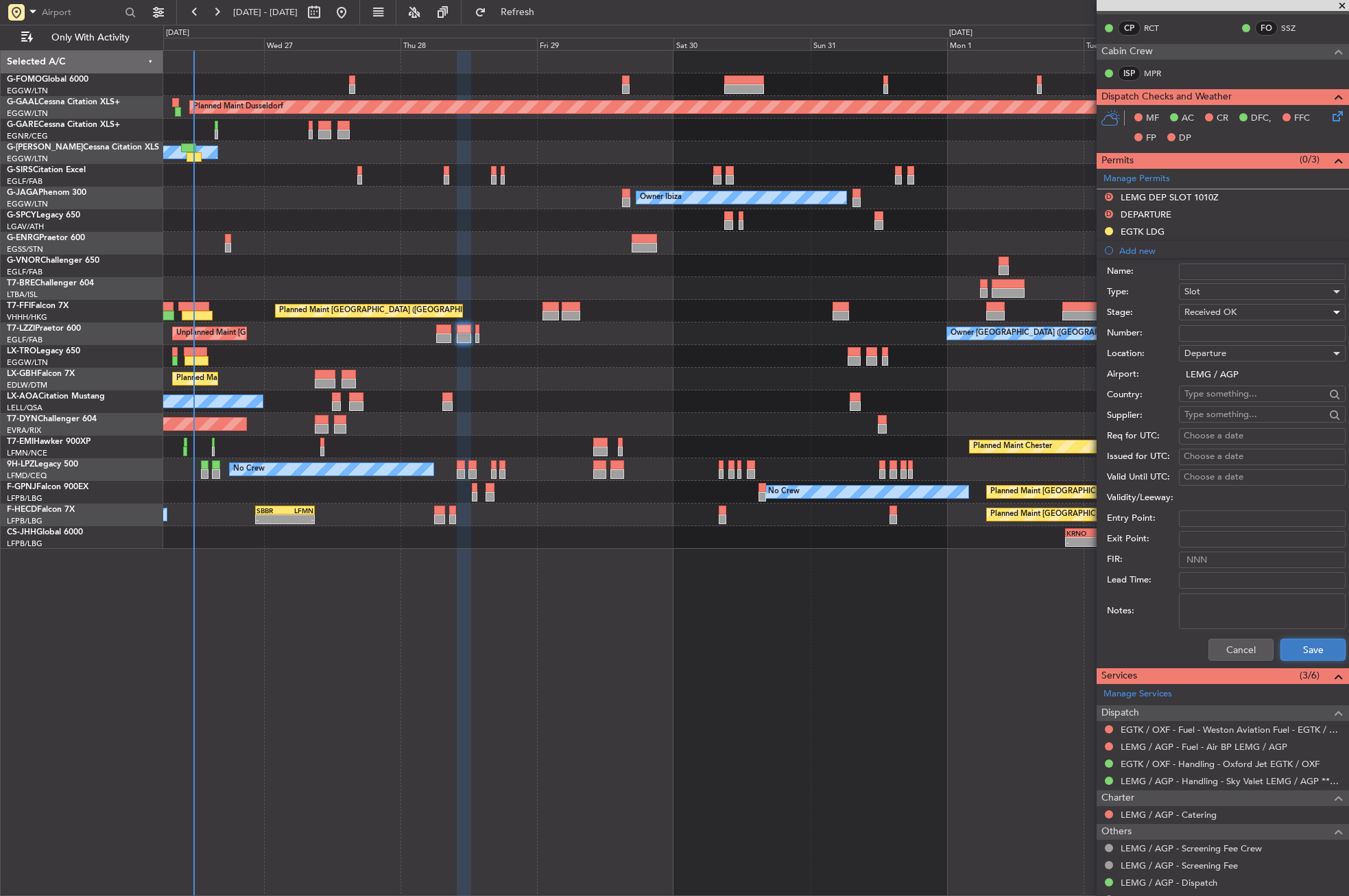
click at [1289, 651] on button "Save" at bounding box center [1313, 649] width 65 height 22
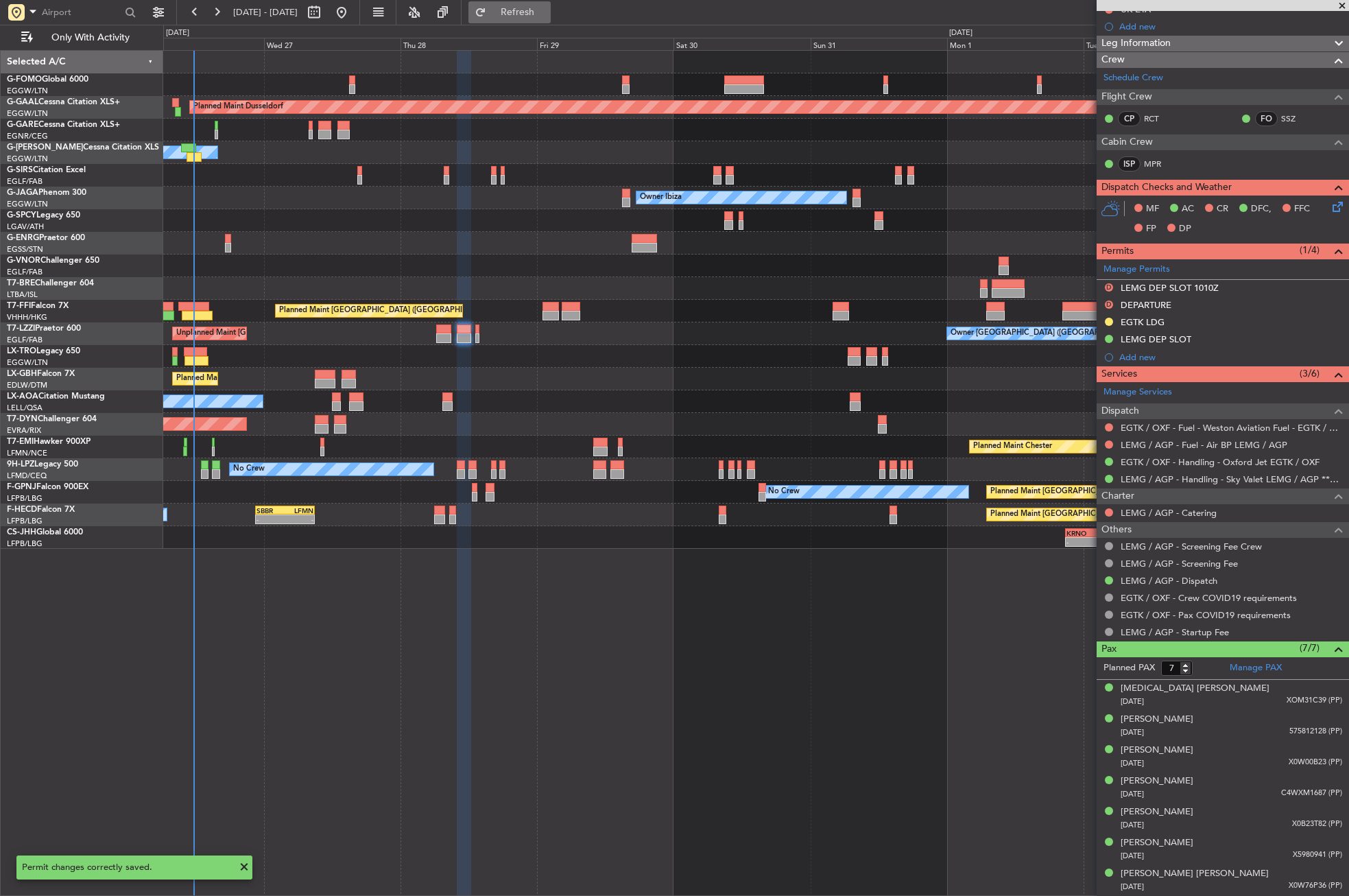
scroll to position [183, 0]
click at [1213, 340] on div "LEMG DEP SLOT" at bounding box center [1223, 340] width 252 height 17
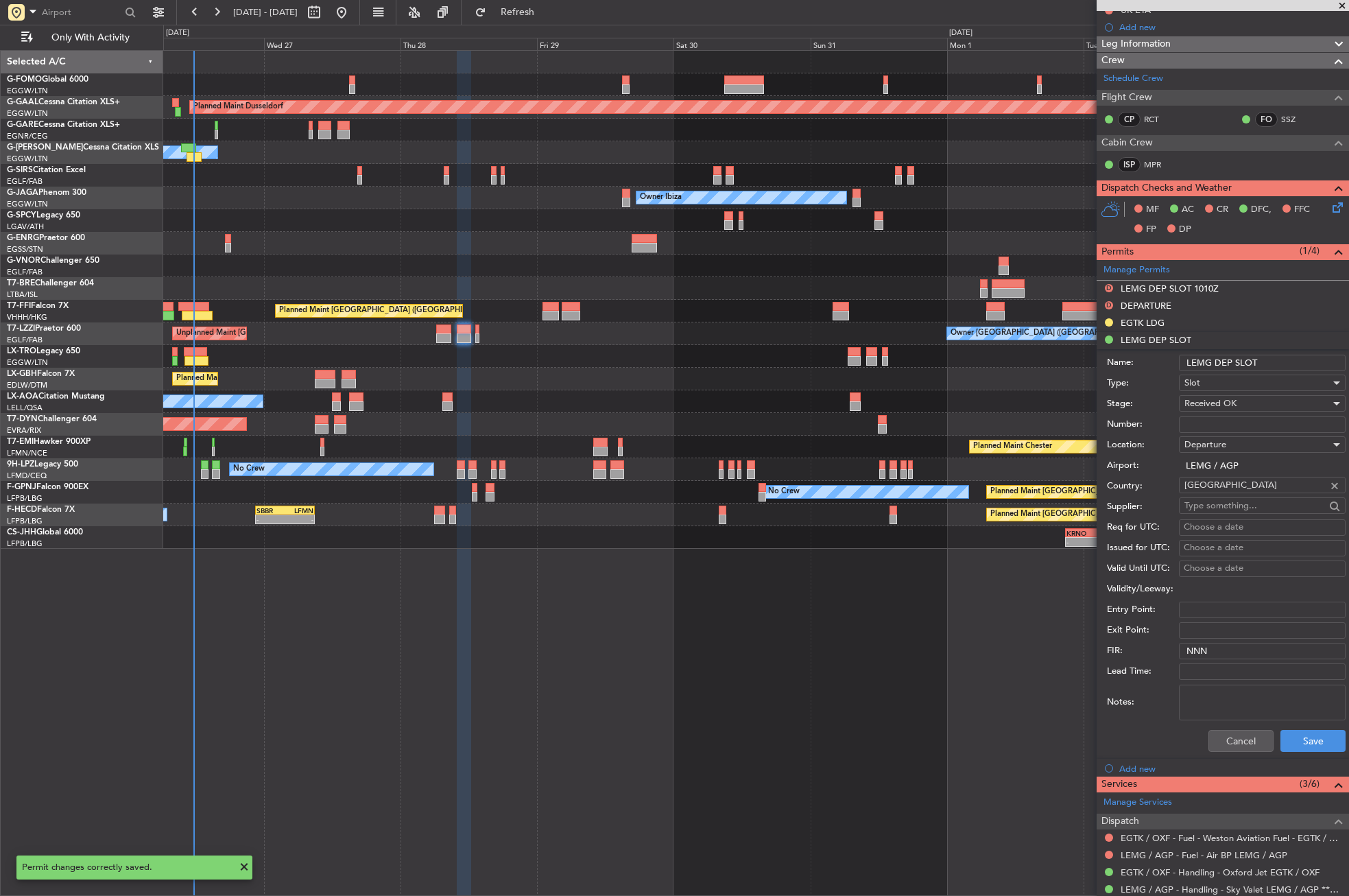
scroll to position [274, 0]
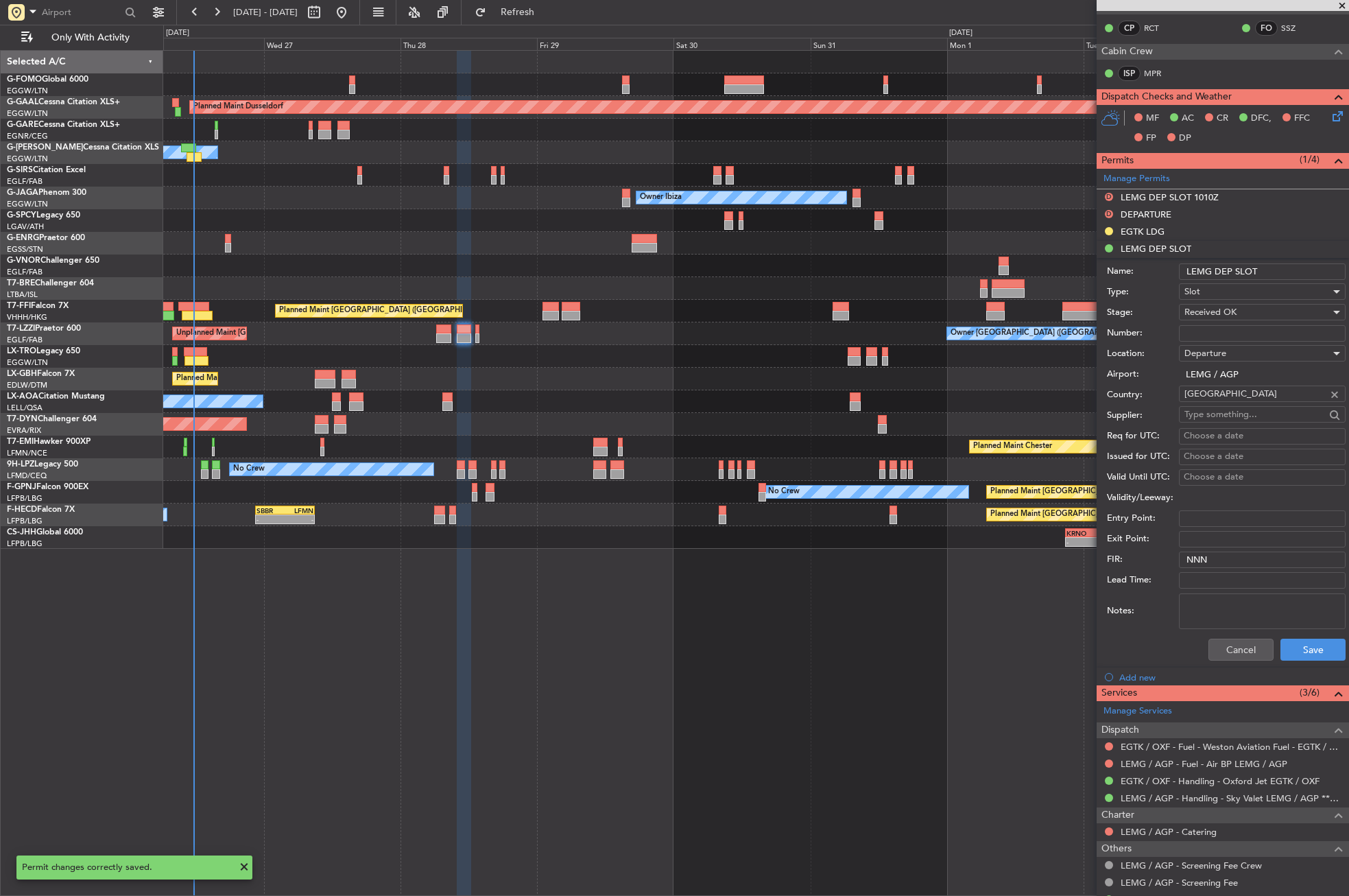
click at [1281, 264] on input "LEMG DEP SLOT" at bounding box center [1262, 272] width 166 height 17
type input "LEMG DEP SLOT 1215Z"
click at [1295, 650] on button "Save" at bounding box center [1313, 649] width 65 height 22
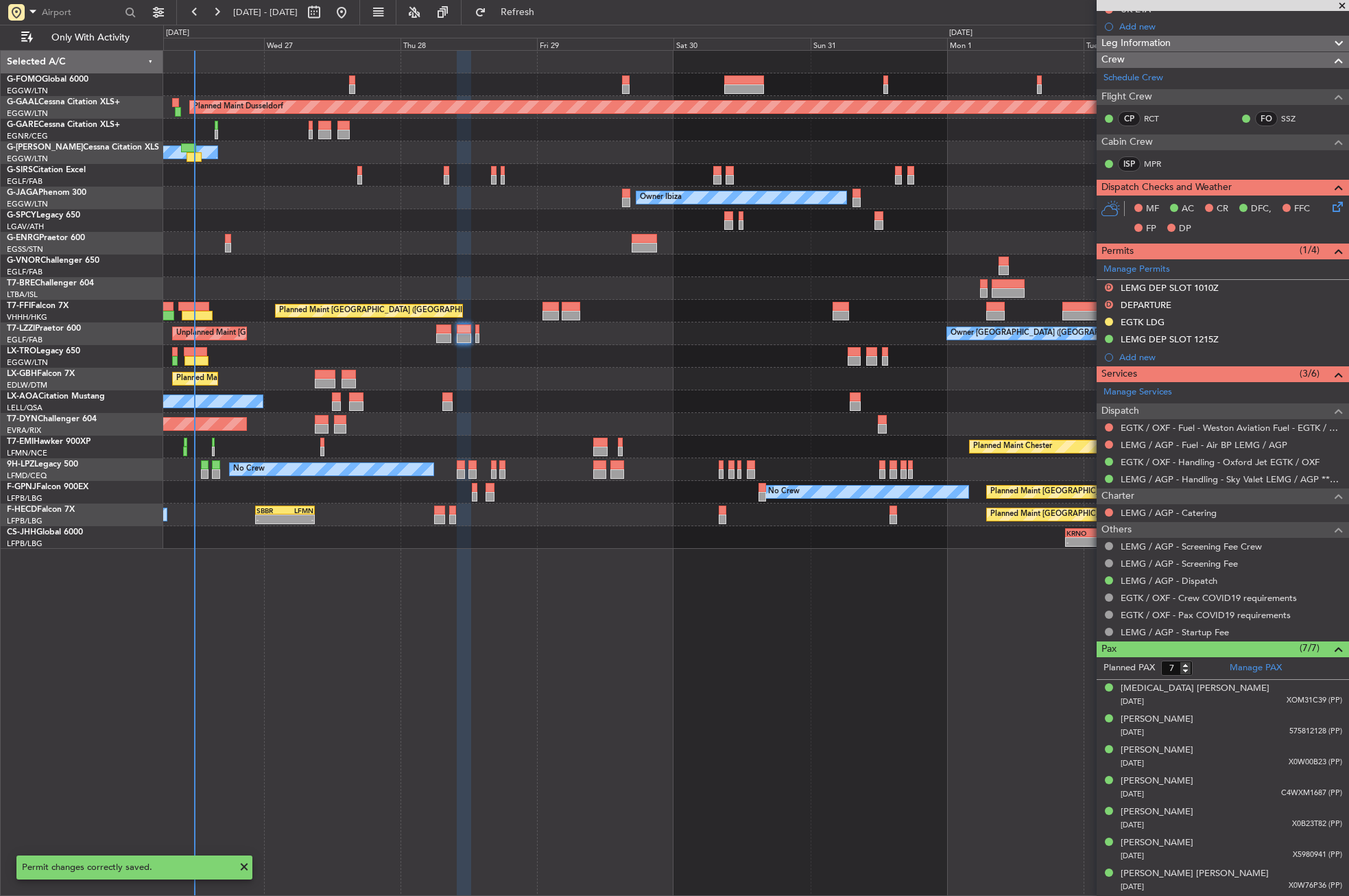
scroll to position [183, 0]
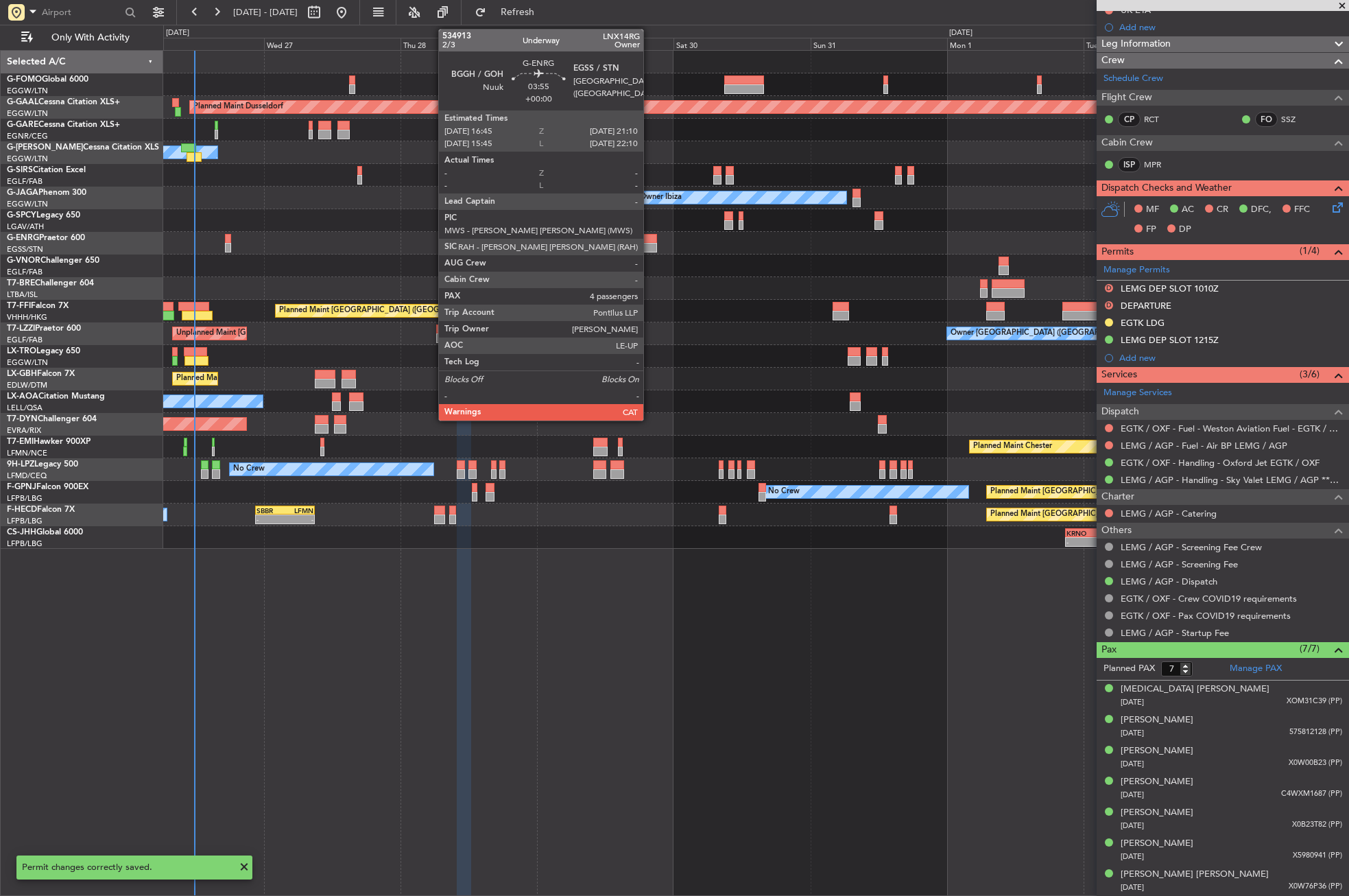
click at [650, 234] on div at bounding box center [644, 239] width 25 height 10
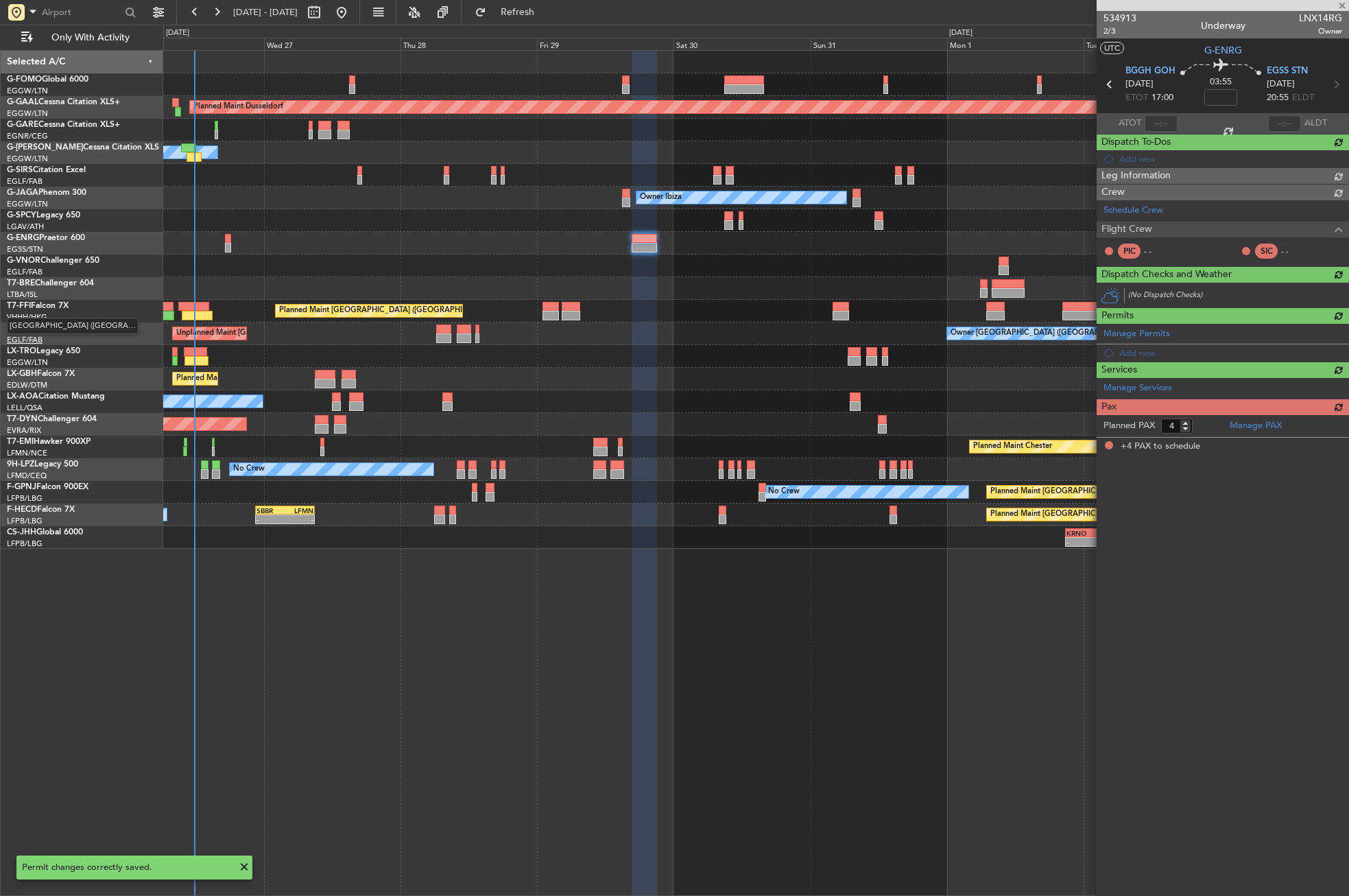
scroll to position [0, 0]
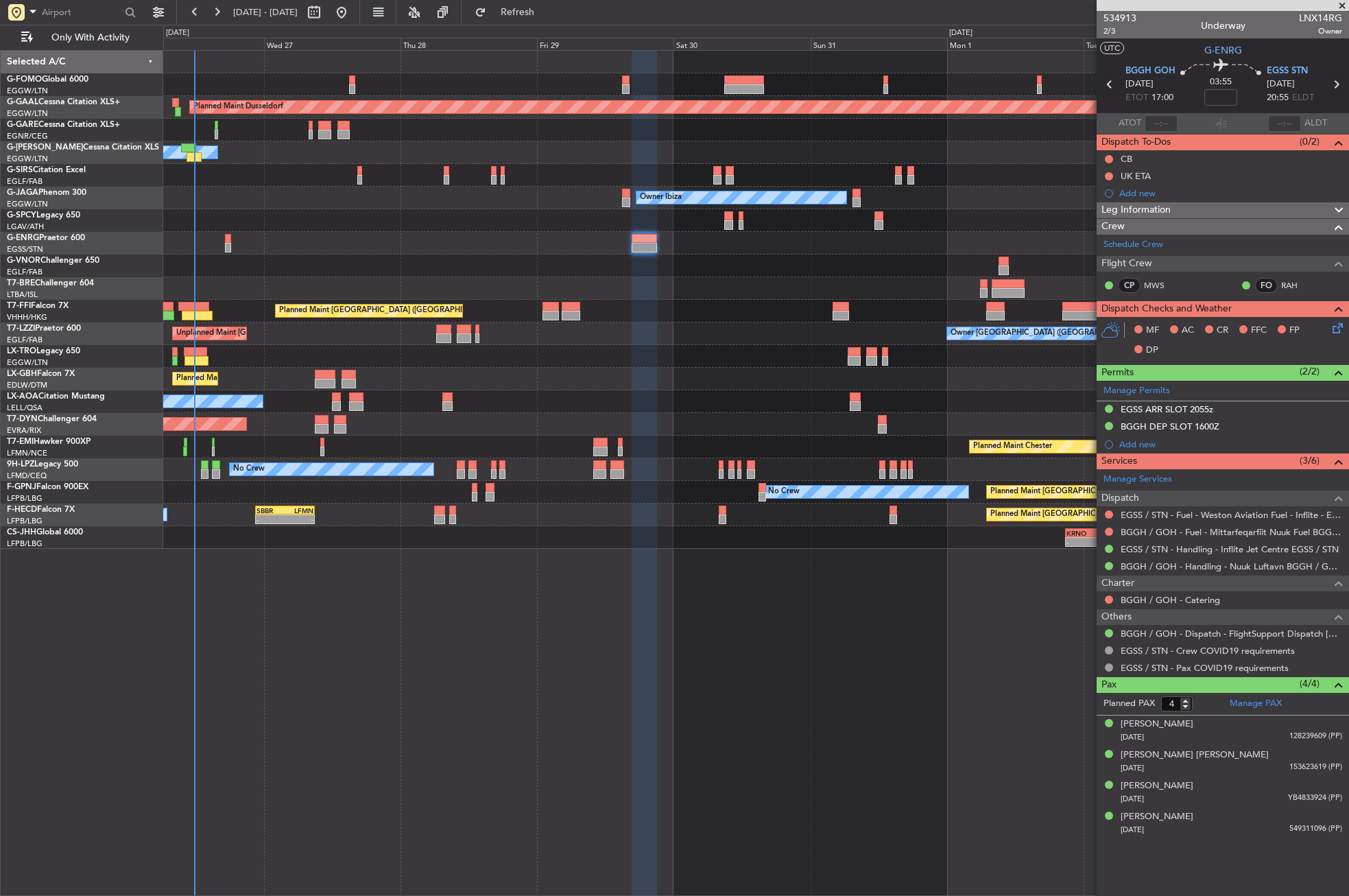
click at [575, 727] on div "Planned Maint Dusseldorf Owner Unplanned Maint Oxford (Kidlington) Planned Main…" at bounding box center [756, 473] width 1186 height 846
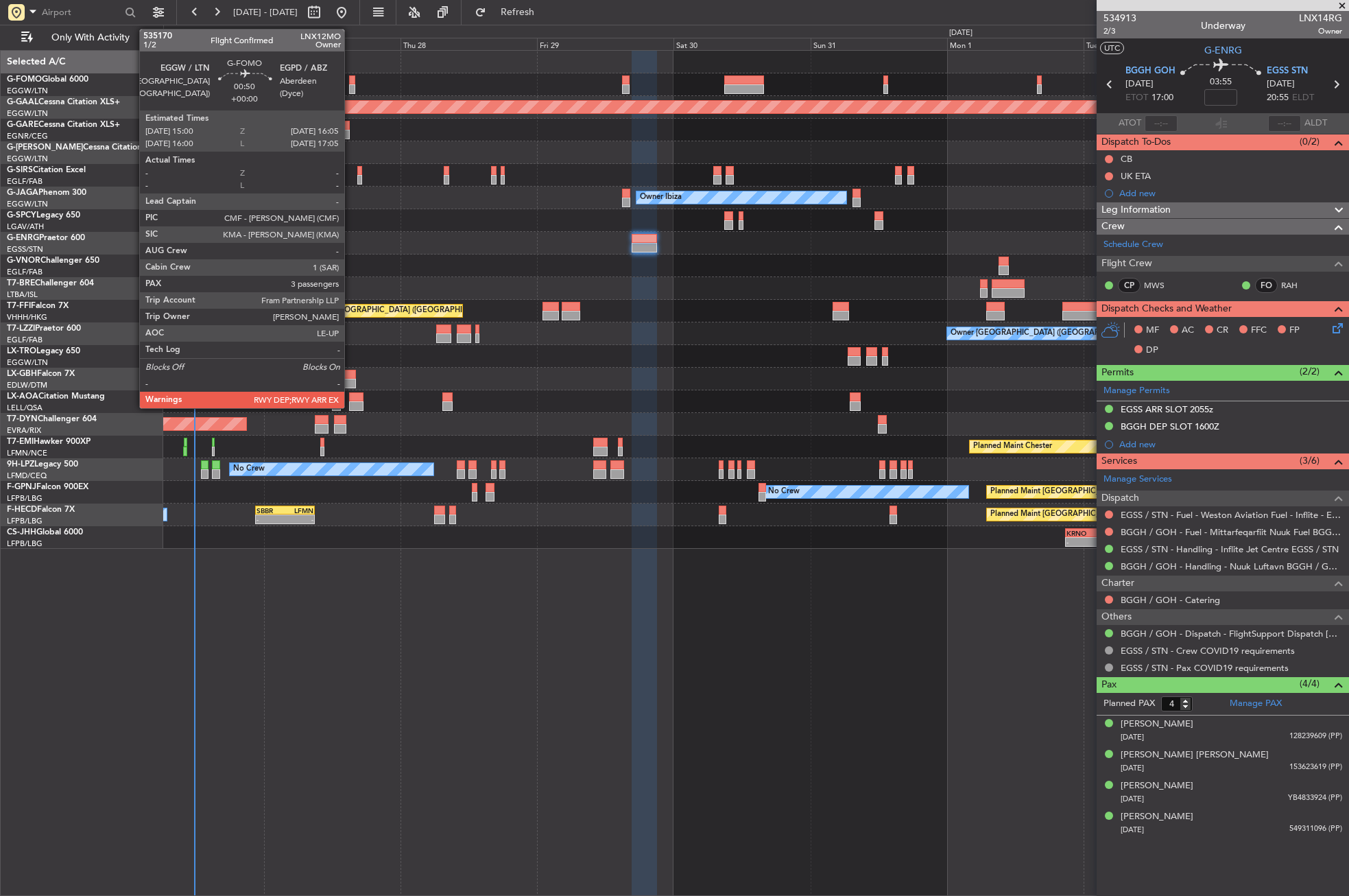
click at [350, 88] on div at bounding box center [352, 89] width 6 height 10
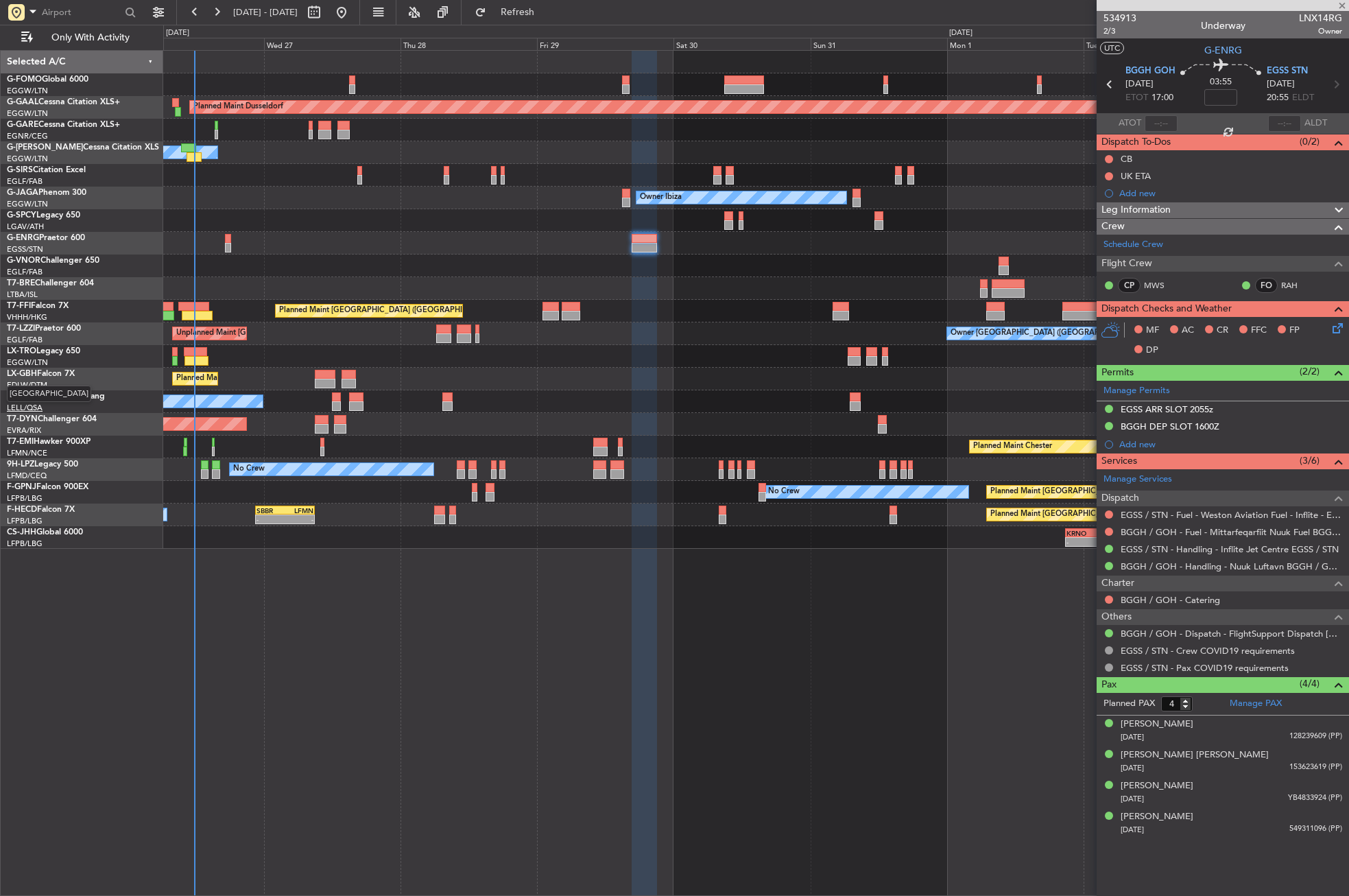
type input "3"
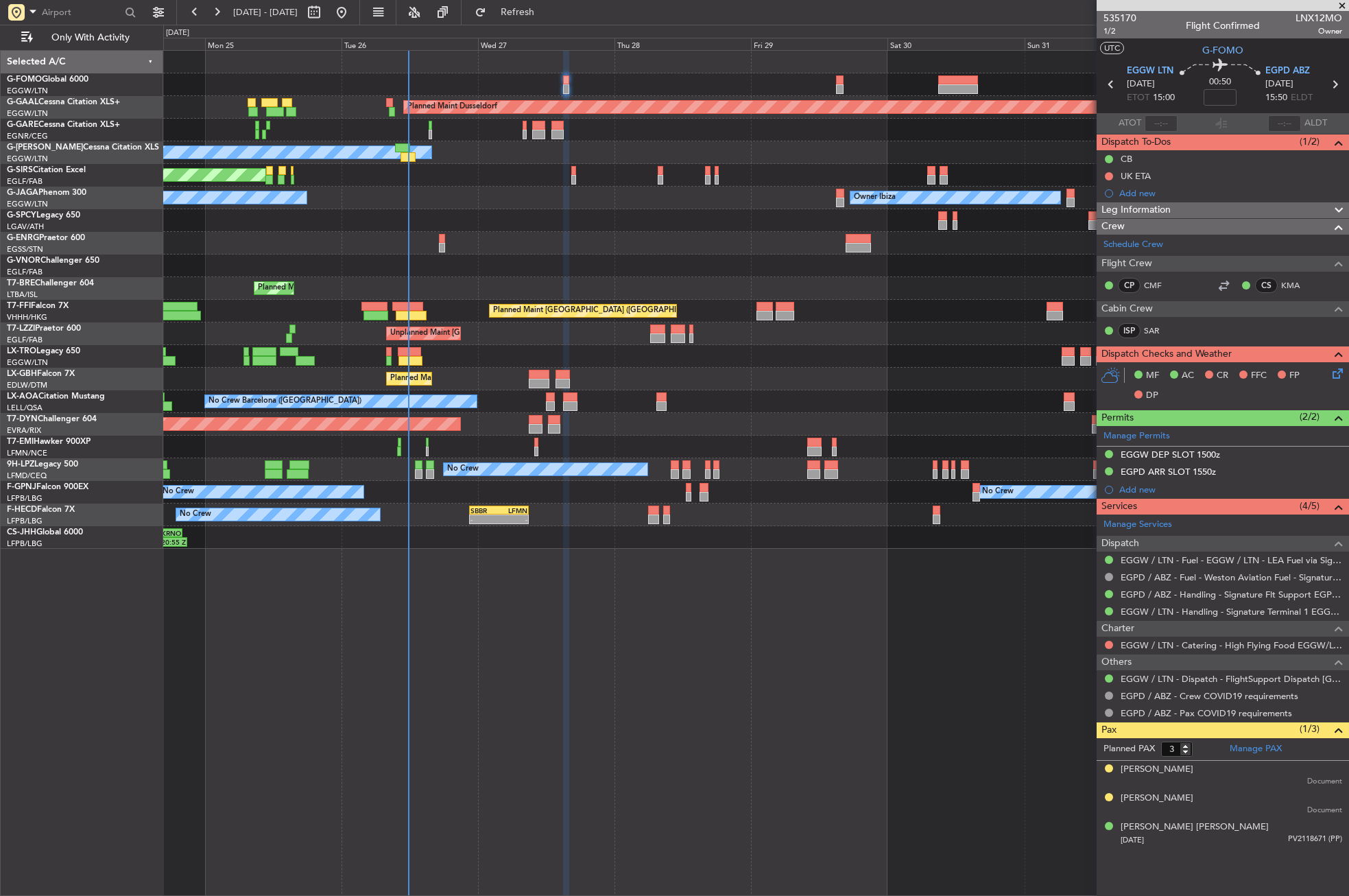
click at [551, 236] on div "Planned Maint Dusseldorf Owner Unplanned Maint Oxford (Kidlington) Owner Ibiza …" at bounding box center [755, 299] width 1185 height 498
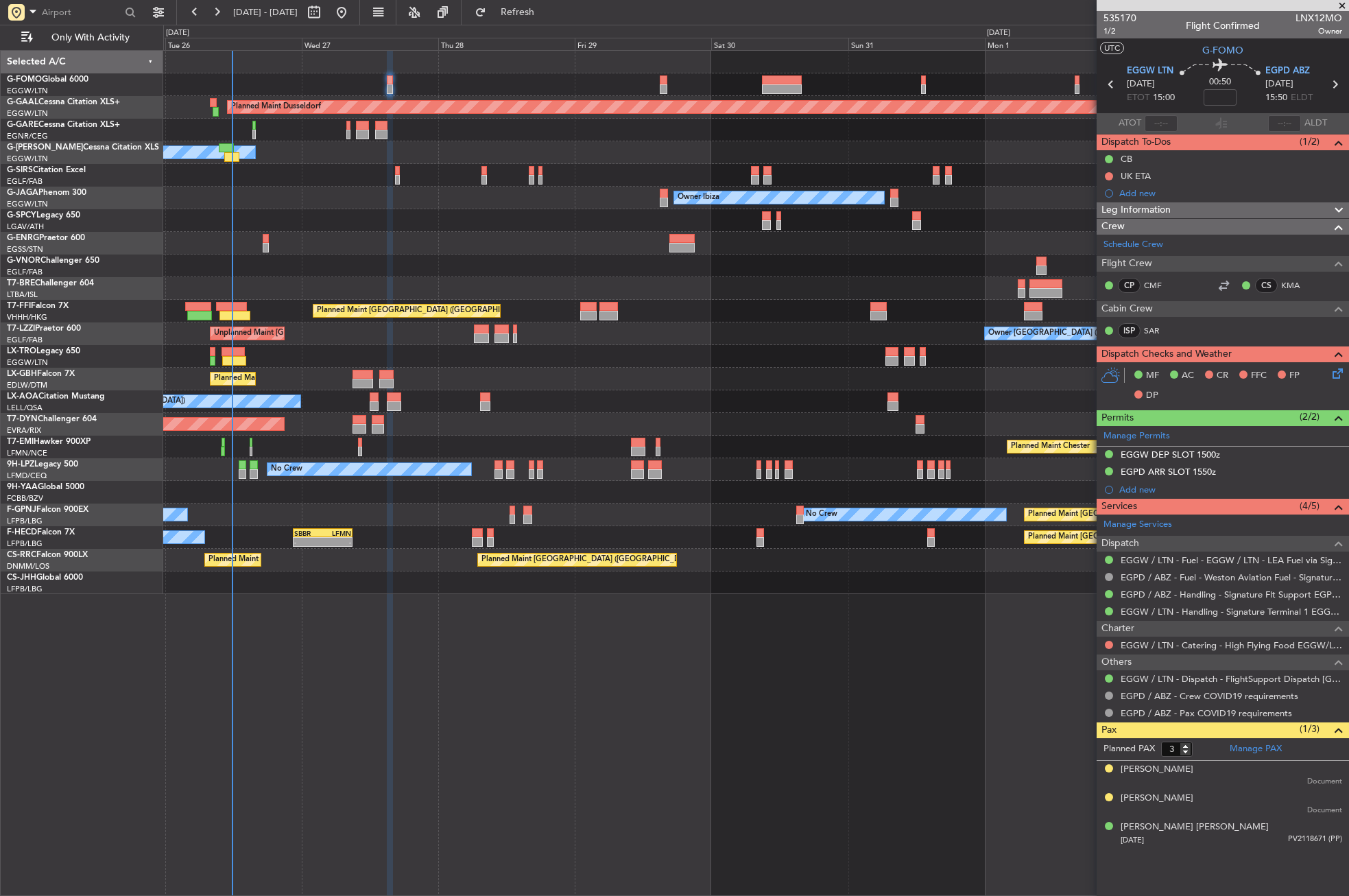
click at [421, 237] on div "Planned Maint Dusseldorf Owner Unplanned Maint Oxford (Kidlington) Owner Ibiza …" at bounding box center [755, 322] width 1185 height 543
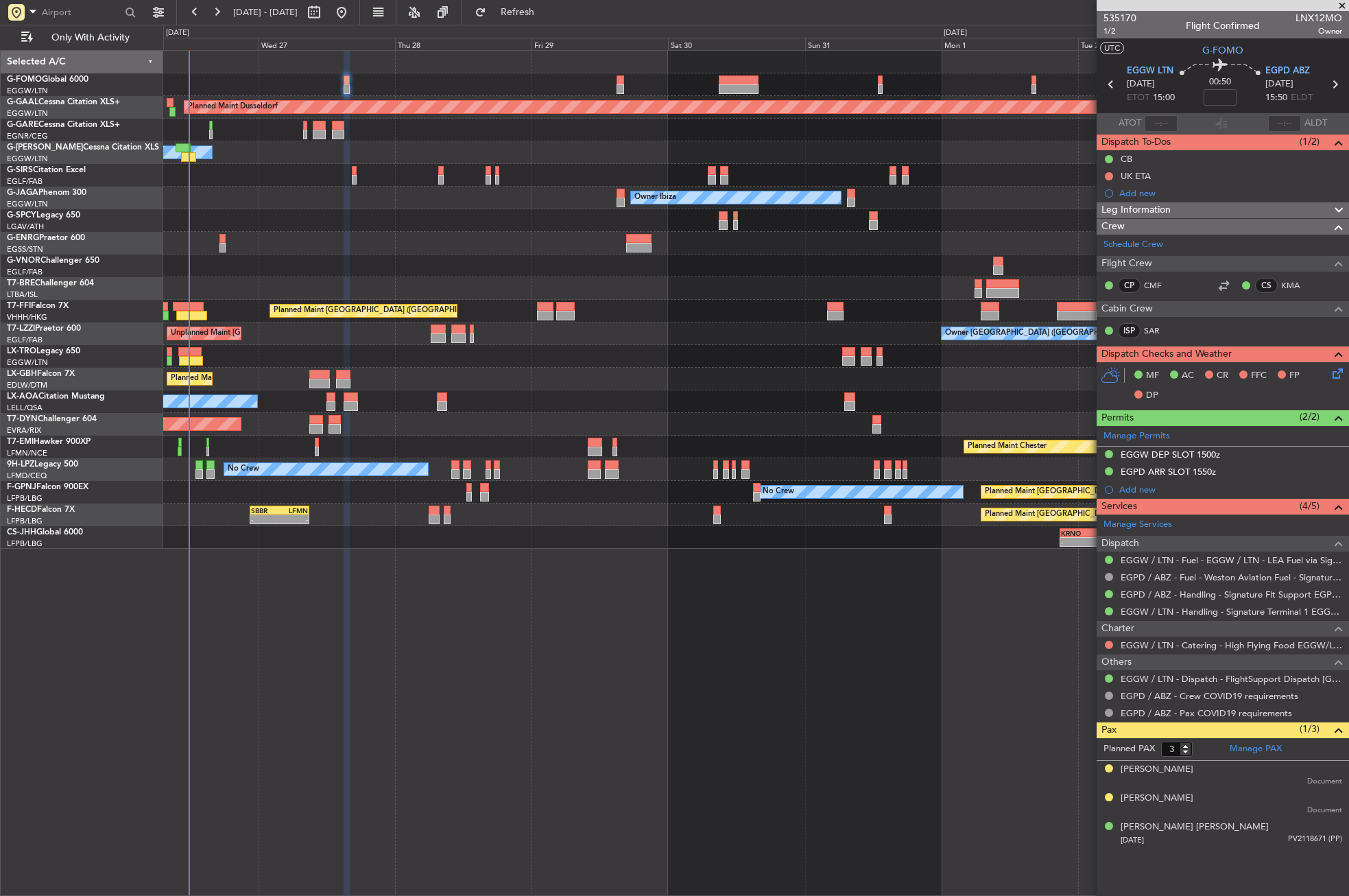
drag, startPoint x: 1145, startPoint y: 208, endPoint x: 1145, endPoint y: 220, distance: 12.0
click at [1145, 208] on span "Leg Information" at bounding box center [1135, 210] width 69 height 16
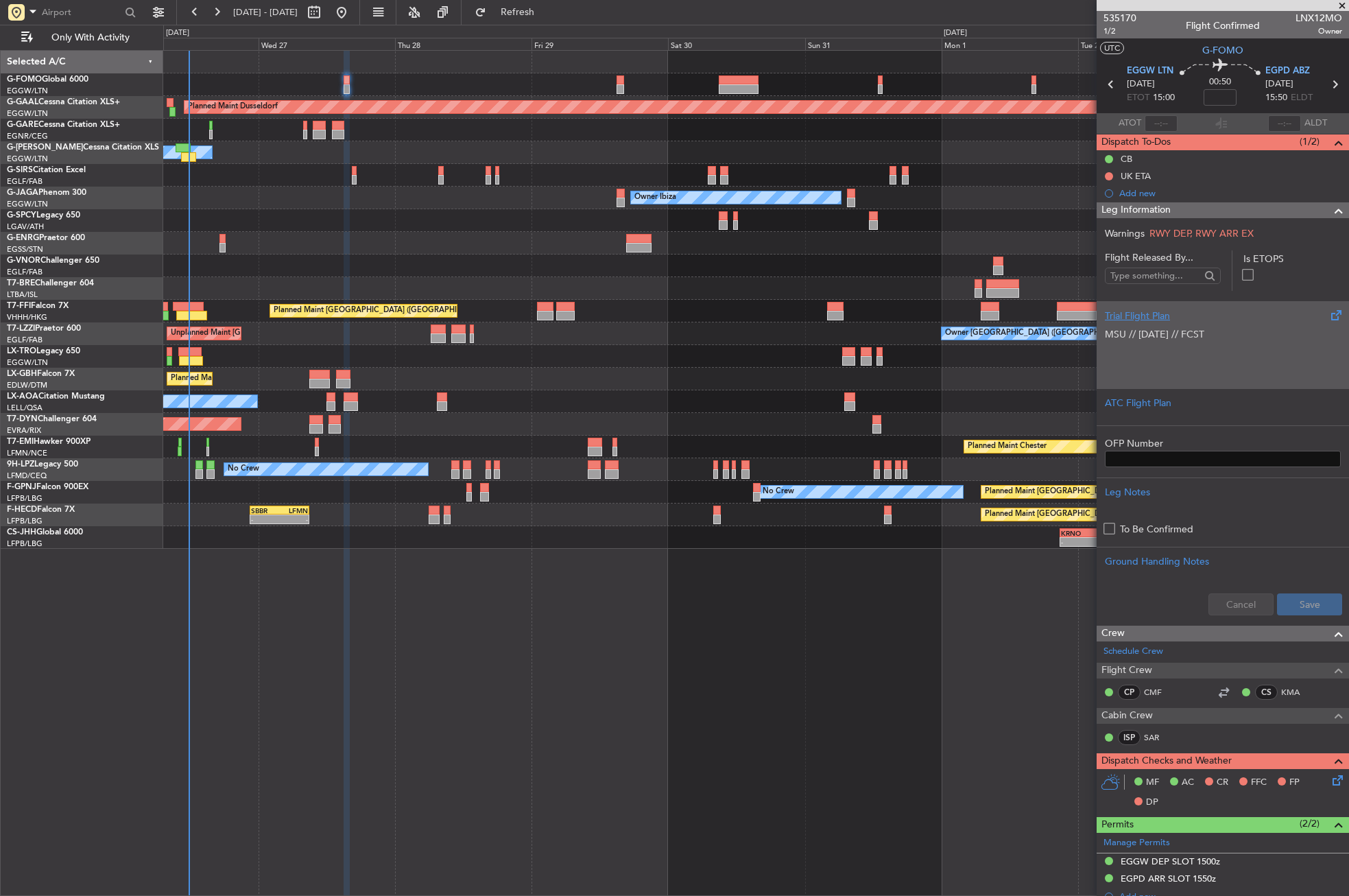
click at [1133, 359] on p at bounding box center [1223, 363] width 236 height 14
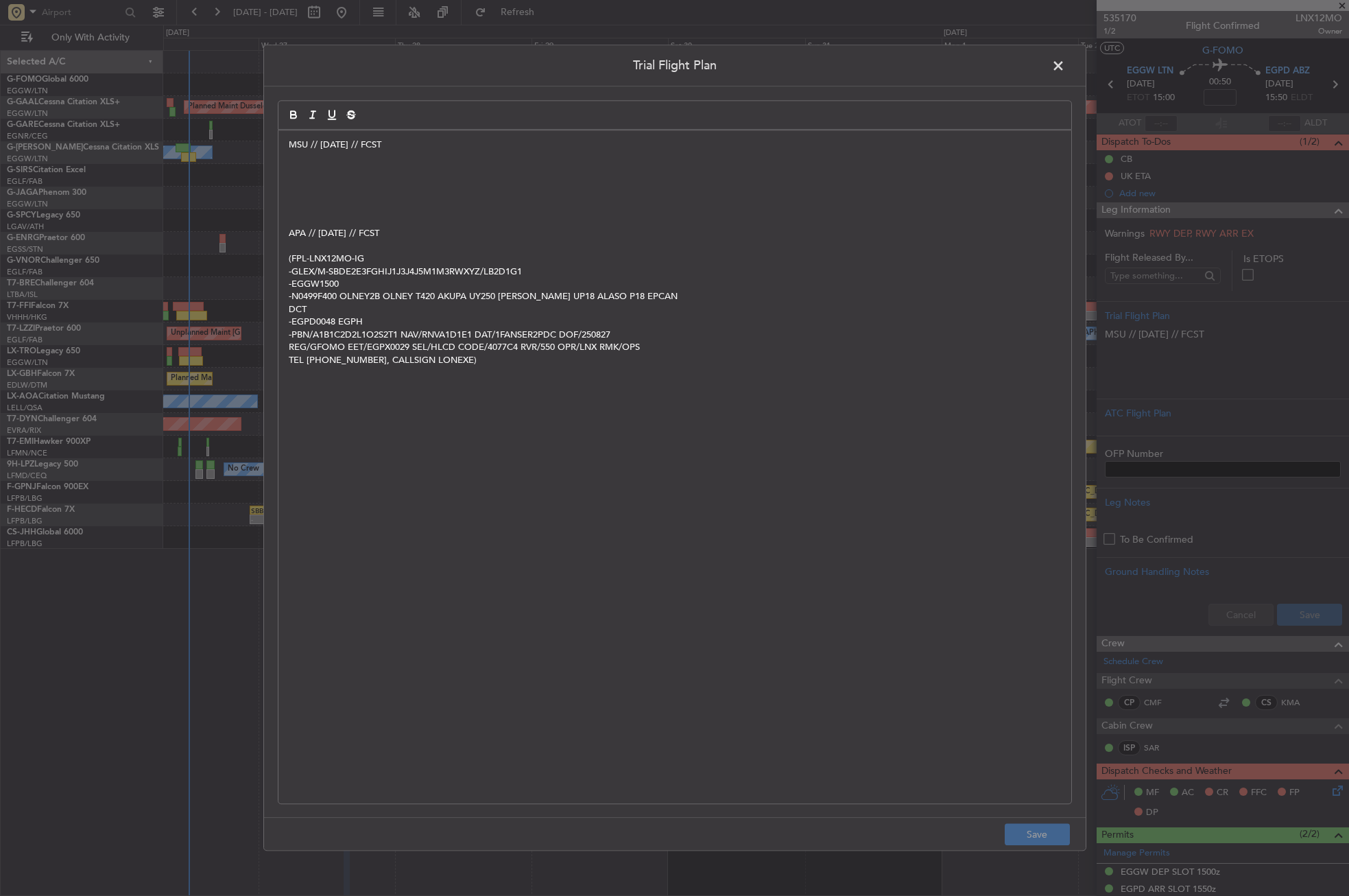
click at [311, 180] on p at bounding box center [675, 183] width 772 height 12
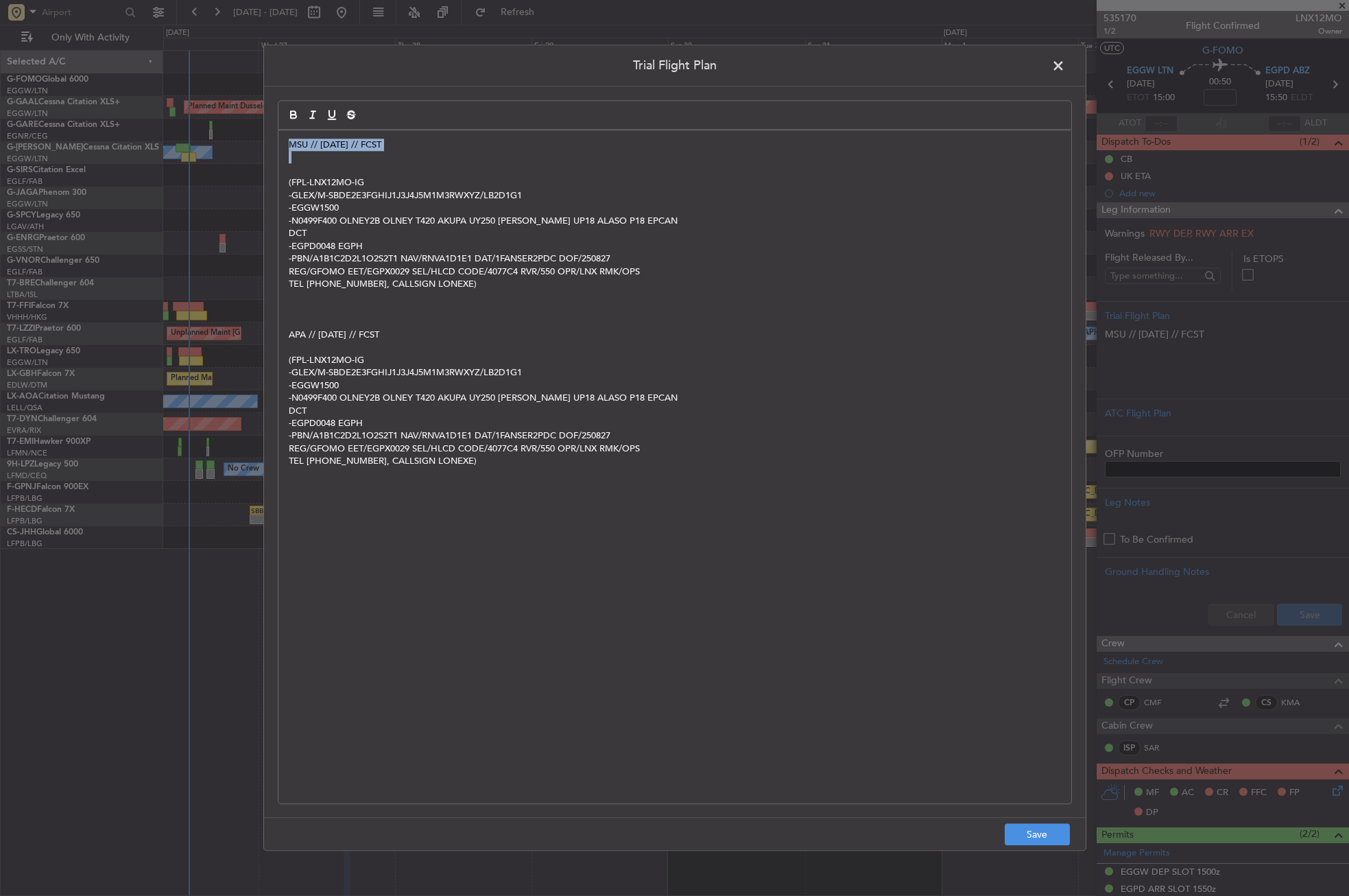
drag, startPoint x: 420, startPoint y: 151, endPoint x: 217, endPoint y: 143, distance: 203.2
click at [217, 143] on div "Trial Flight Plan MSU // 26AUG // FCST (FPL-LNX12MO-IG -GLEX/M-SBDE2E3FGHIJ1J3J…" at bounding box center [674, 448] width 1349 height 896
copy p "MSU // [DATE] // FCST"
click at [1015, 838] on button "Save" at bounding box center [1037, 834] width 65 height 22
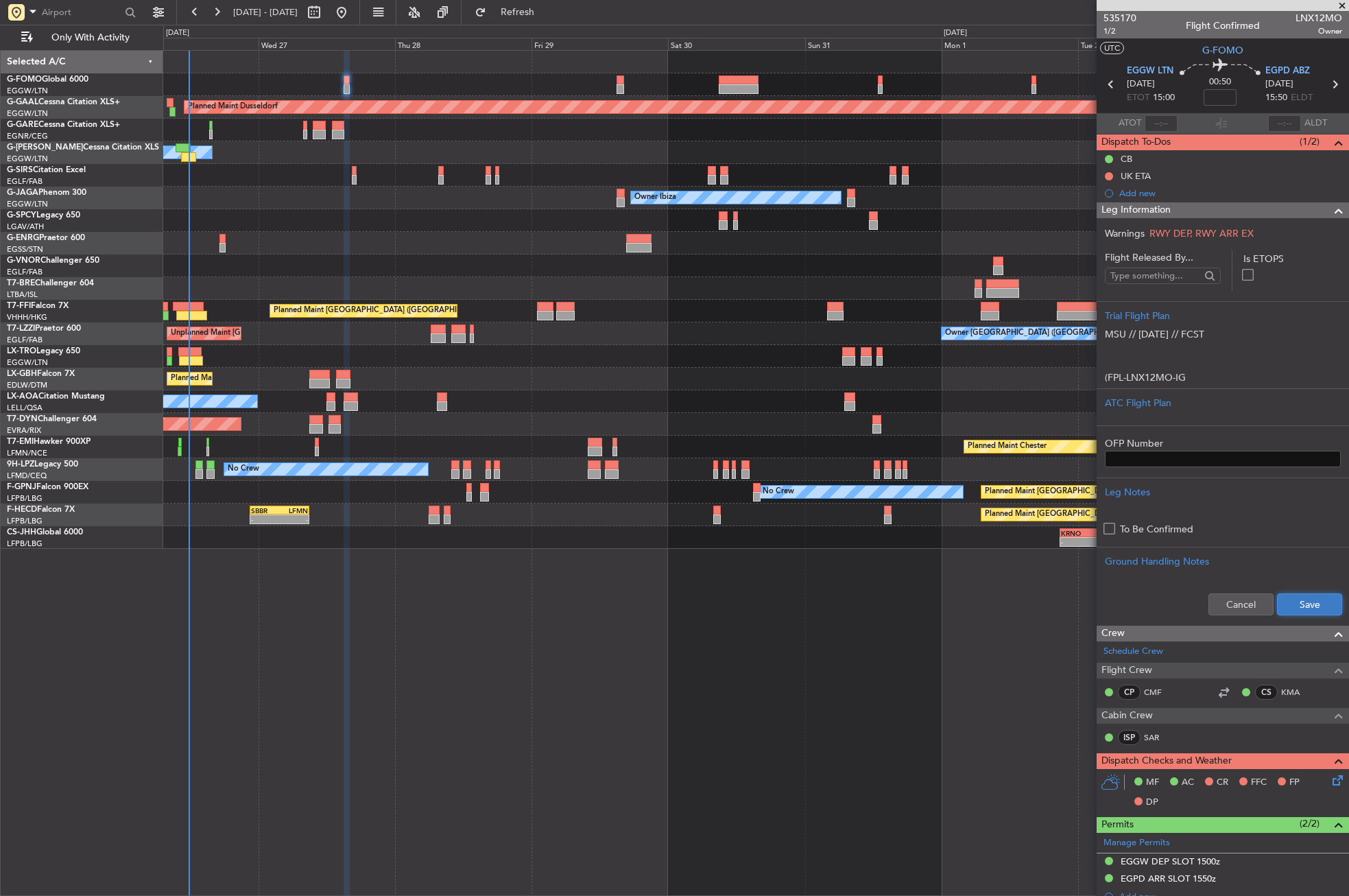
click at [1285, 599] on button "Save" at bounding box center [1309, 604] width 65 height 22
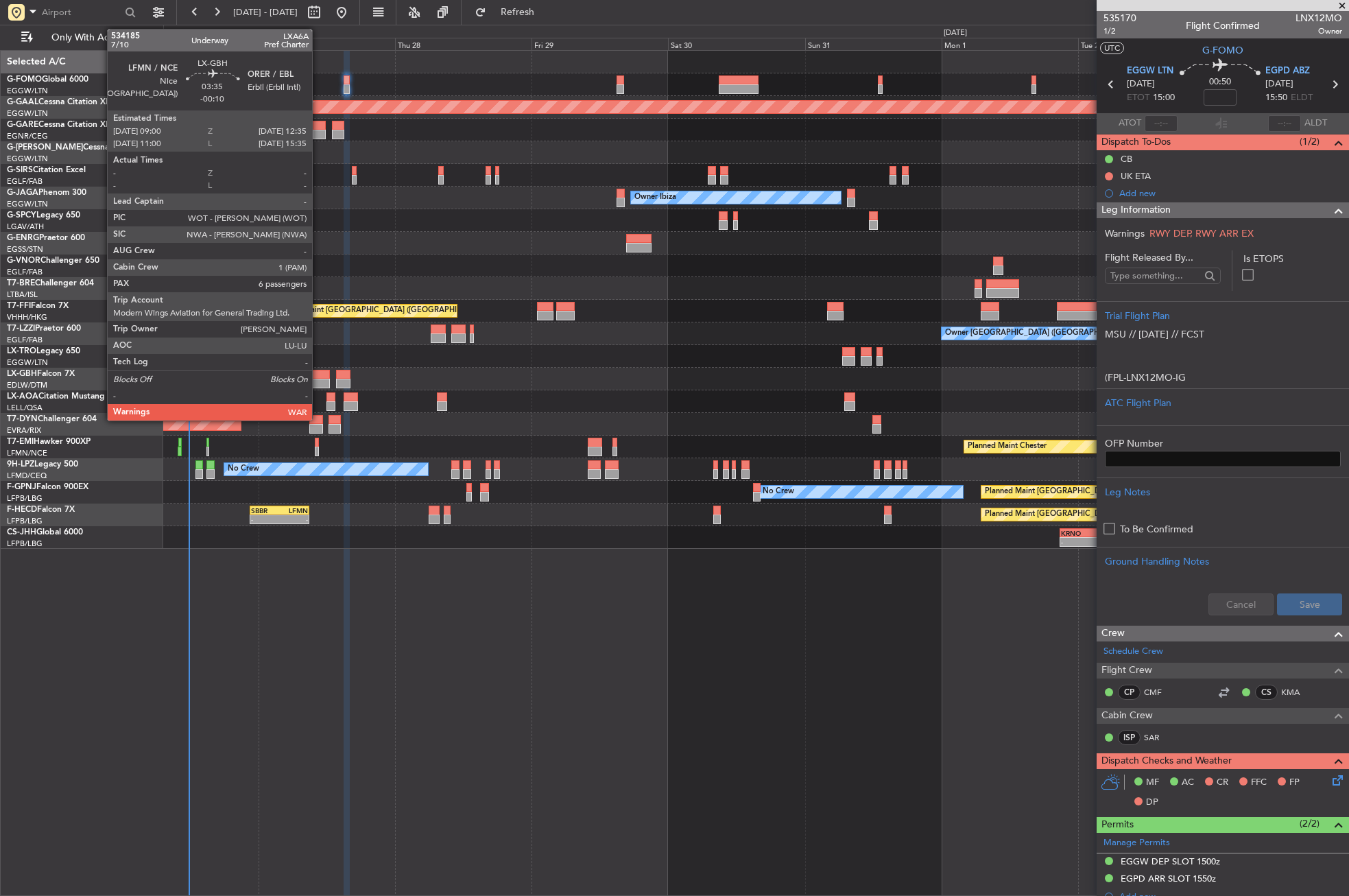
click at [318, 371] on div at bounding box center [319, 374] width 21 height 10
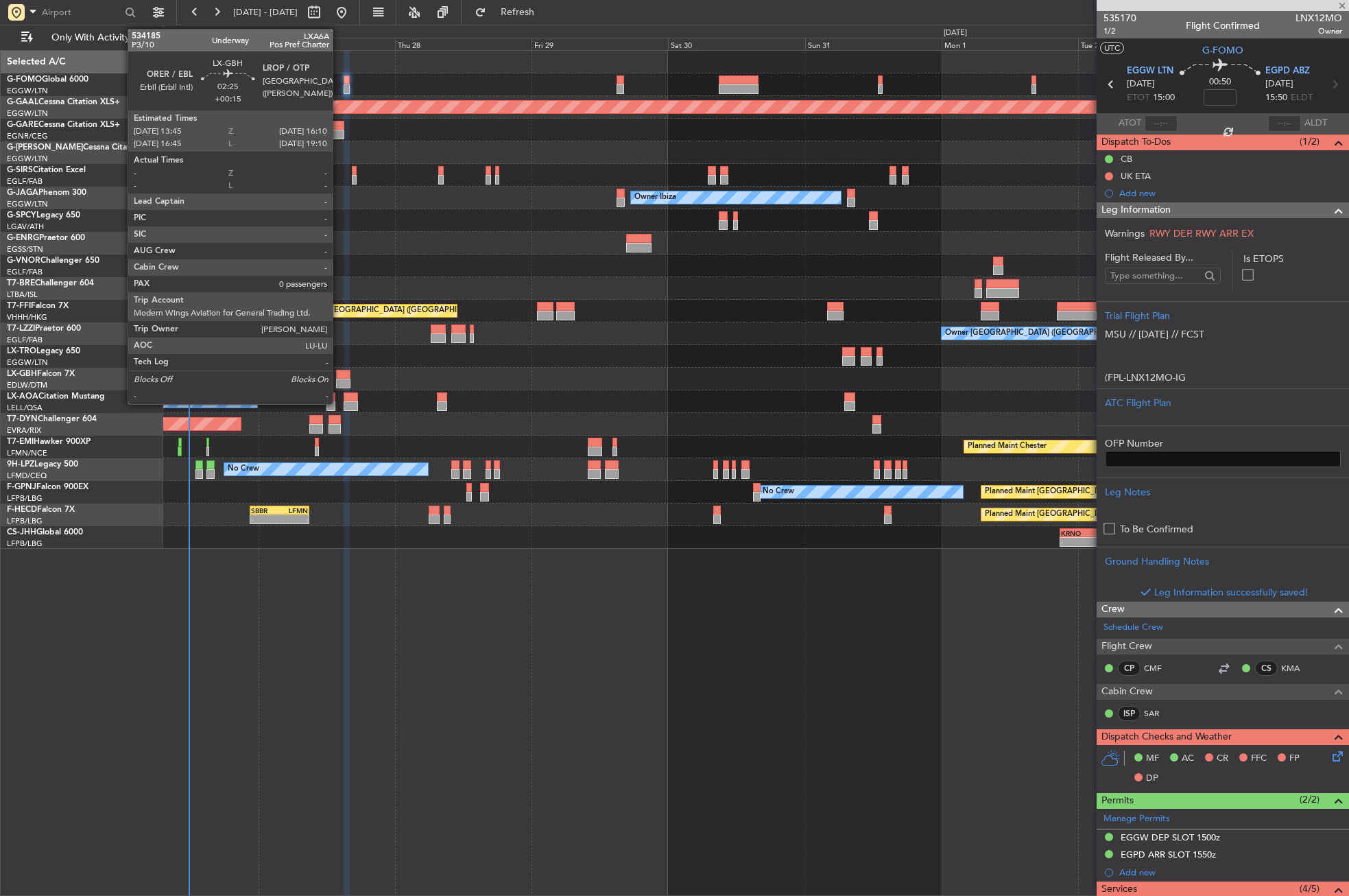
type input "-00:10"
type input "6"
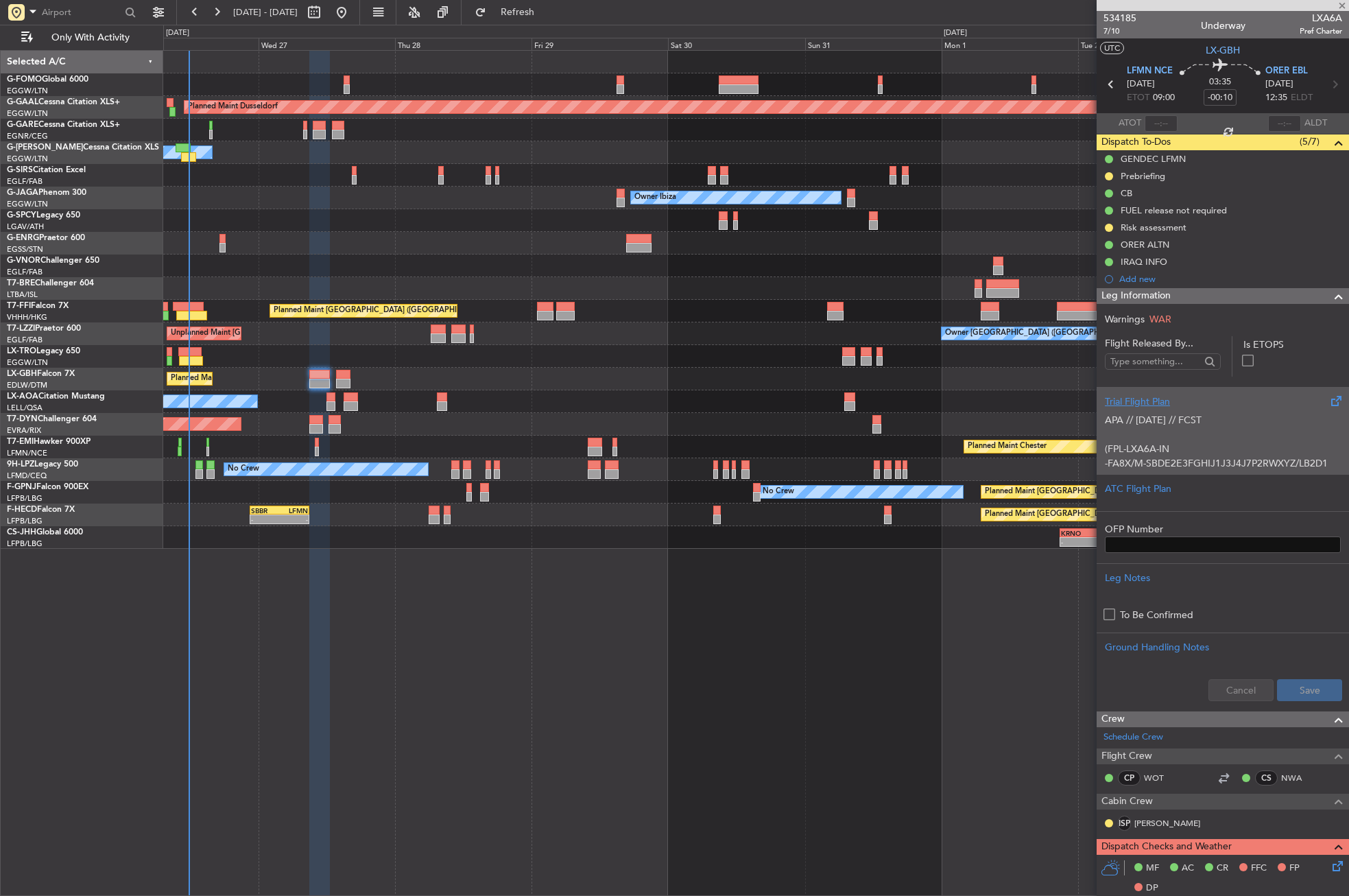
click at [1201, 423] on p "APA // [DATE] // FCST" at bounding box center [1223, 420] width 236 height 14
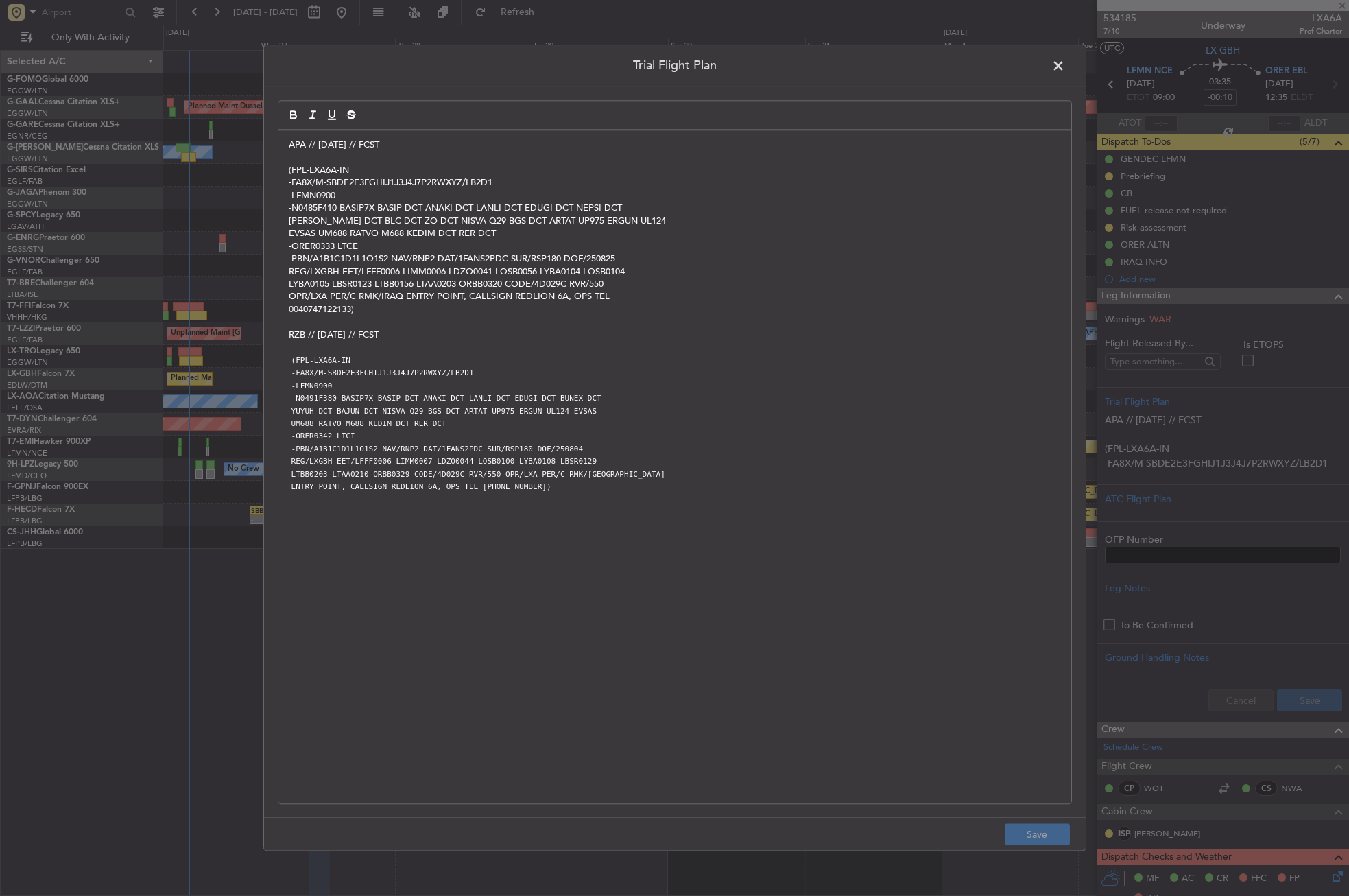
click at [289, 143] on p "APA // [DATE] // FCST" at bounding box center [675, 144] width 772 height 12
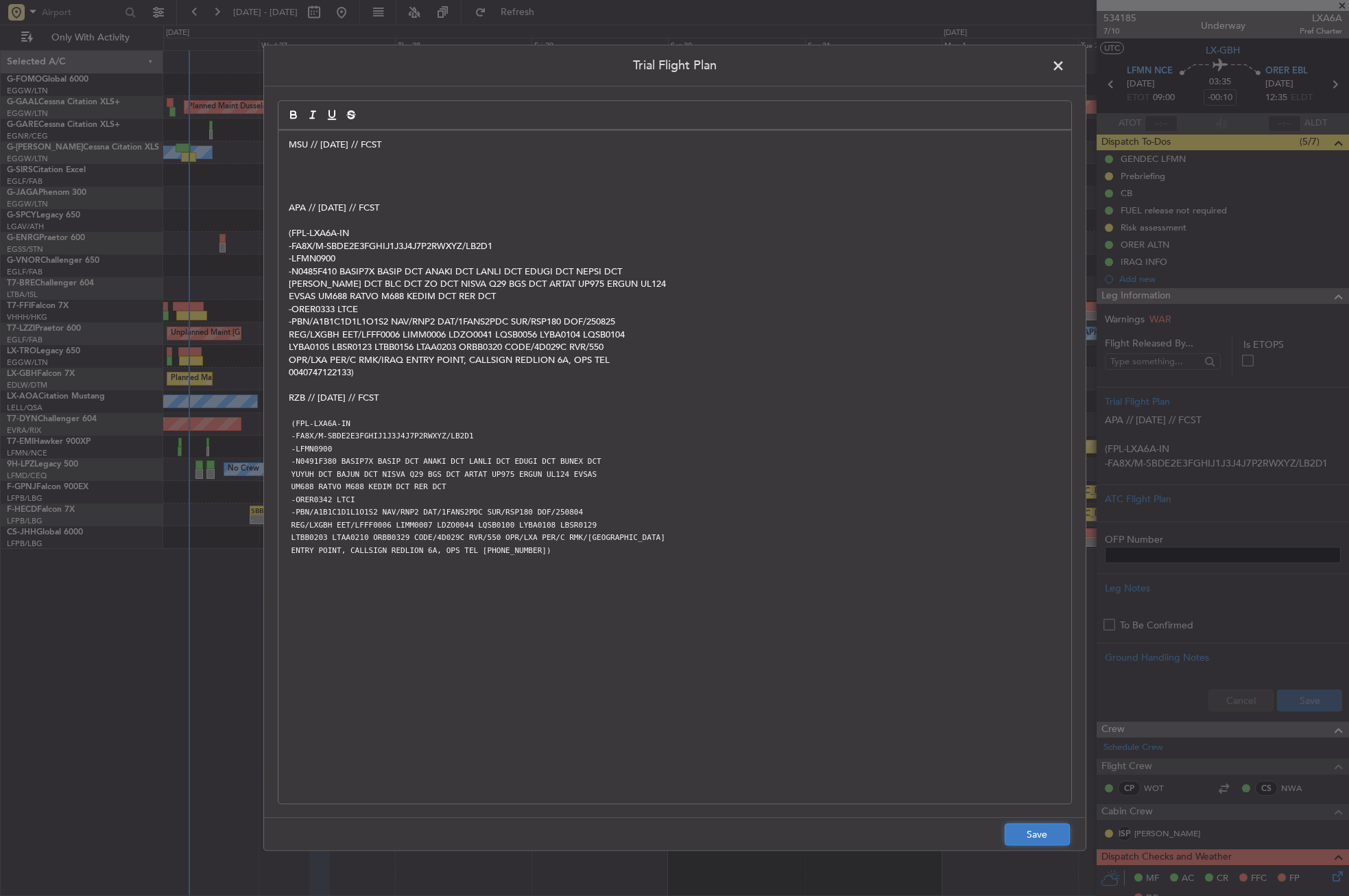
click at [1015, 824] on button "Save" at bounding box center [1037, 834] width 65 height 22
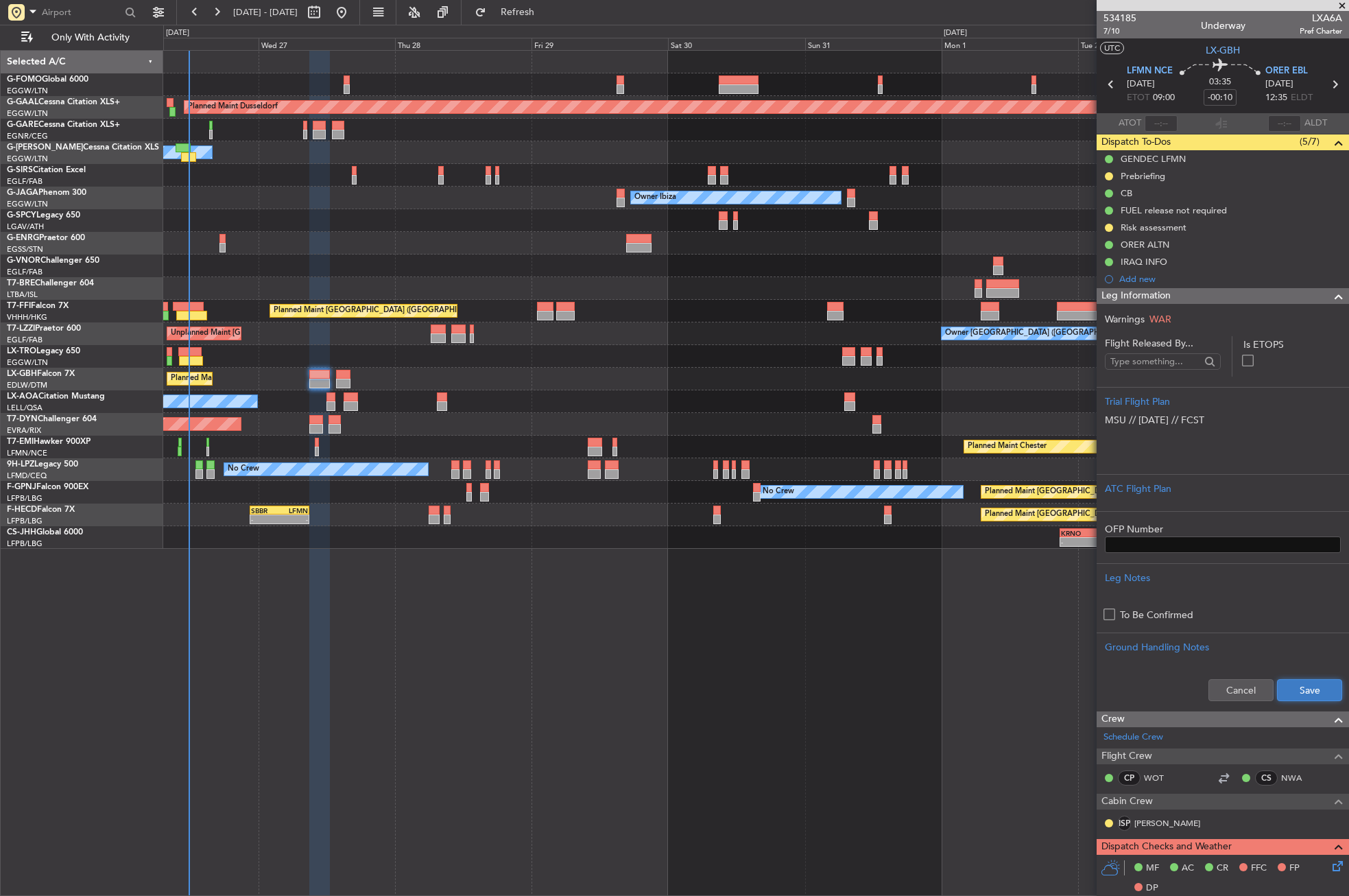
click at [1295, 685] on button "Save" at bounding box center [1309, 689] width 65 height 22
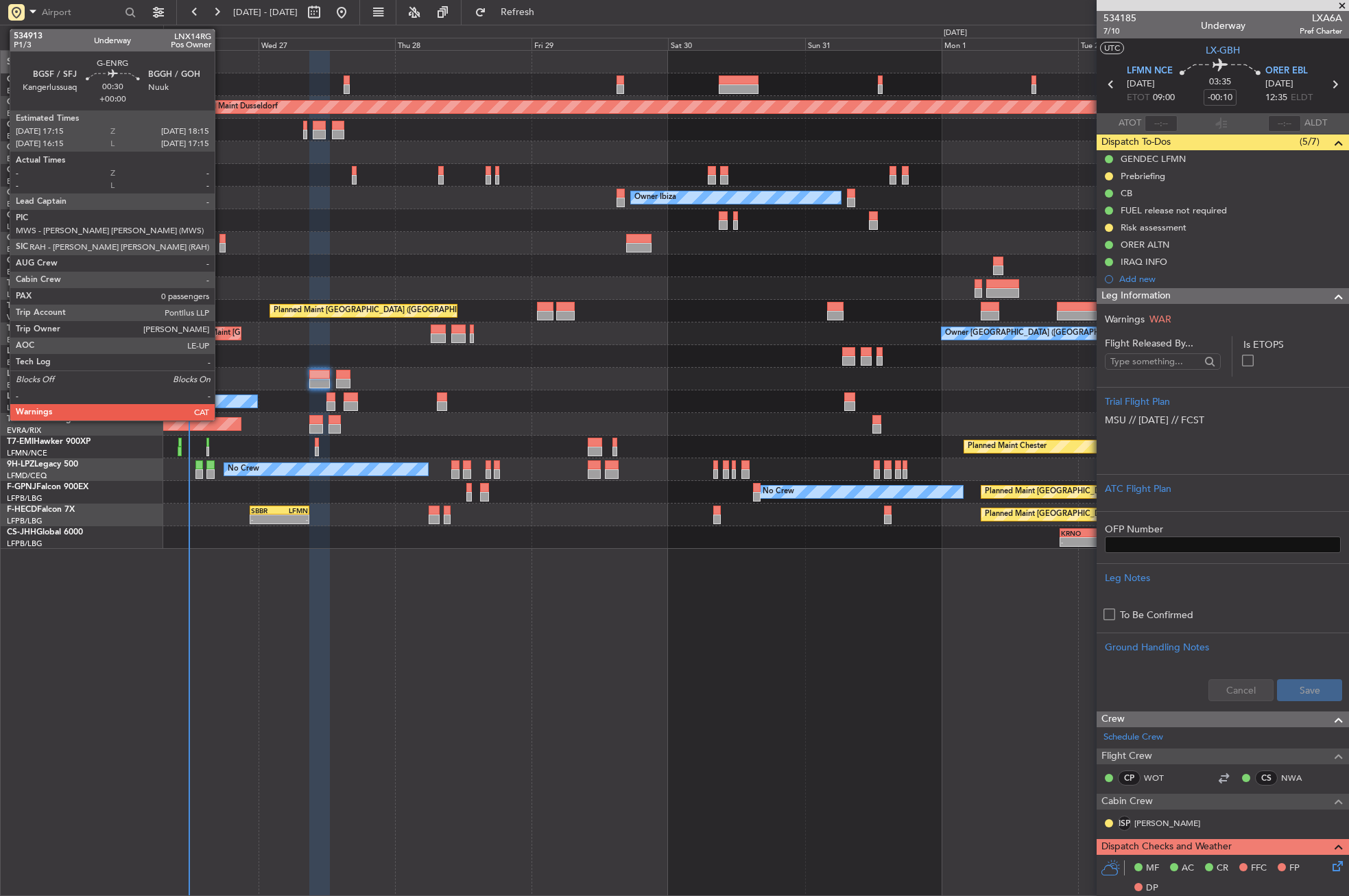
click at [221, 236] on div at bounding box center [223, 239] width 6 height 10
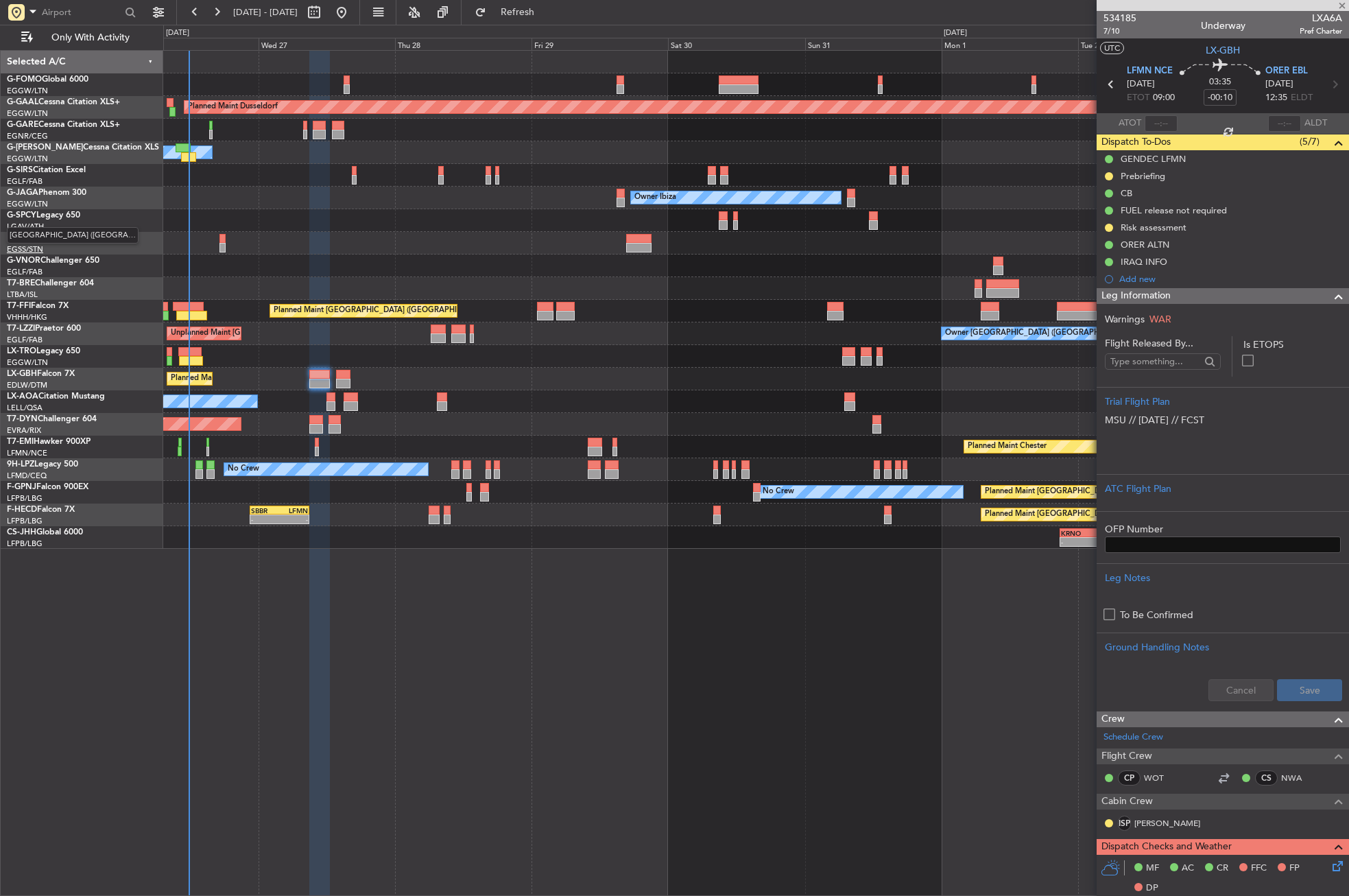
type input "0"
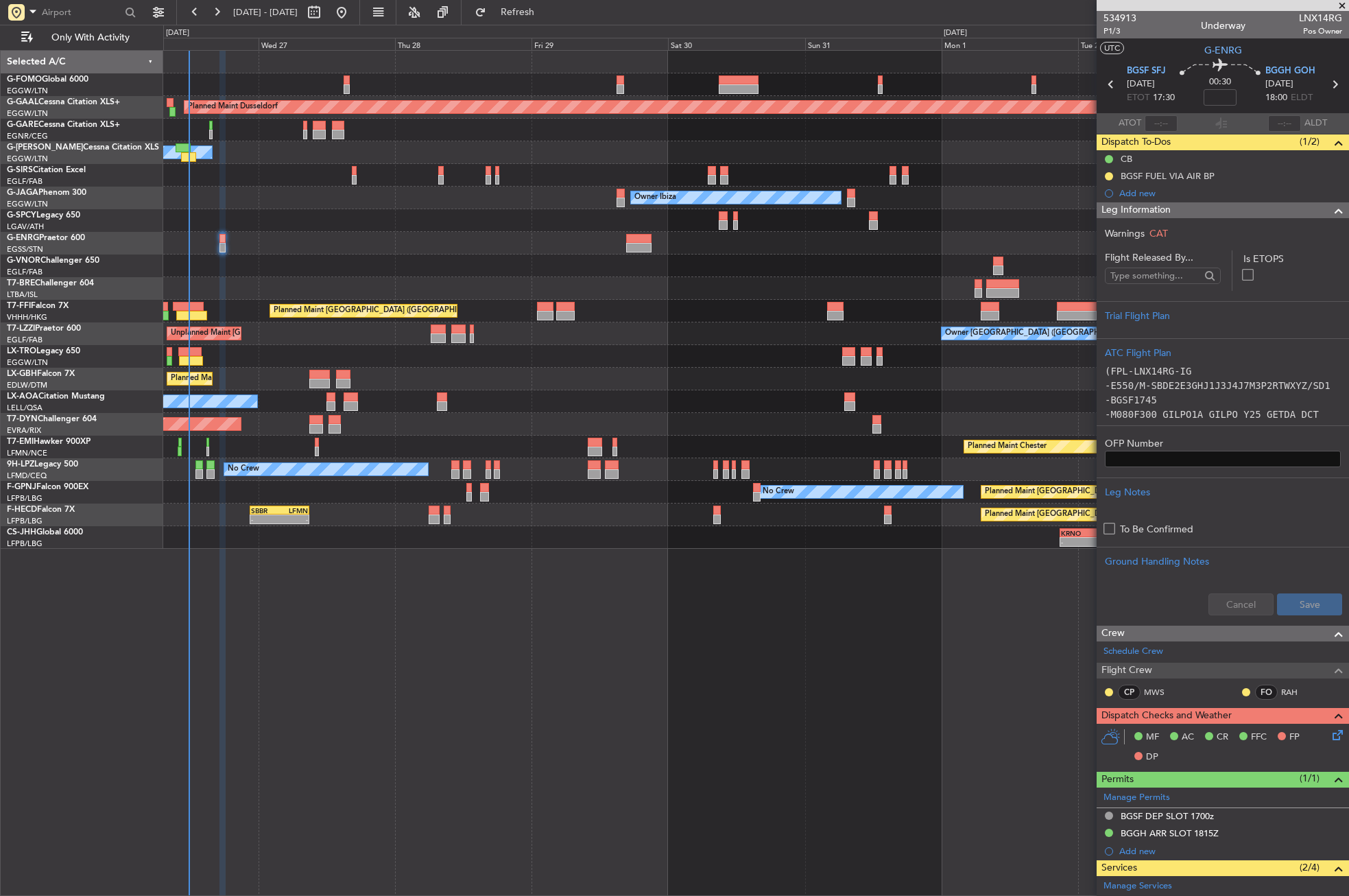
click at [452, 723] on div "Planned Maint Dusseldorf Owner Unplanned Maint Oxford (Kidlington) Owner Ibiza …" at bounding box center [756, 473] width 1186 height 846
click at [1169, 174] on div "BGSF FUEL VIA AIR BP" at bounding box center [1168, 176] width 94 height 11
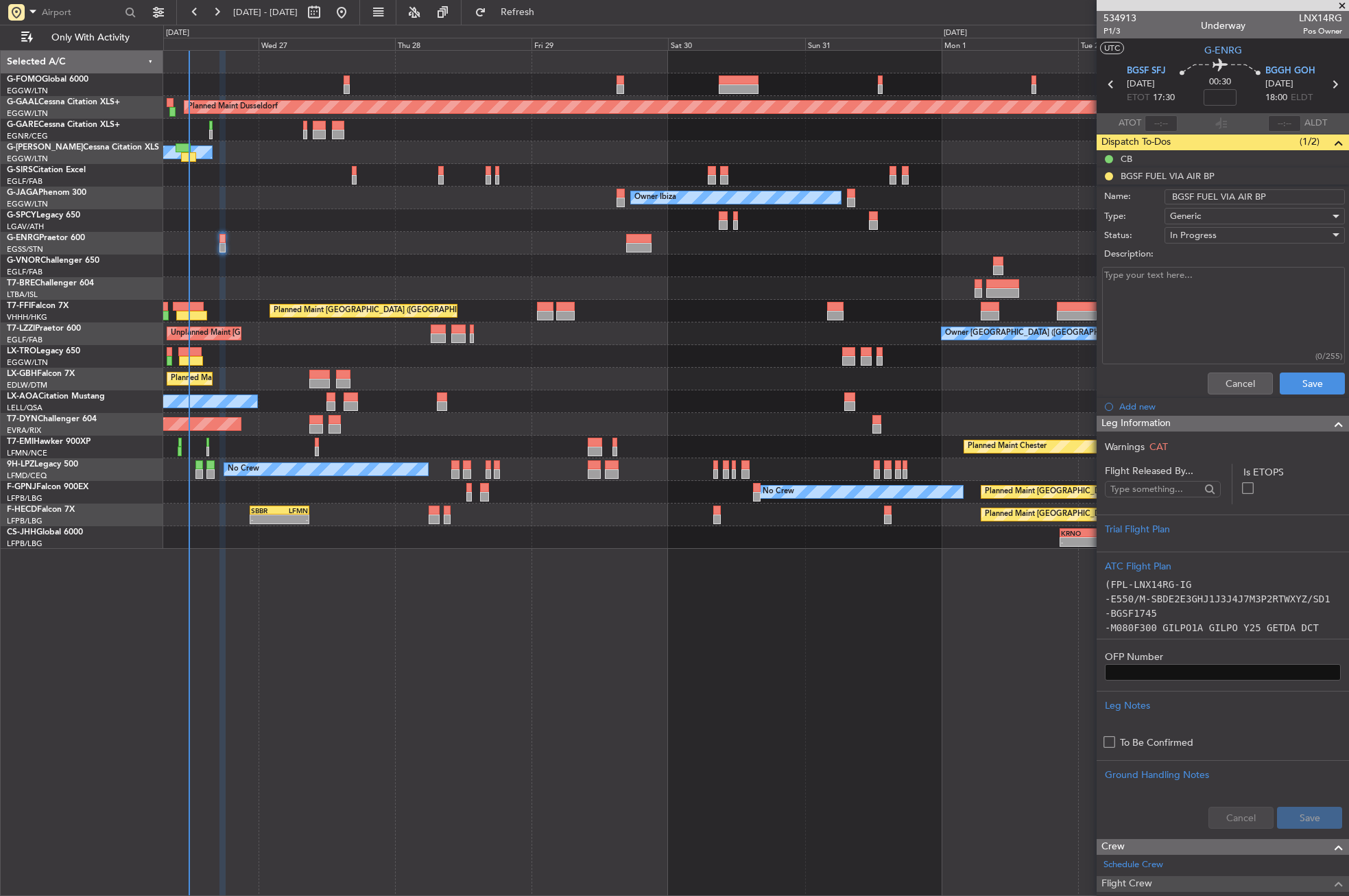
click at [1235, 195] on input "BGSF FUEL VIA AIR BP" at bounding box center [1254, 197] width 180 height 15
type input "BGSF FUEL VIA WFS AIR BP"
click at [1284, 378] on button "Save" at bounding box center [1313, 383] width 65 height 22
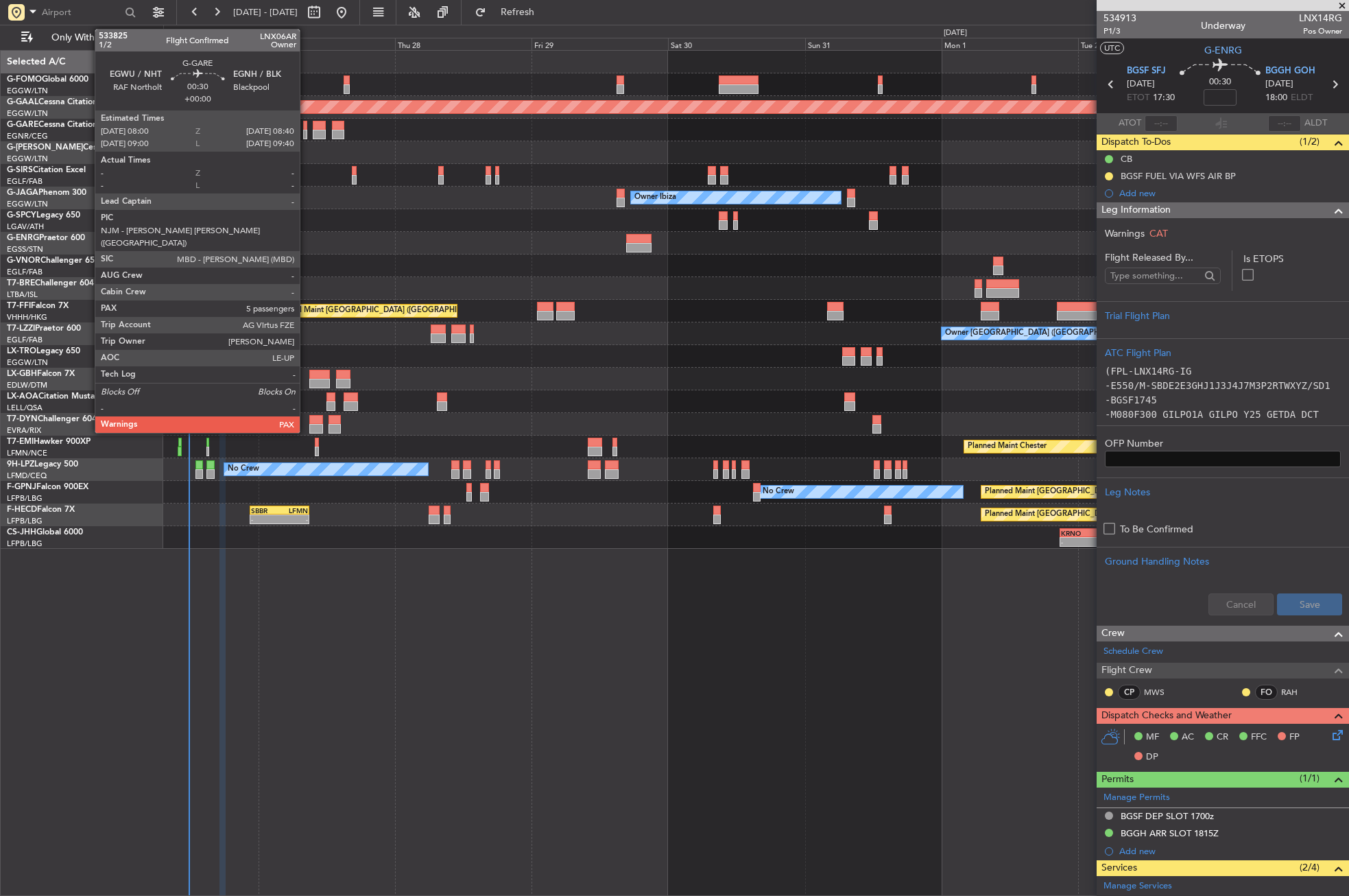
click at [306, 131] on div at bounding box center [305, 135] width 4 height 10
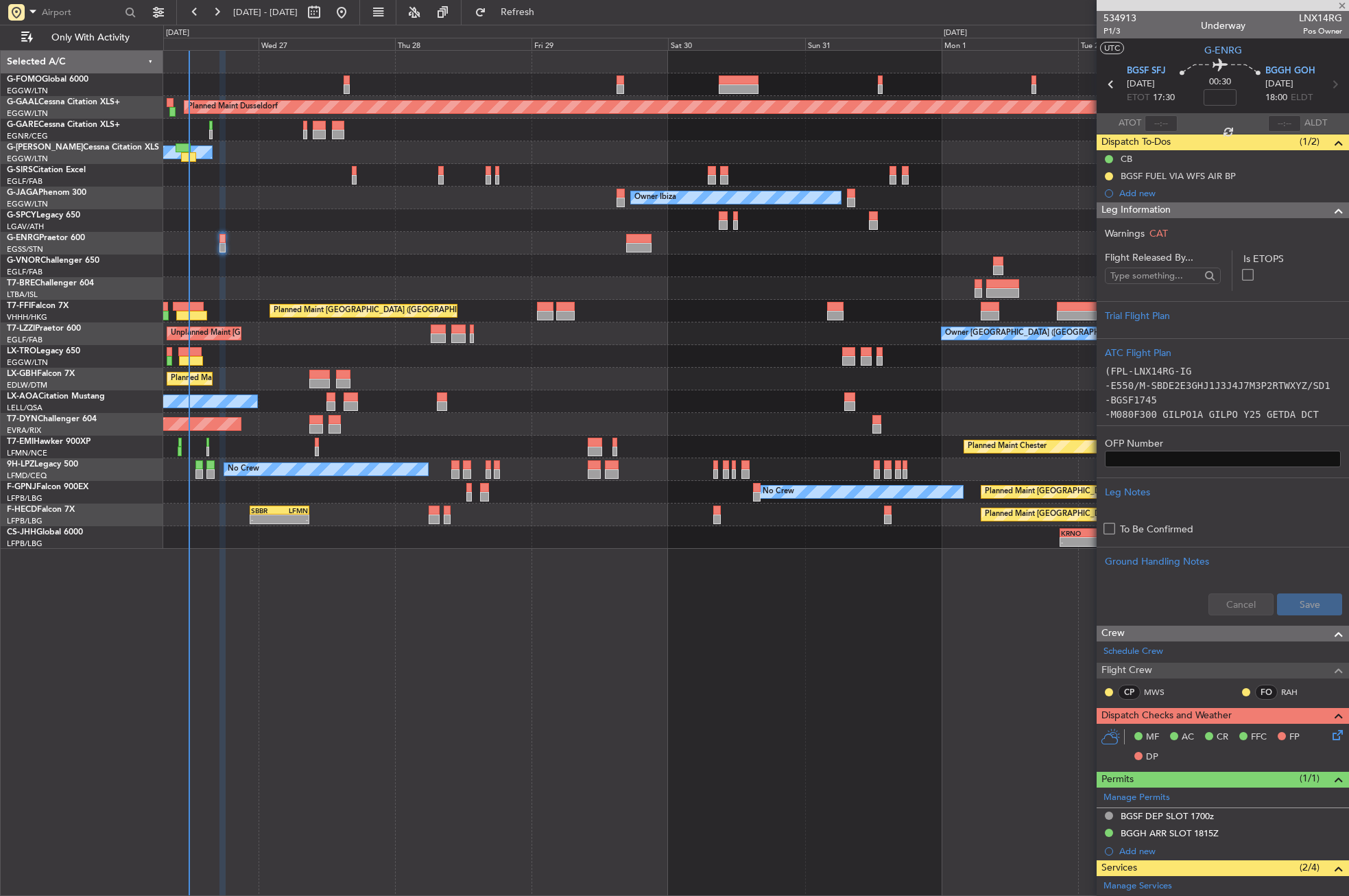
type input "5"
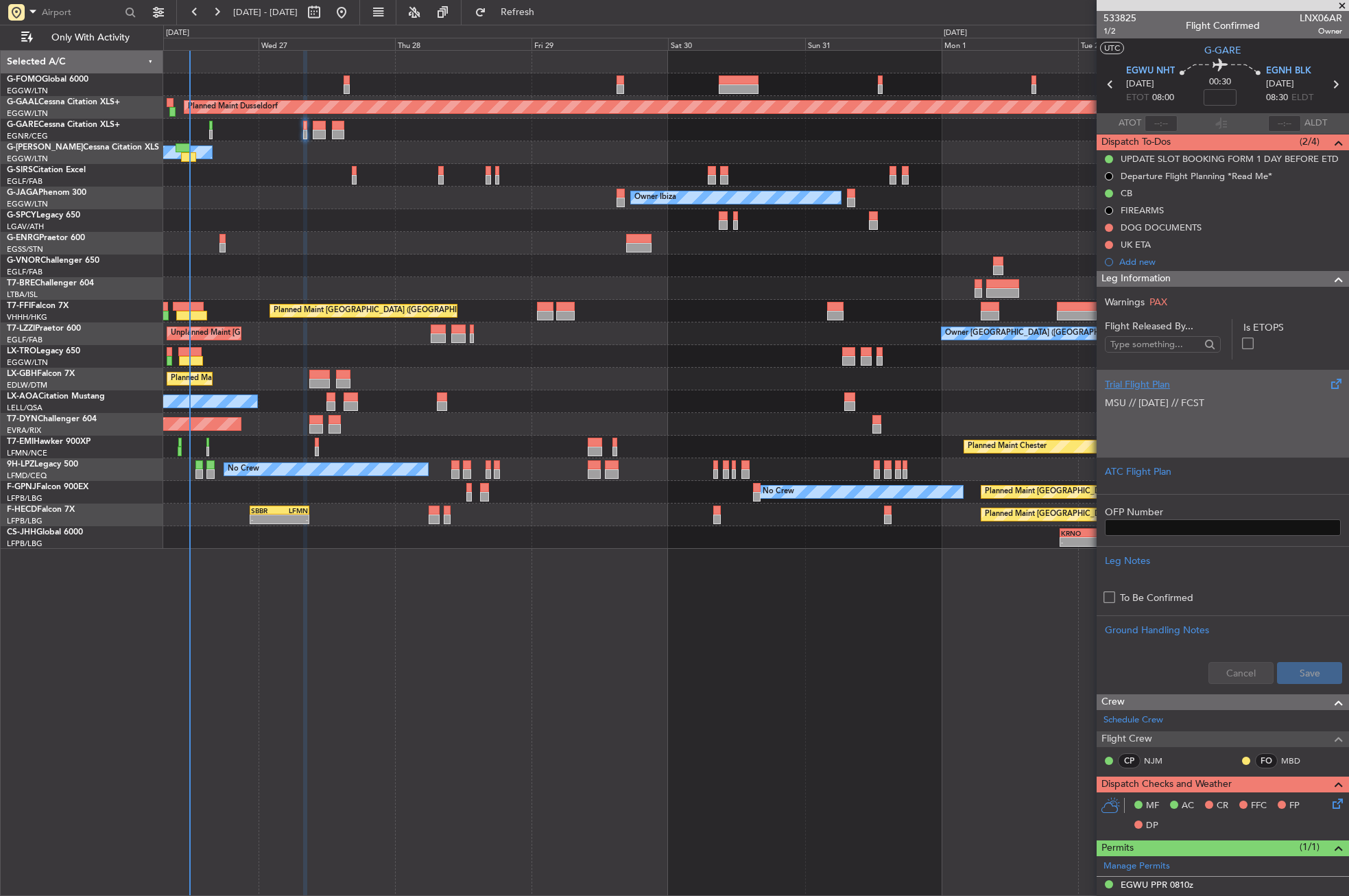
click at [1145, 425] on p at bounding box center [1223, 432] width 236 height 14
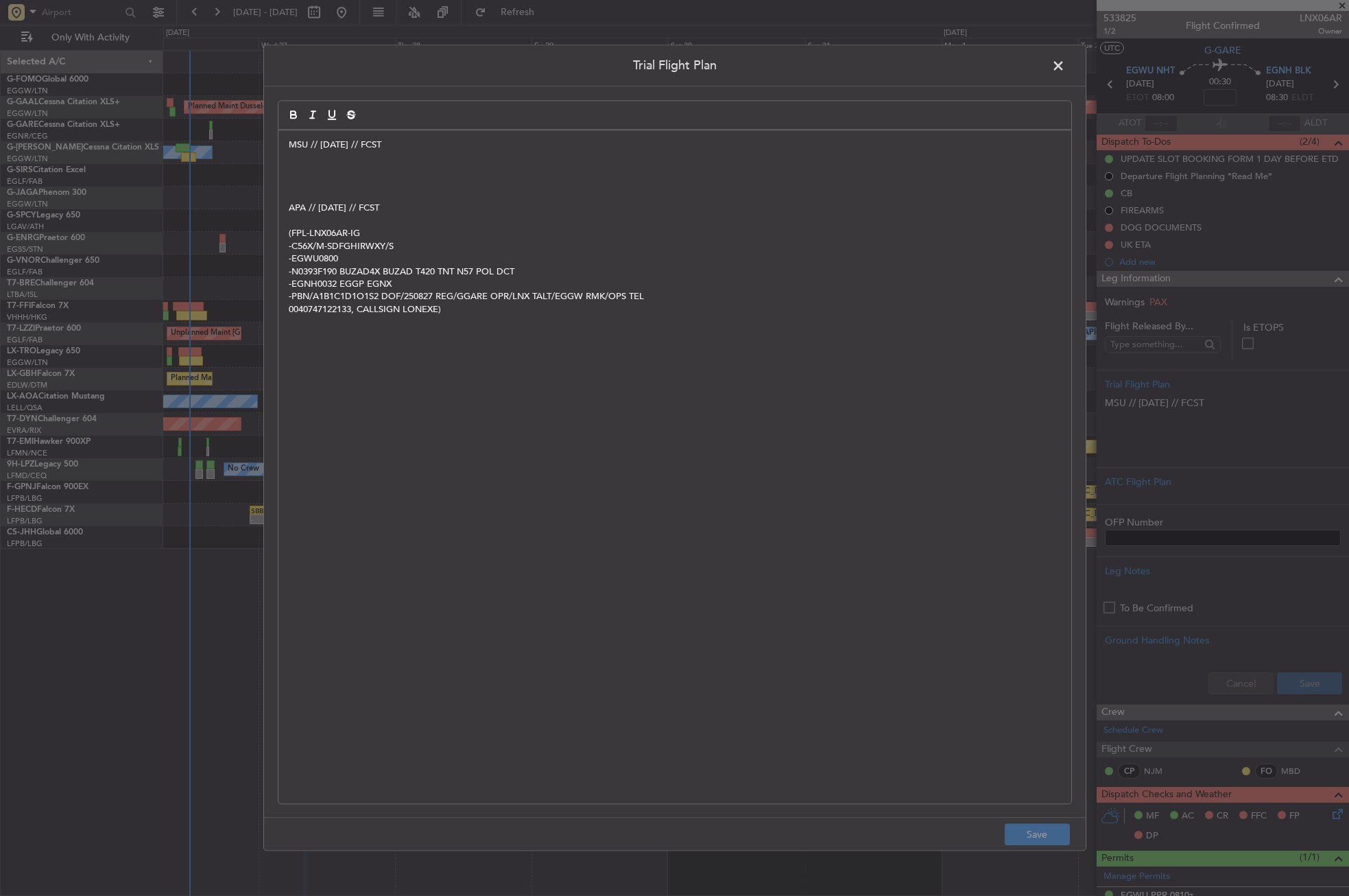
click at [316, 169] on p at bounding box center [675, 170] width 772 height 12
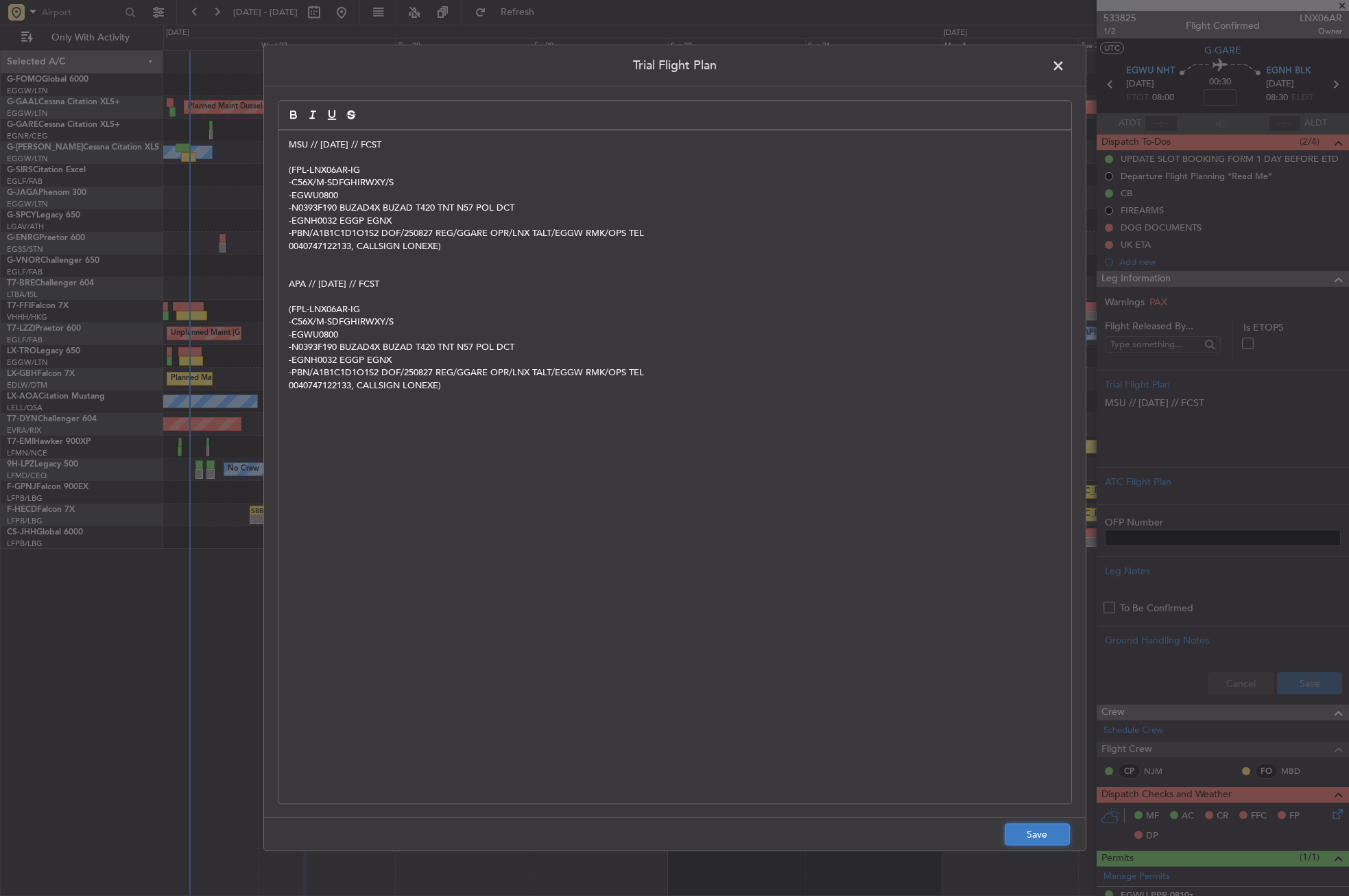
click at [1035, 832] on button "Save" at bounding box center [1037, 834] width 65 height 22
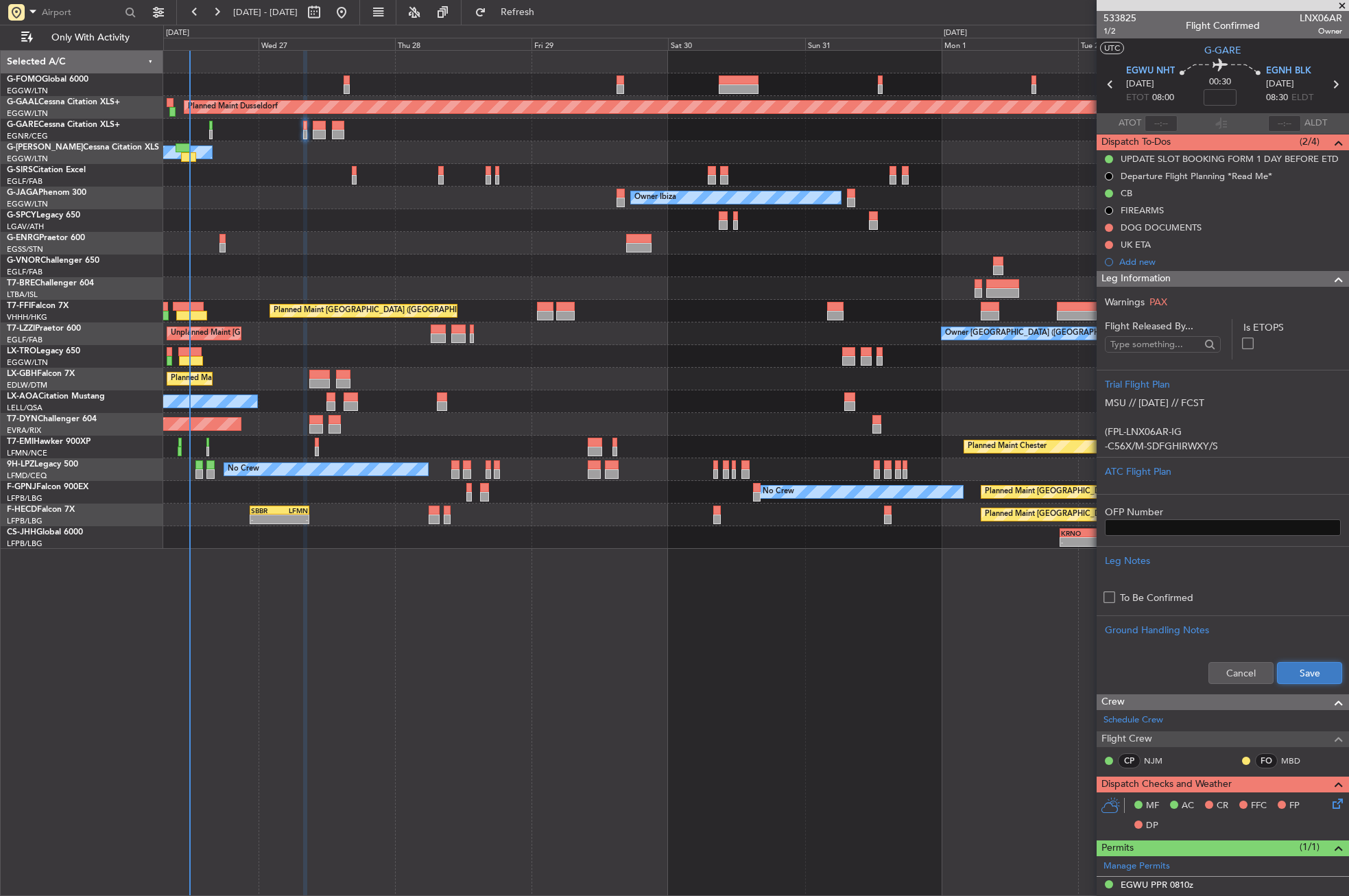
click at [1283, 676] on button "Save" at bounding box center [1309, 673] width 65 height 22
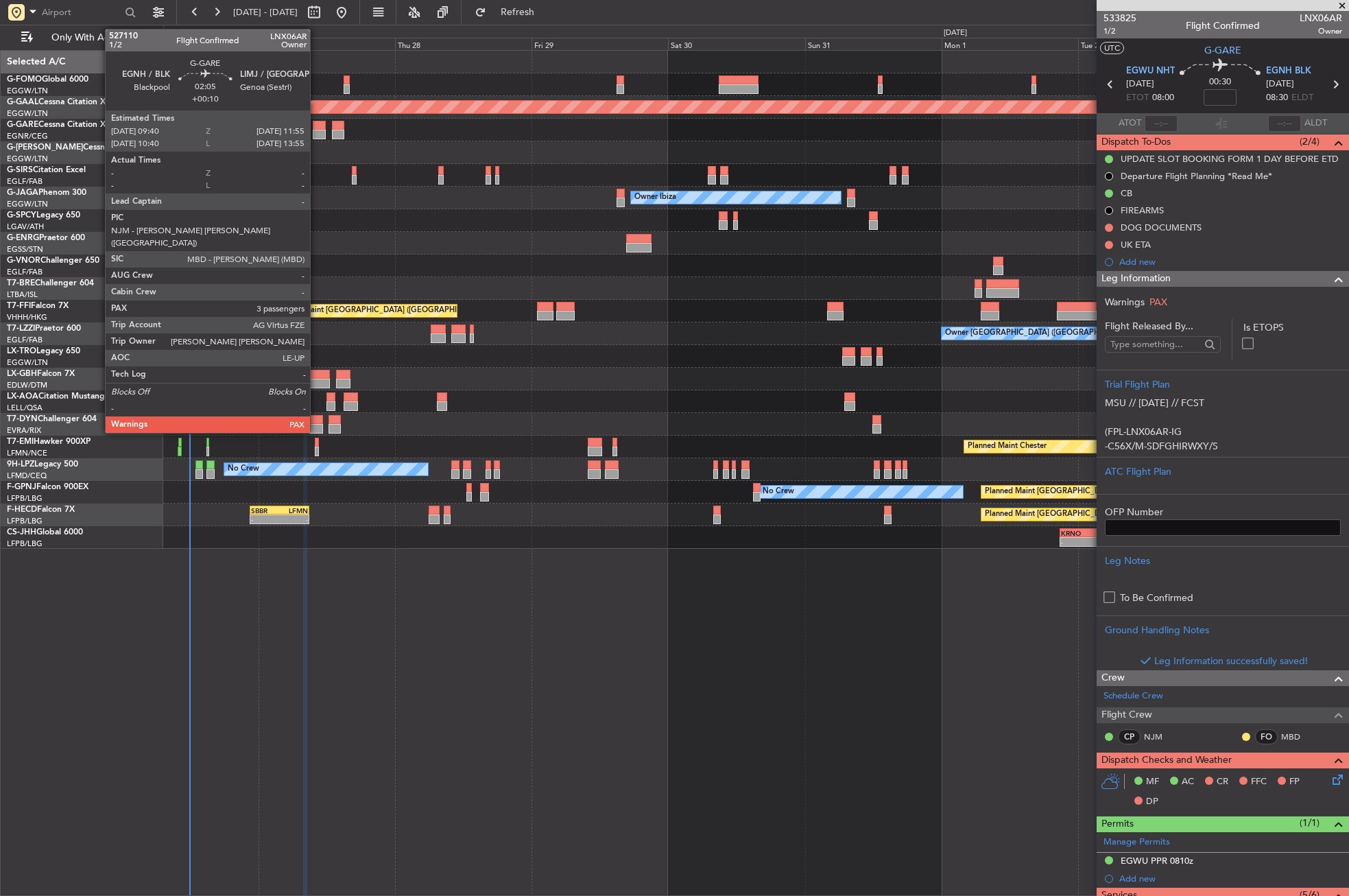
click at [316, 129] on div at bounding box center [319, 125] width 13 height 10
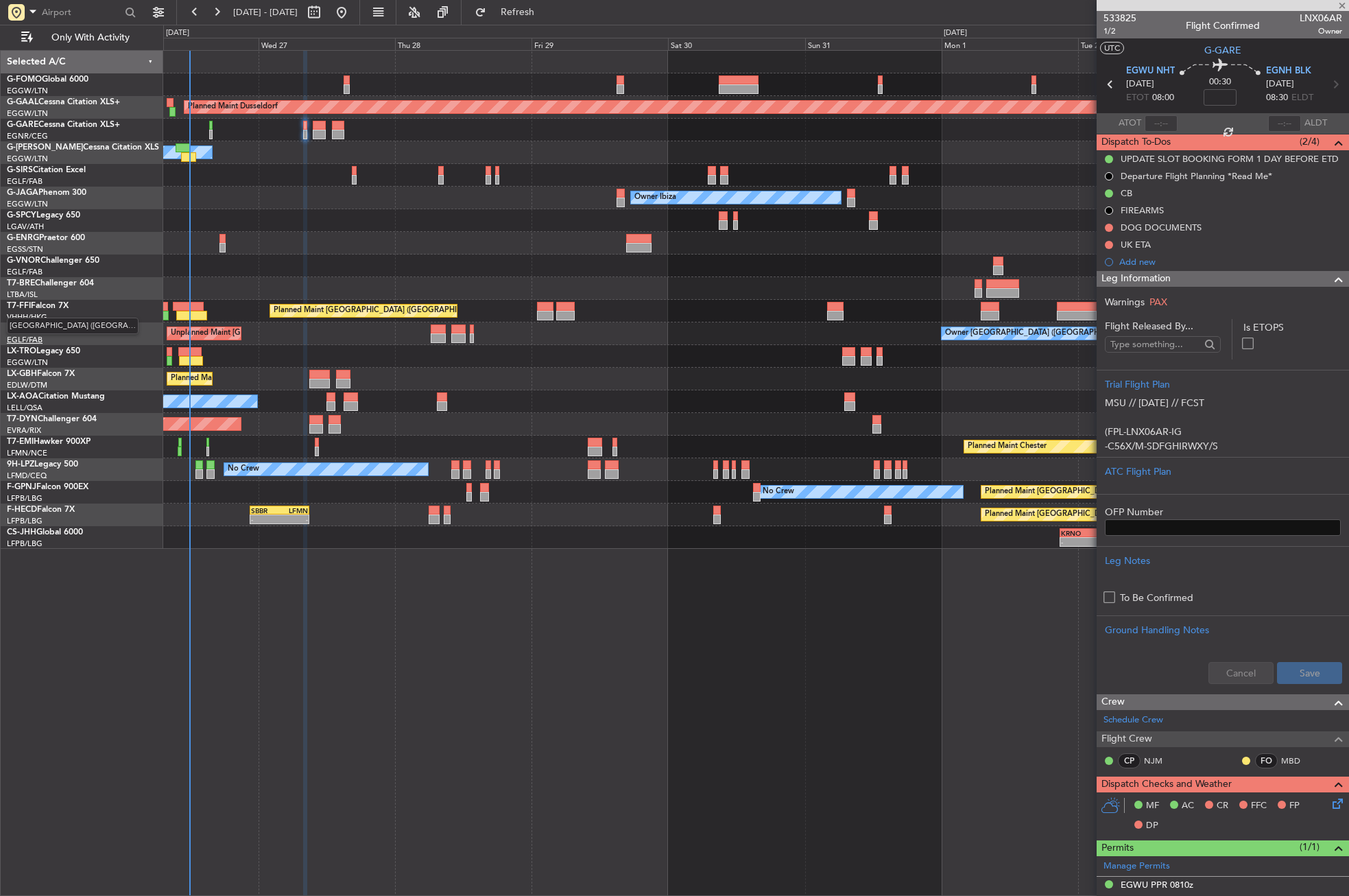
type input "+00:10"
type input "3"
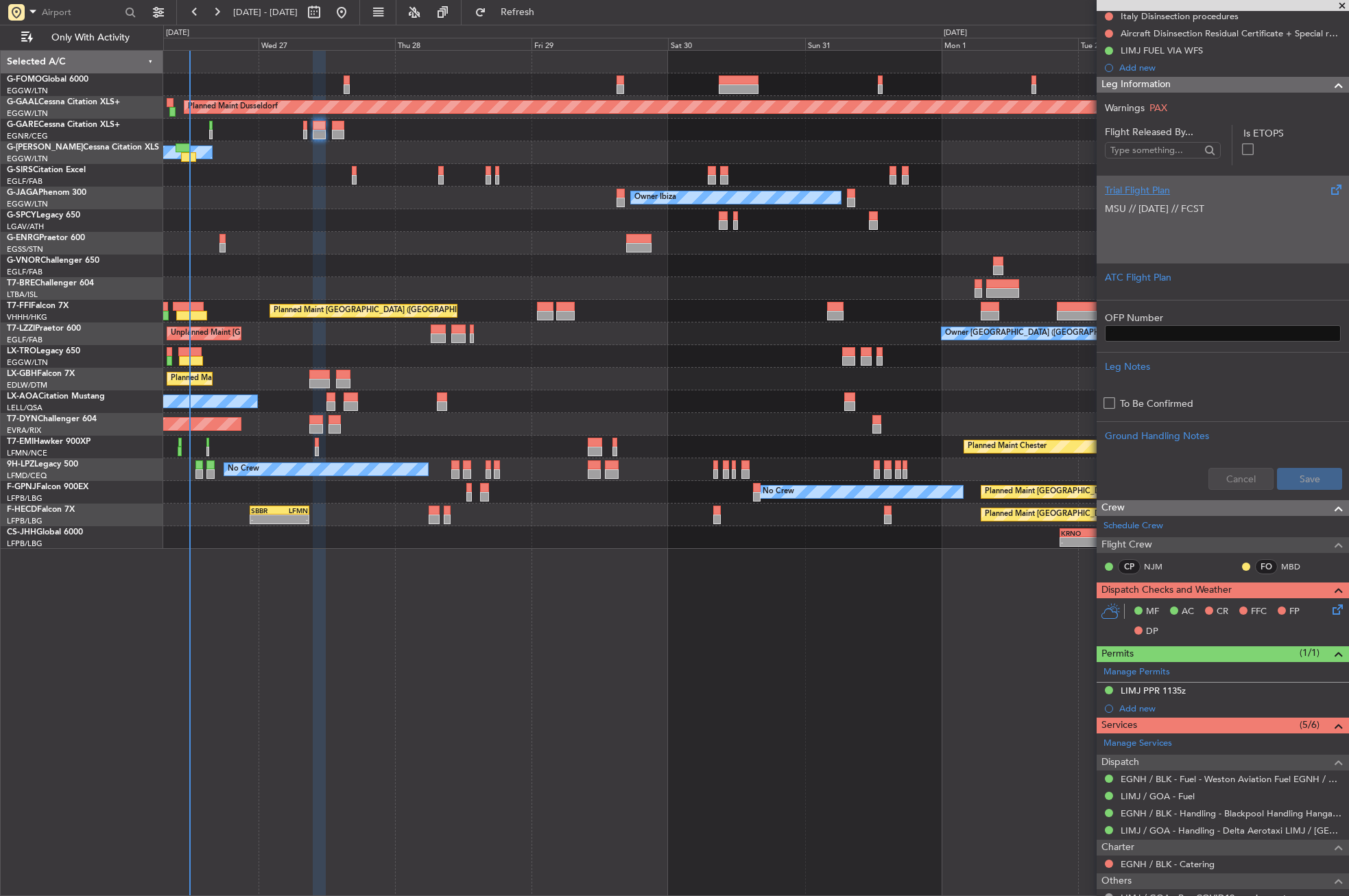
scroll to position [59, 0]
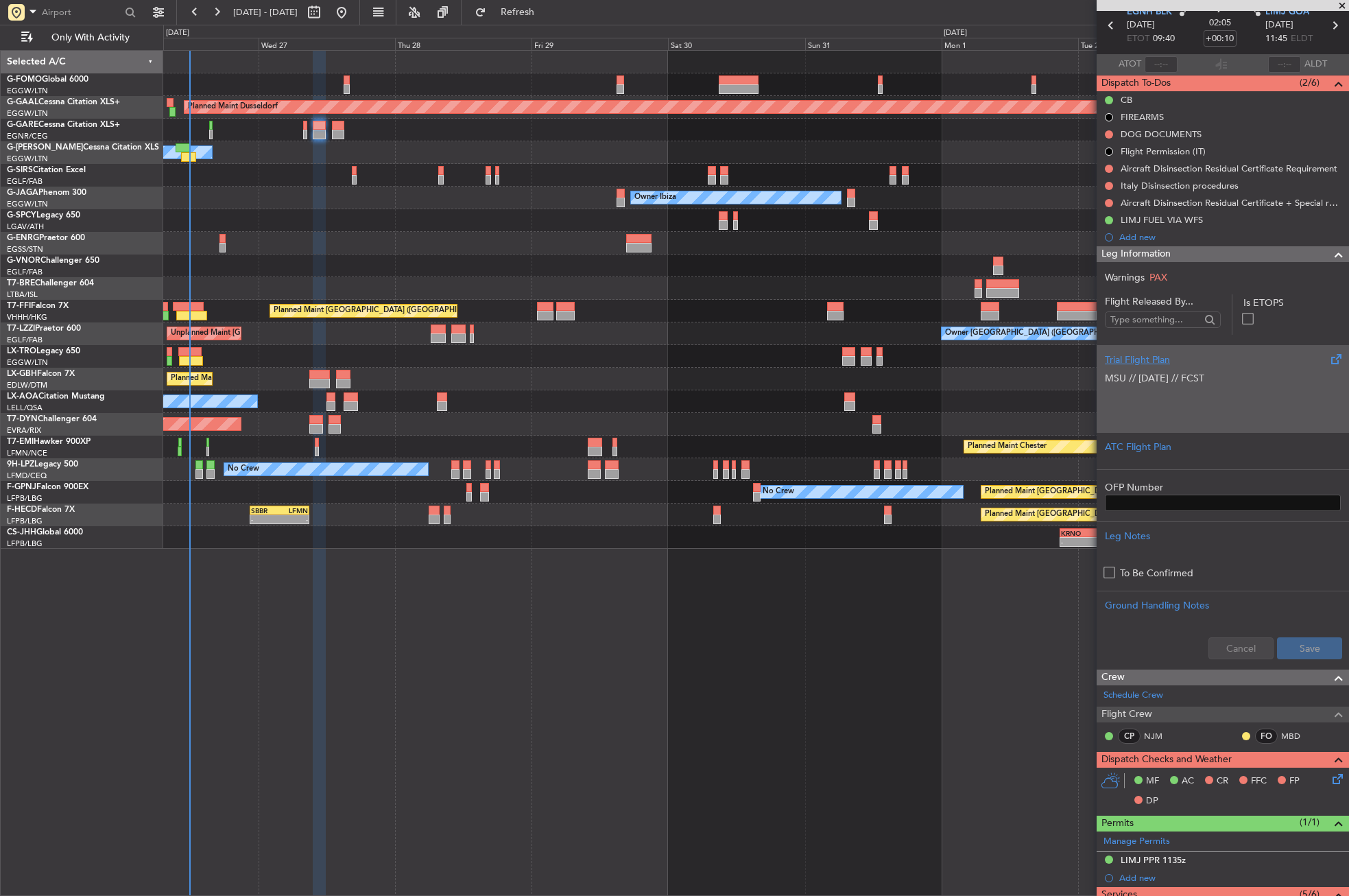
click at [1127, 383] on span "MSU // [DATE] // FCST" at bounding box center [1154, 378] width 100 height 13
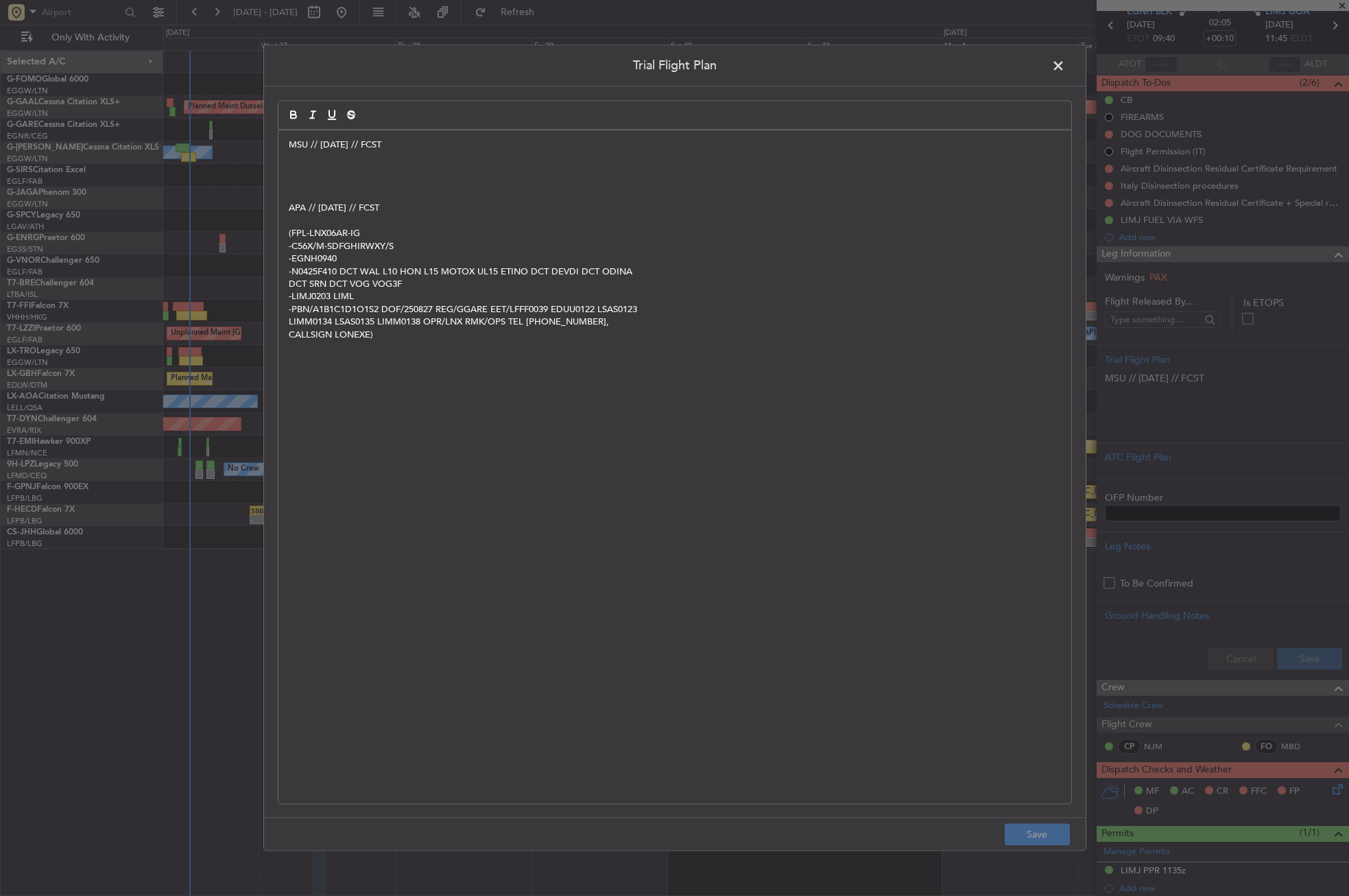
click at [332, 189] on p at bounding box center [675, 195] width 772 height 12
click at [290, 164] on p at bounding box center [675, 170] width 772 height 12
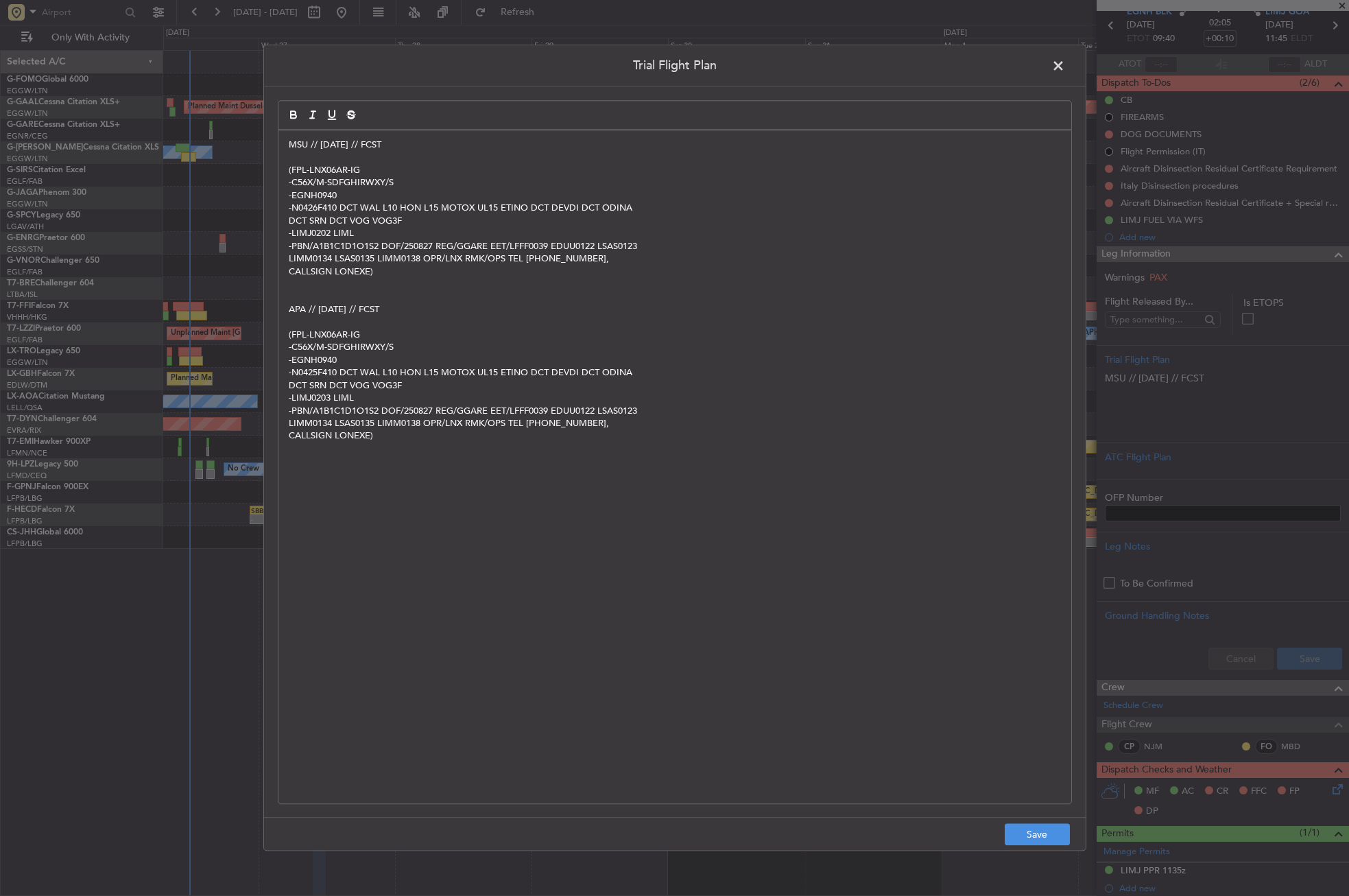
scroll to position [0, 0]
click at [1040, 840] on button "Save" at bounding box center [1037, 834] width 65 height 22
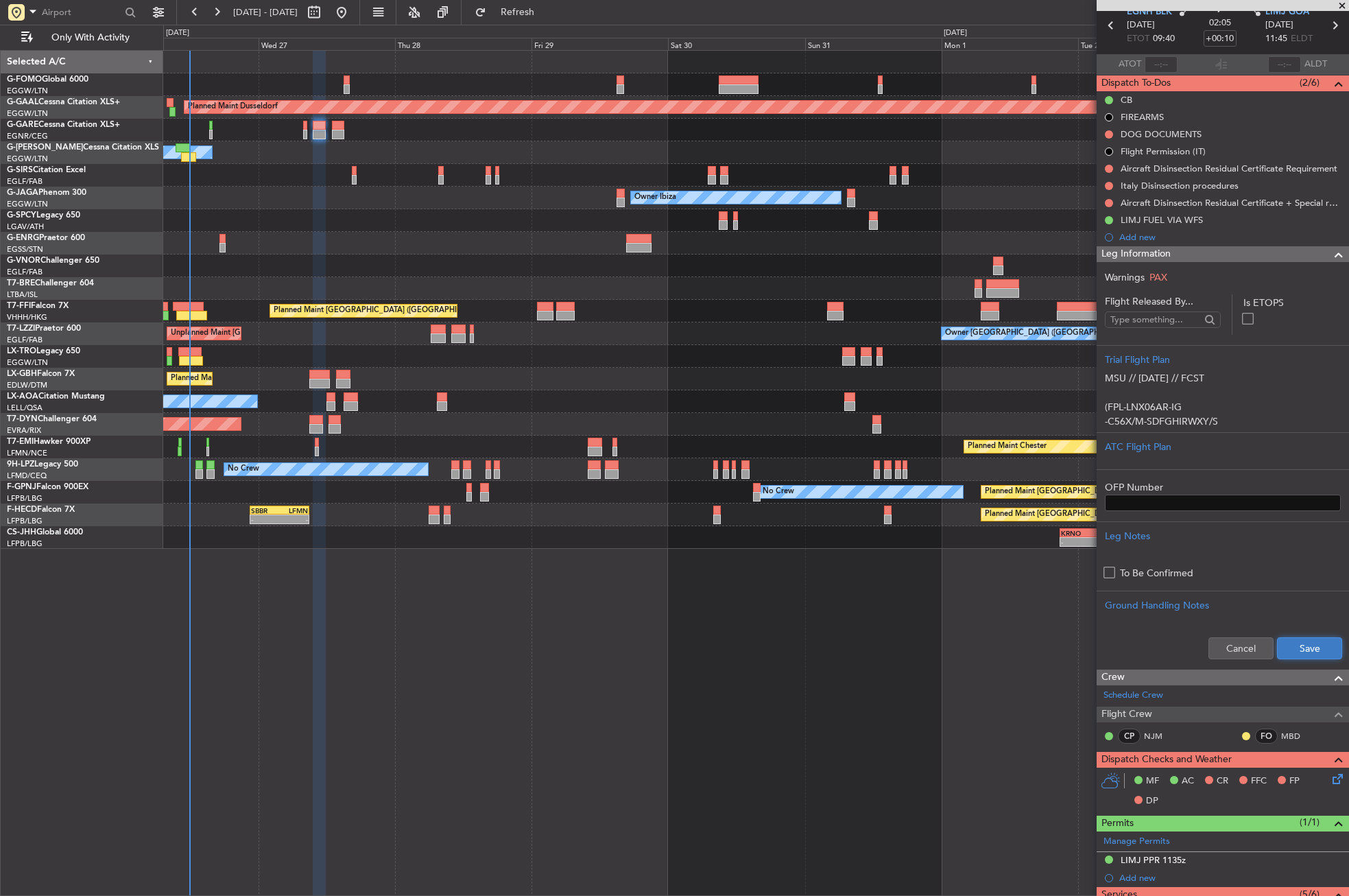
click at [1319, 653] on button "Save" at bounding box center [1309, 647] width 65 height 22
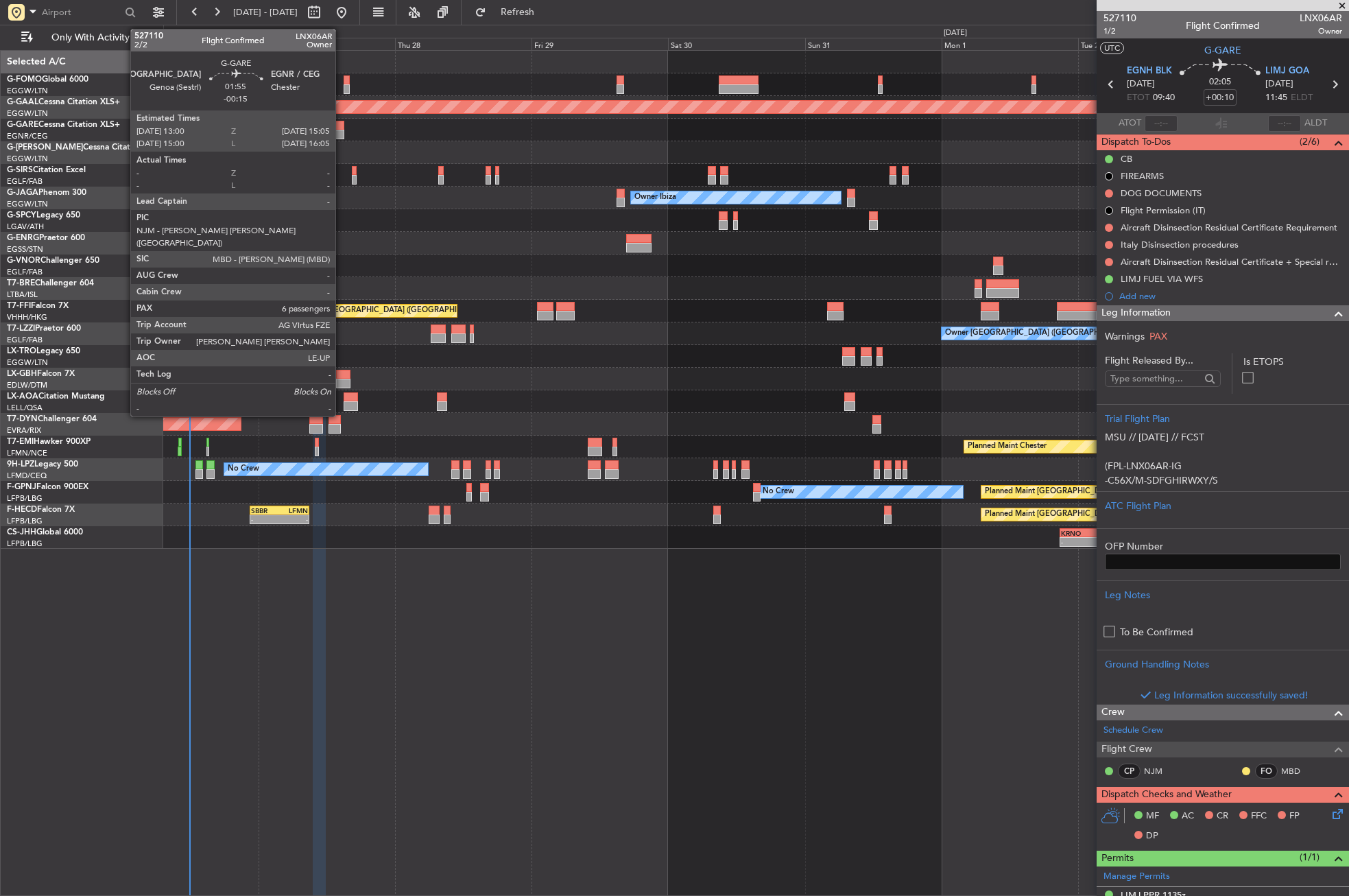
click at [341, 127] on div at bounding box center [338, 125] width 12 height 10
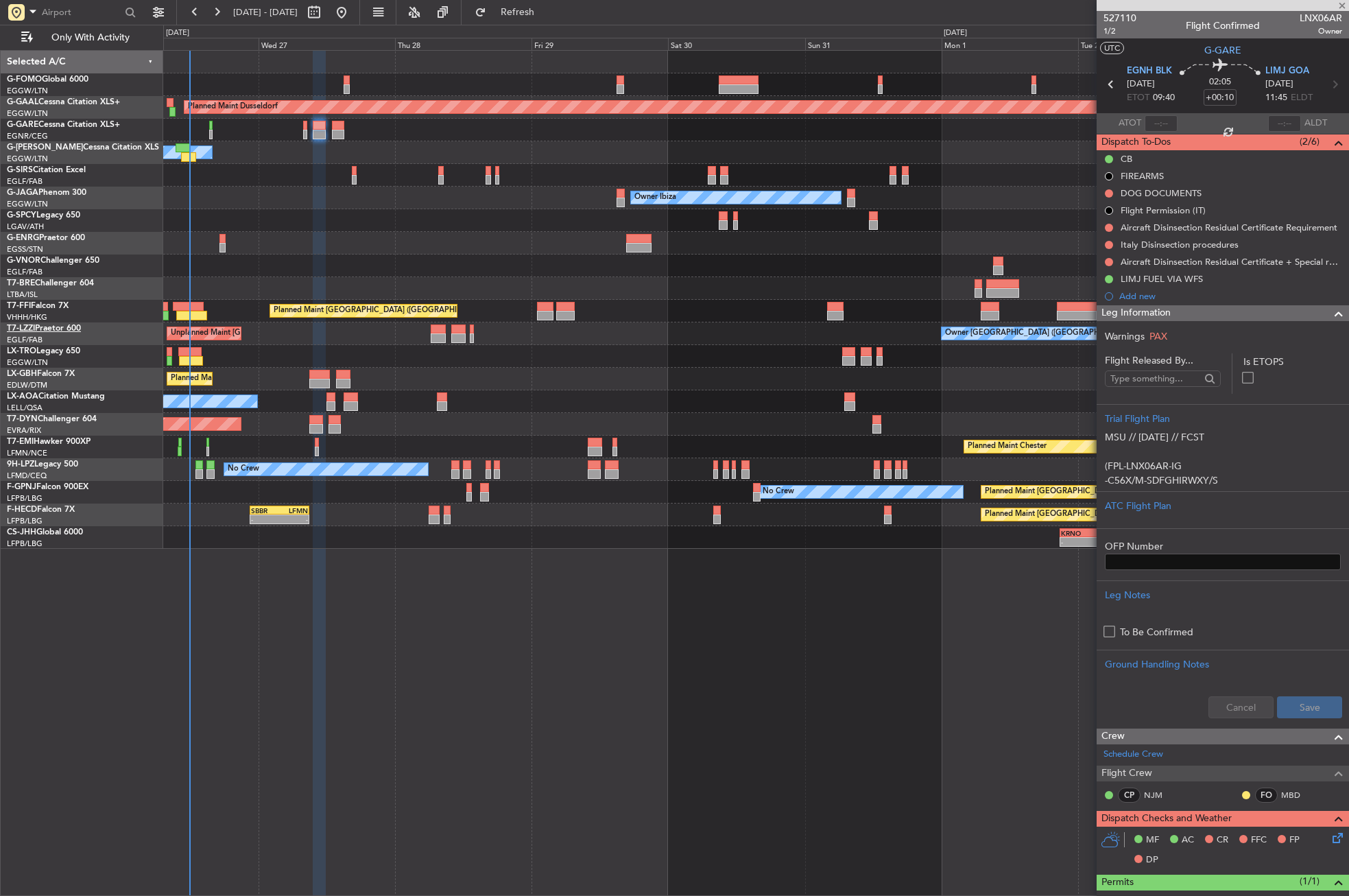
type input "-00:15"
type input "6"
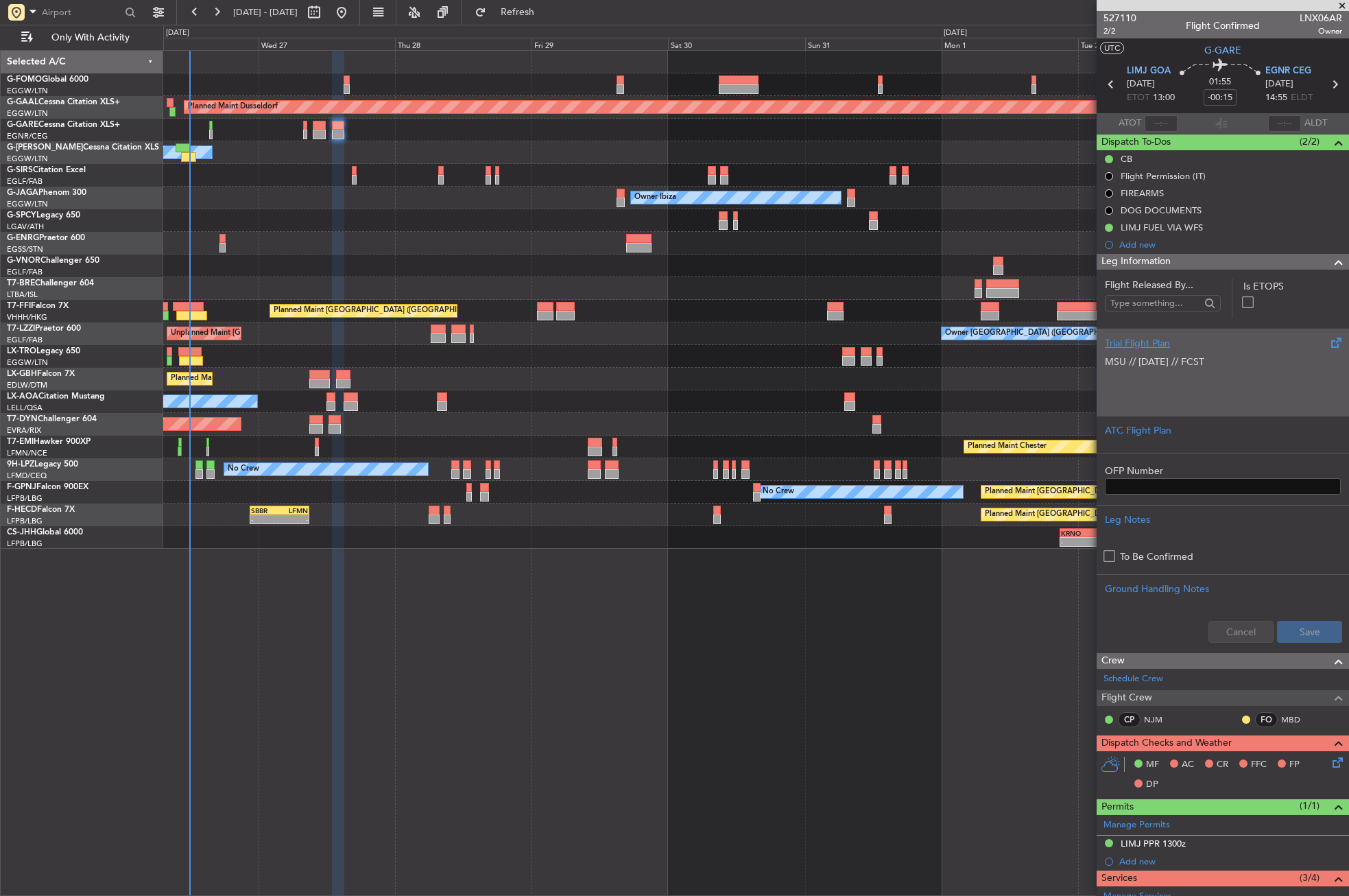
click at [1158, 404] on p at bounding box center [1223, 404] width 236 height 14
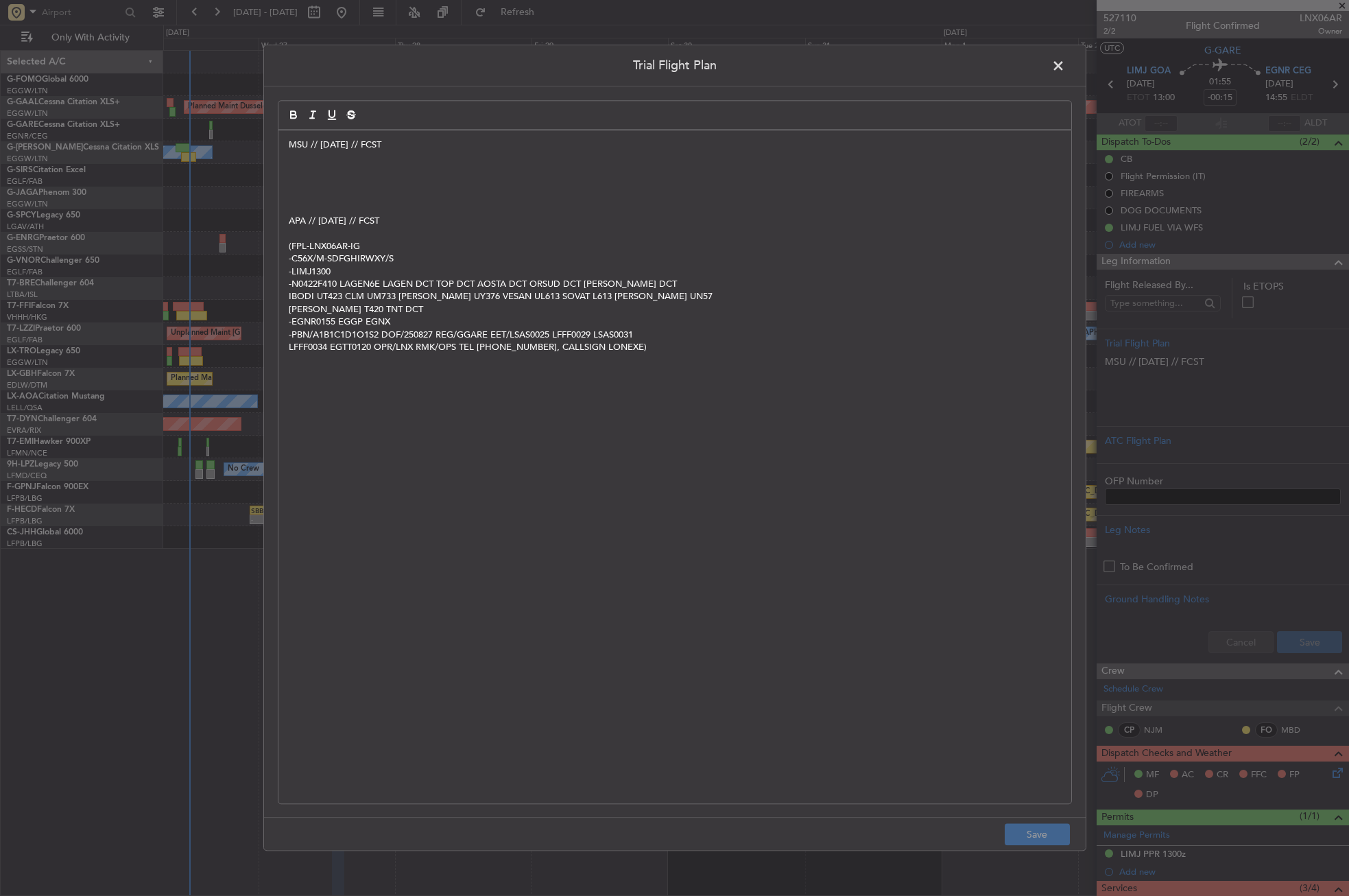
click at [328, 180] on p at bounding box center [675, 183] width 772 height 12
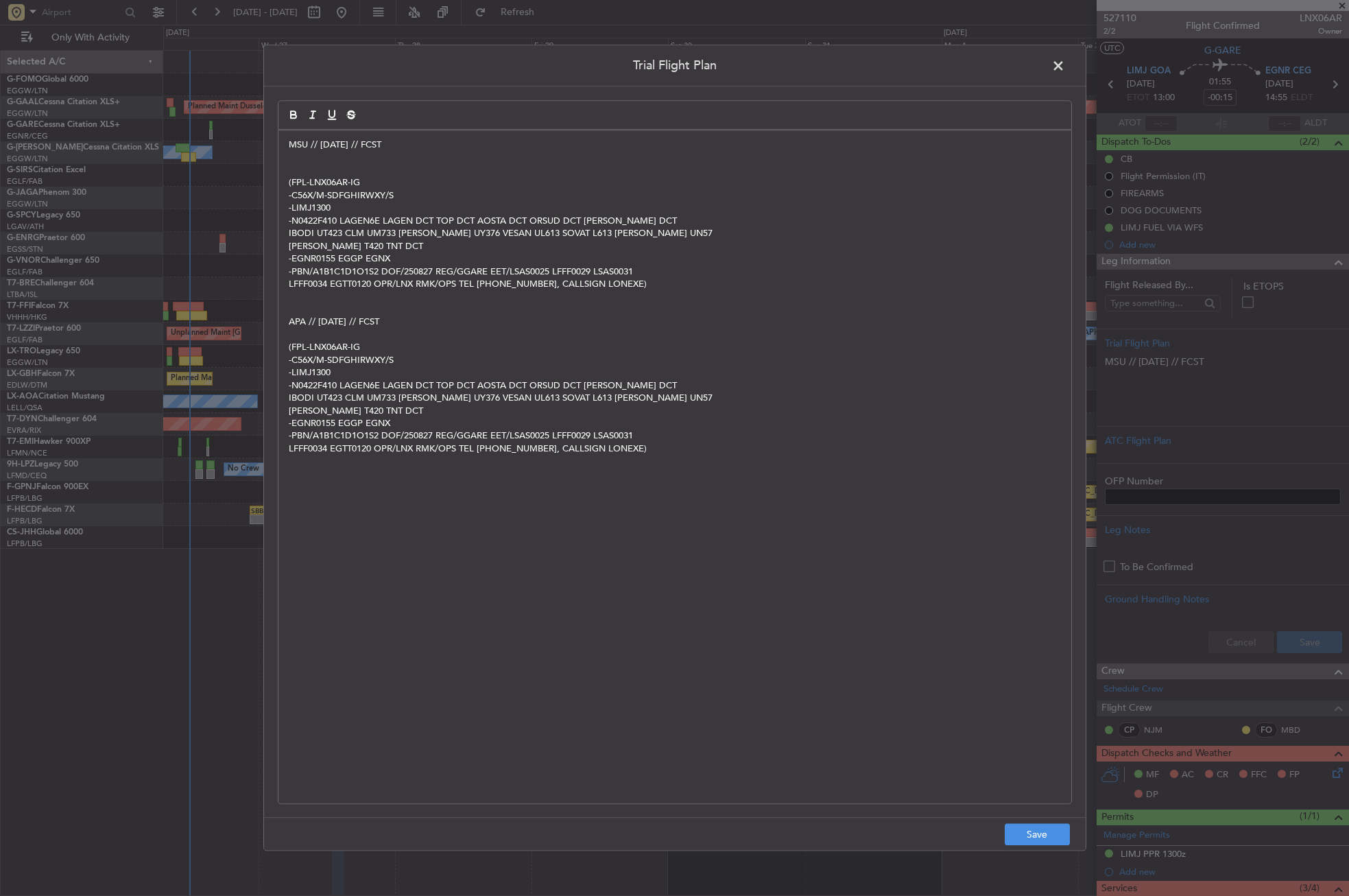
click at [301, 173] on p at bounding box center [675, 170] width 772 height 12
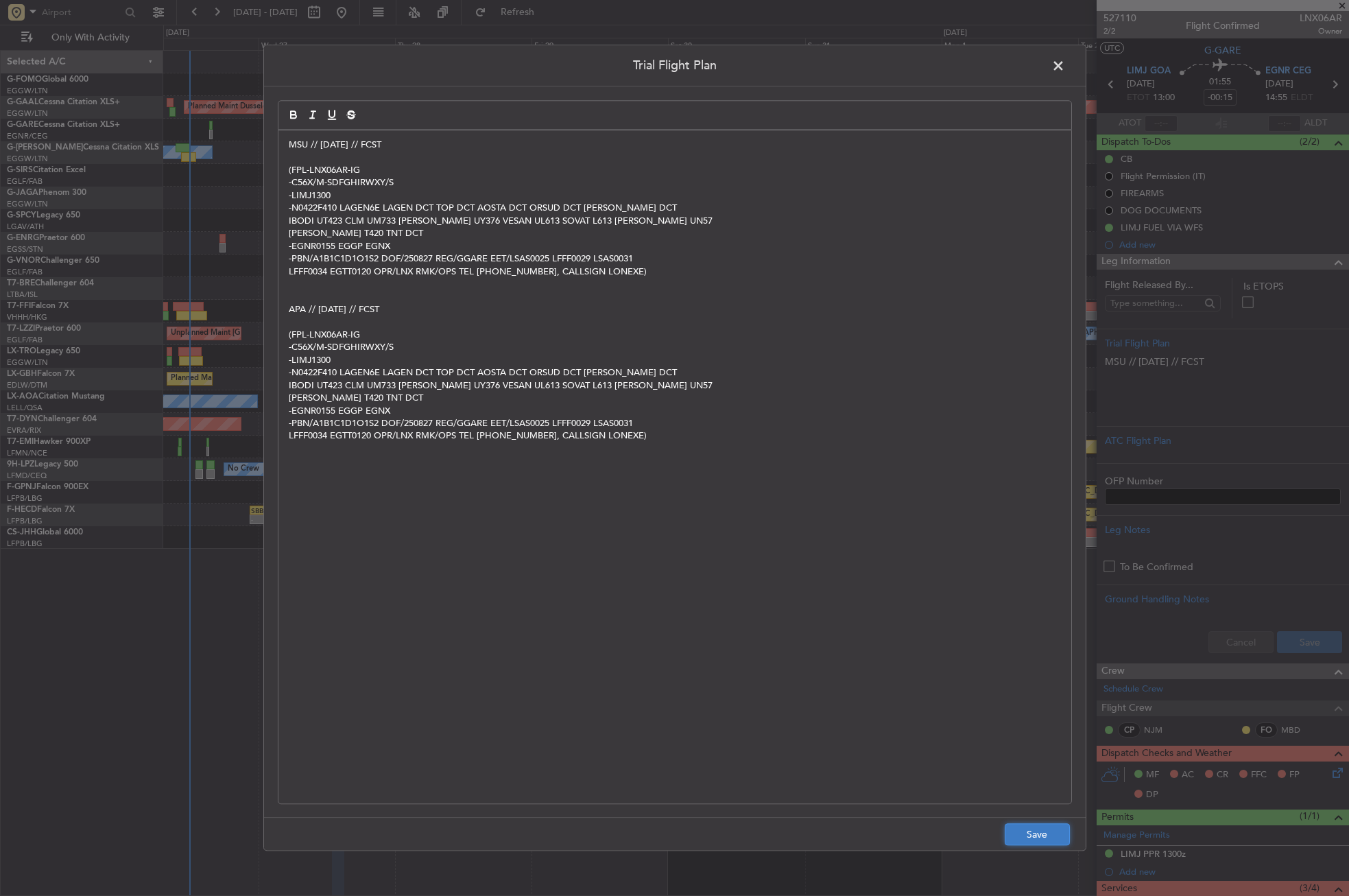
click at [1031, 828] on button "Save" at bounding box center [1037, 834] width 65 height 22
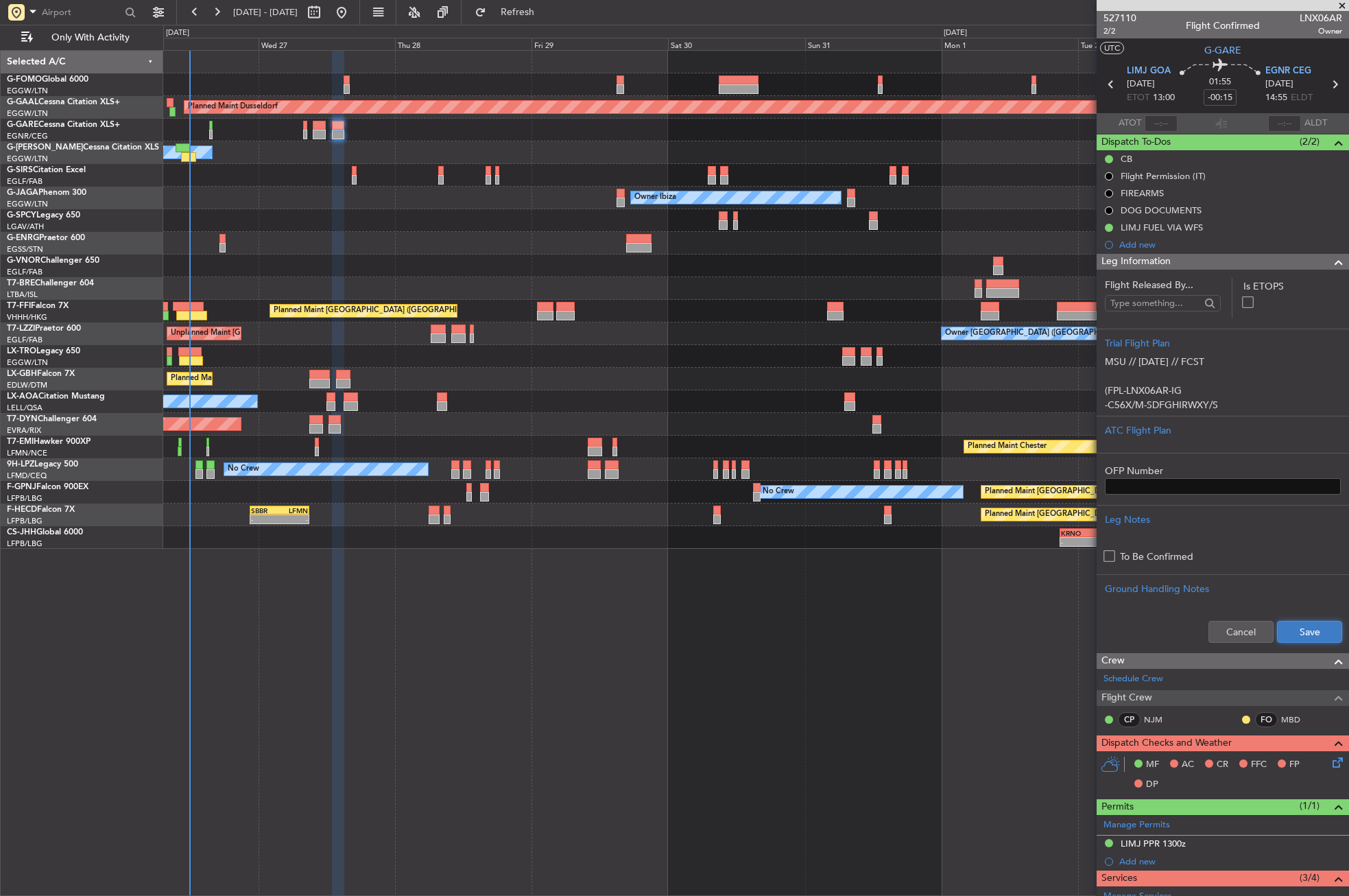
click at [1298, 631] on button "Save" at bounding box center [1309, 632] width 65 height 22
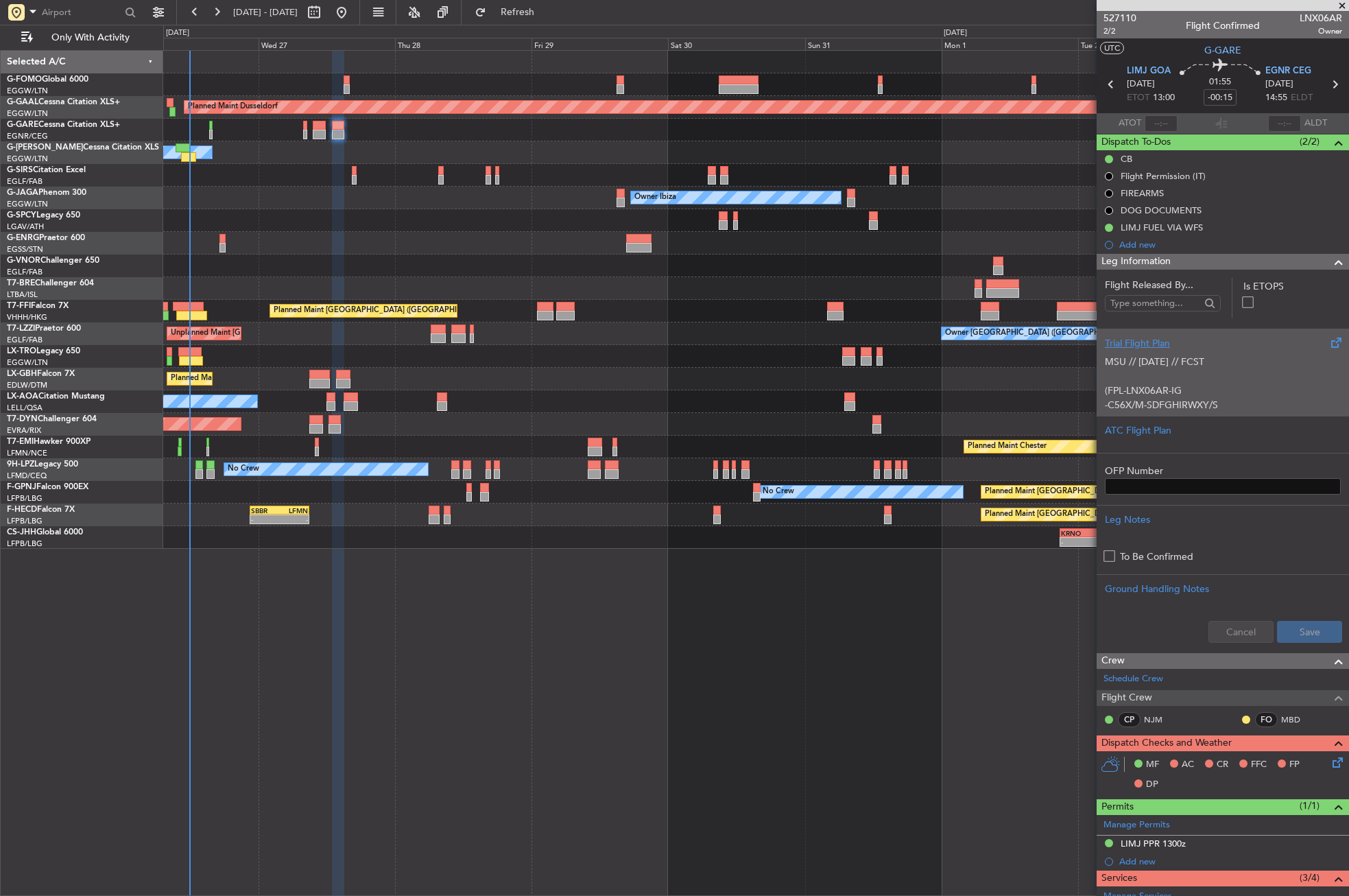
click at [1170, 373] on p at bounding box center [1223, 375] width 236 height 14
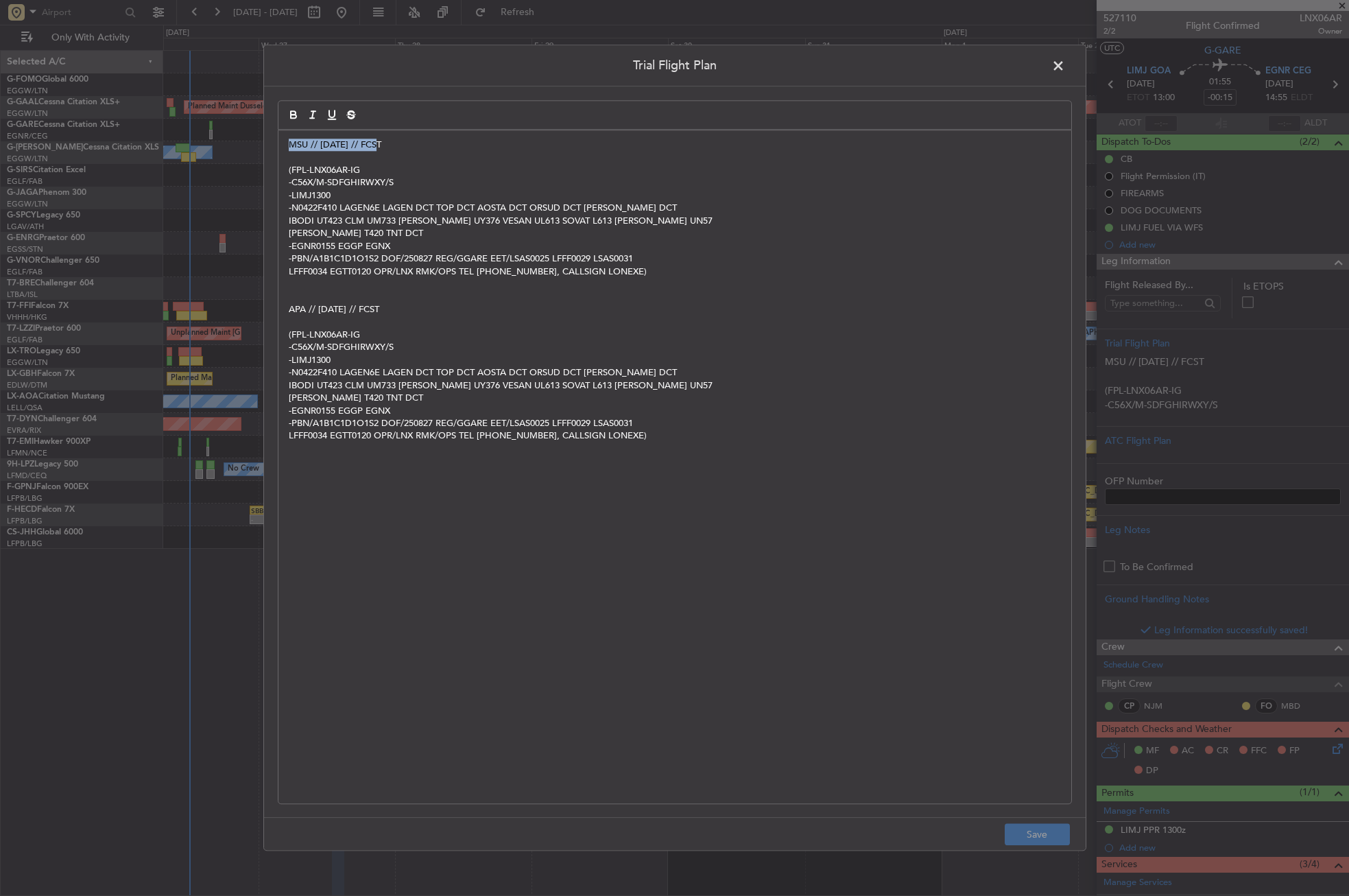
drag, startPoint x: 400, startPoint y: 135, endPoint x: 268, endPoint y: 129, distance: 132.1
click at [268, 129] on div "Trial Flight Plan MSU // 26AUG // FCST (FPL-LNX06AR-IG -C56X/M-SDFGHIRWXY/S -LI…" at bounding box center [675, 448] width 823 height 806
copy span "MSU // [DATE] // FCST"
click at [1065, 68] on span at bounding box center [1065, 69] width 0 height 27
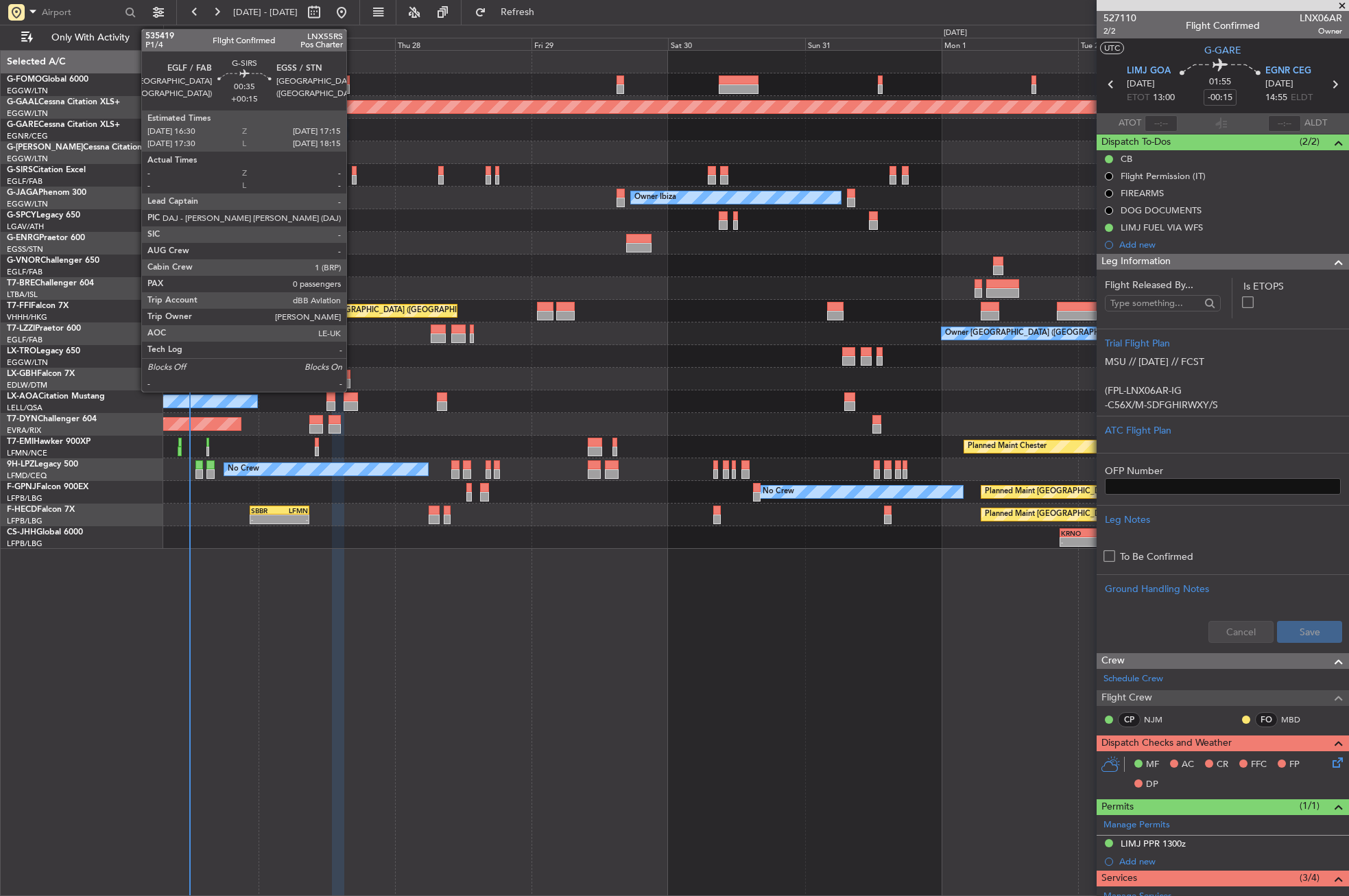
click at [353, 176] on div at bounding box center [354, 179] width 5 height 10
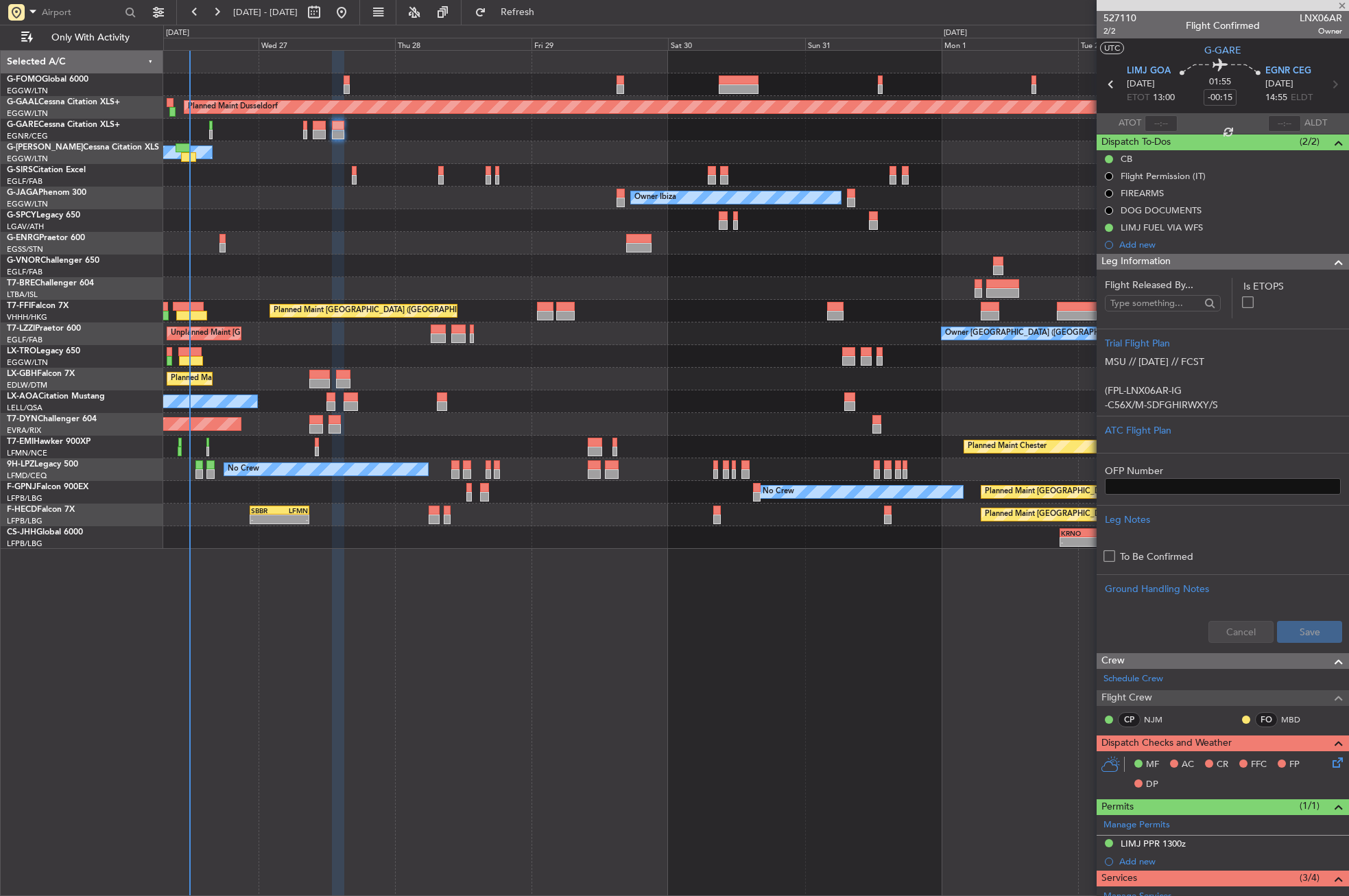
type input "+00:15"
type input "0"
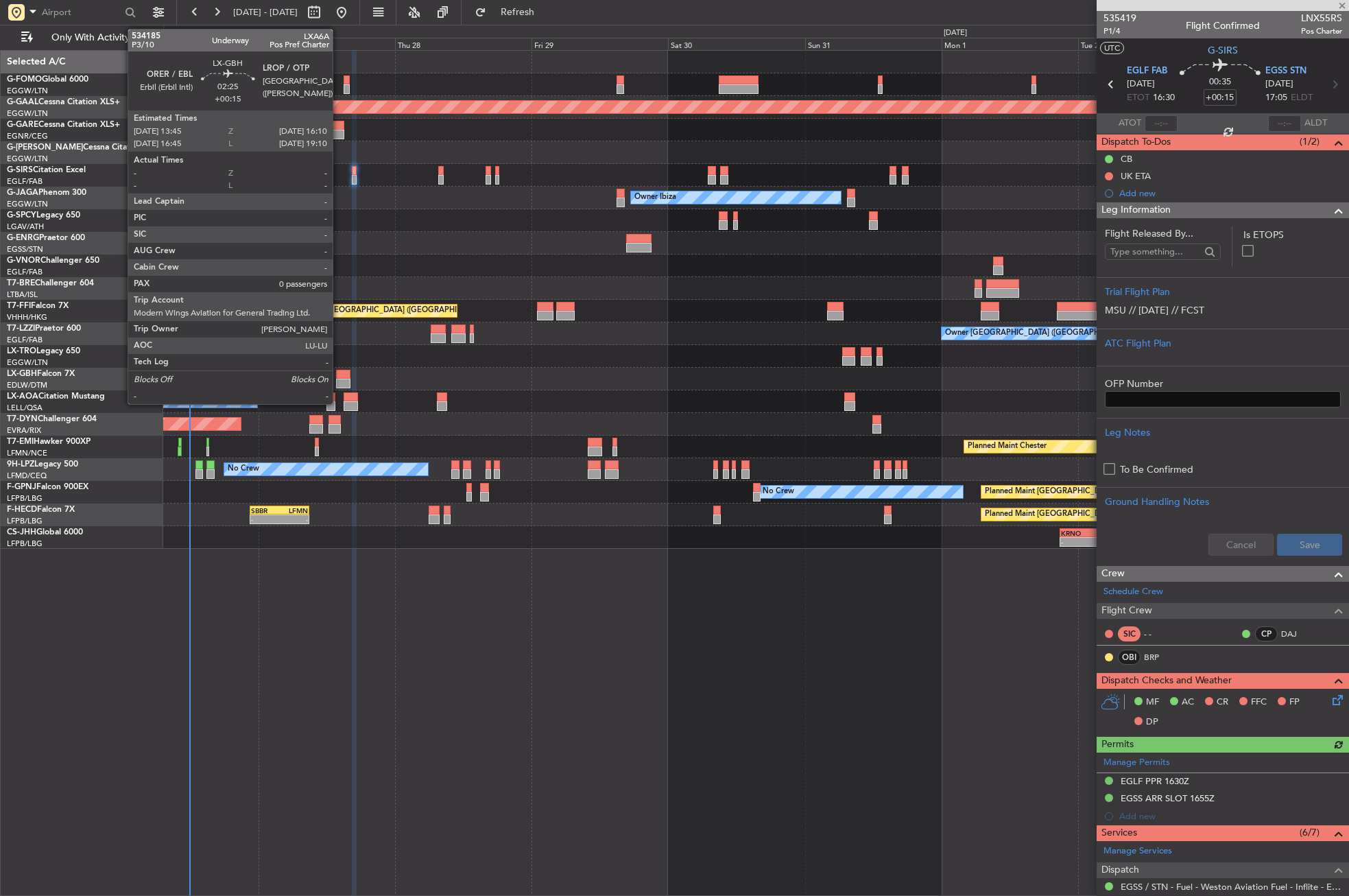
click at [339, 383] on div at bounding box center [343, 383] width 14 height 10
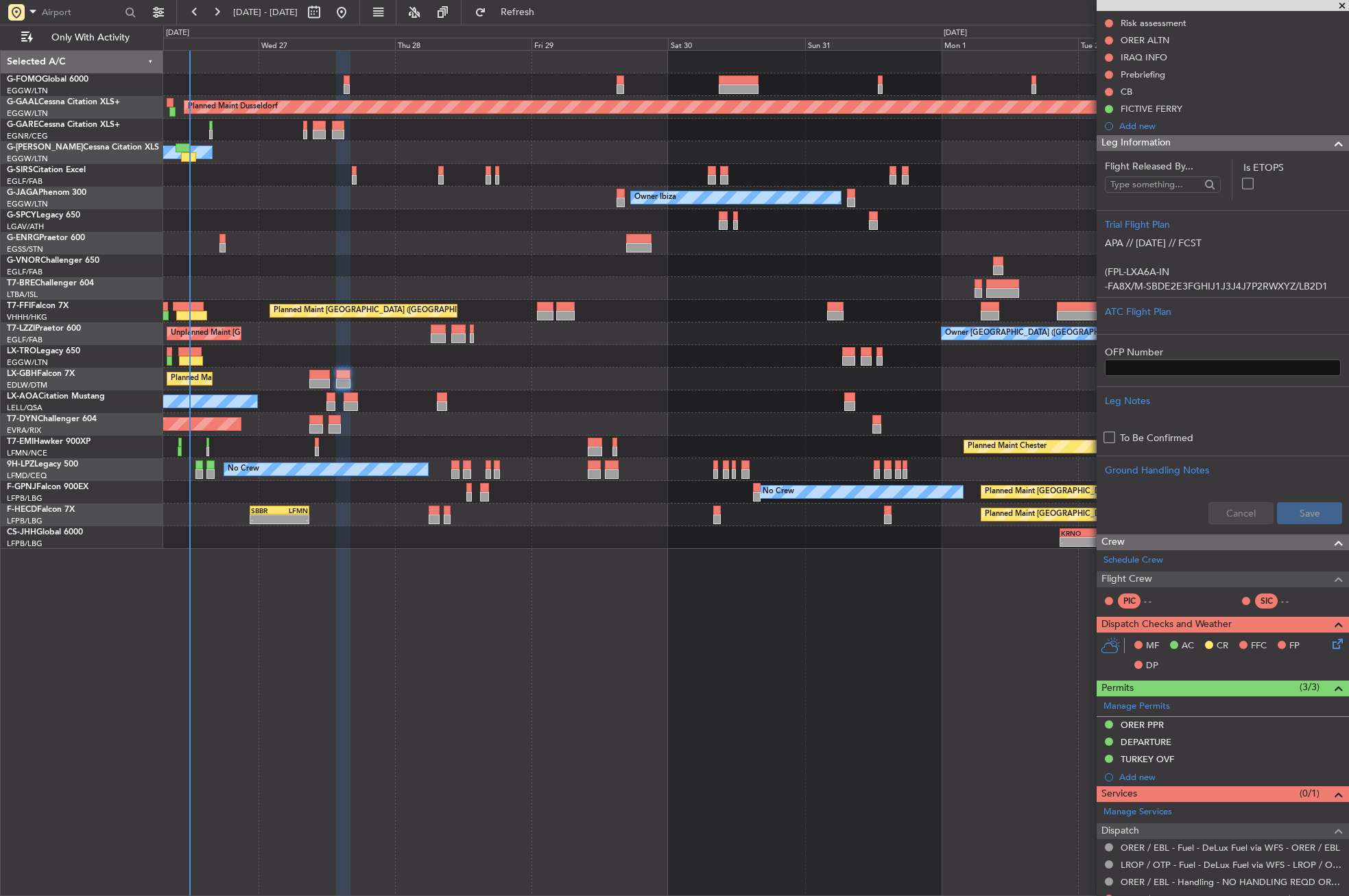
scroll to position [203, 0]
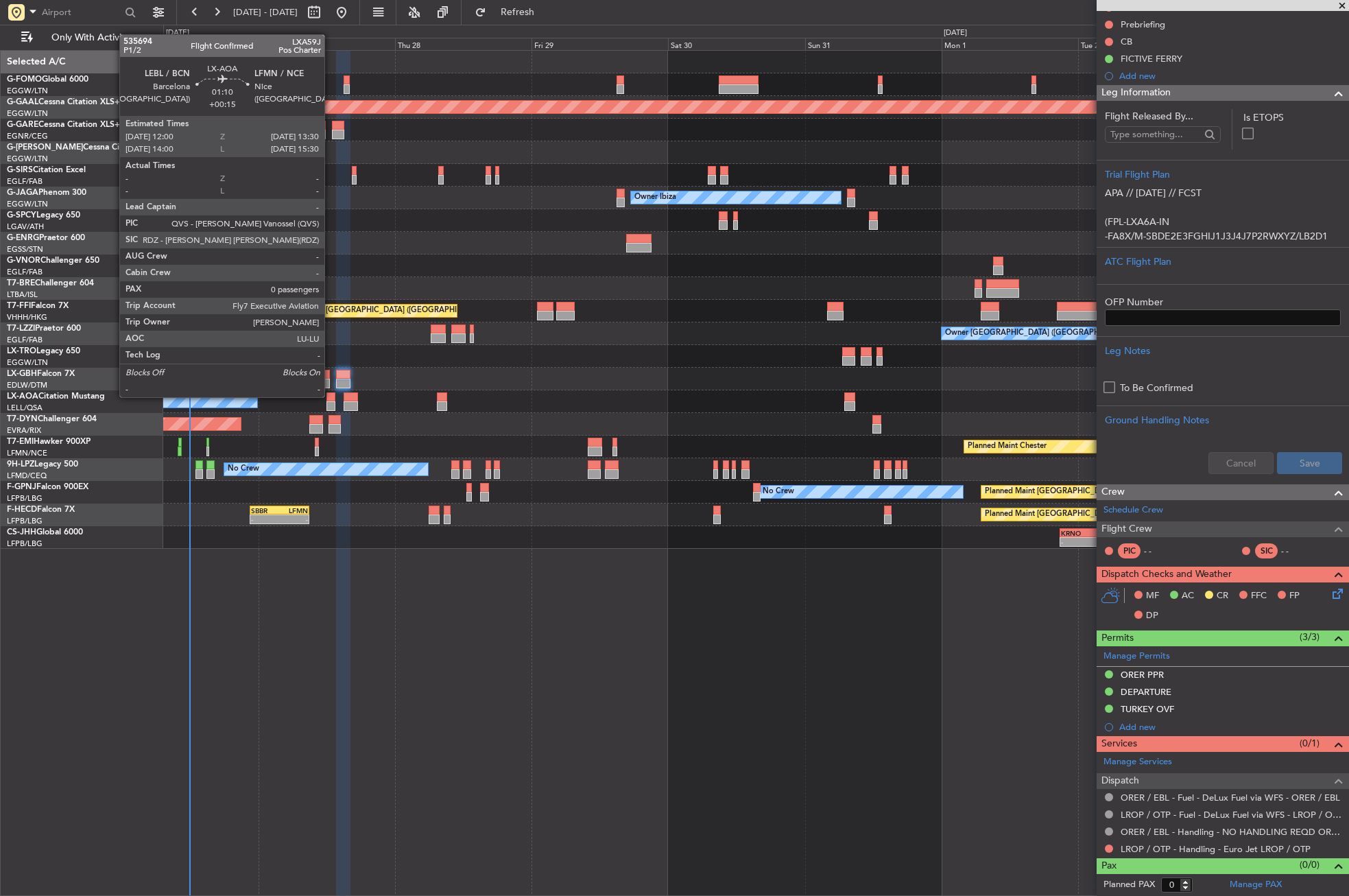
click at [331, 396] on div at bounding box center [331, 397] width 9 height 10
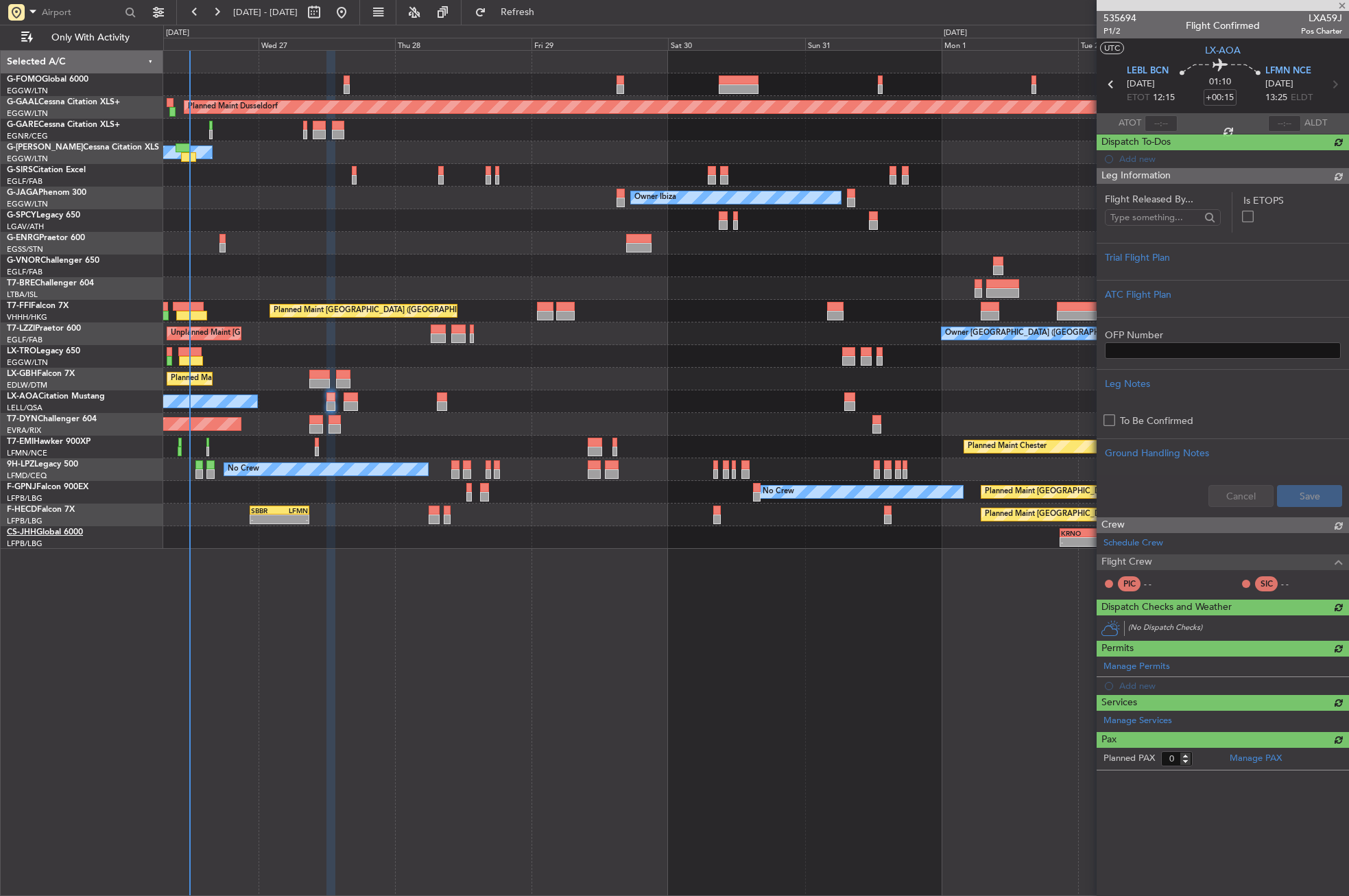
scroll to position [0, 0]
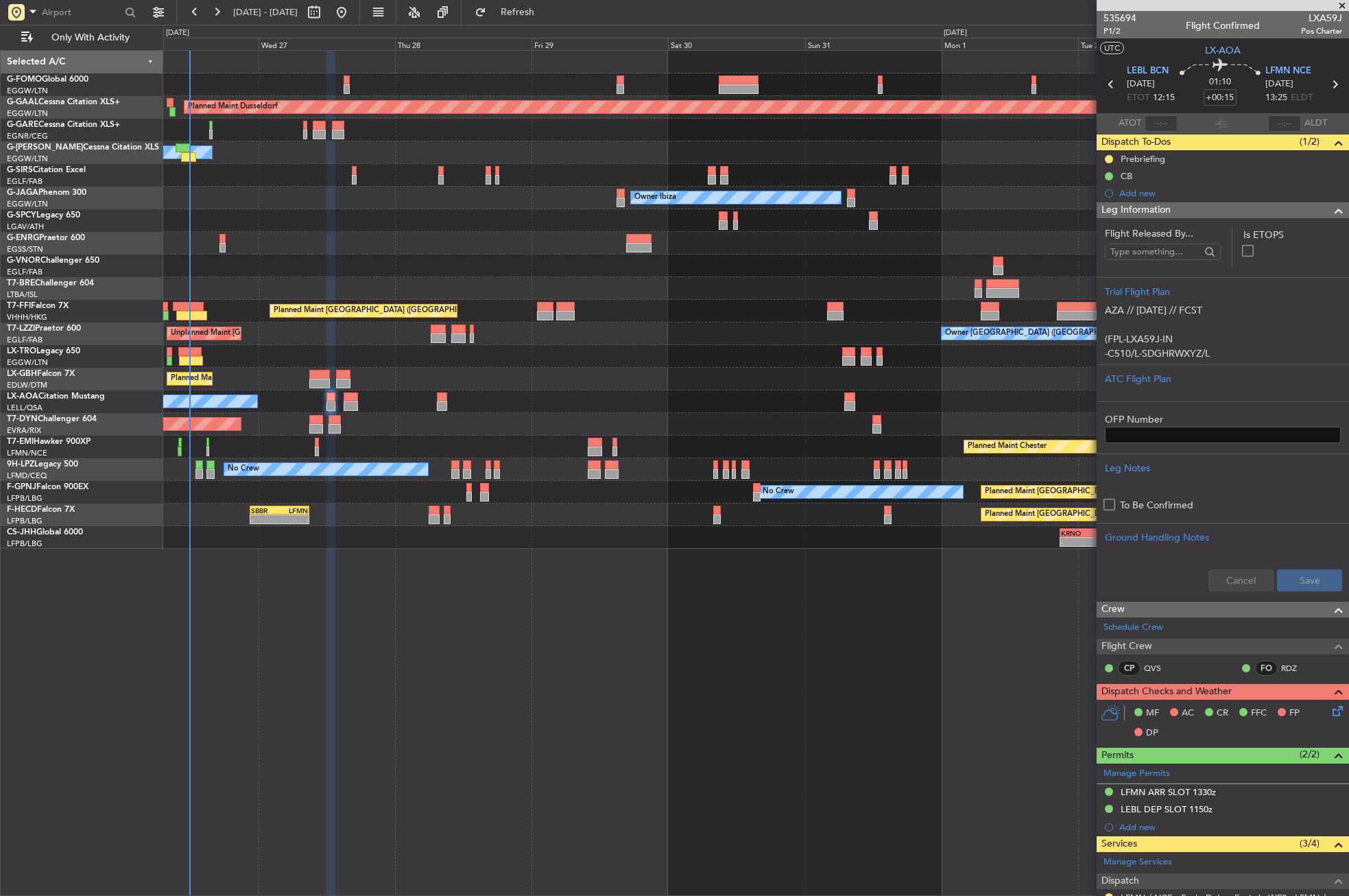
click at [448, 730] on div "Planned Maint Dusseldorf Owner Unplanned Maint Oxford (Kidlington) Planned Main…" at bounding box center [756, 473] width 1186 height 846
click at [366, 687] on div "Planned Maint Dusseldorf Owner Unplanned Maint Oxford (Kidlington) Planned Main…" at bounding box center [756, 473] width 1186 height 846
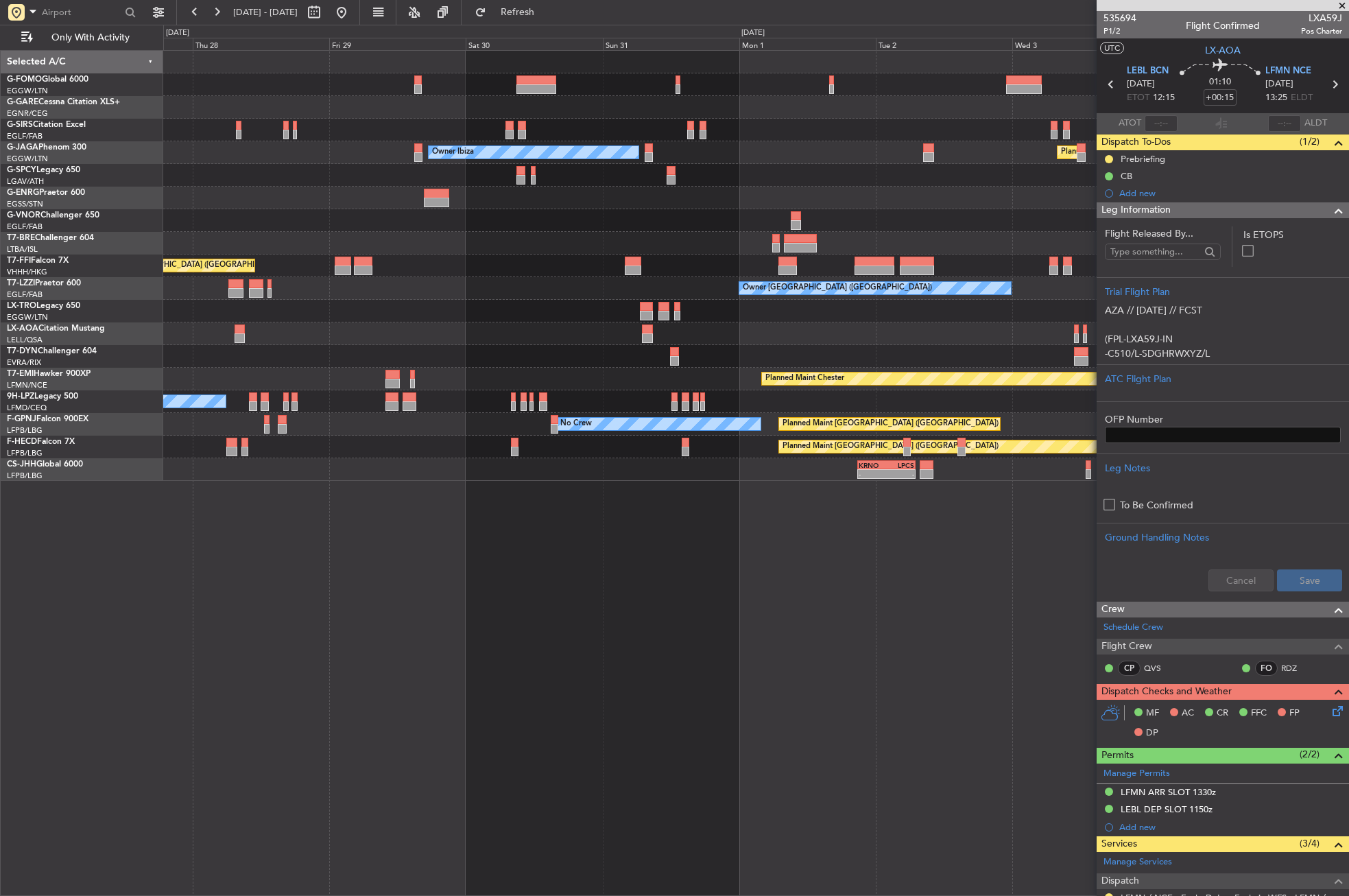
click at [903, 536] on div "Planned Maint London (Luton) Owner Ibiza No Crew Cannes (Mandelieu) Planned Mai…" at bounding box center [756, 473] width 1186 height 846
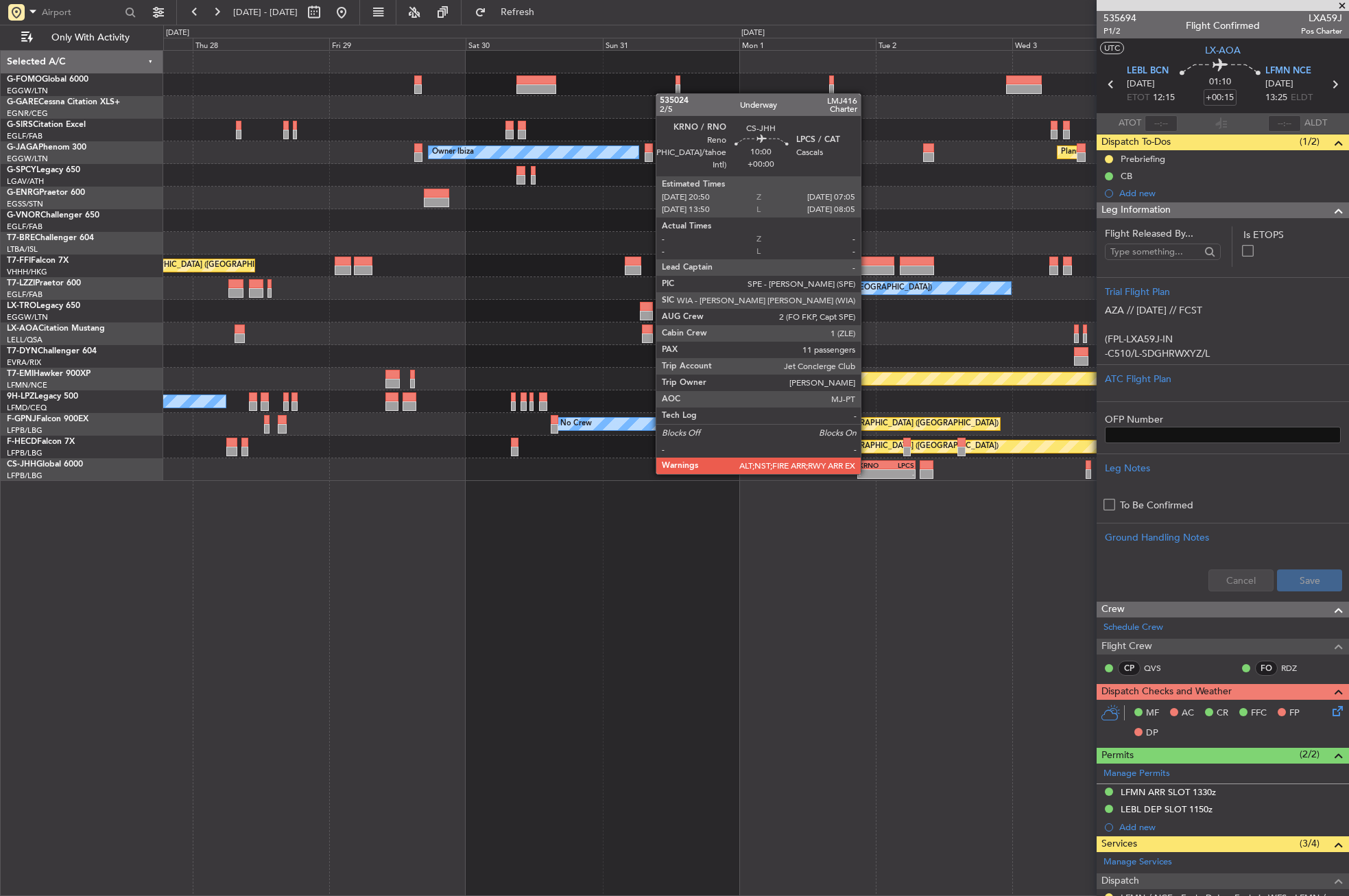
click at [867, 473] on div "-" at bounding box center [872, 473] width 28 height 8
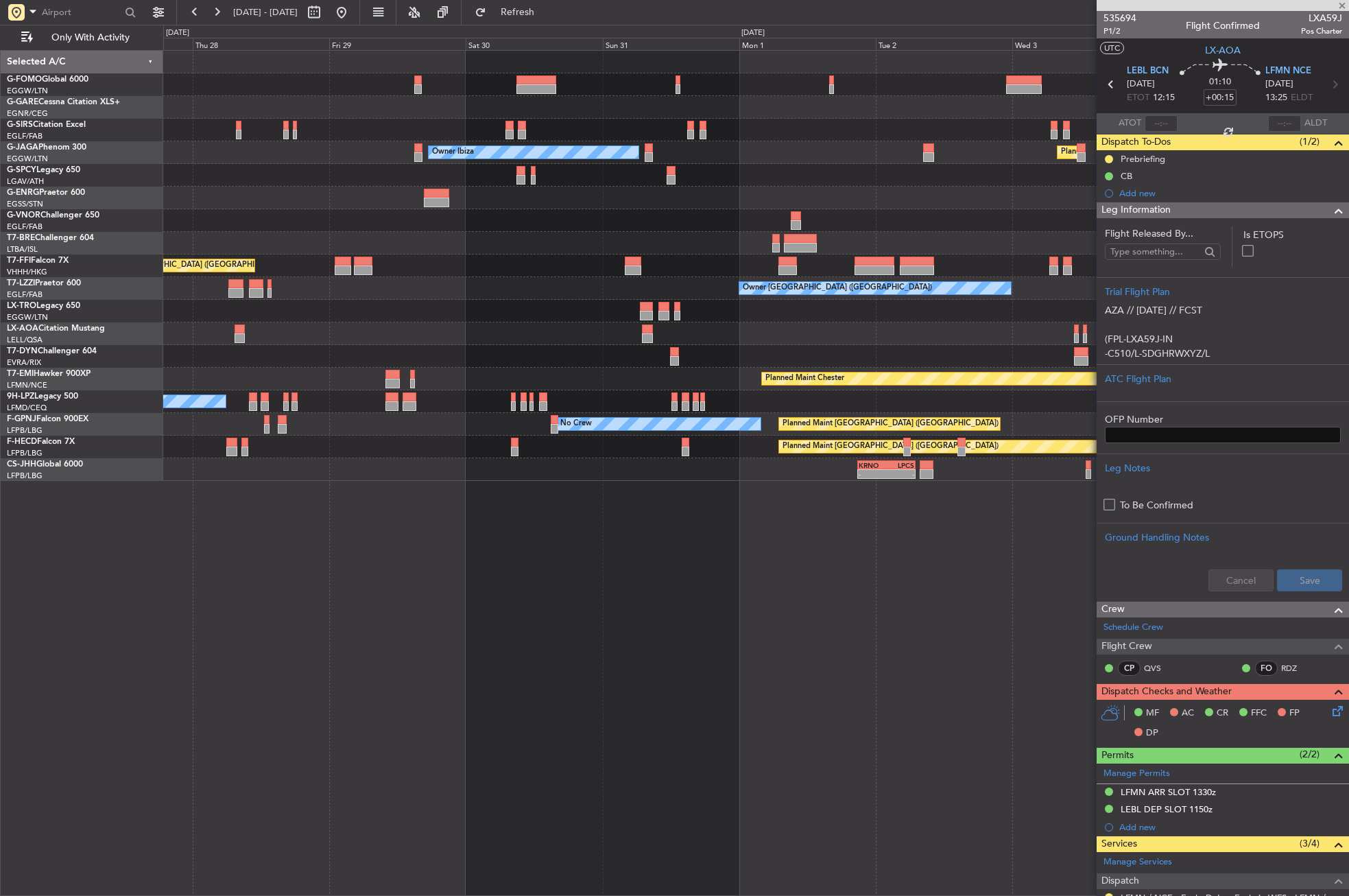
type input "11"
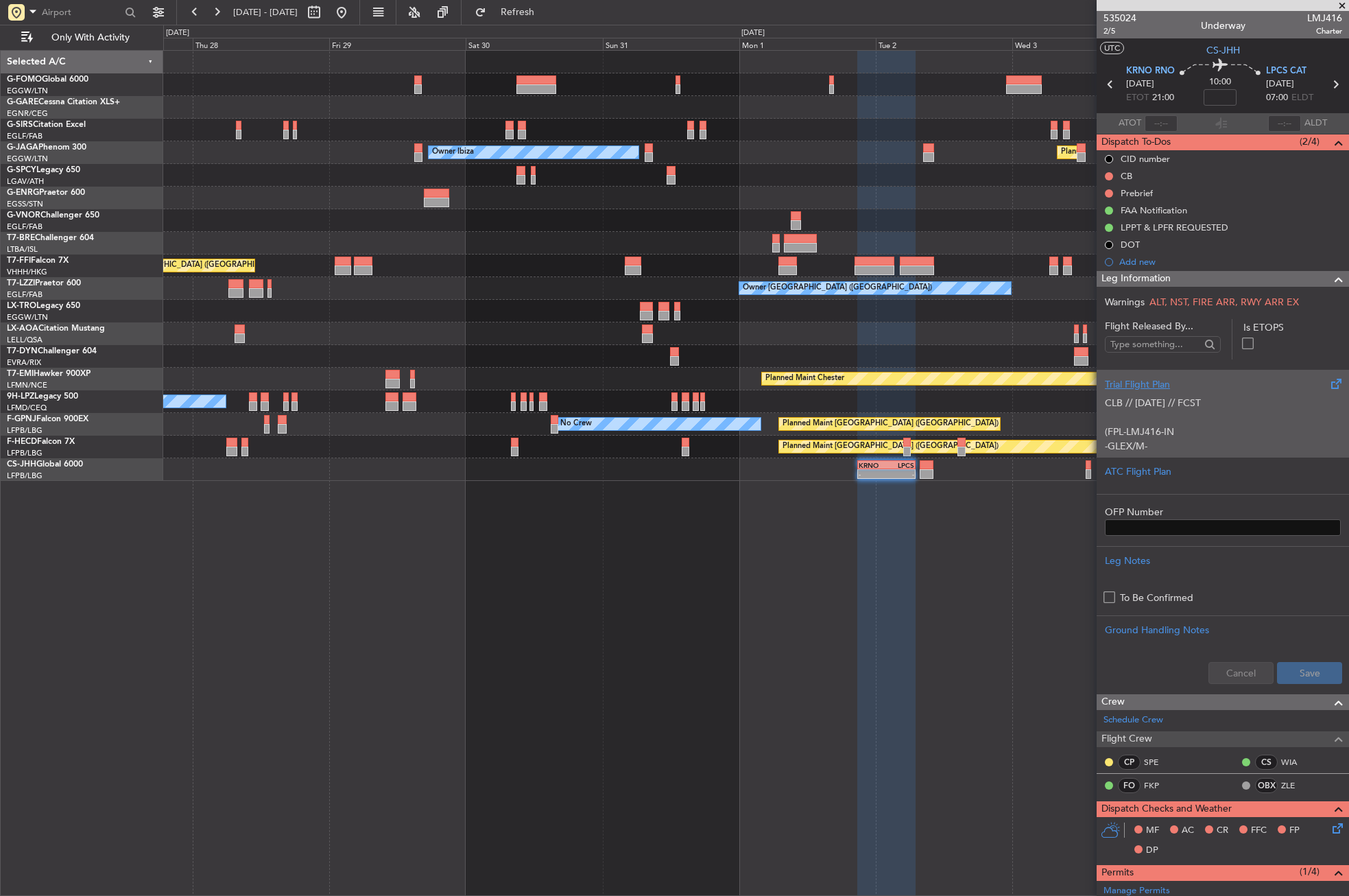
click at [1189, 377] on div "Trial Flight Plan" at bounding box center [1223, 384] width 236 height 14
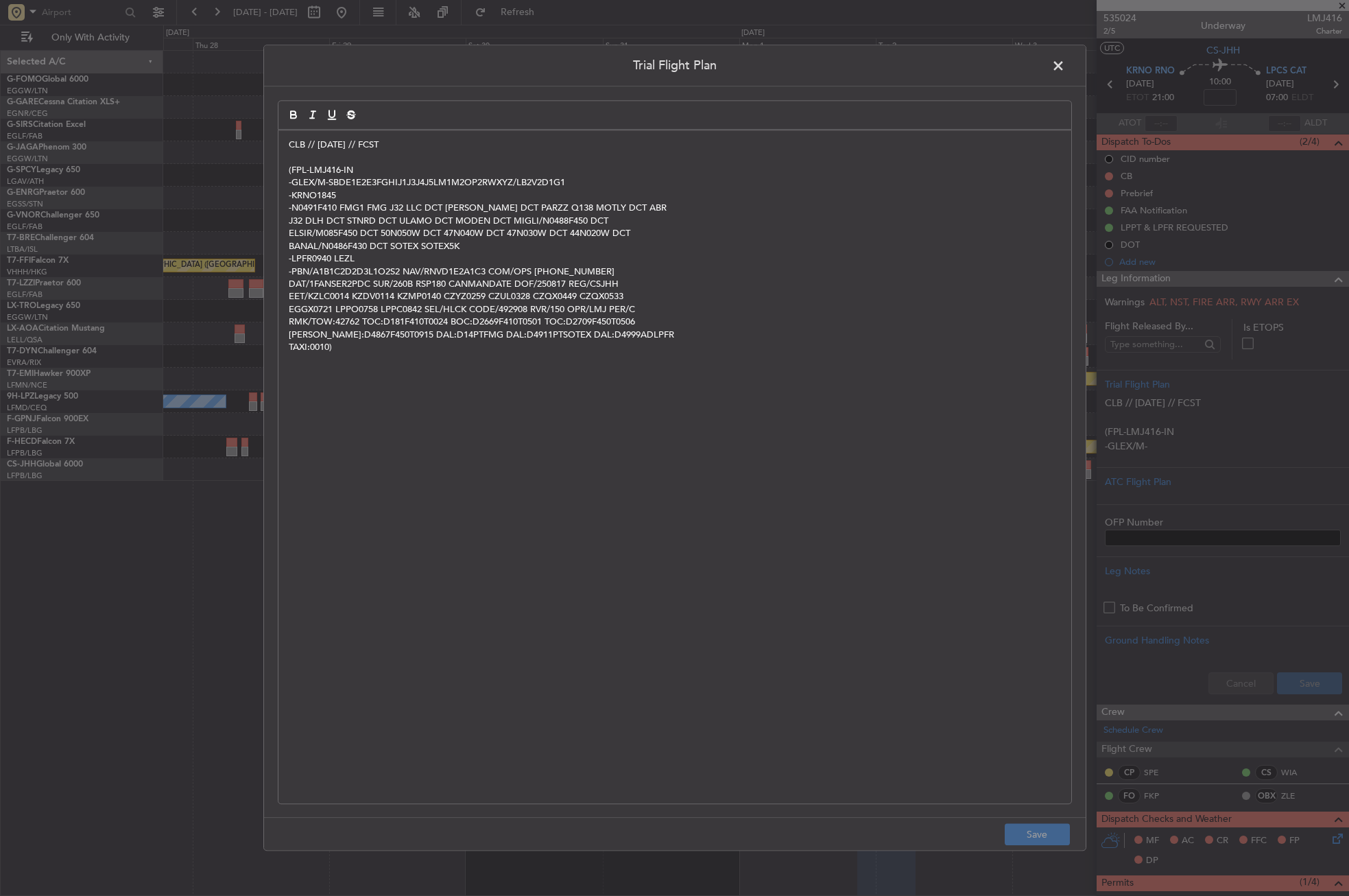
click at [1065, 65] on span at bounding box center [1065, 69] width 0 height 27
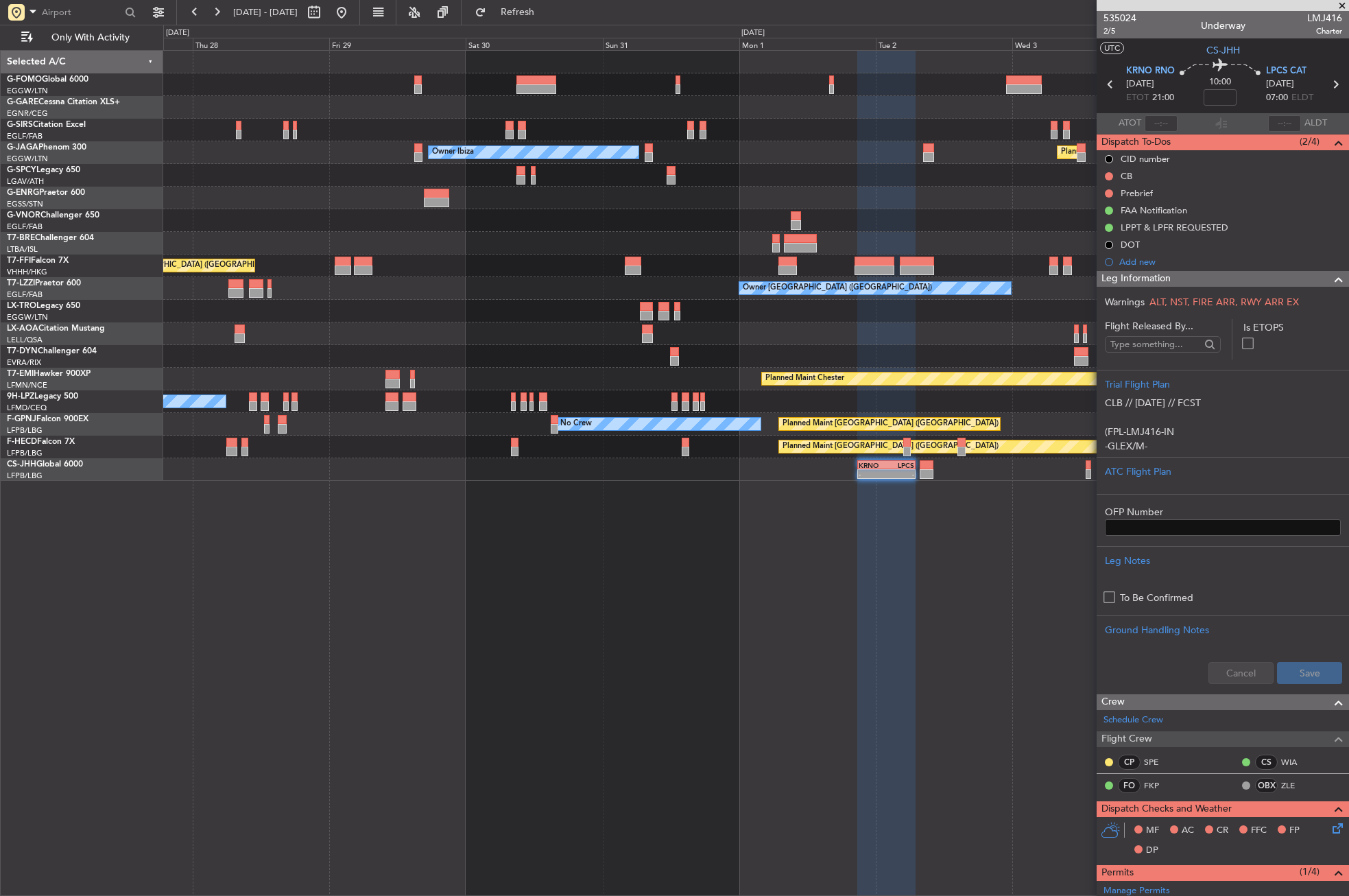
click at [670, 629] on div "Planned Maint London (Luton) Owner Ibiza No Crew Cannes (Mandelieu) Planned Mai…" at bounding box center [756, 473] width 1186 height 846
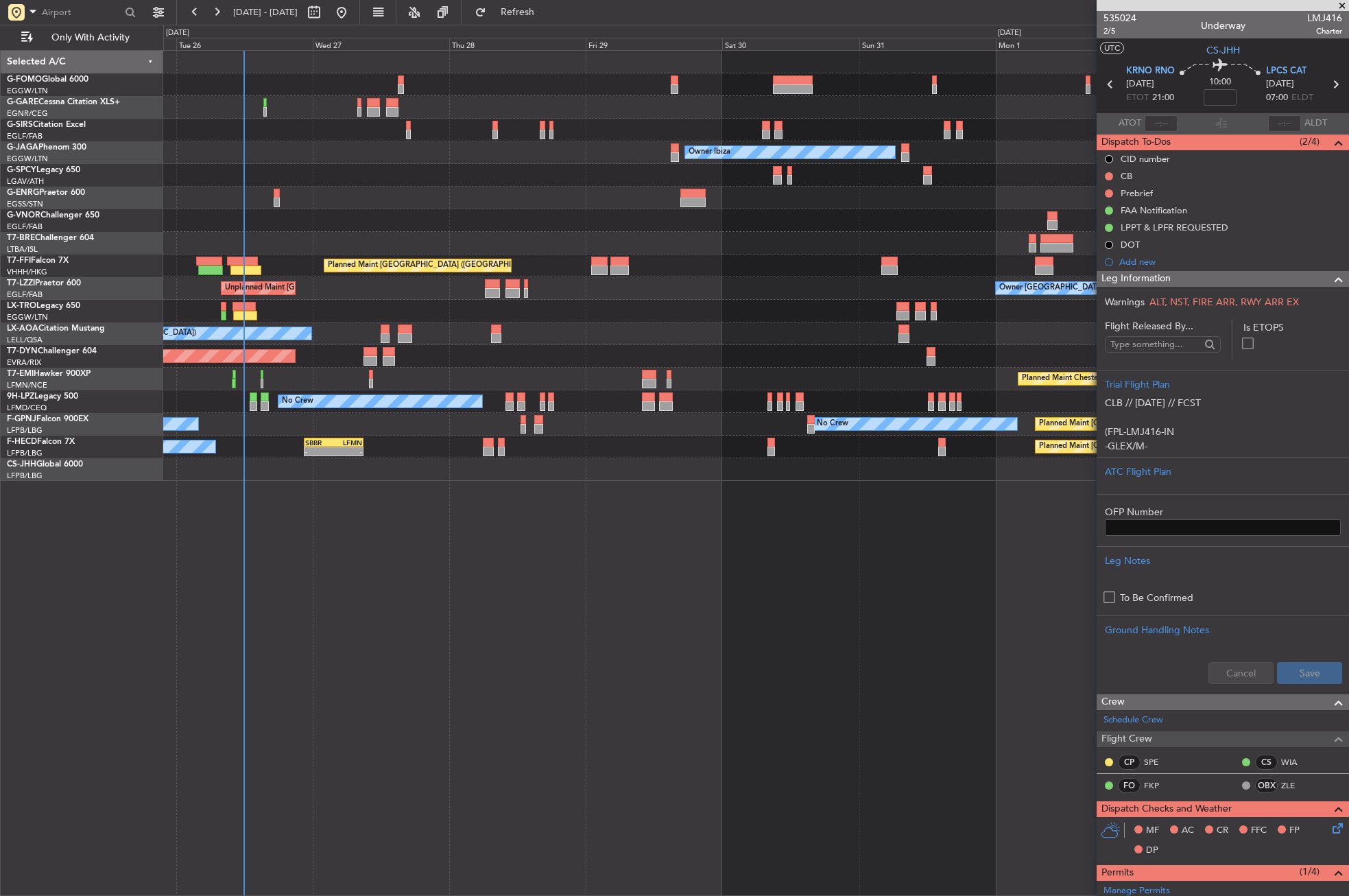
click at [477, 654] on div "Unplanned Maint Oxford (Kidlington) Planned Maint London (Luton) Owner Ibiza No…" at bounding box center [756, 473] width 1186 height 846
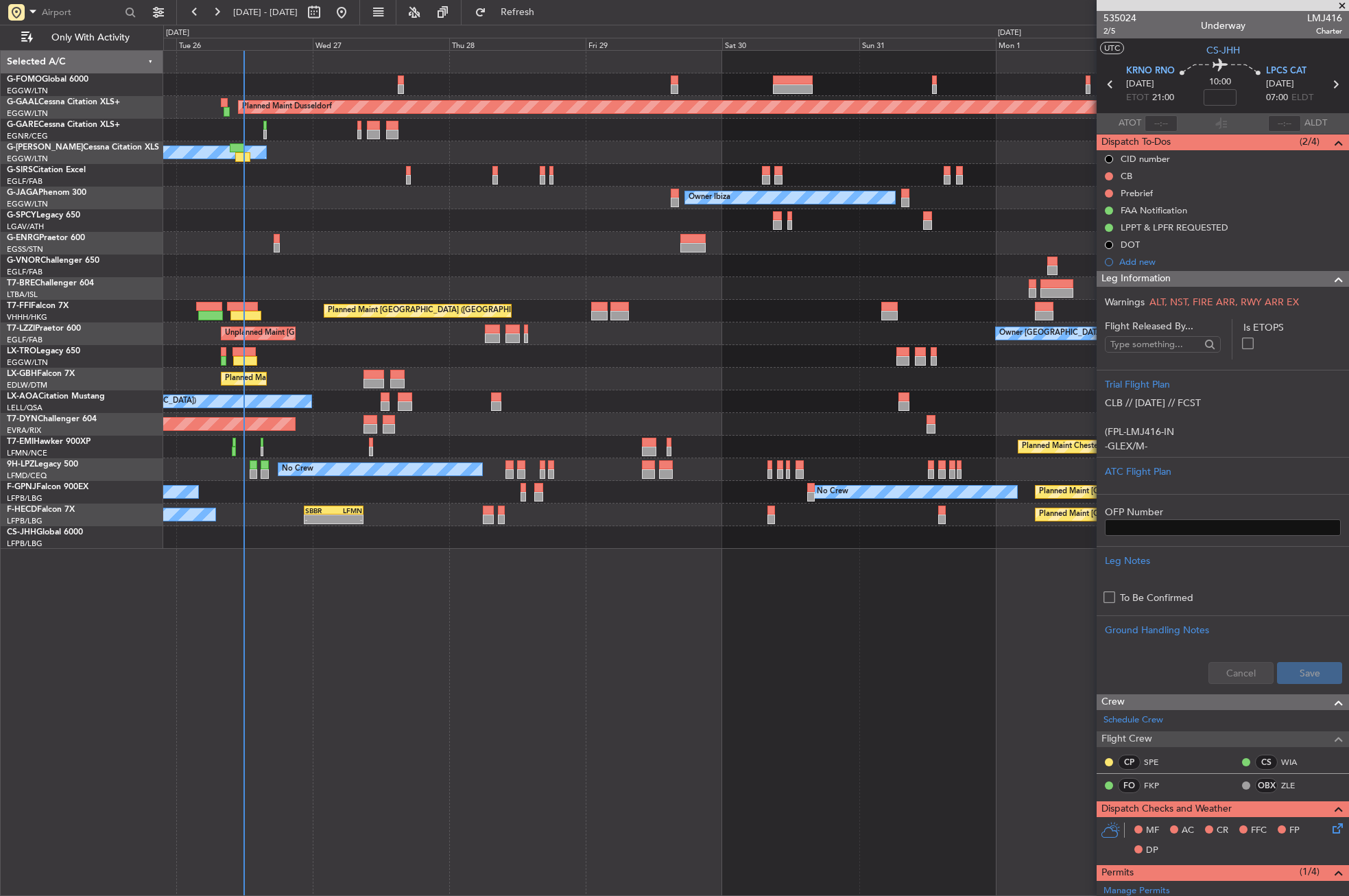
click at [506, 710] on div "Planned Maint Dusseldorf Owner Unplanned Maint Oxford (Kidlington) Planned Main…" at bounding box center [756, 473] width 1186 height 846
click at [1021, 193] on div "Planned Maint London (Luton) Owner Ibiza No Crew Cannes (Mandelieu)" at bounding box center [755, 198] width 1185 height 23
click at [1044, 151] on div "Owner" at bounding box center [755, 153] width 1185 height 23
click at [1037, 173] on div "Unplanned Maint Oxford ([GEOGRAPHIC_DATA])" at bounding box center [755, 176] width 1185 height 23
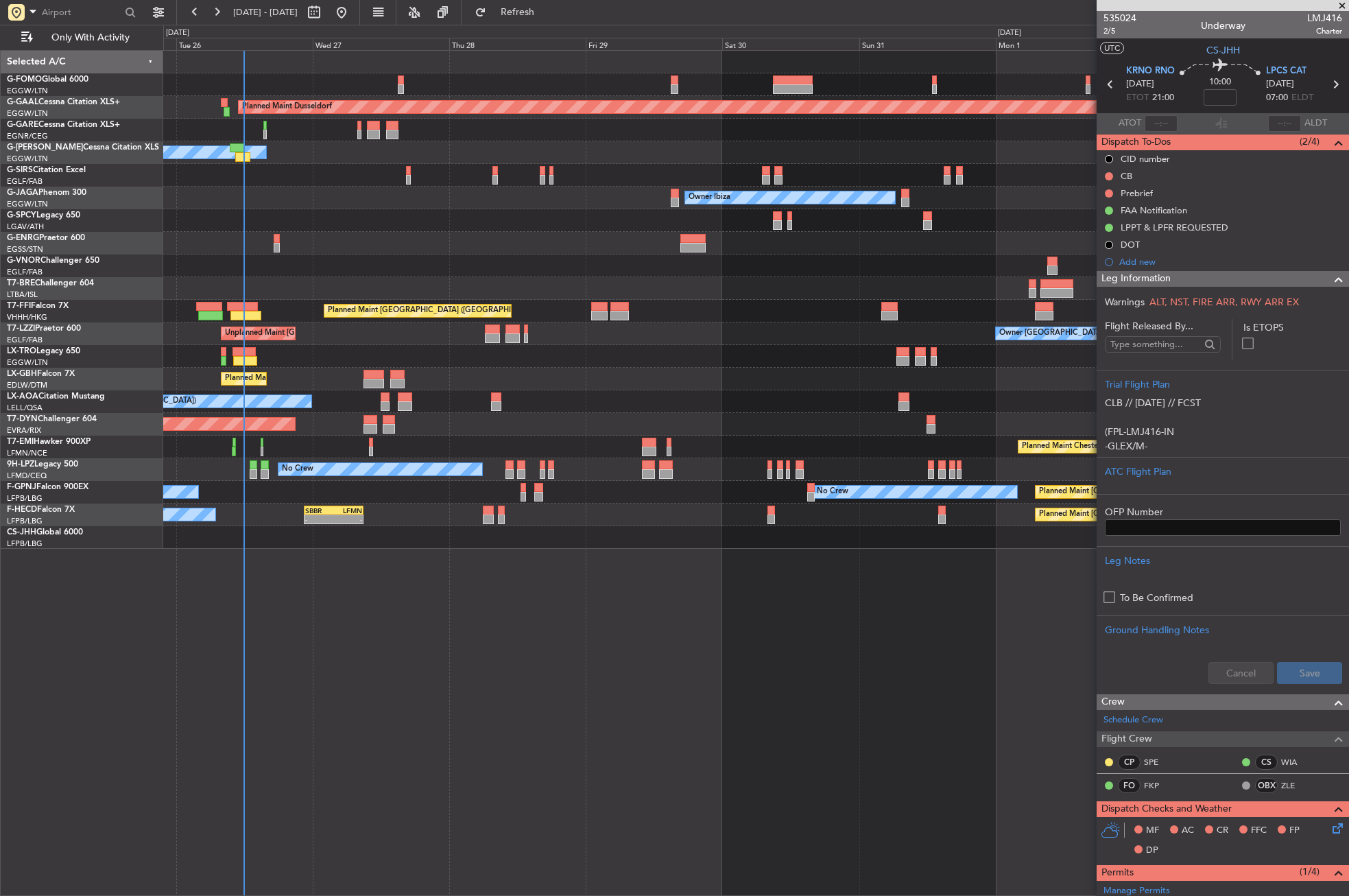
click at [1037, 173] on div "Unplanned Maint Oxford ([GEOGRAPHIC_DATA])" at bounding box center [755, 176] width 1185 height 23
click at [700, 704] on div "Planned Maint Dusseldorf Owner Unplanned Maint Oxford (Kidlington) Planned Main…" at bounding box center [756, 473] width 1186 height 846
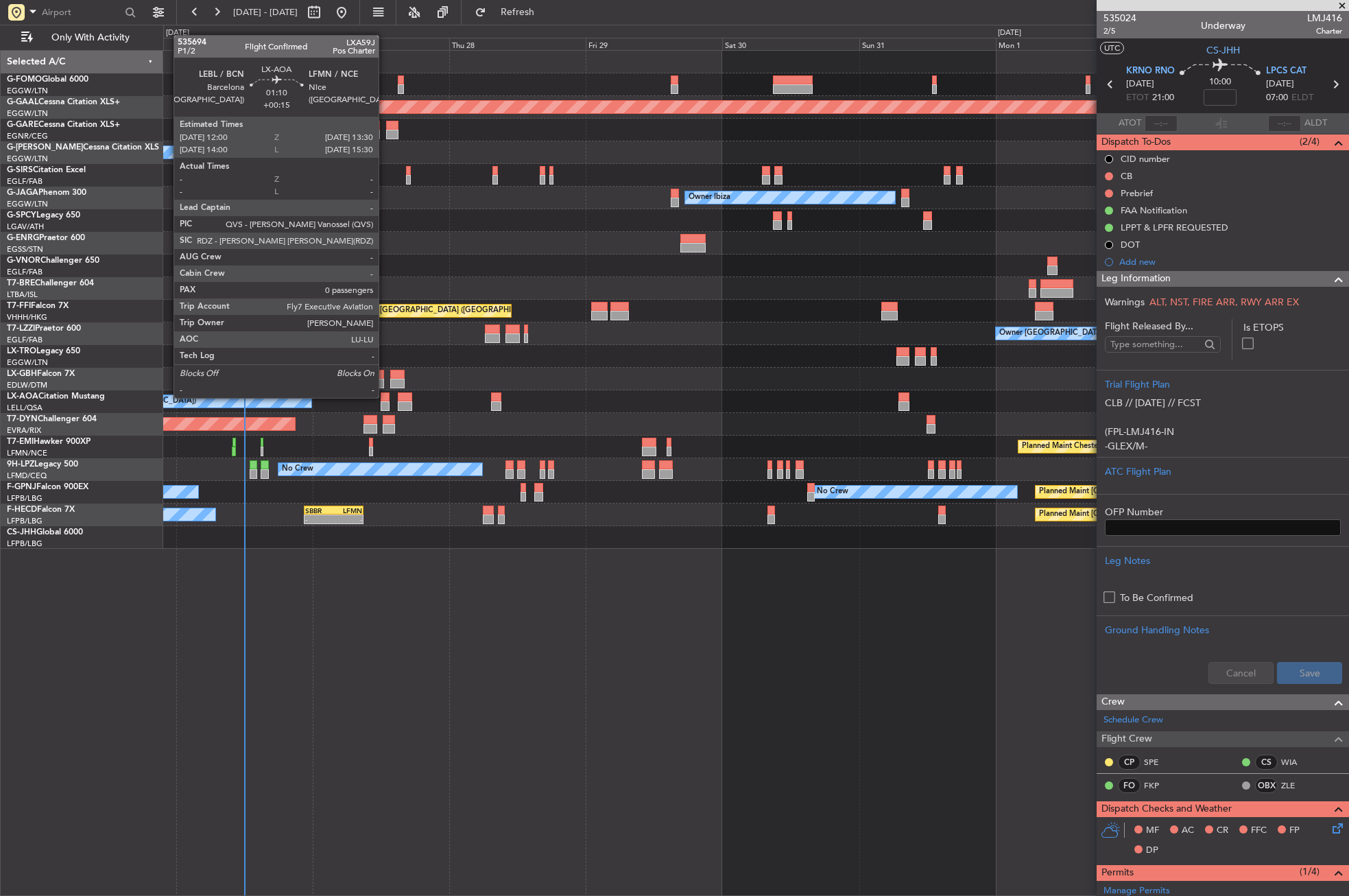
click at [385, 397] on div at bounding box center [385, 397] width 9 height 10
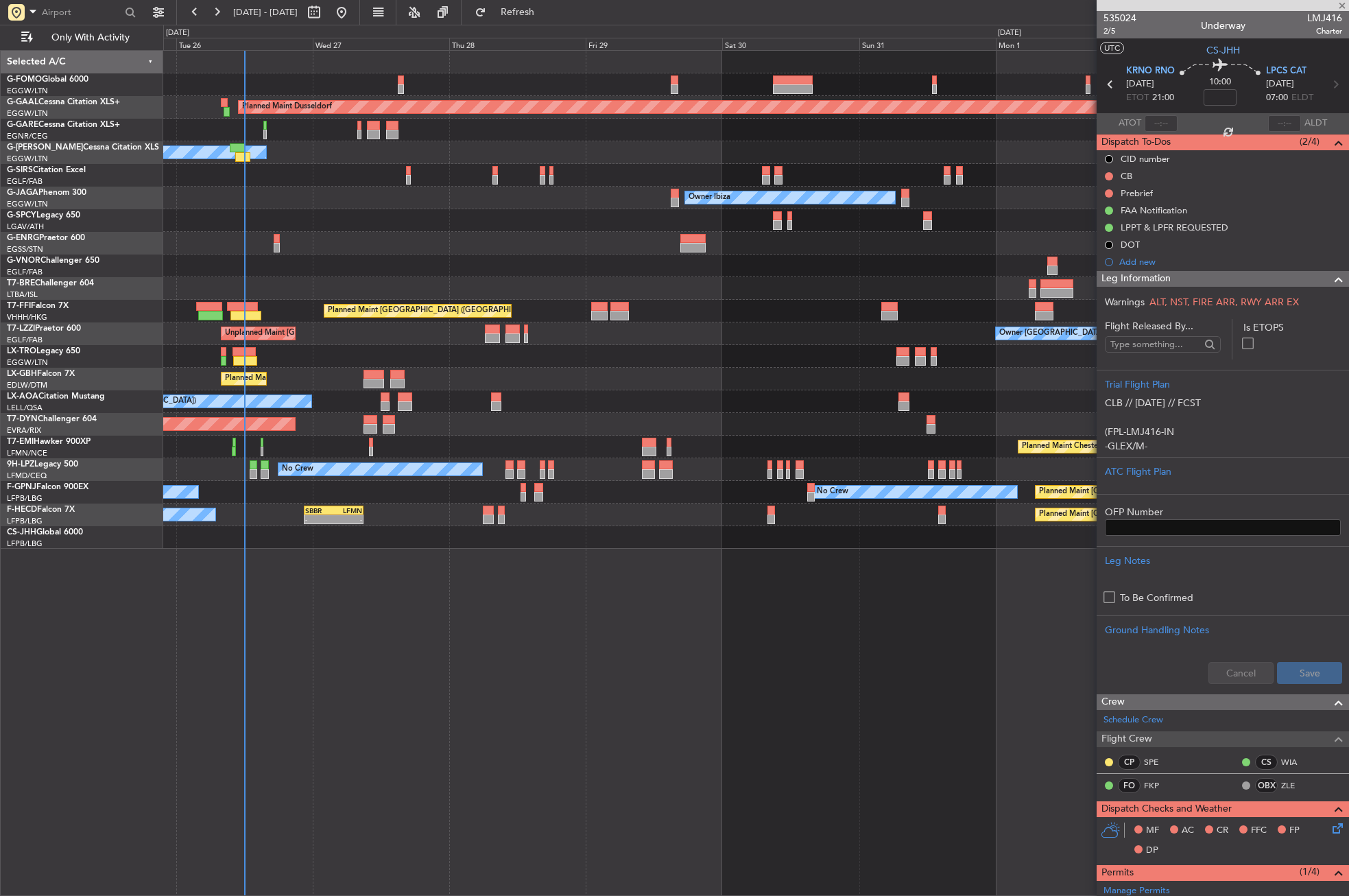
type input "+00:15"
type input "0"
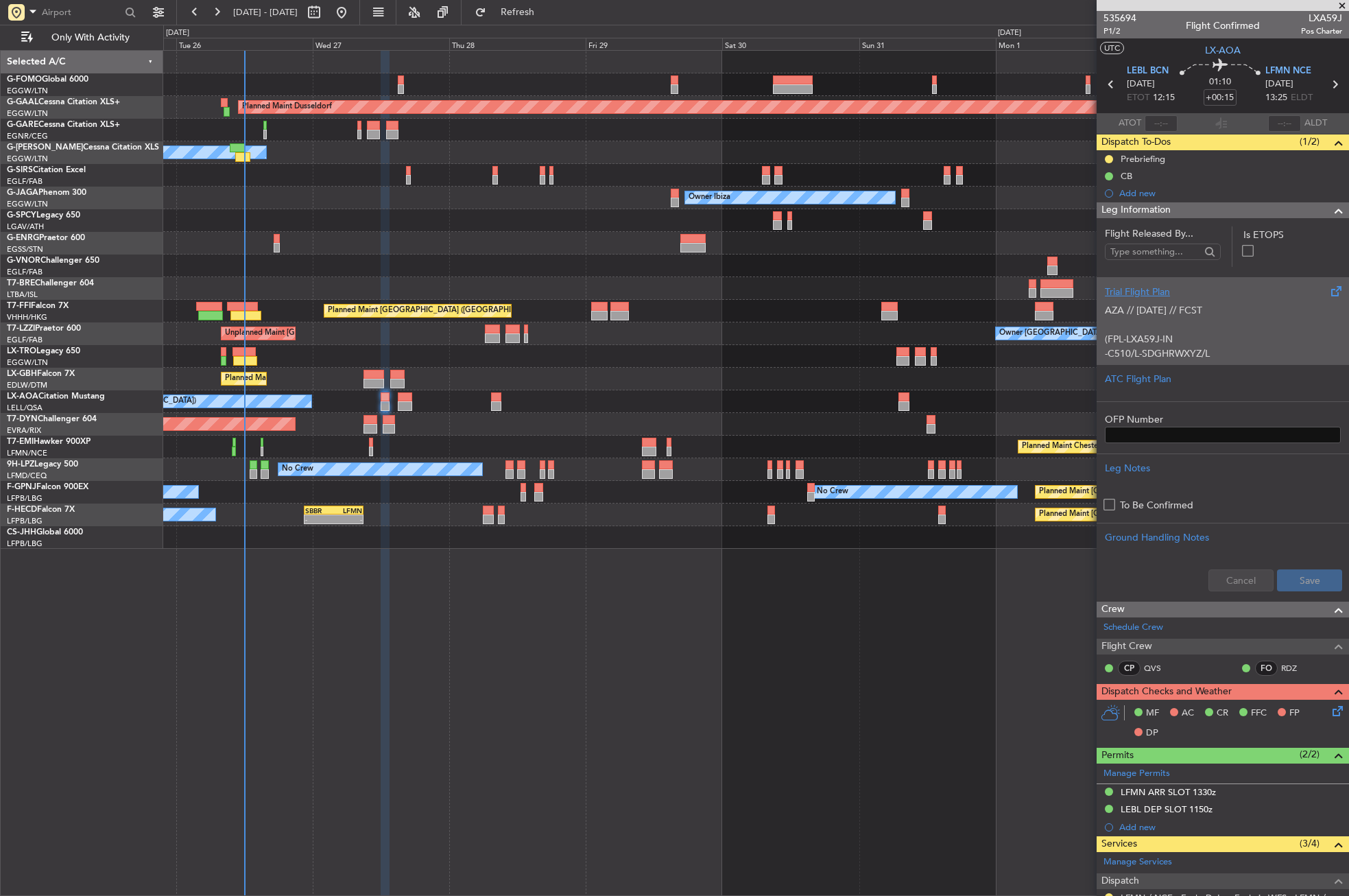
click at [1156, 340] on div "AZA // 26AUG // FCST (FPL-LXA59J-IN -C510/L-SDGHRWXYZ/L -LEBL1300 -N0335F300 DA…" at bounding box center [1223, 328] width 236 height 59
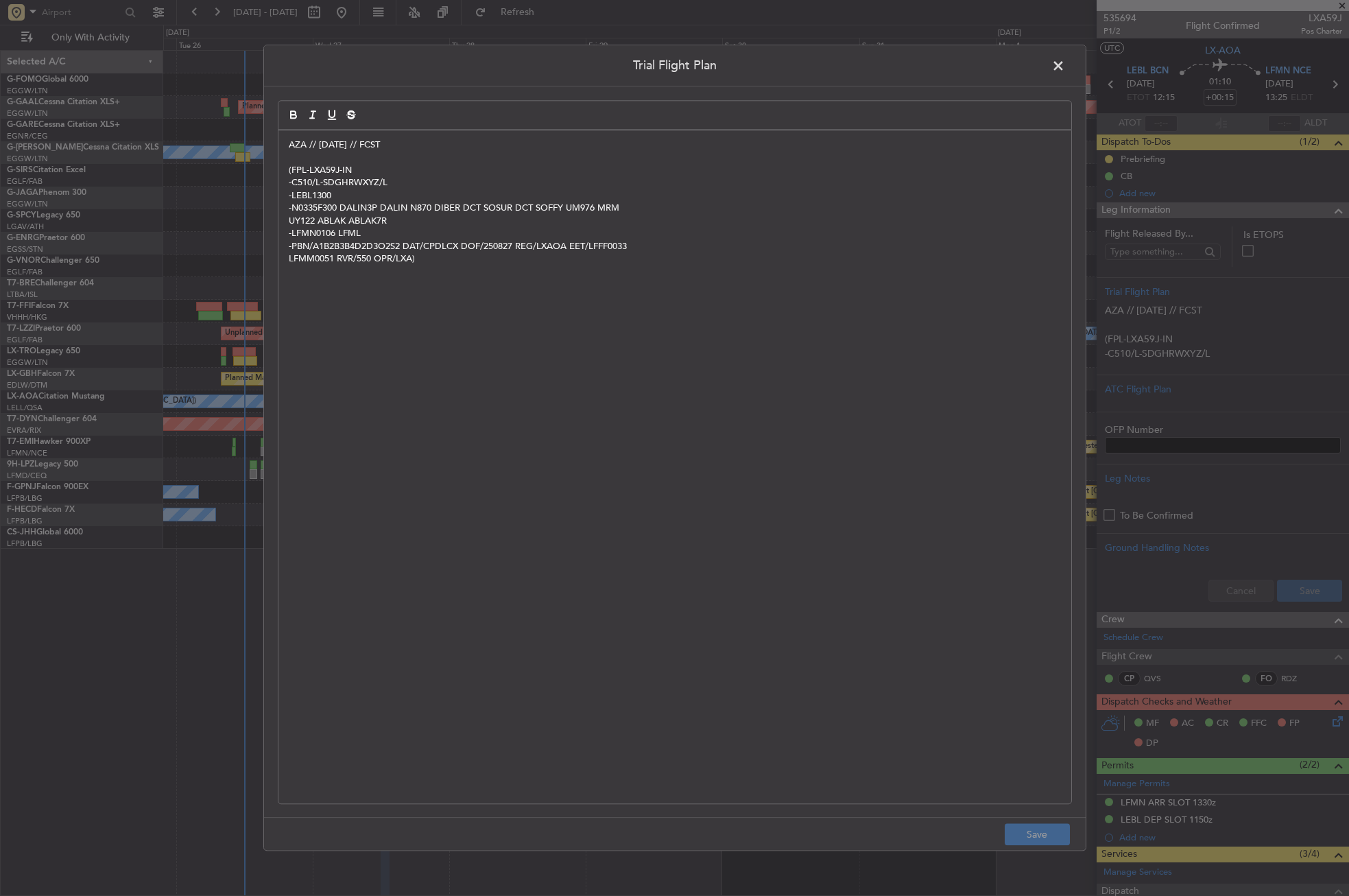
click at [289, 150] on p "AZA // [DATE] // FCST" at bounding box center [675, 144] width 772 height 12
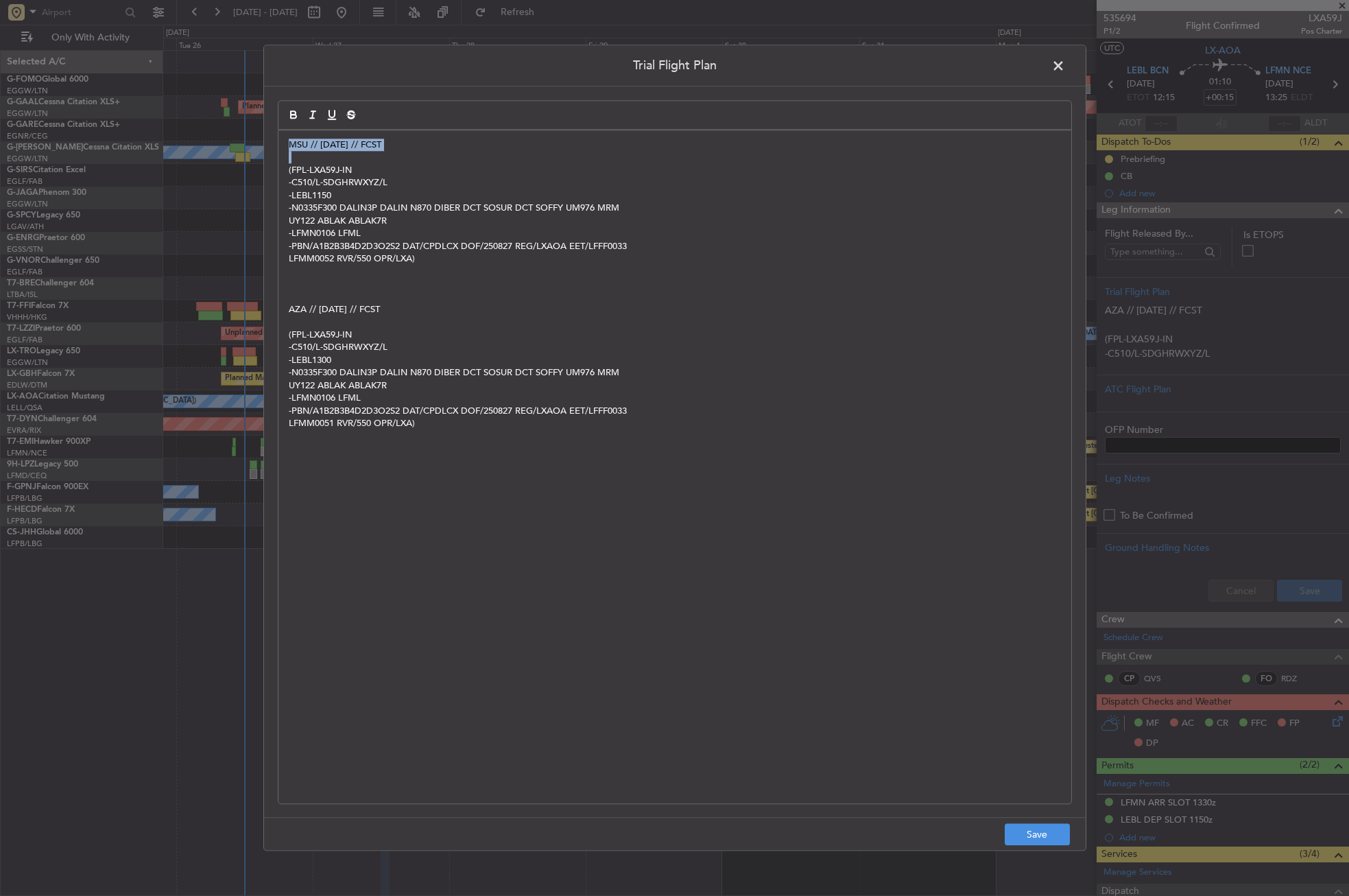
drag, startPoint x: 390, startPoint y: 151, endPoint x: 273, endPoint y: 143, distance: 117.3
click at [273, 143] on div "Trial Flight Plan MSU // 26AUG // FCST (FPL-LXA59J-IN -C510/L-SDGHRWXYZ/L -LEBL…" at bounding box center [675, 448] width 823 height 806
copy p "MSU // [DATE] // FCST"
click at [1024, 831] on button "Save" at bounding box center [1037, 834] width 65 height 22
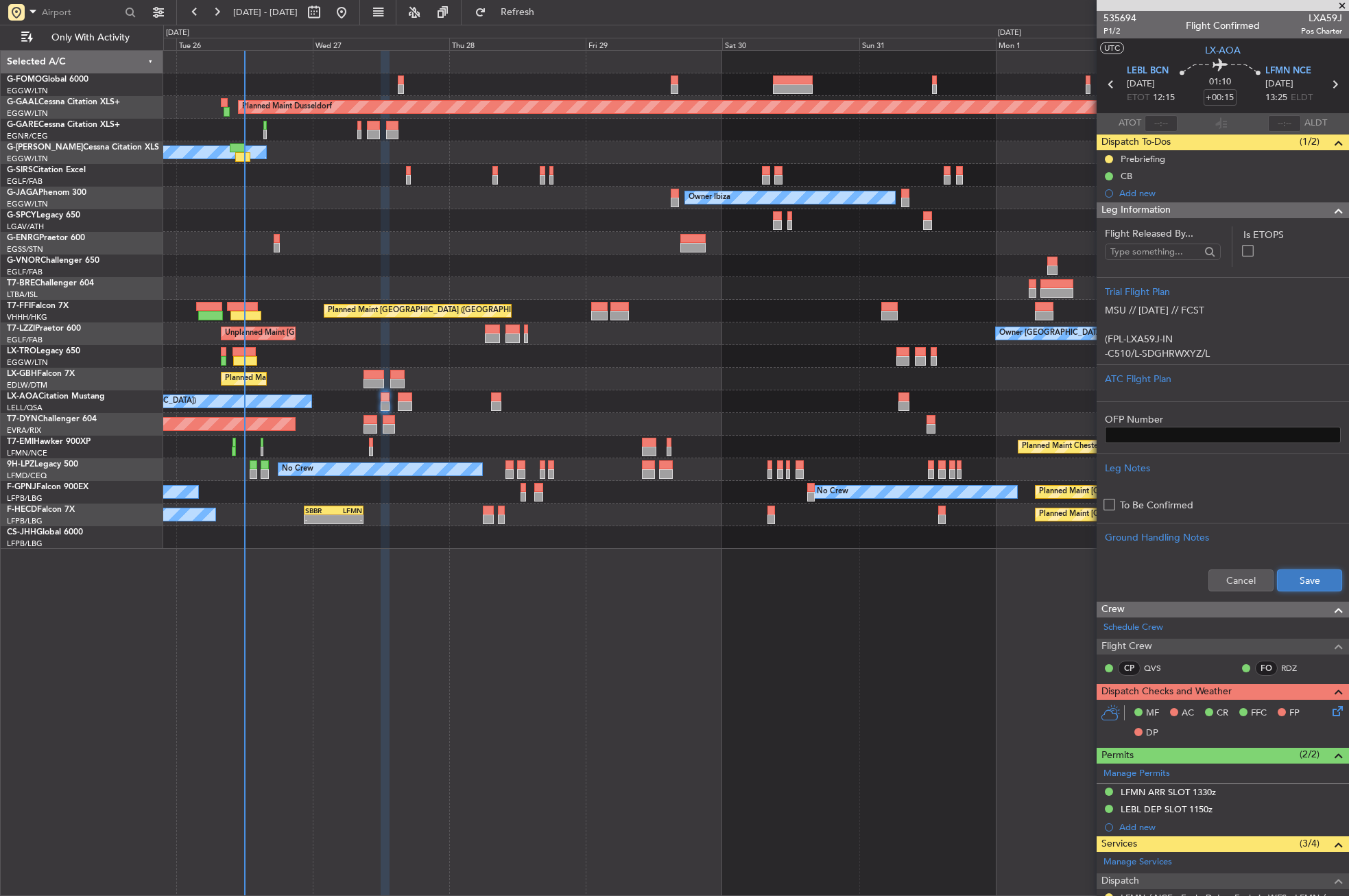
click at [1303, 576] on button "Save" at bounding box center [1309, 580] width 65 height 22
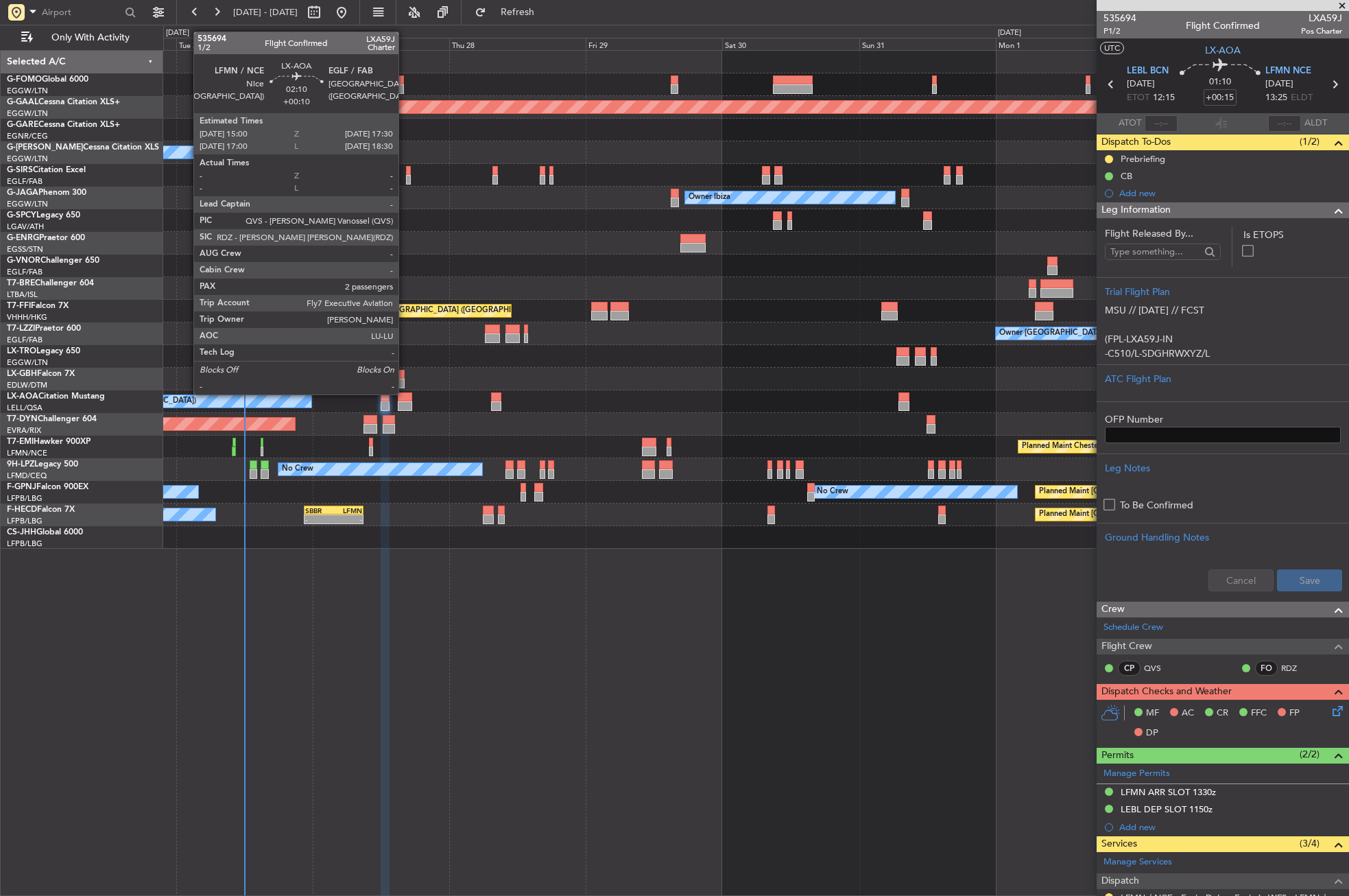
click at [404, 393] on div at bounding box center [404, 397] width 14 height 10
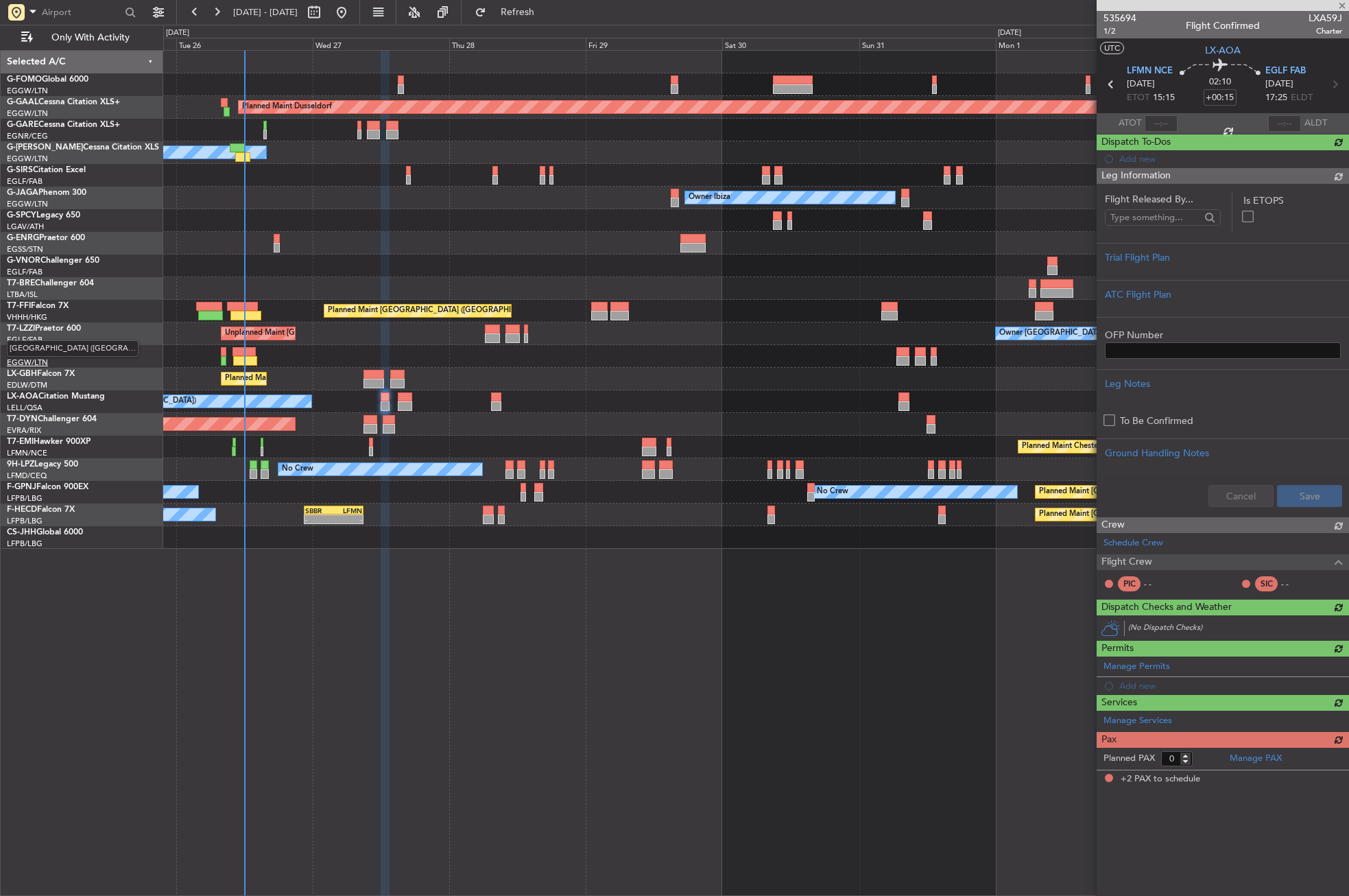
type input "+00:10"
type input "2"
